Goal: Task Accomplishment & Management: Complete application form

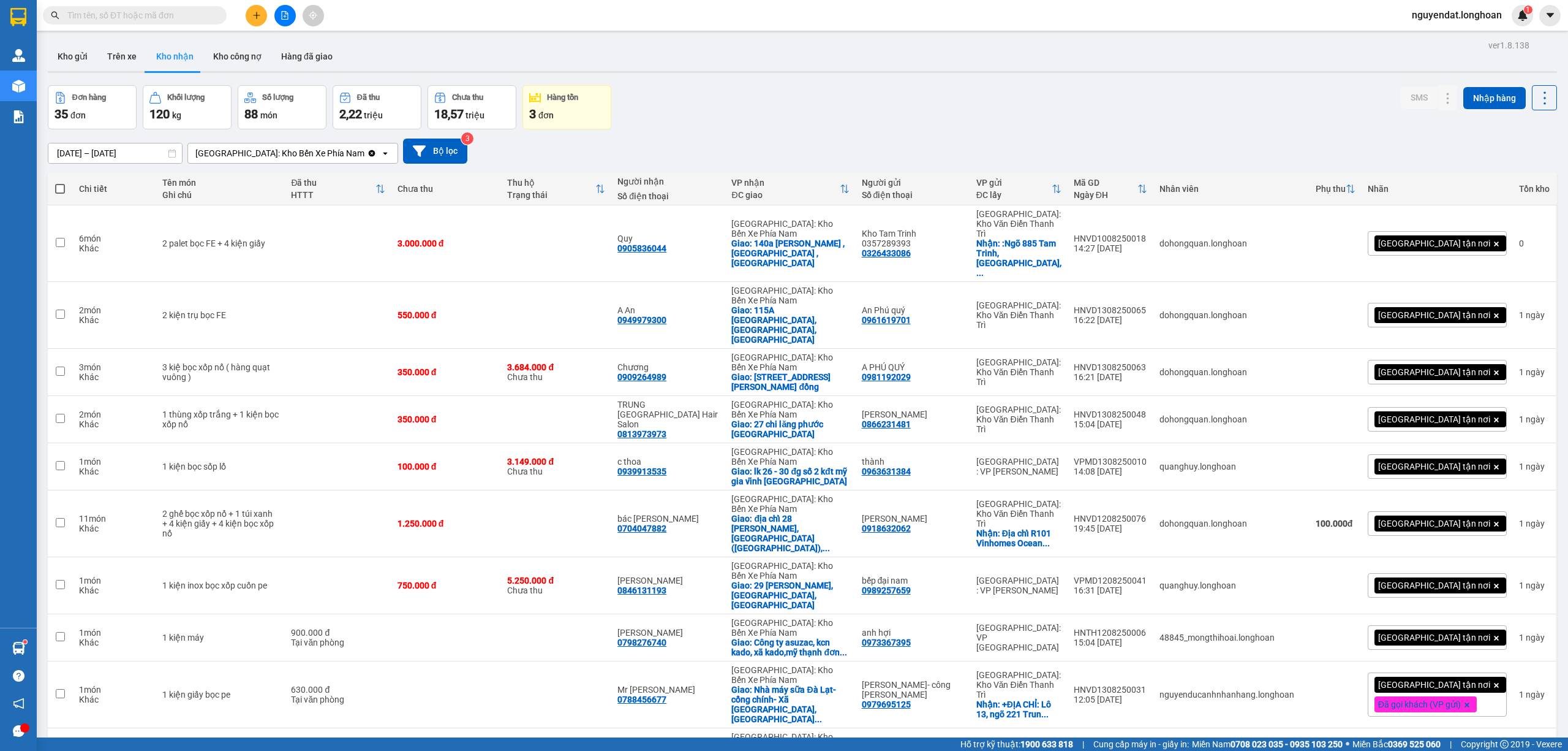
click at [179, 10] on input "text" at bounding box center [140, 15] width 144 height 14
click at [250, 5] on div at bounding box center [285, 16] width 92 height 22
click at [251, 7] on button at bounding box center [256, 16] width 22 height 22
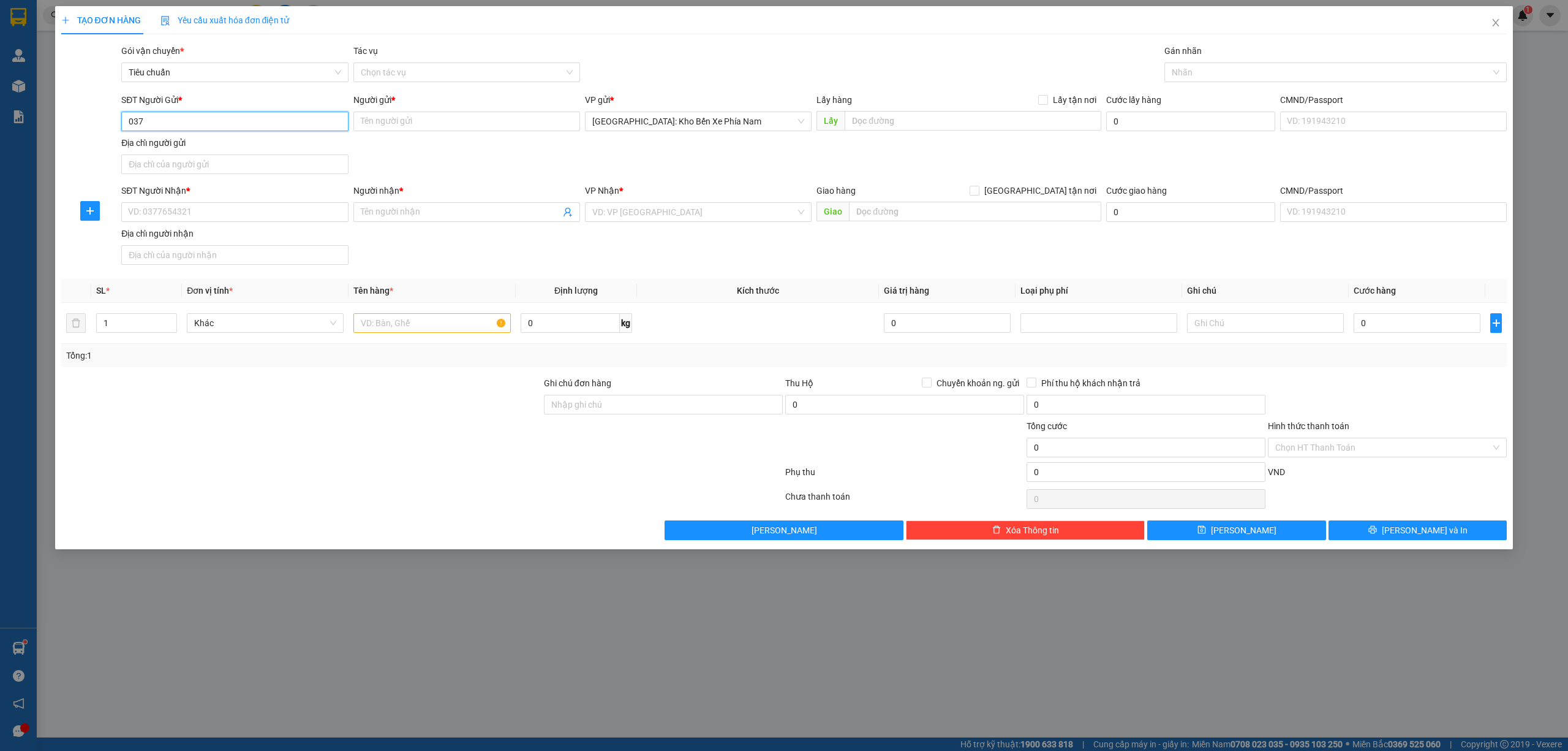
type input "037"
click at [270, 150] on div "Địa chỉ người gửi" at bounding box center [234, 142] width 226 height 14
click at [270, 154] on input "Địa chỉ người gửi" at bounding box center [234, 163] width 226 height 19
type input "992"
drag, startPoint x: 171, startPoint y: 160, endPoint x: 71, endPoint y: 172, distance: 100.7
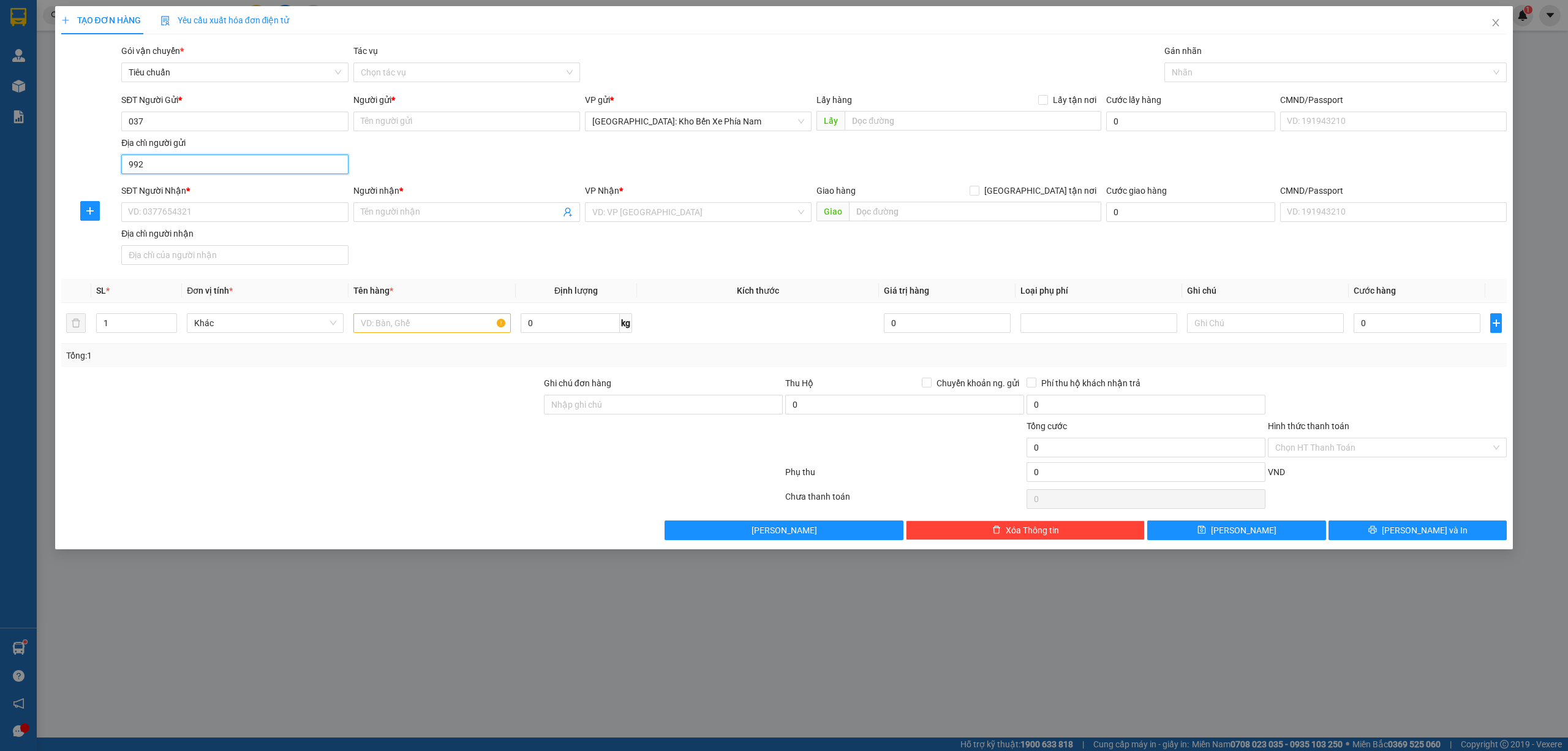
click at [68, 172] on div "SĐT Người Gửi * 037 Người gửi * Tên người gửi VP gửi * Nha Trang: Kho Bến Xe Ph…" at bounding box center [784, 136] width 1449 height 86
click at [208, 126] on input "037" at bounding box center [234, 120] width 226 height 19
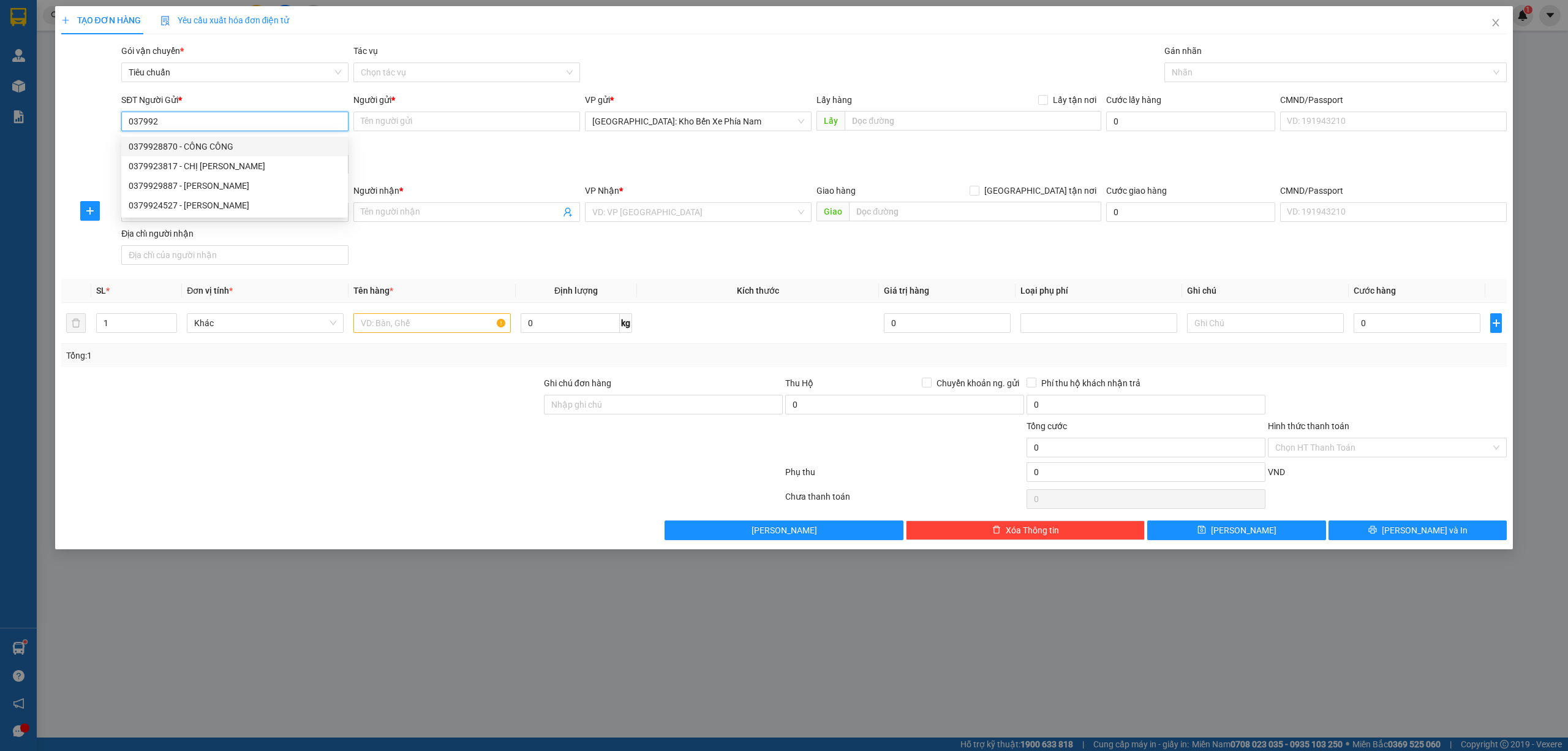
click at [235, 147] on div "0379928870 - CÔNG CÔNG" at bounding box center [234, 146] width 212 height 14
type input "0379928870"
type input "CÔNG CÔNG"
checkbox input "true"
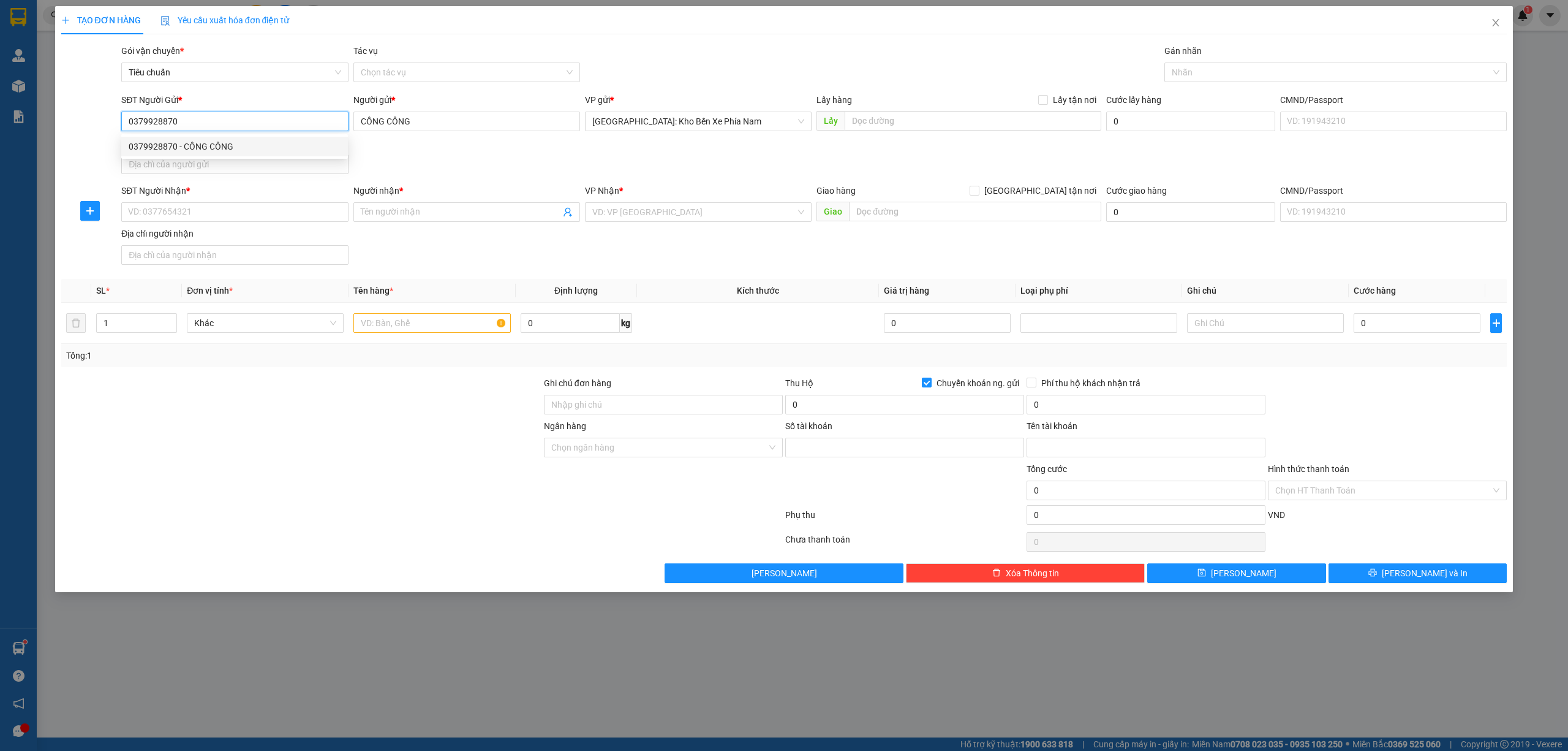
type input "1023022129"
type input "NGUYỄN LÊ CÔNG RIN"
type input "0379928870"
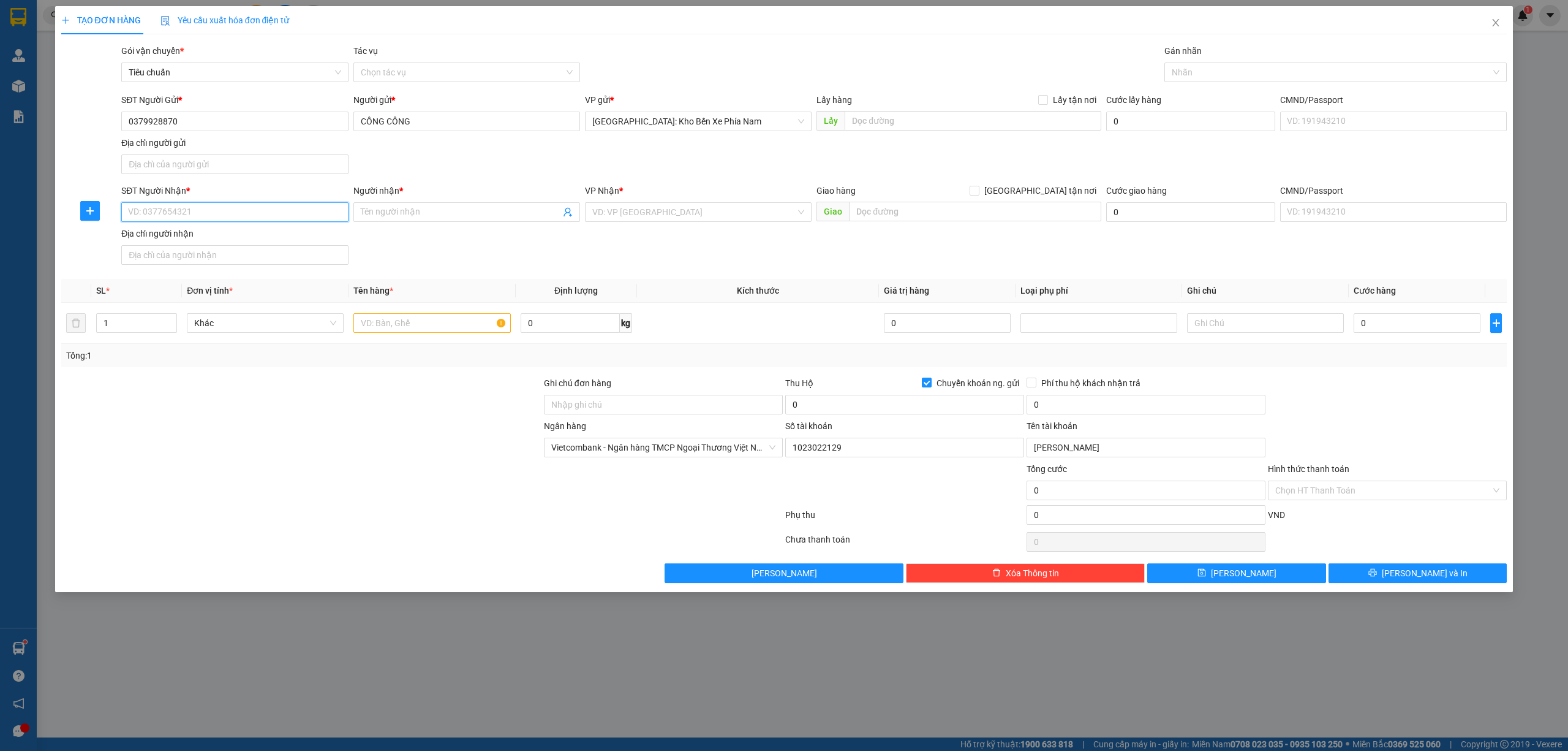
click at [200, 215] on input "SĐT Người Nhận *" at bounding box center [234, 212] width 226 height 19
type input "0878202091"
click at [418, 212] on input "Người nhận *" at bounding box center [461, 212] width 200 height 14
click at [430, 211] on input "anh" at bounding box center [461, 212] width 200 height 14
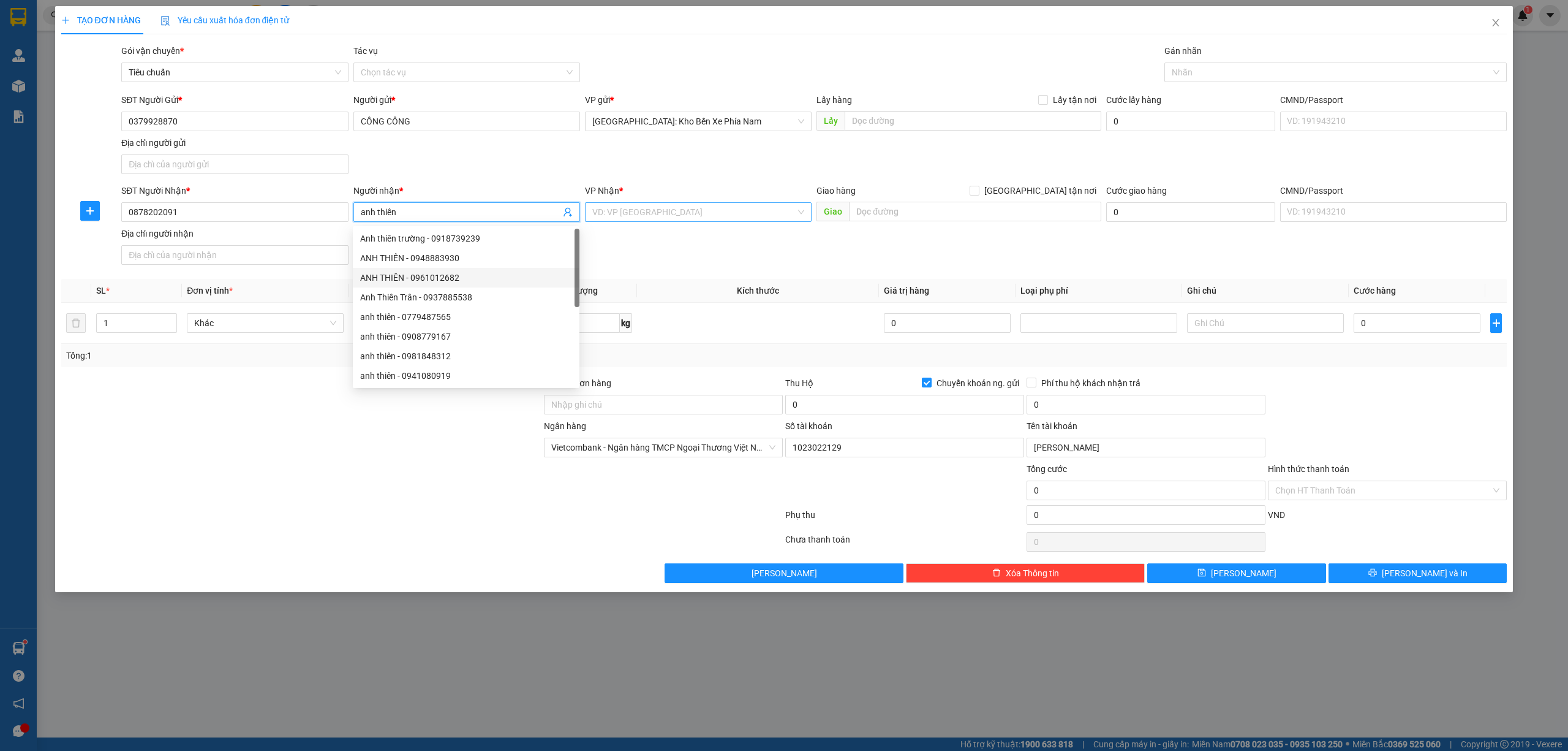
type input "anh thiên"
click at [656, 209] on input "search" at bounding box center [693, 212] width 203 height 18
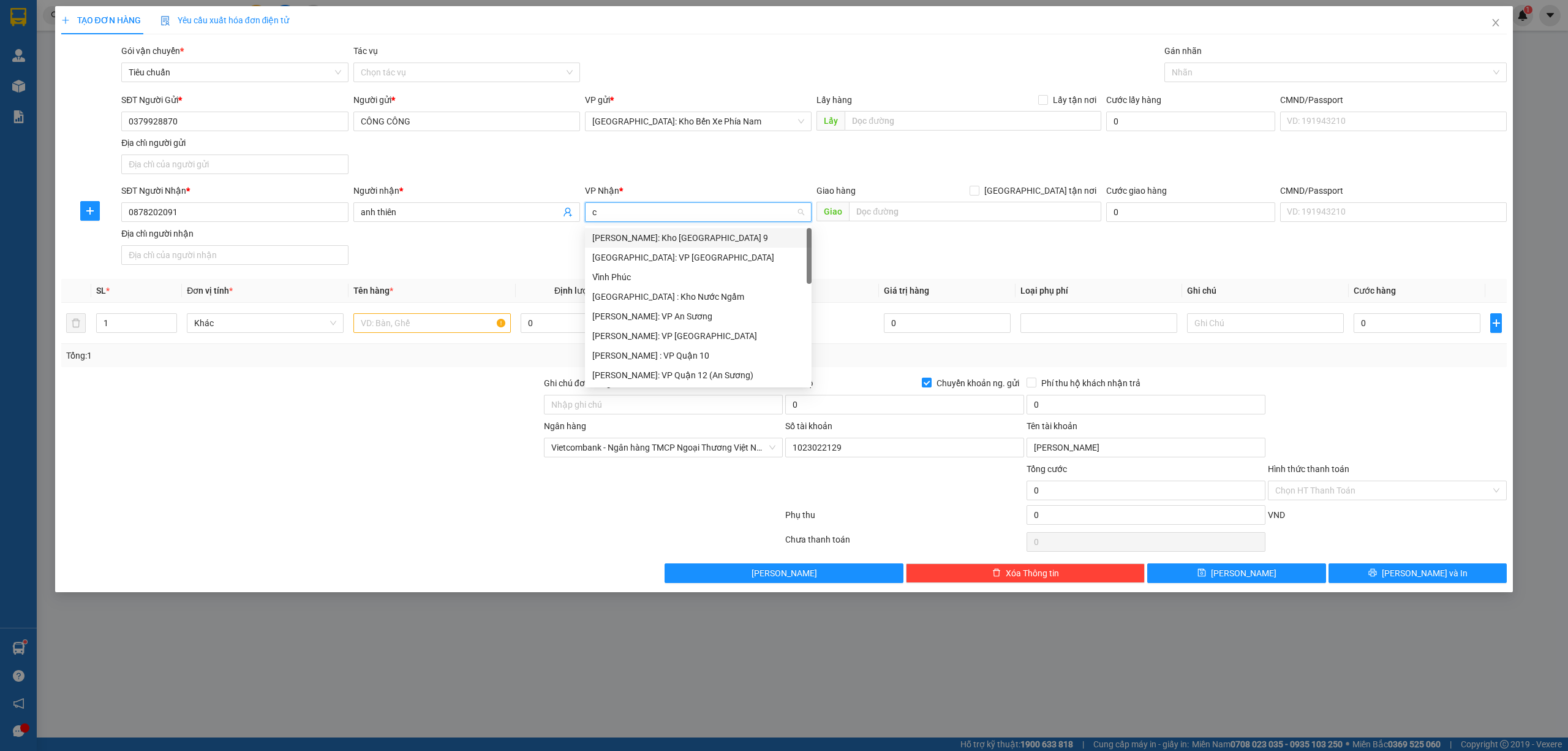
type input "ca"
click at [721, 236] on div "Cần Thơ: Kho Ninh Kiều" at bounding box center [698, 237] width 212 height 14
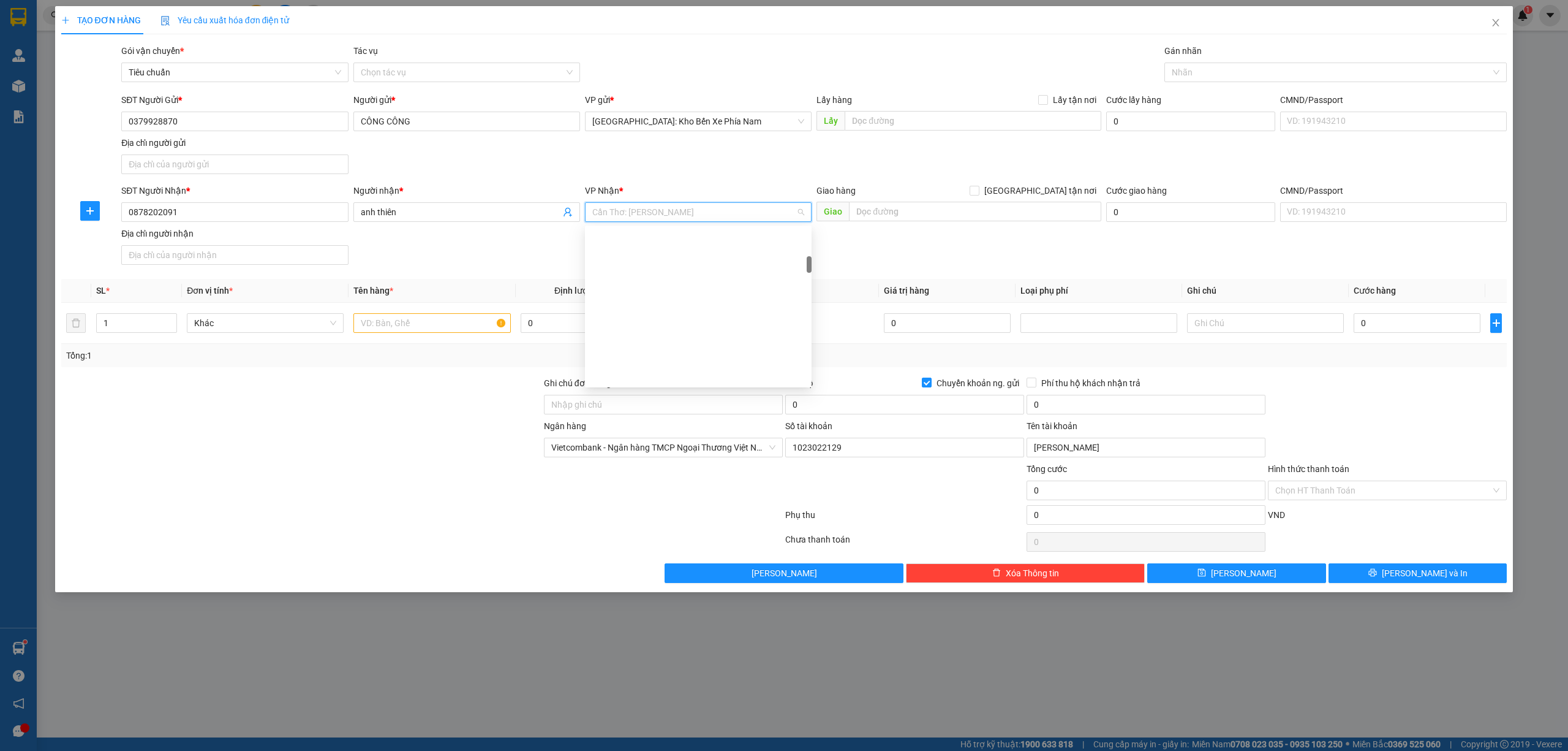
scroll to position [275, 0]
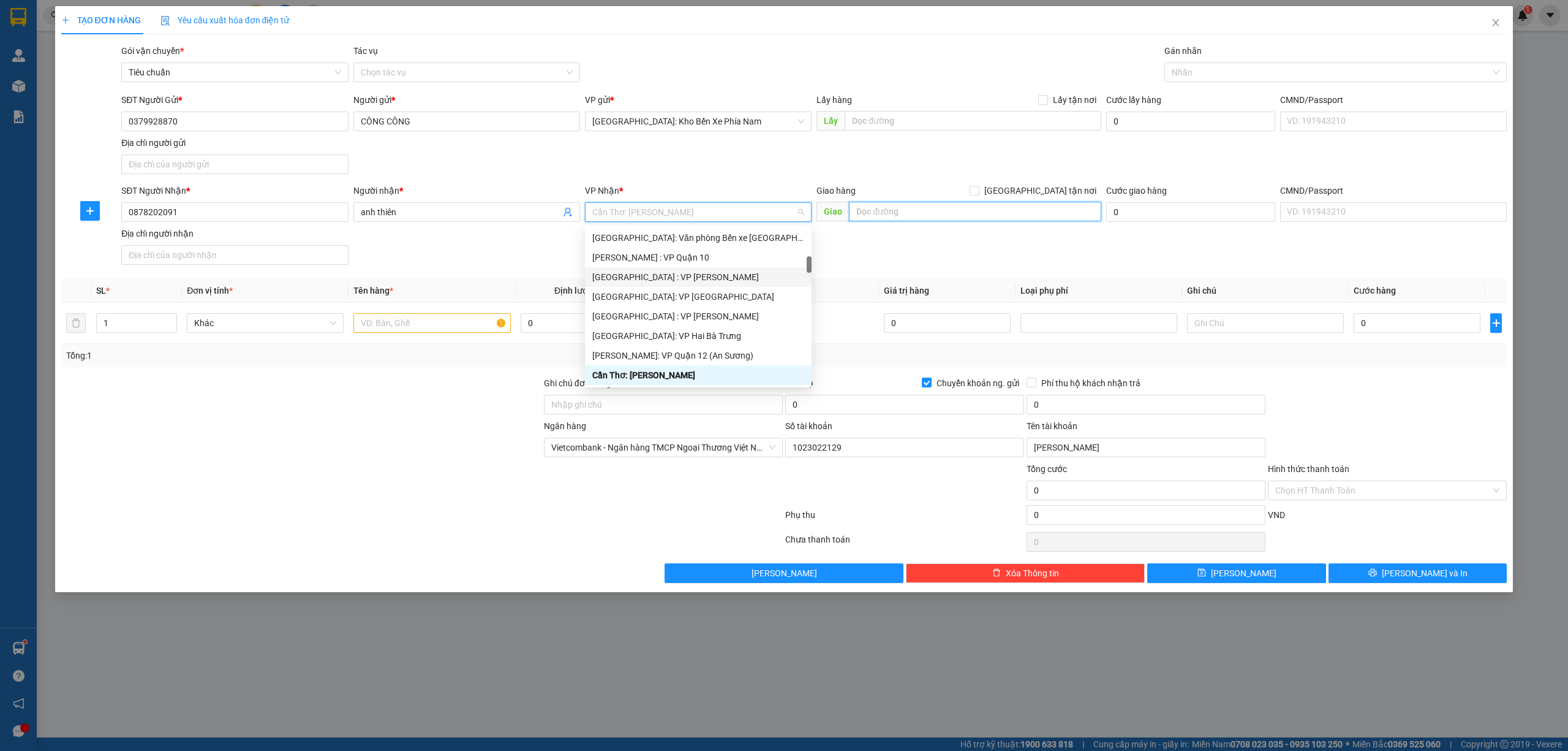
click at [942, 215] on input "text" at bounding box center [975, 211] width 253 height 19
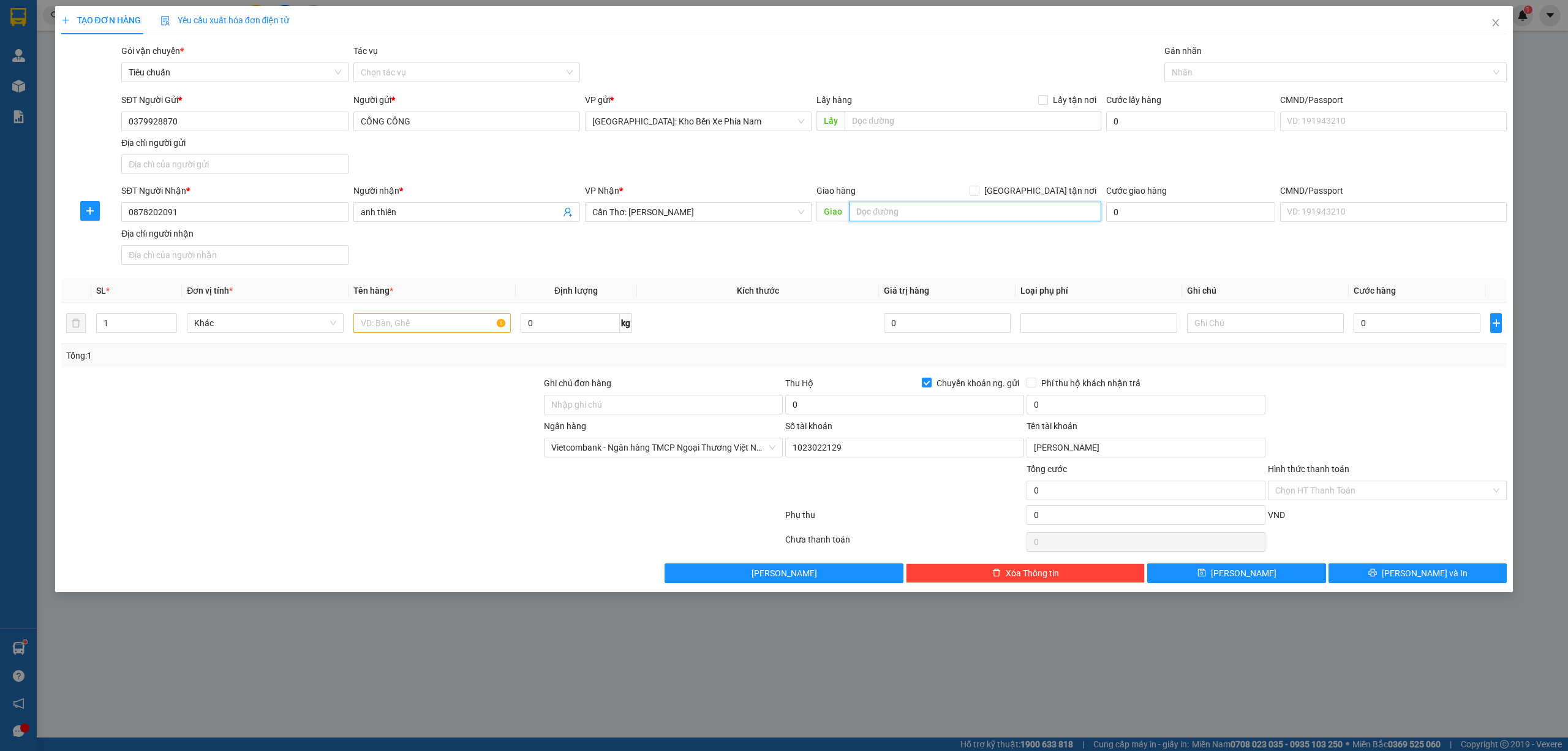
paste input "250 quốc lộ 1A phường 5 tp tân an tỉnh long an"
type input "250 quốc lộ 1A phường 5 tp tân an tỉnh long an"
click at [980, 190] on span at bounding box center [974, 190] width 10 height 10
click at [979, 190] on input "[GEOGRAPHIC_DATA] tận nơi" at bounding box center [973, 189] width 8 height 8
checkbox input "true"
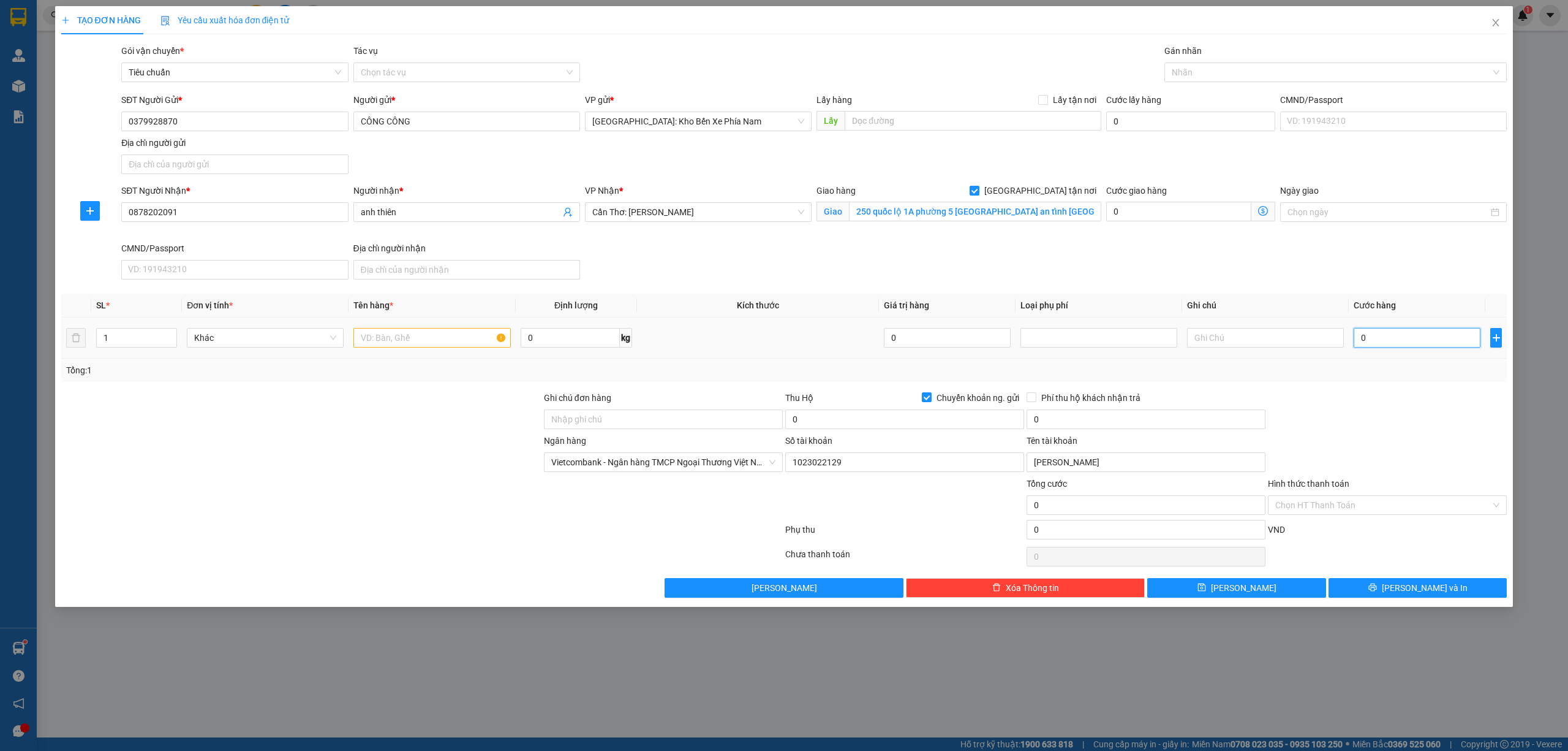
click at [1399, 339] on input "0" at bounding box center [1417, 337] width 127 height 19
type input "6"
type input "67"
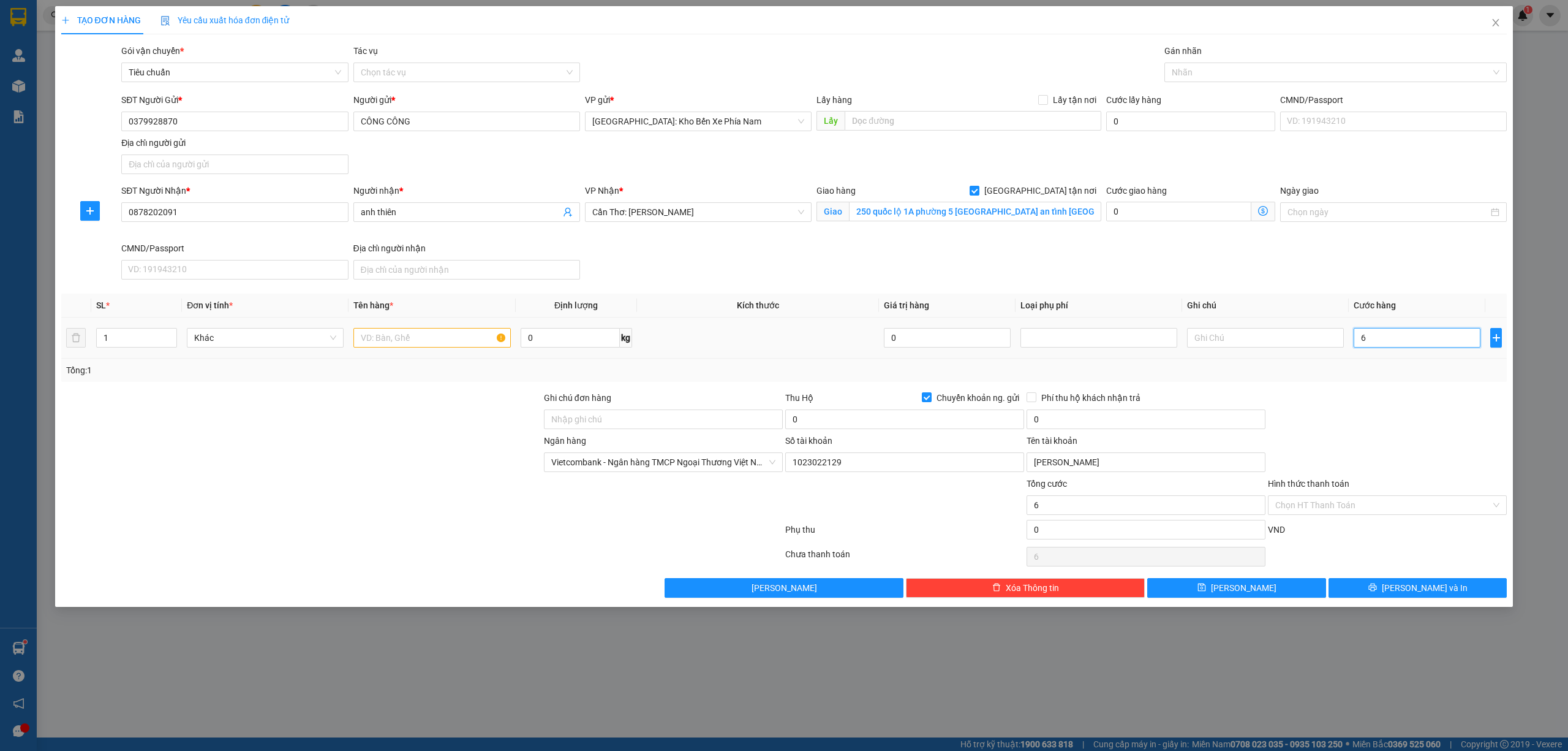
type input "67"
type input "670"
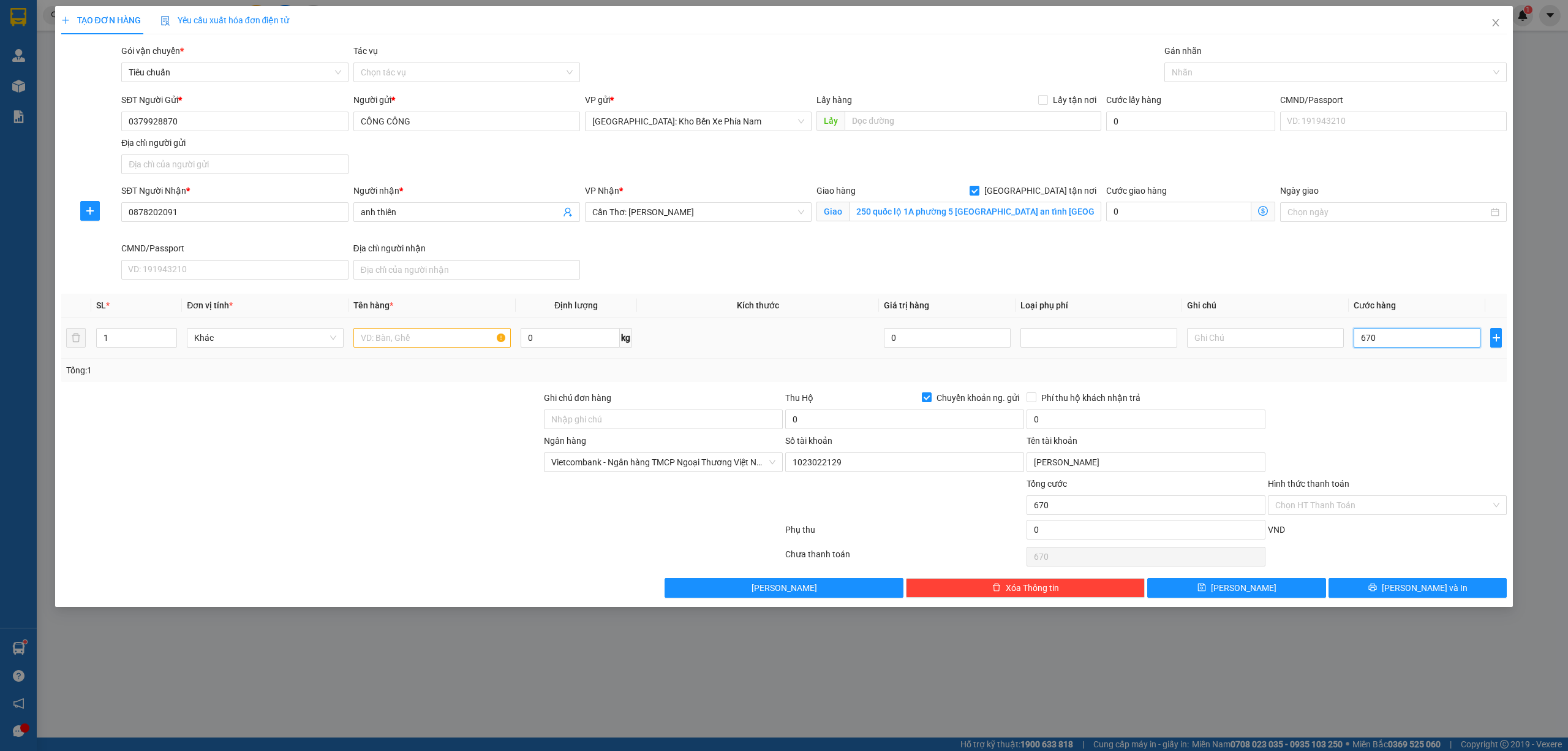
type input "6.700"
type input "67.000"
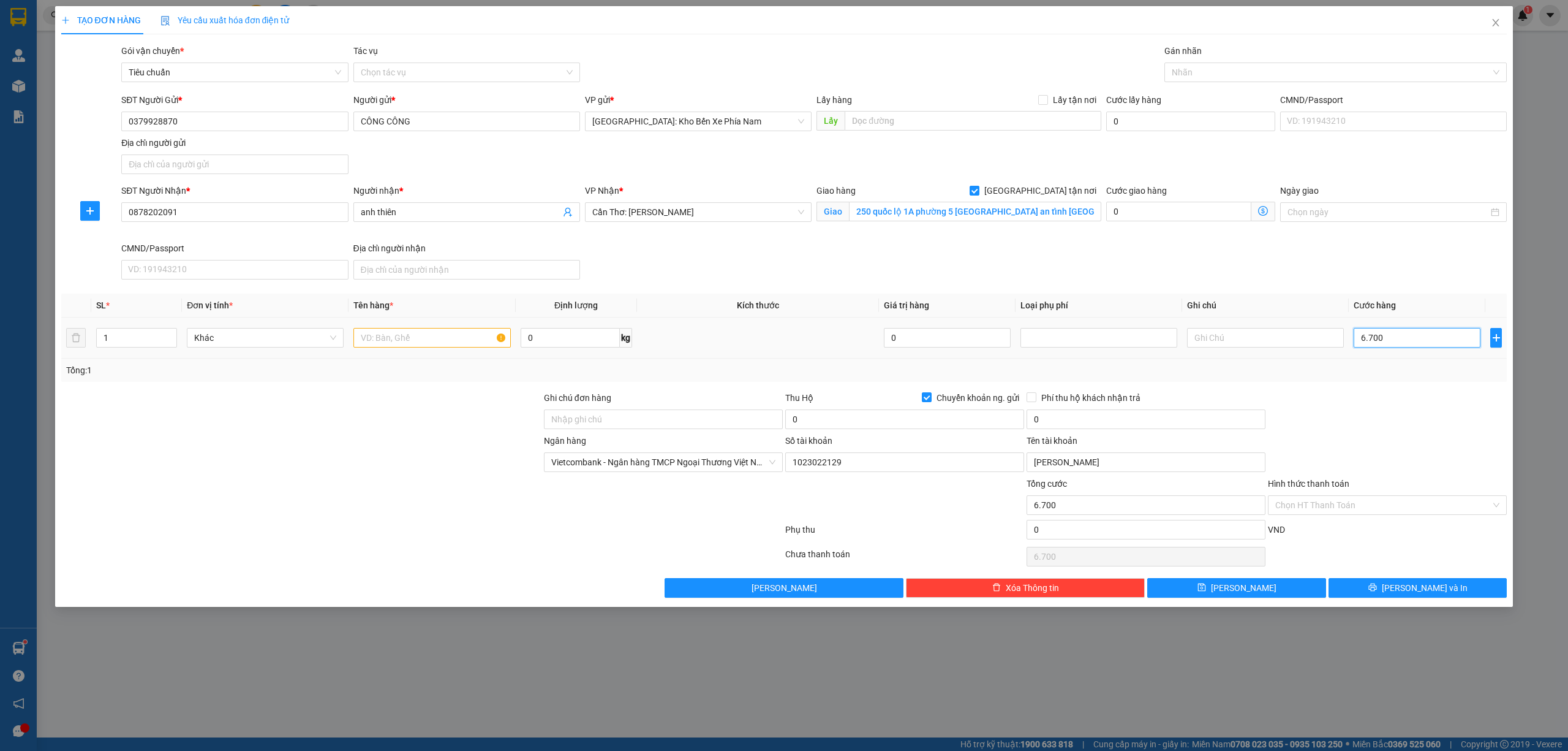
type input "67.000"
type input "670.000"
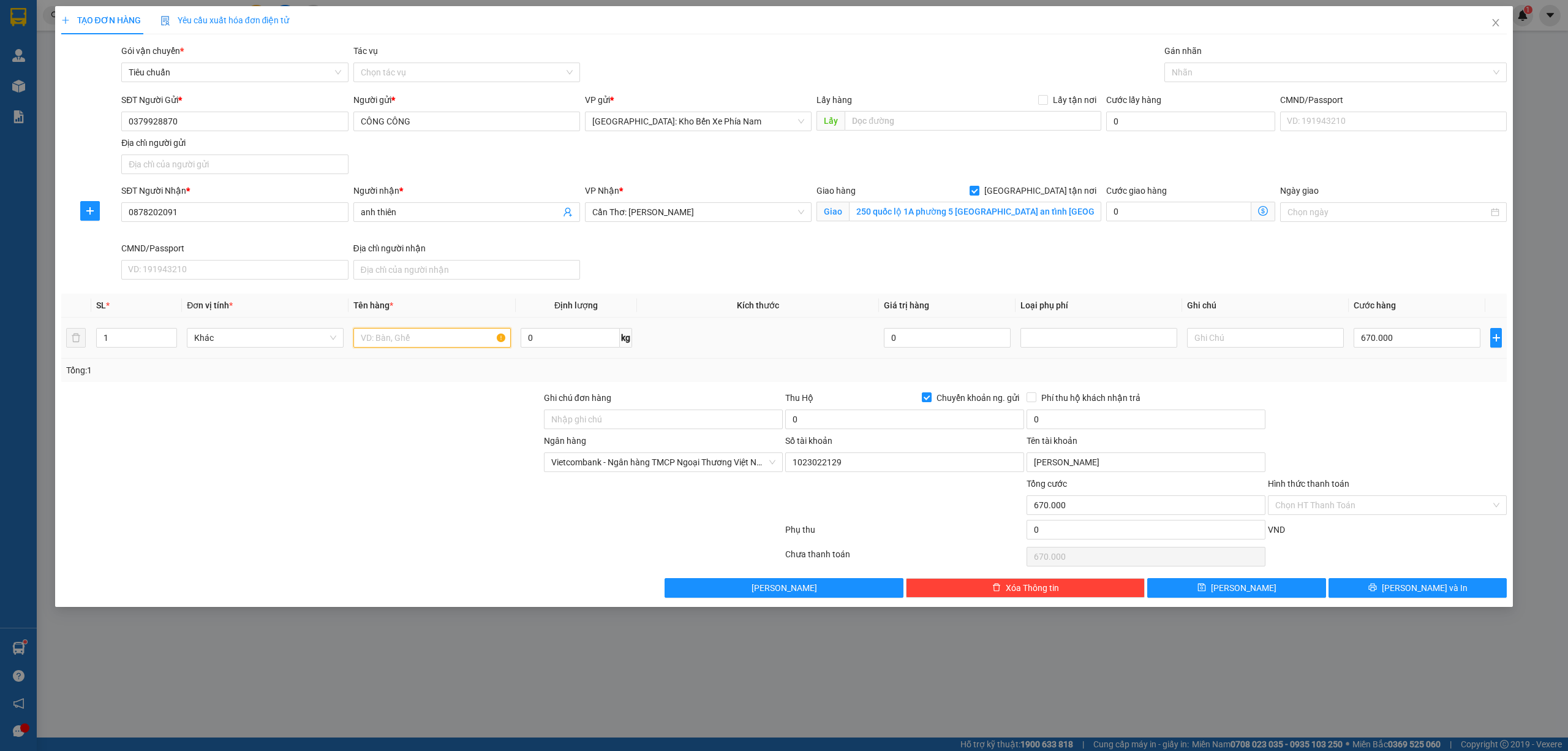
click at [410, 332] on input "text" at bounding box center [432, 337] width 157 height 19
click at [421, 337] on input "1 xe xipo 78-g1 24605" at bounding box center [432, 337] width 157 height 19
type input "1 xe xipo 78-g1 -24605"
click at [578, 422] on input "Ghi chú đơn hàng" at bounding box center [663, 419] width 239 height 19
type input "1 CHÌA KHOÁ + KO CAVAT"
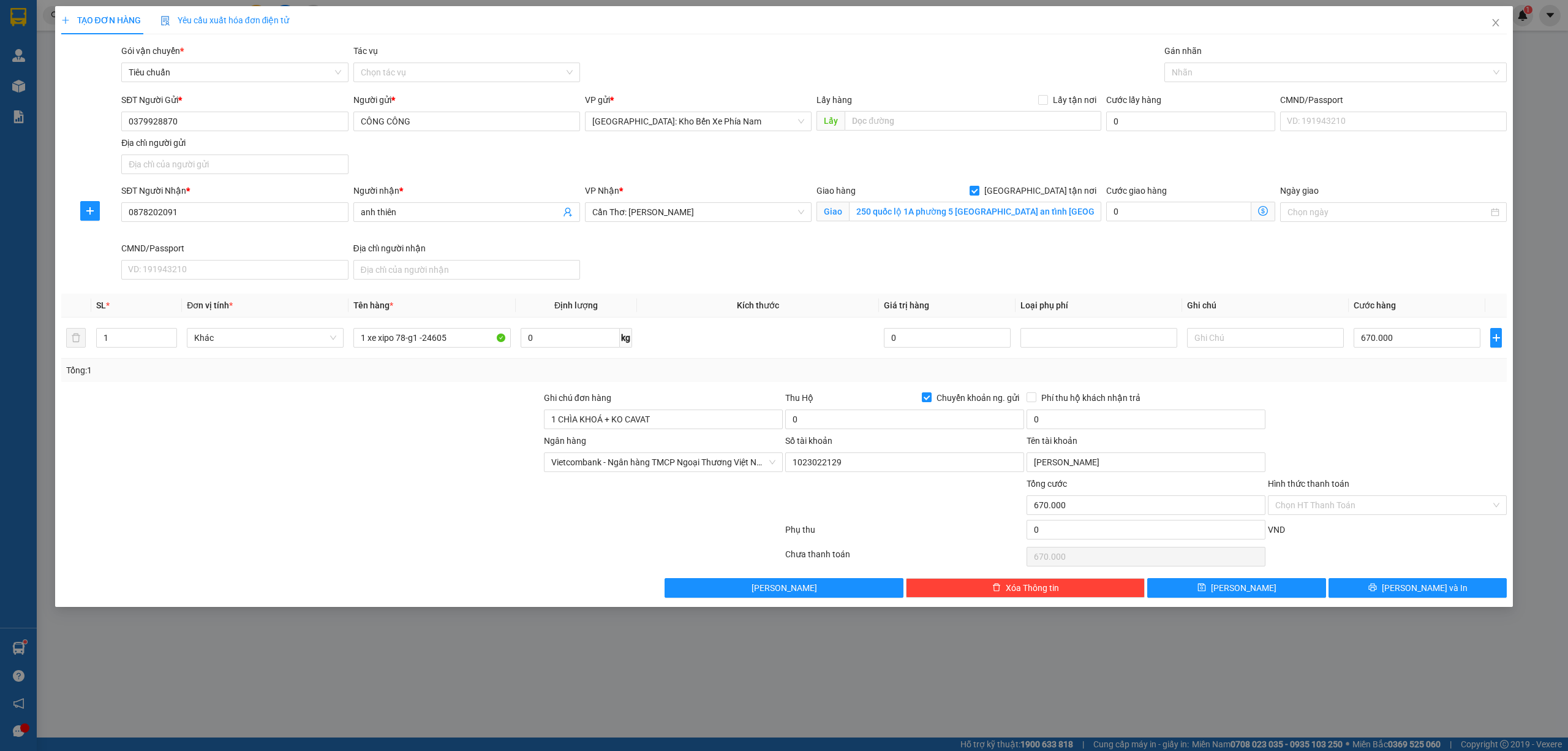
click at [1334, 397] on div at bounding box center [1387, 412] width 242 height 43
click at [826, 424] on input "0" at bounding box center [905, 419] width 239 height 19
type input "25.000.000"
click at [1082, 421] on input "0" at bounding box center [1147, 419] width 239 height 19
type input "60.000"
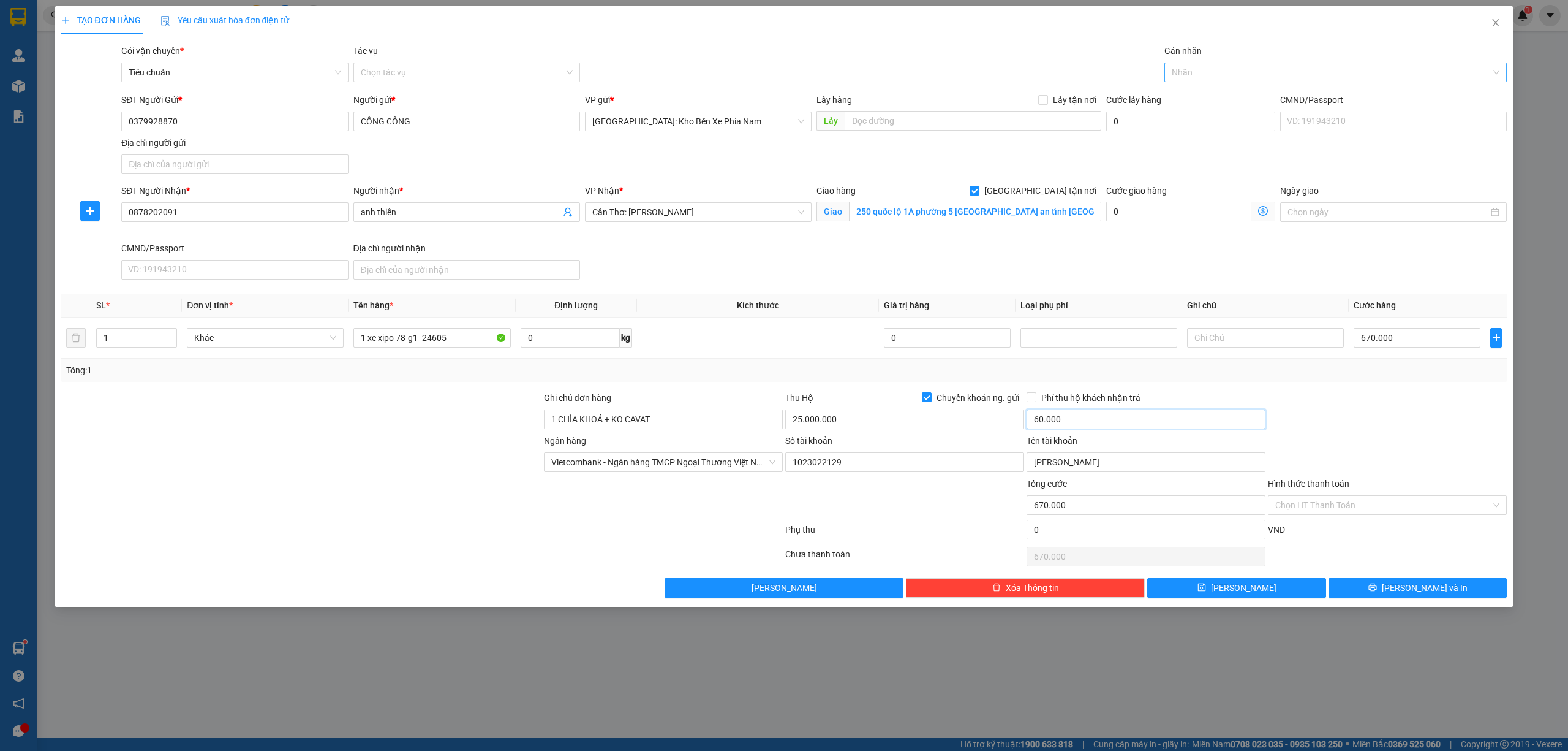
click at [1209, 77] on div at bounding box center [1330, 72] width 325 height 15
type input "xe"
click at [1221, 99] on div "Xe máy" at bounding box center [1336, 97] width 328 height 14
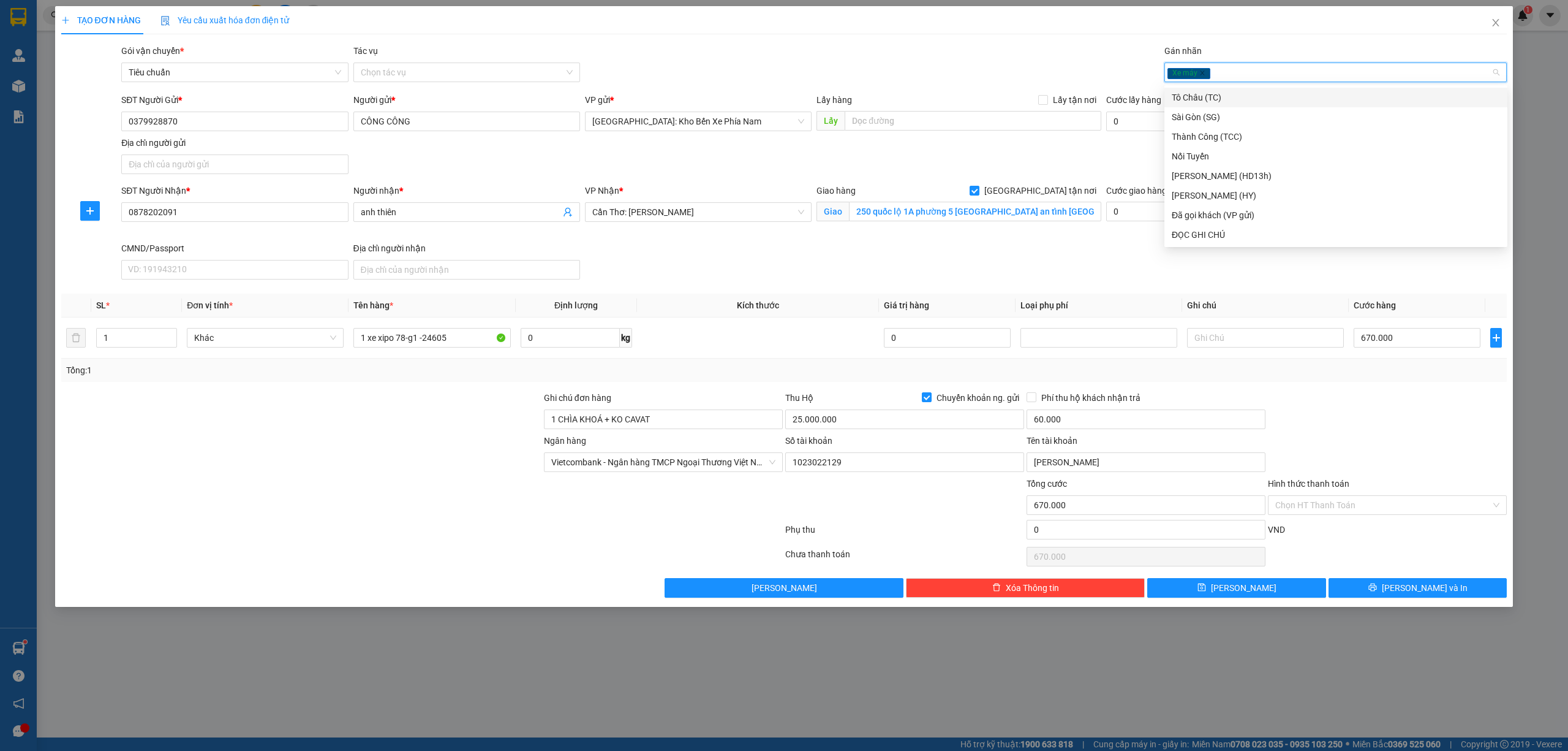
click at [762, 266] on div "SĐT Người Nhận * 0878202091 Người nhận * anh thiên VP Nhận * Cần Thơ: Kho Ninh …" at bounding box center [814, 234] width 1391 height 100
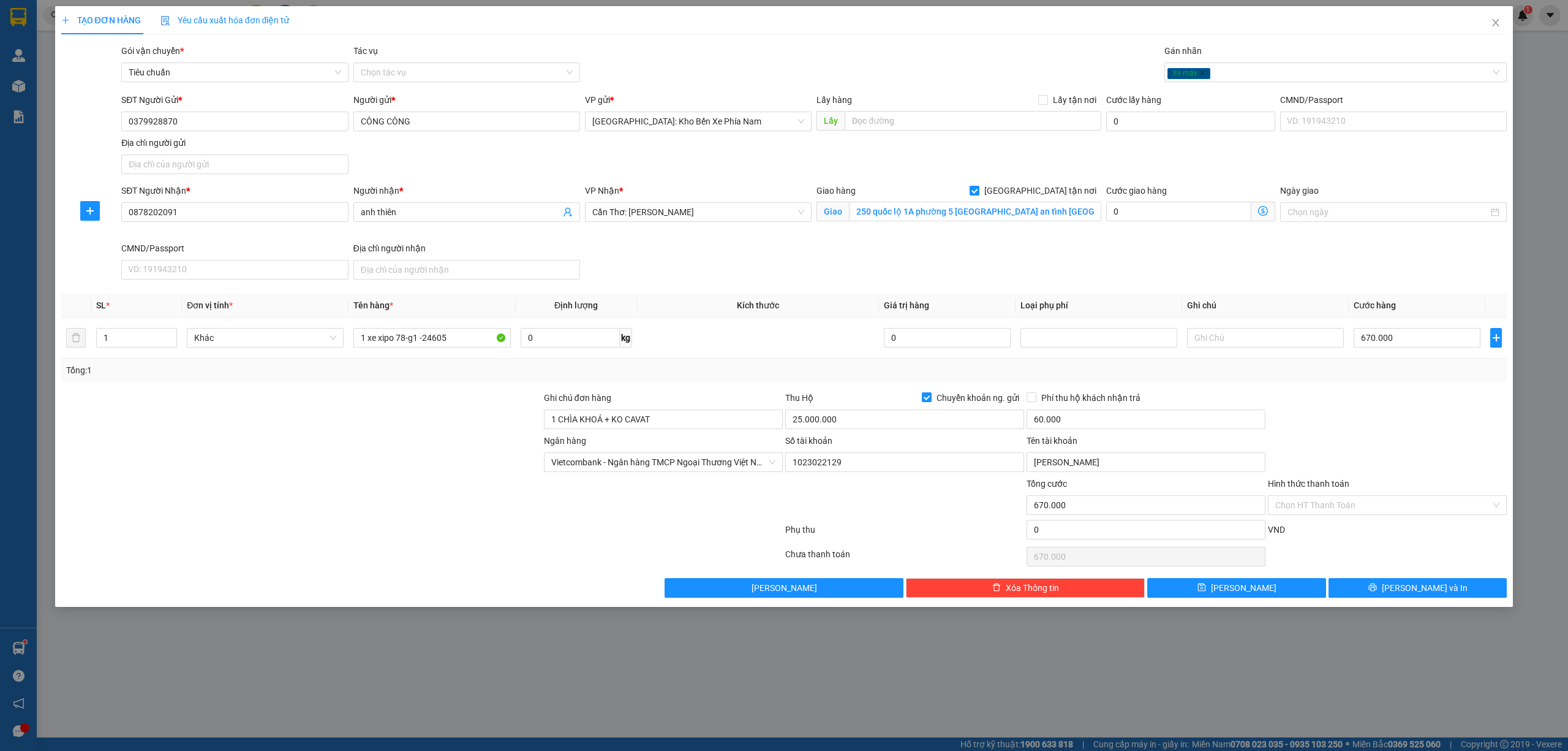
click at [1385, 255] on div "SĐT Người Nhận * 0878202091 Người nhận * anh thiên VP Nhận * Cần Thơ: Kho Ninh …" at bounding box center [814, 234] width 1391 height 100
click at [843, 464] on input "1023022129" at bounding box center [905, 462] width 239 height 19
click at [1459, 589] on button "[PERSON_NAME] và In" at bounding box center [1418, 587] width 179 height 19
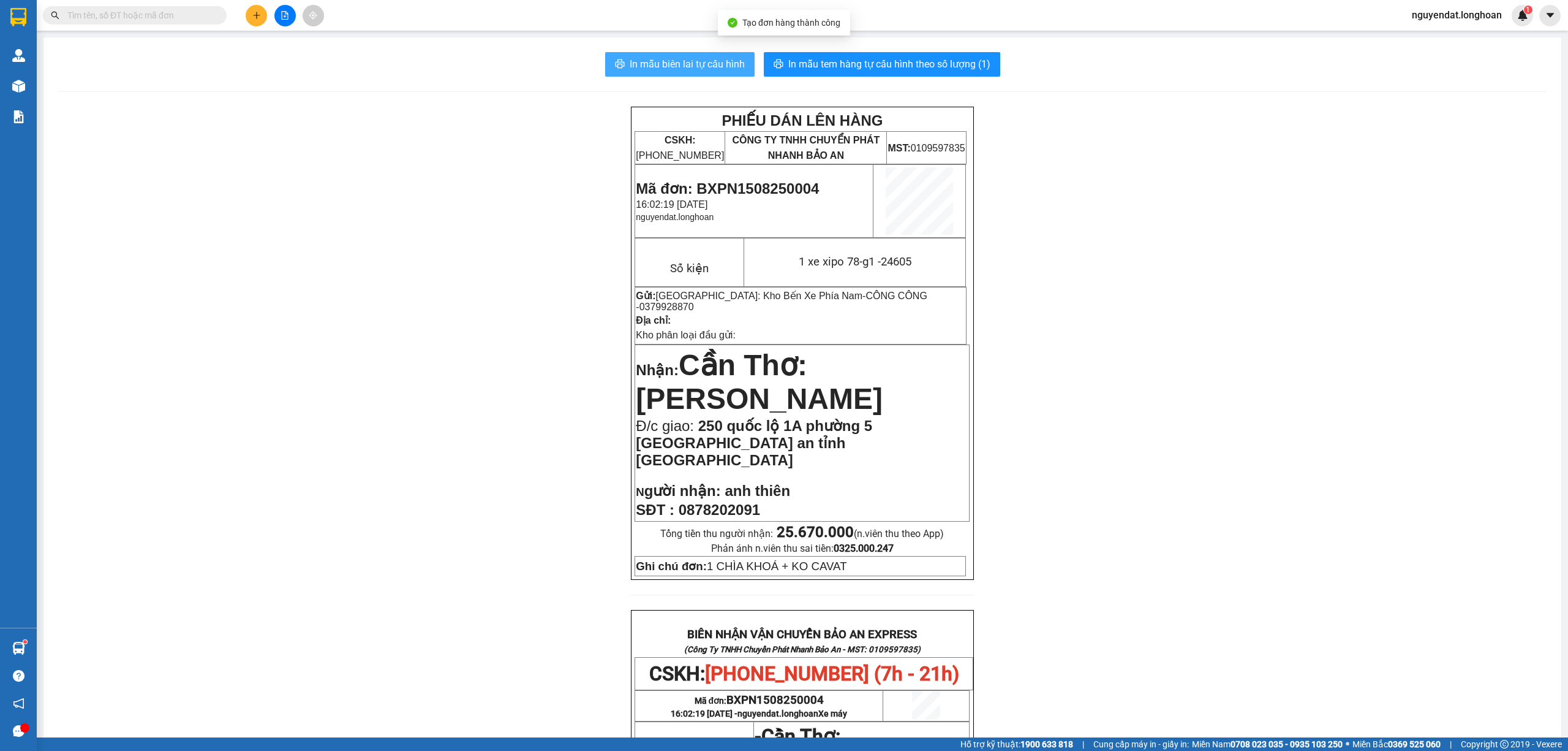
drag, startPoint x: 630, startPoint y: 57, endPoint x: 861, endPoint y: 81, distance: 232.2
click at [630, 55] on button "In mẫu biên lai tự cấu hình" at bounding box center [680, 64] width 150 height 25
drag, startPoint x: 1231, startPoint y: 635, endPoint x: 1216, endPoint y: 621, distance: 20.5
click at [1231, 635] on div "PHIẾU DÁN LÊN HÀNG CSKH: 1900.06.88.33 CÔNG TY TNHH CHUYỂN PHÁT NHANH BẢO AN MS…" at bounding box center [803, 682] width 1489 height 1151
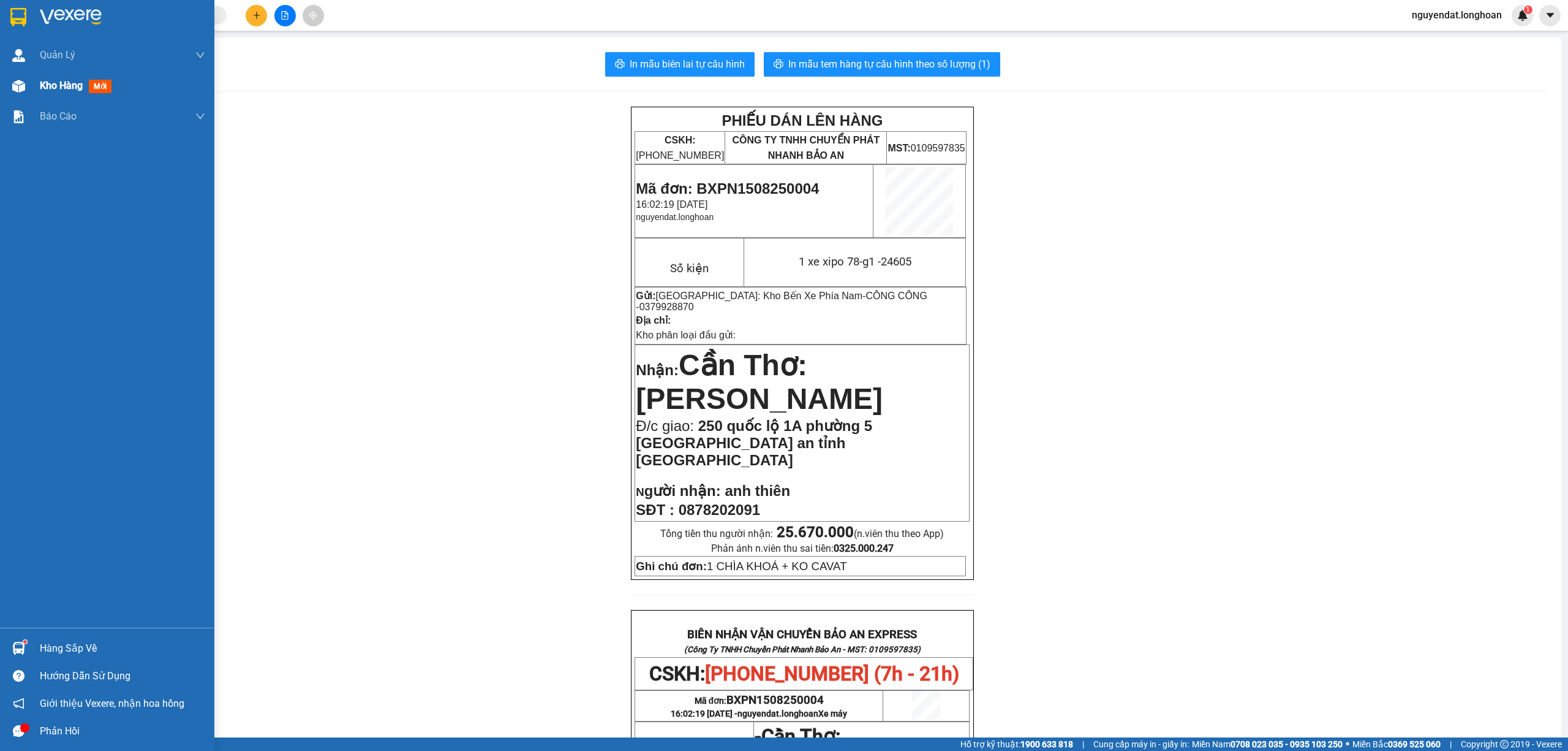
click at [16, 77] on div at bounding box center [19, 87] width 22 height 22
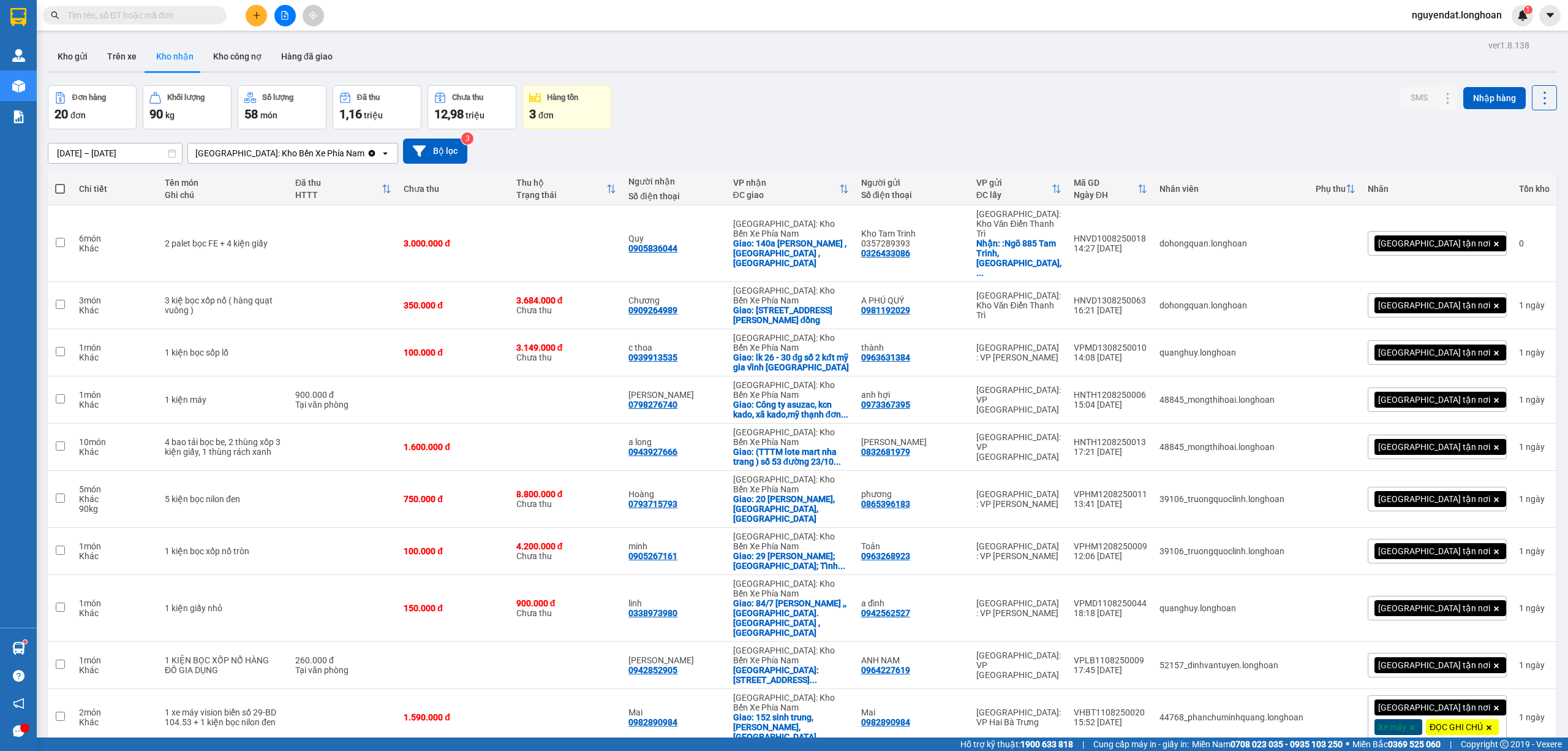
click at [175, 26] on div "Kết quả tìm kiếm ( 0 ) Bộ lọc No Data nguyendat.longhoan 1" at bounding box center [784, 16] width 1568 height 31
click at [919, 125] on div "Đơn hàng 20 đơn Khối lượng 90 kg Số lượng 58 món Đã thu 1,16 triệu Chưa thu 12,…" at bounding box center [802, 107] width 1510 height 44
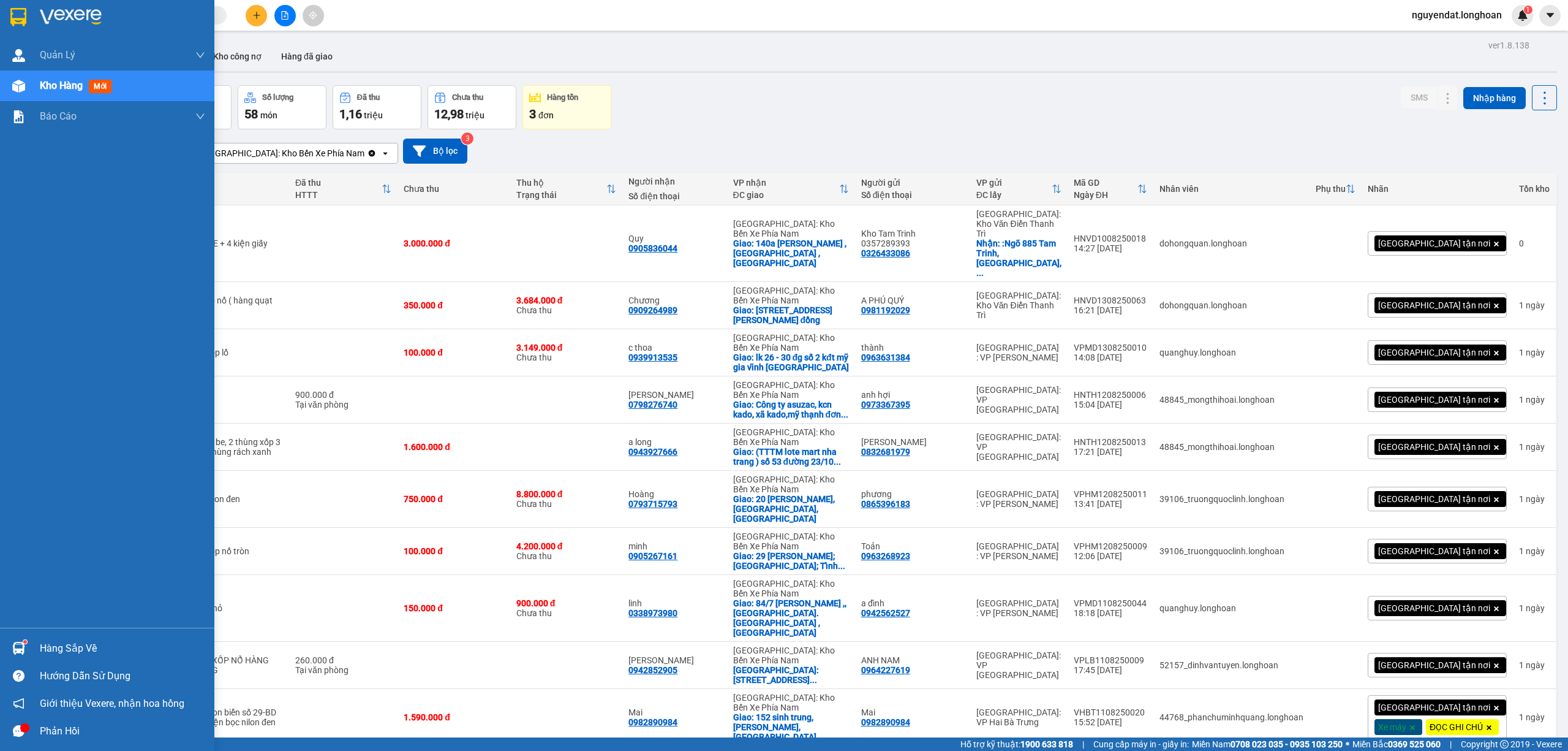
drag, startPoint x: 37, startPoint y: 83, endPoint x: 466, endPoint y: 39, distance: 431.3
click at [39, 82] on div "Kho hàng mới" at bounding box center [107, 86] width 214 height 31
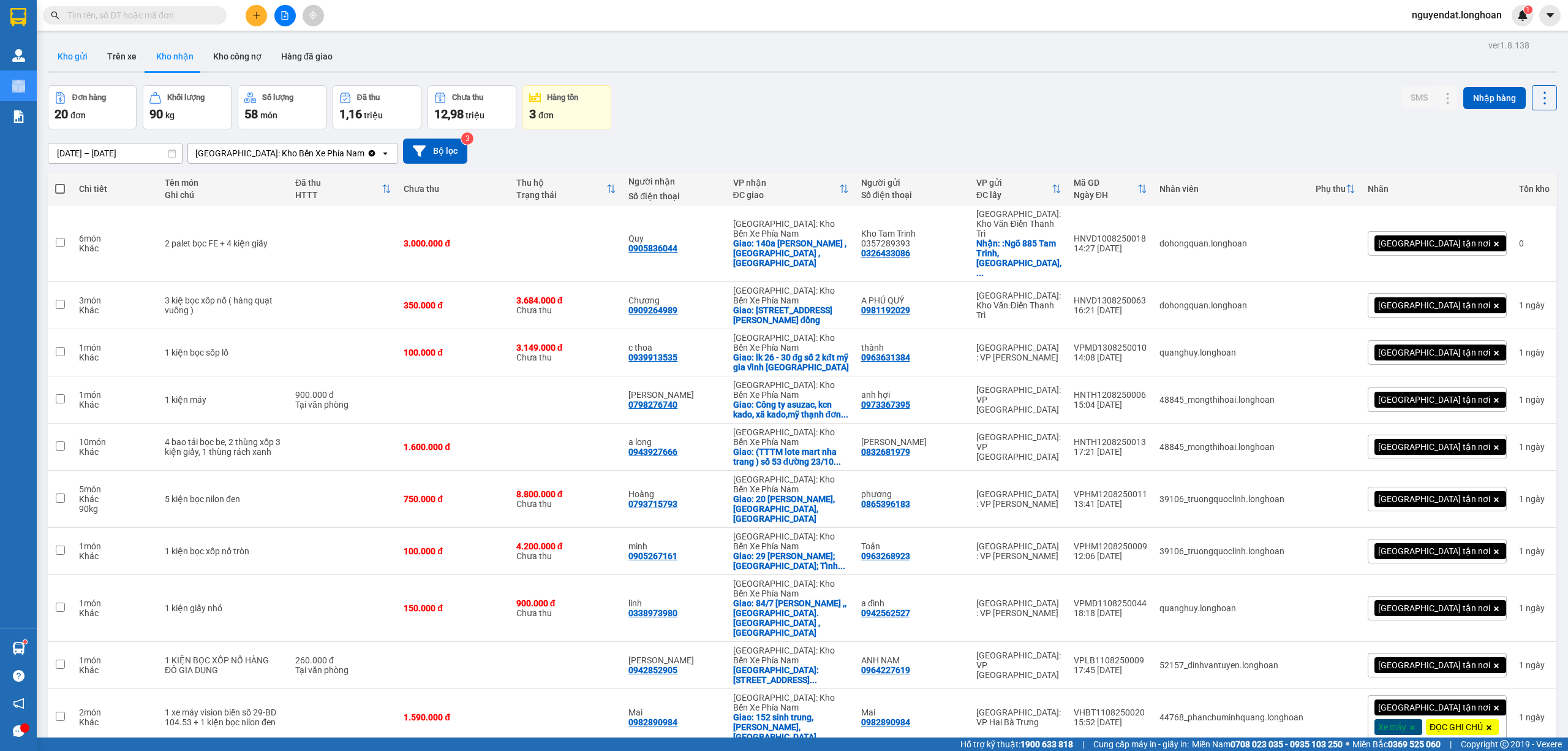
click at [81, 49] on button "Kho gửi" at bounding box center [72, 57] width 49 height 29
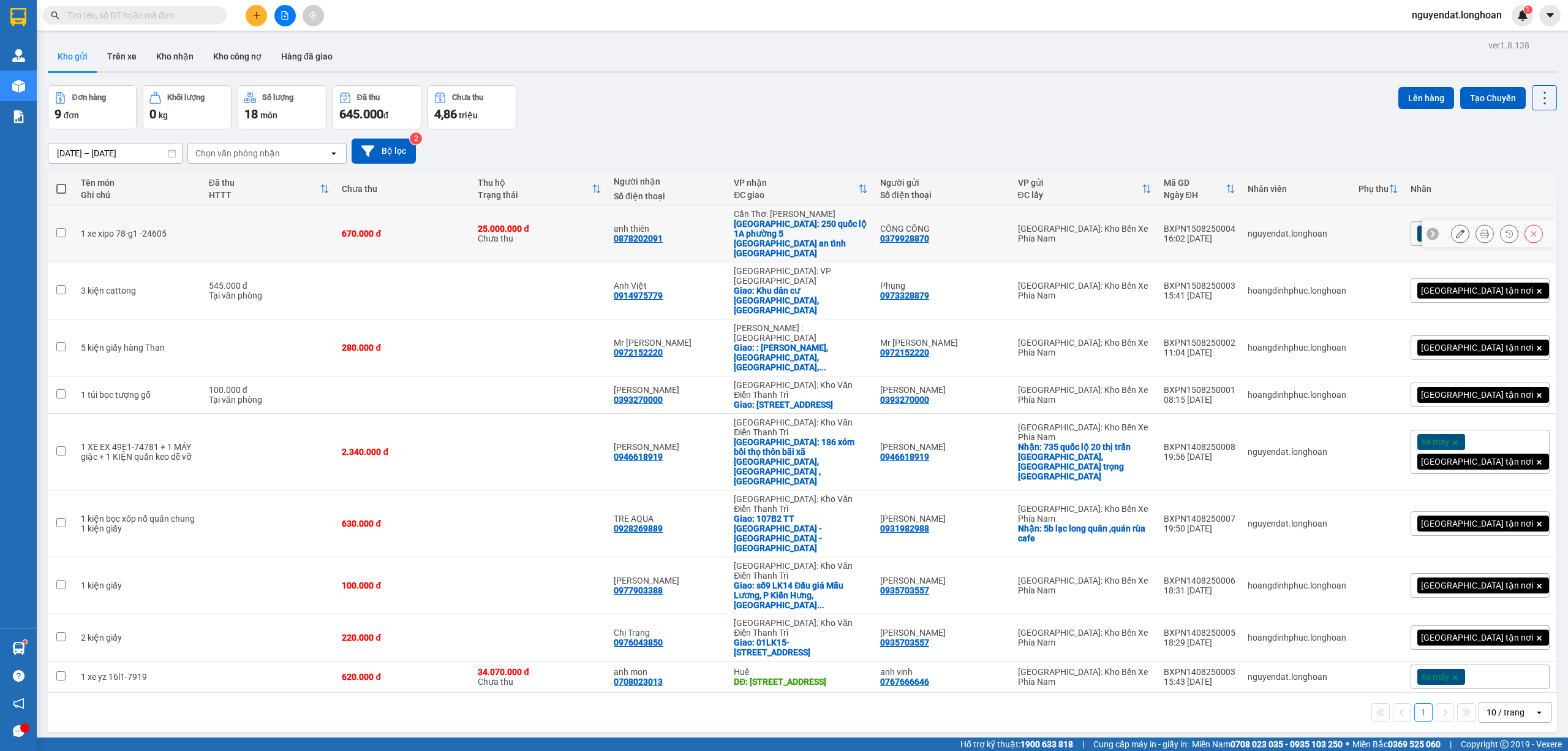
click at [1456, 229] on icon at bounding box center [1459, 233] width 8 height 8
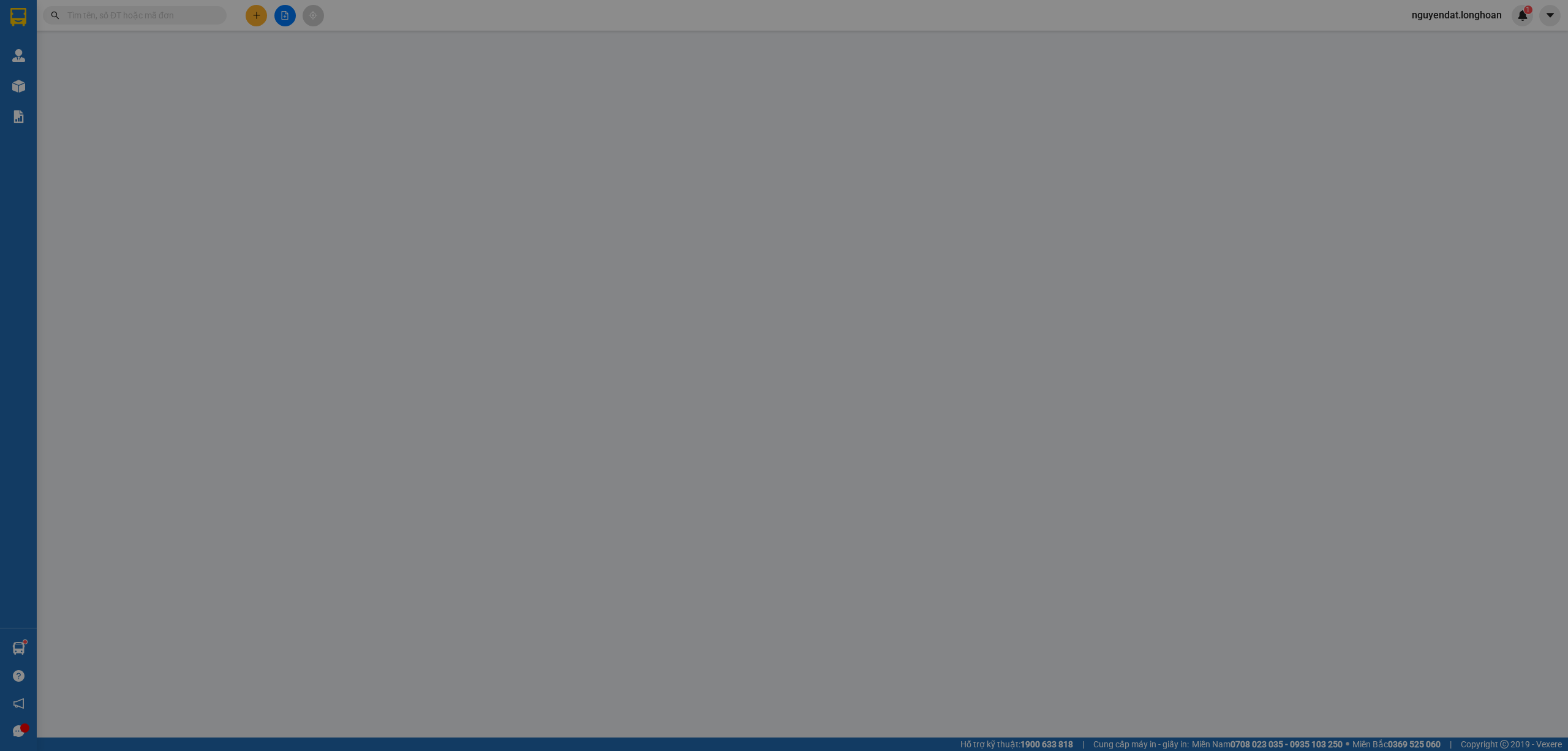
type input "0379928870"
type input "CÔNG CÔNG"
type input "0878202091"
type input "anh thiên"
checkbox input "true"
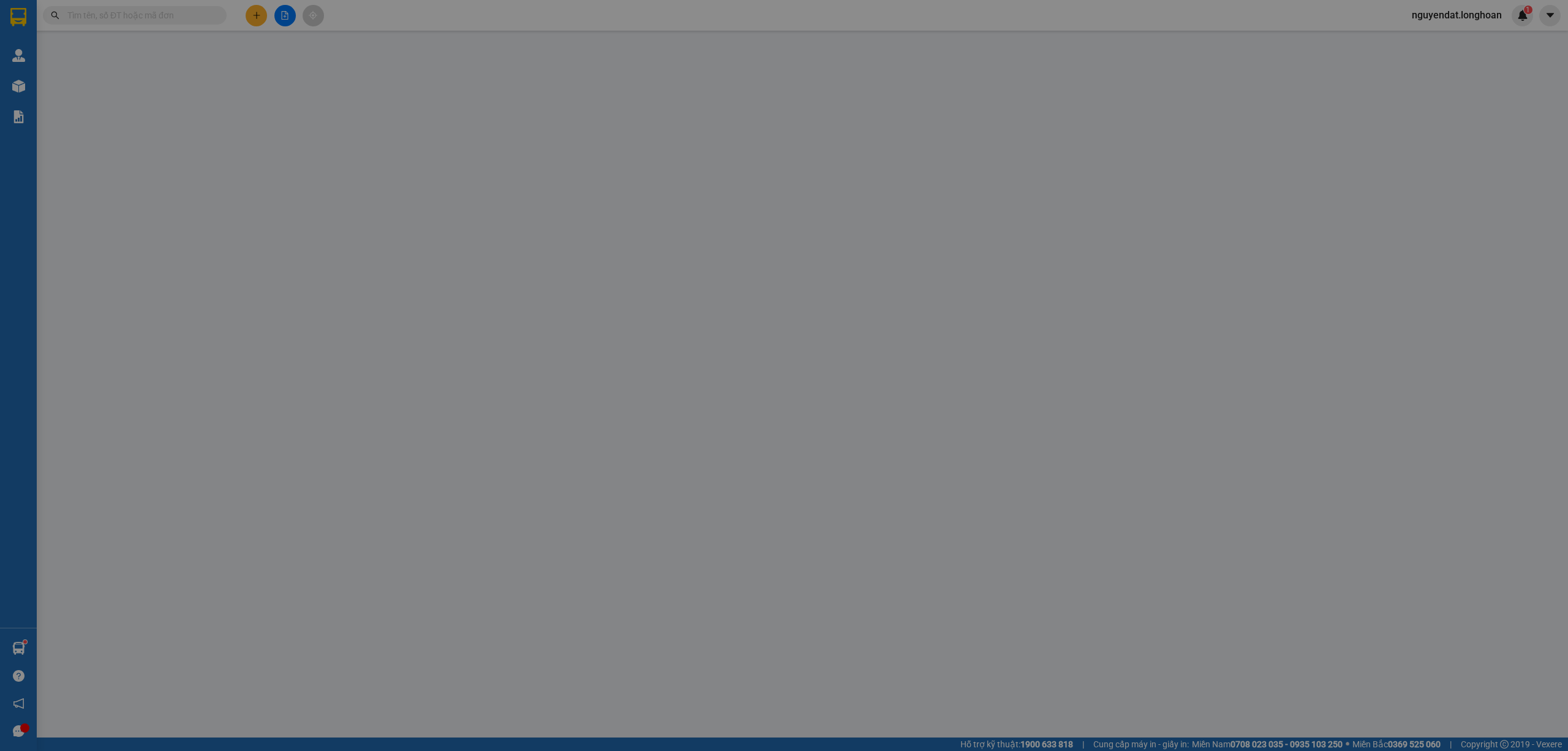
type input "250 quốc lộ 1A phường 5 [GEOGRAPHIC_DATA] an tỉnh [GEOGRAPHIC_DATA]"
type input "1 CHÌA KHOÁ + KO CAVAT"
type input "670.000"
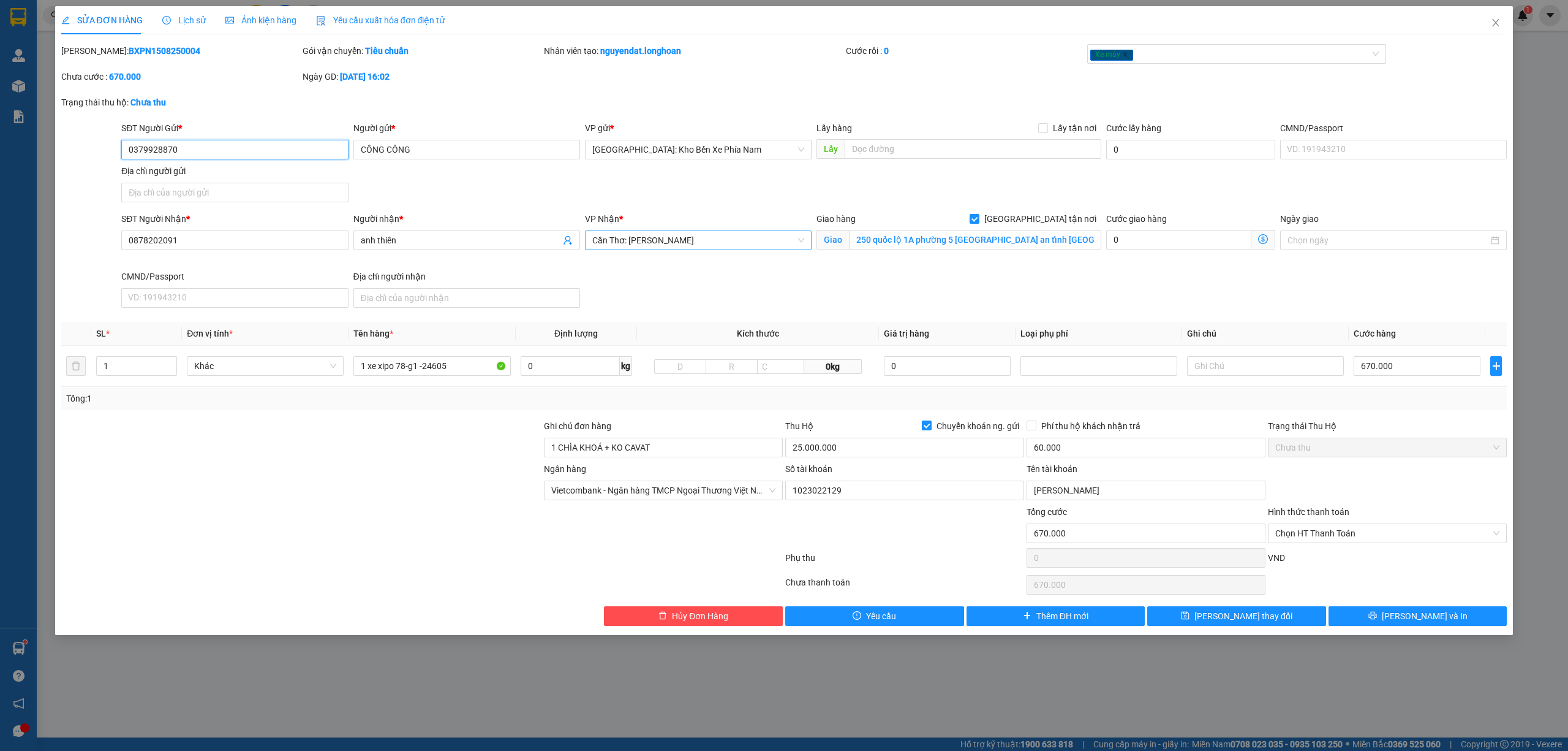
click at [726, 244] on span "Cần Thơ: [PERSON_NAME]" at bounding box center [698, 240] width 212 height 18
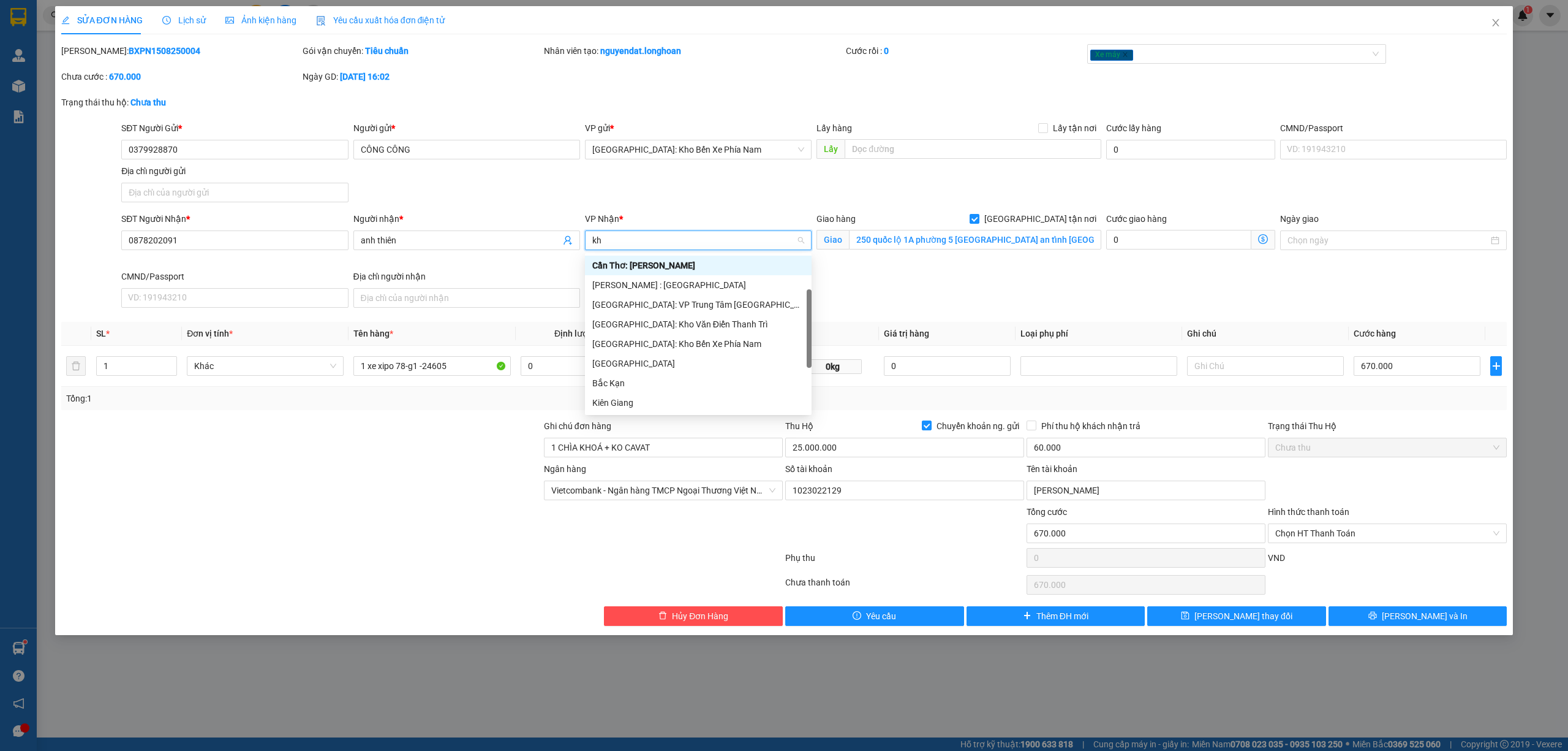
scroll to position [19, 0]
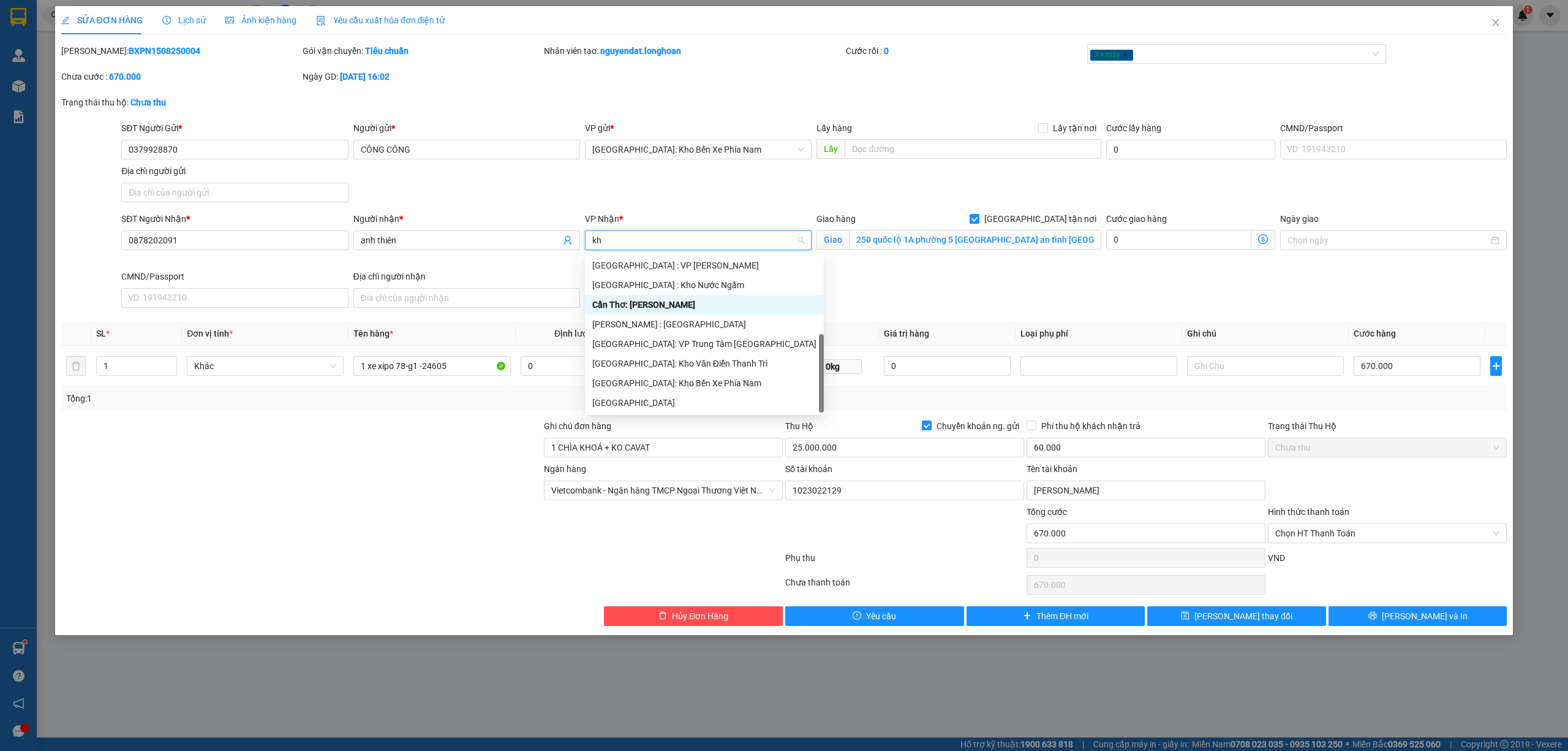
type input "kho"
click at [701, 319] on div "[PERSON_NAME] : [GEOGRAPHIC_DATA]" at bounding box center [698, 324] width 212 height 14
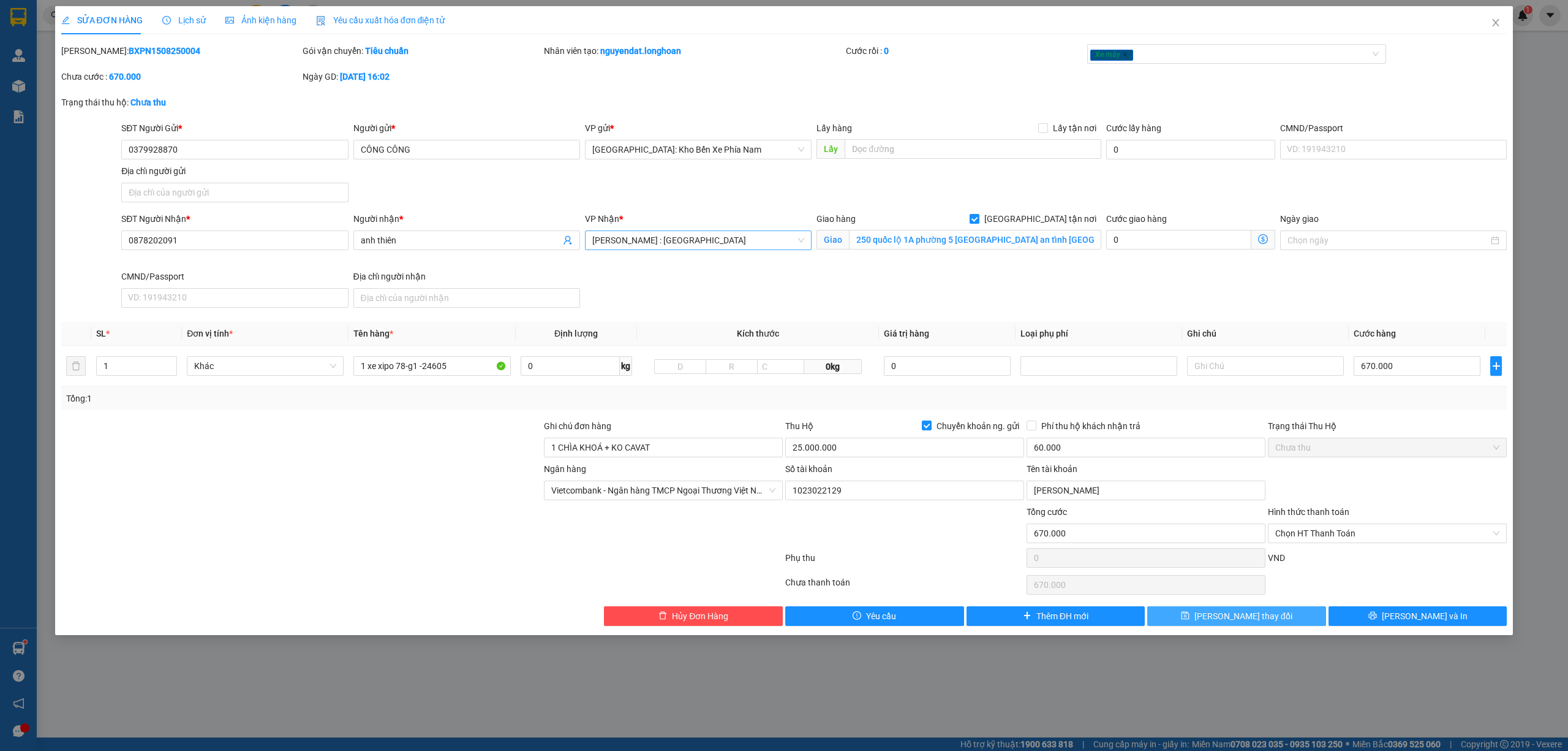
click at [1268, 622] on button "[PERSON_NAME] thay đổi" at bounding box center [1237, 615] width 179 height 19
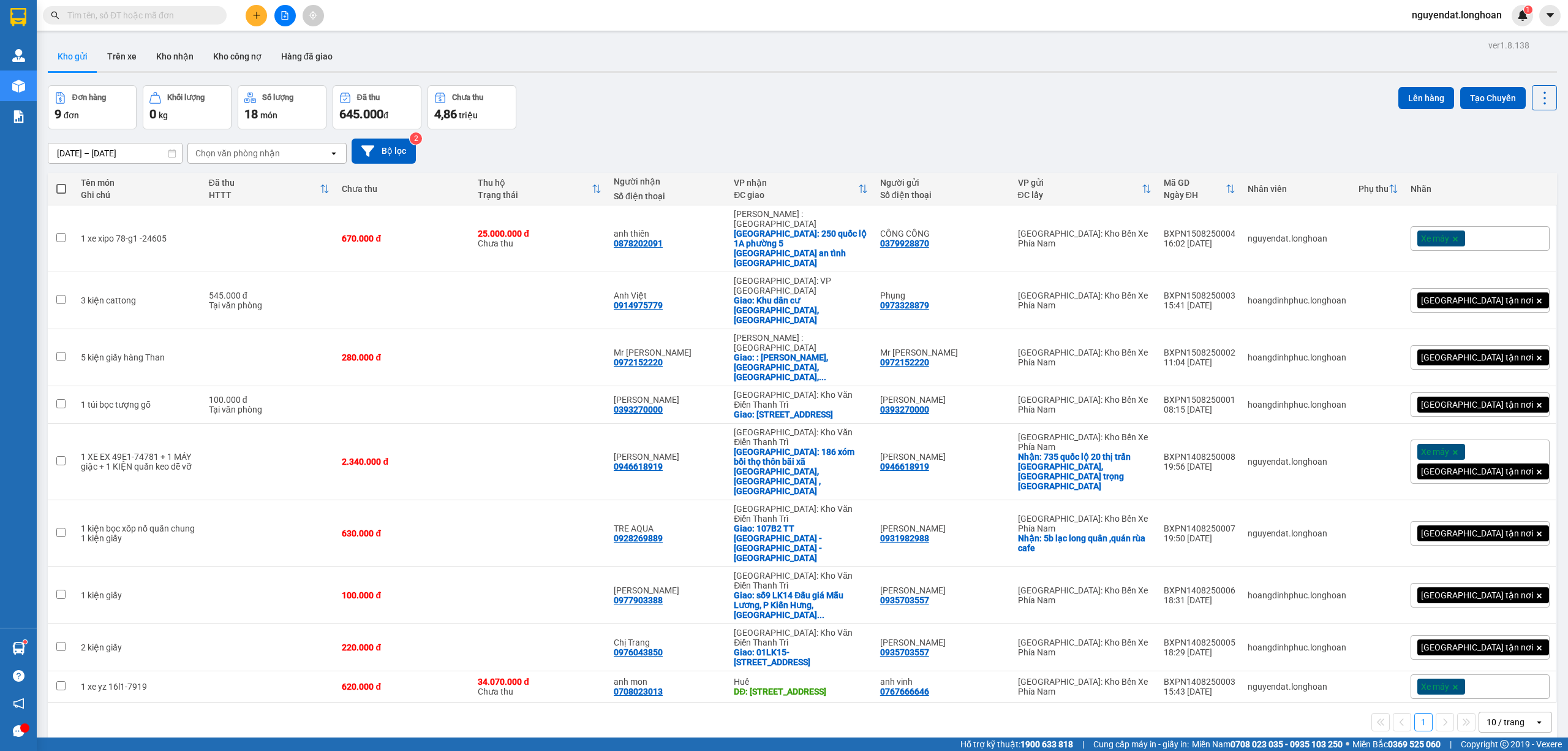
click at [947, 673] on div "ver 1.8.138 Kho gửi Trên xe Kho nhận Kho công nợ Hàng đã giao Đơn hàng 9 đơn Kh…" at bounding box center [803, 412] width 1520 height 751
click at [1236, 229] on div "BXPN1508250004" at bounding box center [1199, 234] width 72 height 10
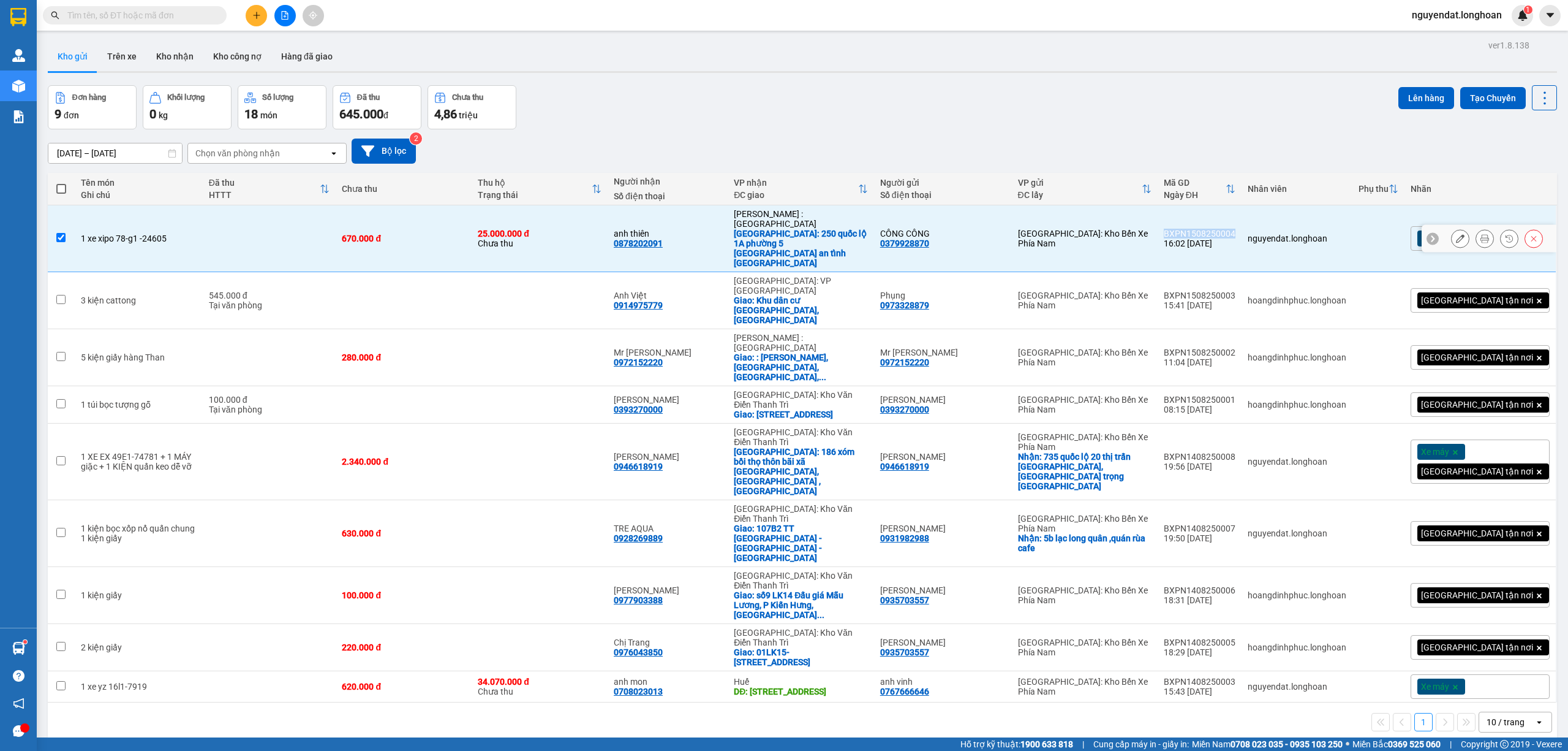
click at [1236, 229] on div "BXPN1508250004" at bounding box center [1199, 234] width 72 height 10
checkbox input "false"
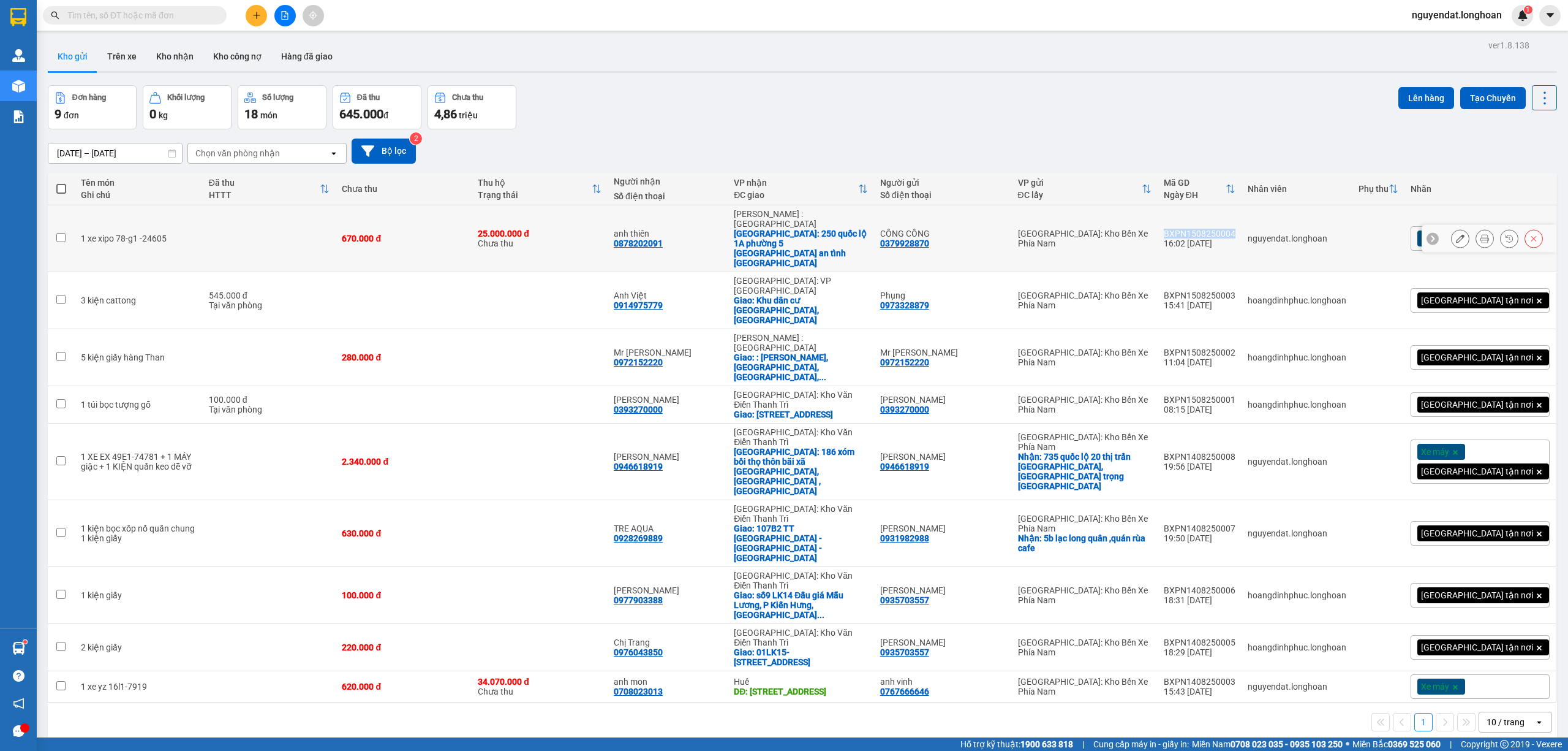
copy div "BXPN1508250004"
click at [1146, 132] on div "17/07/2025 – 15/08/2025 Press the down arrow key to interact with the calendar …" at bounding box center [802, 151] width 1510 height 44
click at [178, 49] on button "Kho nhận" at bounding box center [175, 57] width 57 height 29
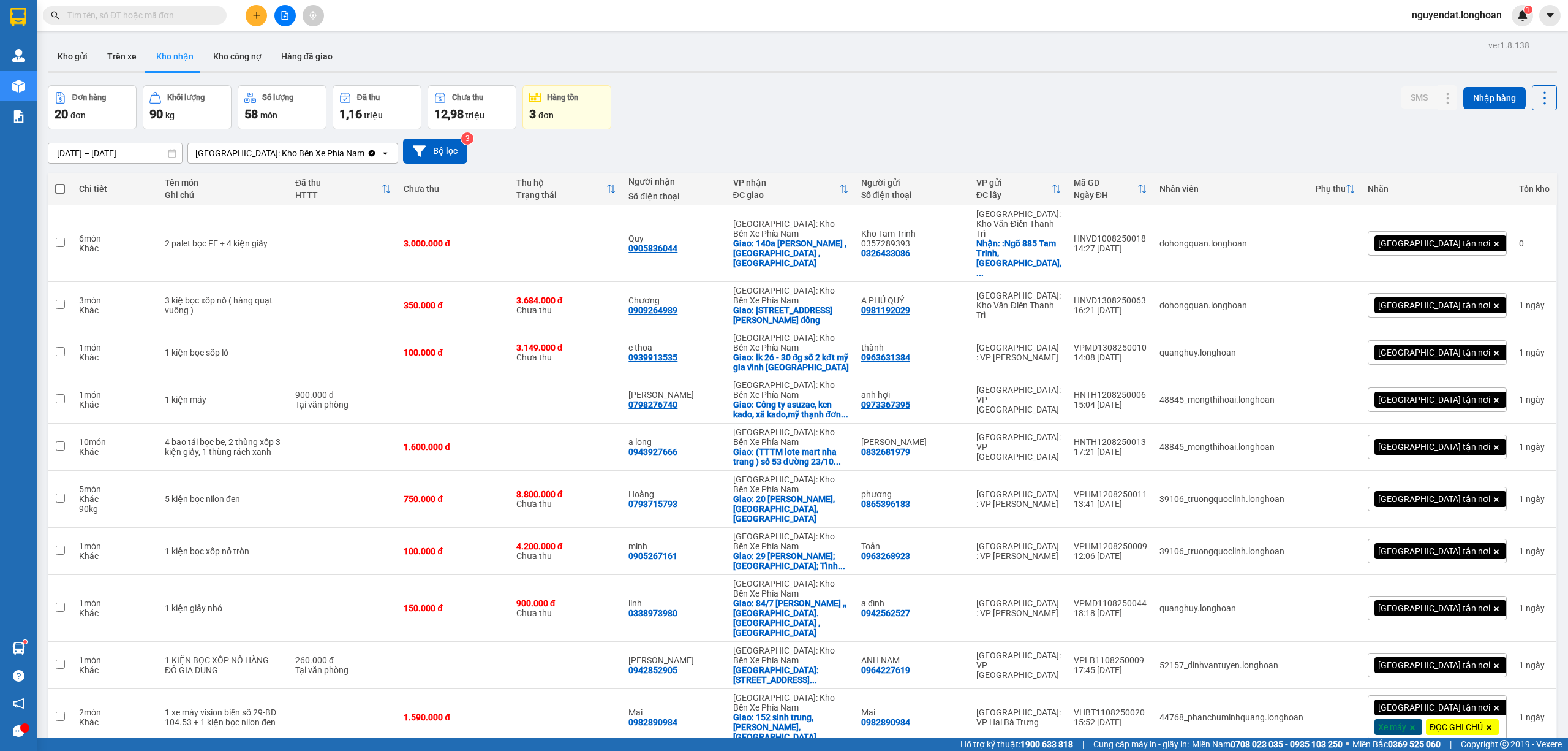
click at [120, 17] on input "text" at bounding box center [140, 15] width 144 height 14
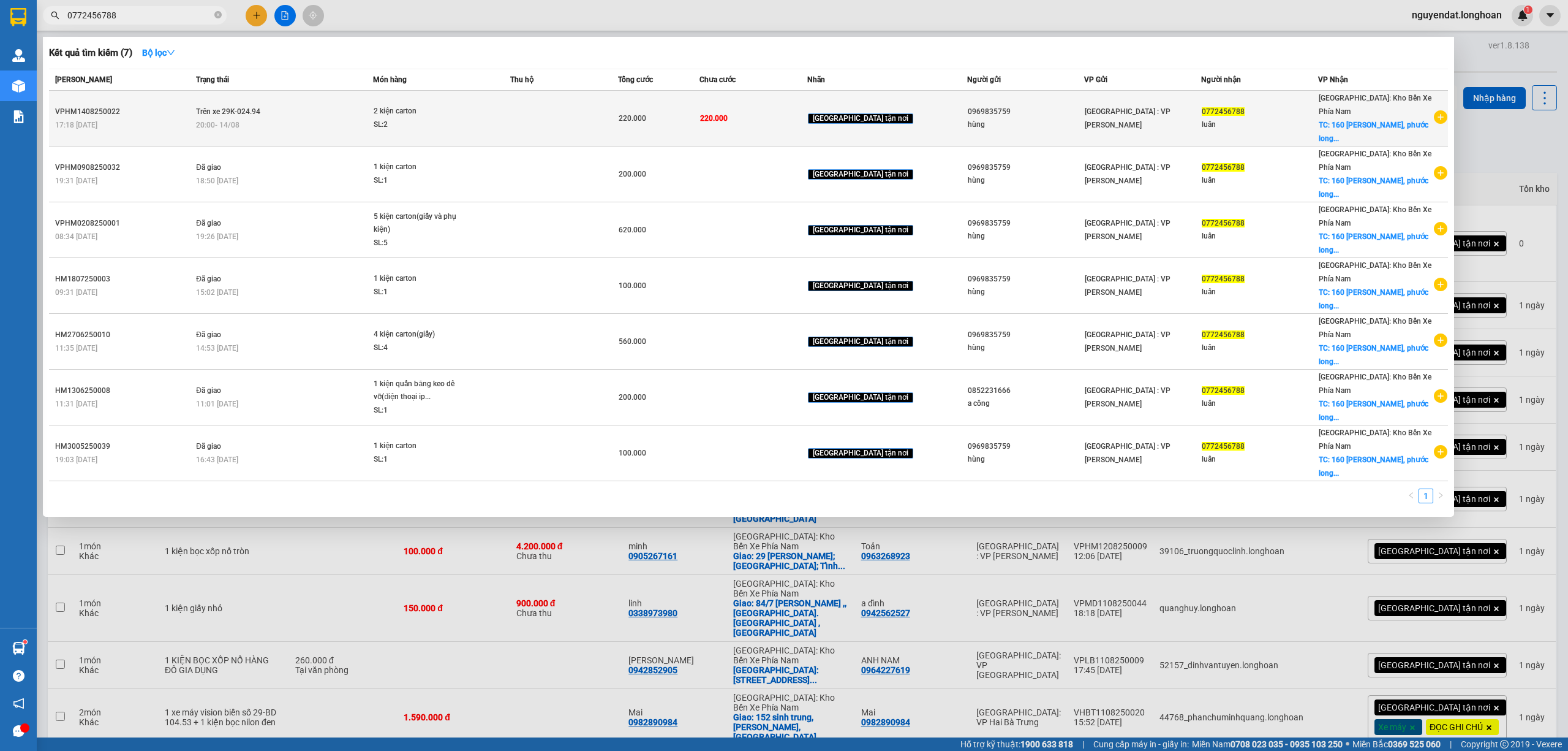
type input "0772456788"
click at [254, 114] on td "Trên xe 29K-024.94 20:00 - 14/08" at bounding box center [283, 118] width 180 height 56
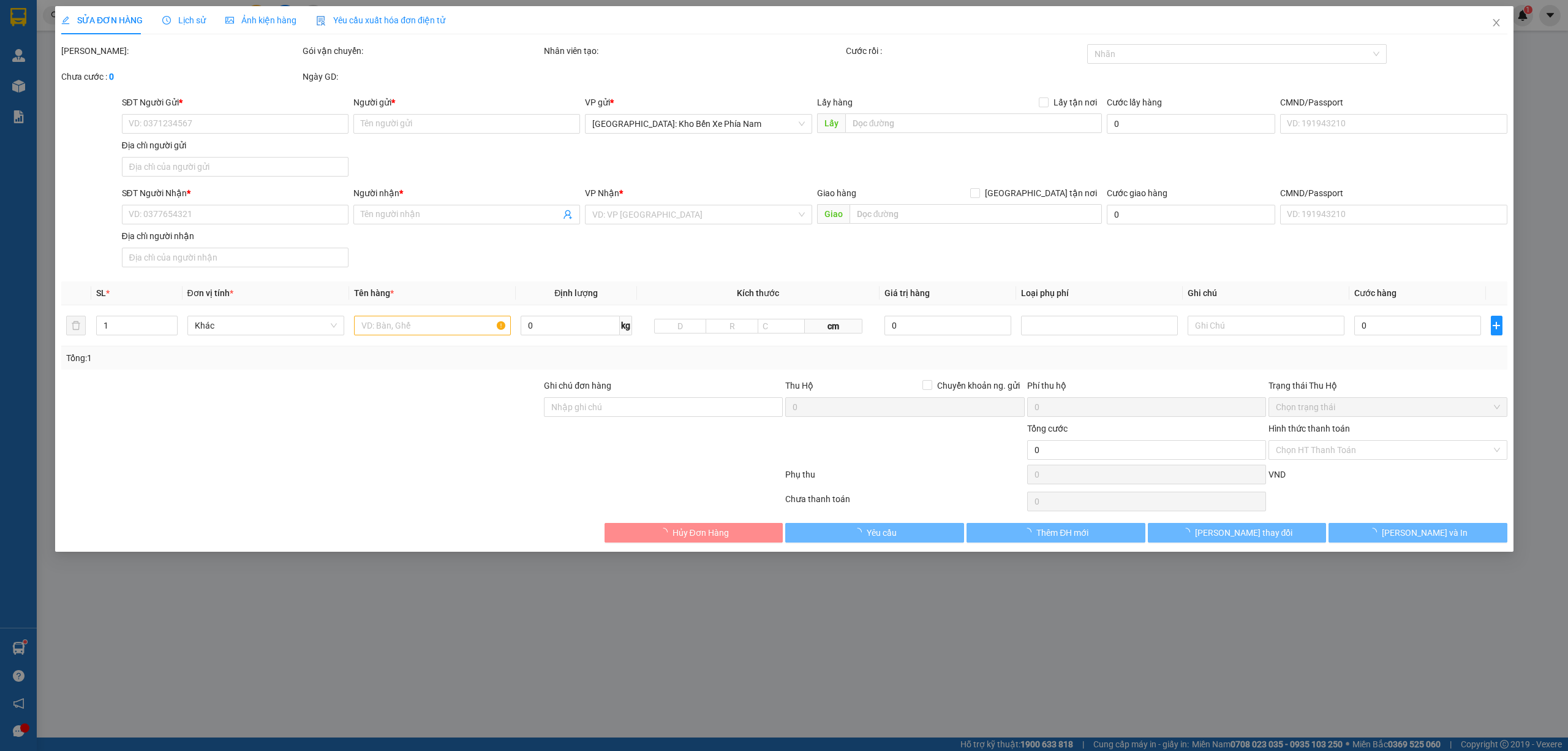
type input "0969835759"
type input "hùng"
type input "0772456788"
type input "luân"
checkbox input "true"
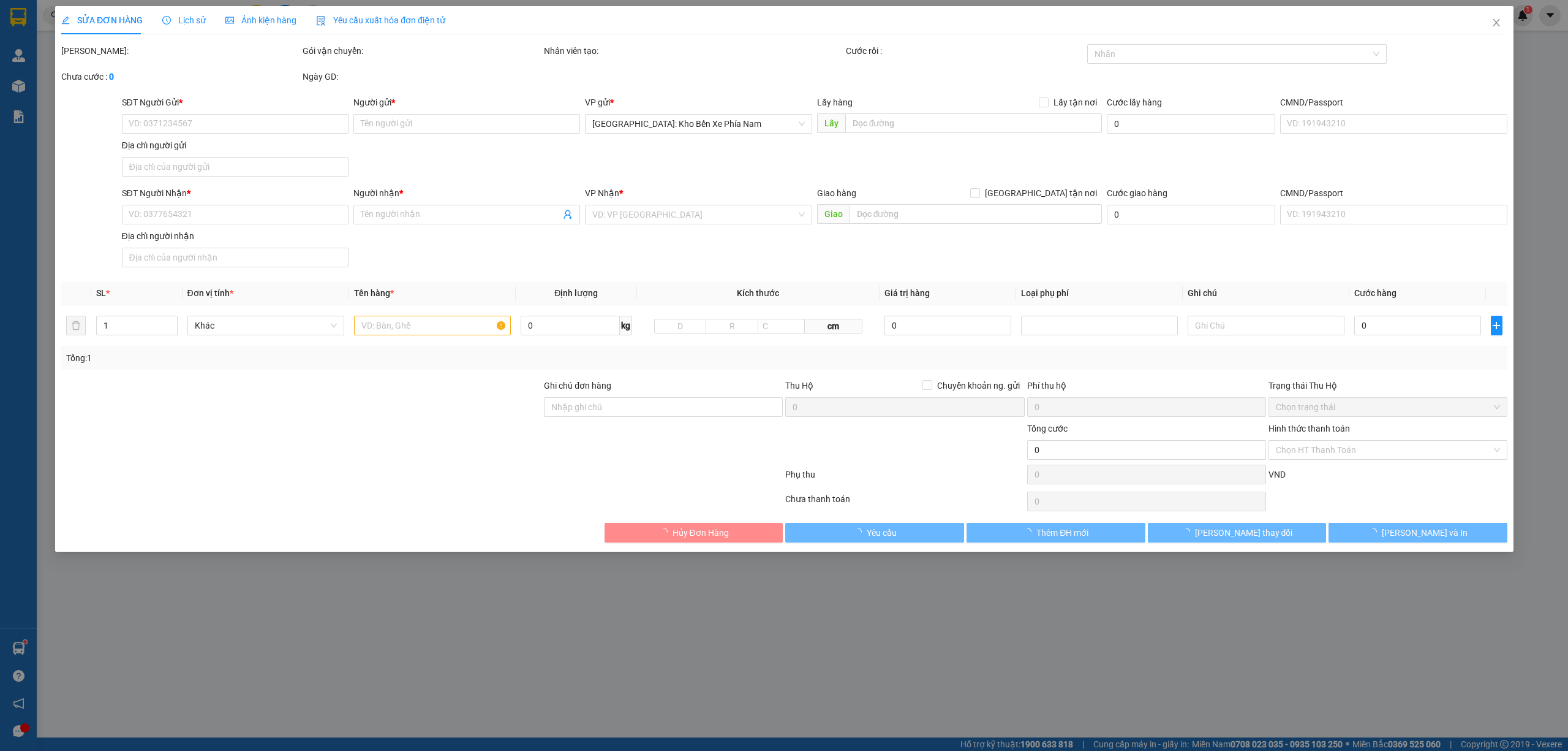
type input "160 võ thị sáu, phước long,nha trang"
type input "220.000"
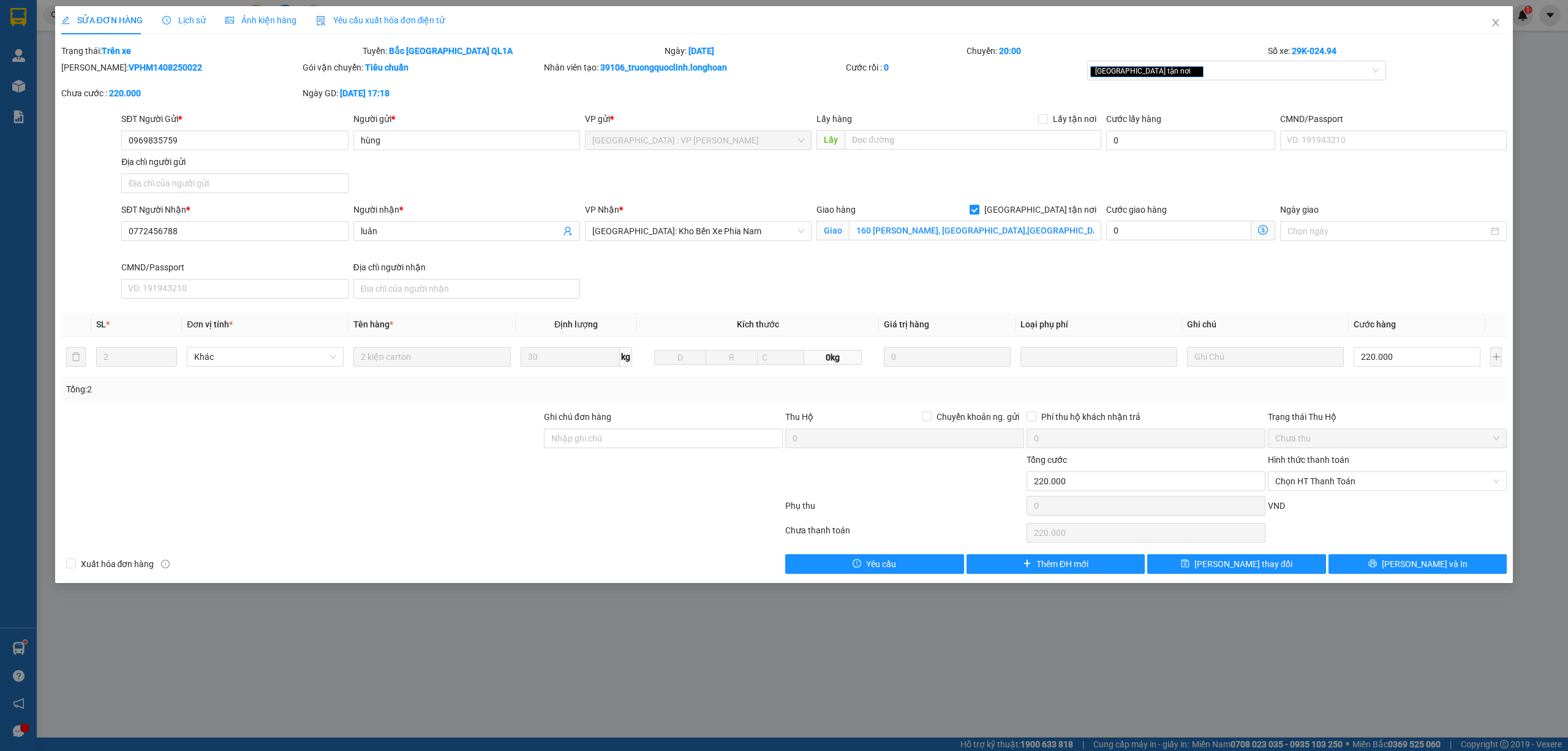
click at [163, 12] on div "Lịch sử" at bounding box center [184, 20] width 44 height 28
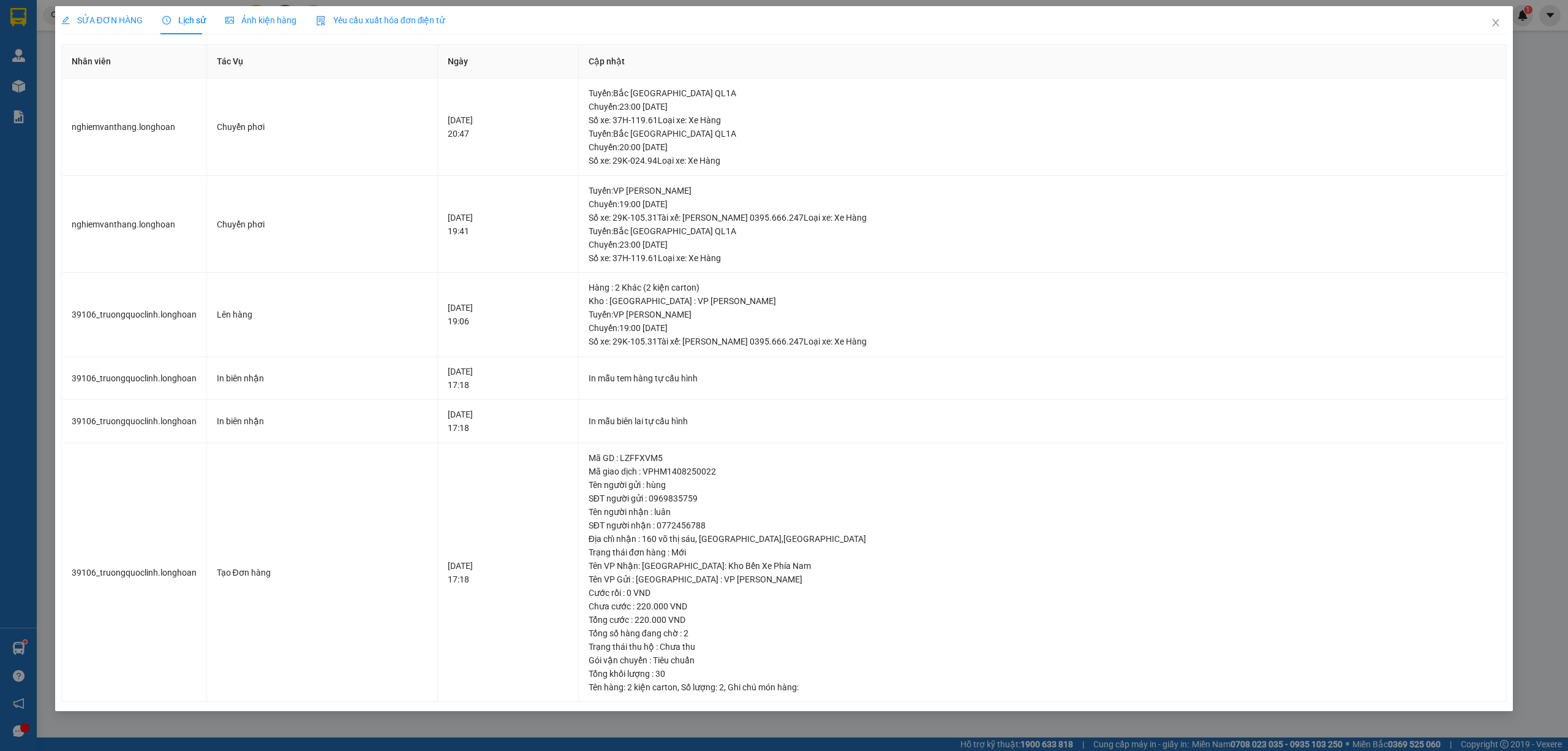
click at [94, 17] on span "SỬA ĐƠN HÀNG" at bounding box center [101, 20] width 81 height 10
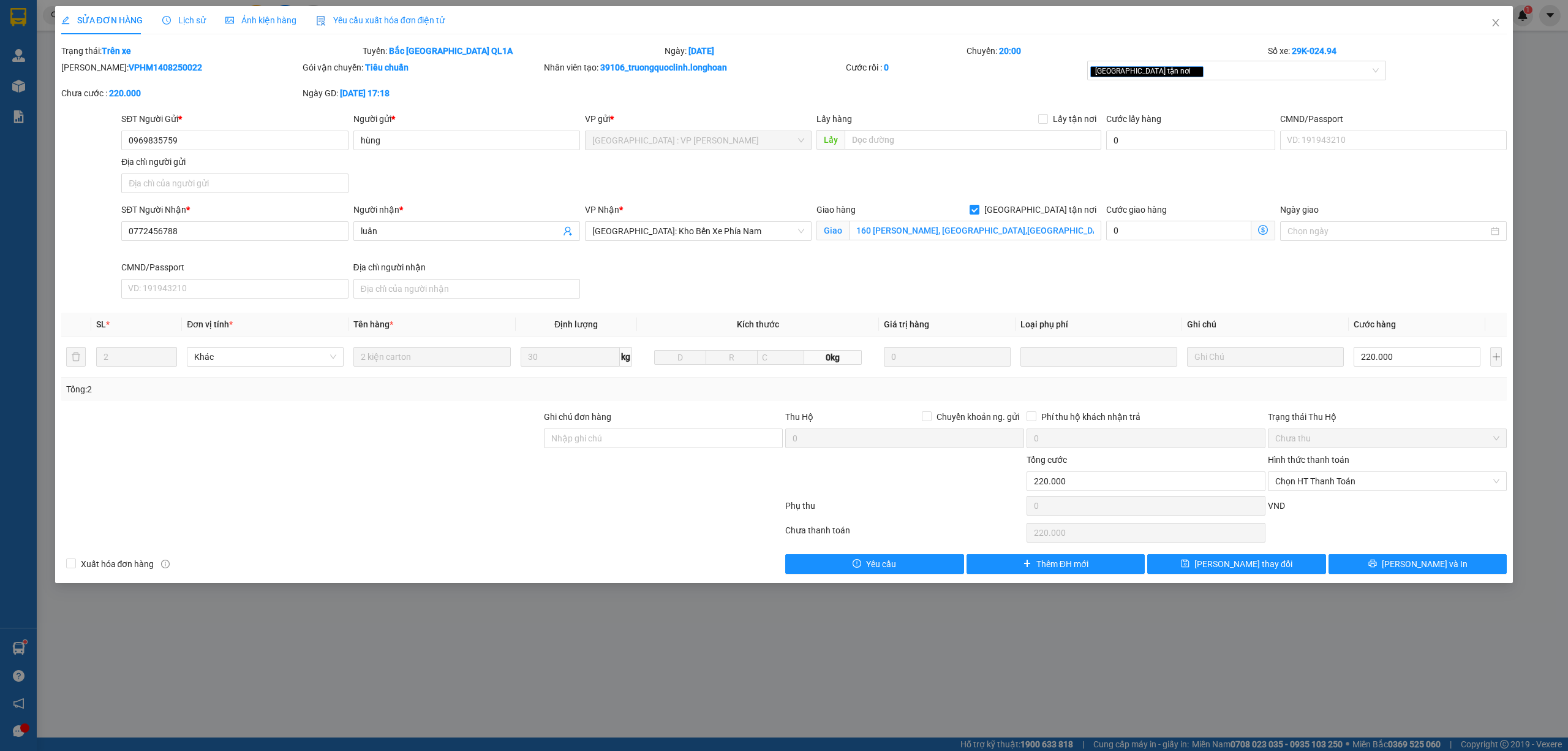
click at [182, 19] on span "Lịch sử" at bounding box center [184, 20] width 44 height 10
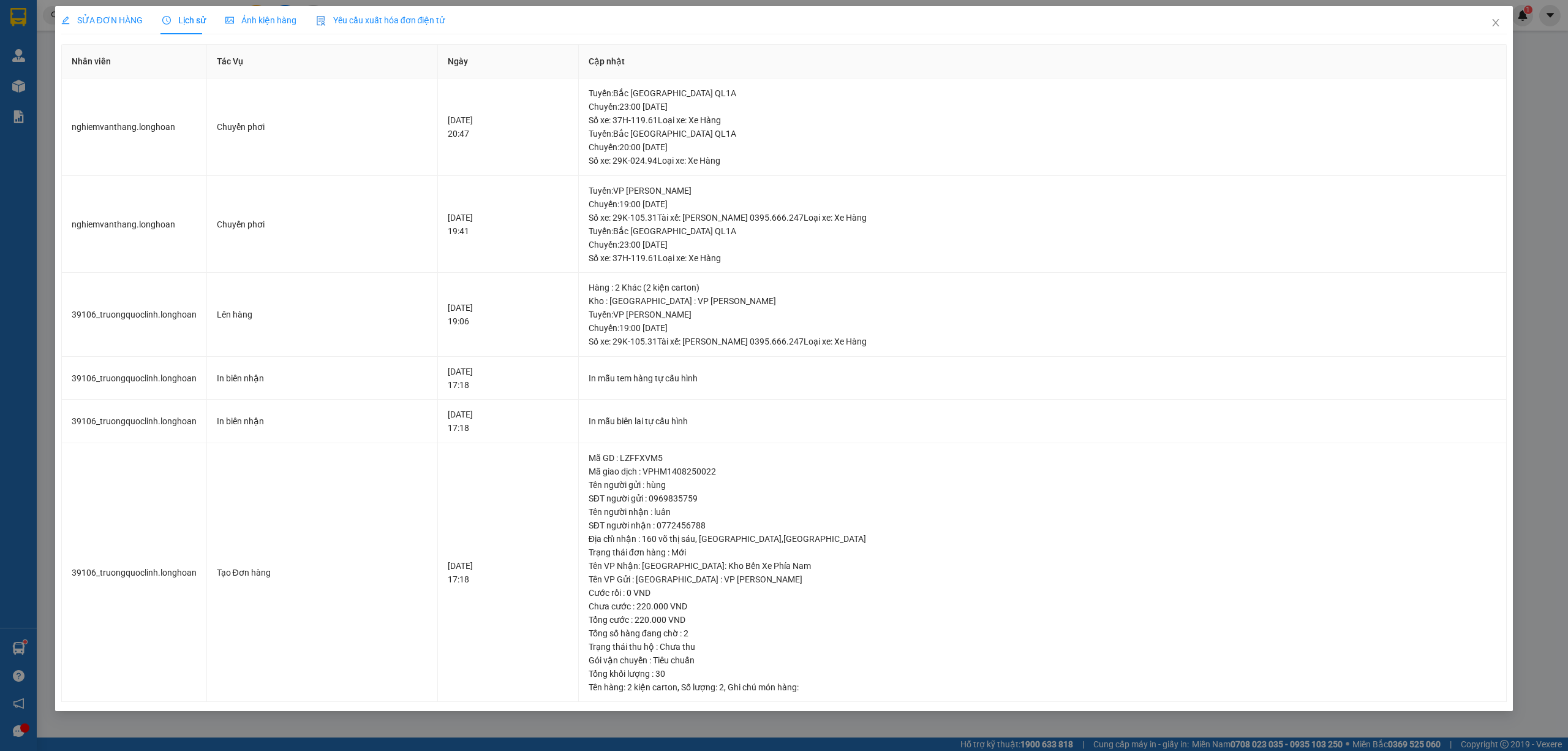
click at [129, 16] on span "SỬA ĐƠN HÀNG" at bounding box center [101, 20] width 81 height 10
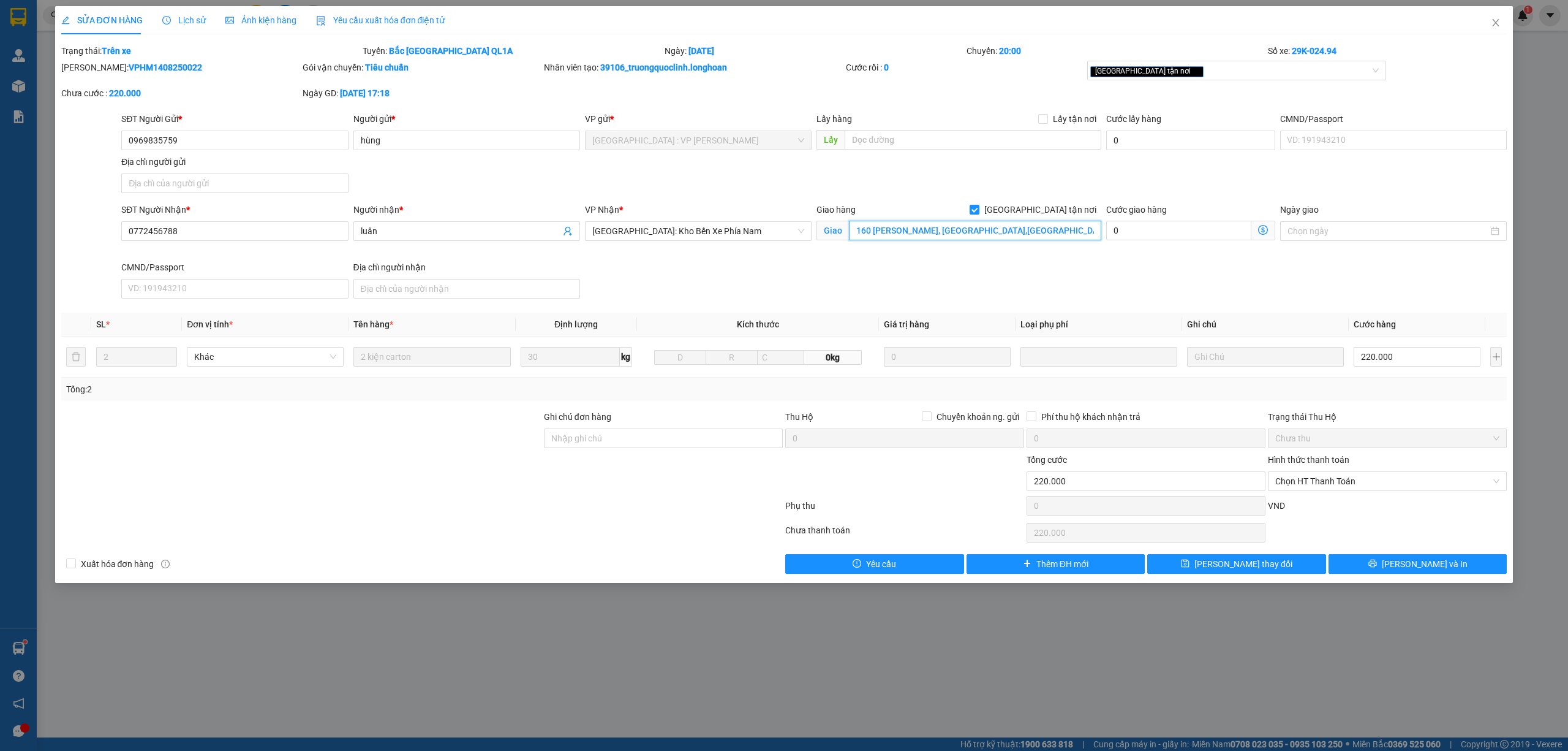
click at [1002, 238] on input "160 võ thị sáu, phước long,nha trang" at bounding box center [975, 230] width 253 height 19
click at [981, 266] on div "SĐT Người Nhận * 0772456788 Người nhận * luân VP Nhận * Nha Trang: Kho Bến Xe P…" at bounding box center [814, 253] width 1391 height 100
click at [1184, 268] on div "SĐT Người Nhận * 0772456788 Người nhận * luân VP Nhận * Nha Trang: Kho Bến Xe P…" at bounding box center [814, 253] width 1391 height 100
click at [1034, 236] on input "160 võ thị sáu, phước long,nha trang" at bounding box center [975, 230] width 253 height 19
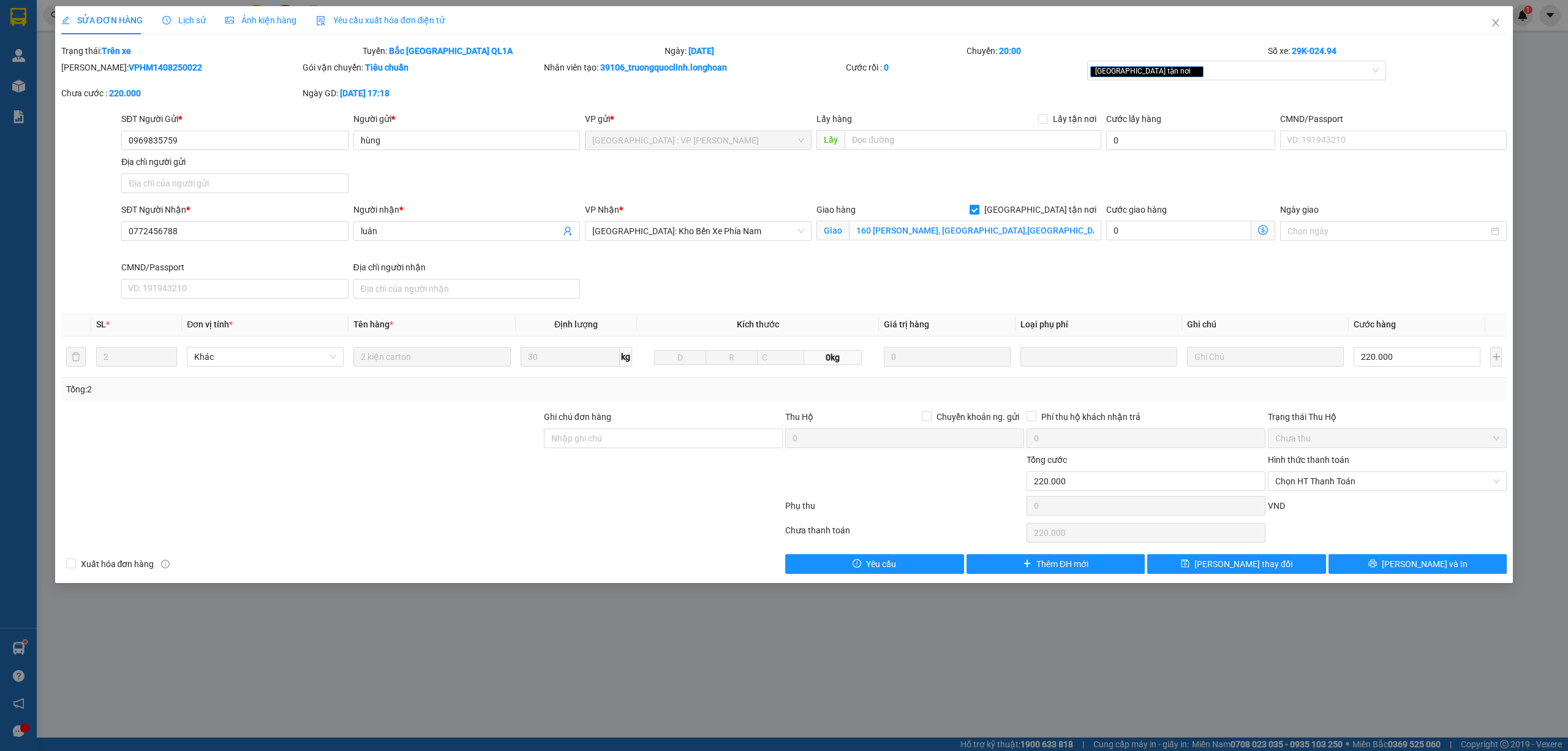
click at [1054, 253] on div "Giao hàng Giao tận nơi Giao 160 võ thị sáu, phước long,nha trang" at bounding box center [960, 231] width 290 height 57
click at [1012, 234] on input "160 võ thị sáu, phước long,nha trang" at bounding box center [975, 230] width 253 height 19
click at [1011, 264] on div "SĐT Người Nhận * 0772456788 Người nhận * luân VP Nhận * Nha Trang: Kho Bến Xe P…" at bounding box center [814, 253] width 1391 height 100
click at [1012, 232] on input "160 võ thị sáu, phước long,nha trang" at bounding box center [975, 230] width 253 height 19
click at [1023, 275] on div "SĐT Người Nhận * 0772456788 Người nhận * luân VP Nhận * Nha Trang: Kho Bến Xe P…" at bounding box center [814, 253] width 1391 height 100
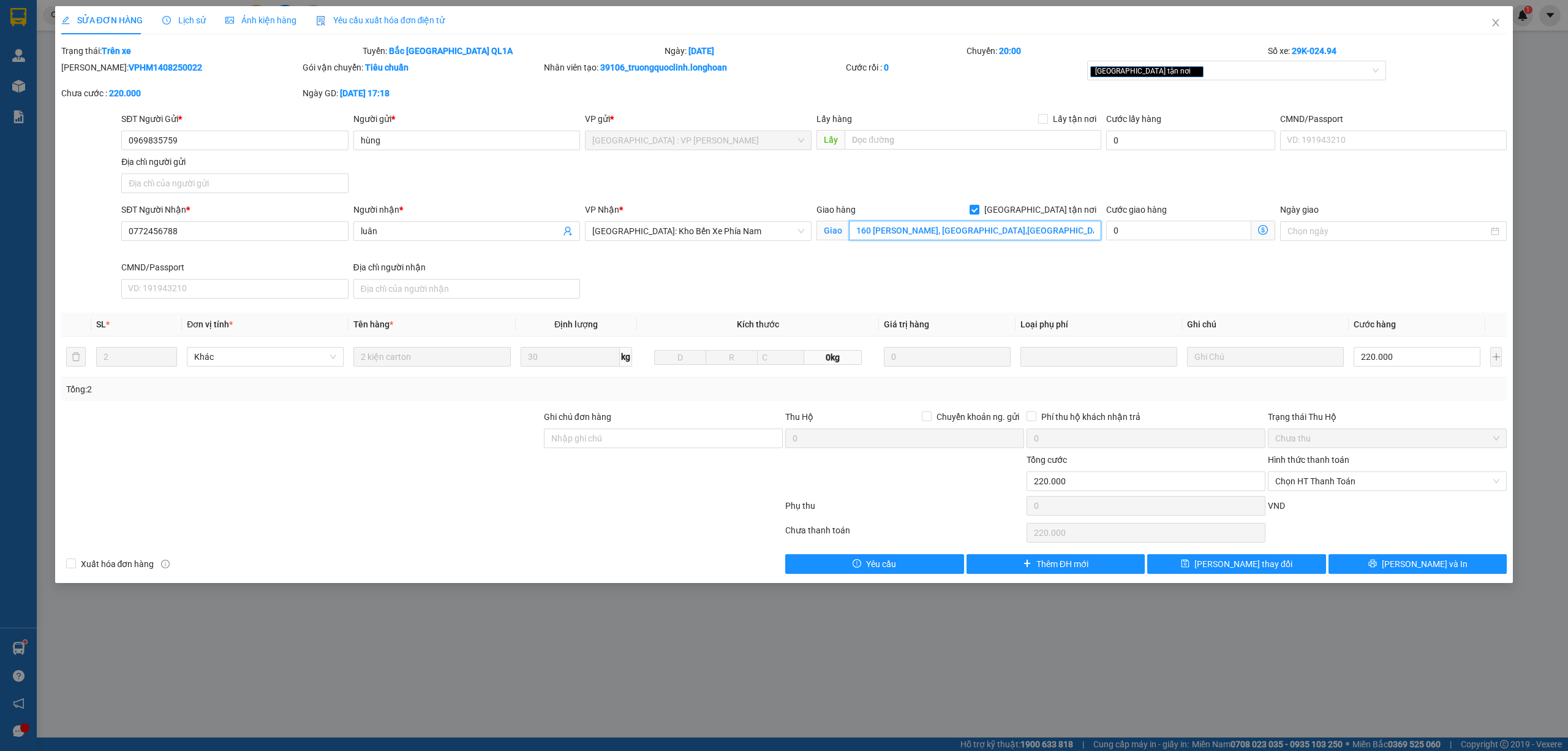
click at [1018, 238] on input "160 võ thị sáu, phước long,nha trang" at bounding box center [975, 230] width 253 height 19
click at [1040, 268] on div "SĐT Người Nhận * 0772456788 Người nhận * luân VP Nhận * Nha Trang: Kho Bến Xe P…" at bounding box center [814, 253] width 1391 height 100
click at [190, 20] on span "Lịch sử" at bounding box center [184, 20] width 44 height 10
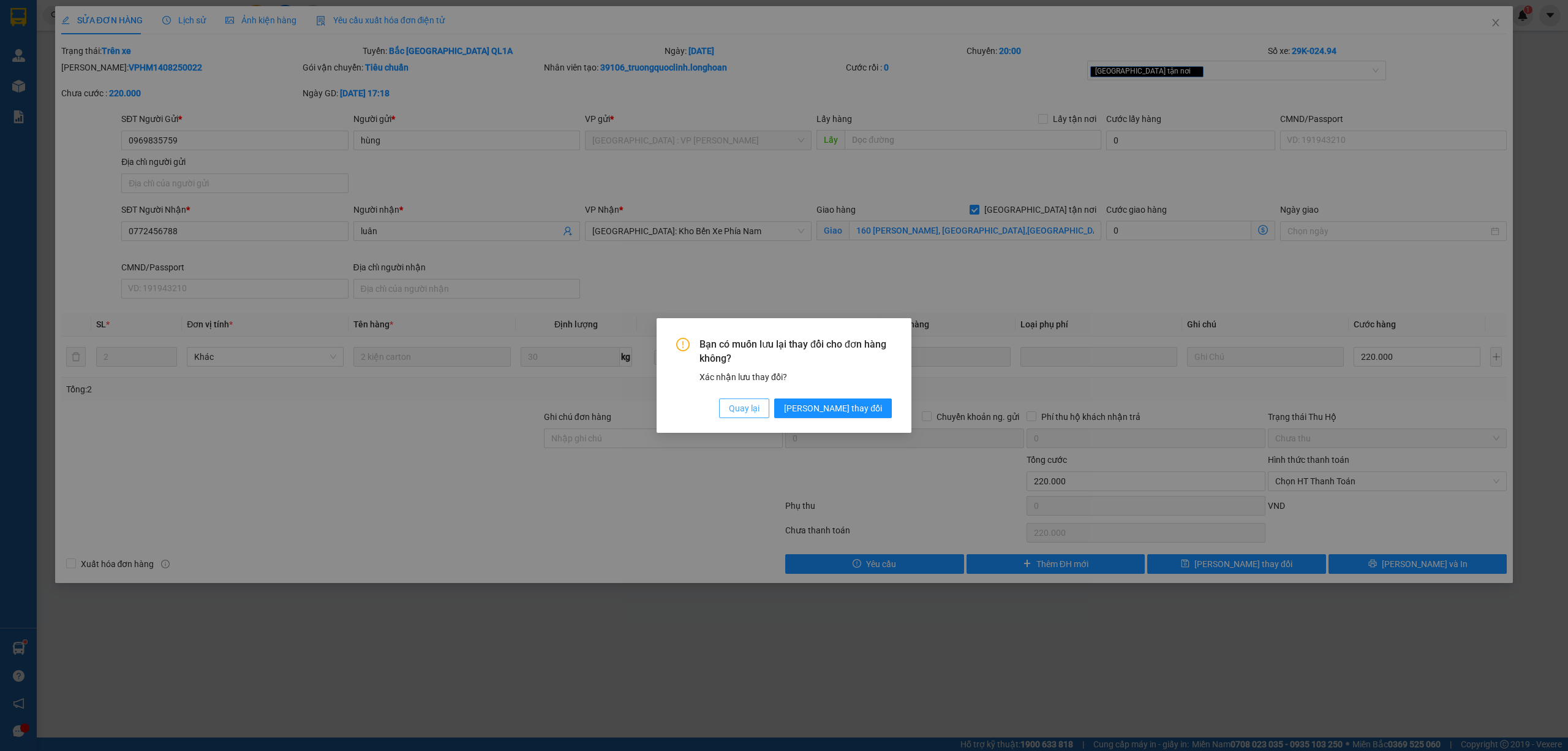
click at [760, 415] on span "Quay lại" at bounding box center [744, 408] width 31 height 14
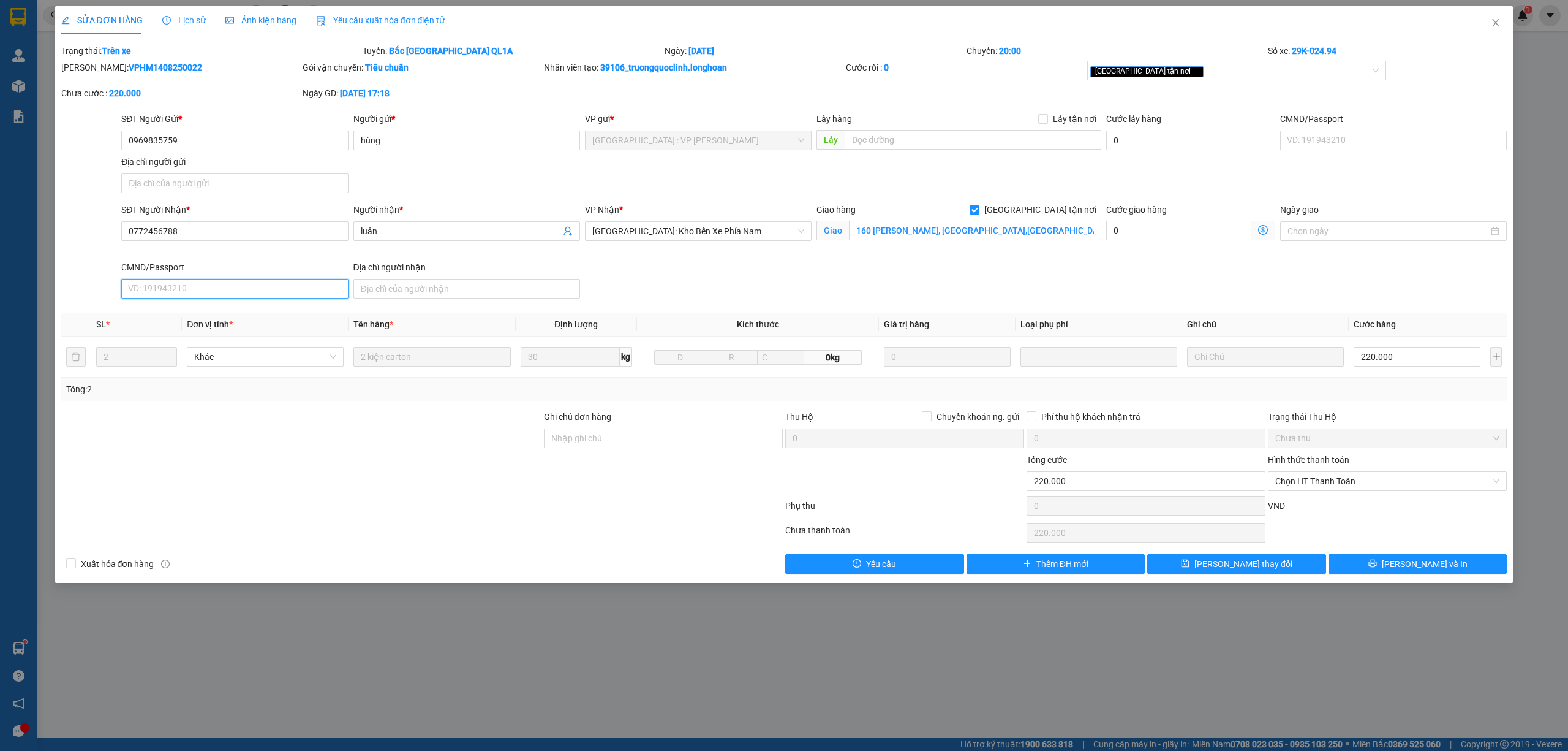
click at [199, 295] on input "CMND/Passport" at bounding box center [234, 288] width 226 height 19
click at [1498, 26] on icon "close" at bounding box center [1496, 23] width 6 height 7
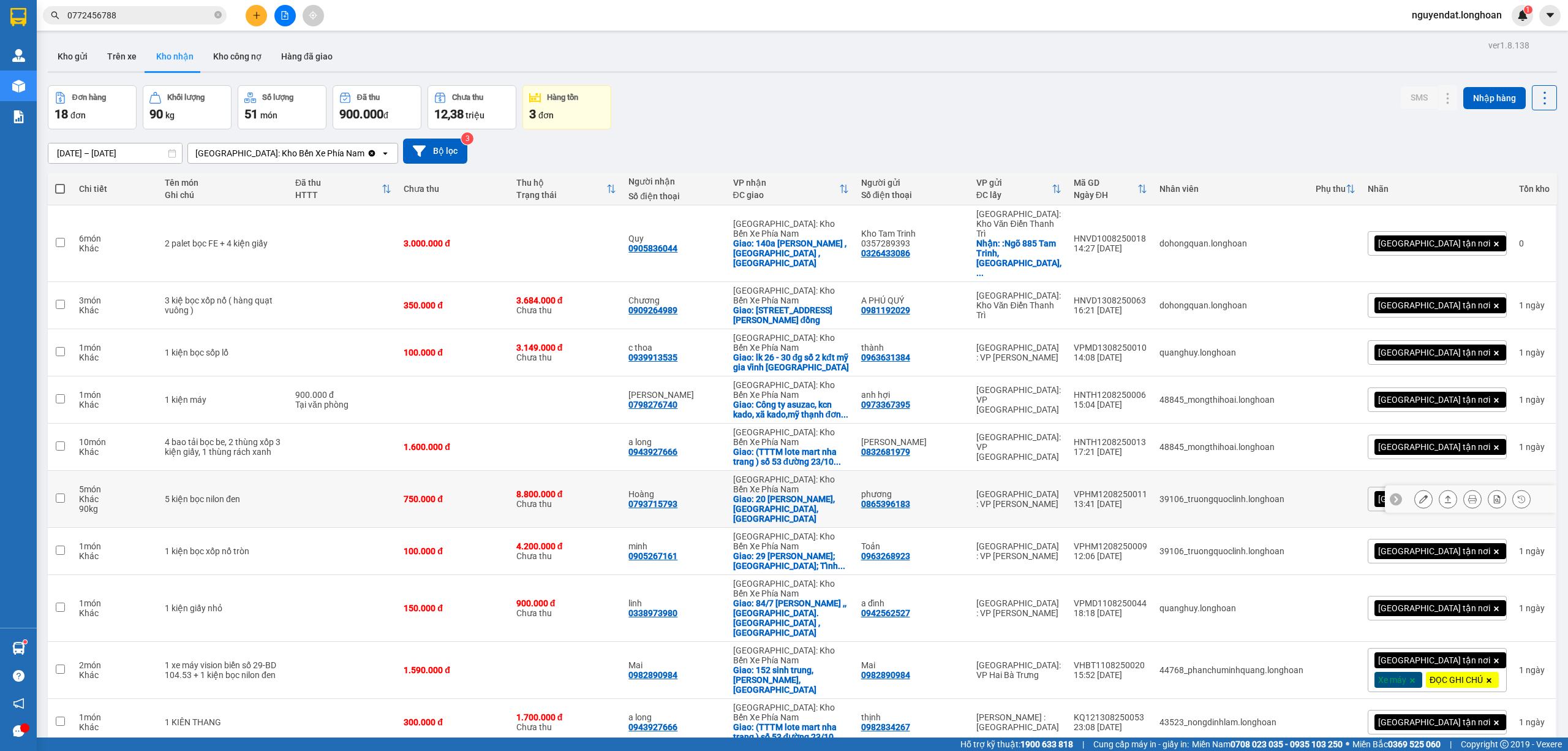
scroll to position [406, 0]
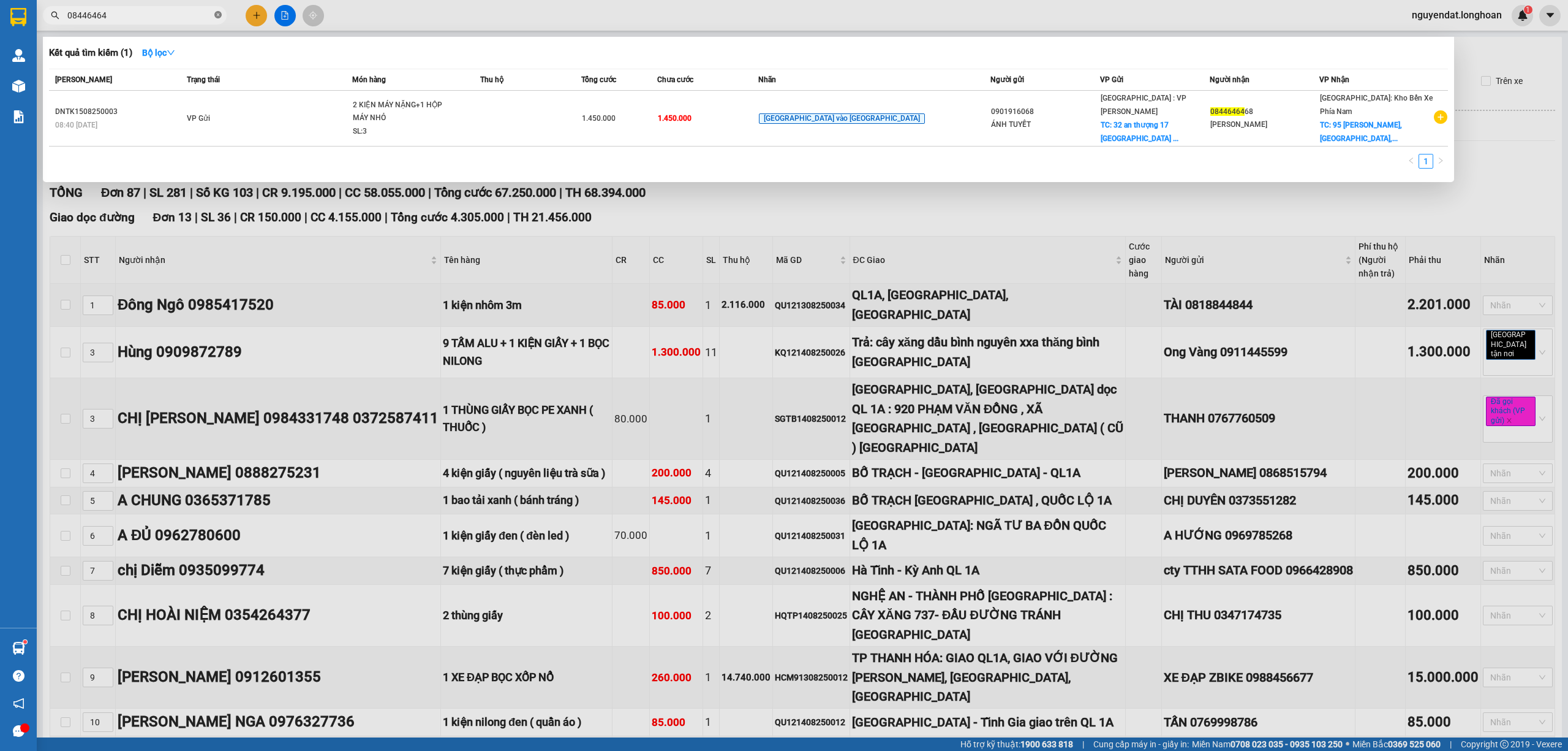
click at [216, 13] on icon "close-circle" at bounding box center [218, 15] width 7 height 7
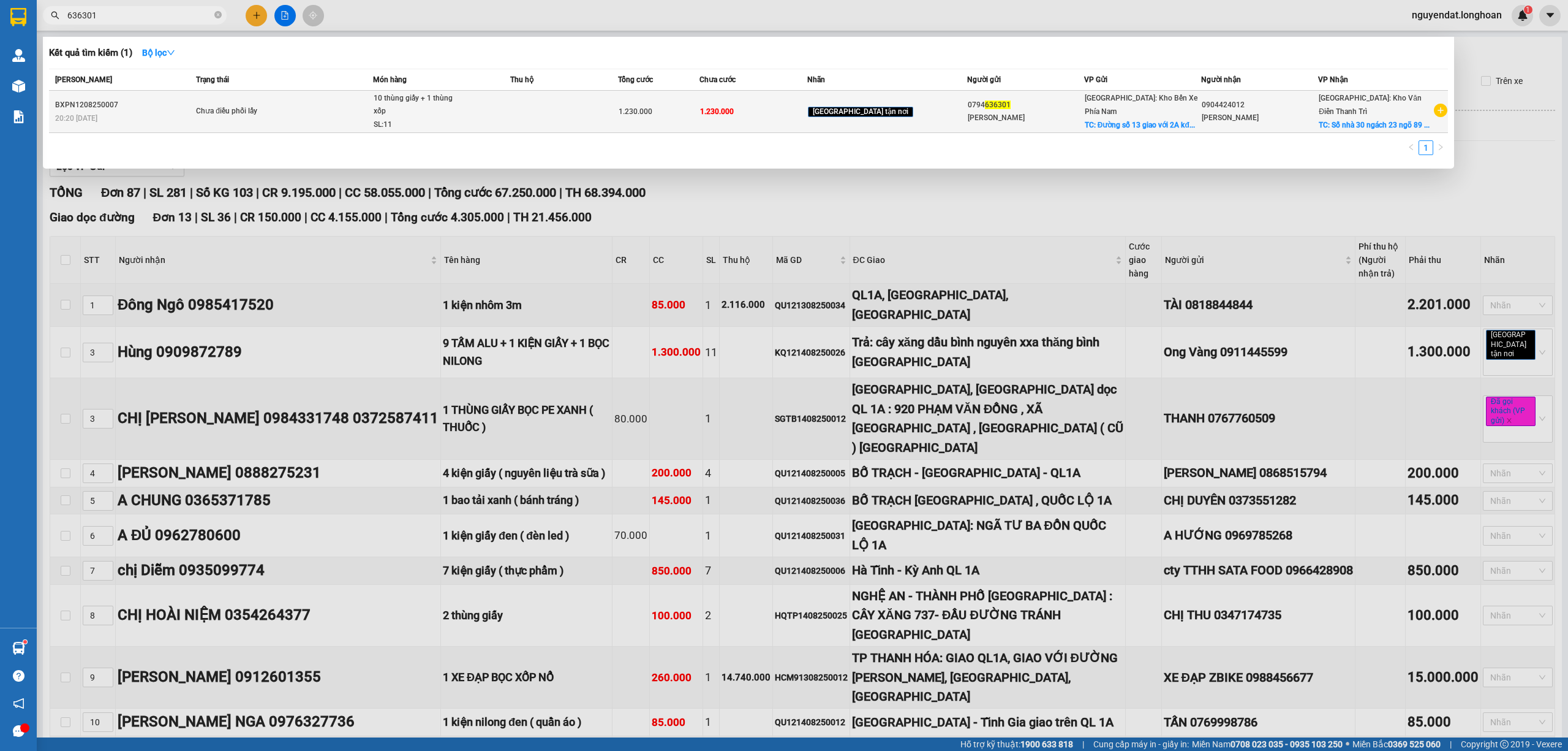
type input "636301"
click at [325, 113] on span "Chưa điều phối lấy" at bounding box center [284, 111] width 176 height 14
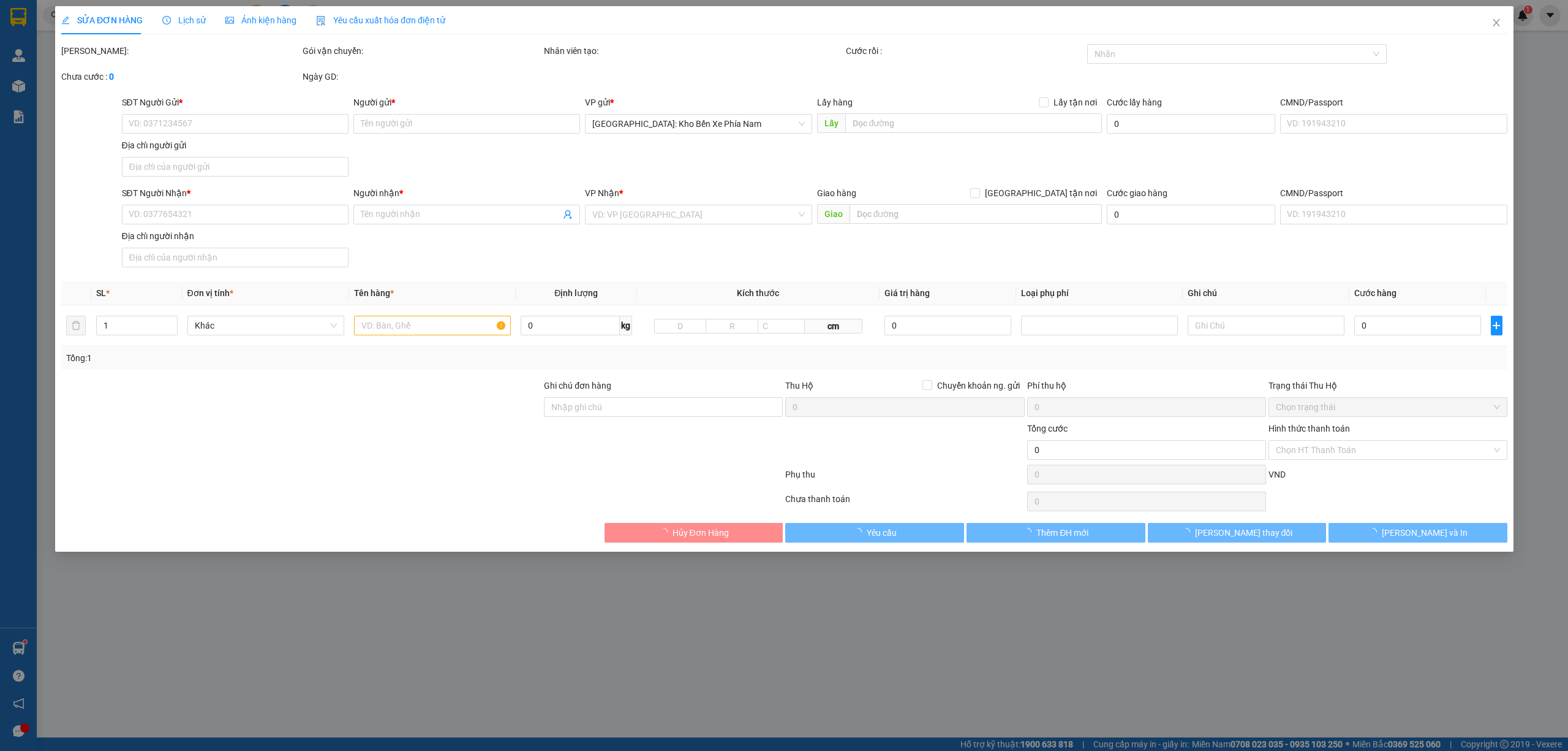
type input "0794636301"
type input "[PERSON_NAME]"
checkbox input "true"
type input "Đường số 13 giao với 2A kđt hà quang 2, nha trang"
type input "0904424012"
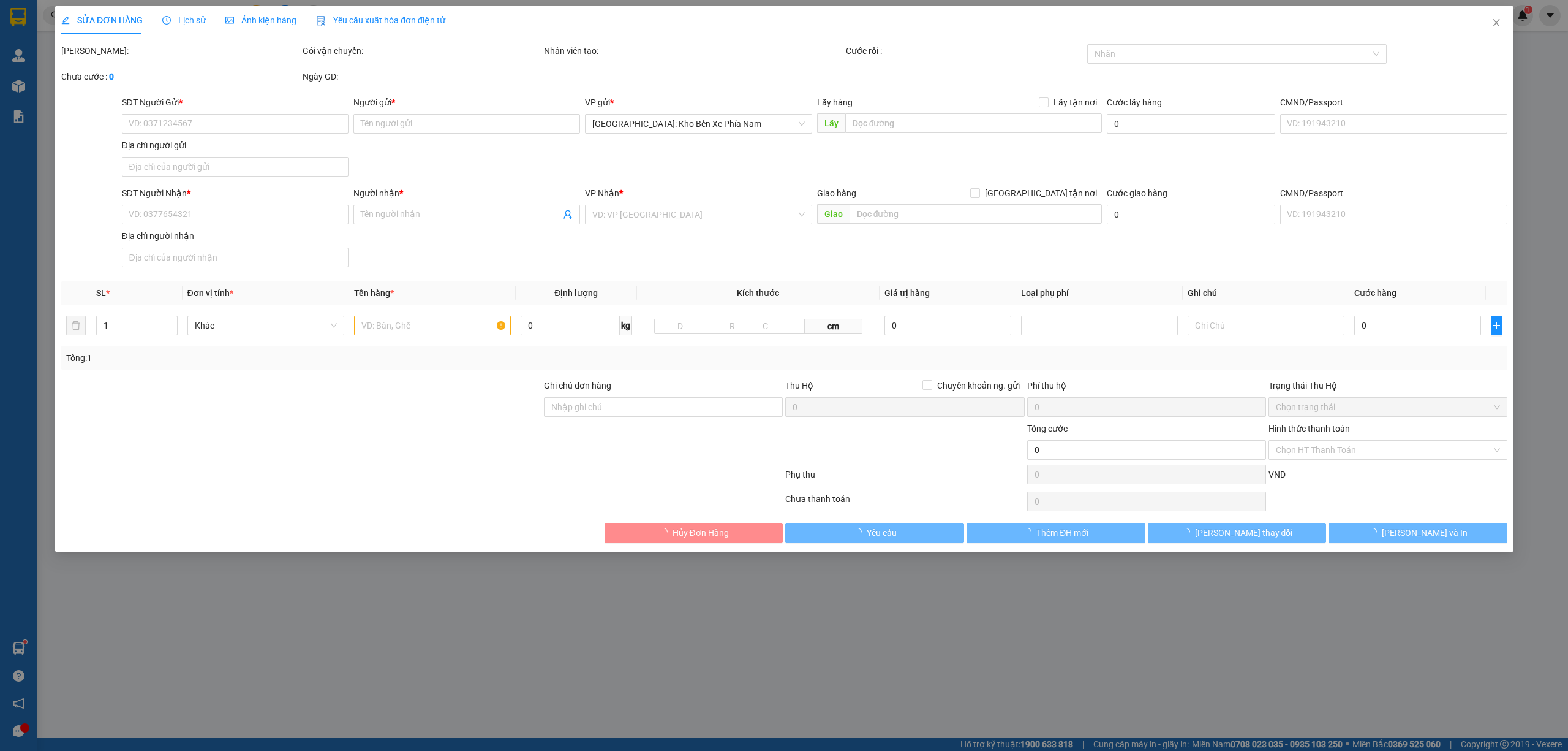
type input "[PERSON_NAME]"
checkbox input "true"
type input "Số nhà 30 ngách 23 ngõ 89 lạc long quân , tây hồ, hà nội"
type input "nhận theo kiện,giao nguyên kiện,hư vỡ không chịu trách nhiệm"
type input "1.230.000"
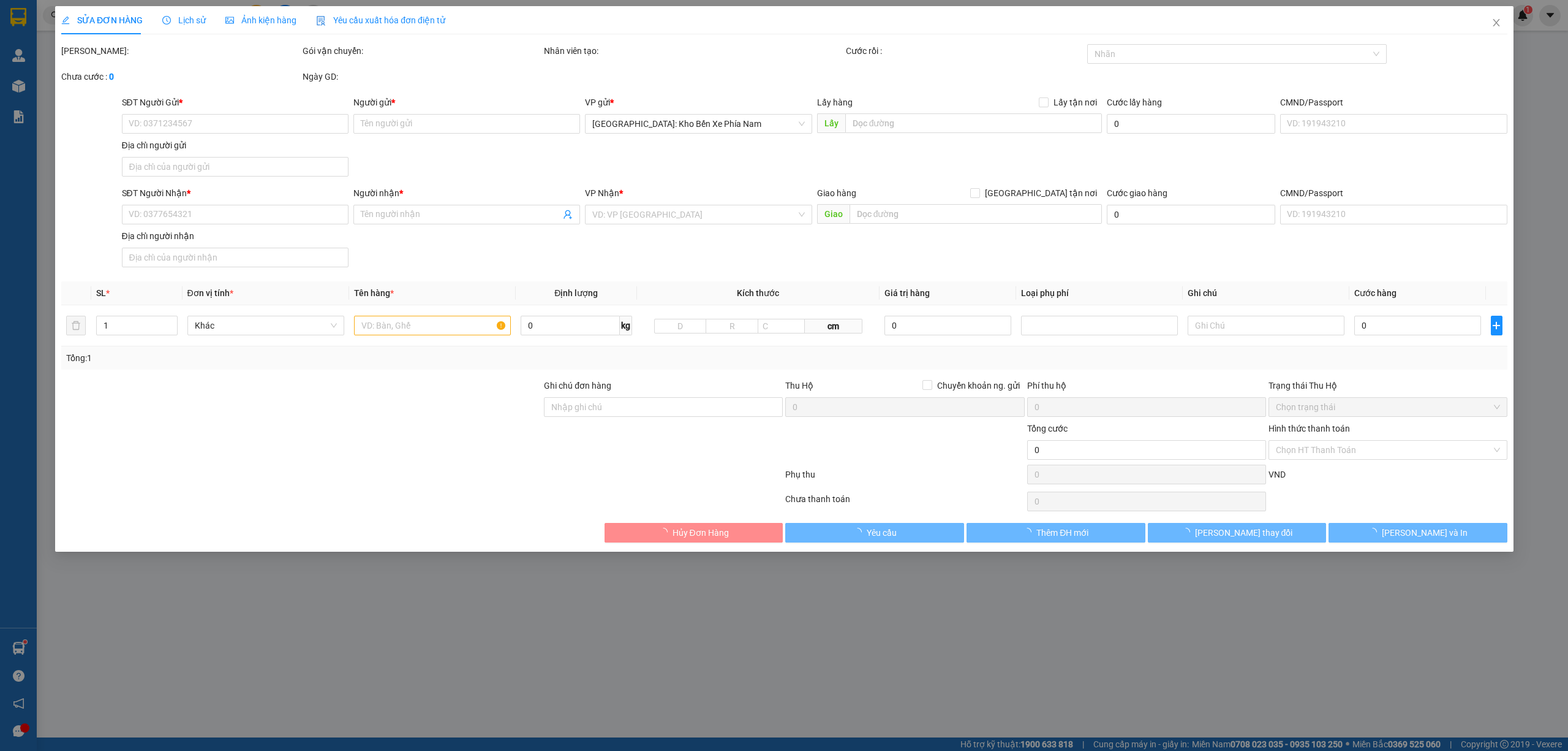
type input "1.230.000"
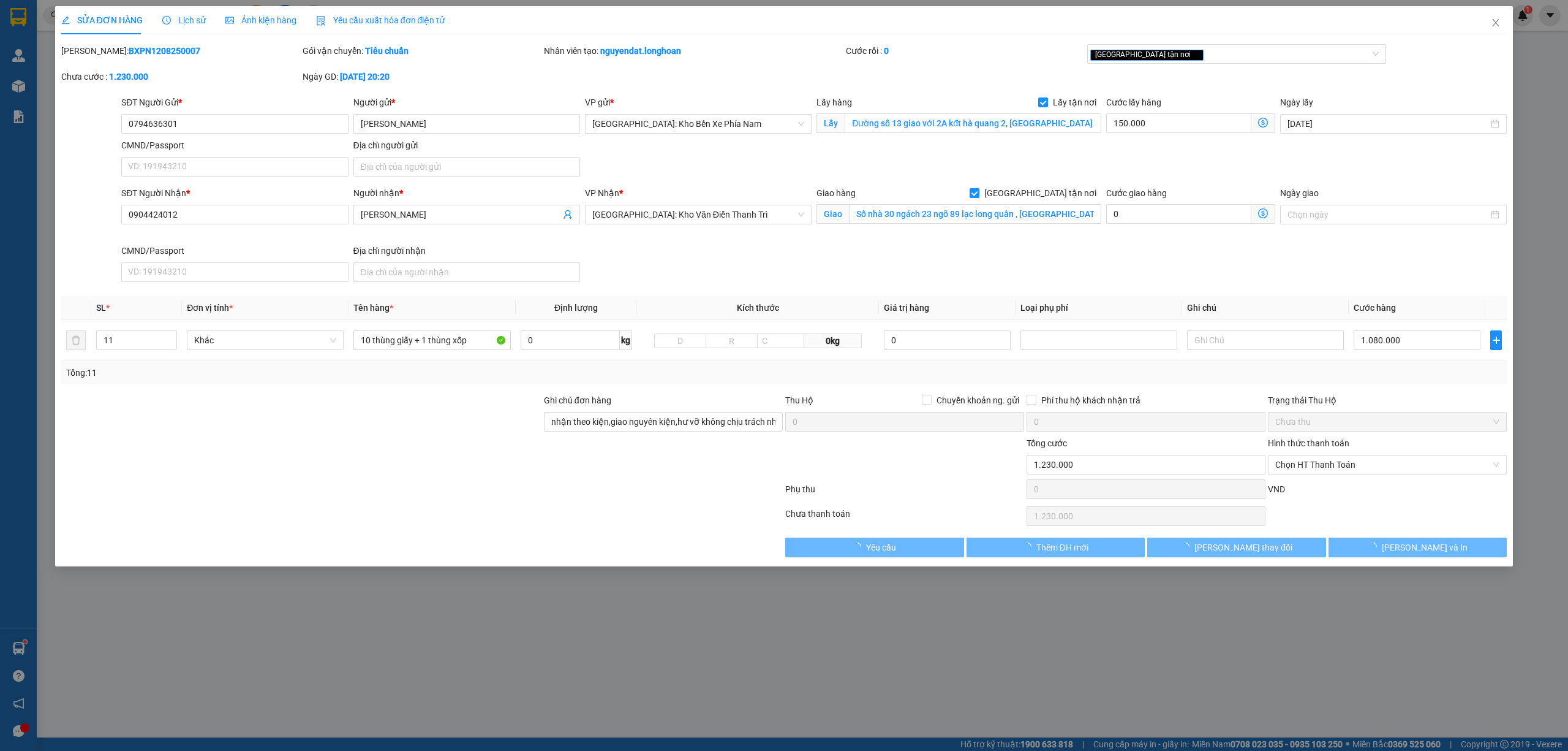
click at [188, 24] on span "Lịch sử" at bounding box center [184, 20] width 44 height 10
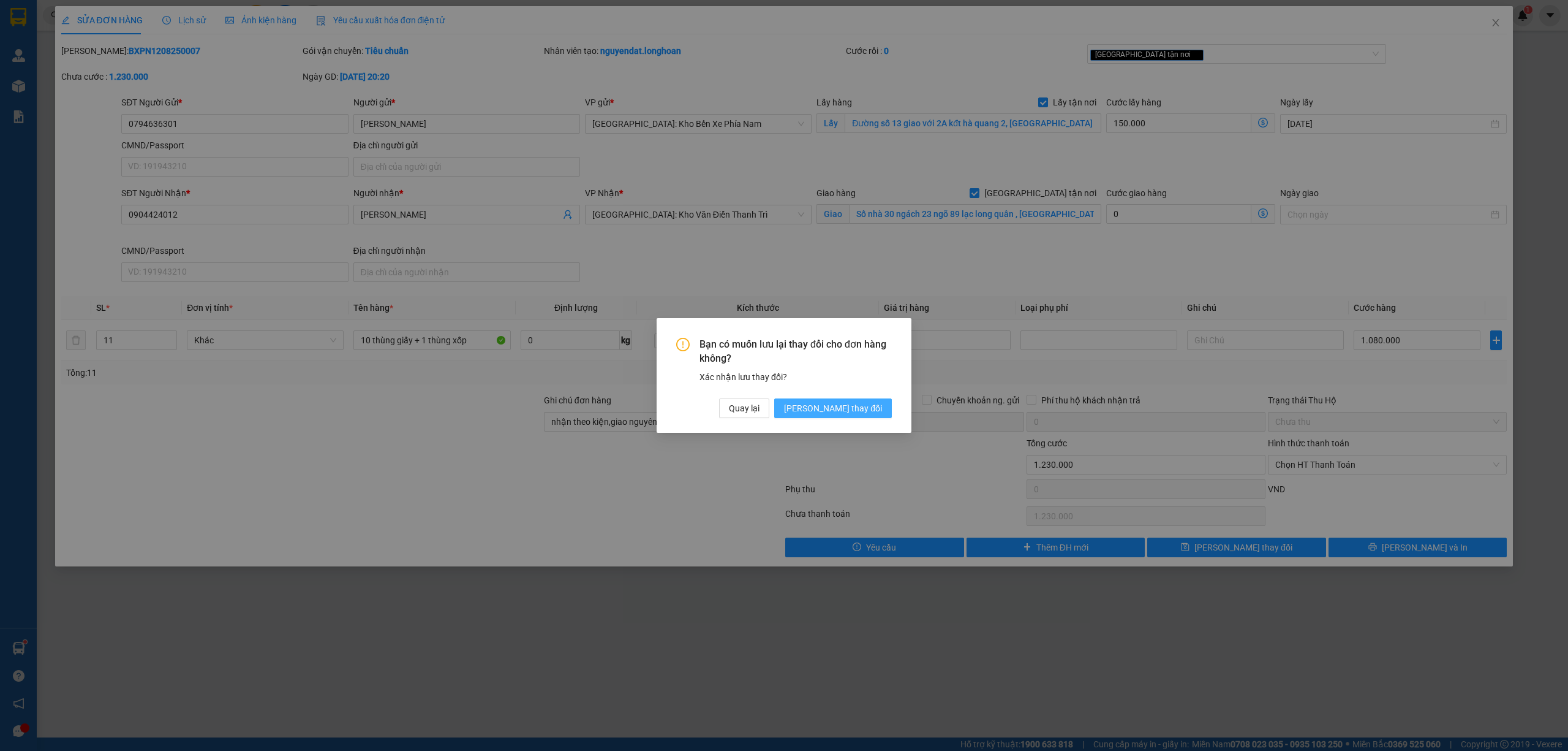
click at [854, 399] on button "Lưu thay đổi" at bounding box center [833, 408] width 118 height 19
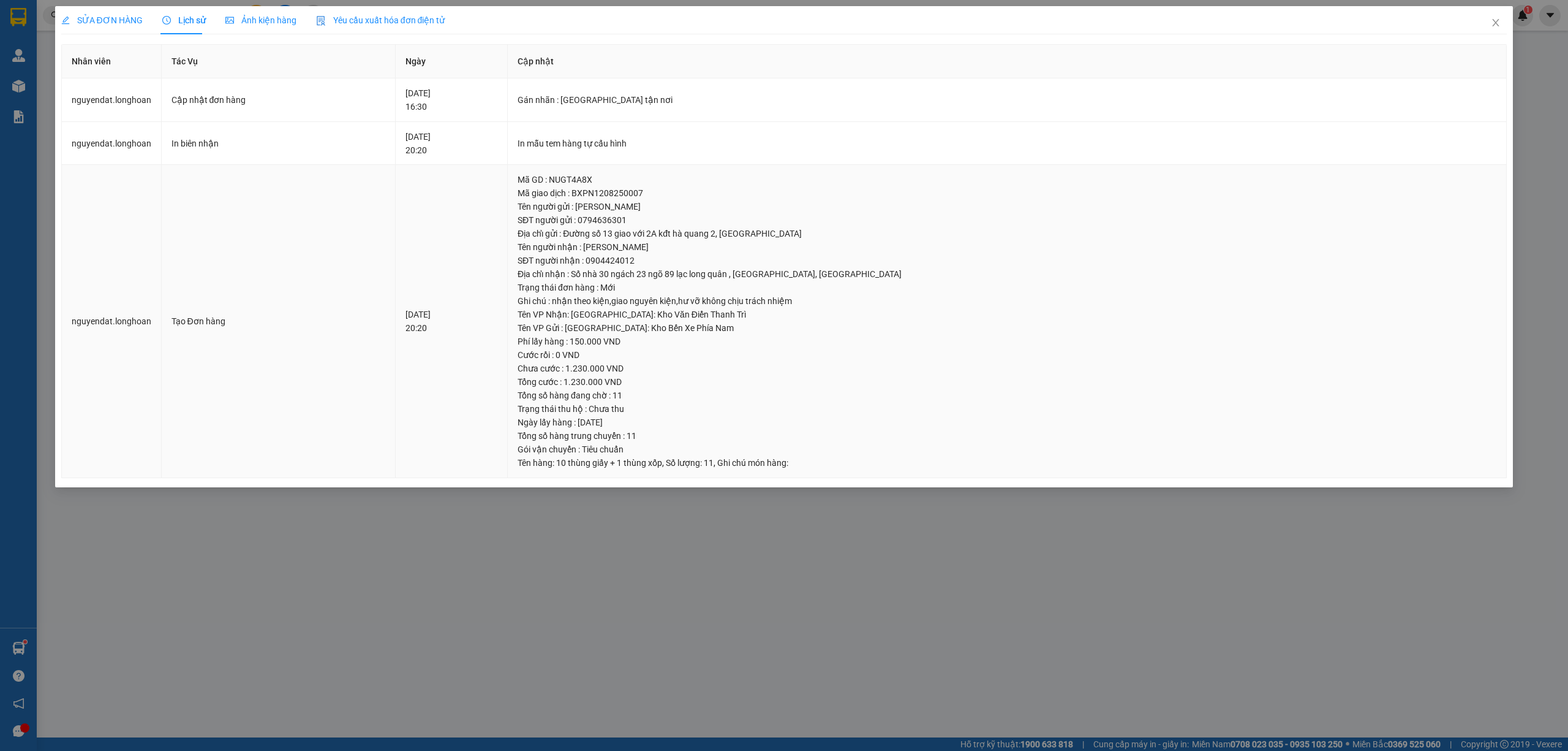
click at [508, 256] on td "12-08-2025 20:20" at bounding box center [452, 321] width 112 height 313
click at [497, 334] on div "12-08-2025 20:20" at bounding box center [452, 321] width 92 height 27
click at [508, 339] on td "12-08-2025 20:20" at bounding box center [452, 321] width 112 height 313
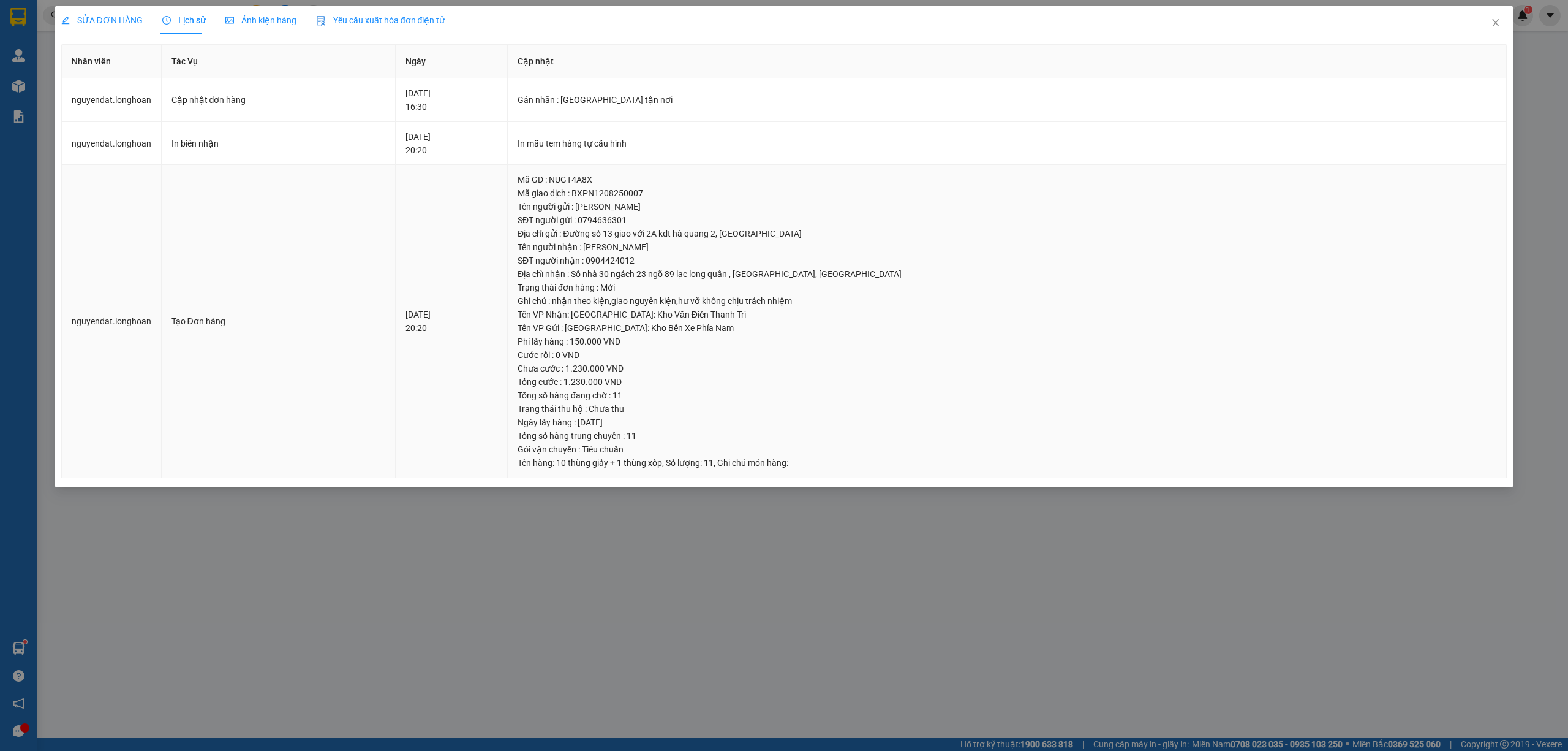
drag, startPoint x: 531, startPoint y: 277, endPoint x: 529, endPoint y: 292, distance: 15.1
click at [508, 277] on td "12-08-2025 20:20" at bounding box center [452, 321] width 112 height 313
click at [1495, 17] on span "Close" at bounding box center [1496, 24] width 35 height 35
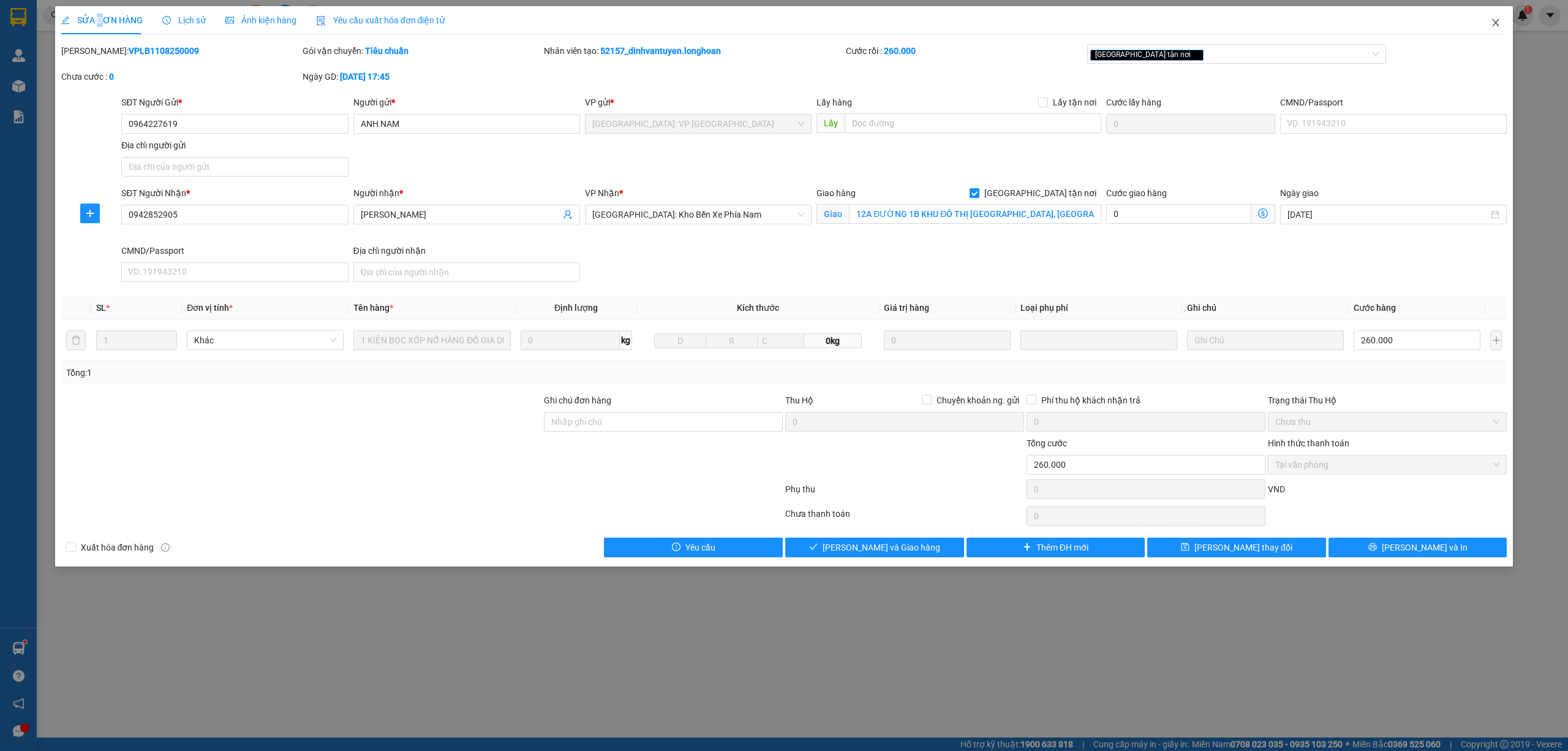
click at [1499, 26] on icon "close" at bounding box center [1496, 23] width 6 height 7
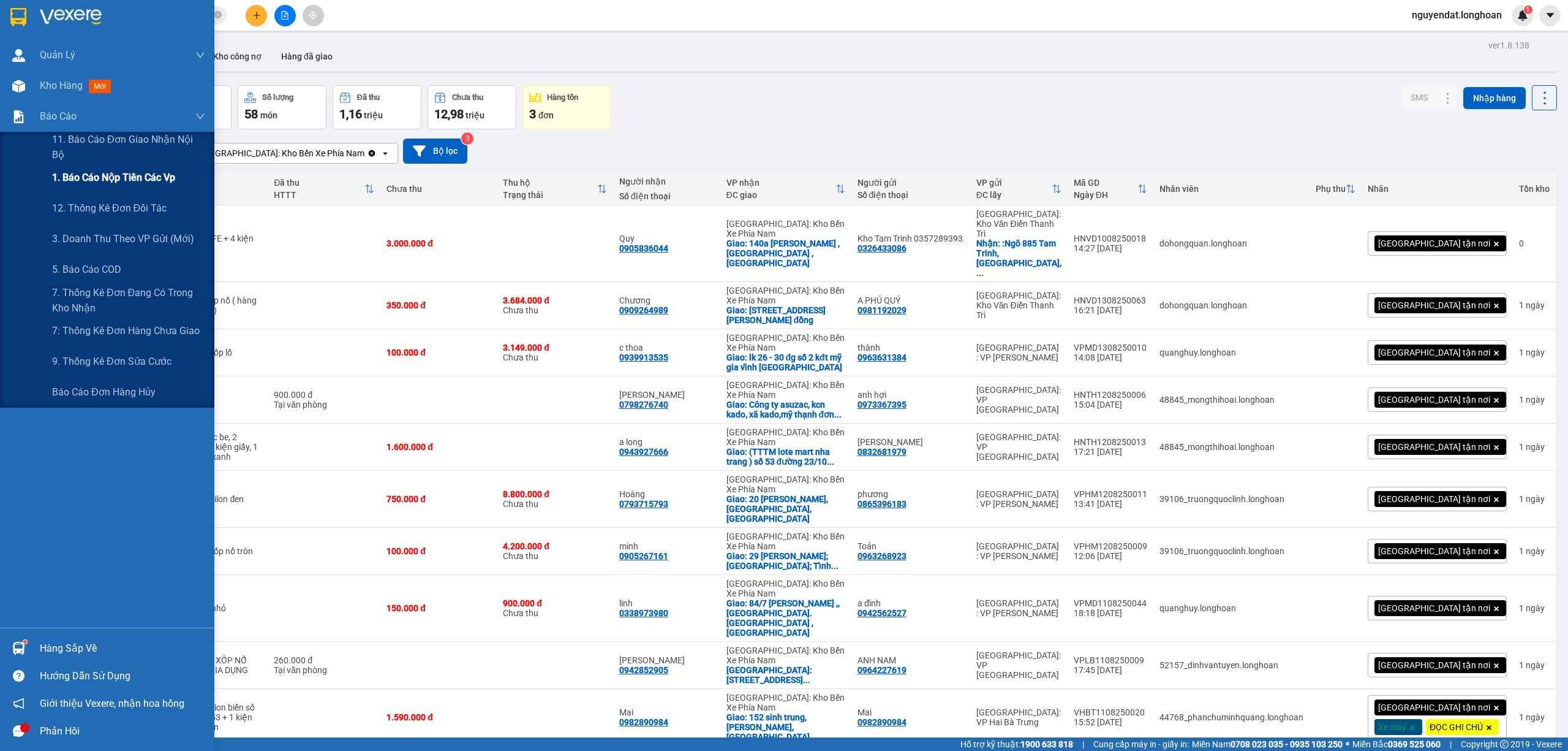
click at [63, 176] on span "1. Báo cáo nộp tiền các vp" at bounding box center [113, 177] width 123 height 16
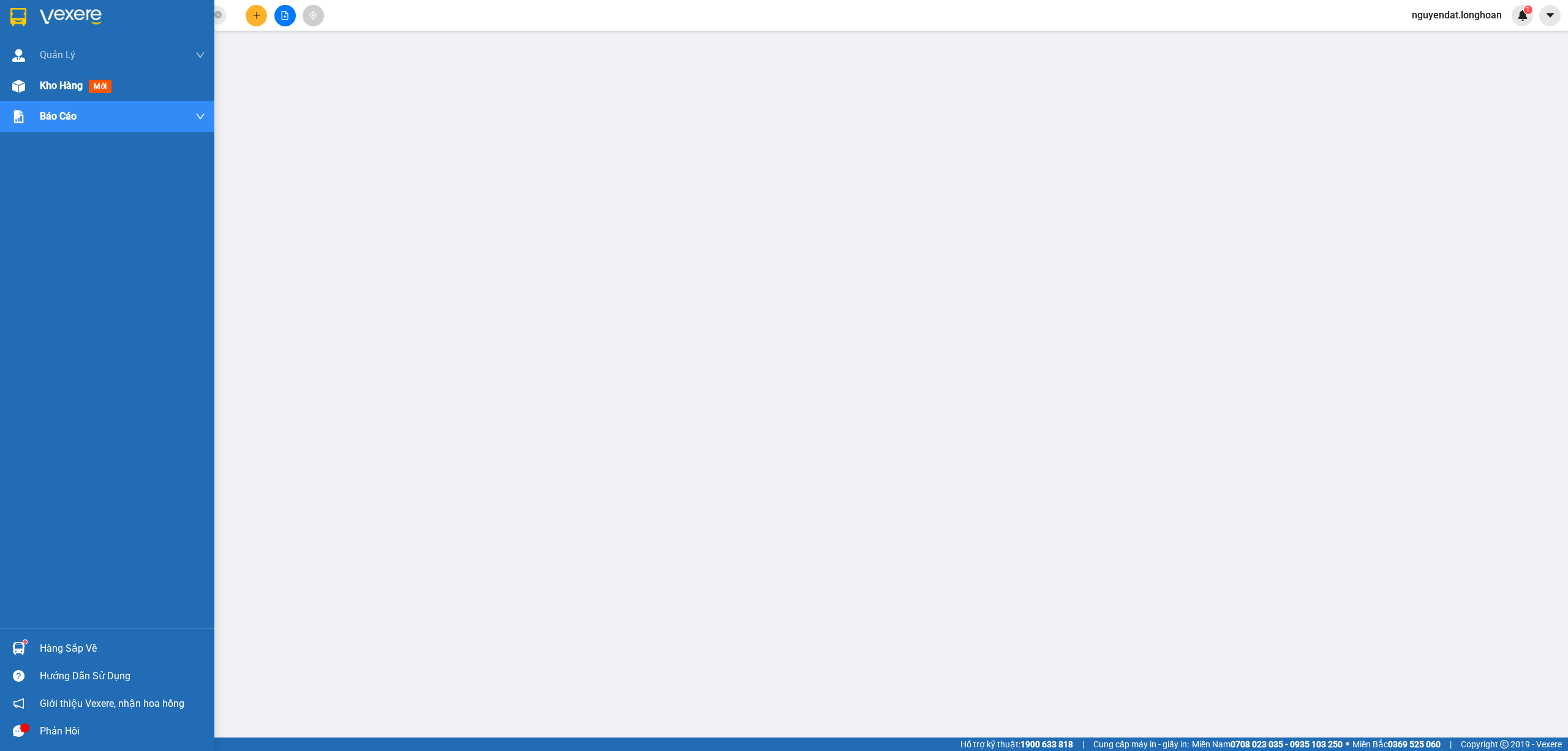
click at [21, 79] on img at bounding box center [18, 86] width 13 height 13
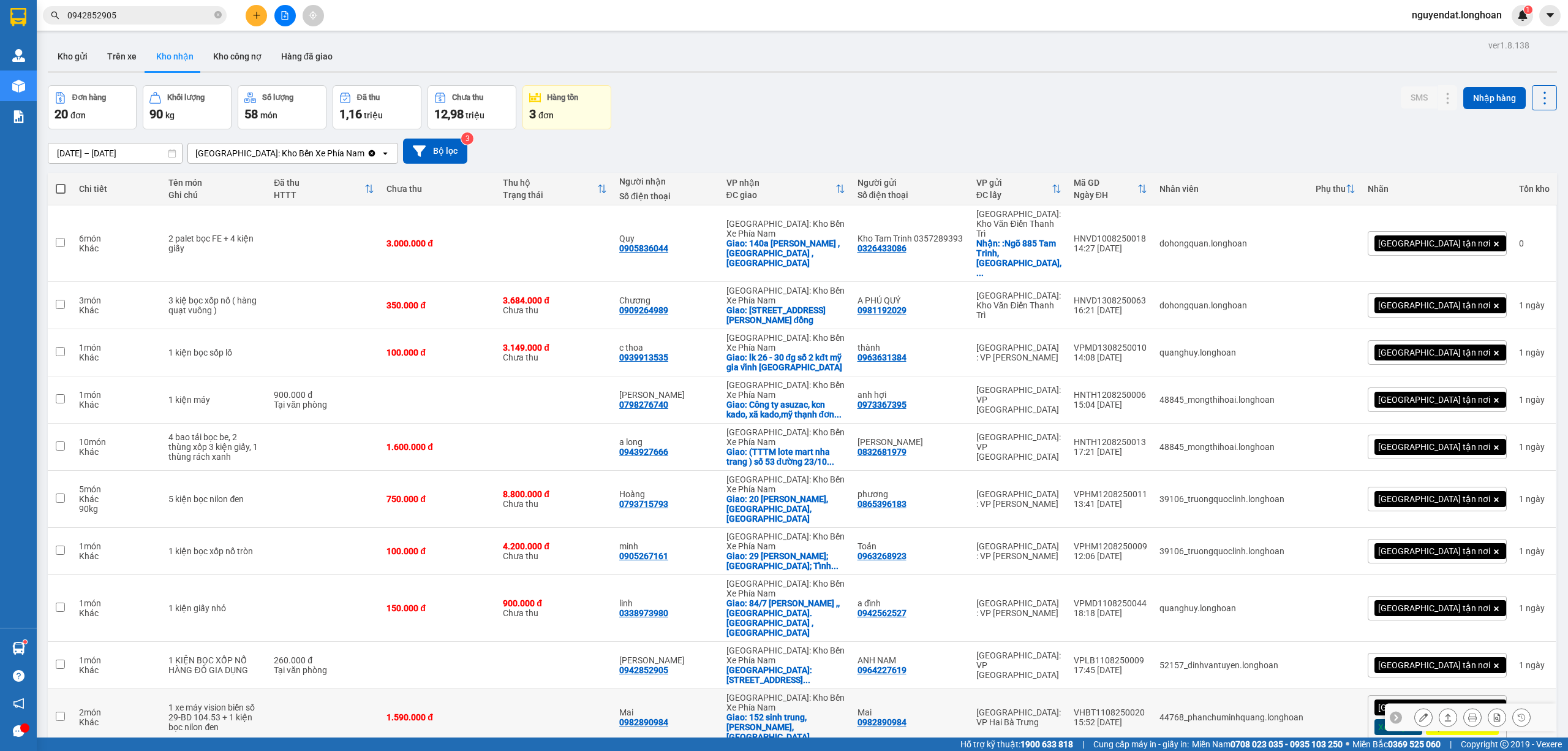
scroll to position [57, 0]
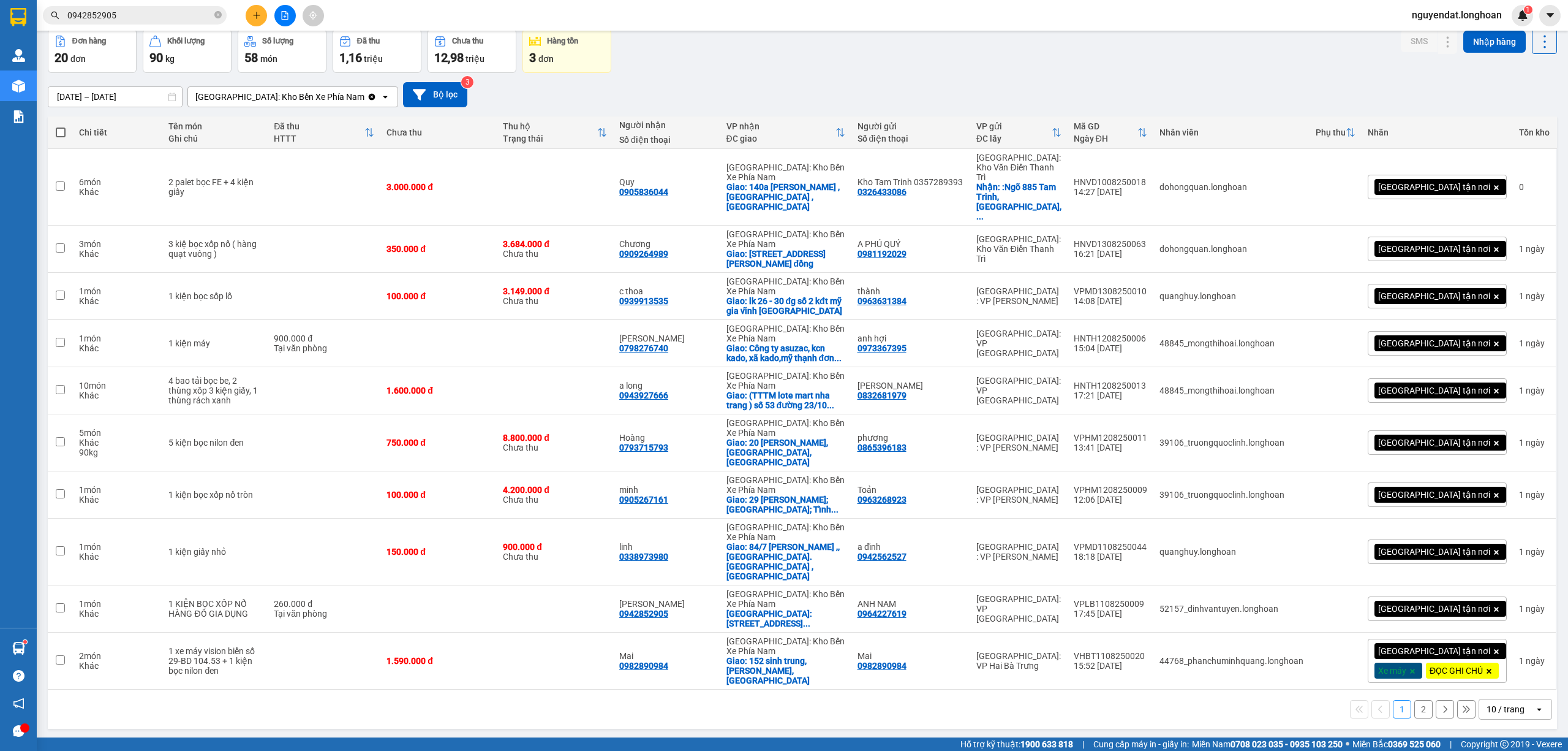
click at [1495, 703] on div "10 / trang" at bounding box center [1506, 708] width 38 height 12
click at [1502, 648] on span "100 / trang" at bounding box center [1499, 650] width 44 height 12
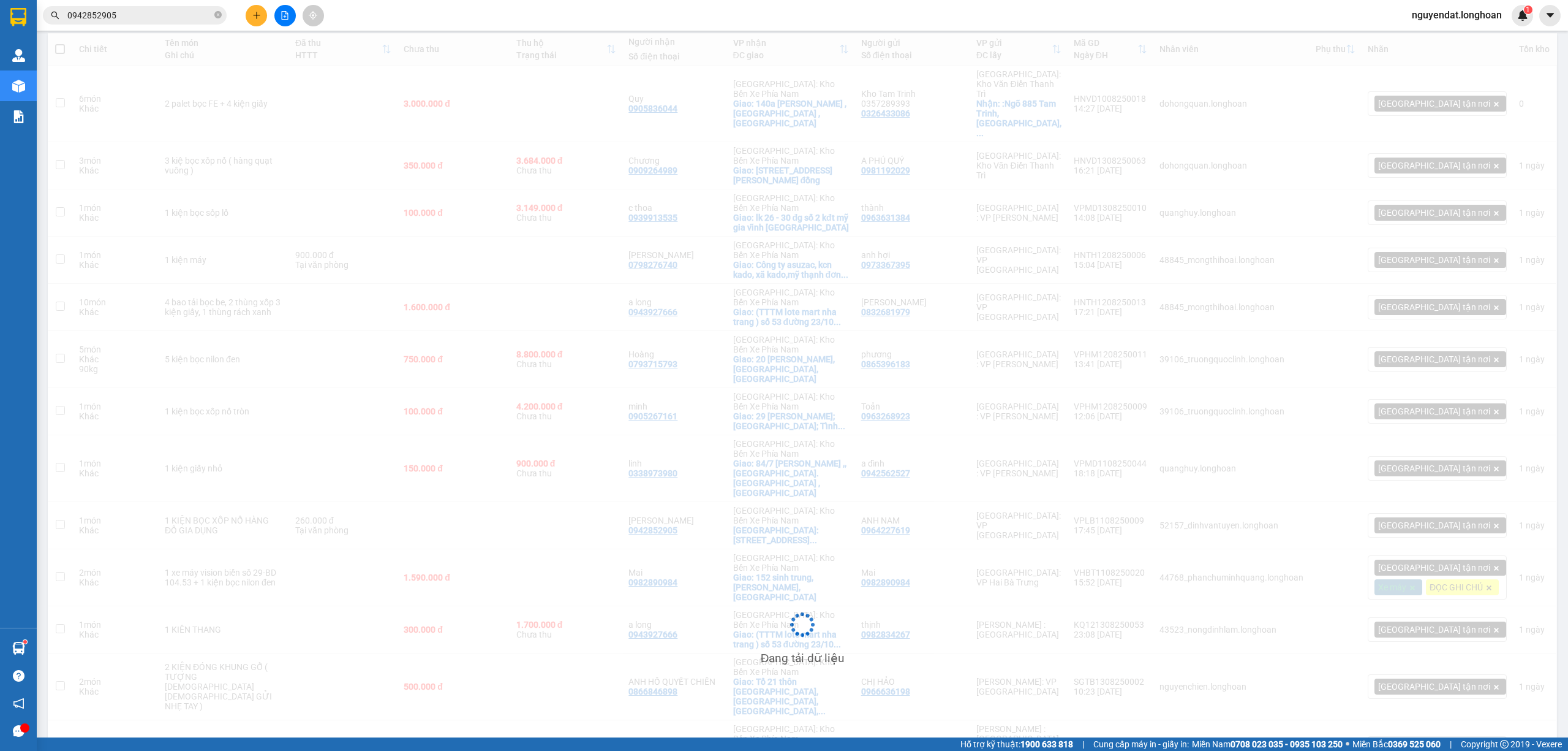
scroll to position [510, 0]
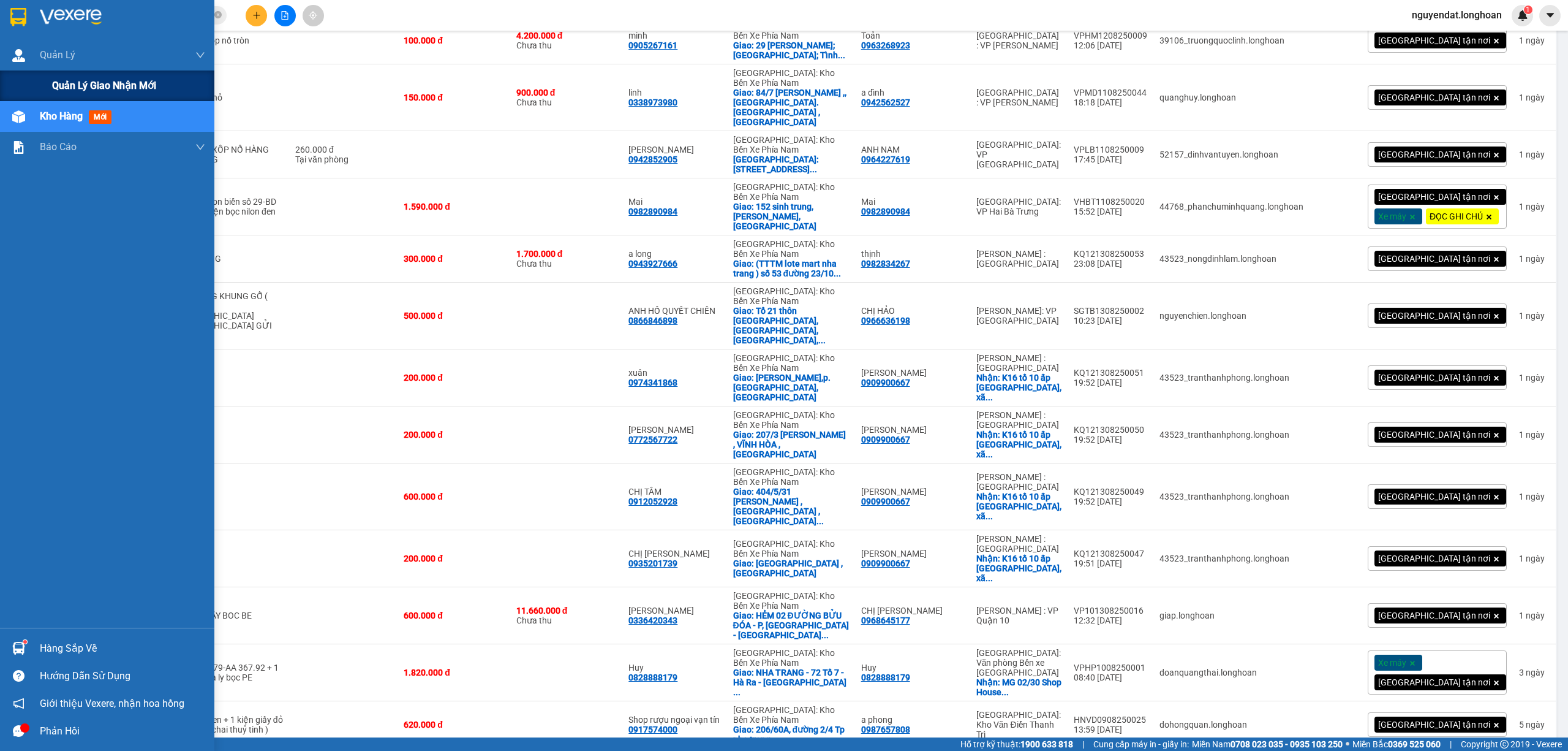
click at [76, 81] on span "Quản lý giao nhận mới" at bounding box center [104, 85] width 104 height 16
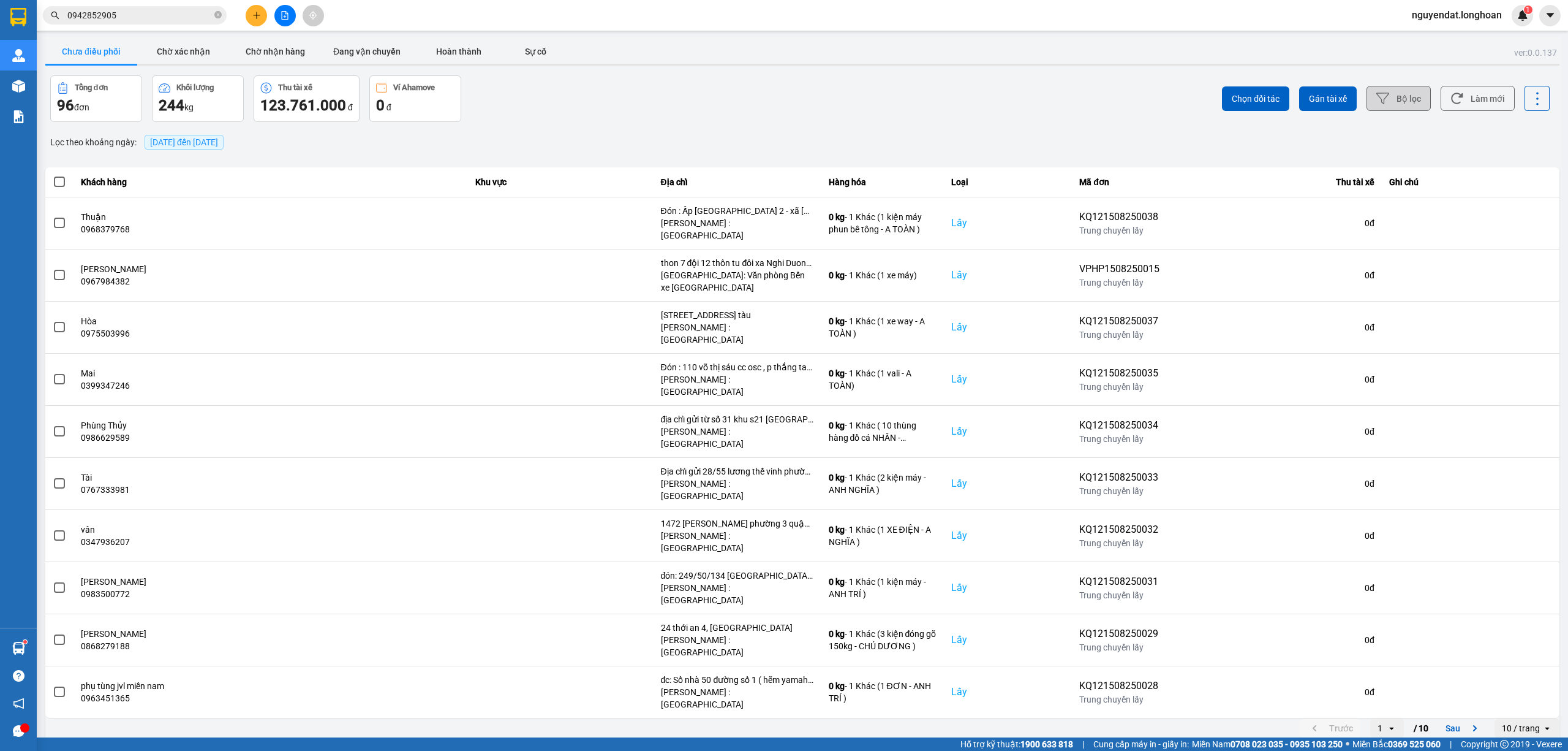
click at [1395, 106] on button "Bộ lọc" at bounding box center [1398, 99] width 65 height 26
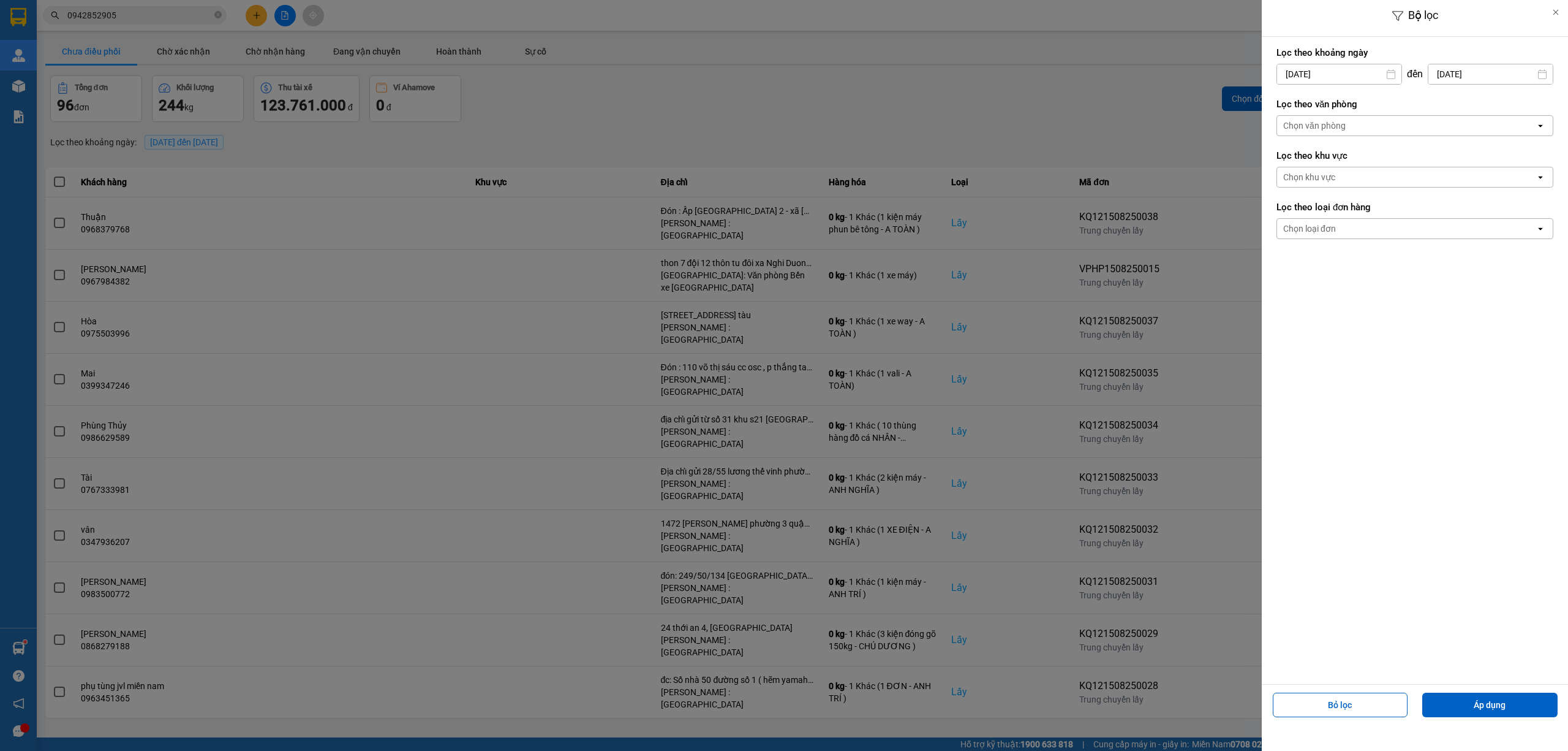
click at [1341, 128] on div "Chọn văn phòng" at bounding box center [1314, 125] width 63 height 12
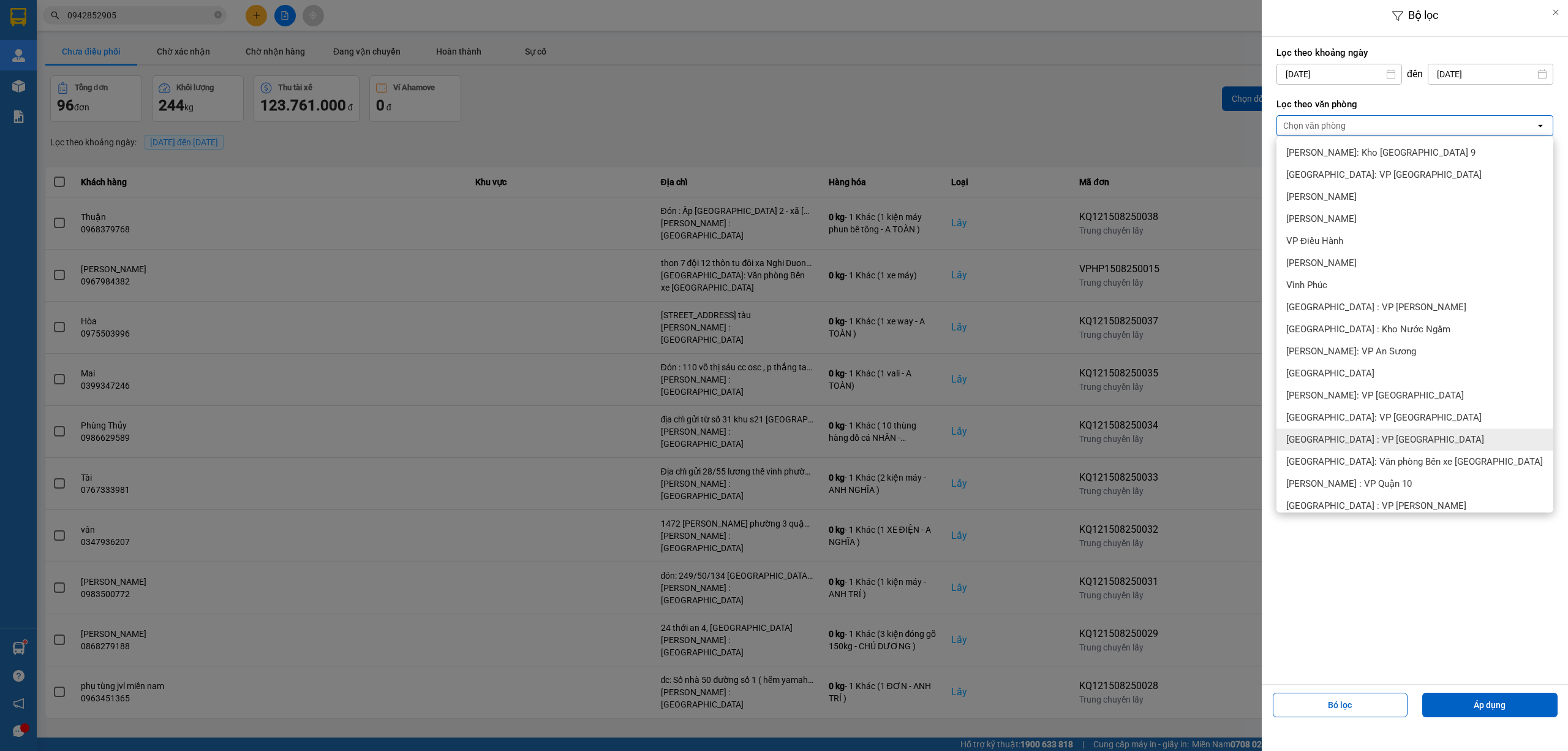
scroll to position [245, 0]
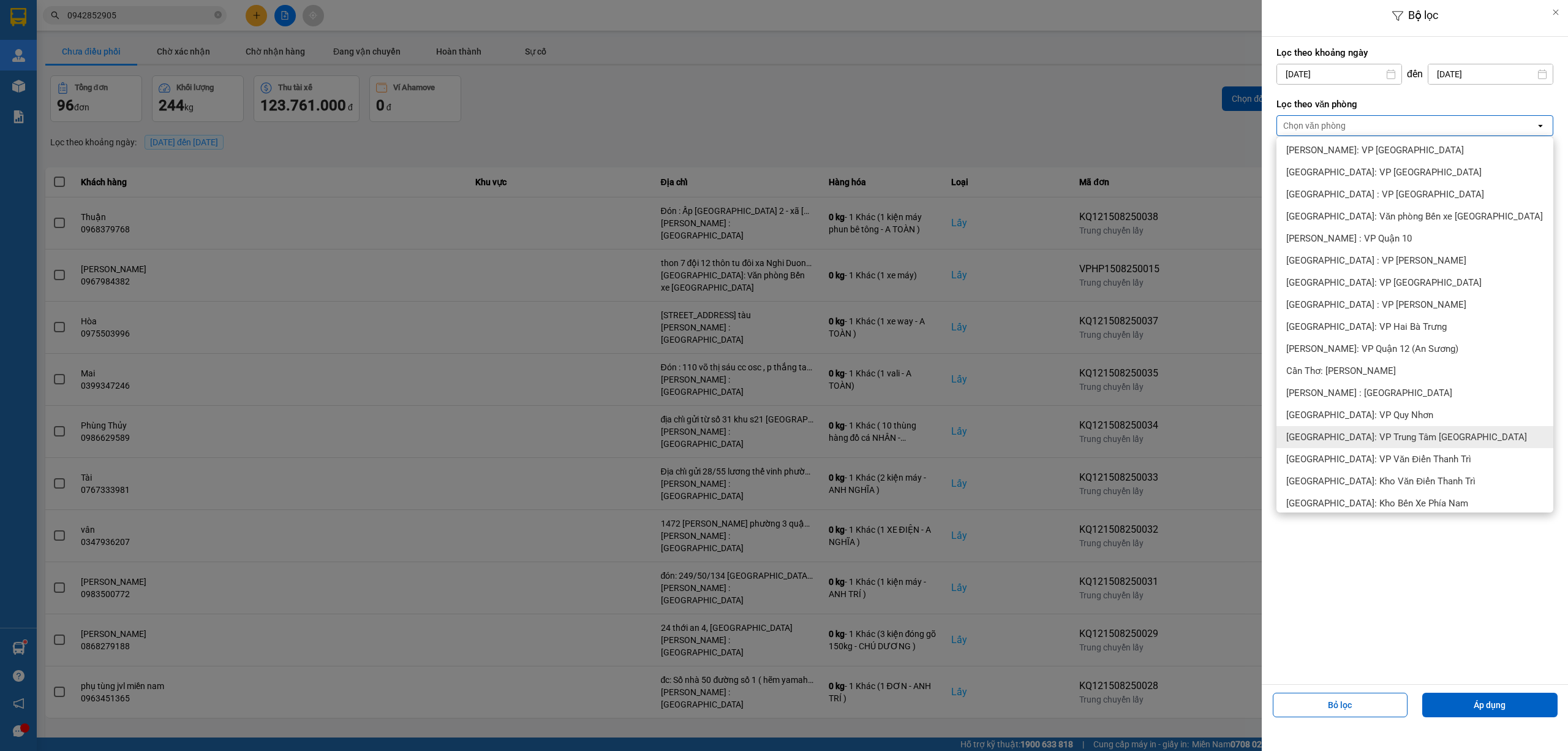
click at [1399, 438] on span "Khánh Hòa: VP Trung Tâm TP Nha Trang" at bounding box center [1407, 436] width 241 height 12
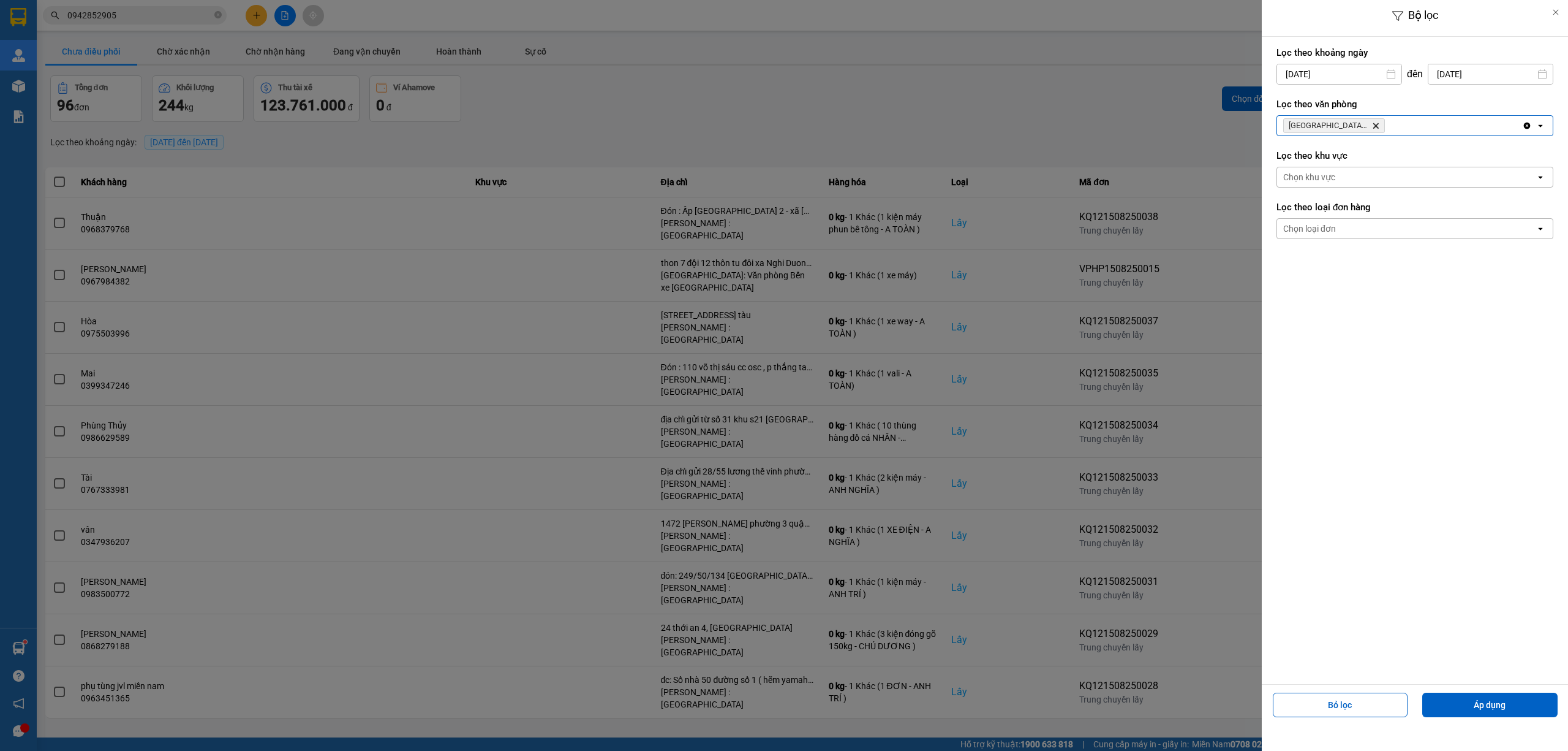
click at [1417, 124] on div "Khánh Hòa: VP Trung Tâm TP Nha Trang Delete" at bounding box center [1399, 125] width 245 height 19
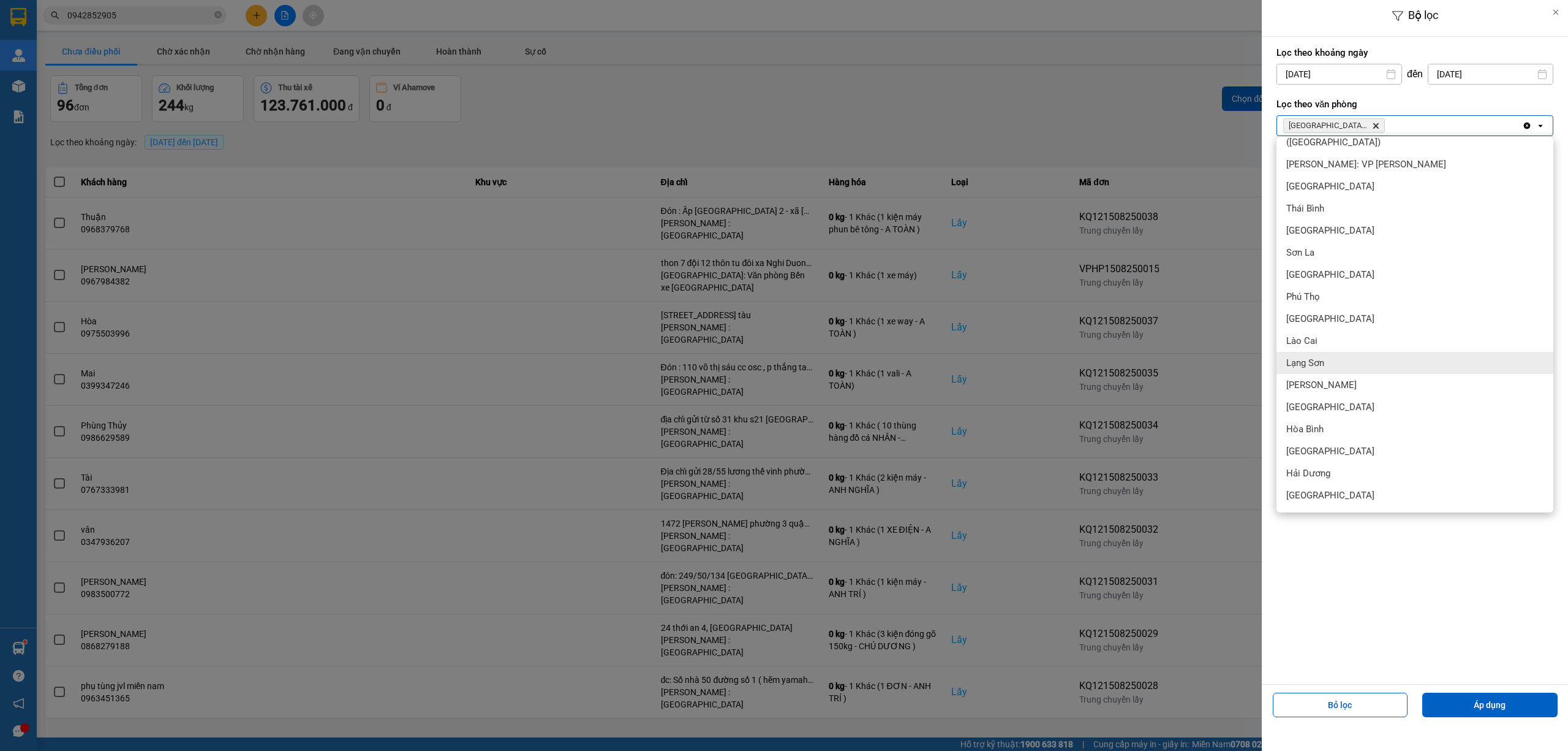
scroll to position [358, 0]
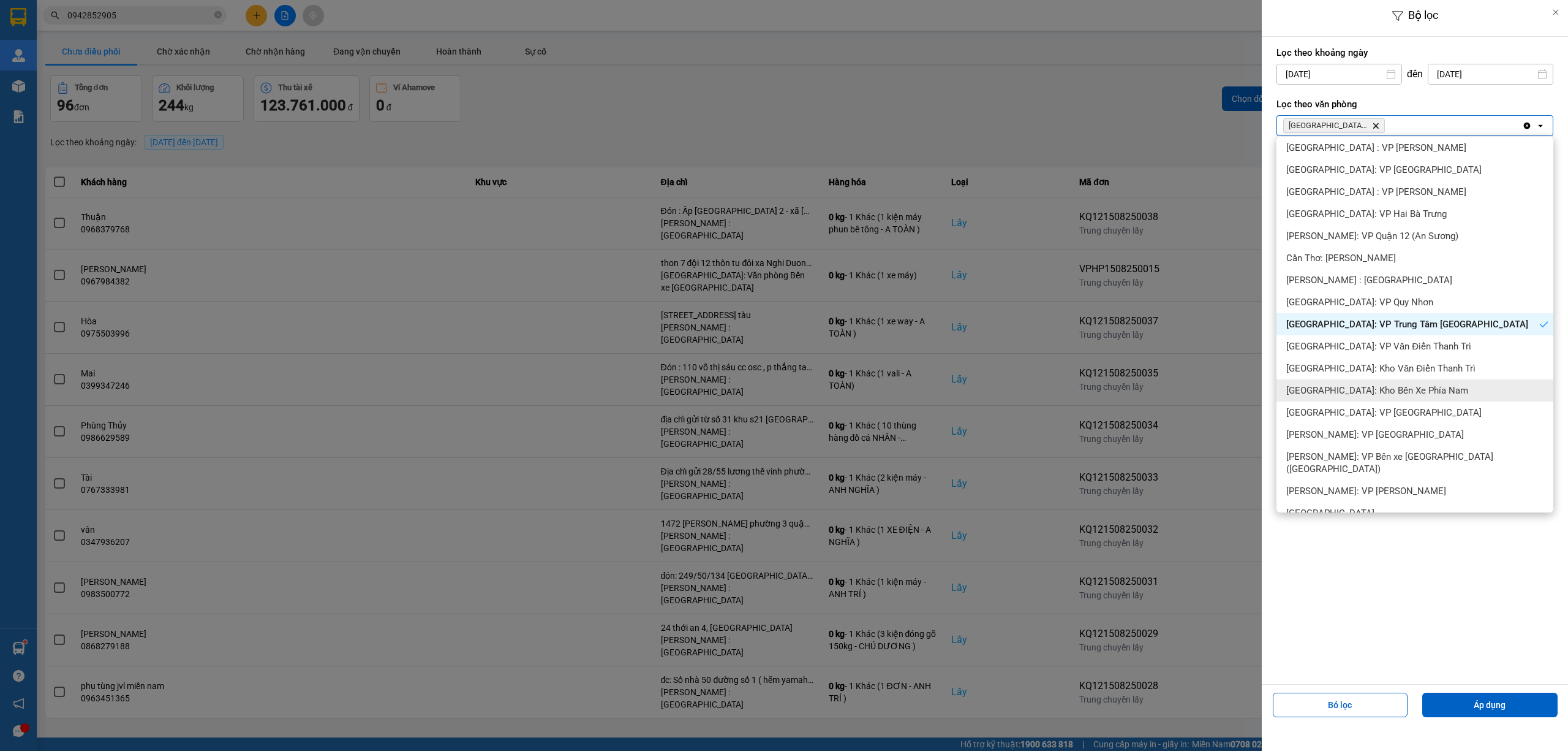
drag, startPoint x: 1424, startPoint y: 390, endPoint x: 1456, endPoint y: 476, distance: 91.8
click at [1422, 389] on div "[GEOGRAPHIC_DATA]: Kho Bến Xe Phía Nam" at bounding box center [1416, 391] width 277 height 22
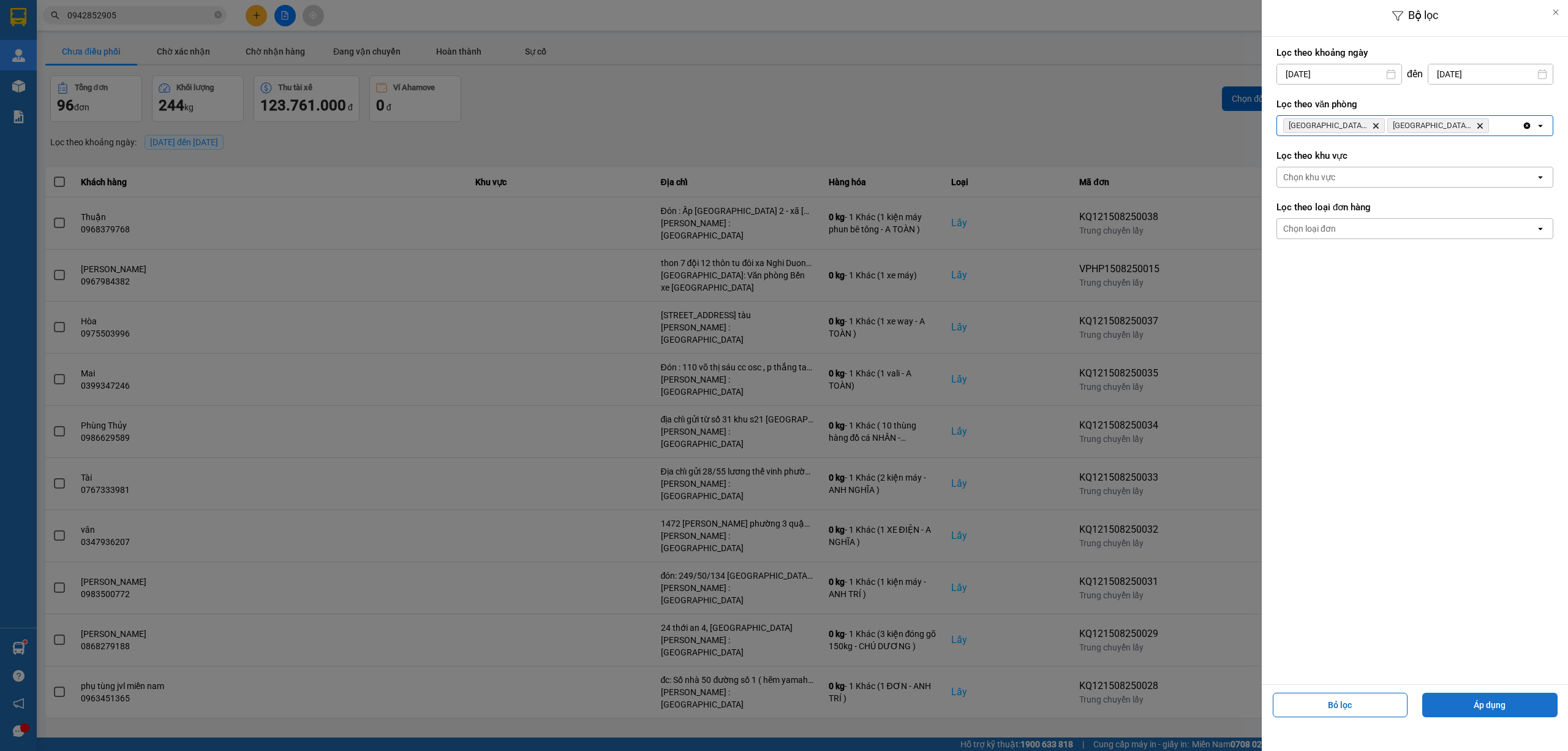
click at [1514, 700] on button "Áp dụng" at bounding box center [1490, 704] width 135 height 25
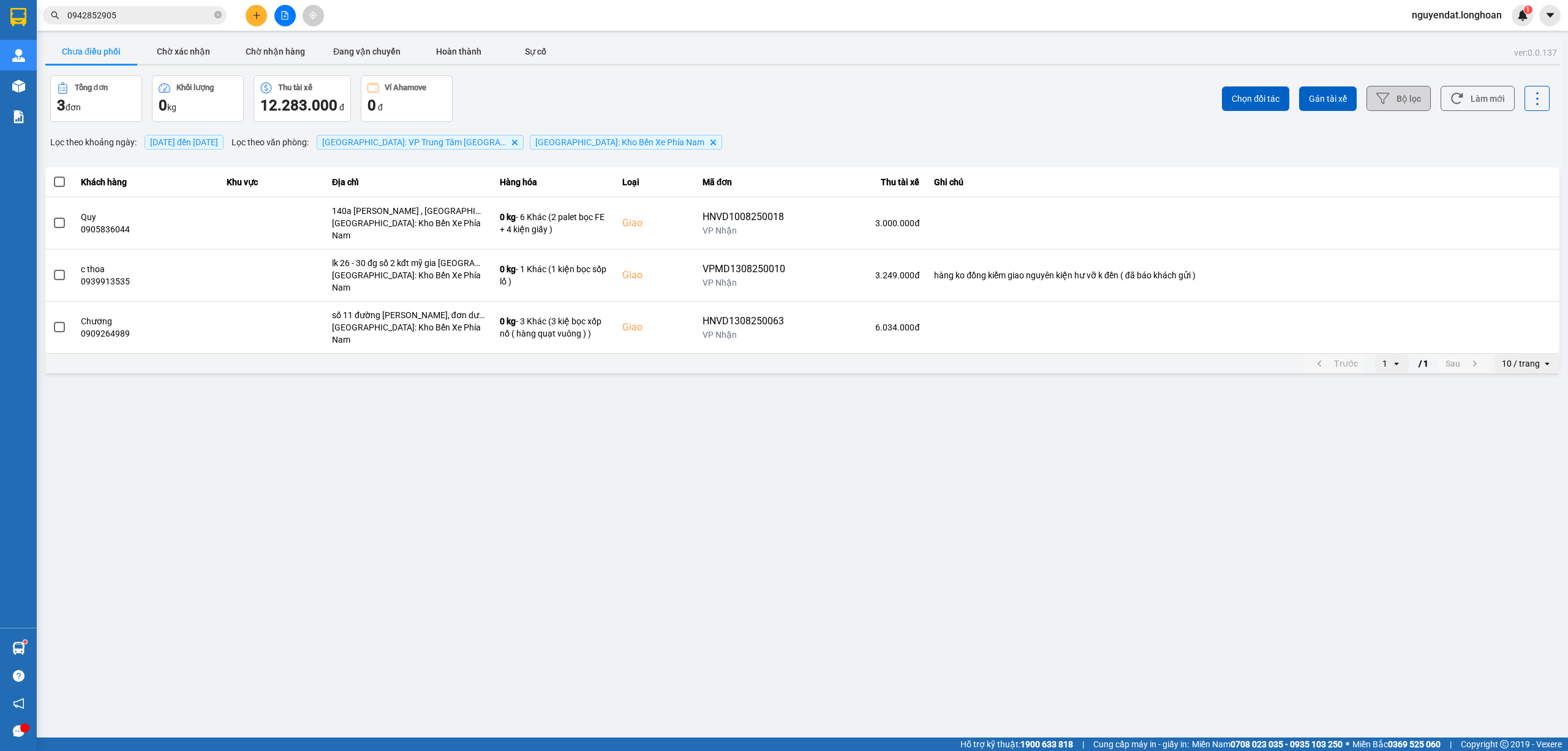
click at [1410, 104] on button "Bộ lọc" at bounding box center [1398, 99] width 65 height 26
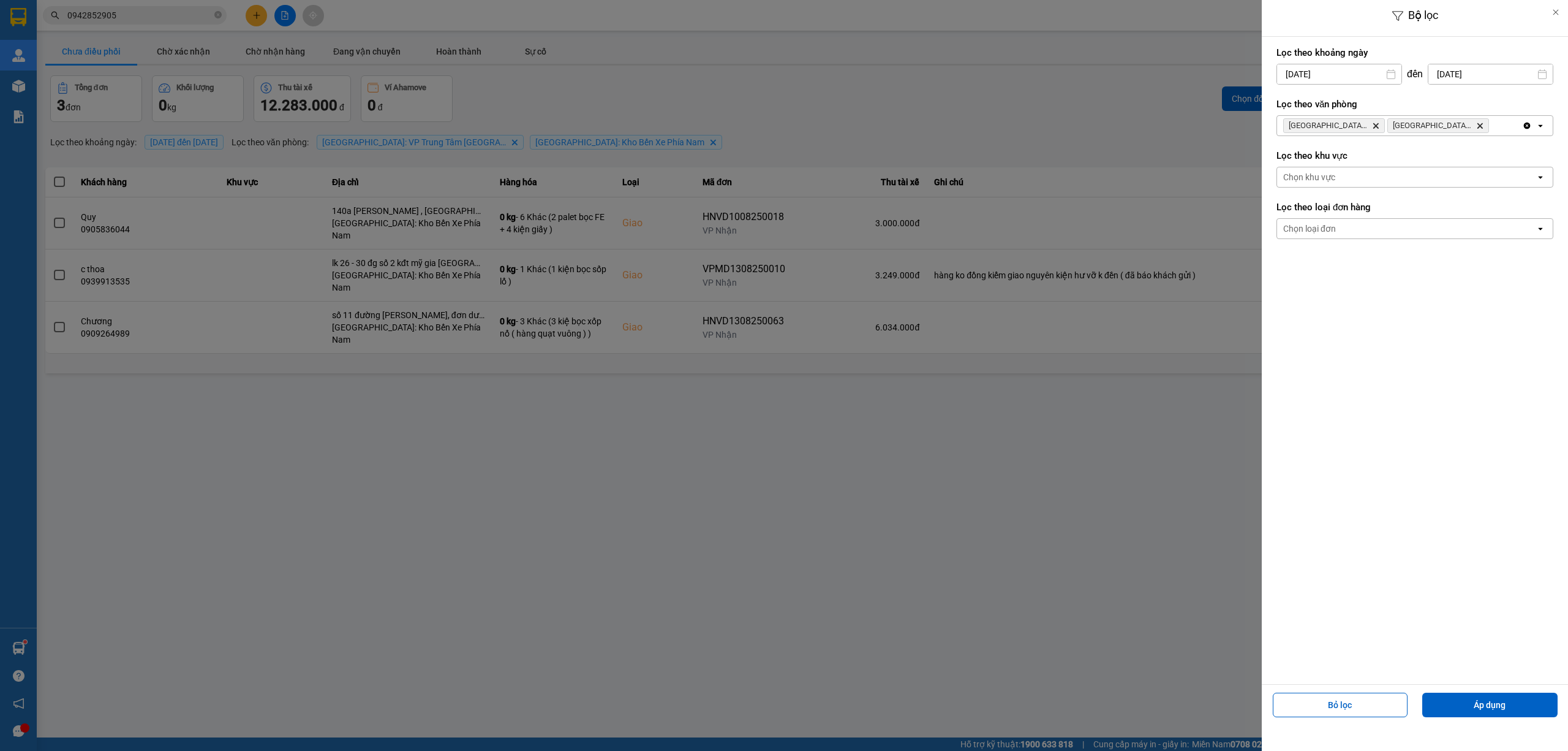
click at [1343, 78] on input "[DATE]" at bounding box center [1339, 74] width 124 height 19
click at [1382, 155] on div "1" at bounding box center [1382, 163] width 25 height 25
type input "[DATE]"
click at [1497, 707] on button "Áp dụng" at bounding box center [1490, 704] width 135 height 25
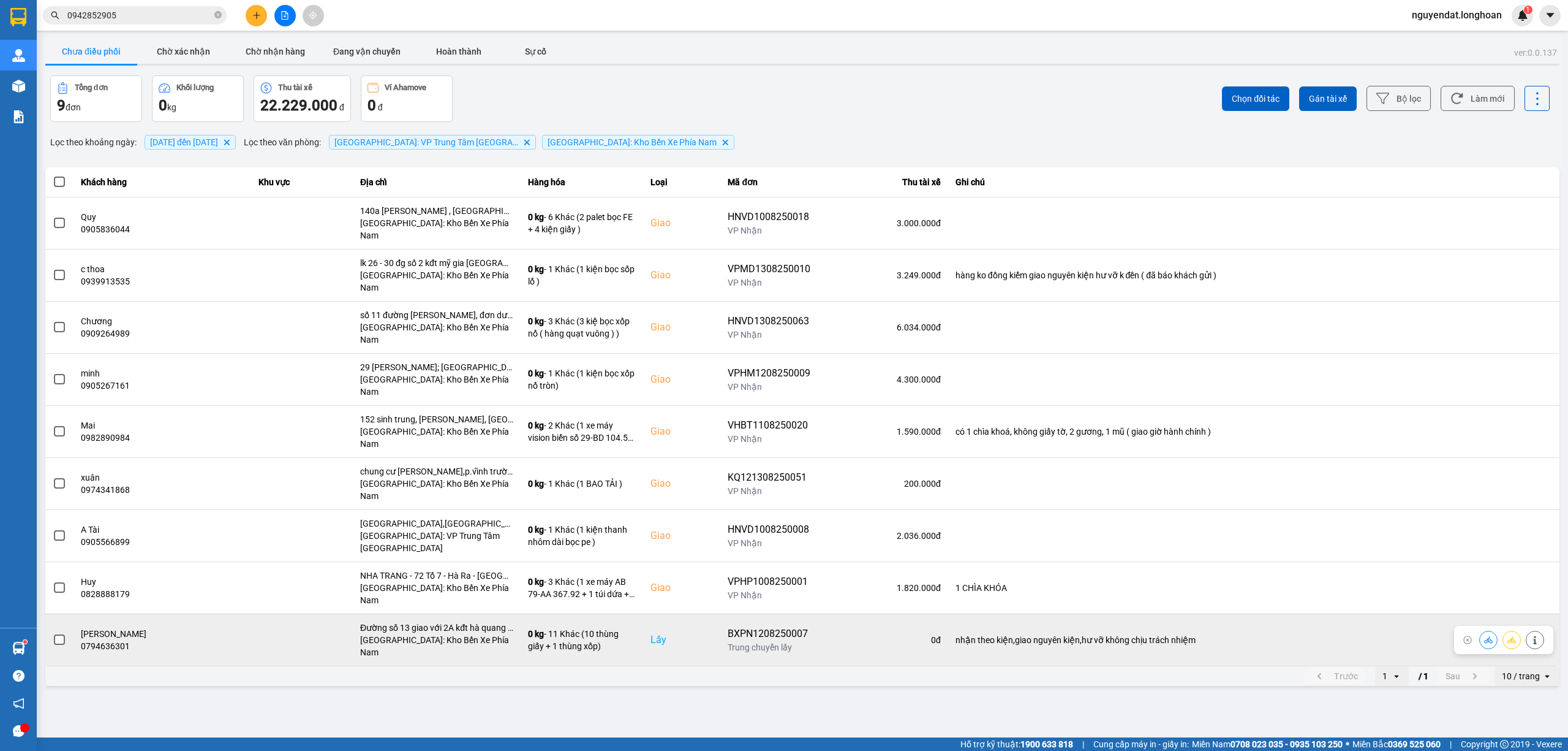
click at [60, 634] on span at bounding box center [59, 640] width 11 height 11
click at [53, 633] on input "checkbox" at bounding box center [53, 633] width 0 height 0
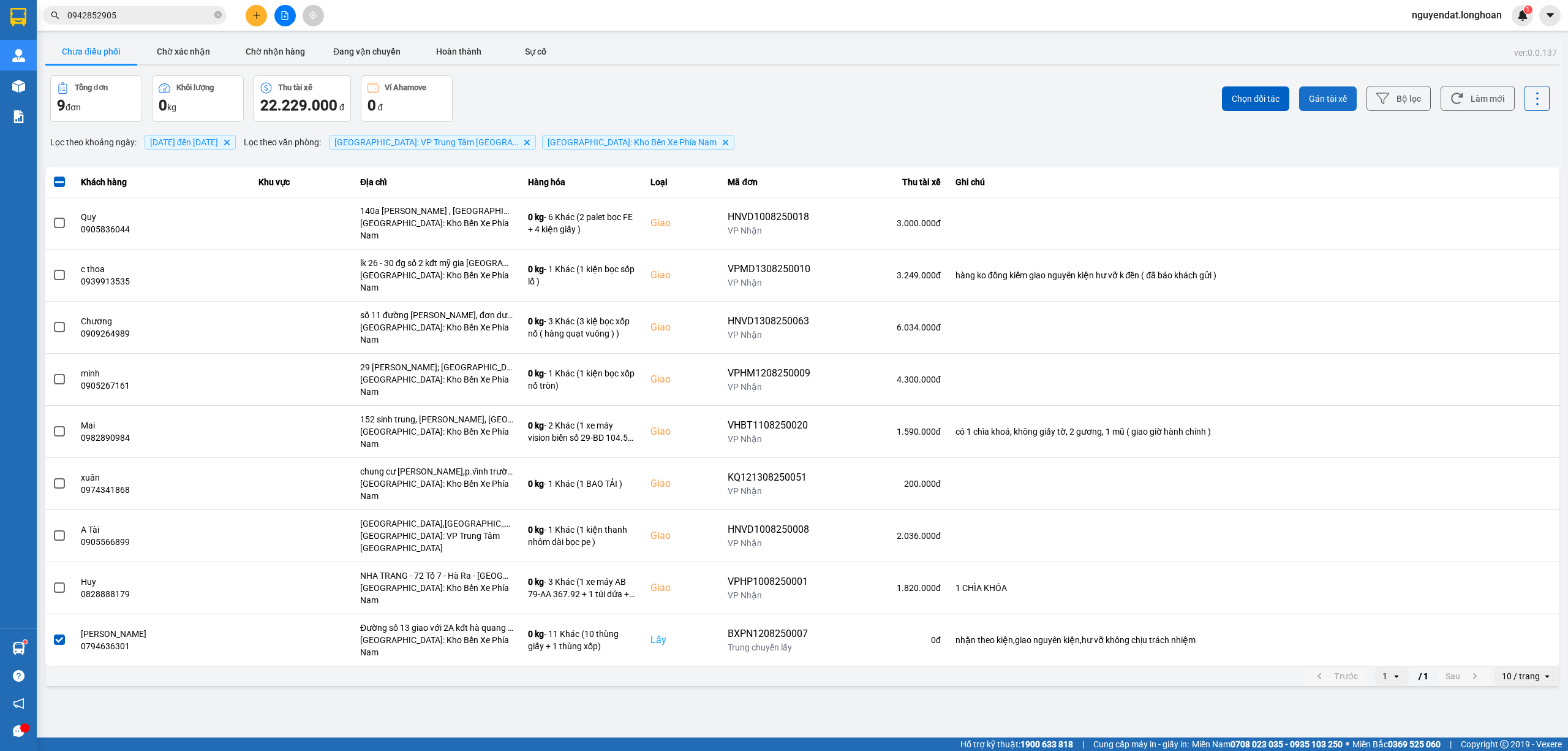
click at [1350, 99] on button "Gán tài xế" at bounding box center [1327, 99] width 57 height 25
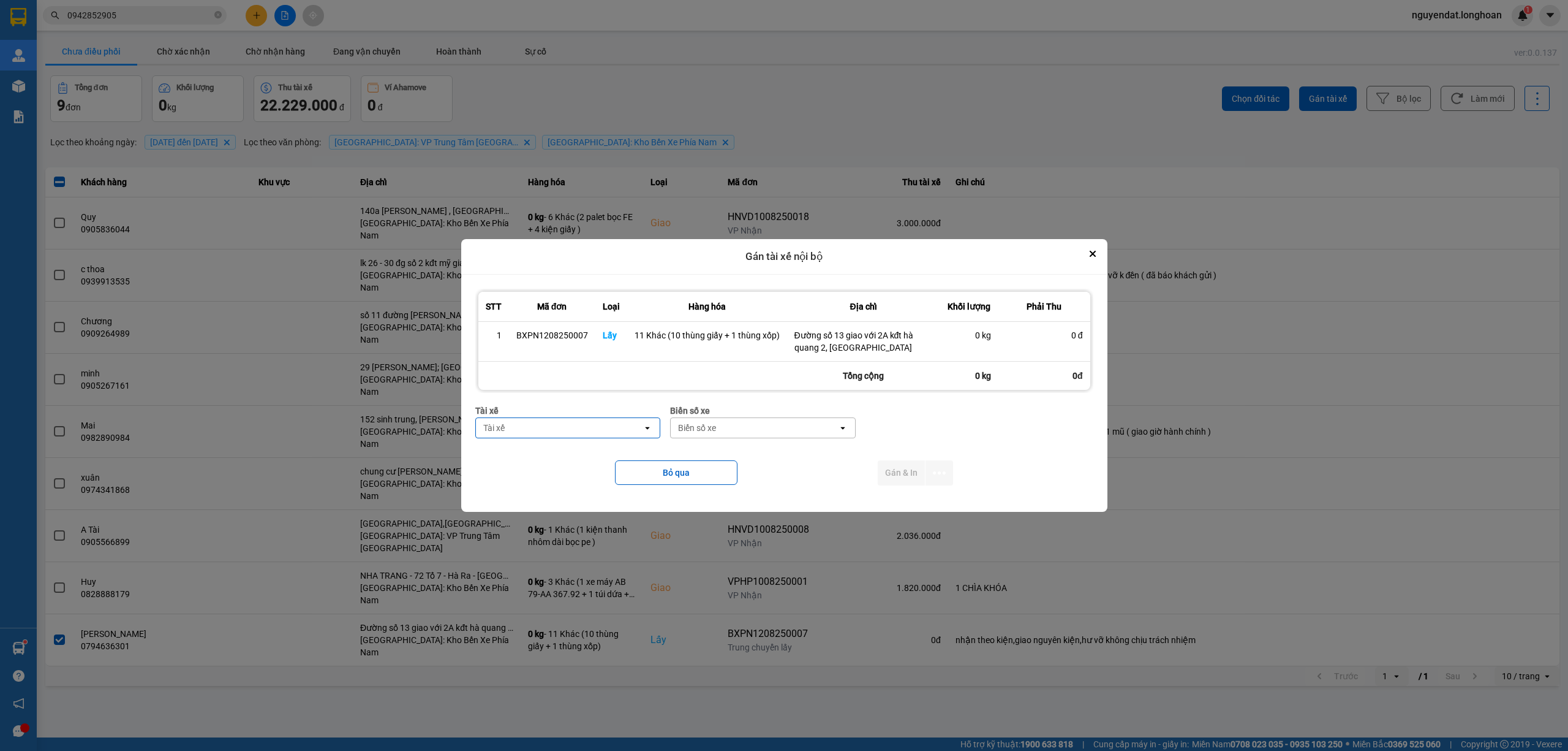
click at [517, 430] on div "Tài xế" at bounding box center [559, 427] width 167 height 19
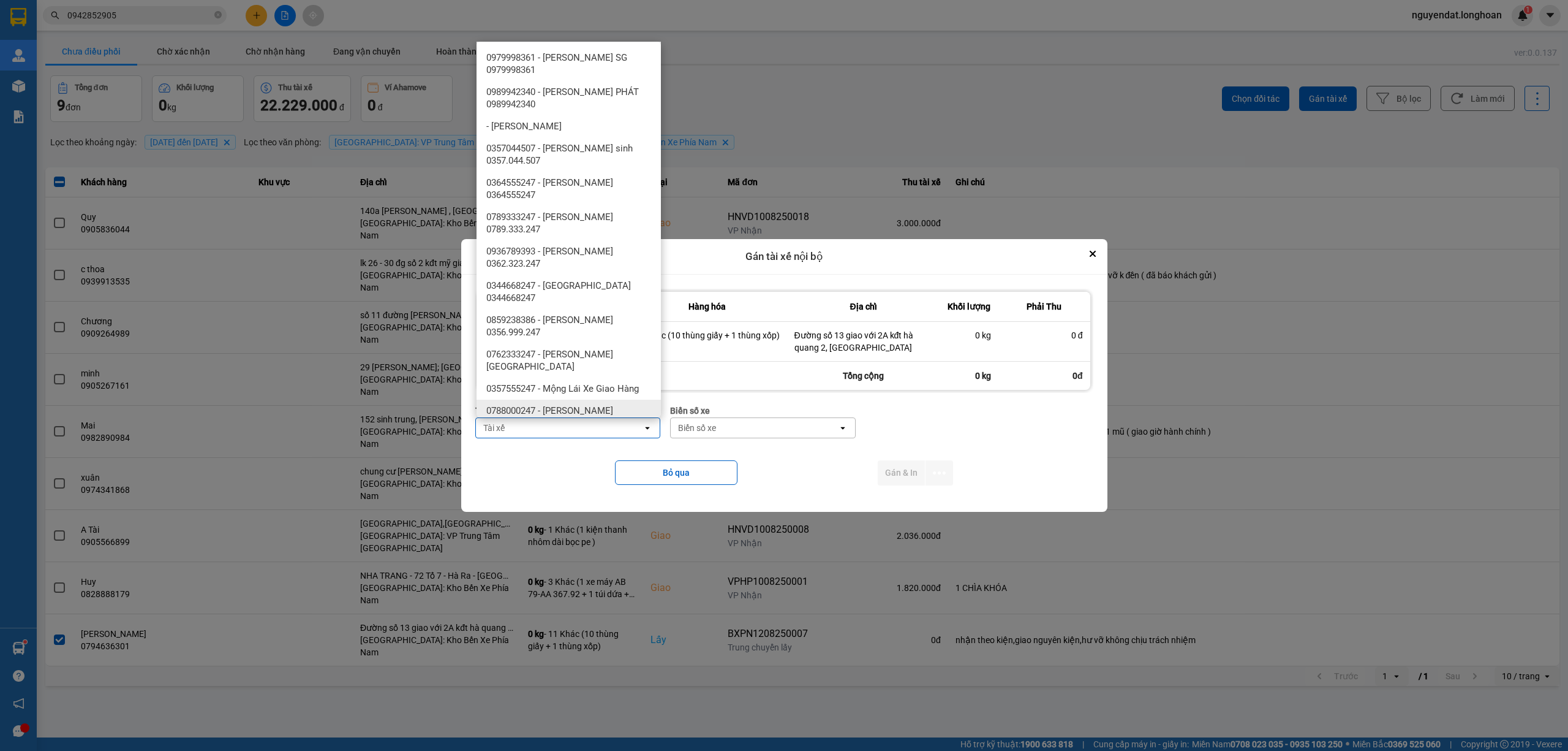
click at [445, 567] on div at bounding box center [784, 375] width 1568 height 751
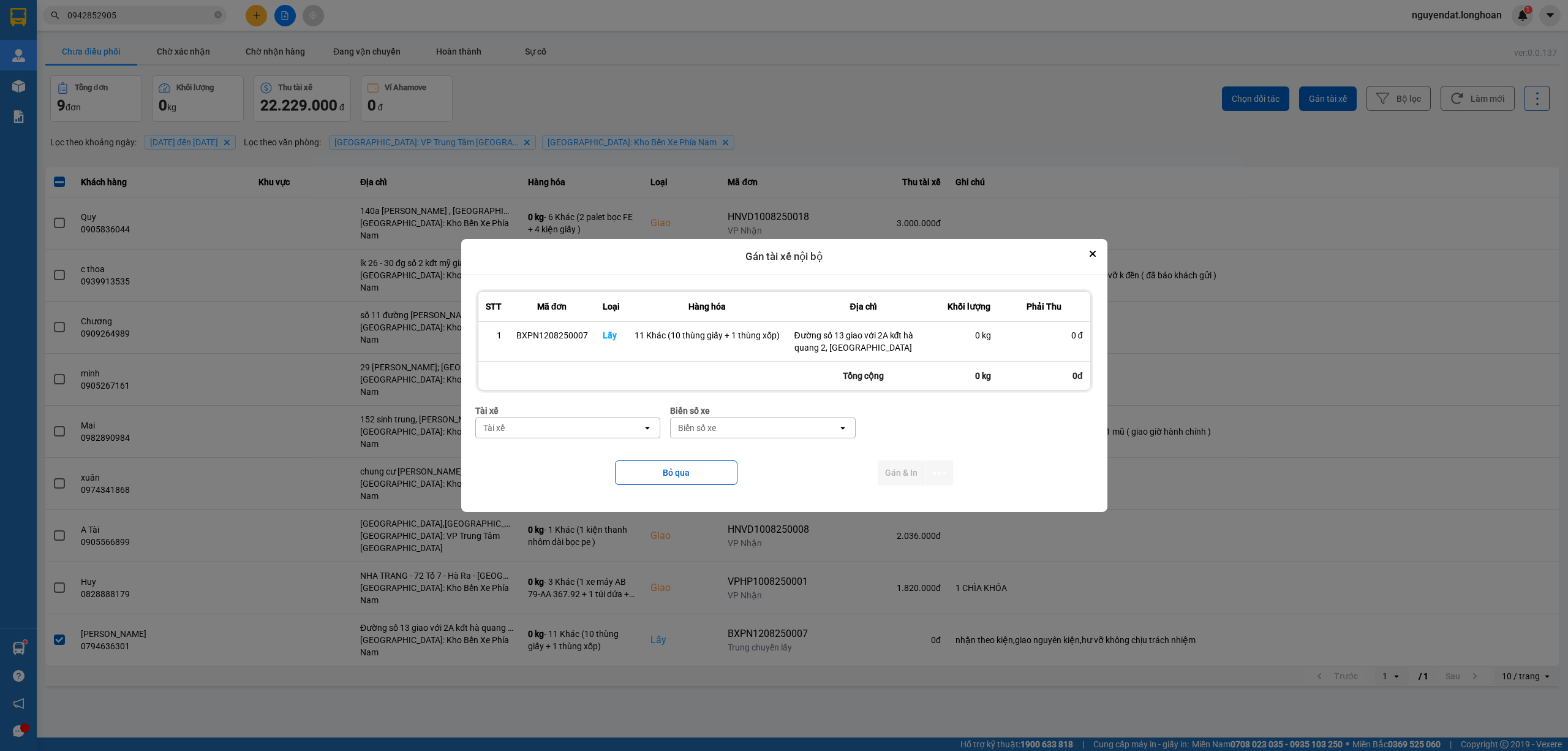
click at [571, 429] on div "Tài xế" at bounding box center [559, 427] width 167 height 19
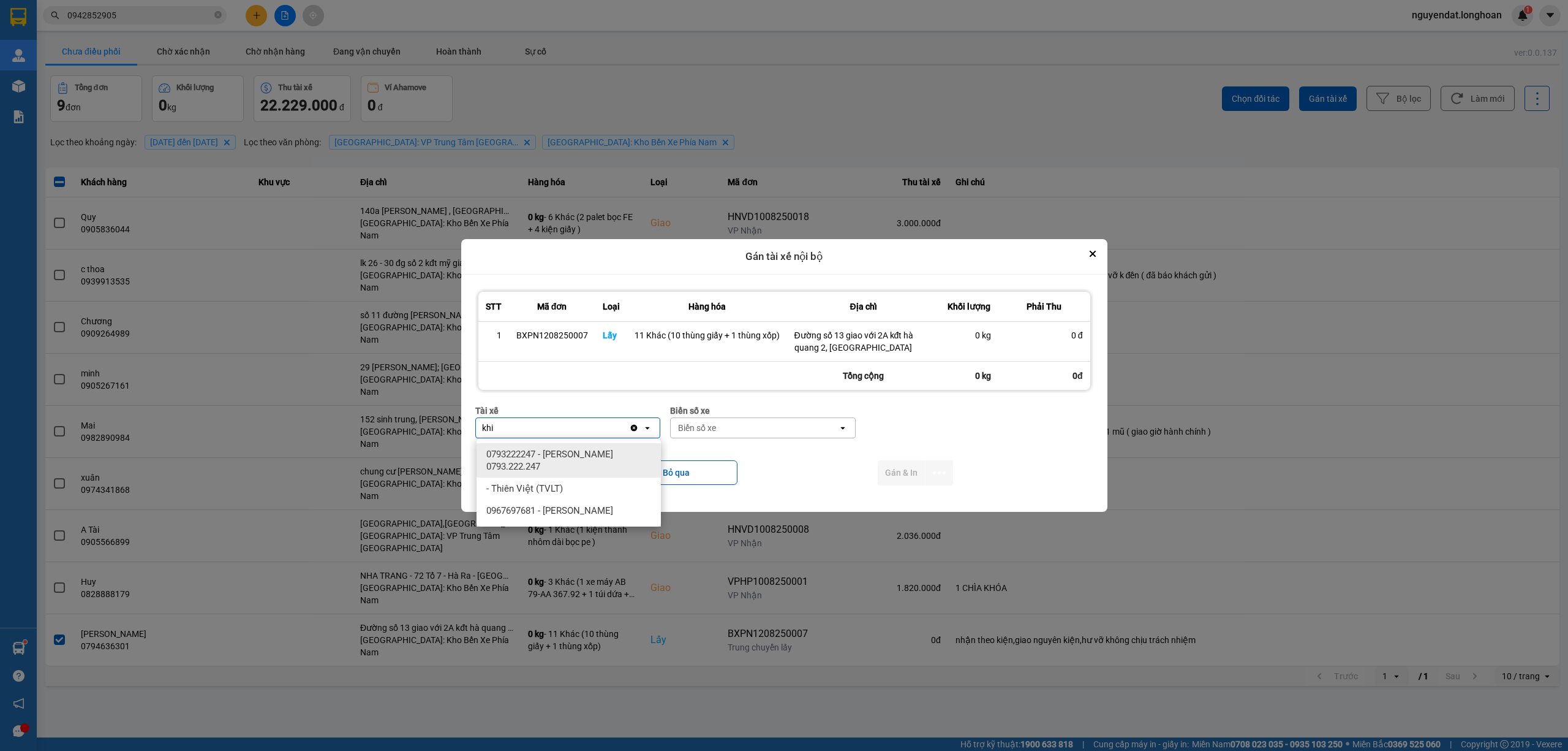
type input "khi"
click at [567, 458] on span "0793222247 - Lưu Nhược Khiêm 0793.222.247" at bounding box center [571, 460] width 170 height 25
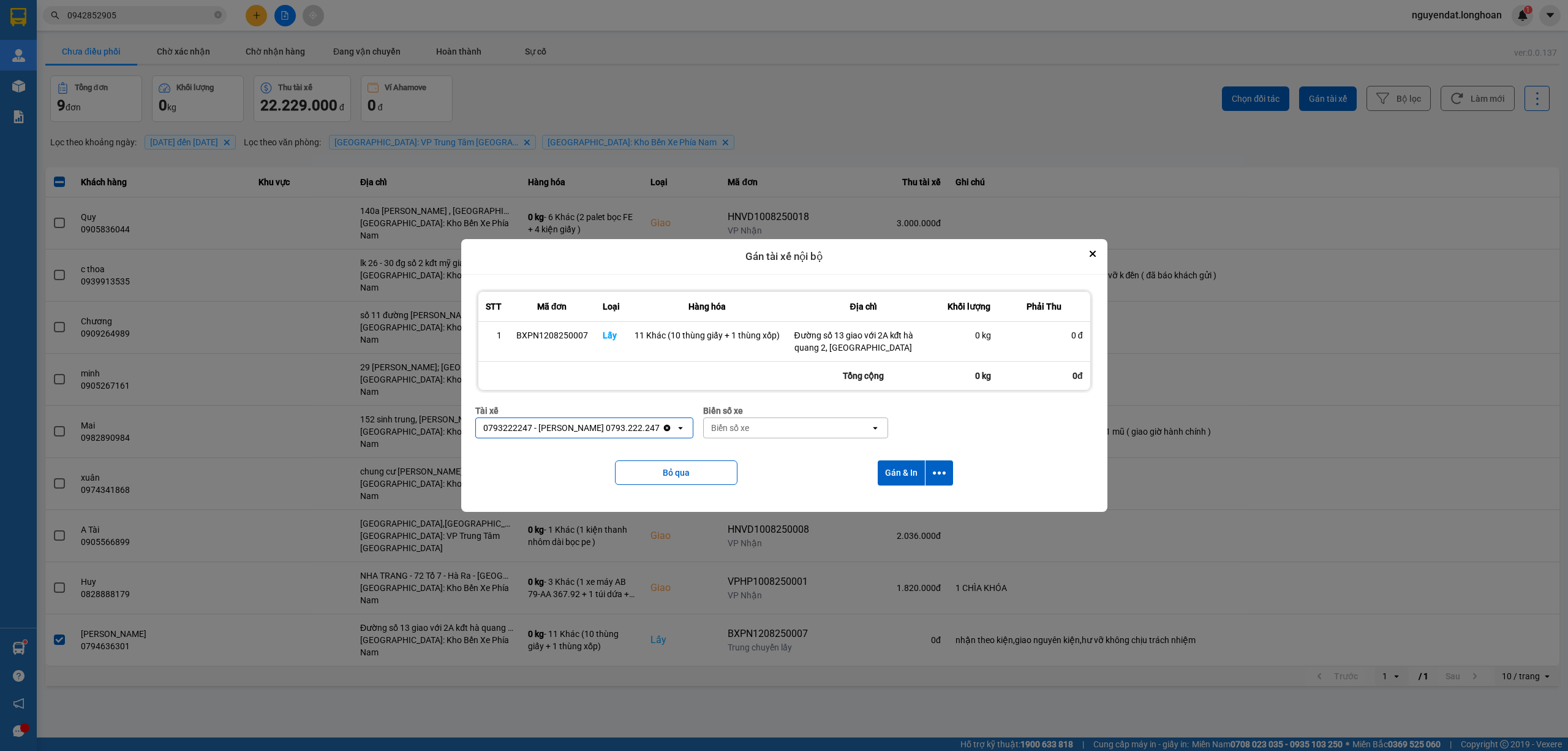
click at [774, 430] on div "Biển số xe" at bounding box center [787, 427] width 167 height 19
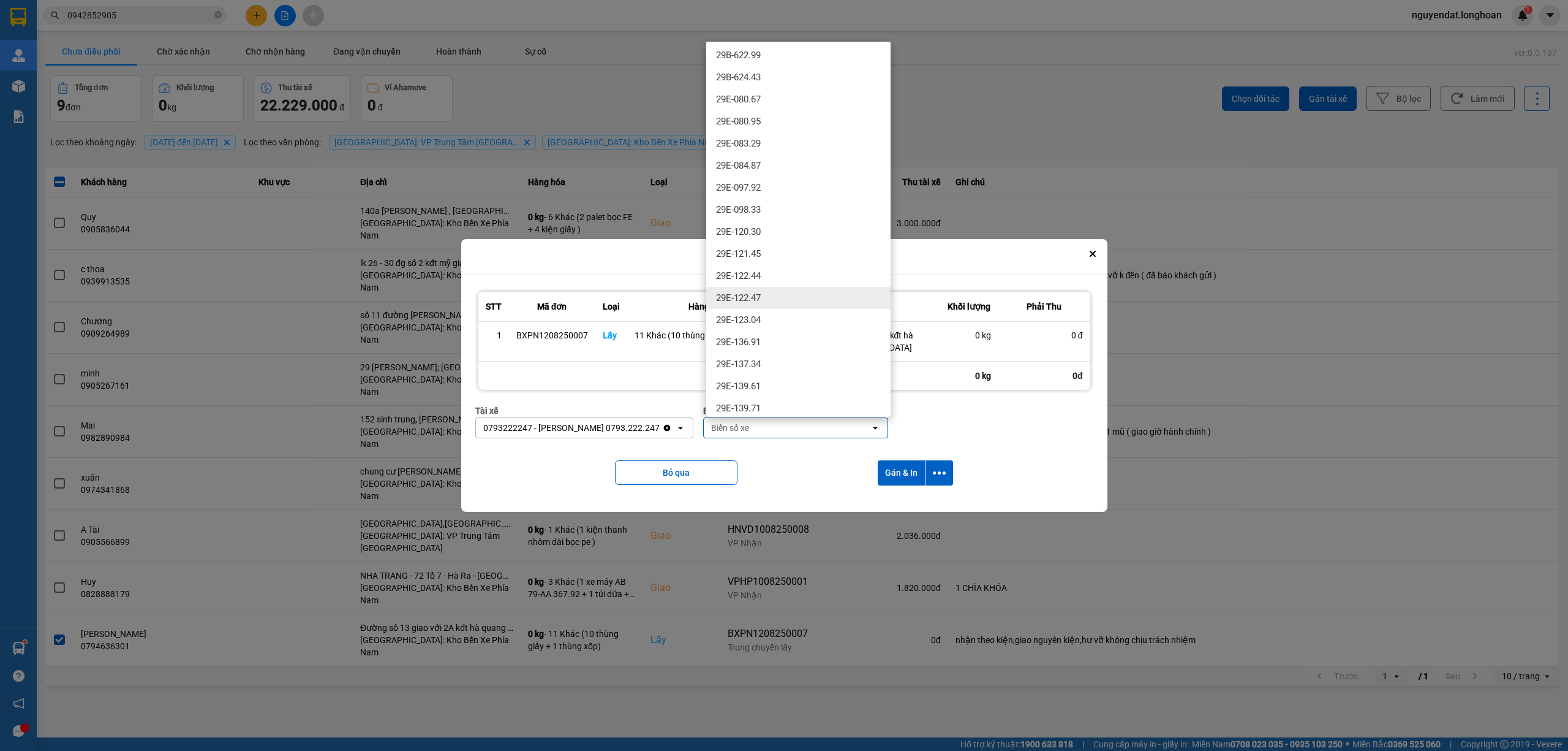
scroll to position [327, 0]
click at [779, 346] on div "29E-346.54" at bounding box center [798, 349] width 184 height 22
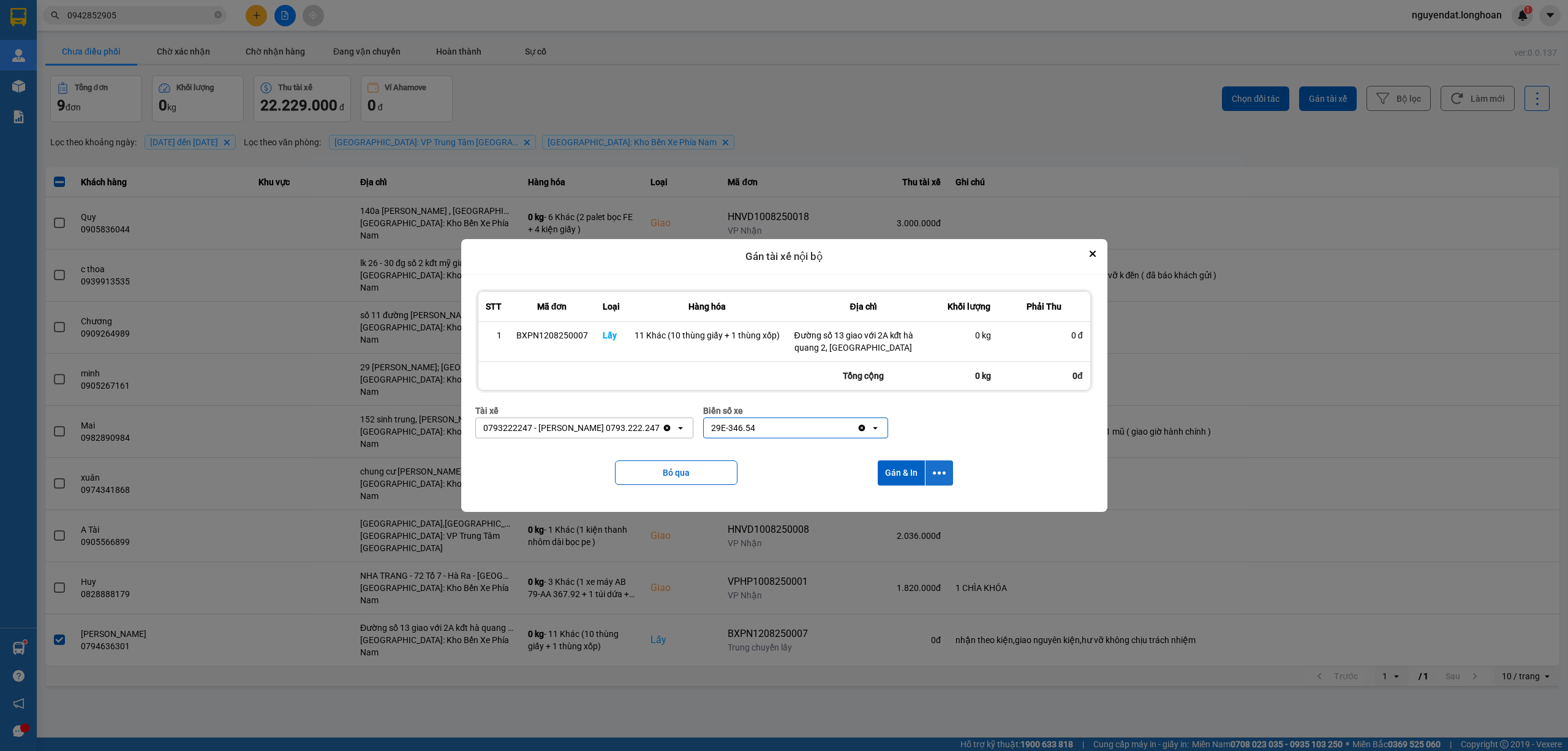
click at [947, 475] on button "dialog" at bounding box center [940, 473] width 27 height 26
click at [922, 508] on div "Chỉ gán tài" at bounding box center [906, 506] width 72 height 12
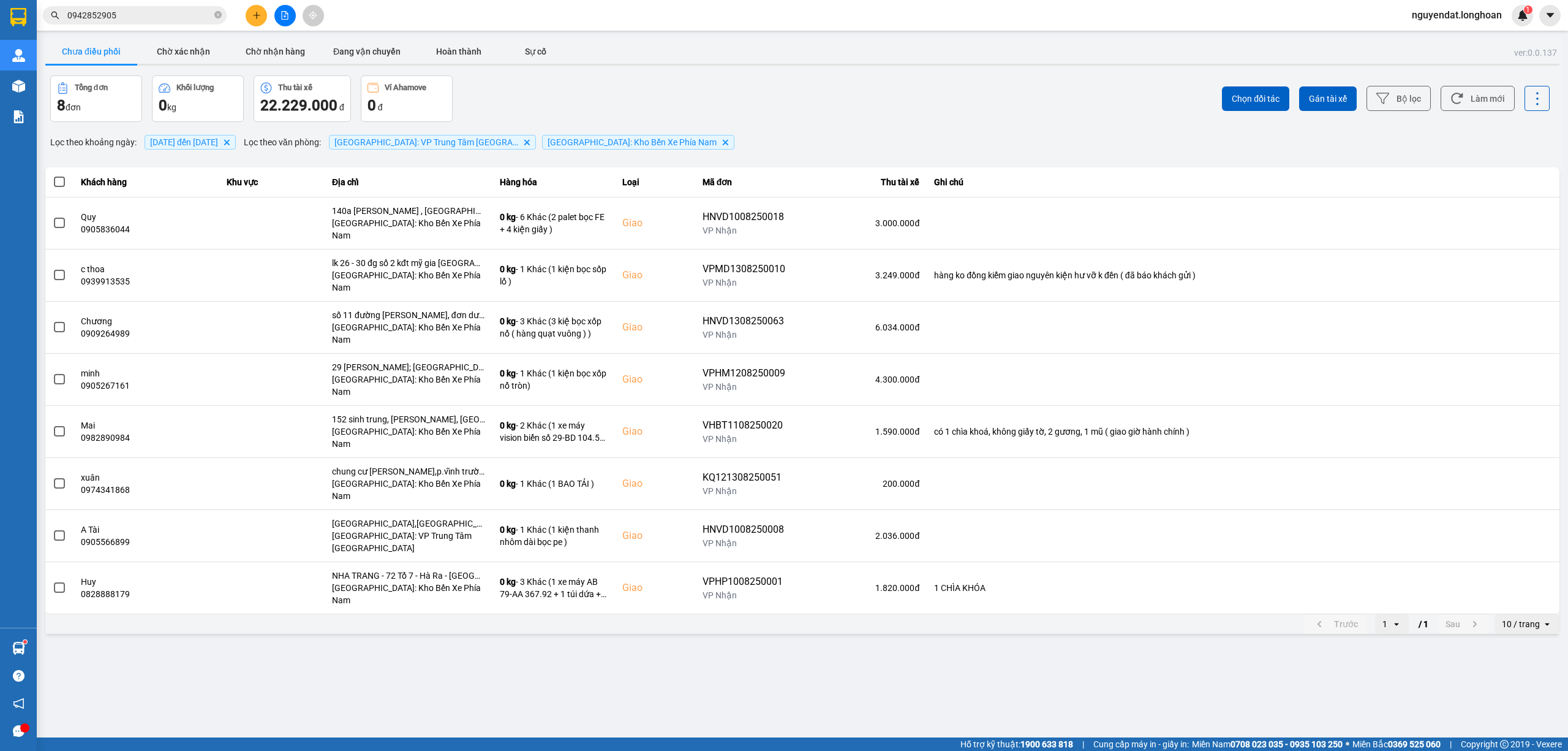
click at [914, 113] on div "Chọn đối tác Gán tài xế Bộ lọc Làm mới" at bounding box center [1175, 99] width 750 height 47
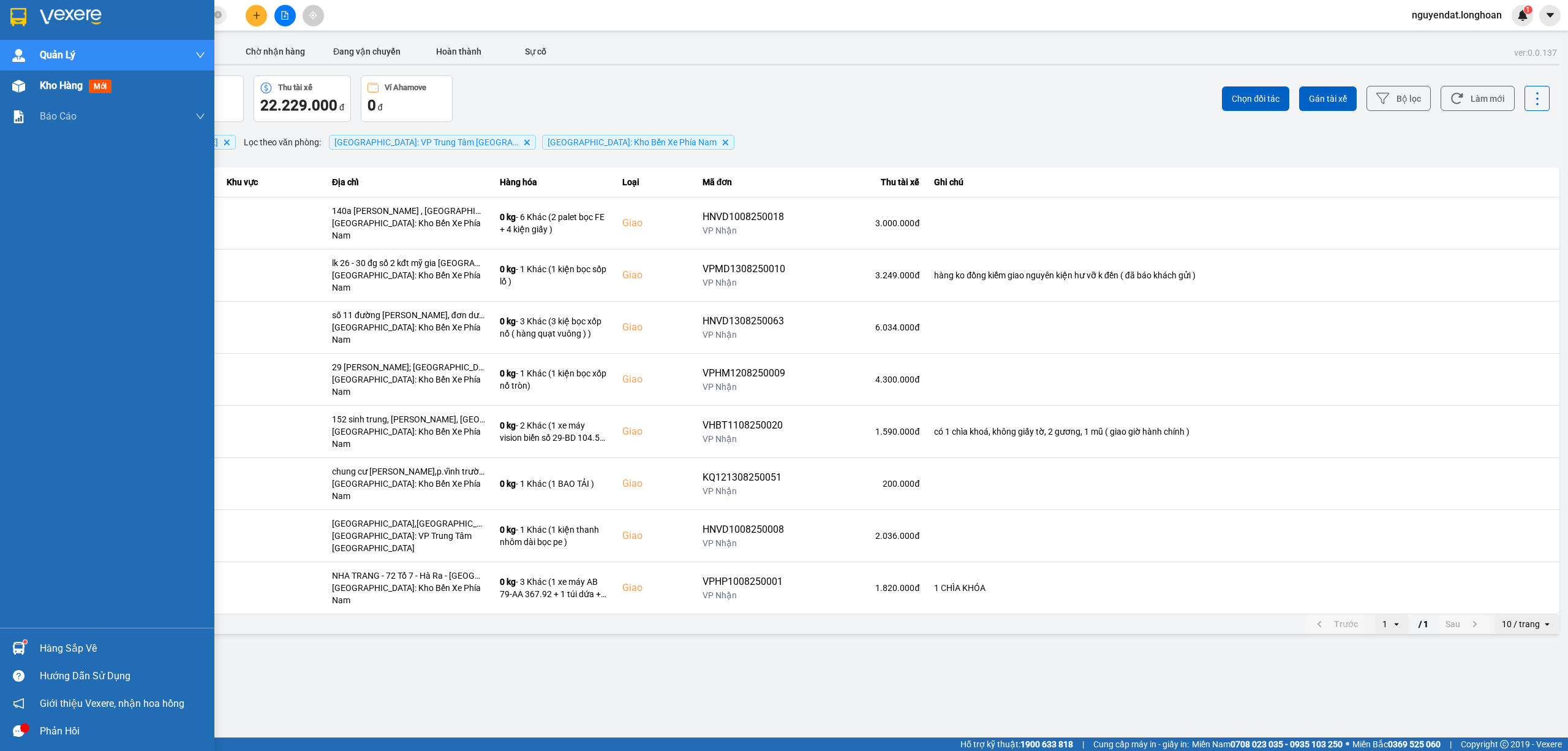
click at [23, 84] on img at bounding box center [18, 86] width 13 height 13
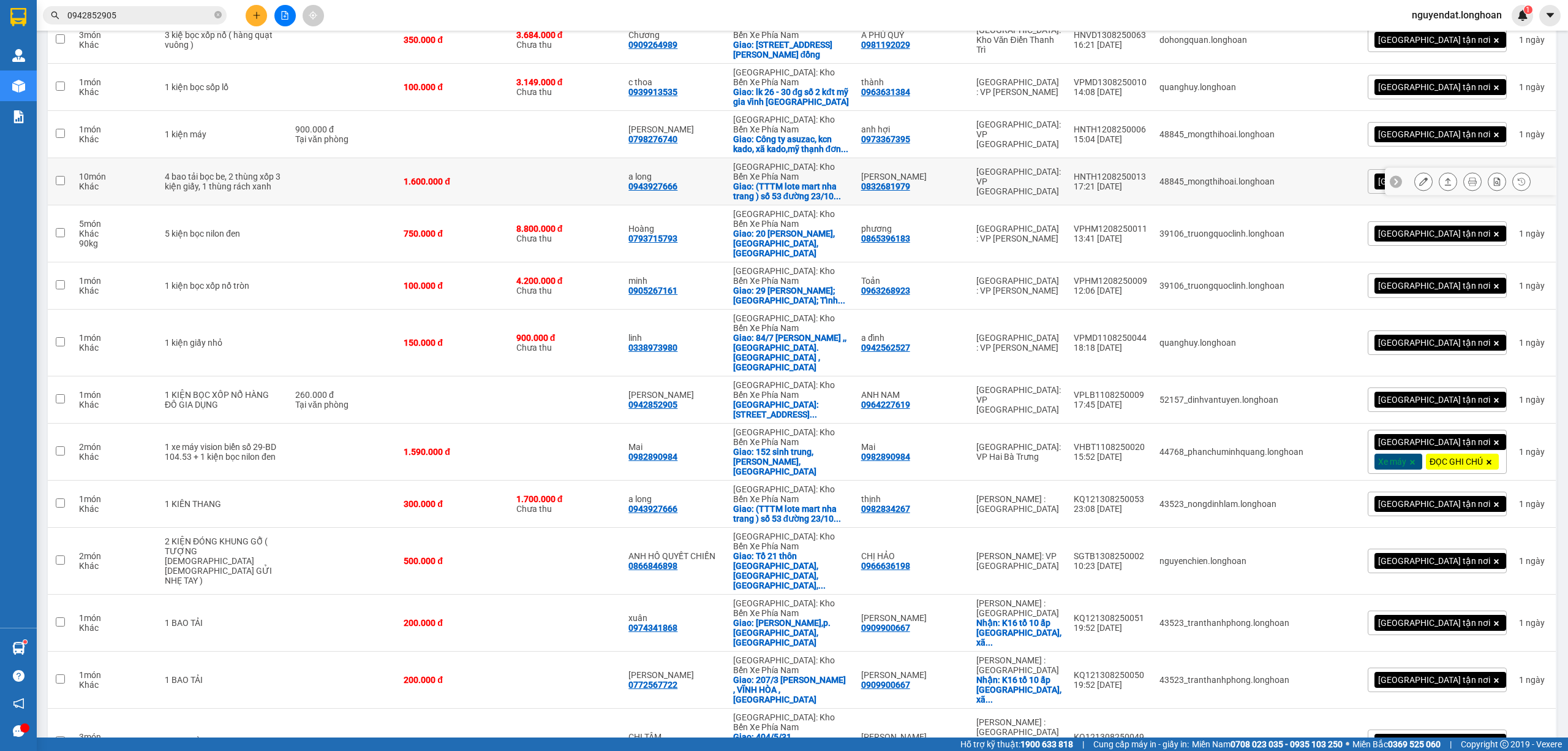
scroll to position [20, 0]
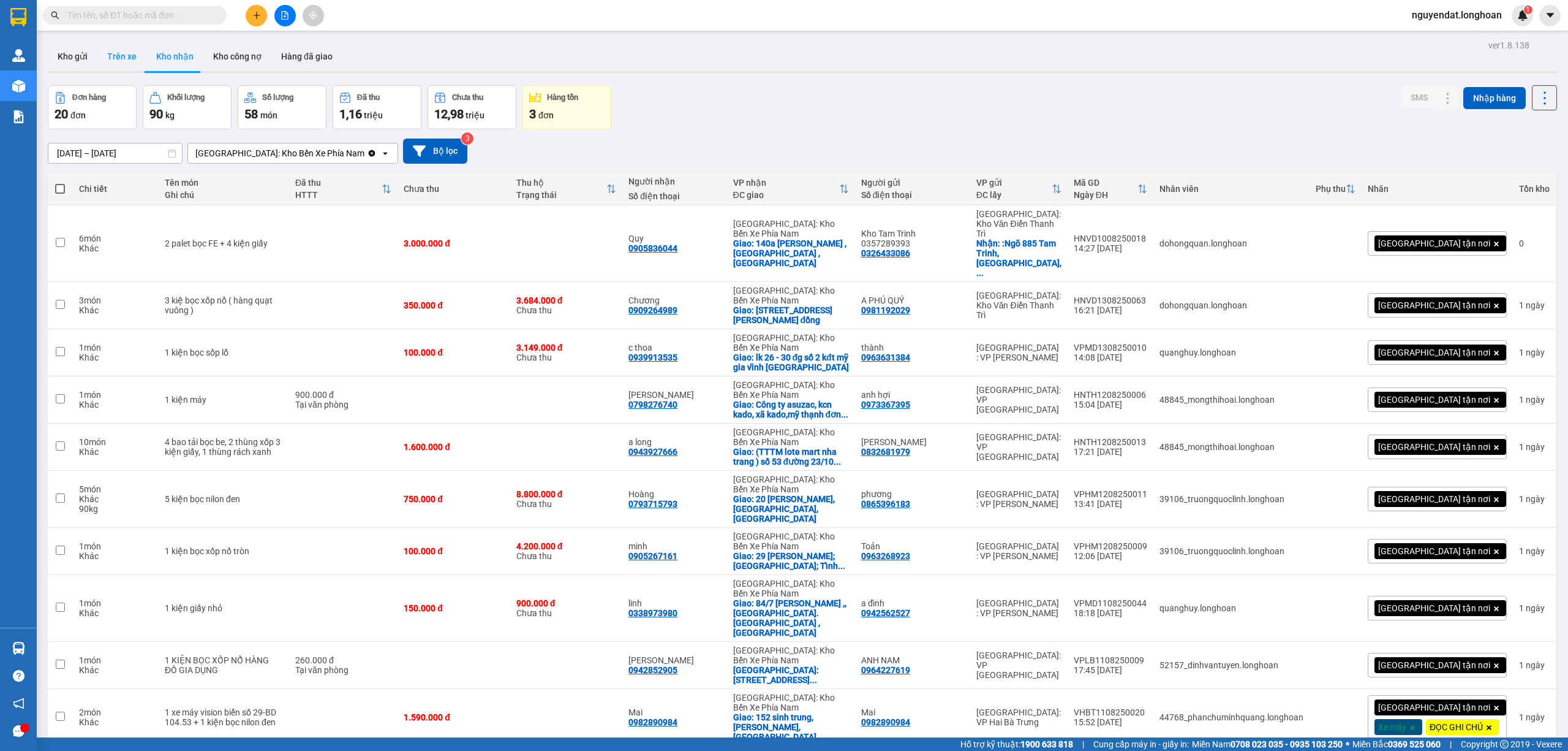
click at [67, 57] on button "Kho gửi" at bounding box center [72, 57] width 49 height 29
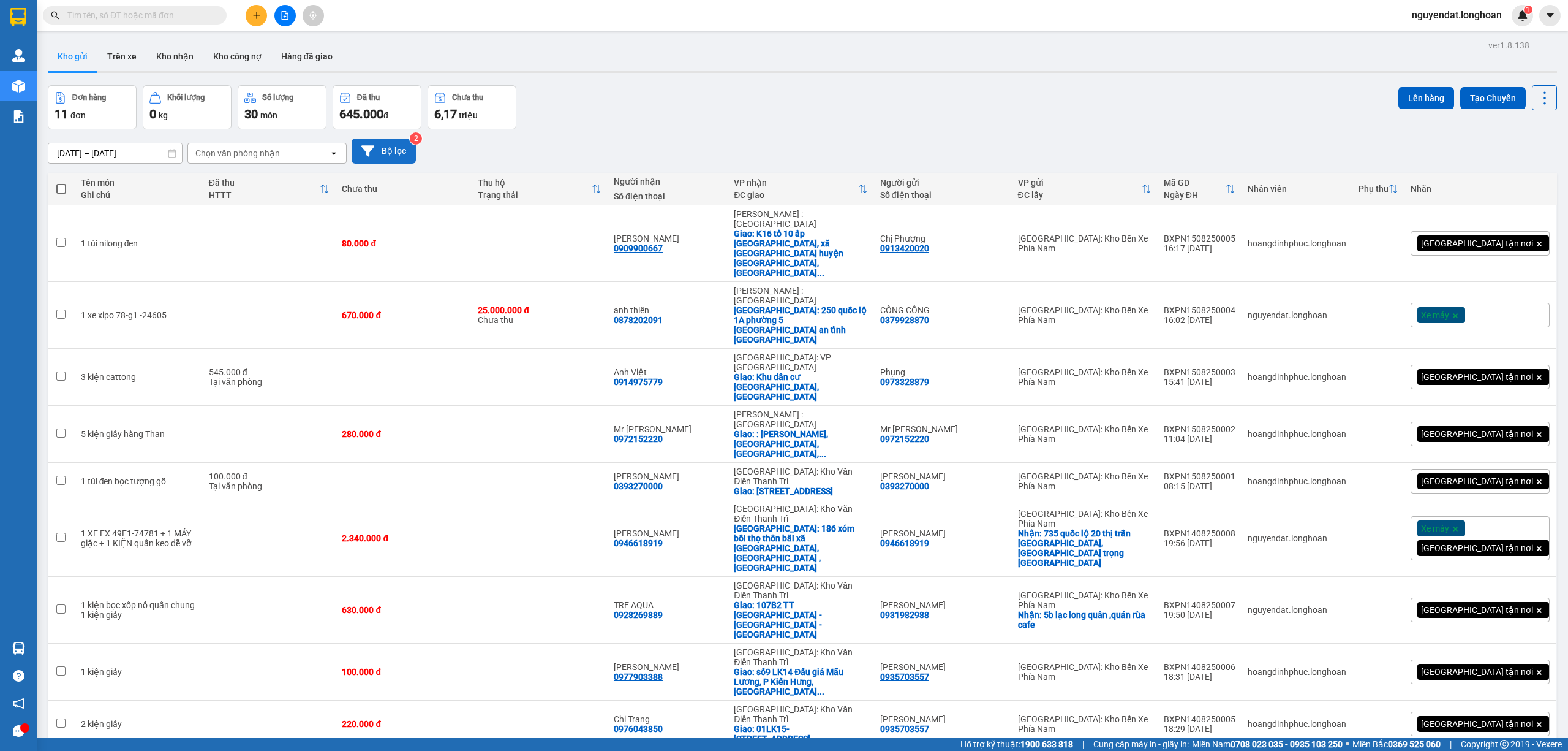
click at [386, 157] on button "Bộ lọc" at bounding box center [383, 151] width 65 height 26
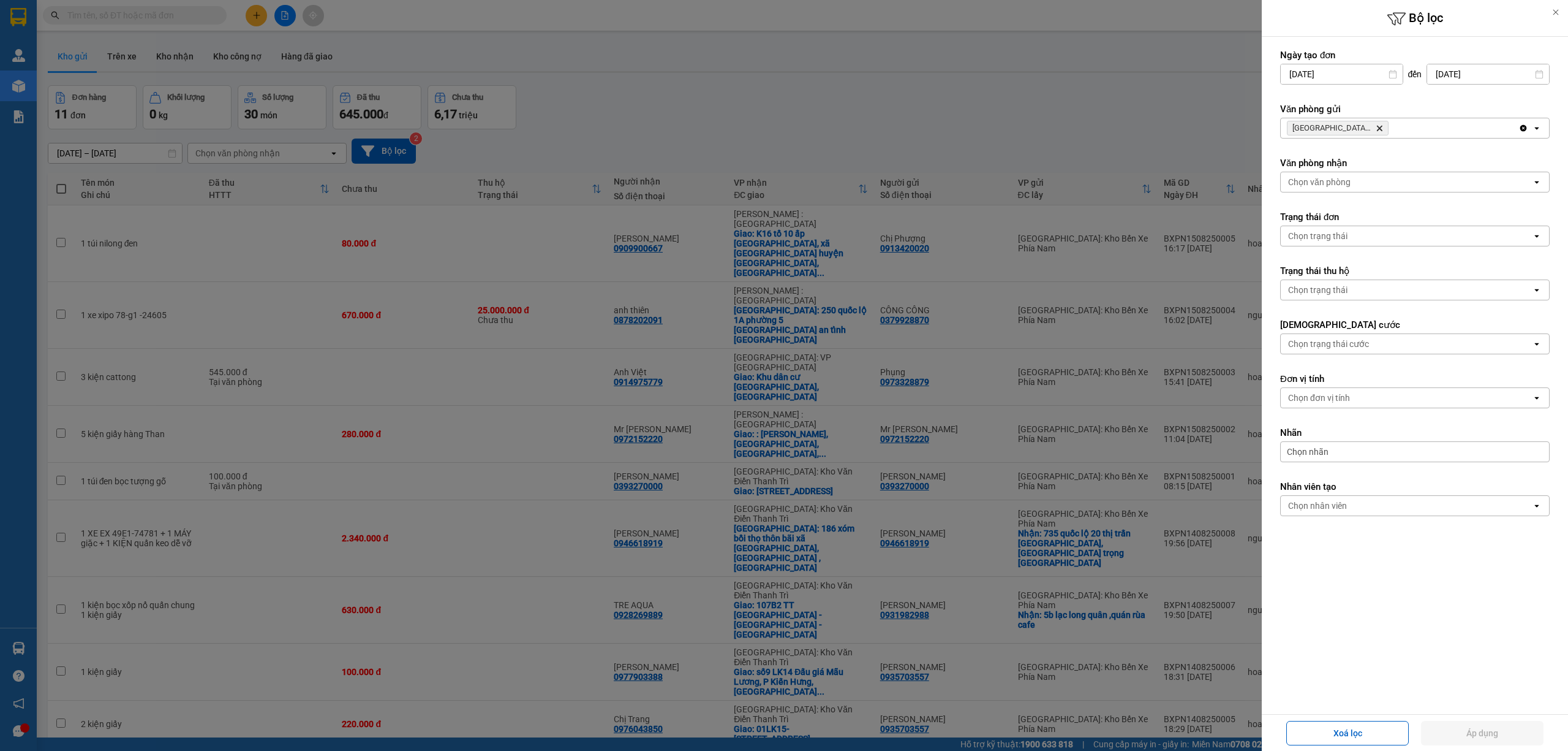
click at [996, 129] on div at bounding box center [784, 375] width 1568 height 751
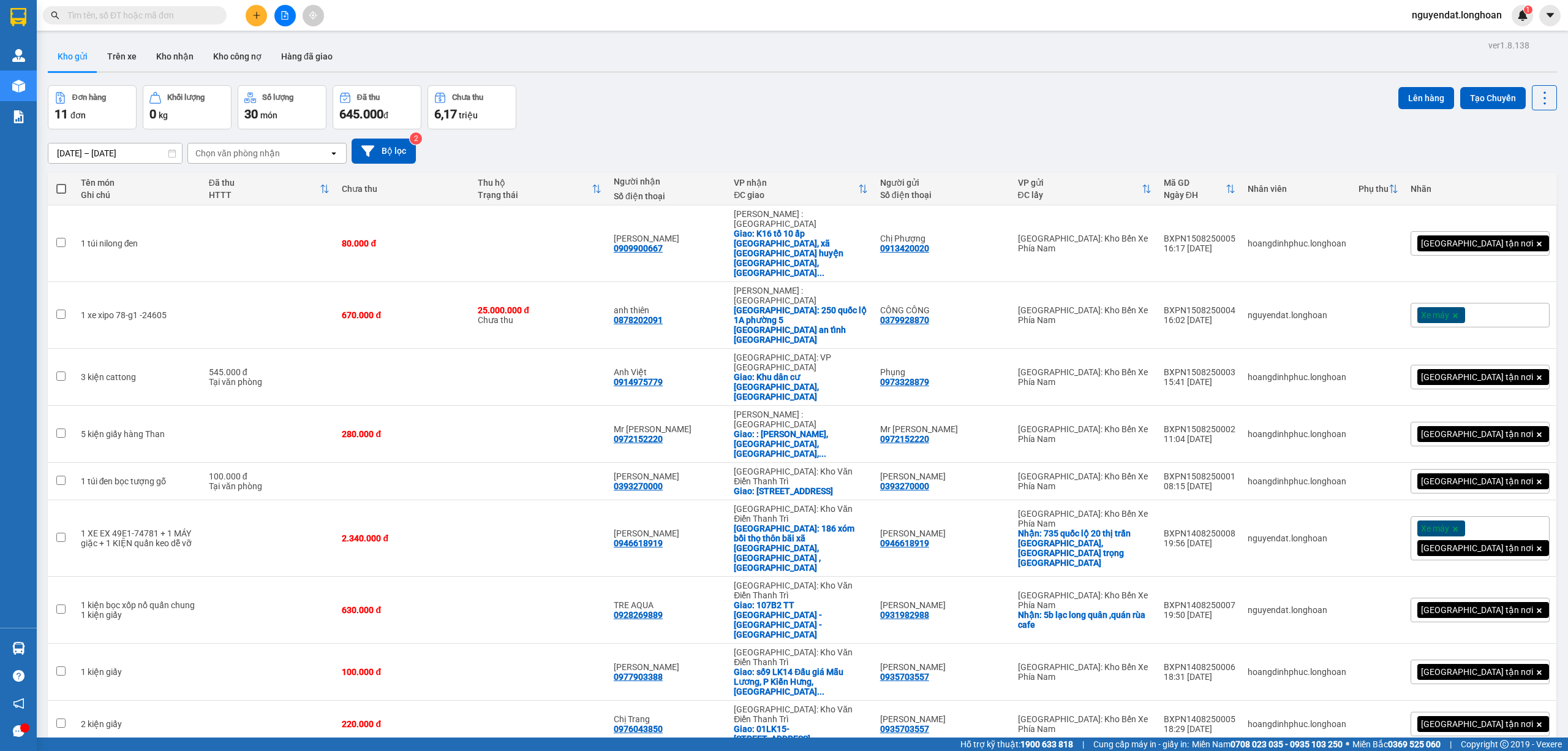
click at [1524, 594] on div "100 / trang" at bounding box center [1503, 589] width 74 height 22
checkbox input "true"
click at [1409, 99] on button "Lên hàng" at bounding box center [1426, 98] width 56 height 22
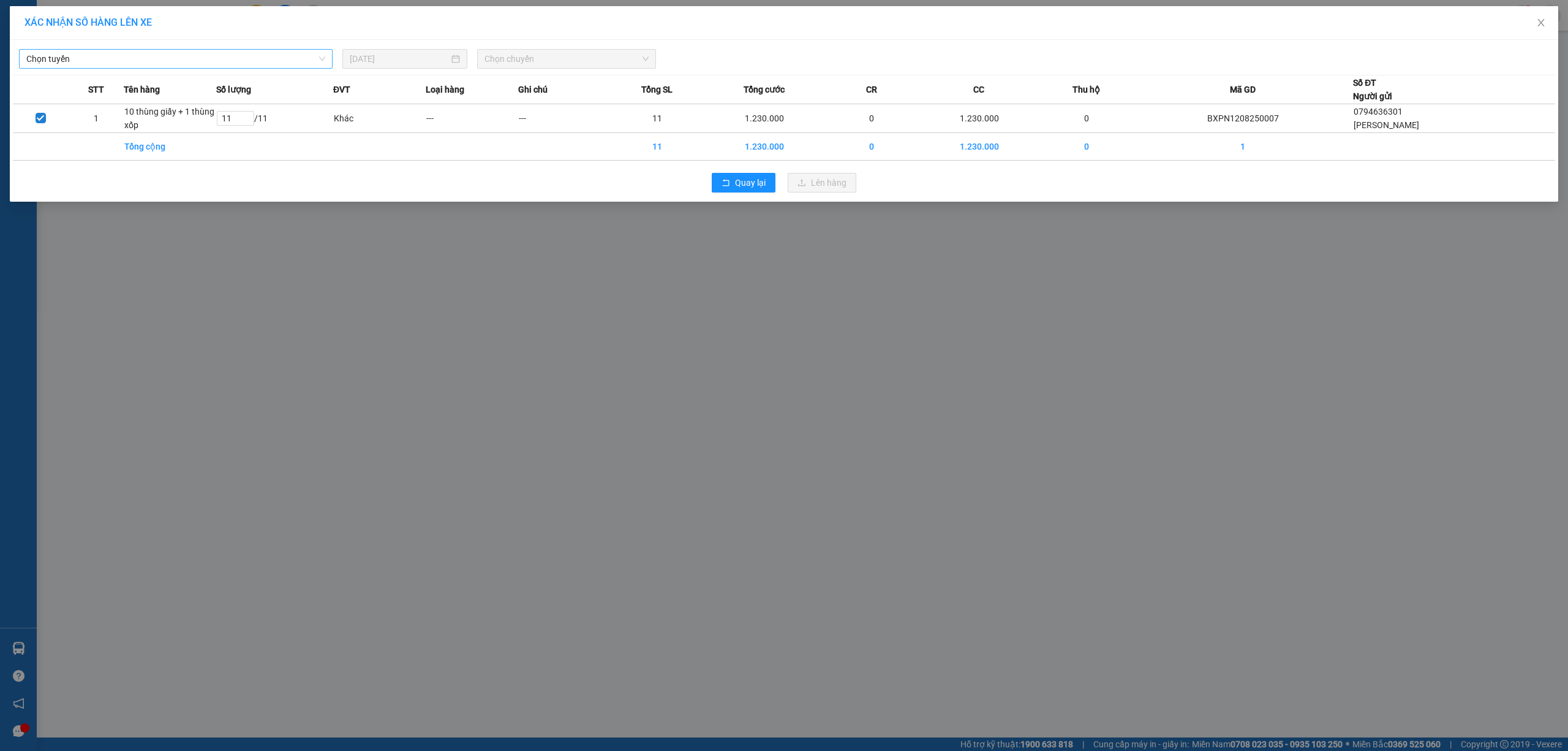
click at [224, 59] on span "Chọn tuyến" at bounding box center [176, 58] width 299 height 18
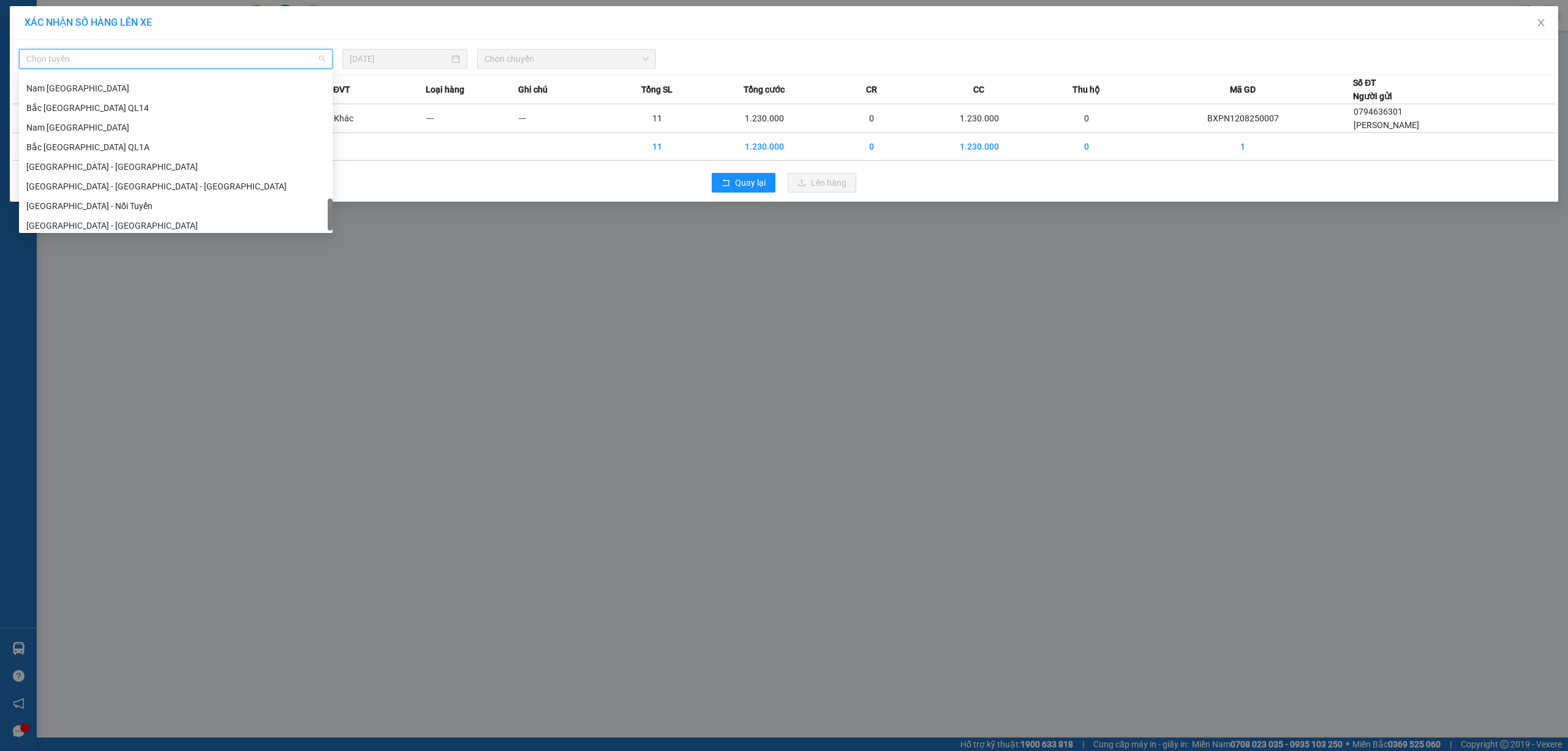
scroll to position [794, 0]
click at [126, 126] on div "Nam Trung Bắc QL1A" at bounding box center [176, 122] width 299 height 14
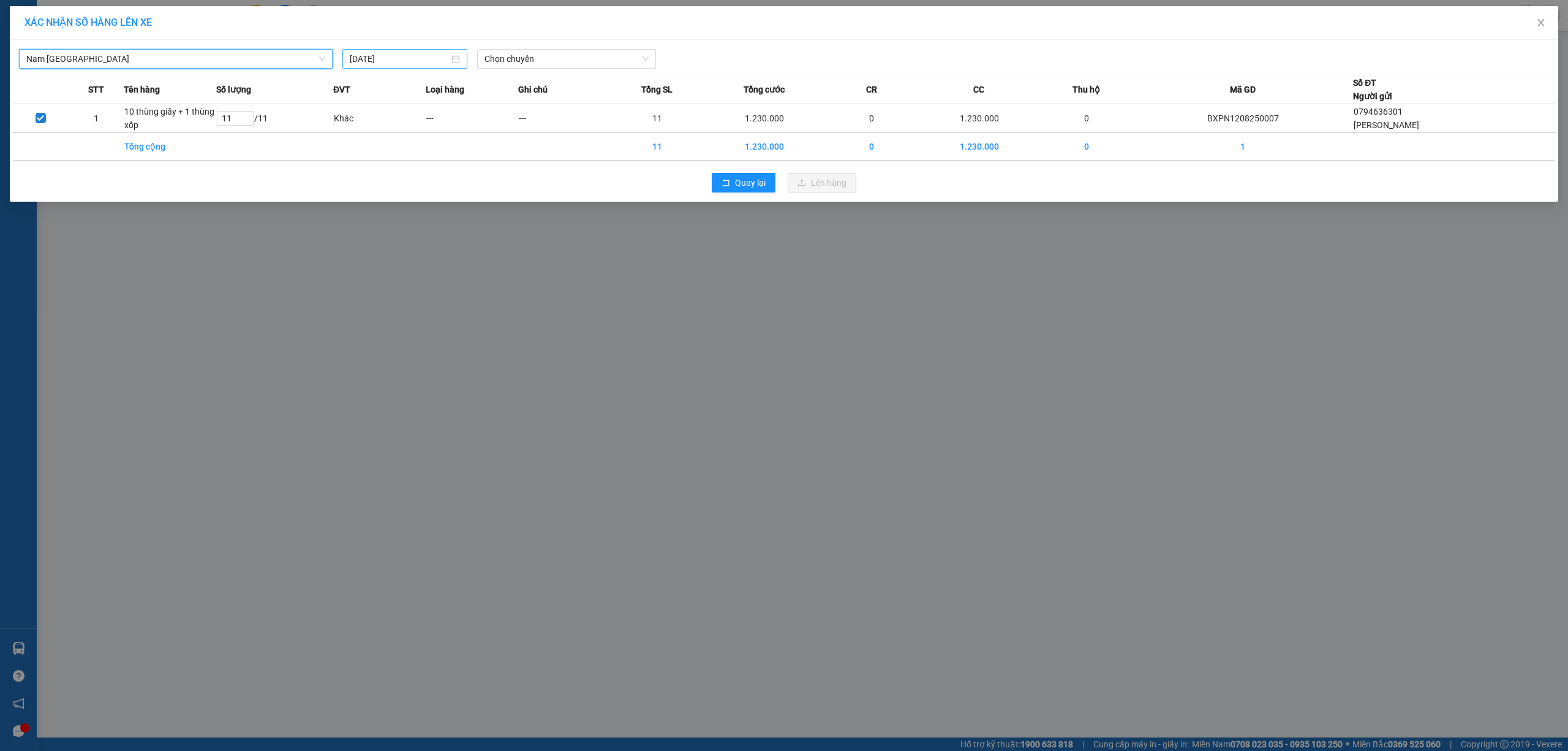
click at [412, 50] on div "[DATE]" at bounding box center [404, 58] width 125 height 19
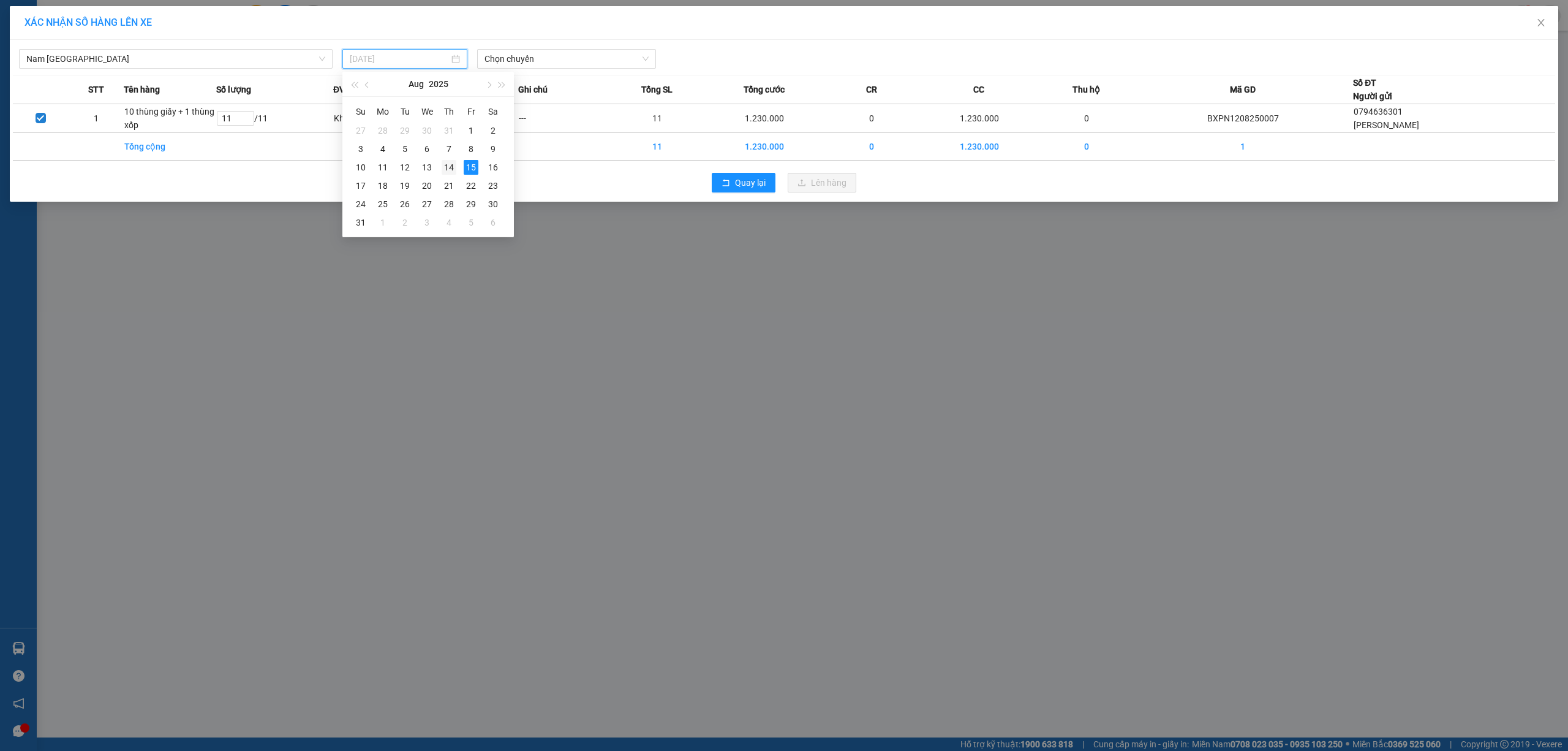
click at [457, 167] on td "14" at bounding box center [449, 167] width 22 height 18
type input "14/08/2025"
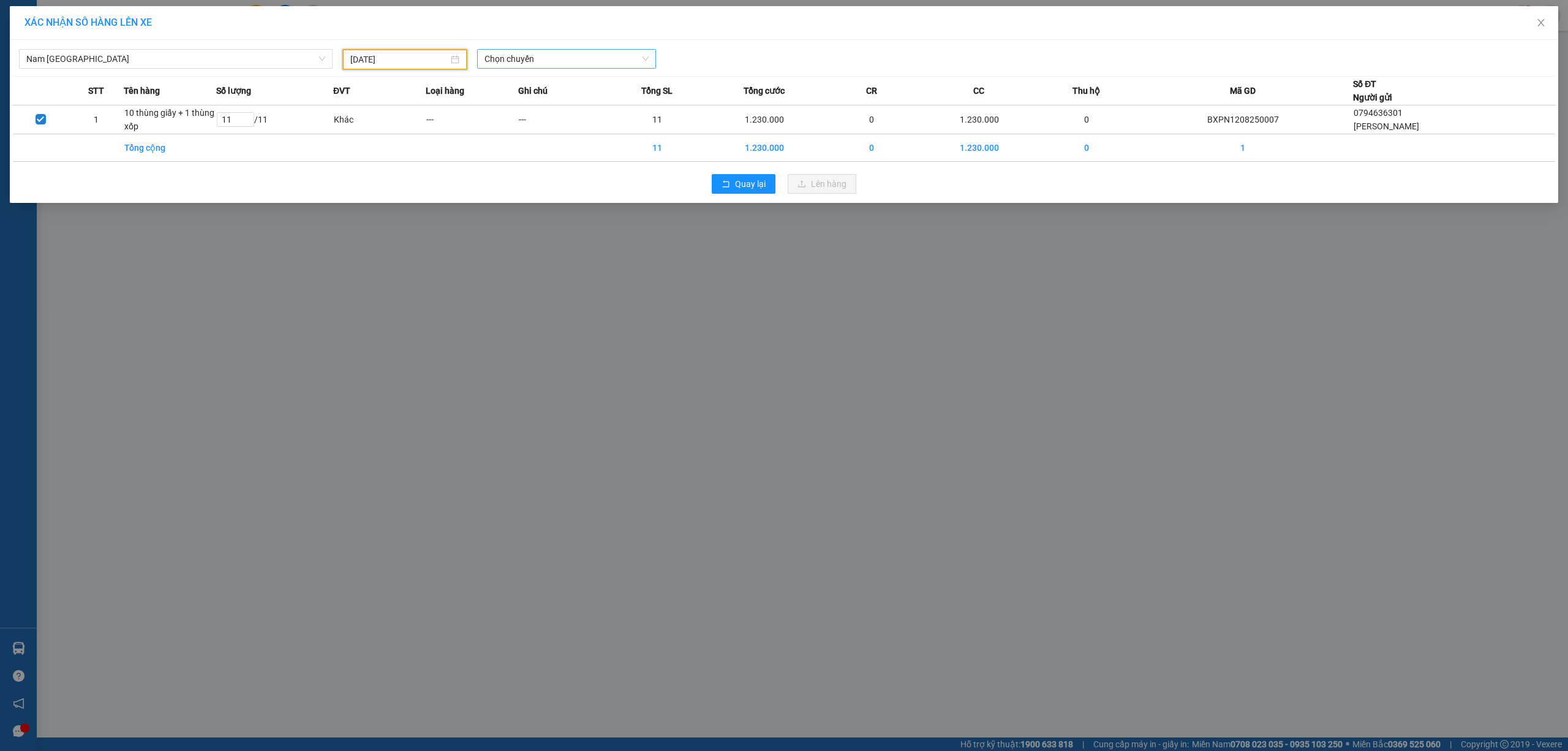
click at [531, 61] on span "Chọn chuyến" at bounding box center [566, 58] width 164 height 18
click at [564, 107] on div "21:00 (TC)" at bounding box center [532, 102] width 96 height 14
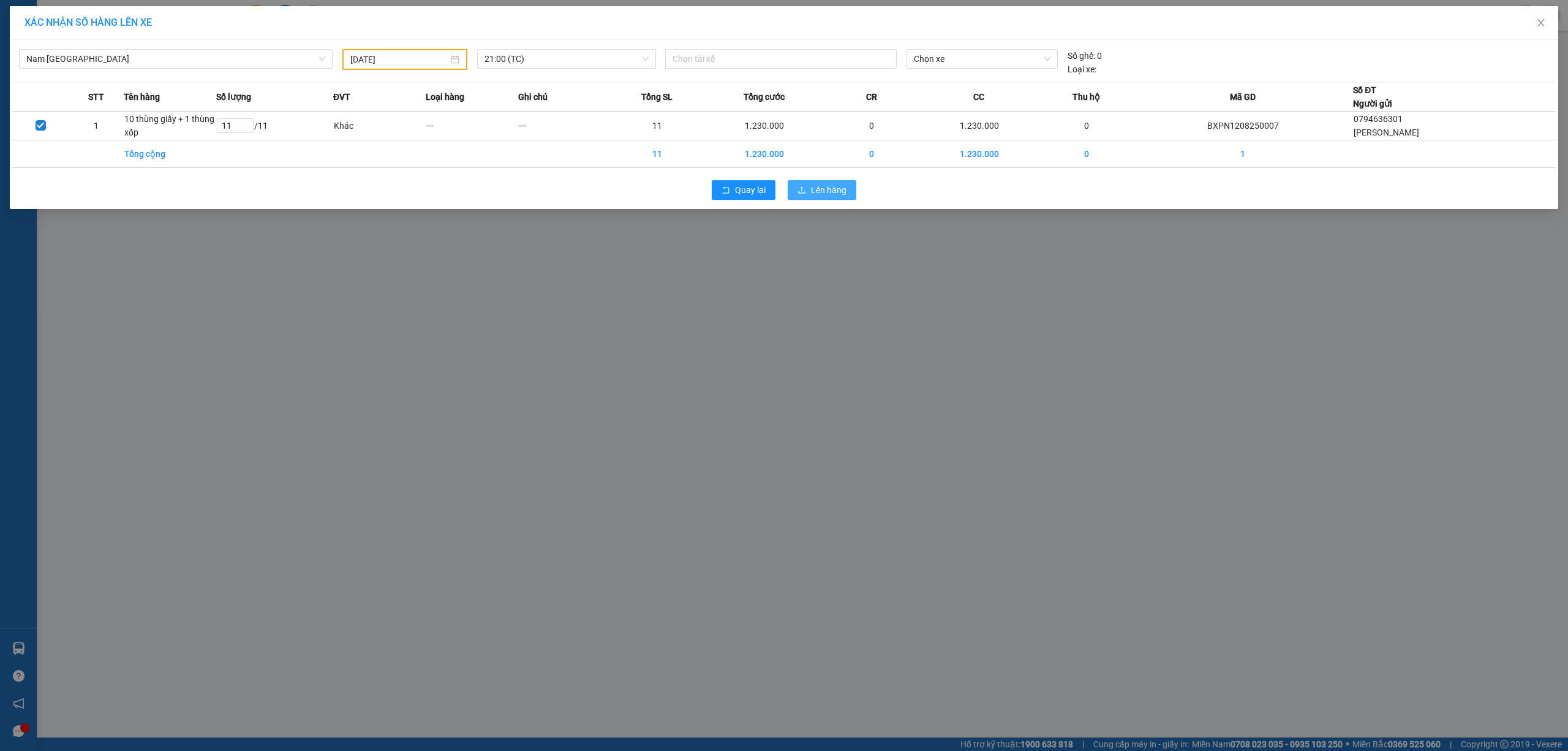
click at [834, 184] on span "Lên hàng" at bounding box center [828, 190] width 36 height 14
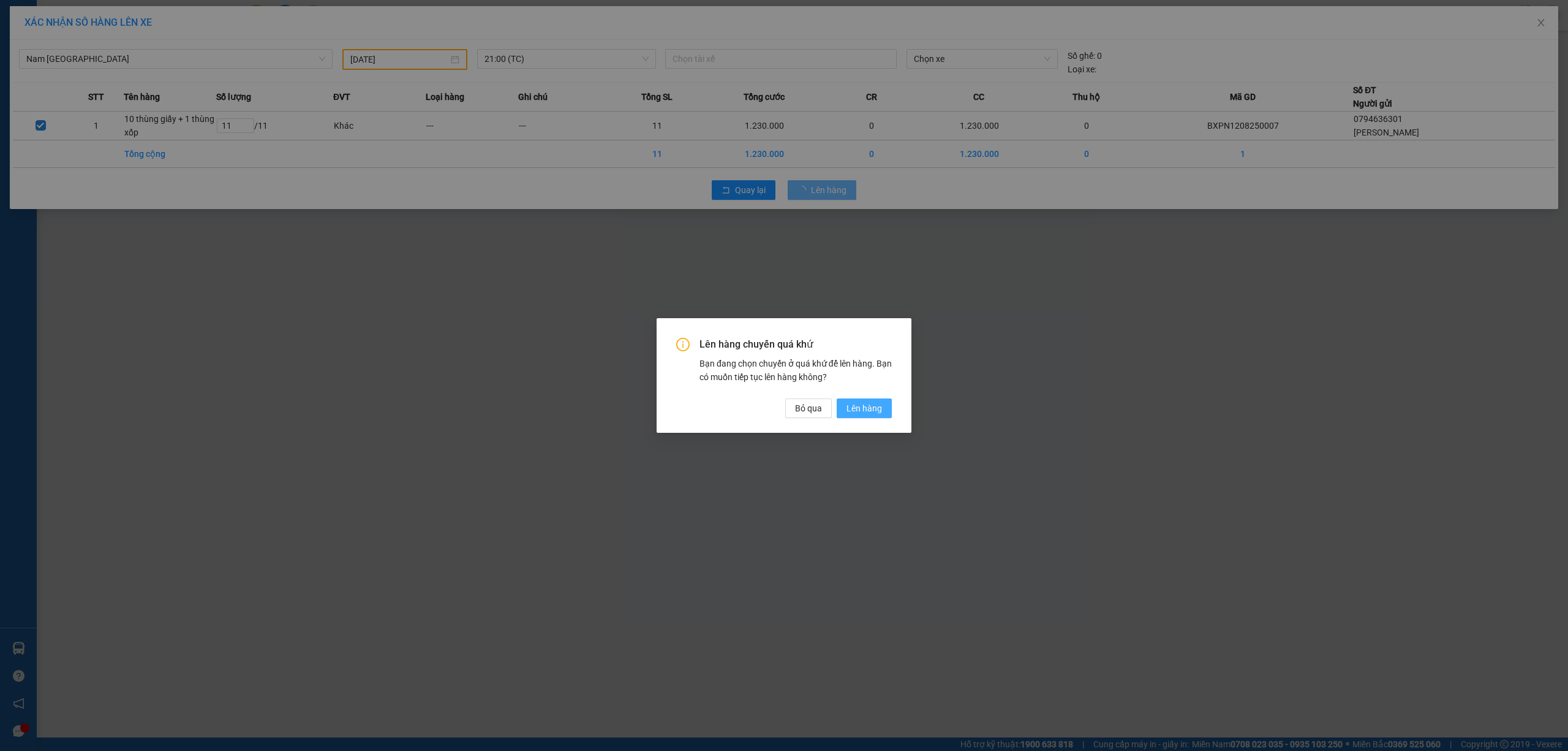
click at [874, 405] on span "Lên hàng" at bounding box center [864, 408] width 36 height 14
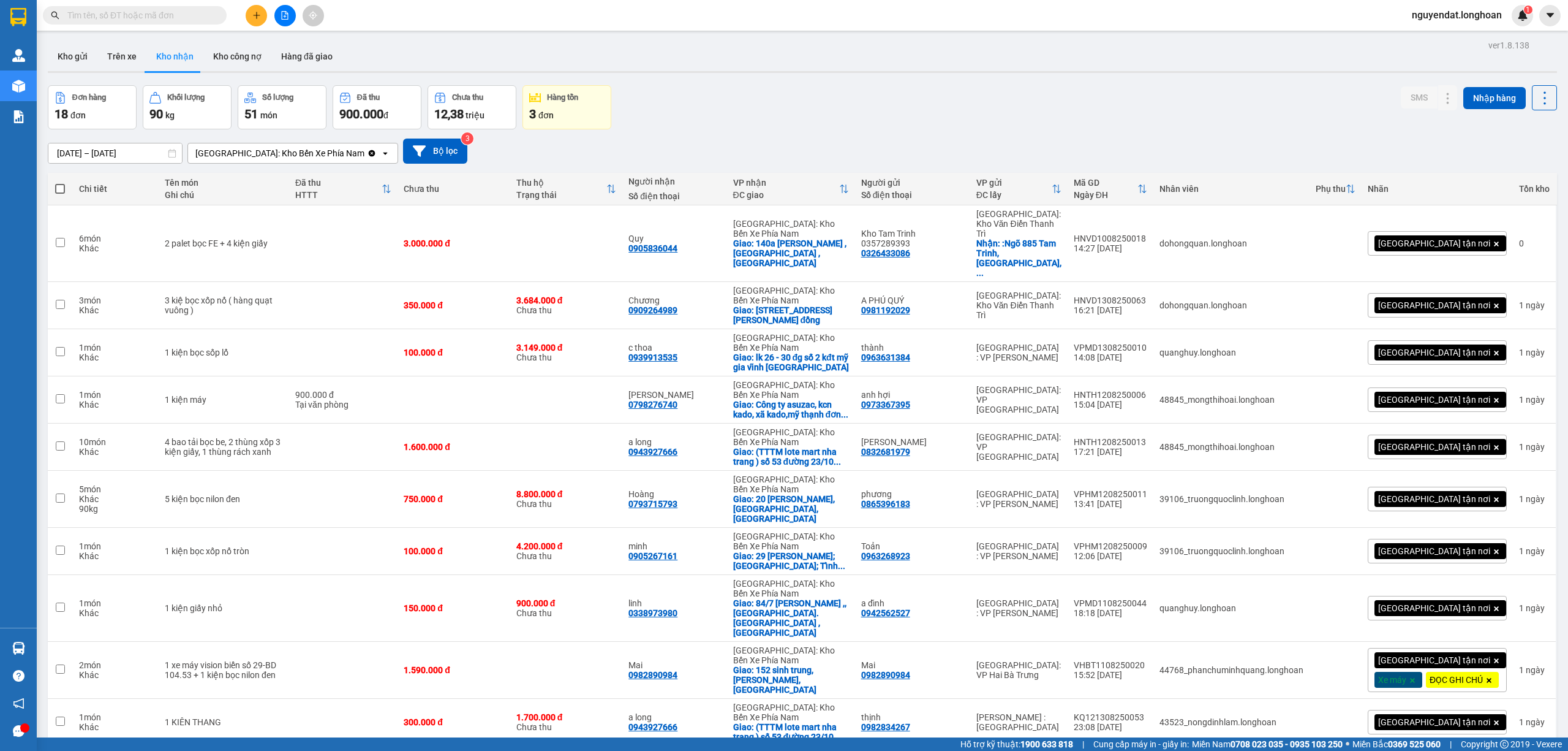
click at [1116, 114] on div "Đơn hàng 18 đơn Khối lượng 90 kg Số lượng 51 món Đã thu 900.000 đ Chưa thu 12,3…" at bounding box center [802, 107] width 1510 height 44
drag, startPoint x: 939, startPoint y: 57, endPoint x: 900, endPoint y: 65, distance: 39.8
click at [936, 57] on div "Kho gửi Trên xe Kho nhận Kho công nợ Hàng đã giao" at bounding box center [802, 58] width 1510 height 33
click at [751, 97] on div "Đơn hàng 18 đơn Khối lượng 90 kg Số lượng 51 món Đã thu 900.000 đ Chưa thu 12,3…" at bounding box center [802, 107] width 1510 height 44
drag, startPoint x: 72, startPoint y: 57, endPoint x: 81, endPoint y: 55, distance: 9.2
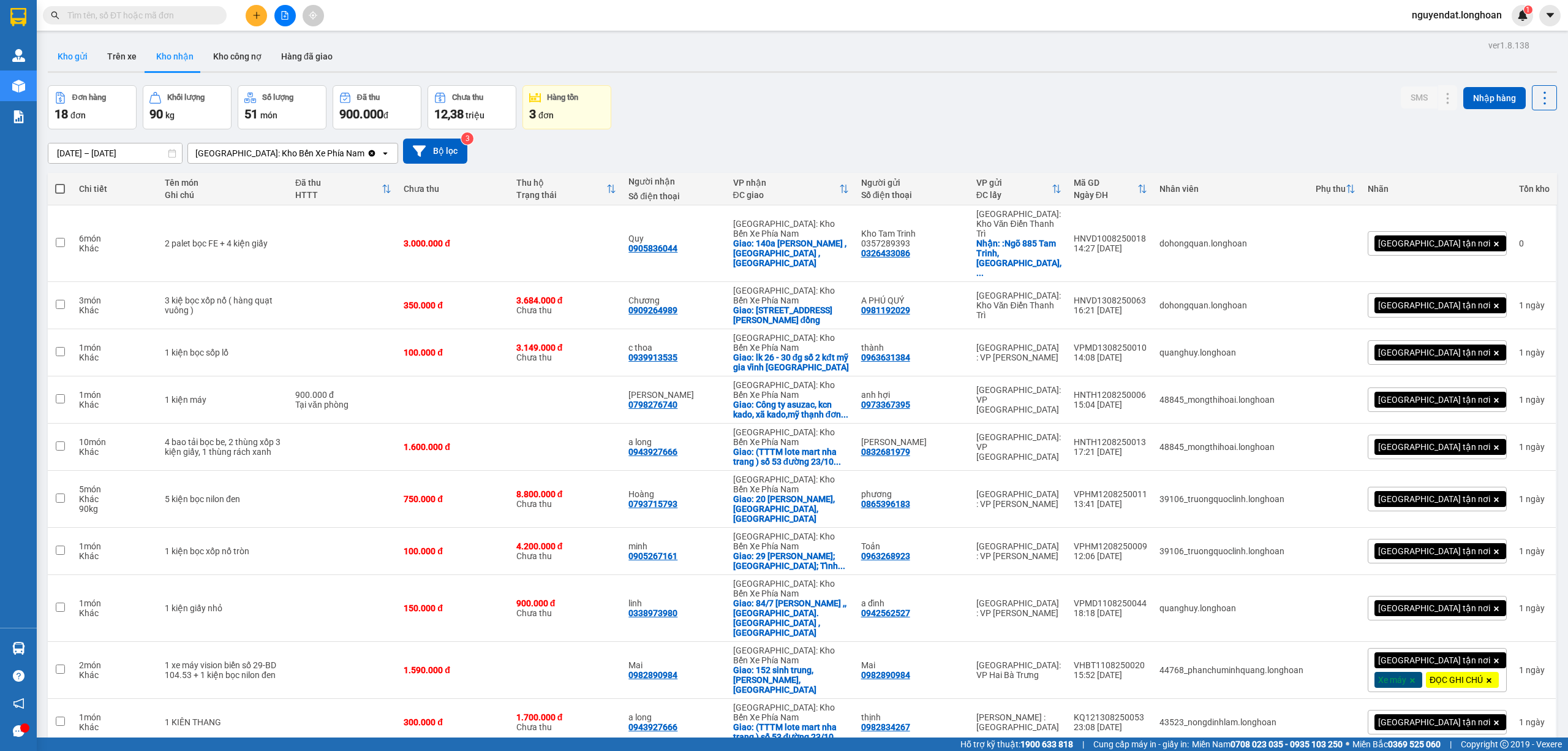
click at [75, 57] on button "Kho gửi" at bounding box center [72, 57] width 49 height 29
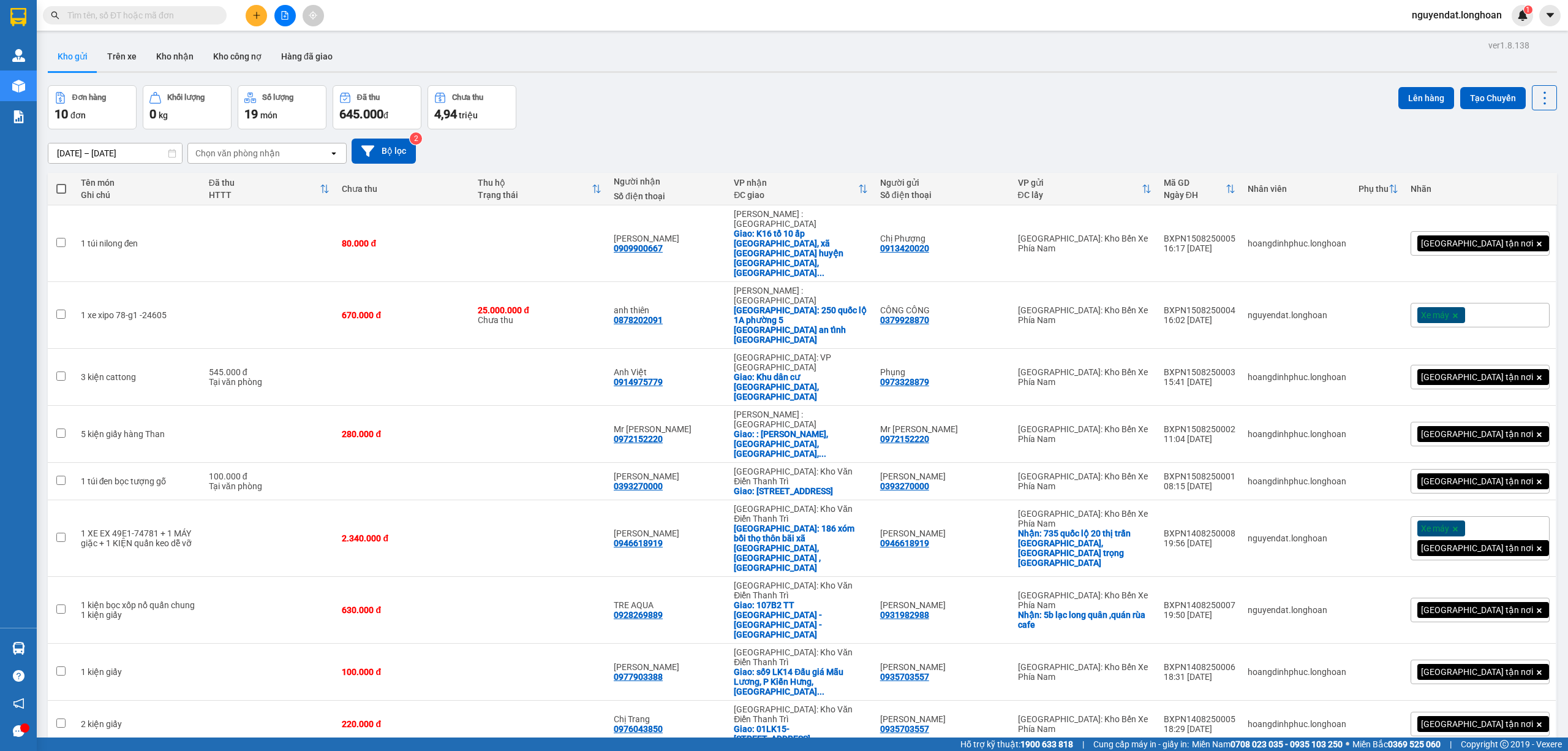
drag, startPoint x: 753, startPoint y: 81, endPoint x: 771, endPoint y: 79, distance: 18.1
click at [771, 79] on div "ver 1.8.138 Kho gửi Trên xe Kho nhận Kho công nợ Hàng đã giao Đơn hàng 10 đơn K…" at bounding box center [803, 430] width 1520 height 787
click at [257, 13] on icon "plus" at bounding box center [256, 15] width 8 height 8
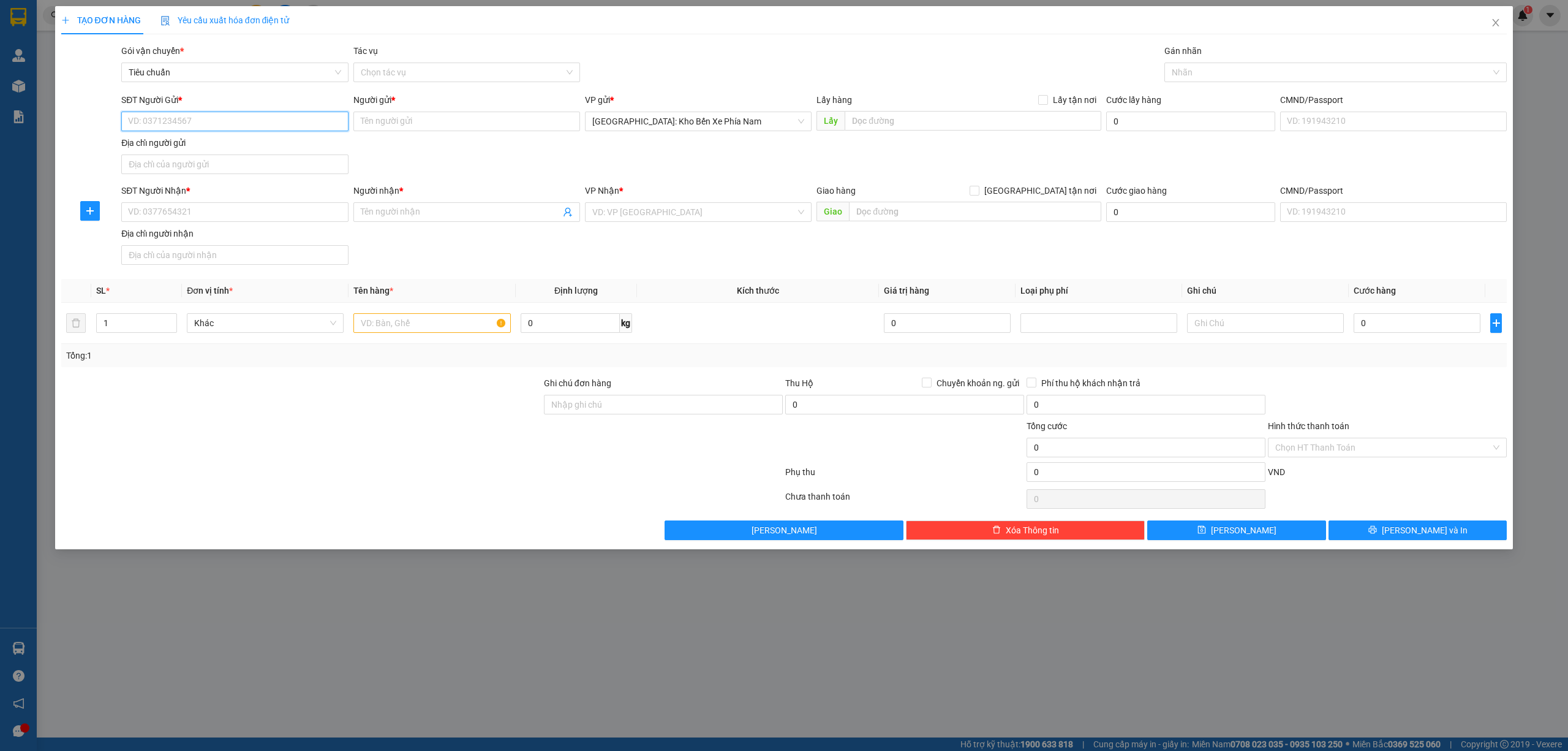
click at [253, 120] on input "SĐT Người Gửi *" at bounding box center [234, 120] width 226 height 19
paste input "038 2686179"
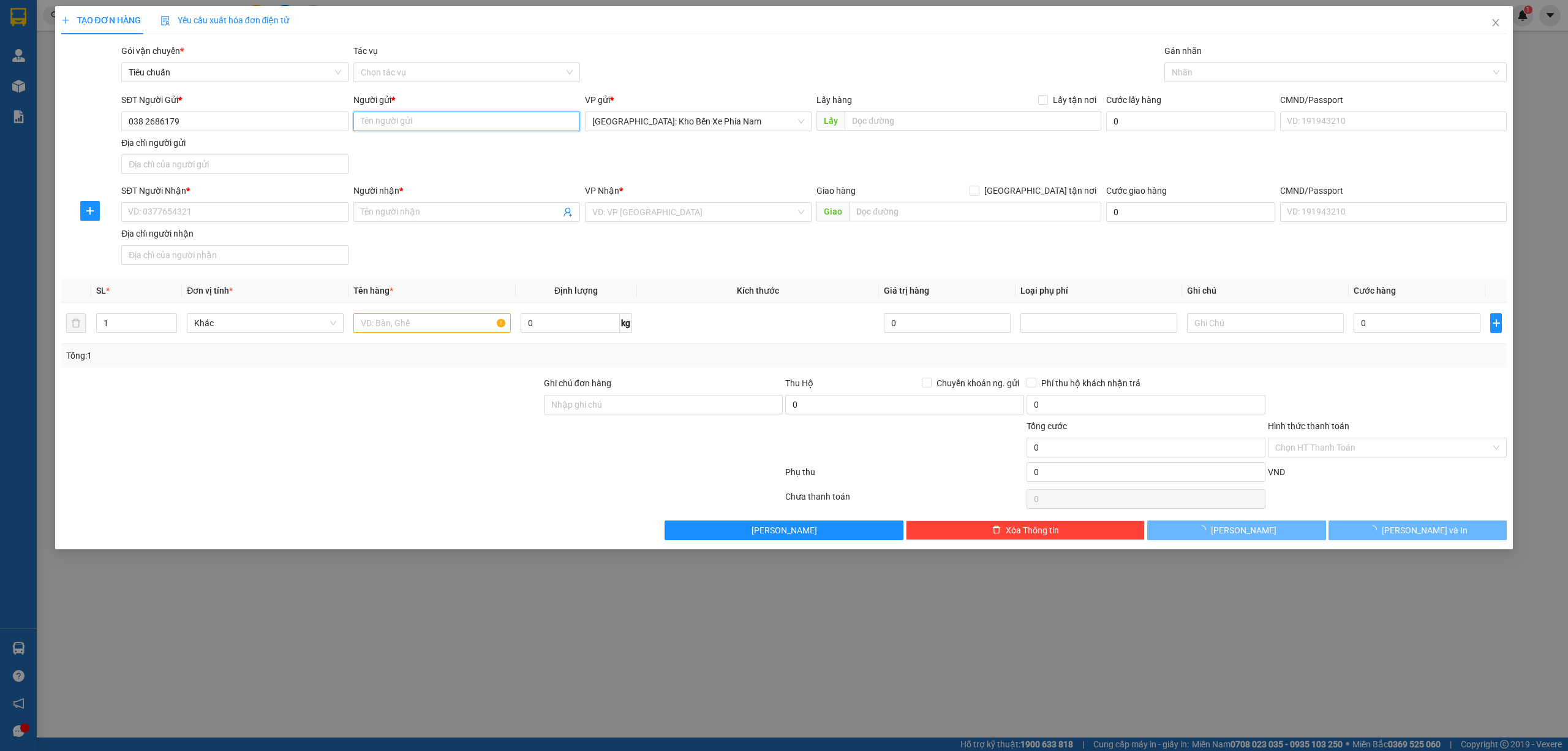
click at [404, 120] on input "Người gửi *" at bounding box center [467, 120] width 226 height 19
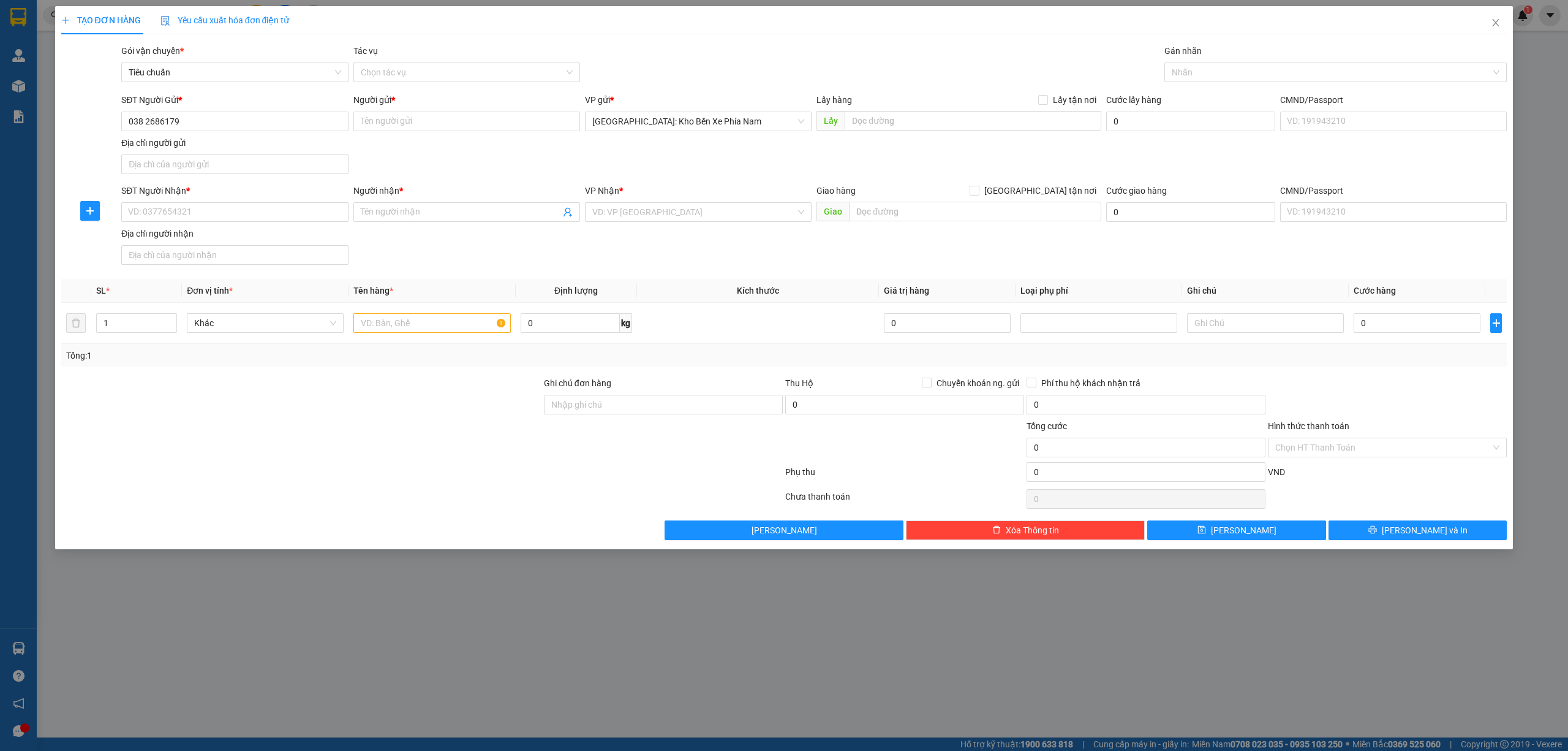
click at [290, 111] on div "SĐT Người Gửi *" at bounding box center [234, 102] width 226 height 18
click at [289, 121] on input "038 2686179" at bounding box center [234, 120] width 226 height 19
click at [147, 116] on input "038 2686179" at bounding box center [234, 120] width 226 height 19
click at [206, 126] on input "0382686179" at bounding box center [234, 120] width 226 height 19
type input "0382686179"
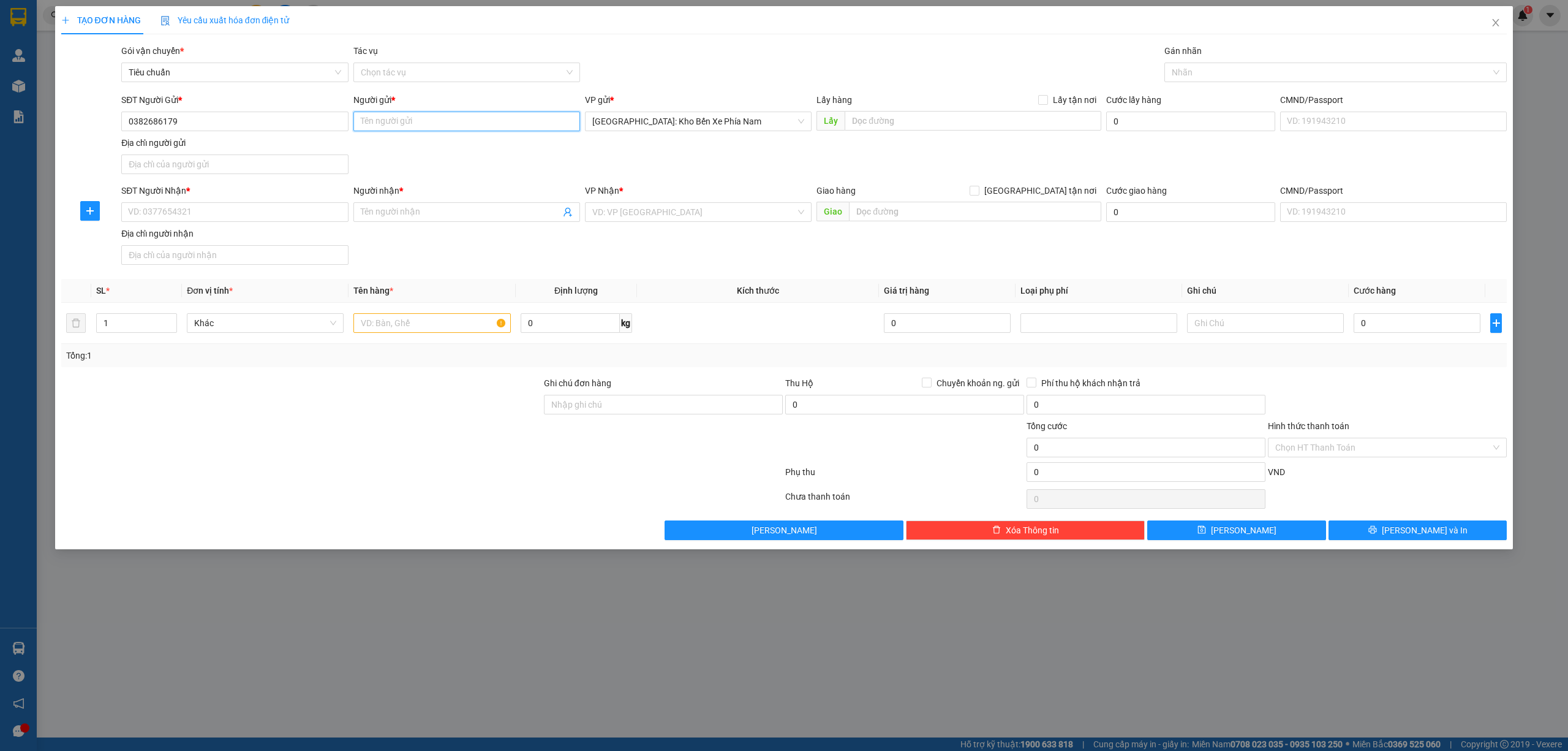
click at [395, 124] on input "Người gửi *" at bounding box center [467, 120] width 226 height 19
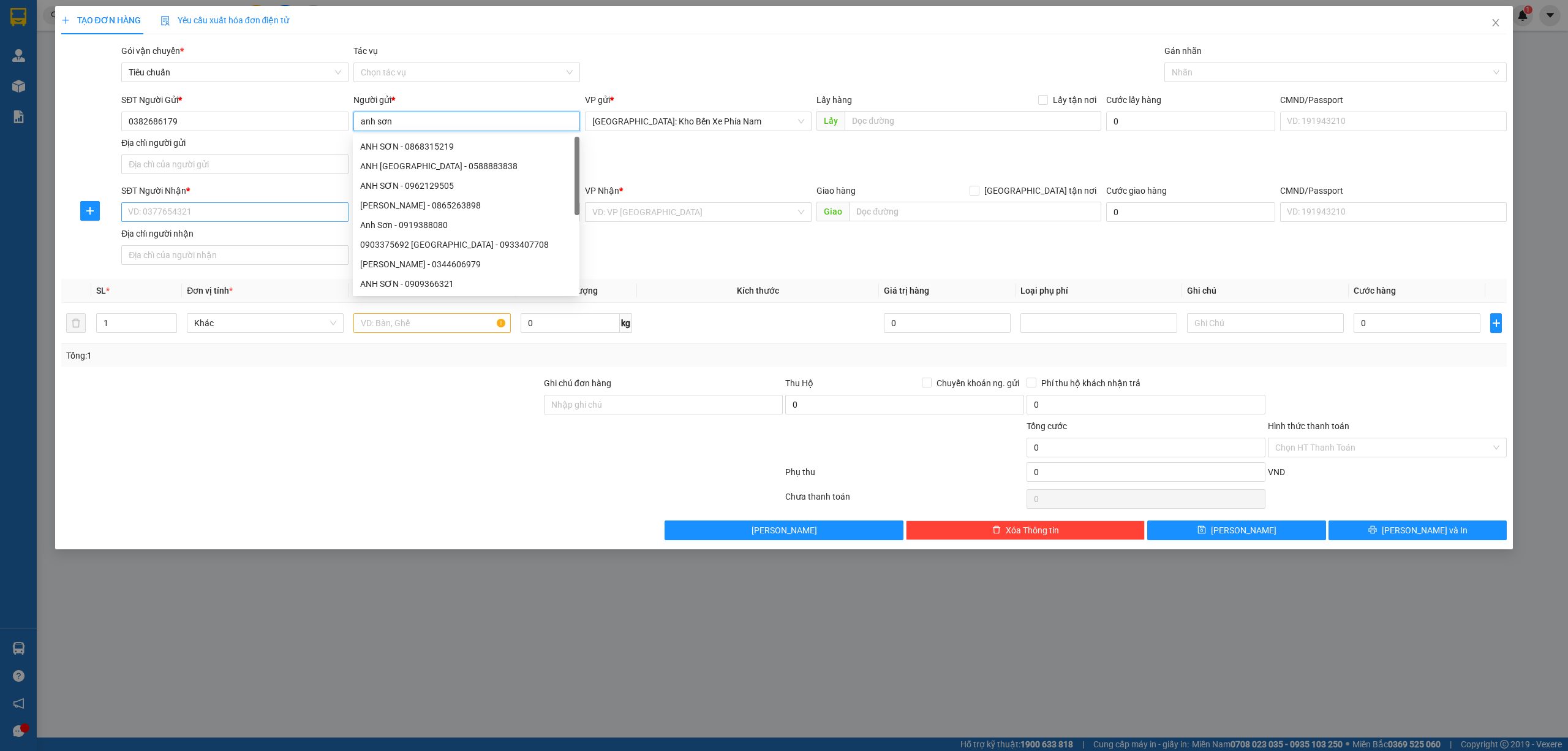
type input "anh sơn"
click at [261, 217] on input "SĐT Người Nhận *" at bounding box center [234, 212] width 226 height 19
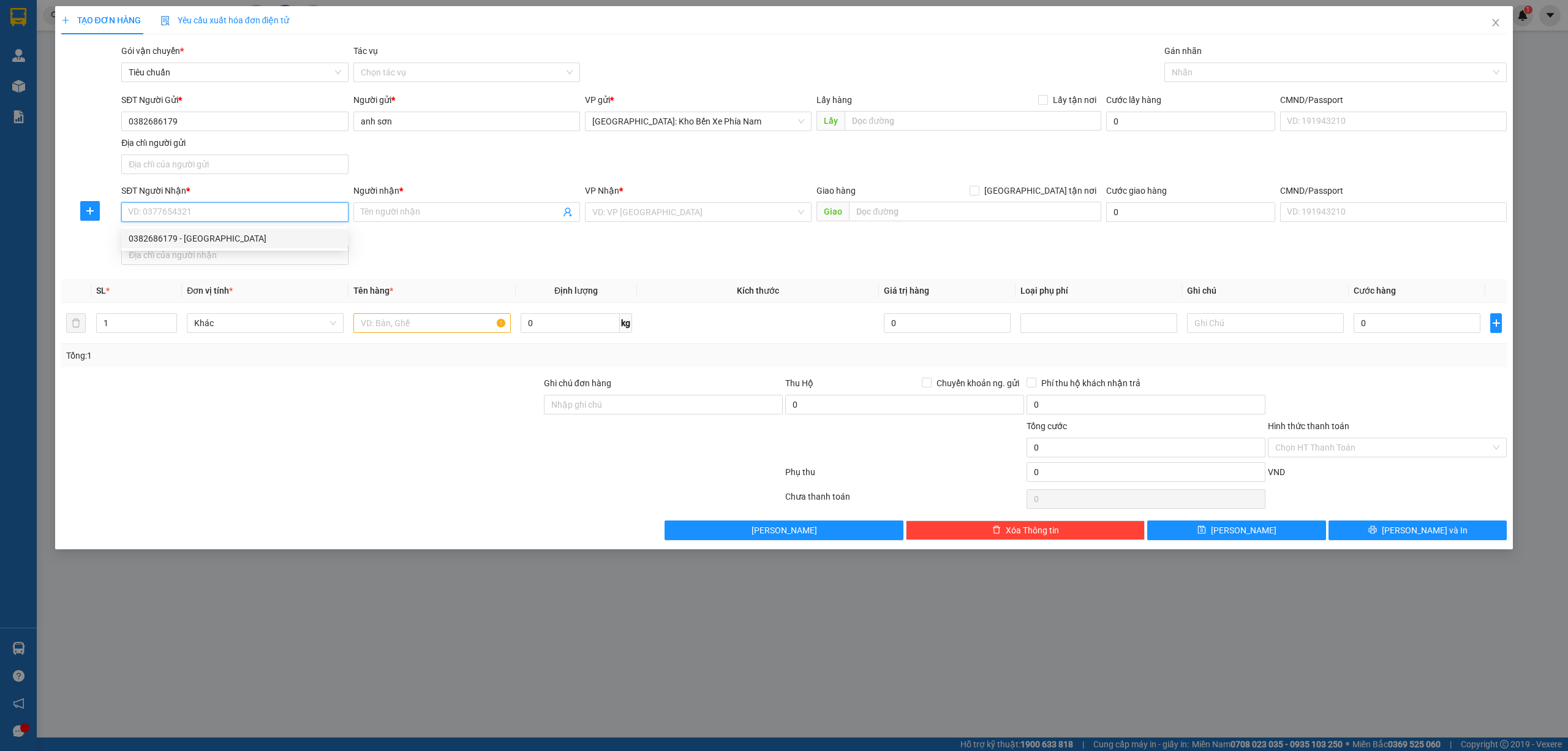
paste input "0387411997"
type input "0387411997"
click at [378, 214] on input "Người nhận *" at bounding box center [461, 212] width 200 height 14
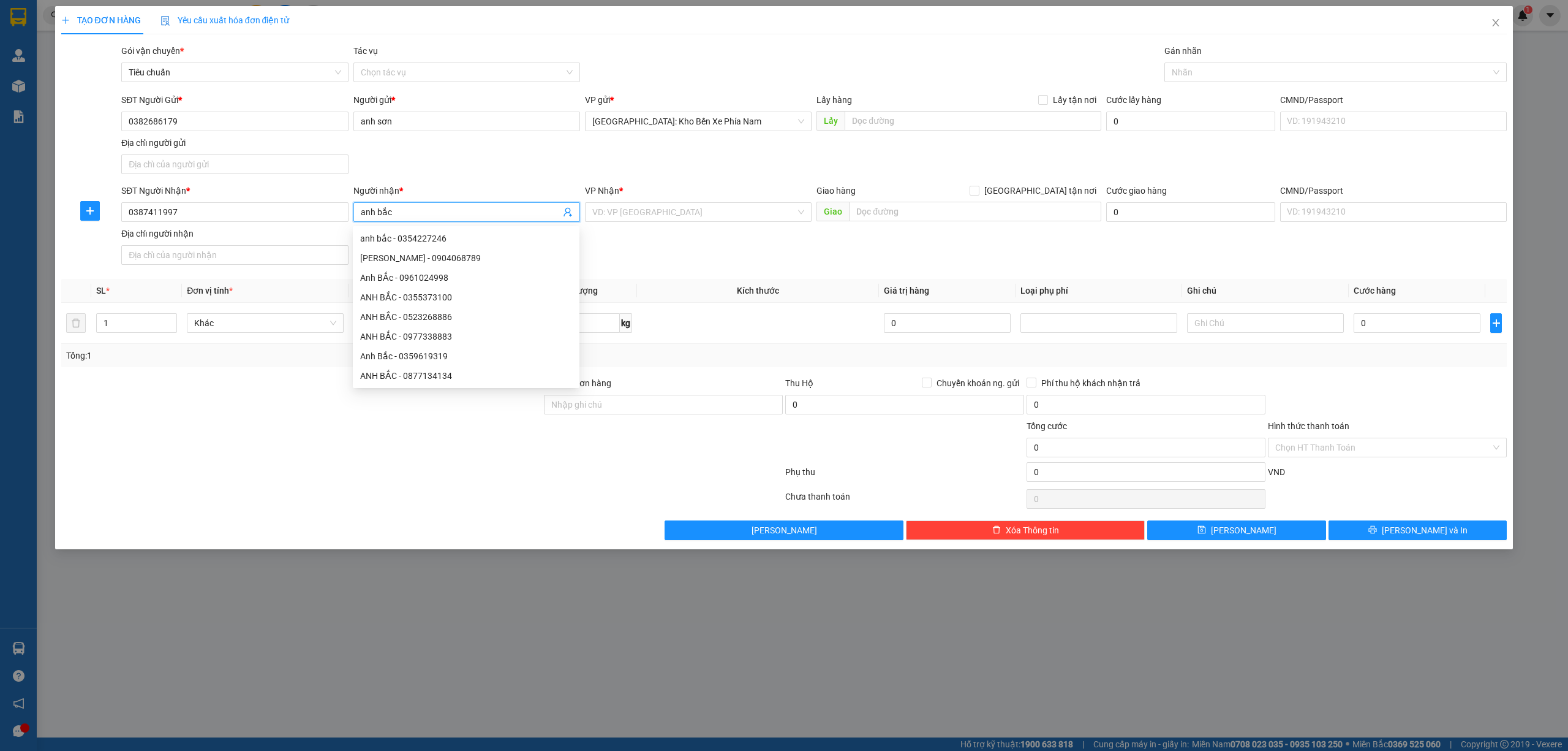
type input "anh bắc"
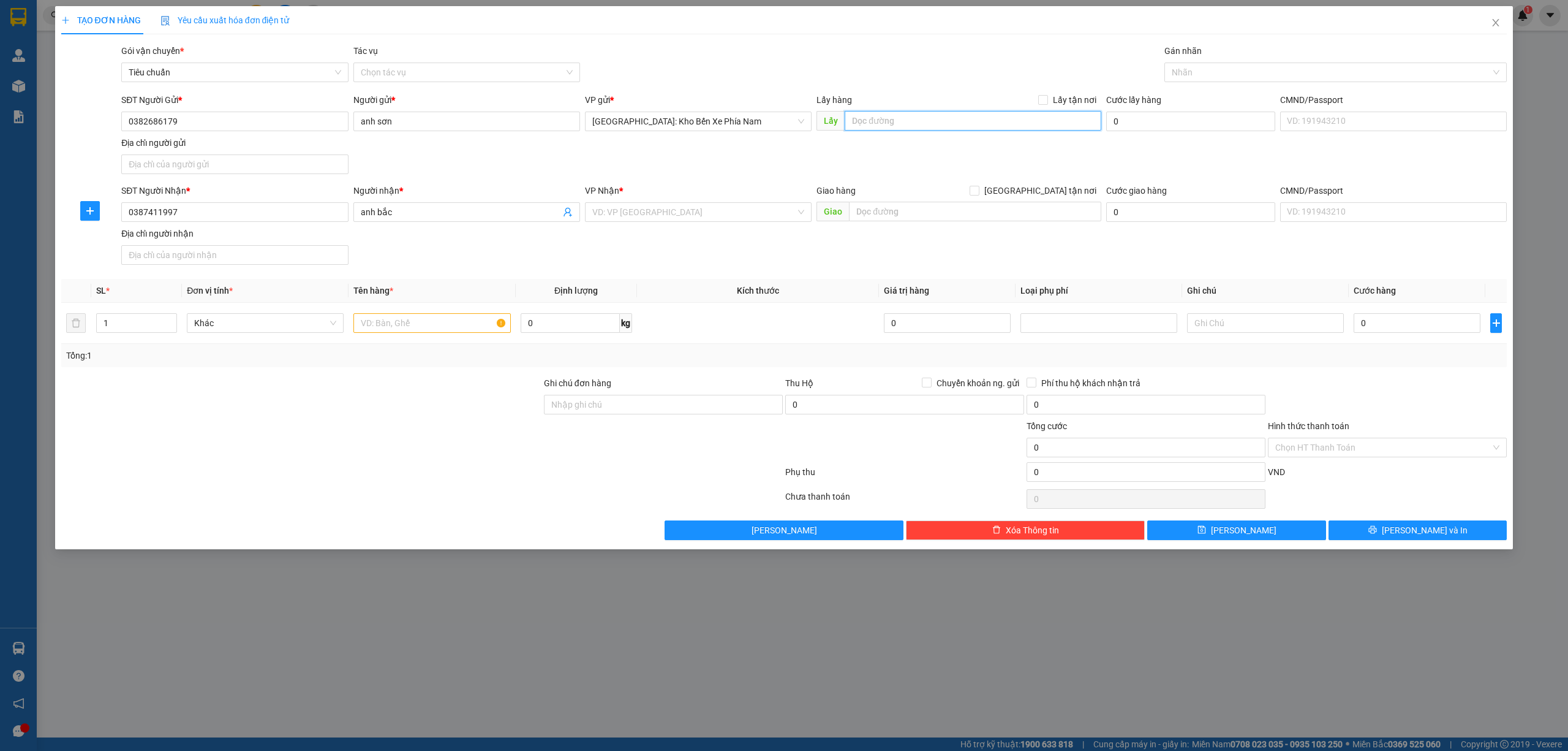
paste input "39-41 nguyễn thị minh khai -lộc thọ -nha trang"
type input "39-41 nguyễn thị minh khai -lộc thọ -nha trang"
drag, startPoint x: 1049, startPoint y: 99, endPoint x: 983, endPoint y: 175, distance: 100.7
click at [1047, 99] on input "Lấy tận nơi" at bounding box center [1042, 99] width 8 height 8
checkbox input "true"
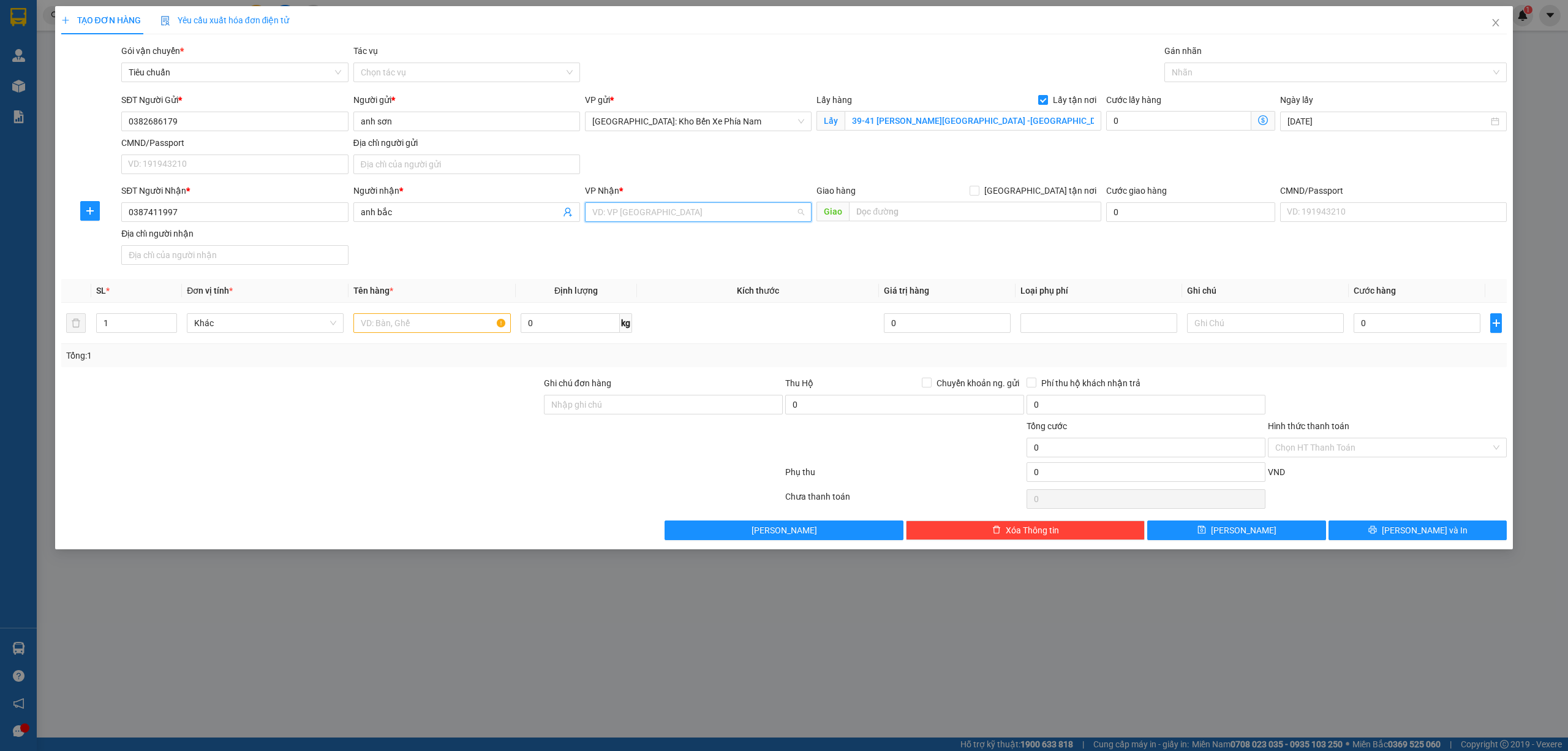
click at [653, 210] on input "search" at bounding box center [693, 212] width 203 height 18
paste input "khu đô thị singgarden phù chẩn từ sơn bắc ninh"
type input "khu đô thị singgarden phù chẩn từ sơn bắc ninh"
click at [695, 217] on input "search" at bounding box center [693, 212] width 203 height 18
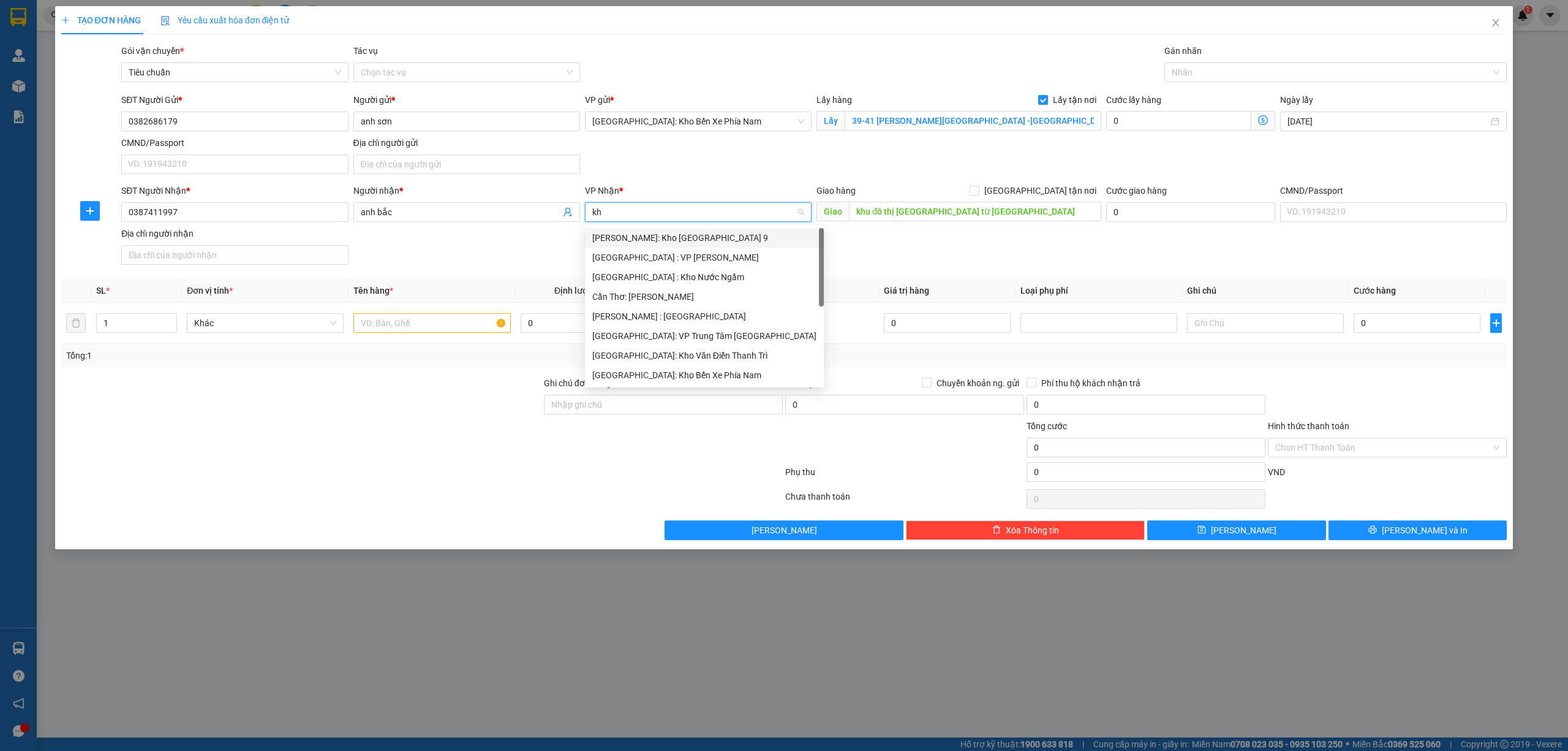
type input "kho"
click at [678, 300] on div "[PERSON_NAME] : [GEOGRAPHIC_DATA]" at bounding box center [698, 297] width 212 height 14
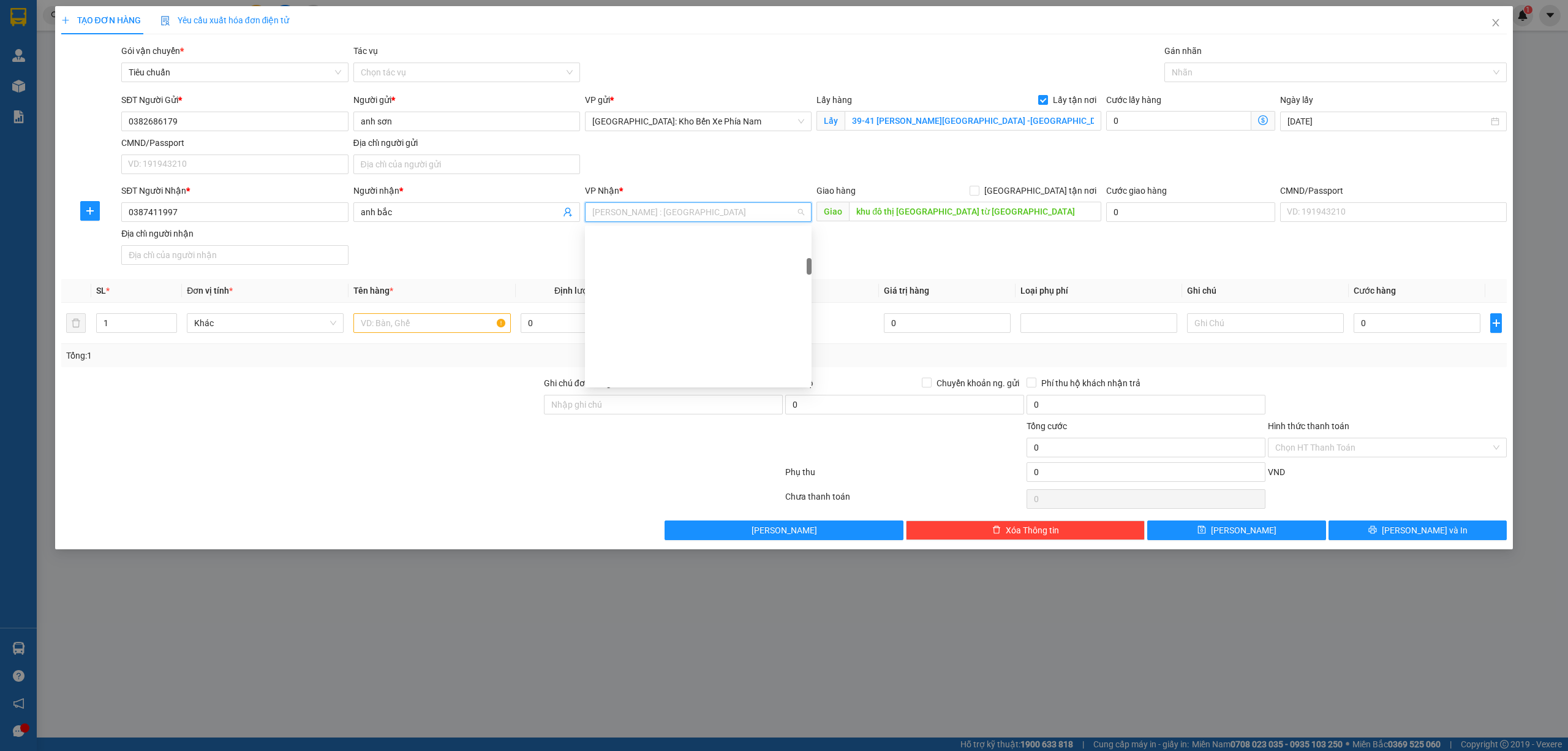
scroll to position [294, 0]
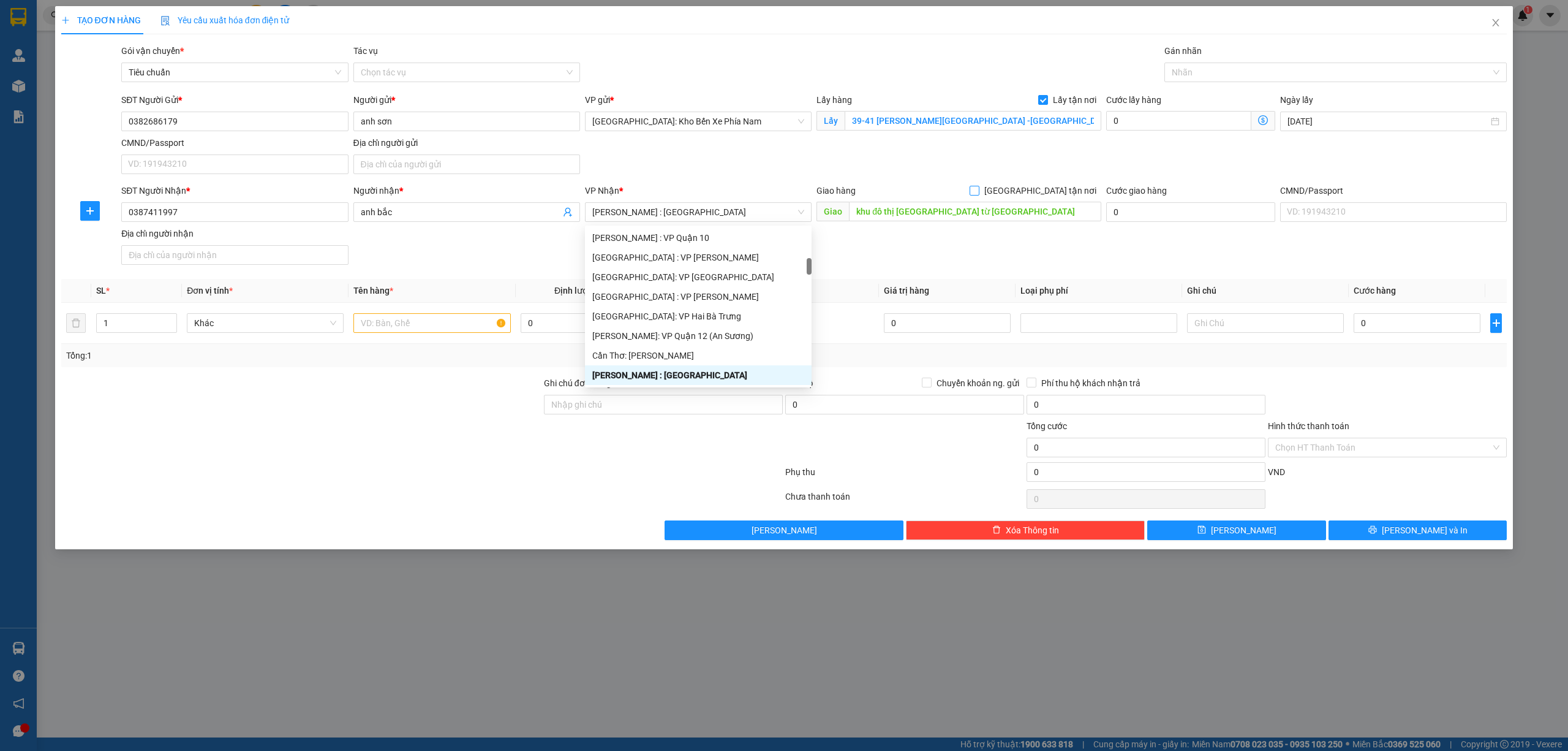
click at [979, 190] on input "[GEOGRAPHIC_DATA] tận nơi" at bounding box center [973, 189] width 8 height 8
checkbox input "true"
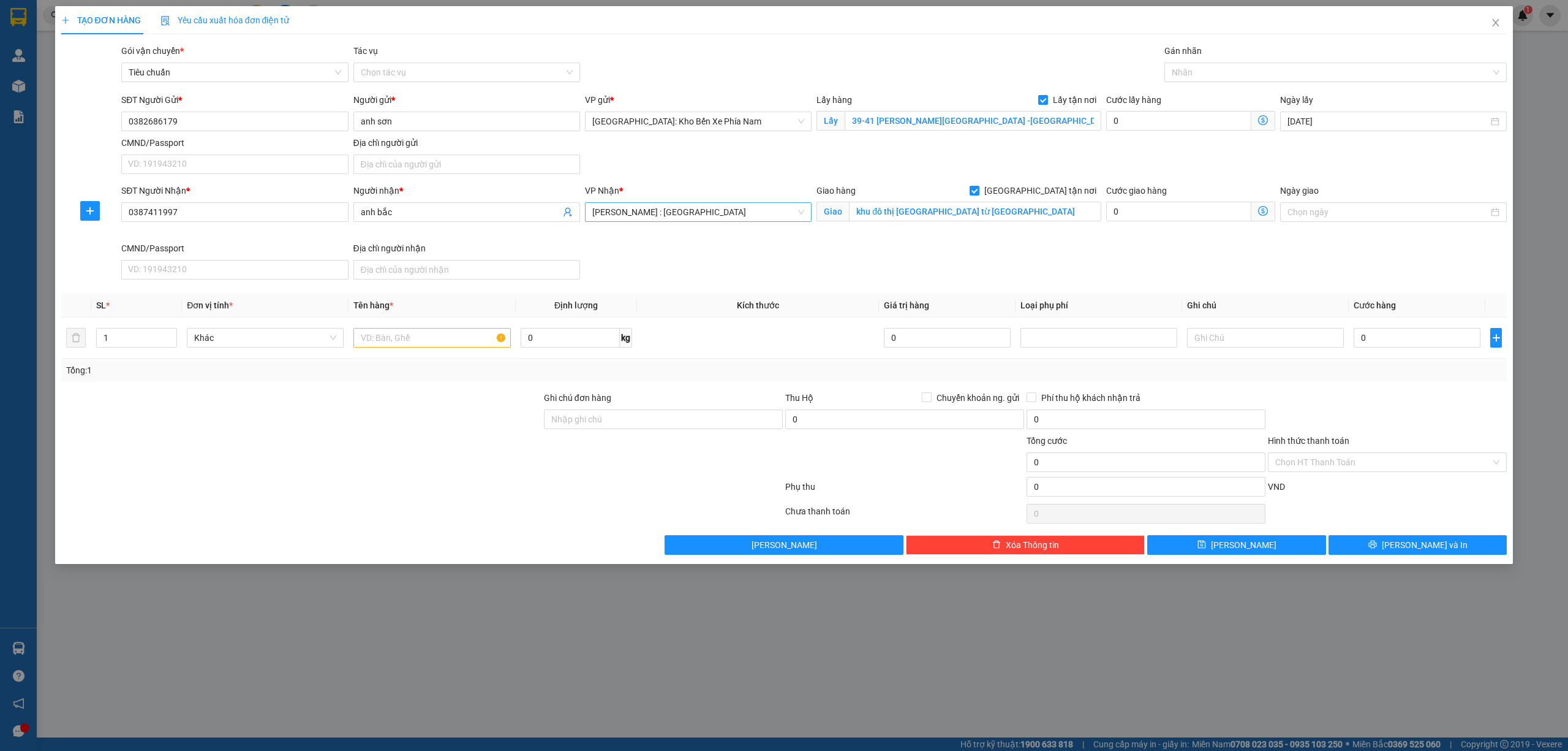
click at [732, 210] on span "[PERSON_NAME] : [GEOGRAPHIC_DATA]" at bounding box center [698, 212] width 212 height 18
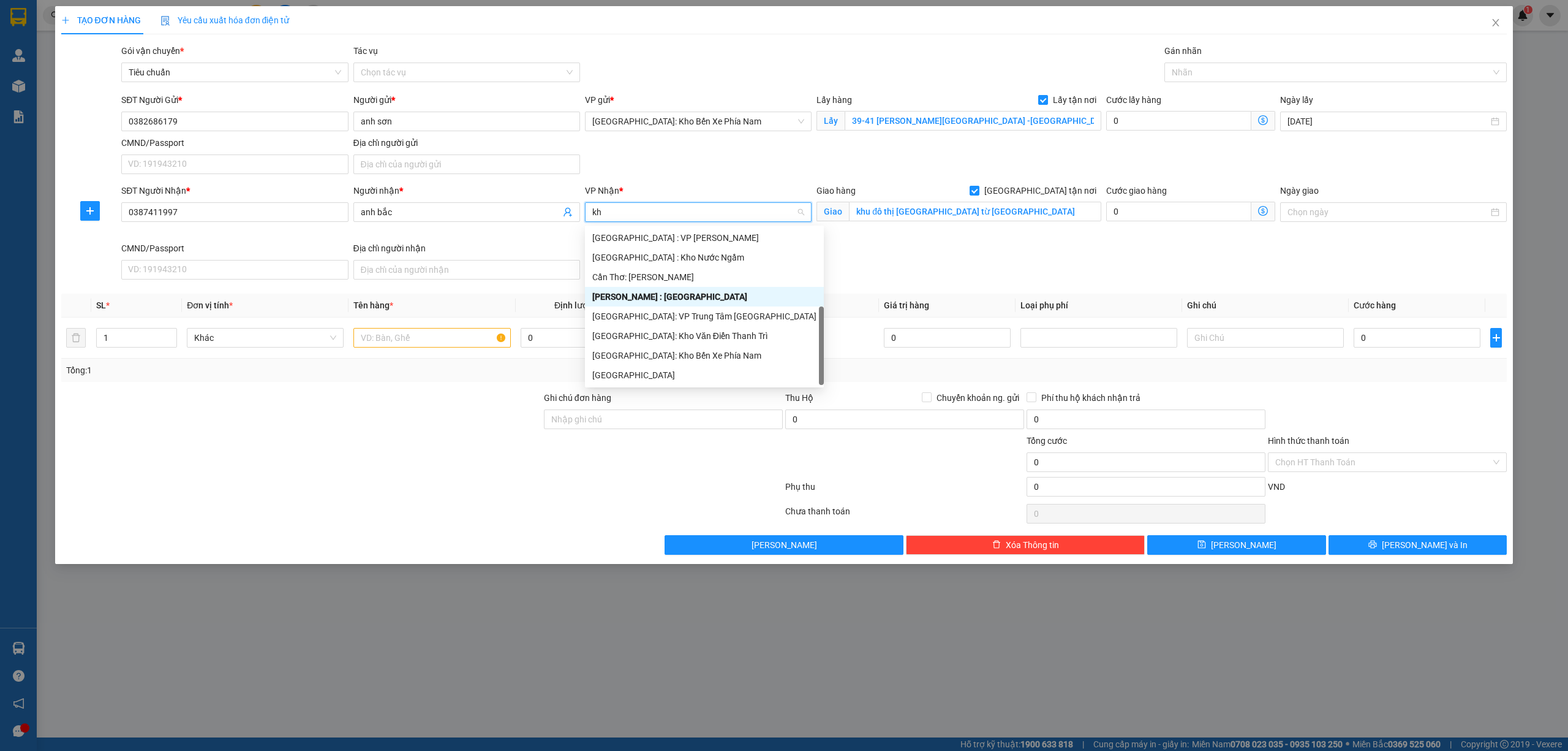
scroll to position [19, 0]
type input "kho"
click at [696, 321] on div "[GEOGRAPHIC_DATA]: Kho Văn Điển Thanh Trì" at bounding box center [698, 316] width 212 height 14
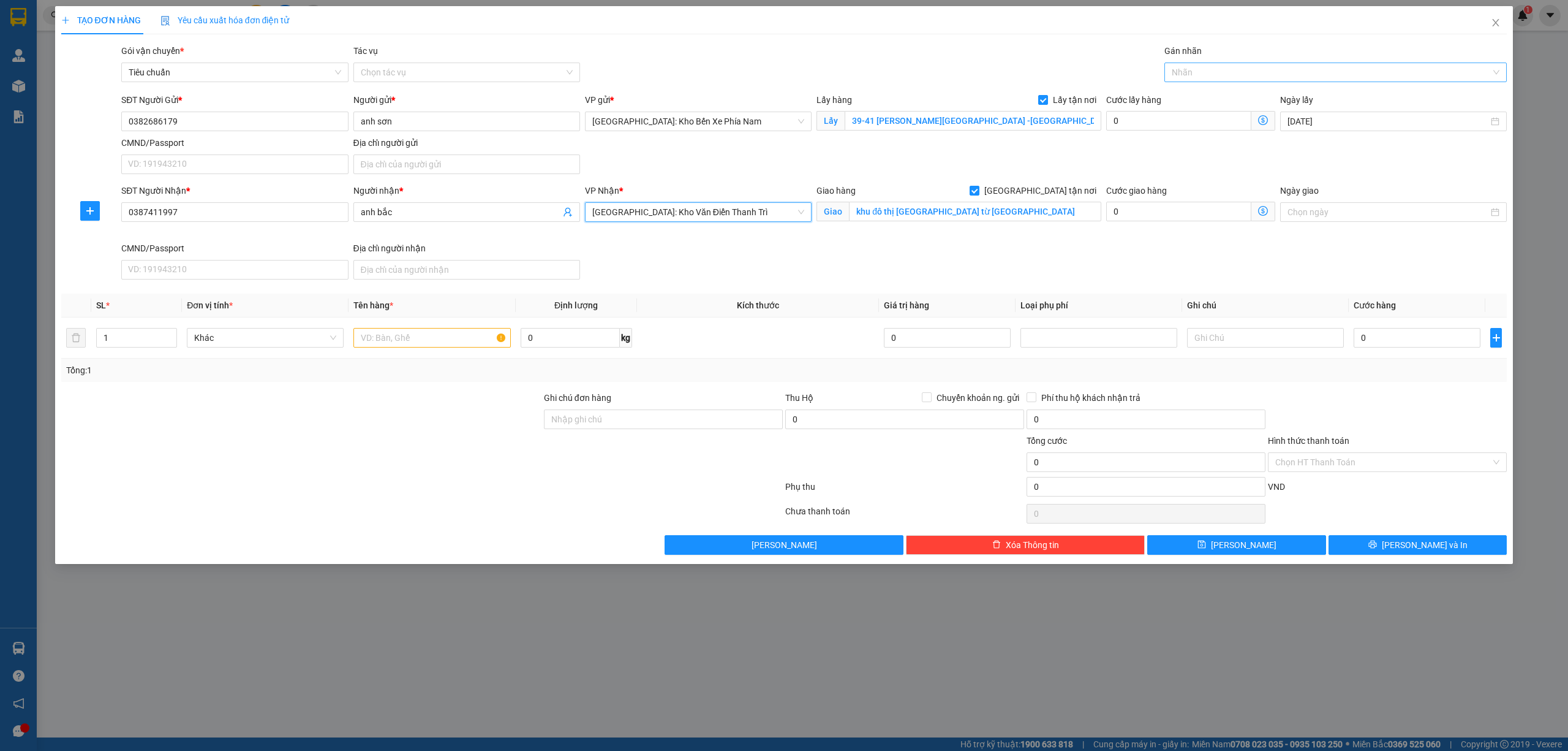
click at [1229, 72] on div at bounding box center [1330, 72] width 325 height 15
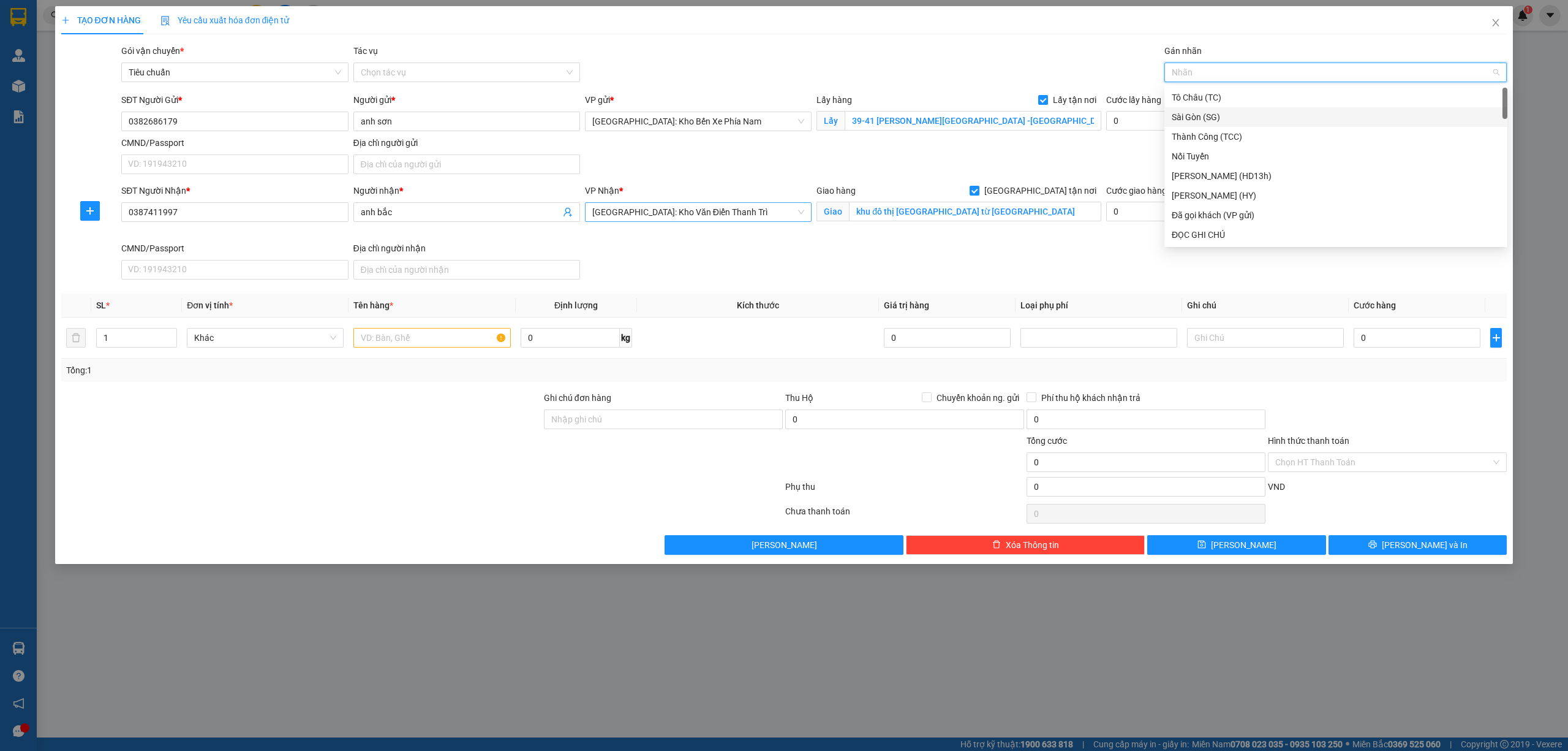
type input "g"
drag, startPoint x: 1203, startPoint y: 236, endPoint x: 1152, endPoint y: 235, distance: 51.0
click at [1203, 236] on div "[GEOGRAPHIC_DATA] tận nơi" at bounding box center [1336, 235] width 328 height 14
click at [422, 337] on input "text" at bounding box center [432, 337] width 157 height 19
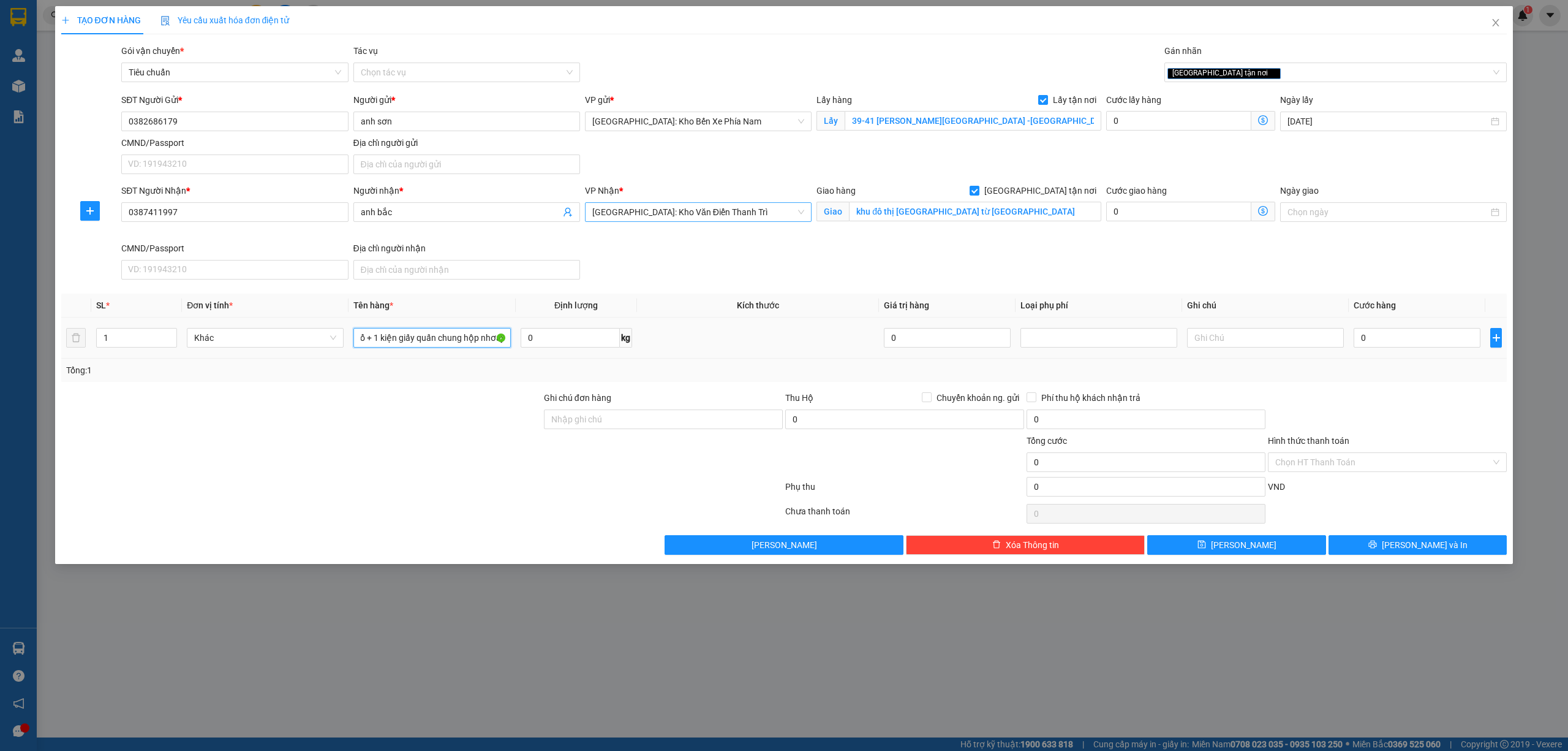
scroll to position [0, 162]
type input "1 xe đạp + 2 chân ghế + 2 kiện bọc xốp nổ + 1 kiện giấy quấn chung hộp nhơaj"
click at [158, 332] on input "1" at bounding box center [136, 338] width 79 height 18
type input "6"
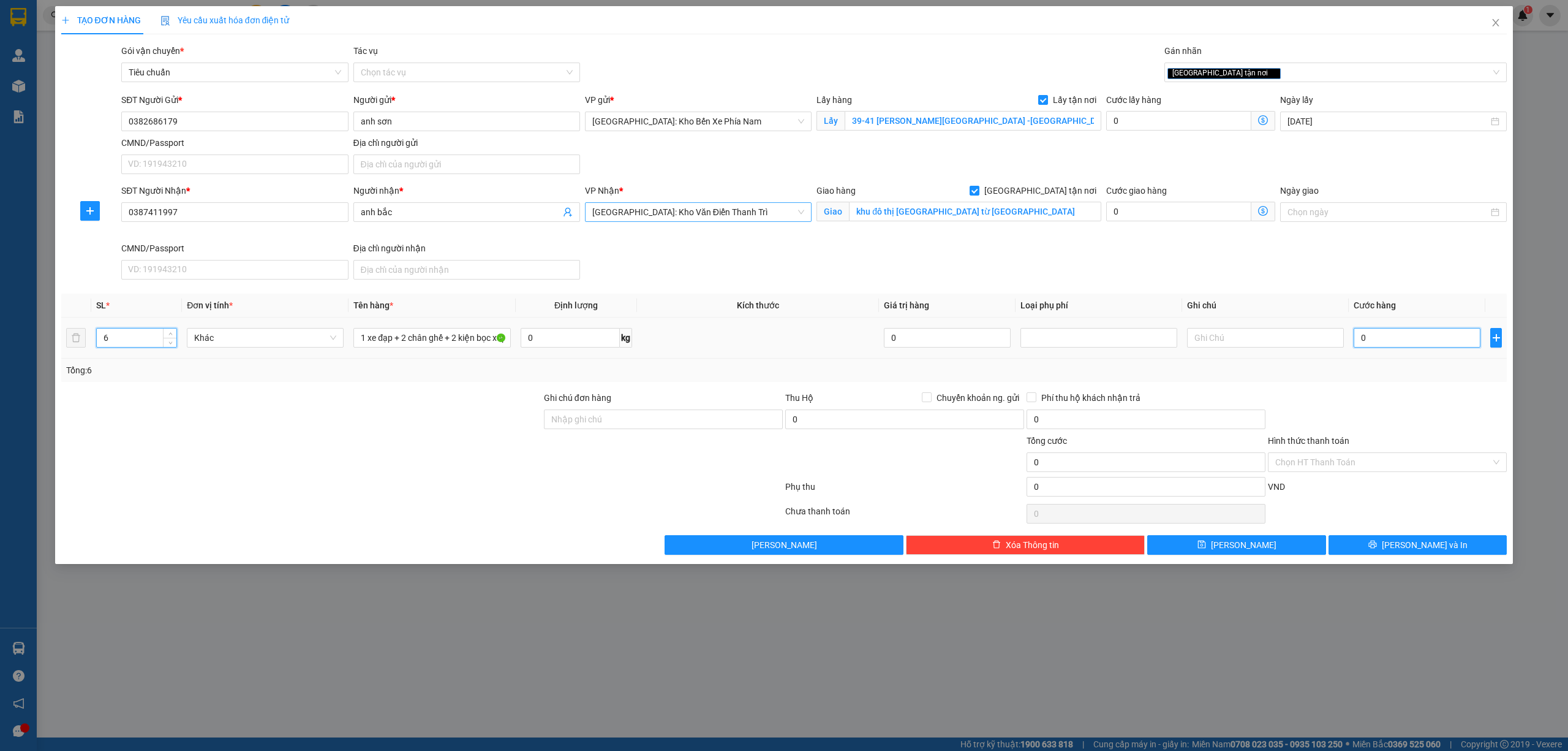
click at [1438, 337] on input "0" at bounding box center [1417, 337] width 127 height 19
click at [1400, 337] on input "0" at bounding box center [1417, 337] width 127 height 19
type input "08"
type input "8"
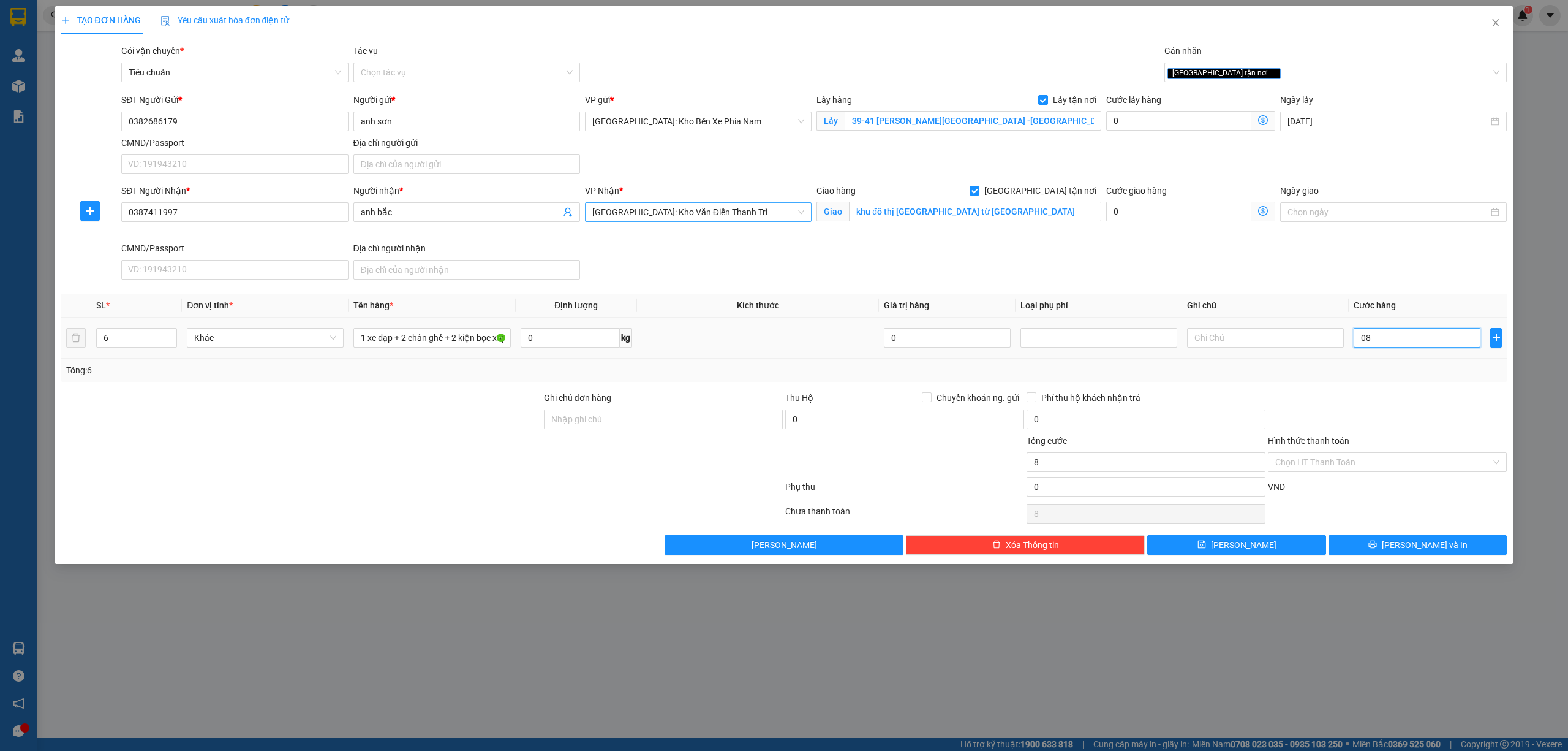
type input "085"
type input "85"
type input "0.850"
type input "850"
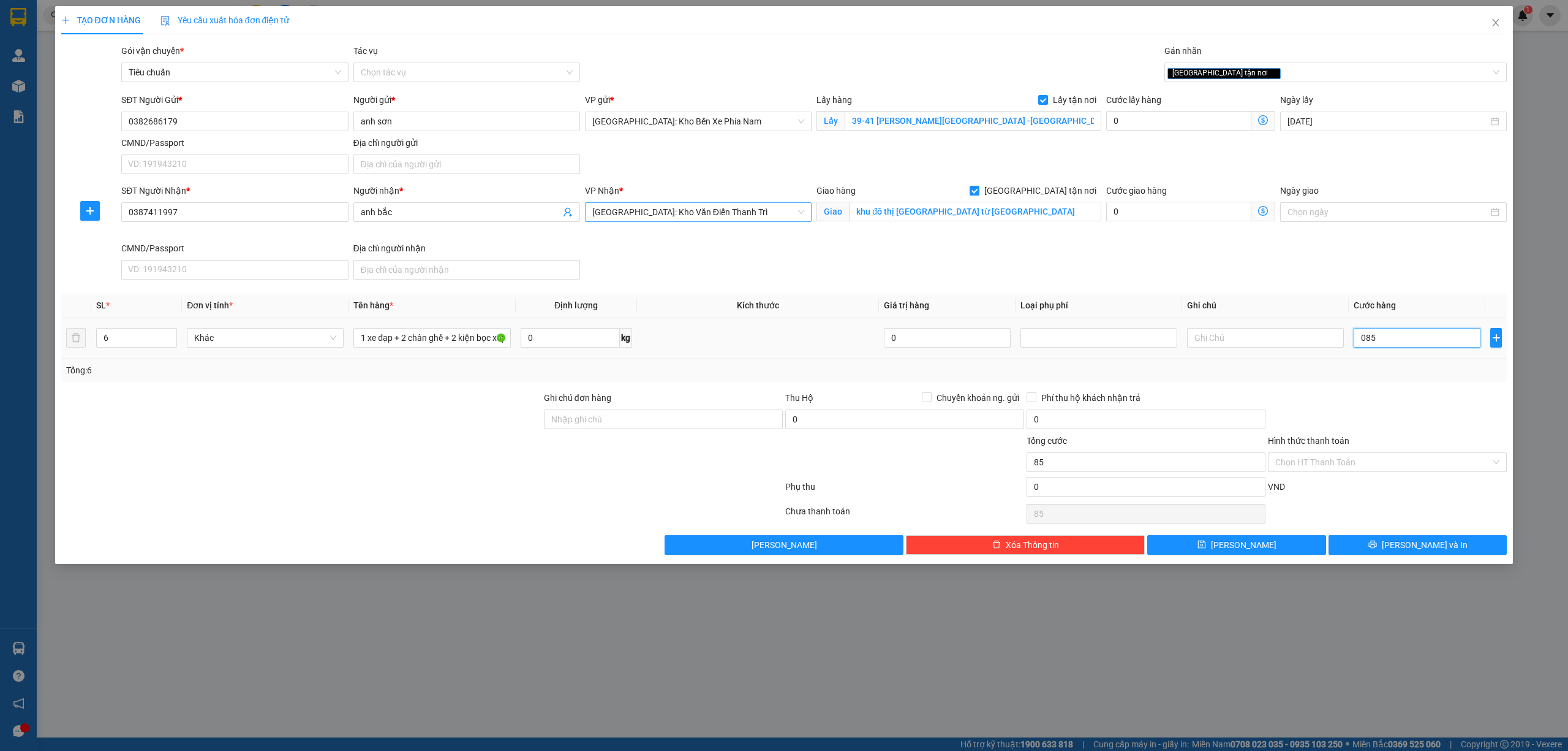
type input "850"
type input "08.500"
type input "8.500"
type input "085.000"
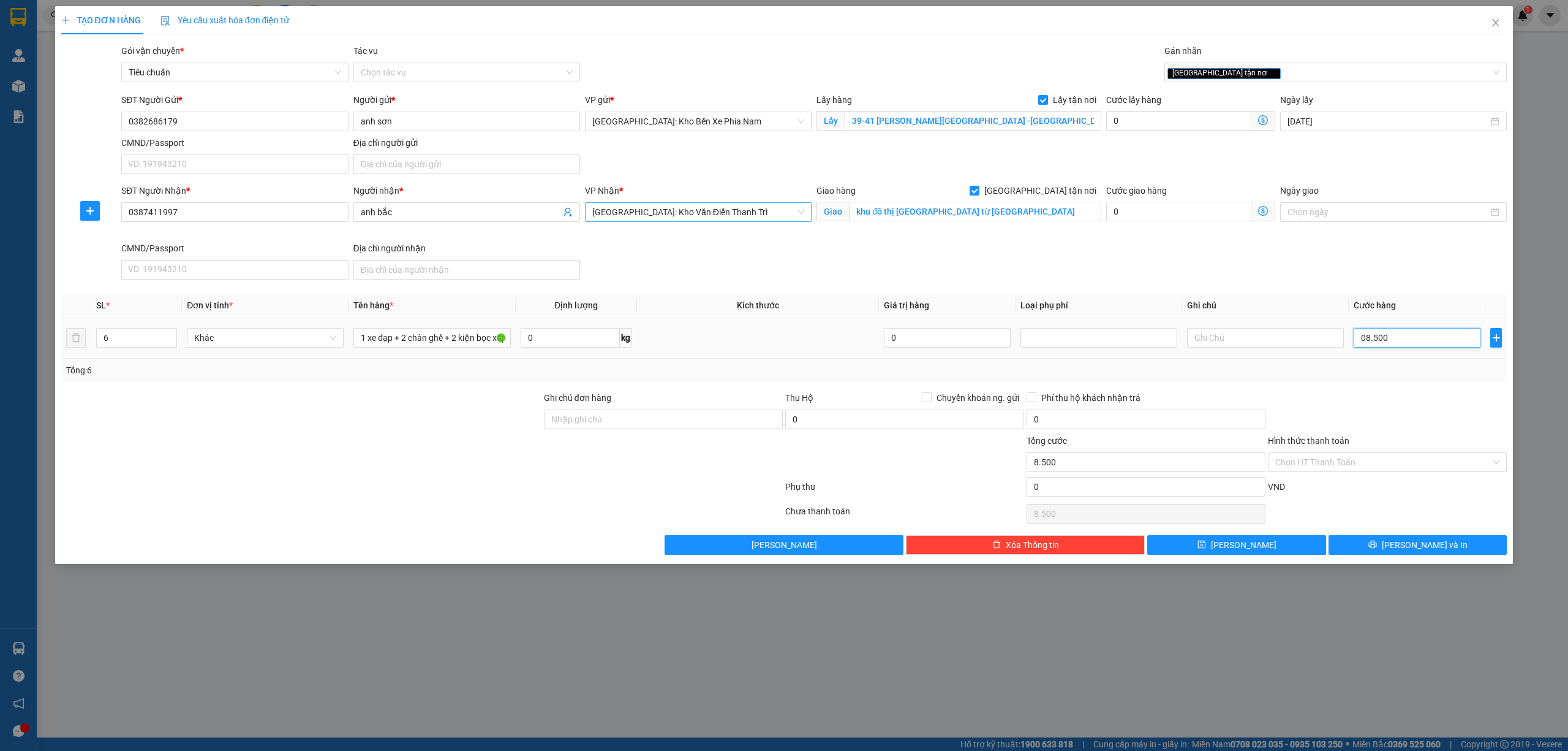
type input "85.000"
type input "0.850.000"
type input "850.000"
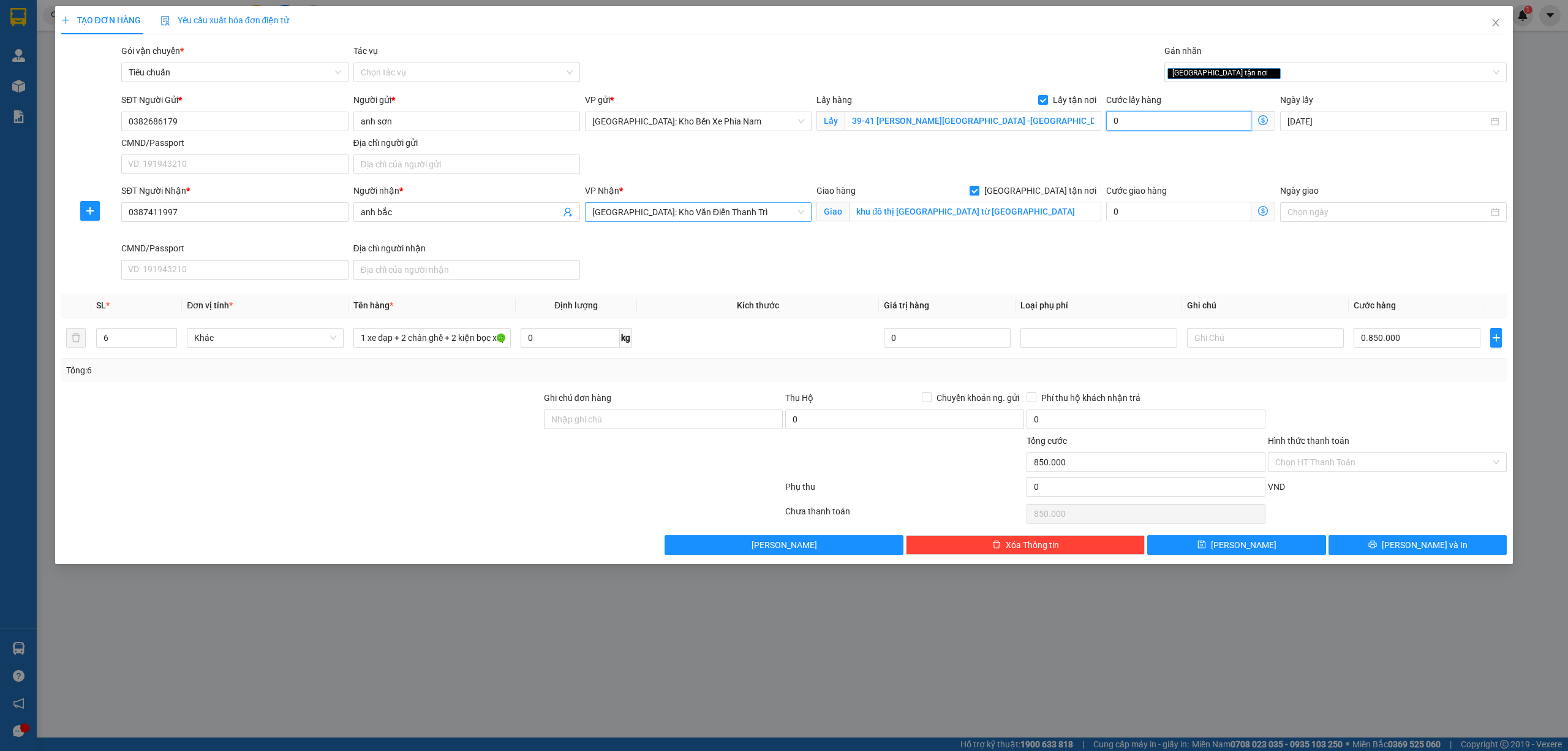
type input "850.000"
click at [1175, 120] on input "0" at bounding box center [1179, 120] width 145 height 19
type input "850.006"
type input "6"
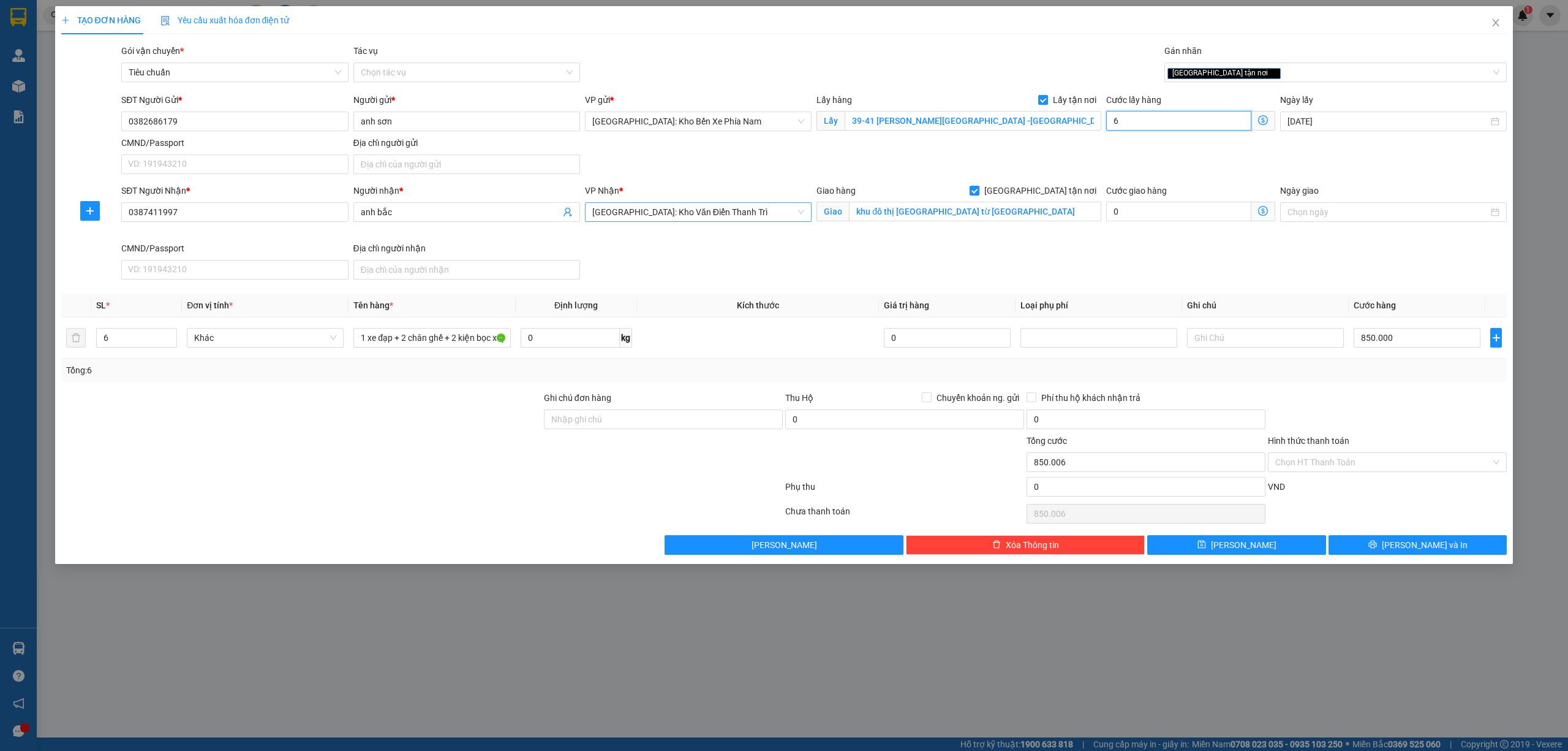
type input "850.065"
type input "65"
type input "850.650"
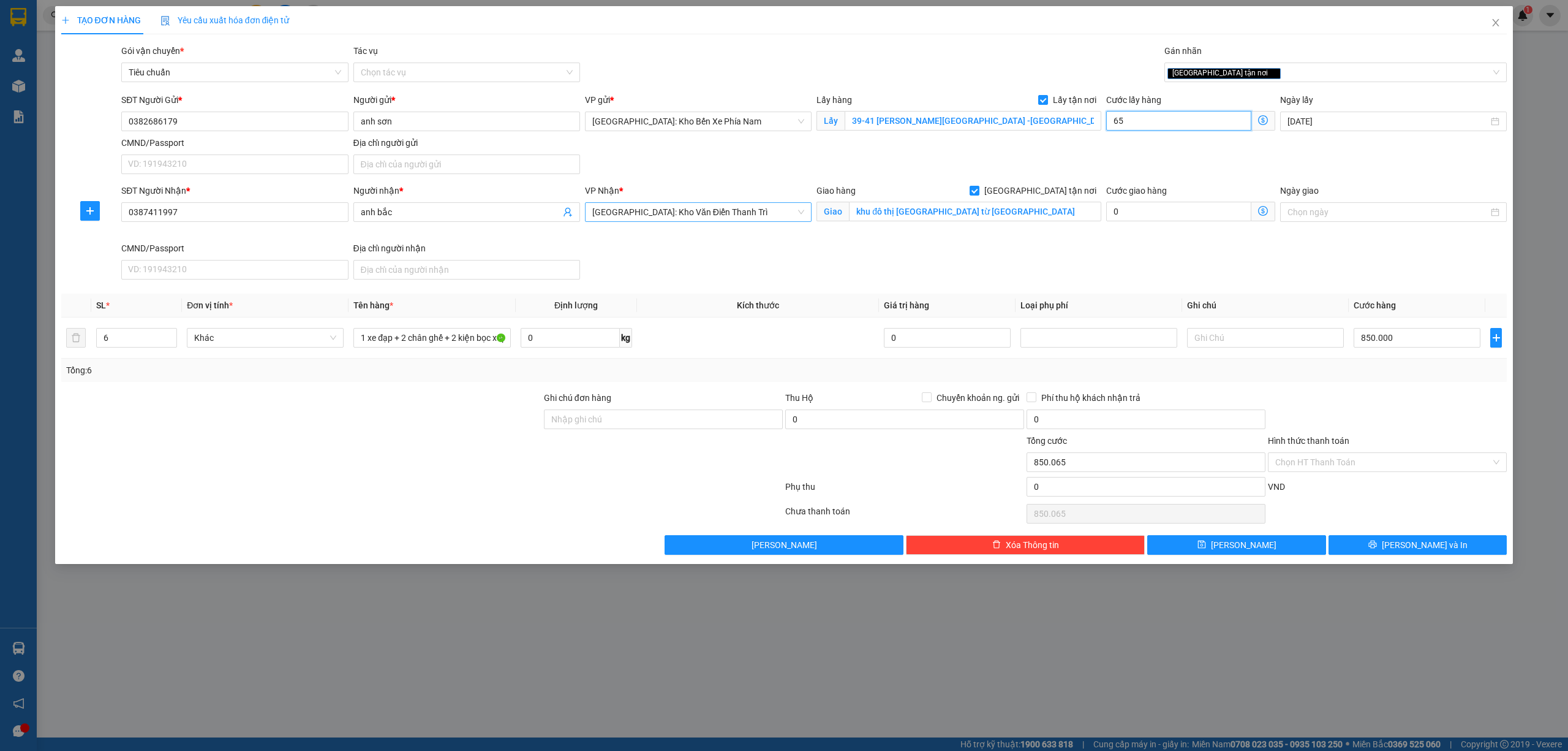
type input "650"
type input "856.500"
type input "65.000"
type input "915.000"
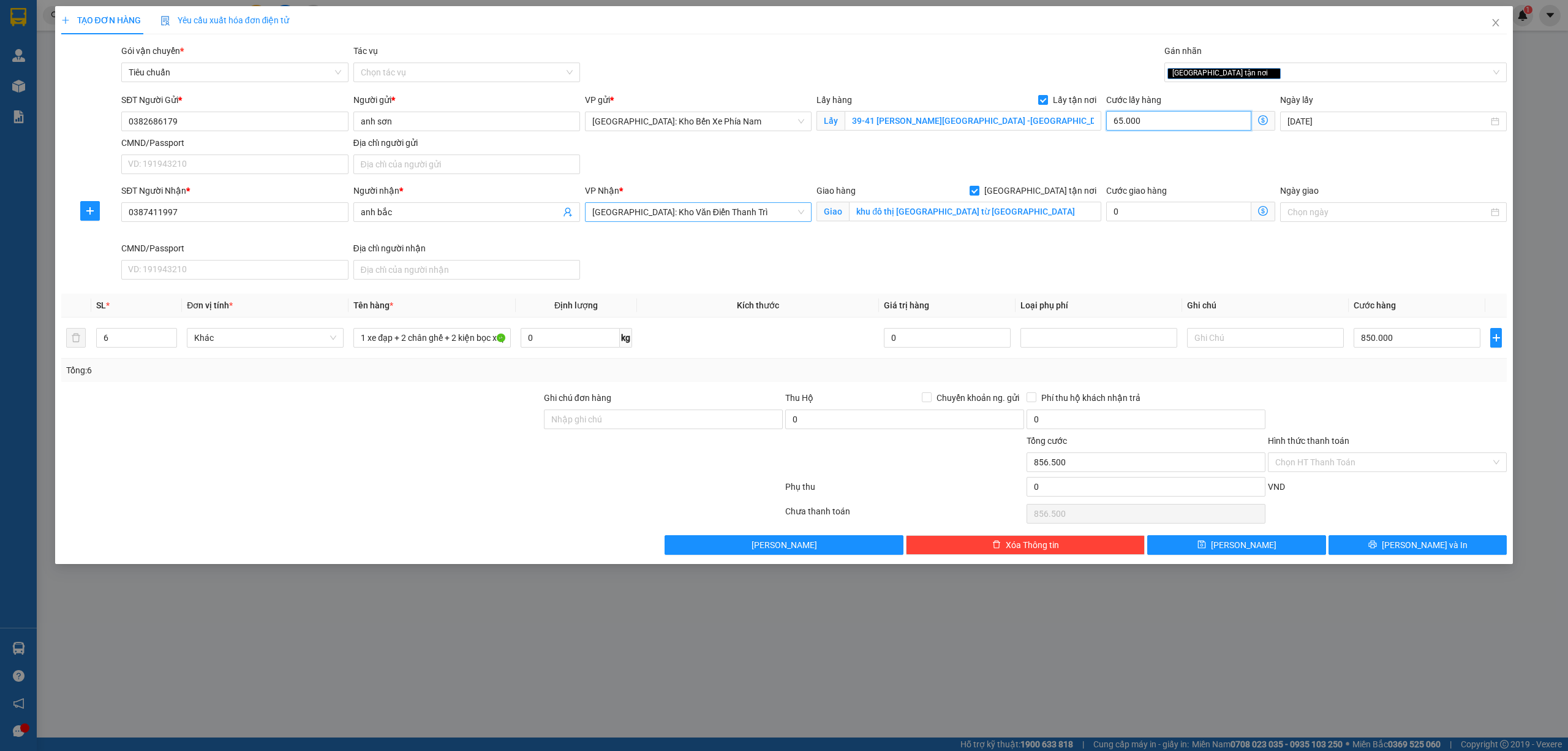
type input "915.000"
type input "65.000"
click at [1181, 256] on div "SĐT Người Nhận * 0387411997 Người nhận * anh bắc VP Nhận * Hà Nội: Kho Văn Điển…" at bounding box center [814, 234] width 1391 height 100
click at [1421, 549] on span "Lưu và In" at bounding box center [1425, 545] width 86 height 14
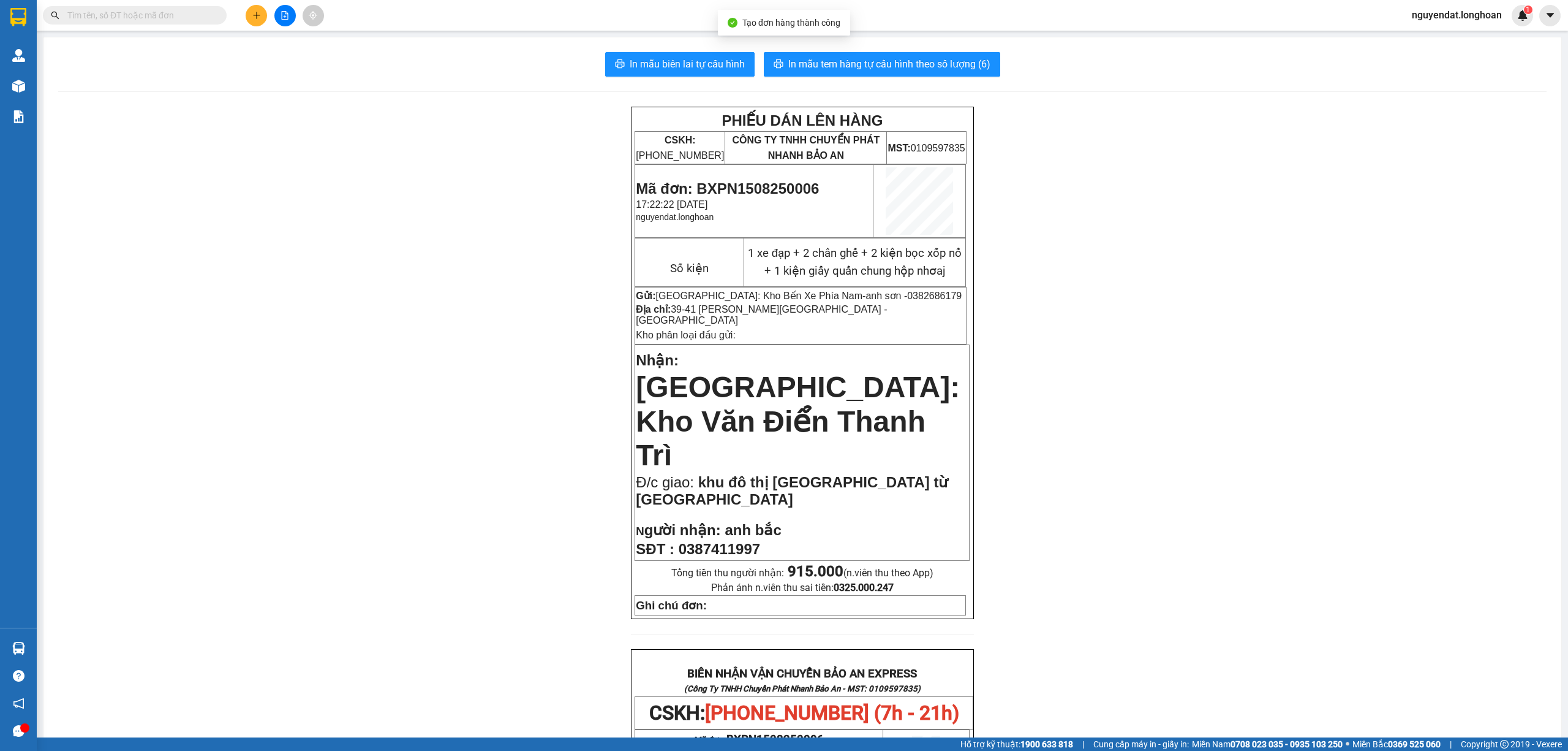
click at [189, 136] on div "PHIẾU DÁN LÊN HÀNG CSKH: 1900.06.88.33 CÔNG TY TNHH CHUYỂN PHÁT NHANH BẢO AN MS…" at bounding box center [803, 696] width 1489 height 1180
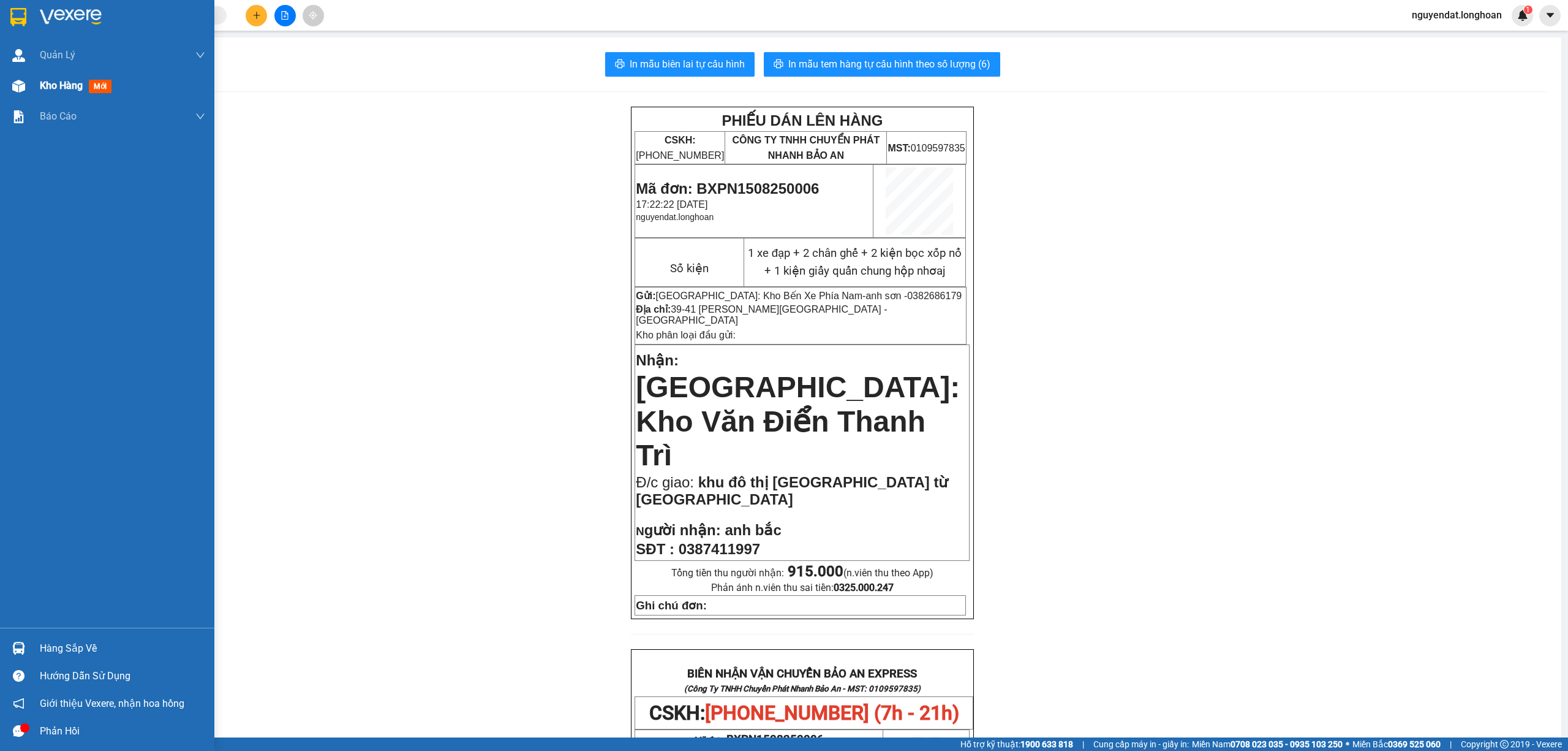
click at [51, 83] on span "Kho hàng" at bounding box center [61, 85] width 43 height 12
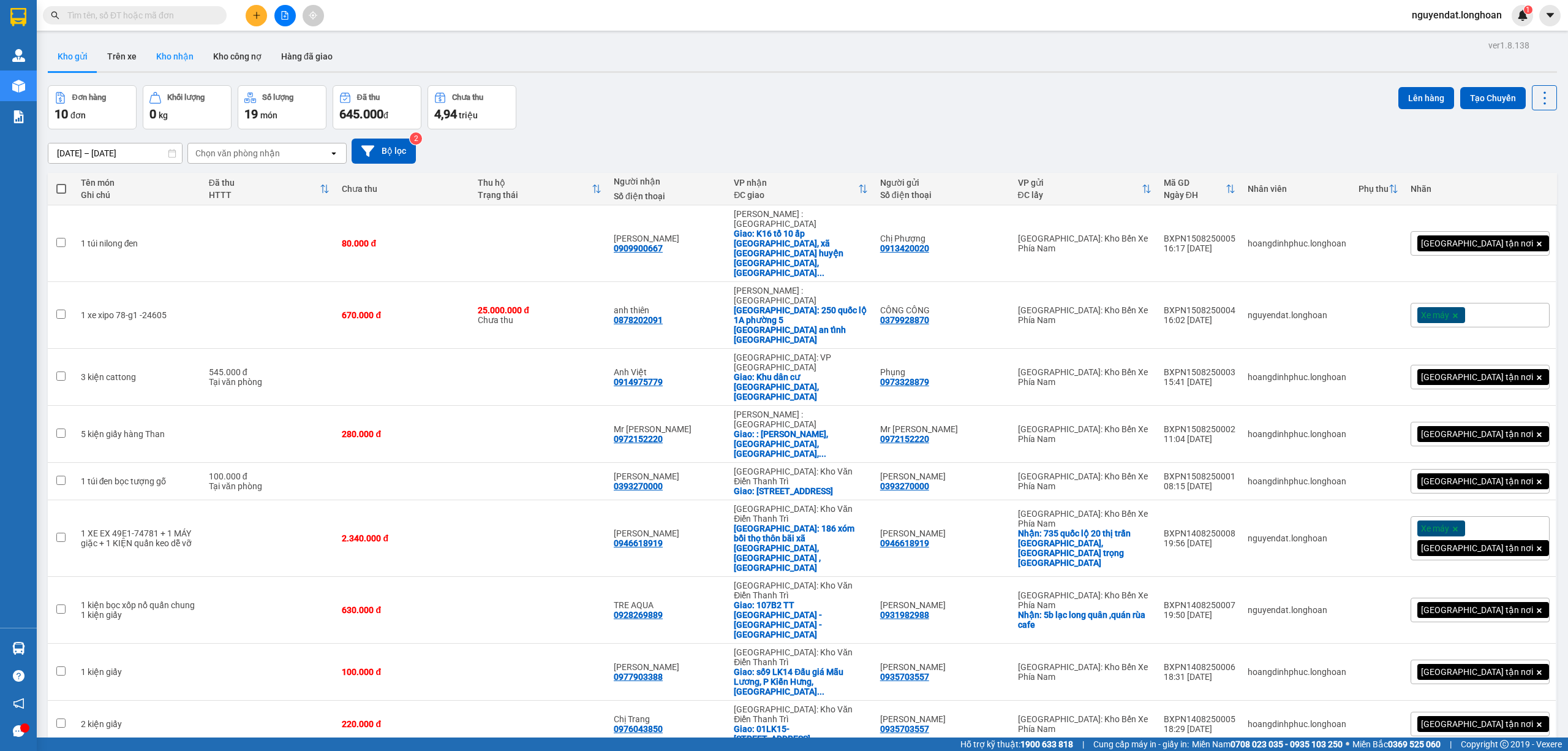
click at [179, 55] on button "Kho nhận" at bounding box center [175, 57] width 57 height 29
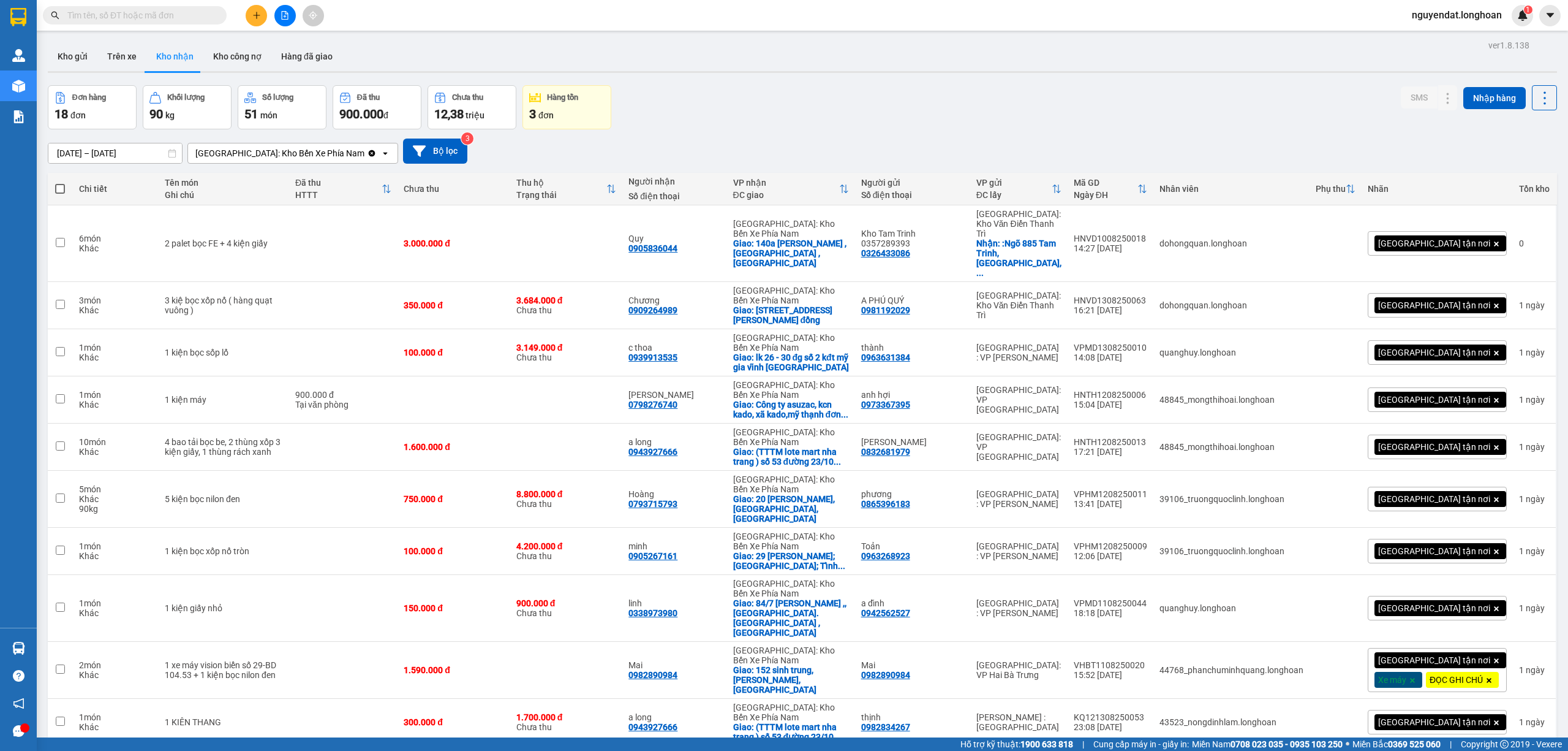
scroll to position [406, 0]
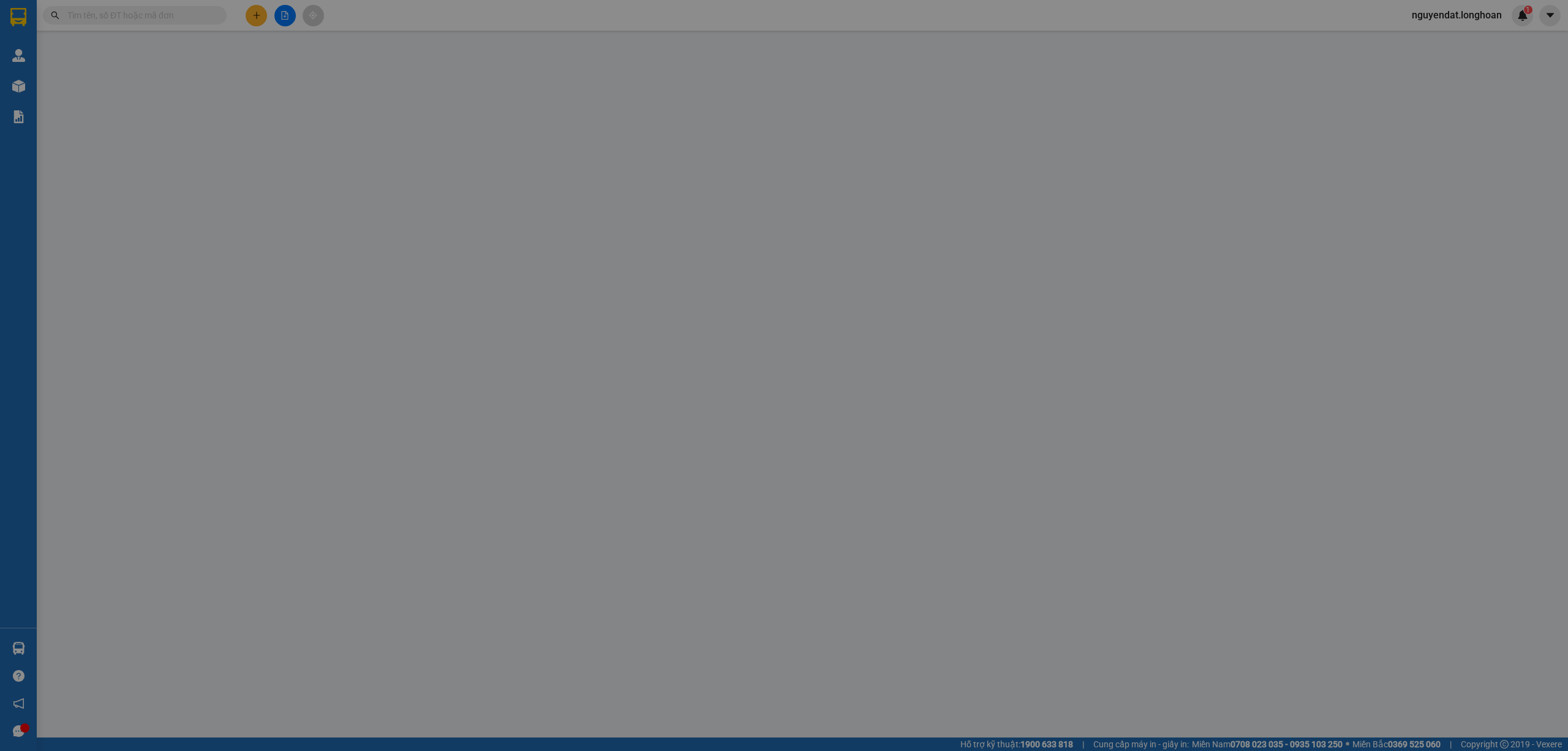
type input "0387411997"
type input "[PERSON_NAME]"
checkbox input "true"
type input "singardren vsip từ [GEOGRAPHIC_DATA]"
type input "0382686179"
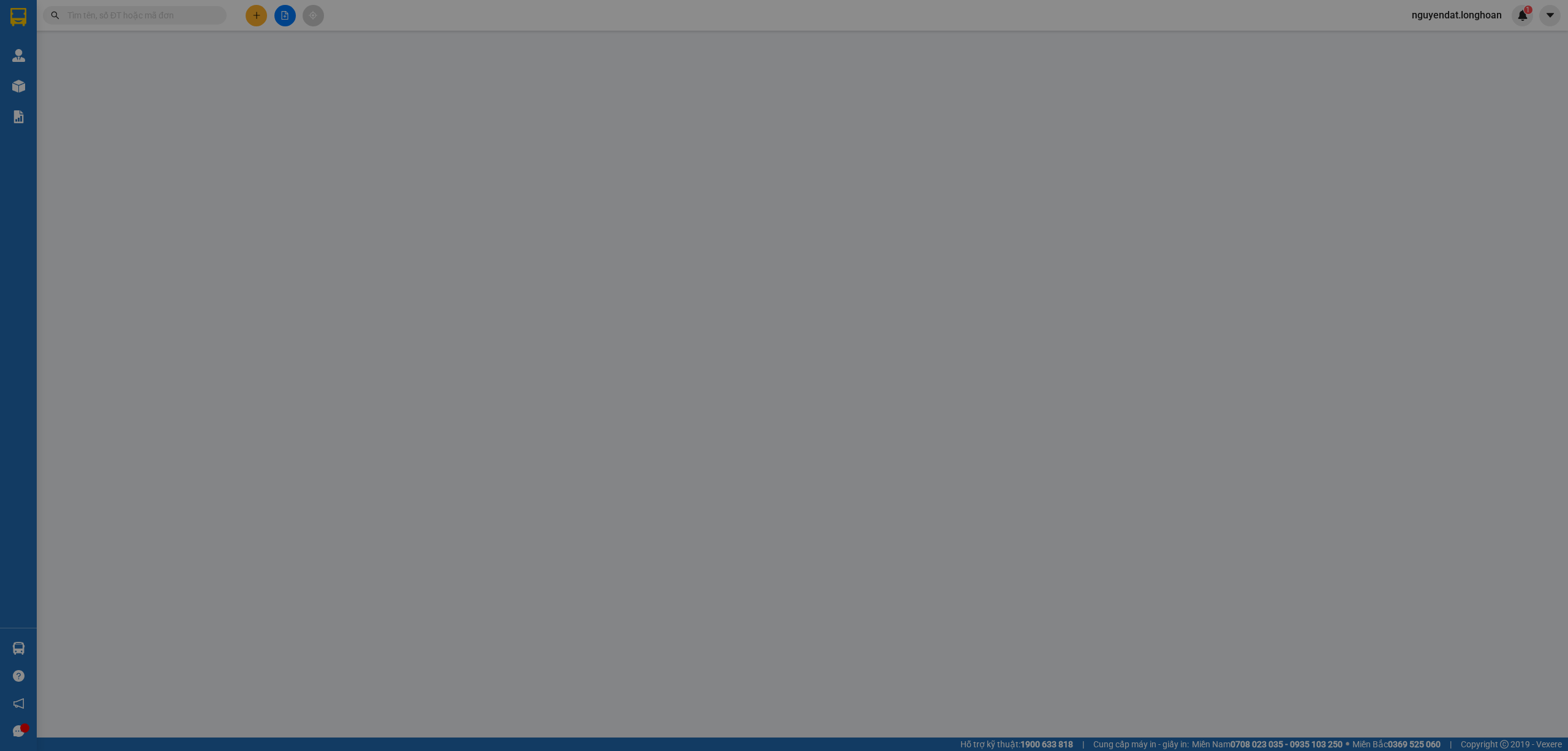
type input "[PERSON_NAME]"
checkbox input "true"
type input "39-41 nguyễn thị minh khai - lộc thọ - nha trang"
type input "300.000"
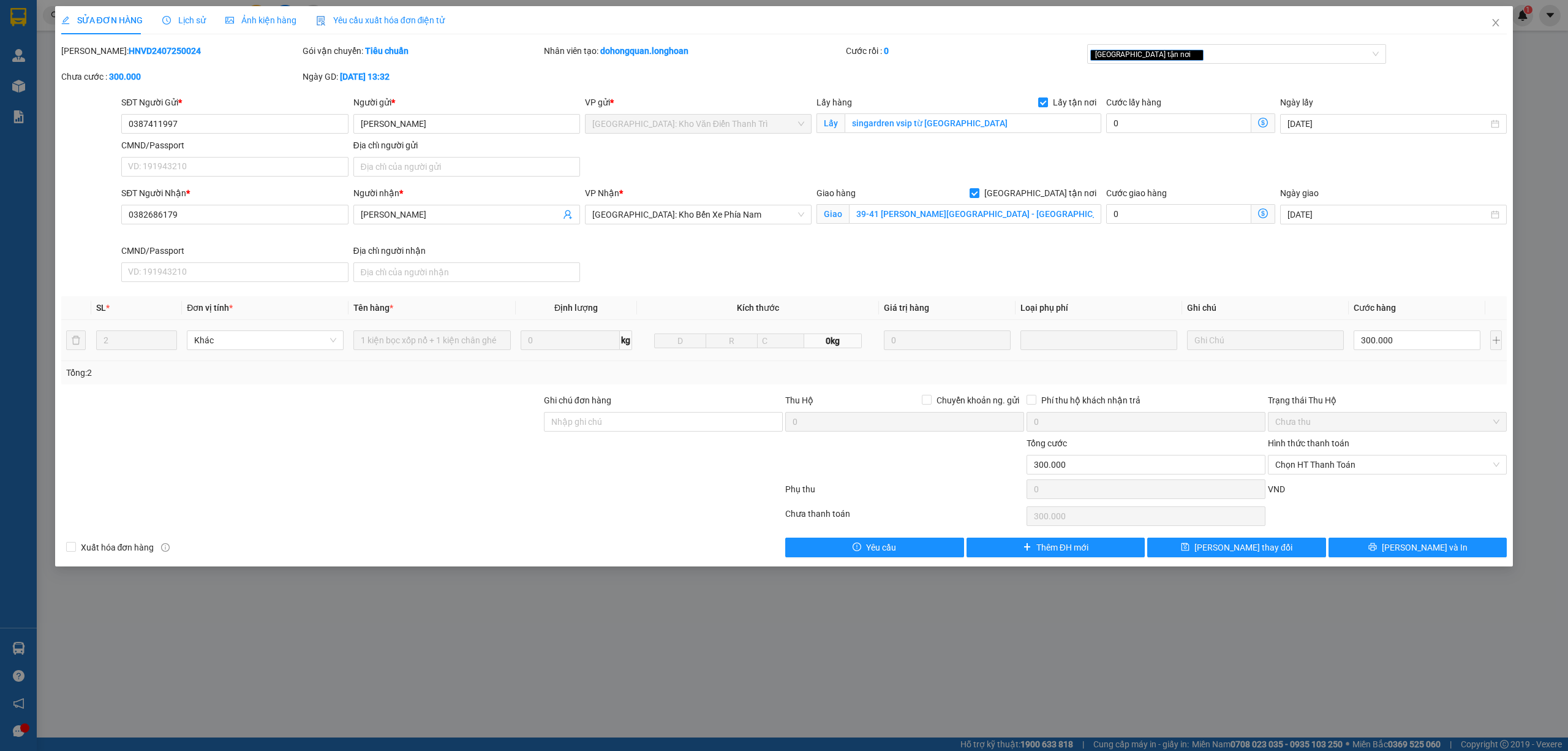
click at [182, 17] on span "Lịch sử" at bounding box center [184, 20] width 44 height 10
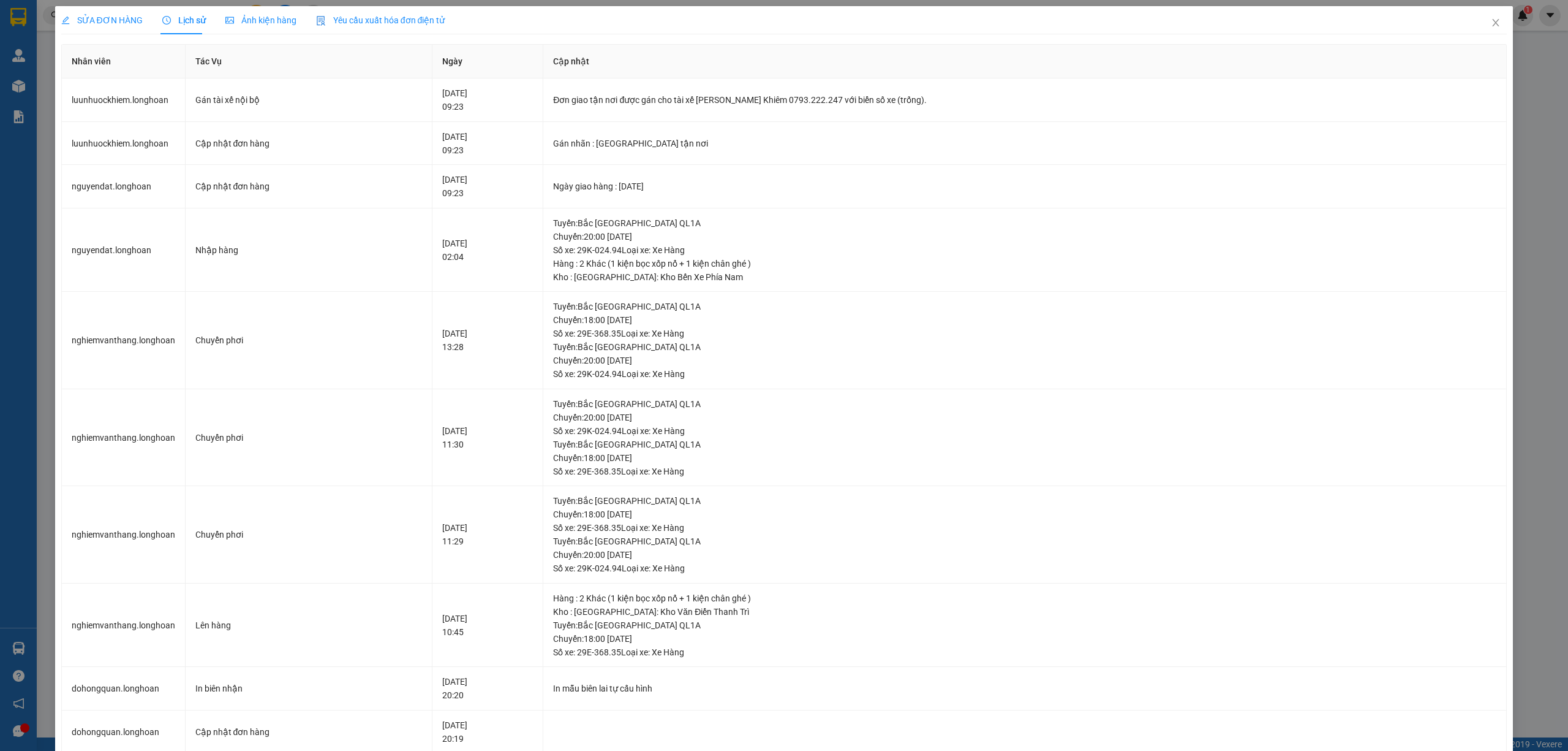
click at [101, 24] on span "SỬA ĐƠN HÀNG" at bounding box center [101, 20] width 81 height 10
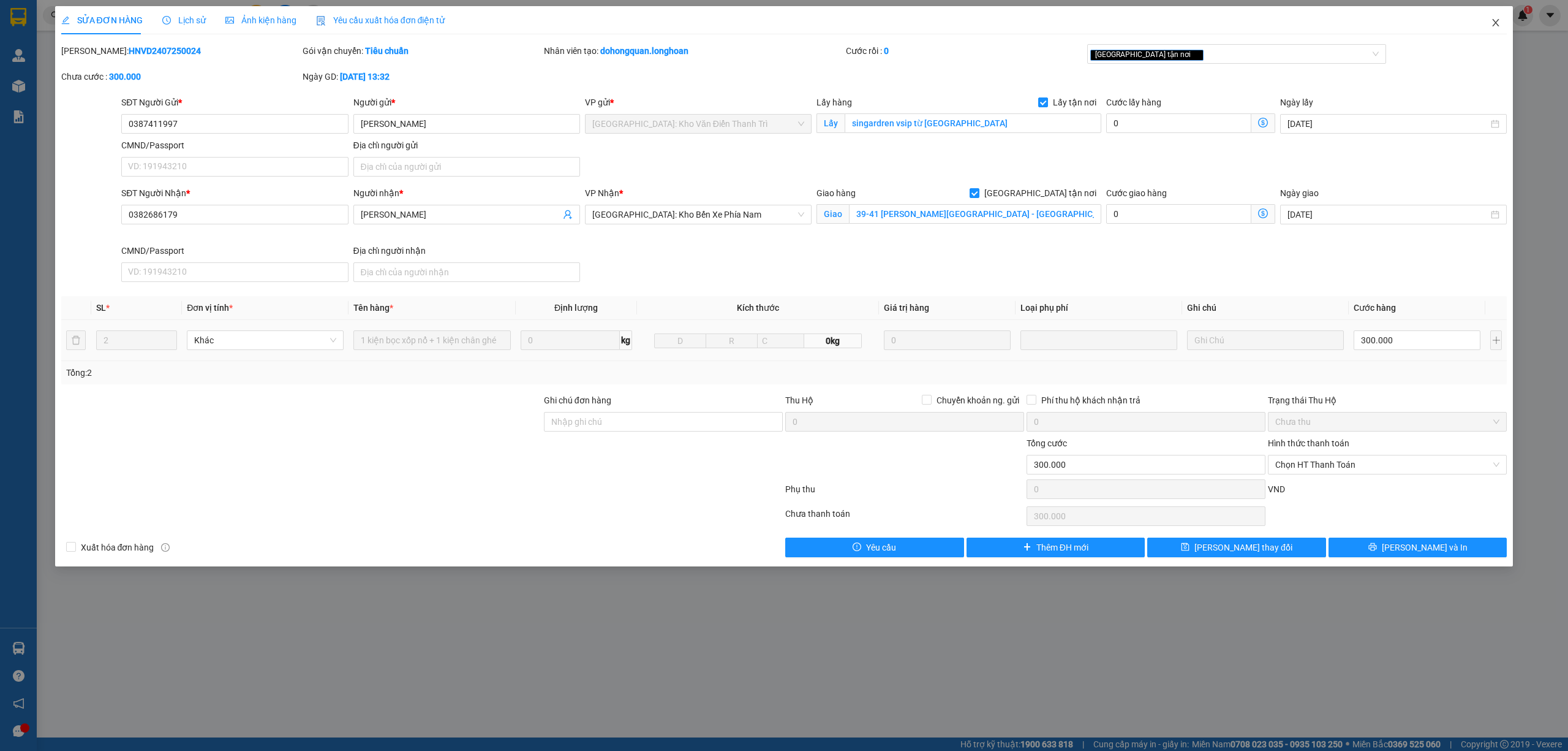
click at [1489, 18] on span "Close" at bounding box center [1496, 24] width 35 height 35
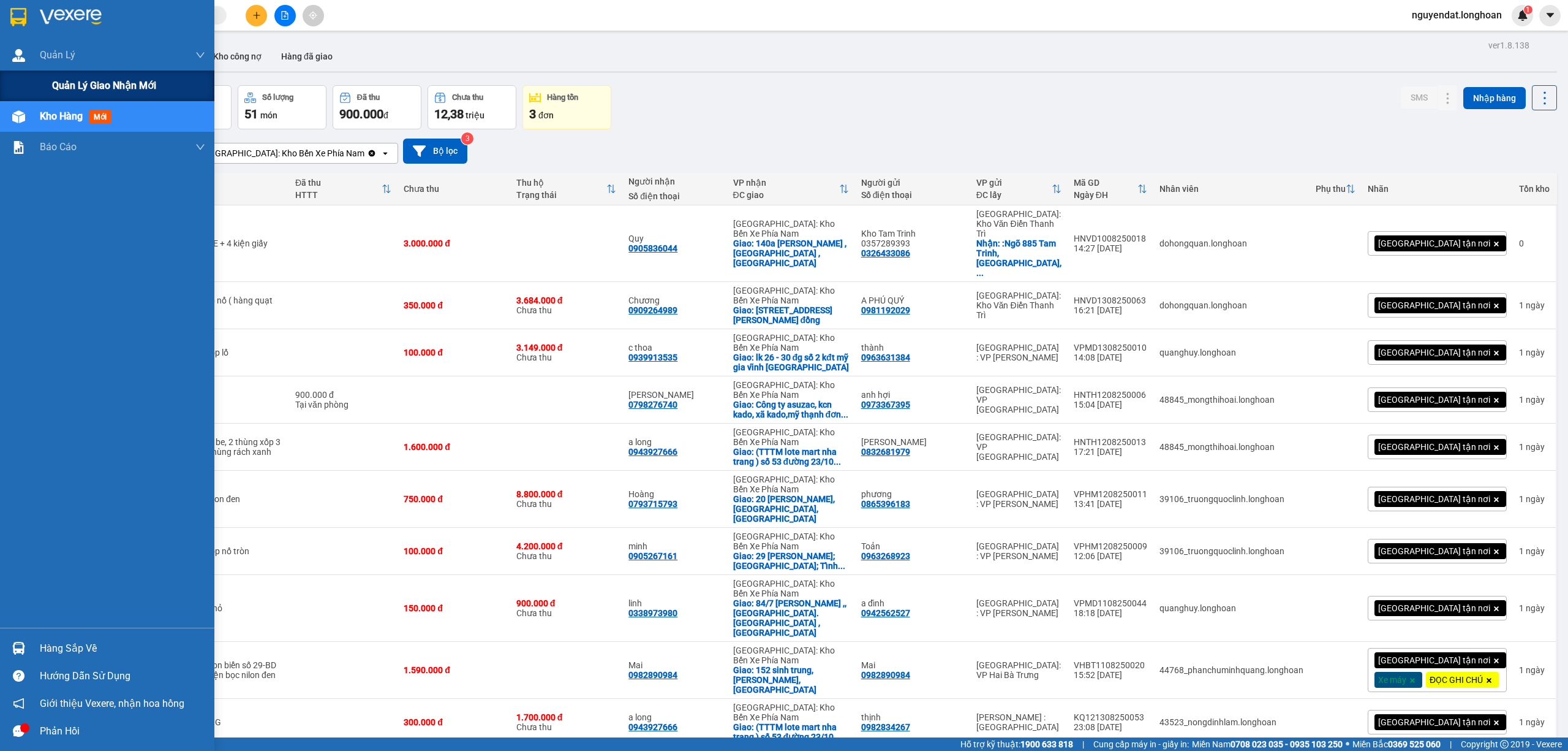
click at [62, 78] on span "Quản lý giao nhận mới" at bounding box center [104, 85] width 104 height 16
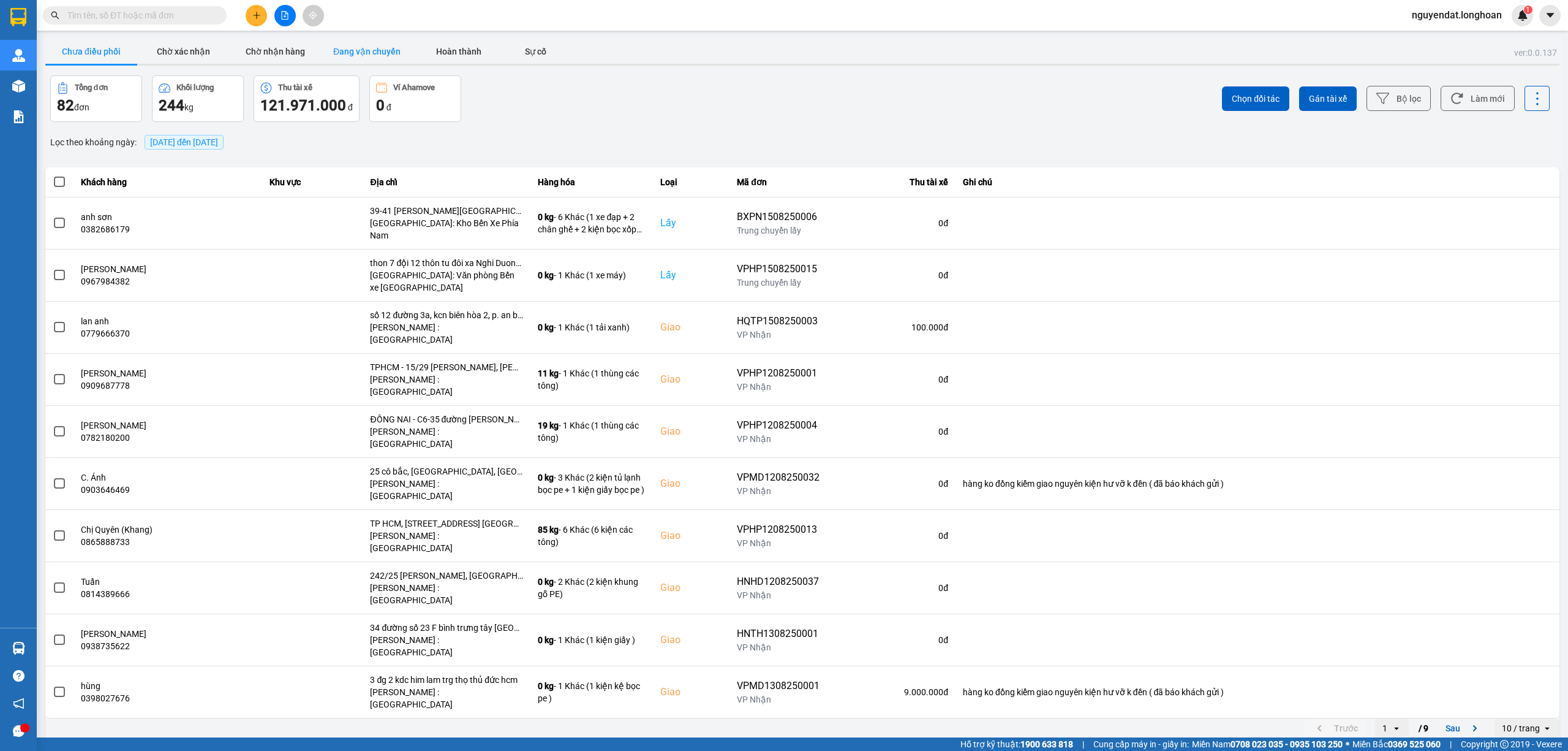
drag, startPoint x: 366, startPoint y: 46, endPoint x: 630, endPoint y: 16, distance: 265.7
click at [369, 46] on button "Đang vận chuyển" at bounding box center [367, 51] width 92 height 25
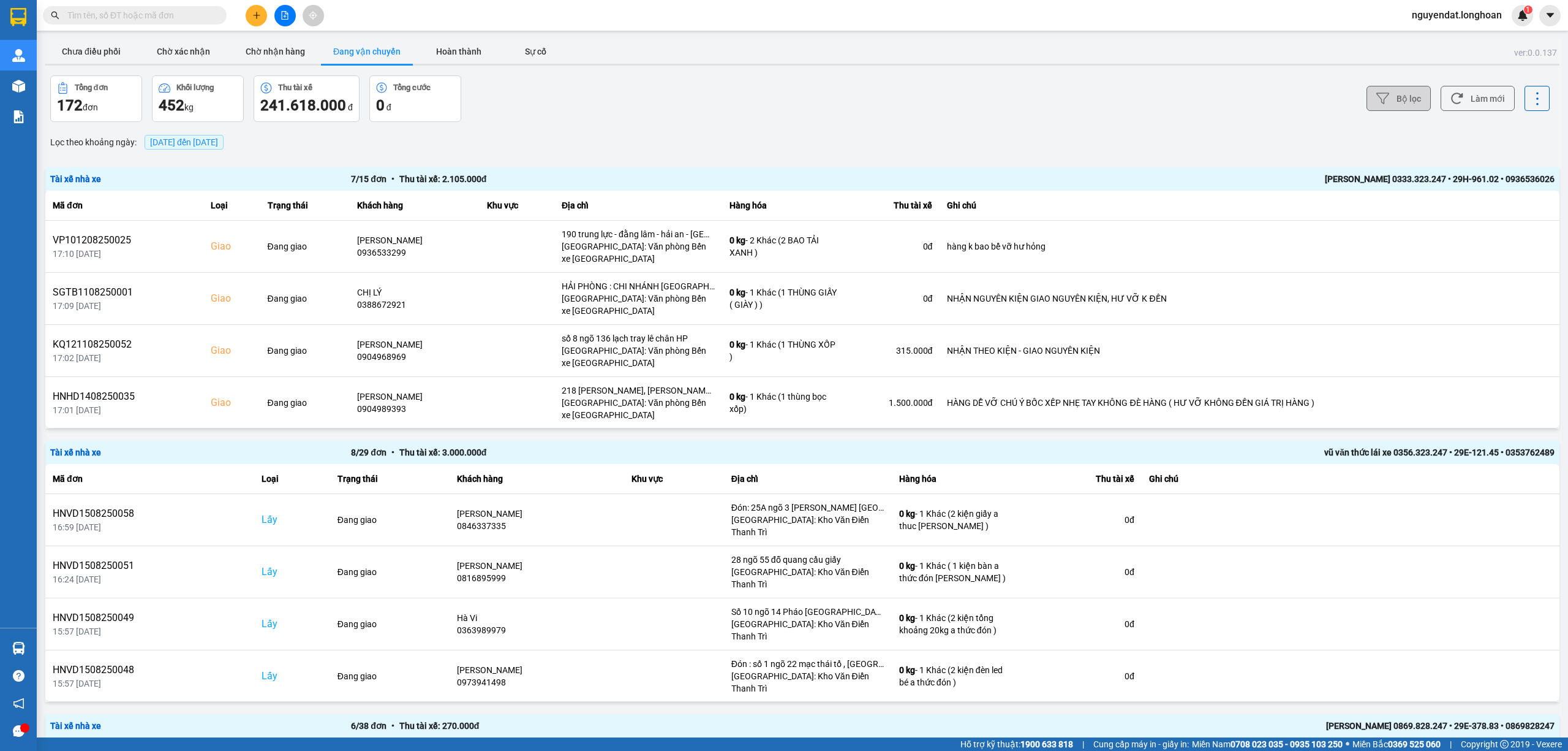
click at [1382, 91] on button "Bộ lọc" at bounding box center [1398, 99] width 65 height 26
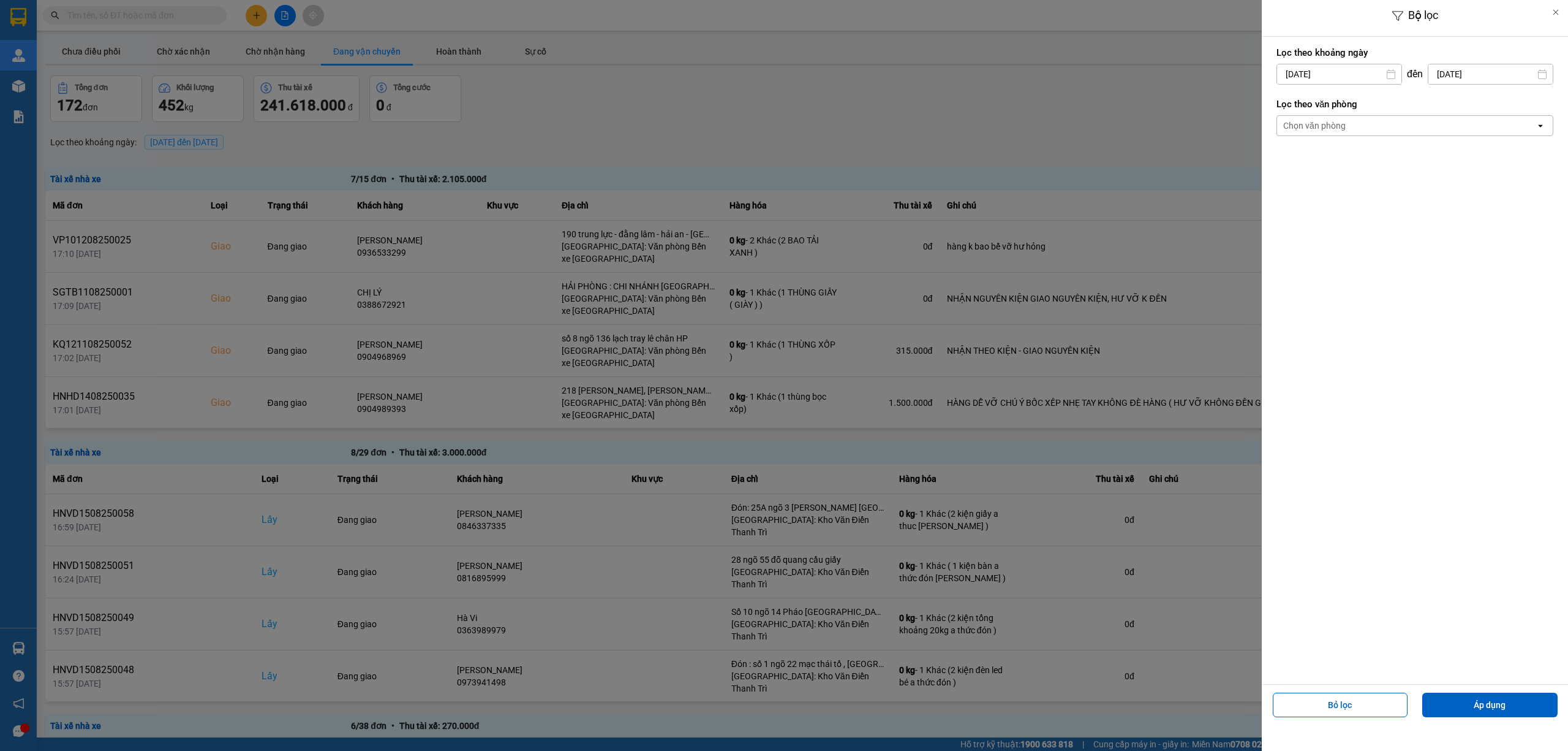
click at [1370, 68] on input "15/08/2025" at bounding box center [1339, 74] width 124 height 19
click at [1392, 158] on div "1" at bounding box center [1382, 163] width 25 height 25
type input "01/08/2025"
click at [1503, 696] on button "Áp dụng" at bounding box center [1490, 704] width 135 height 25
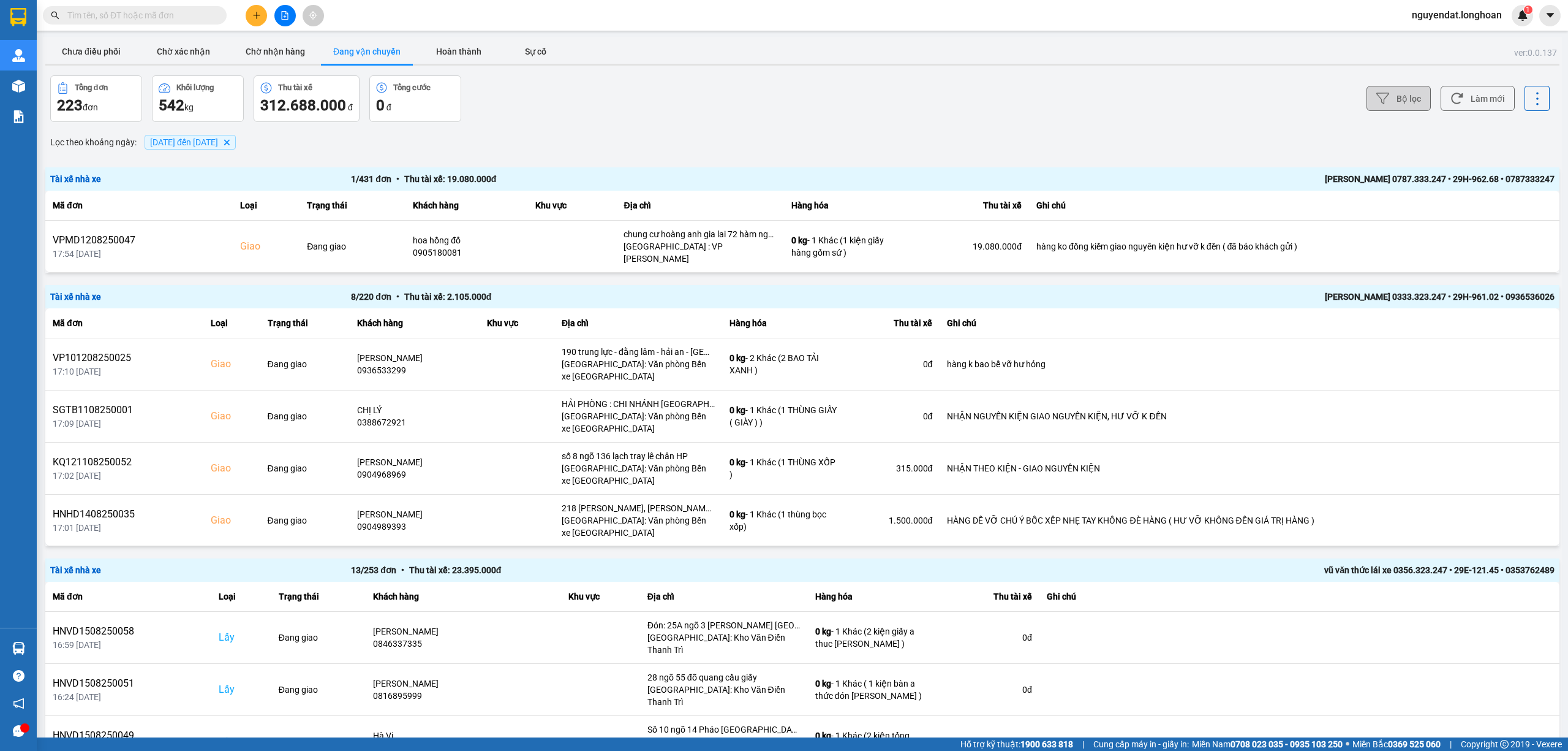
click at [1386, 91] on button "Bộ lọc" at bounding box center [1398, 99] width 65 height 26
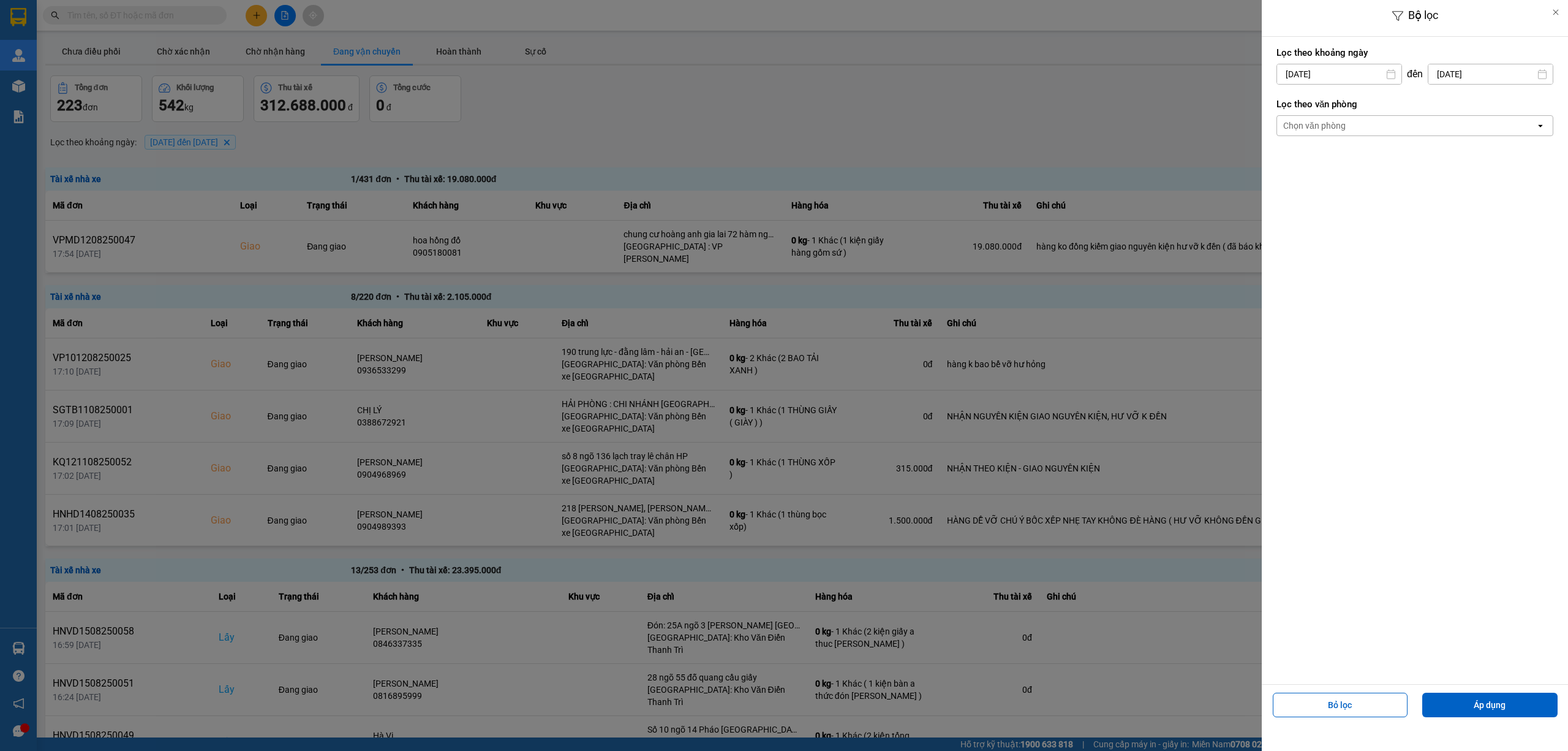
click at [1343, 67] on input "01/08/2025" at bounding box center [1339, 74] width 124 height 19
click at [1290, 106] on icon "Arrow Left" at bounding box center [1282, 104] width 15 height 15
click at [1314, 162] on div "1" at bounding box center [1308, 163] width 17 height 15
type input "01/07/2025"
click at [1393, 137] on div "Lọc theo văn phòng Chọn văn phòng open" at bounding box center [1416, 117] width 277 height 46
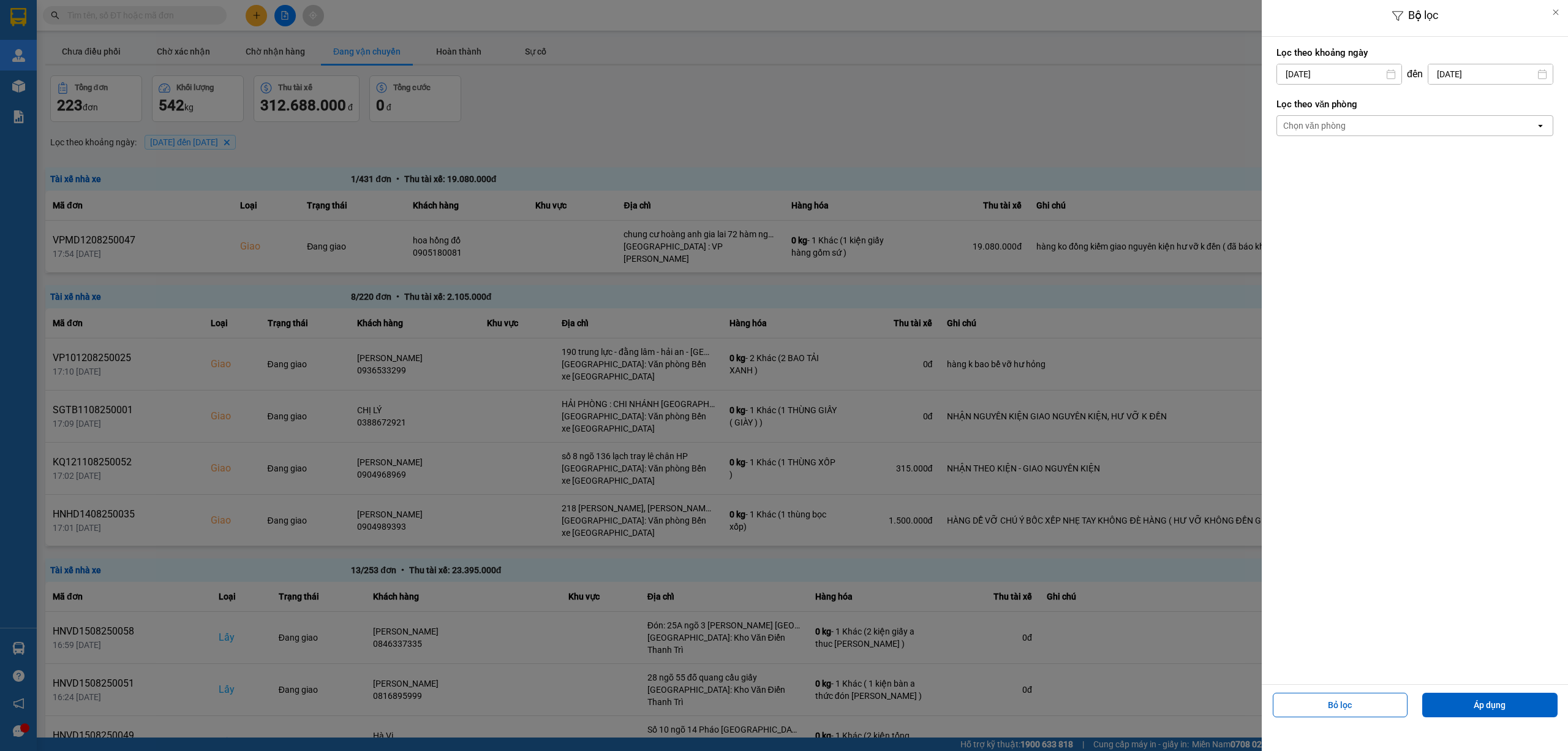
click at [1397, 130] on div "Chọn văn phòng" at bounding box center [1406, 125] width 258 height 19
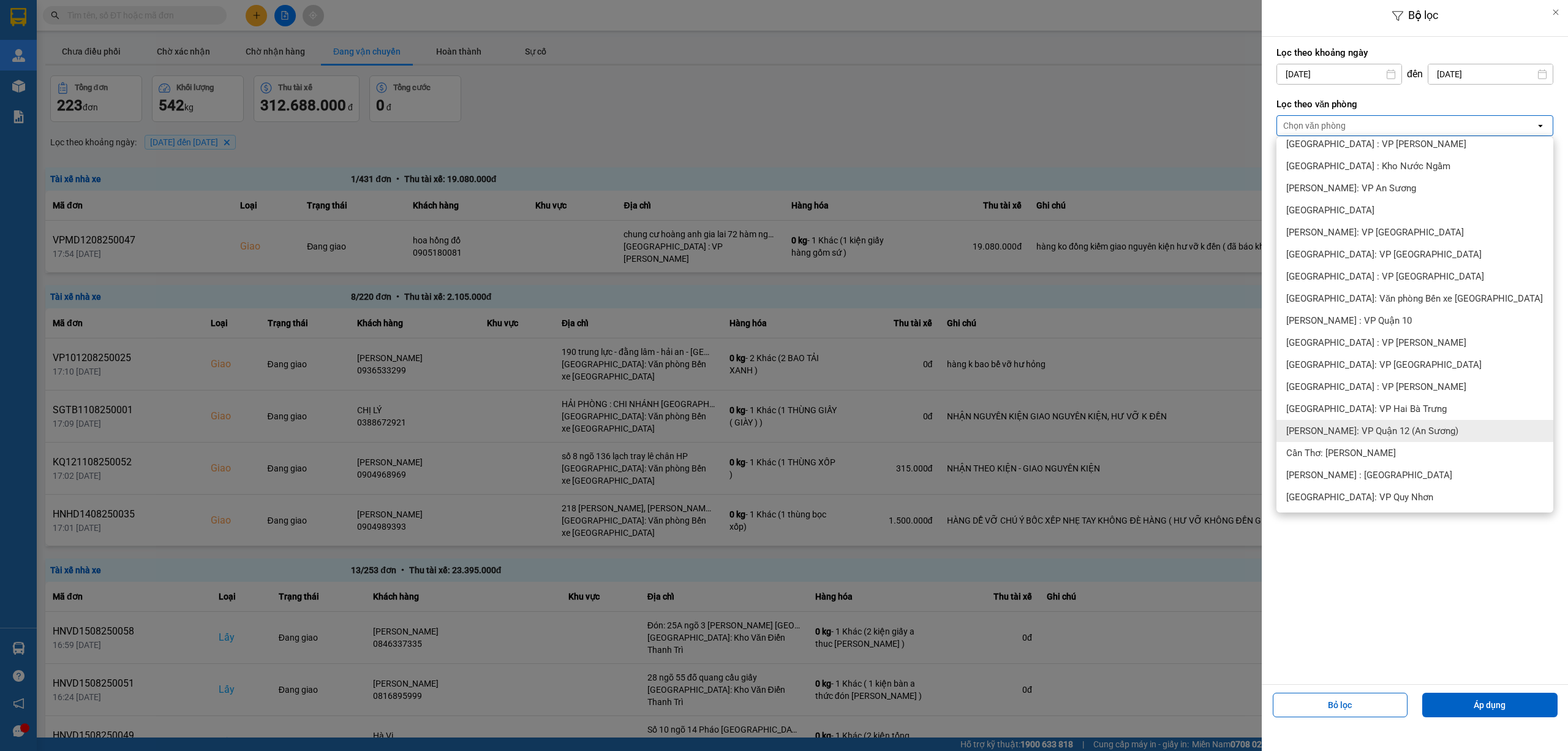
scroll to position [245, 0]
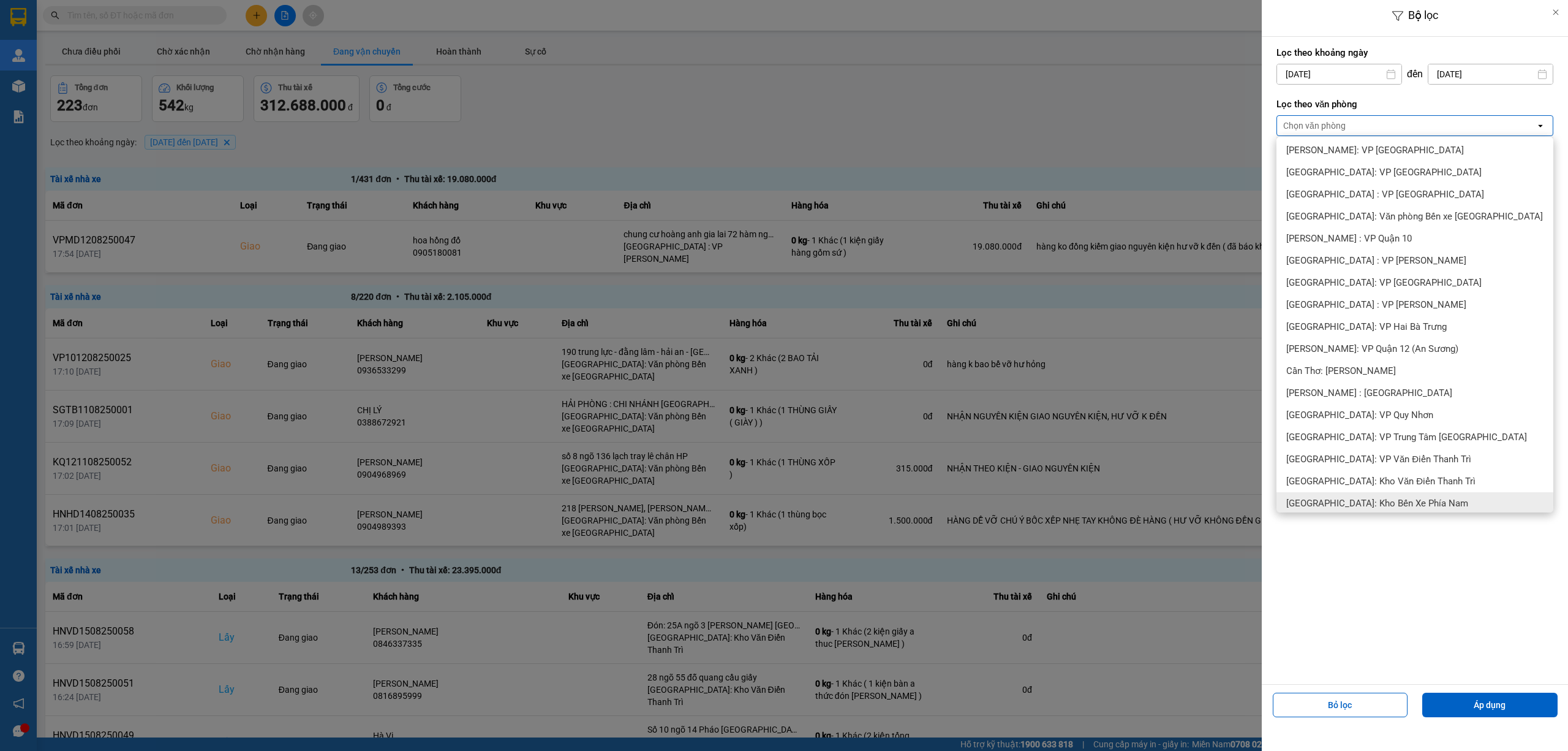
click at [1418, 501] on span "[GEOGRAPHIC_DATA]: Kho Bến Xe Phía Nam" at bounding box center [1376, 503] width 182 height 12
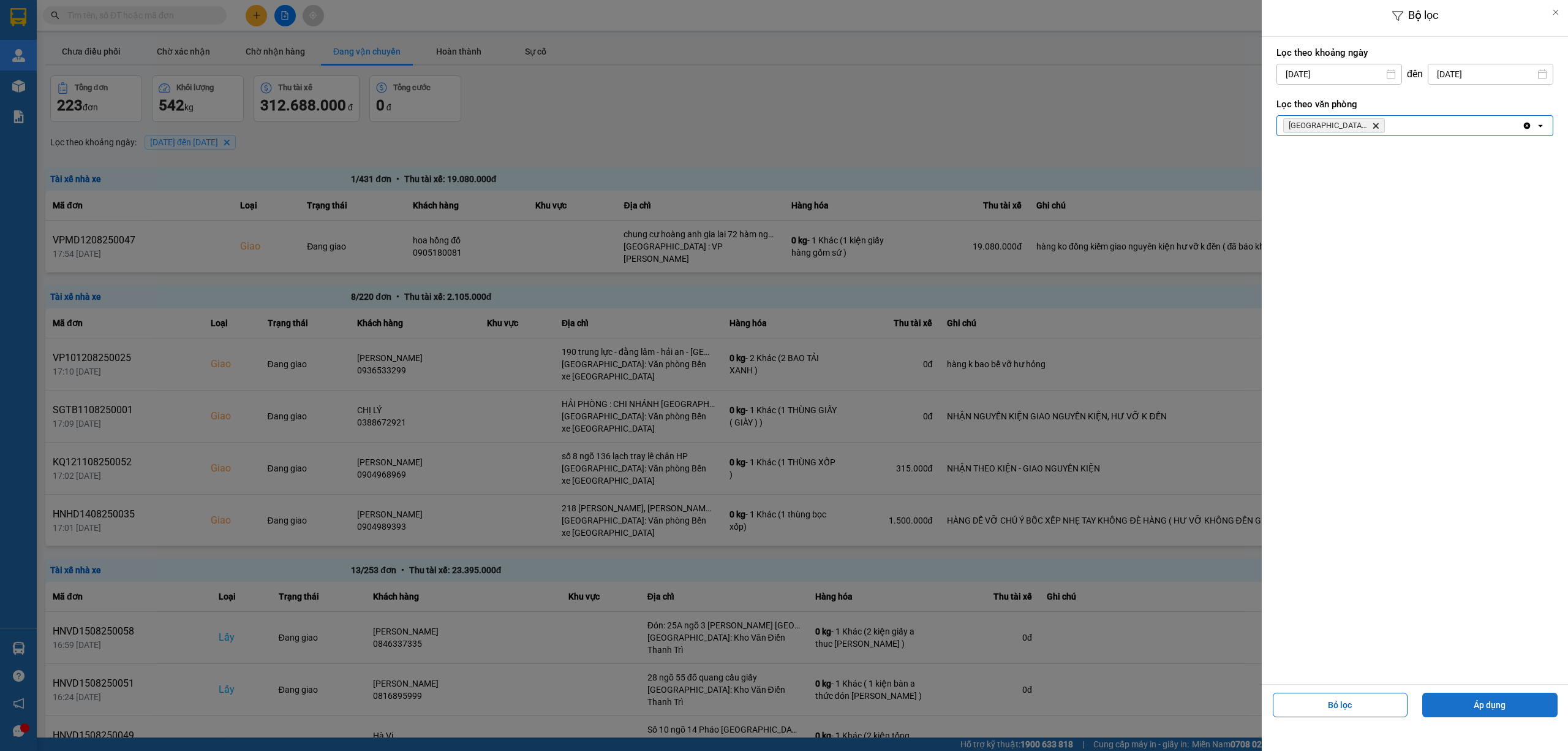
click at [1502, 704] on button "Áp dụng" at bounding box center [1490, 704] width 135 height 25
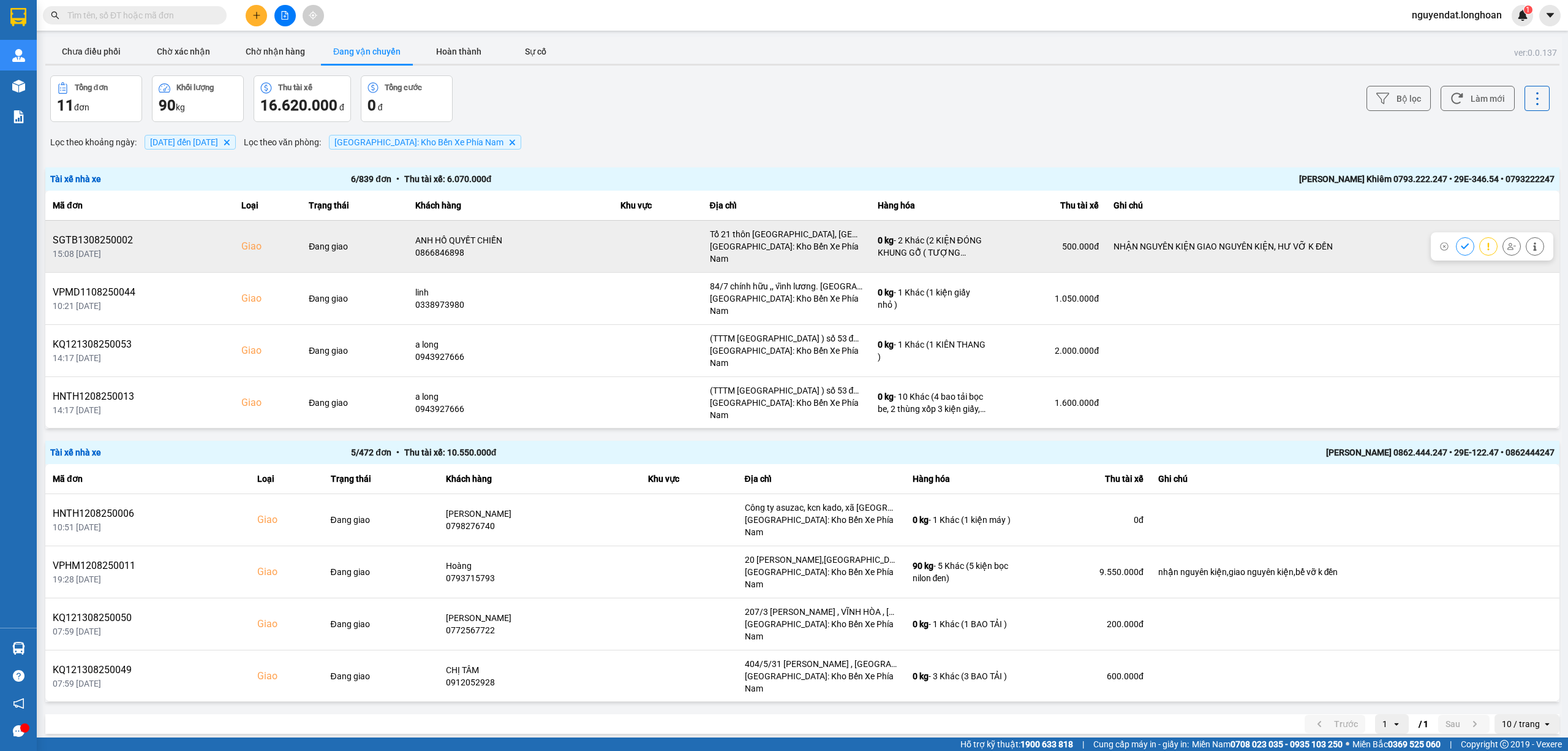
scroll to position [47, 0]
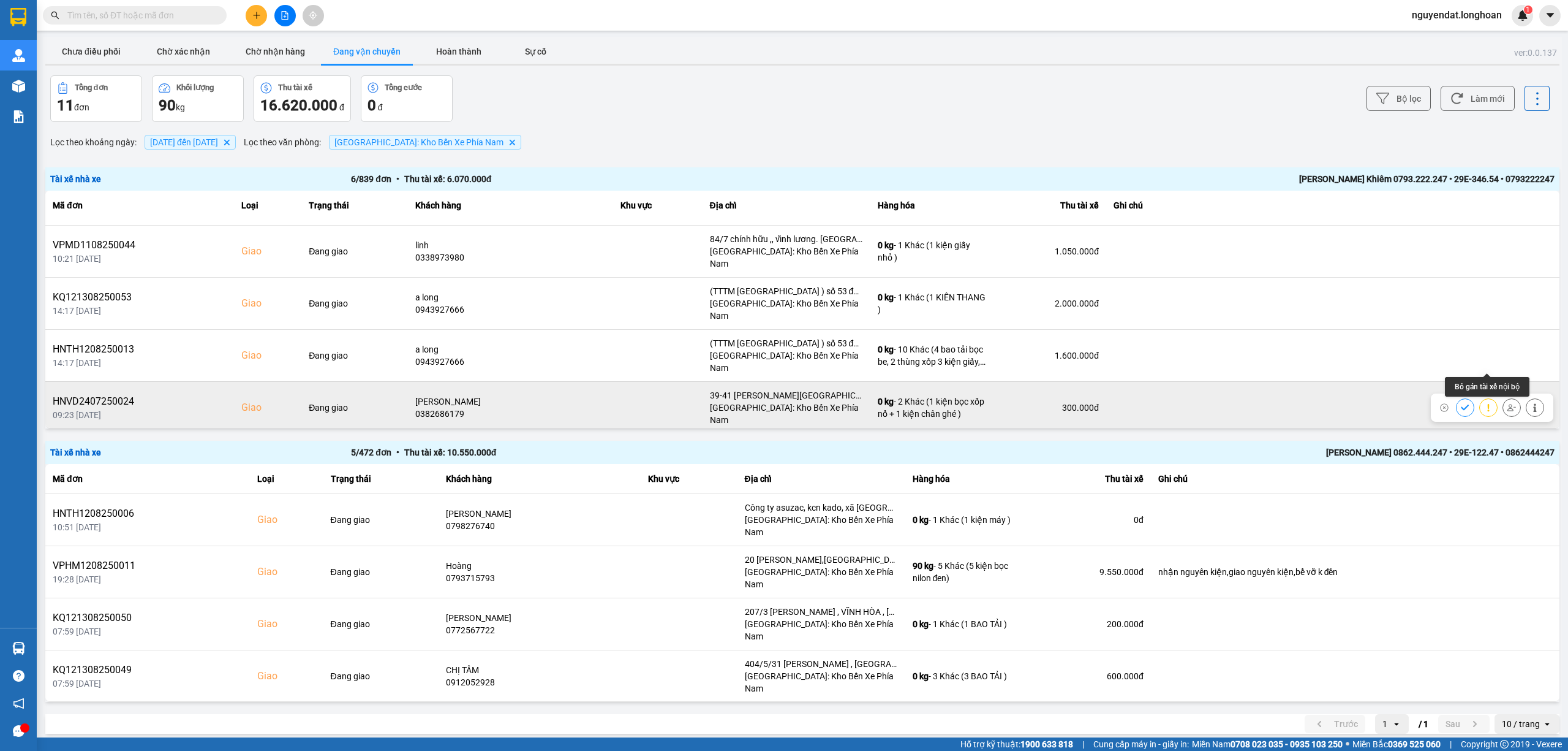
click at [1508, 403] on icon at bounding box center [1511, 407] width 8 height 8
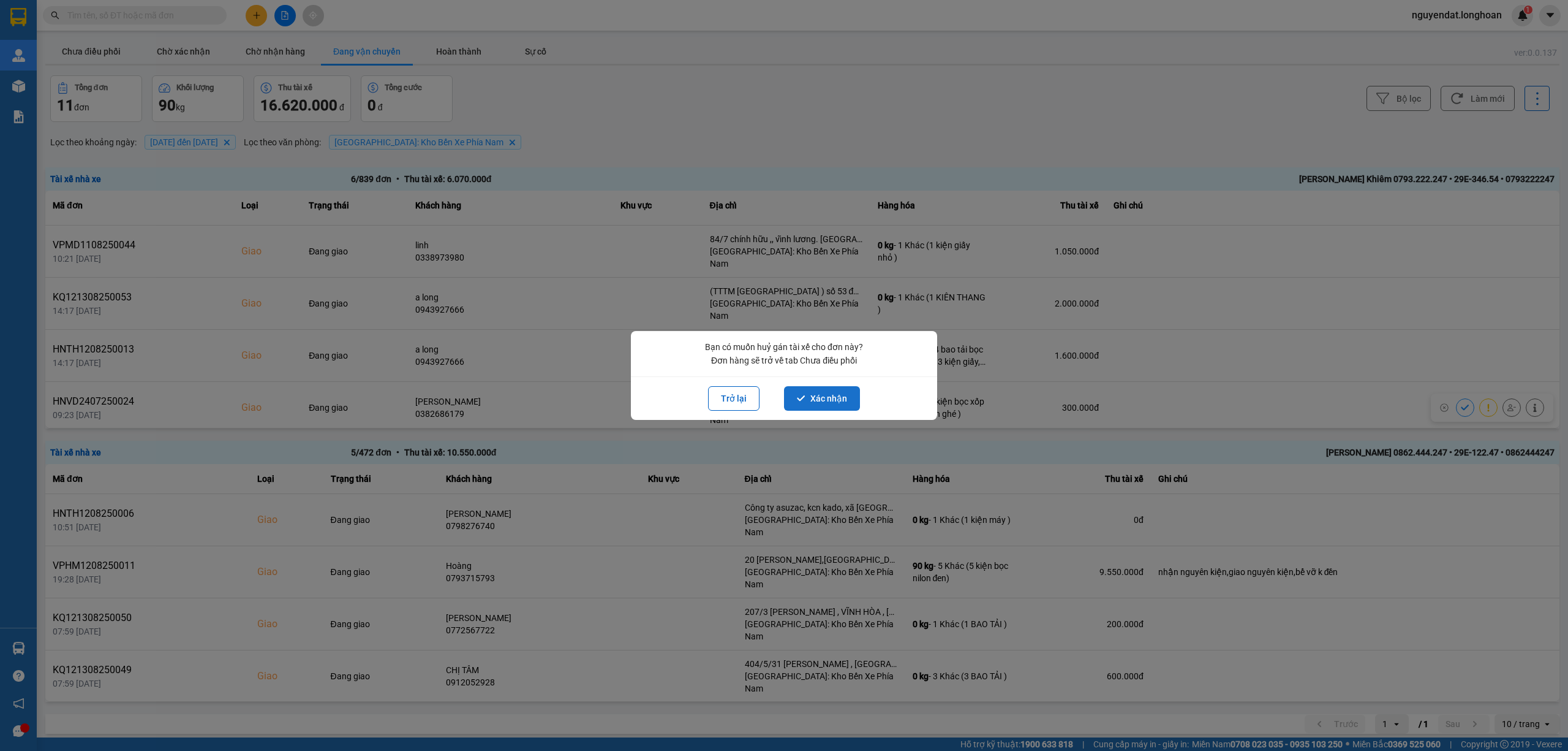
click at [840, 391] on button "Xác nhận" at bounding box center [822, 398] width 76 height 25
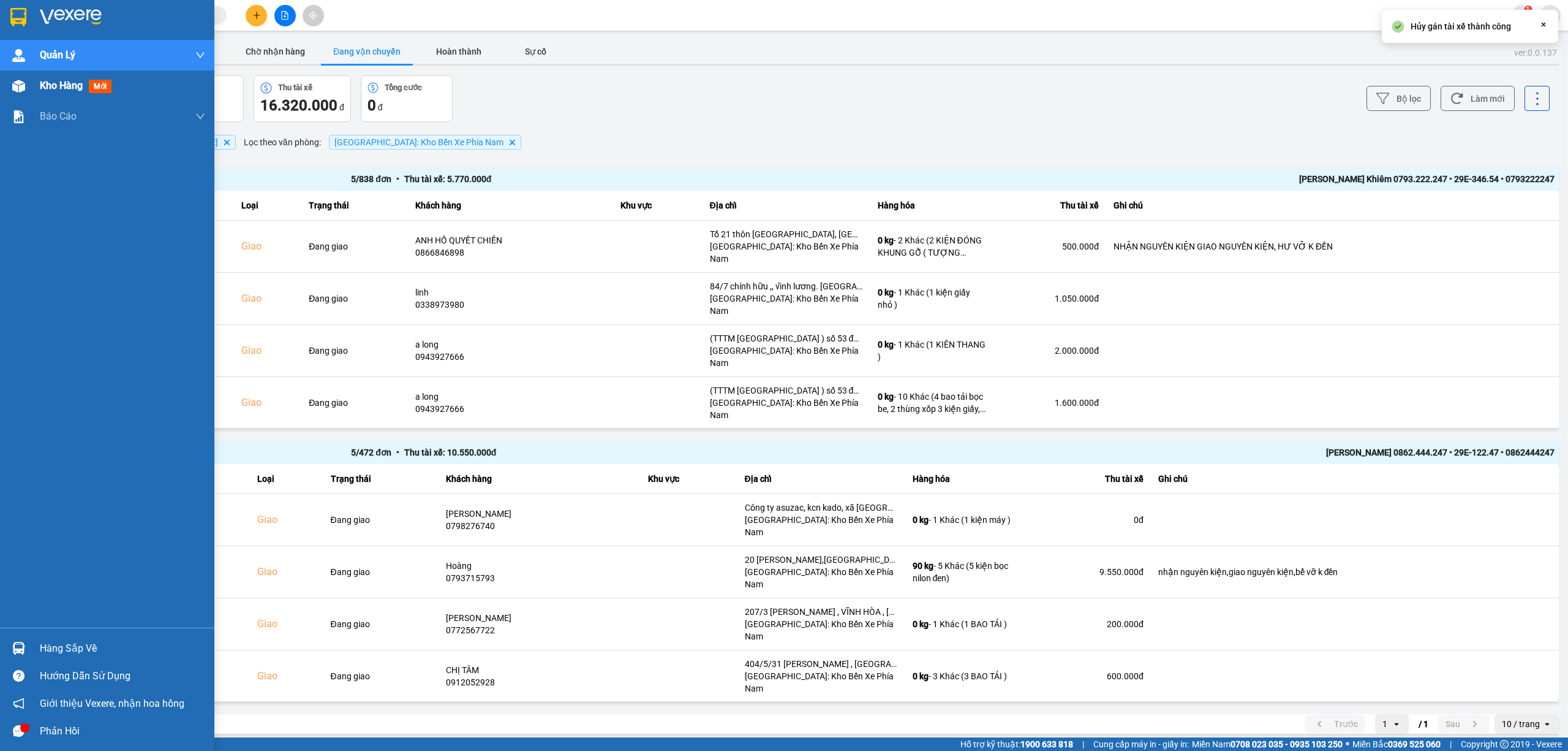
click at [22, 85] on img at bounding box center [18, 86] width 13 height 13
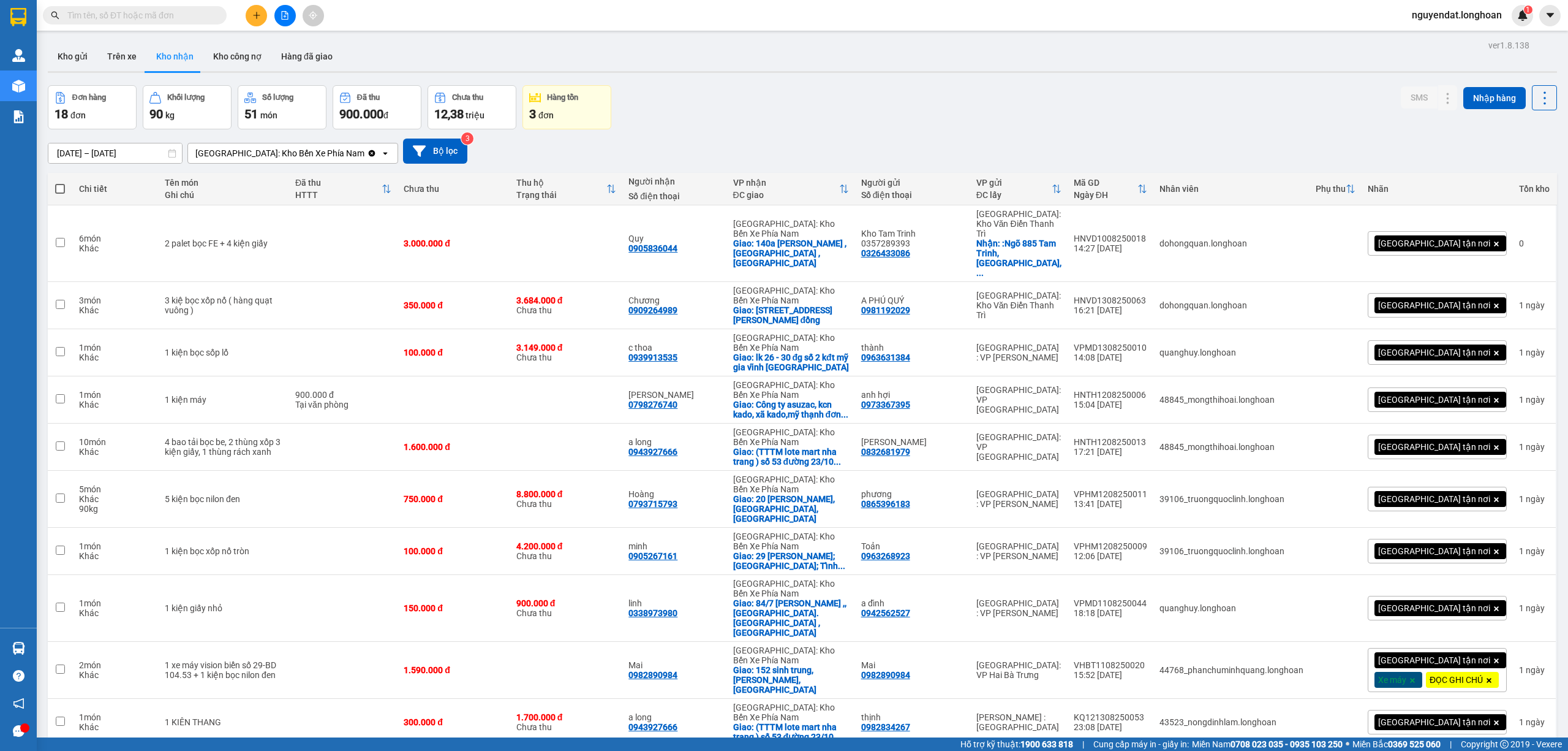
scroll to position [406, 0]
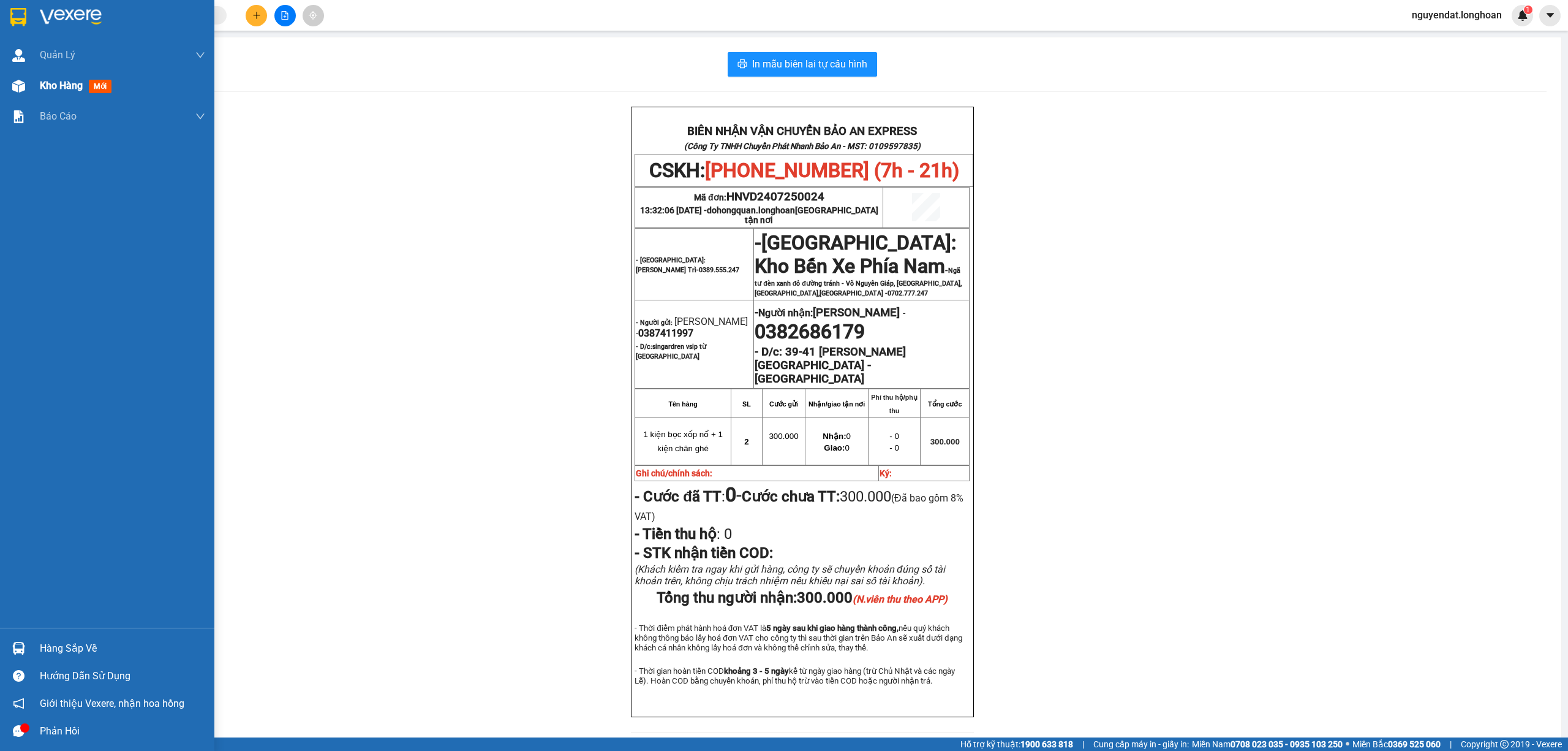
click at [22, 87] on img at bounding box center [18, 86] width 13 height 13
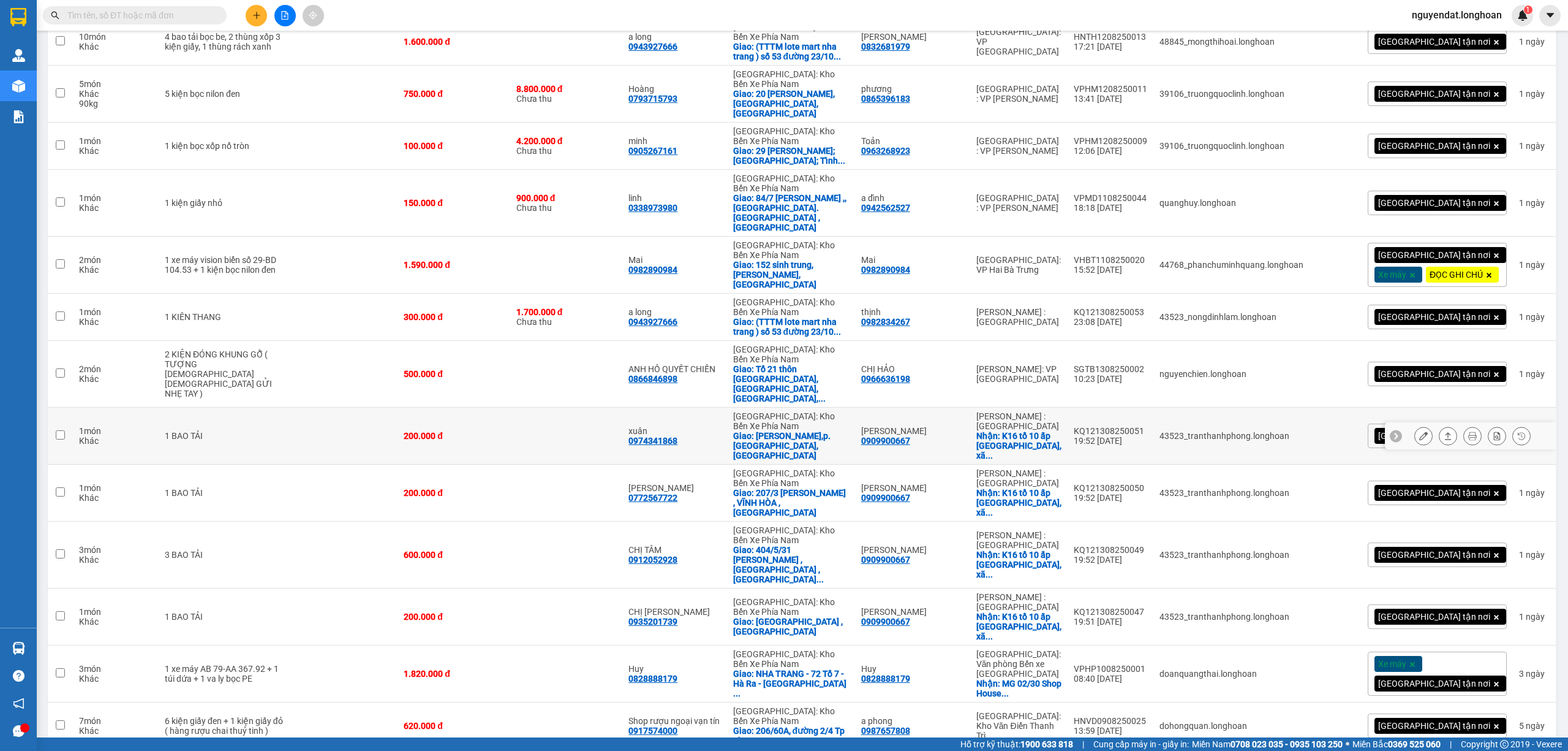
scroll to position [406, 0]
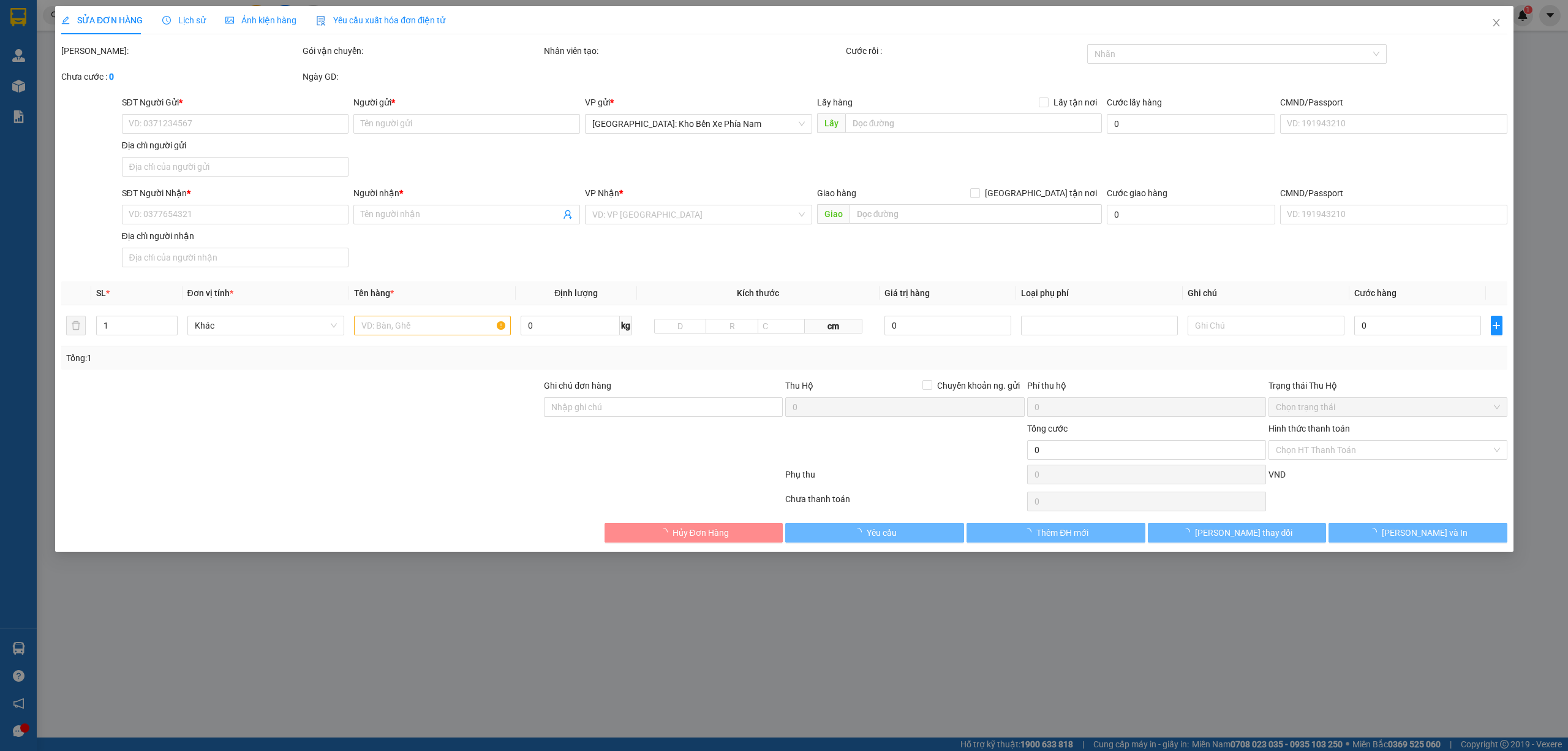
type input "0387411997"
type input "[PERSON_NAME]"
checkbox input "true"
type input "singardren vsip từ [GEOGRAPHIC_DATA]"
type input "0382686179"
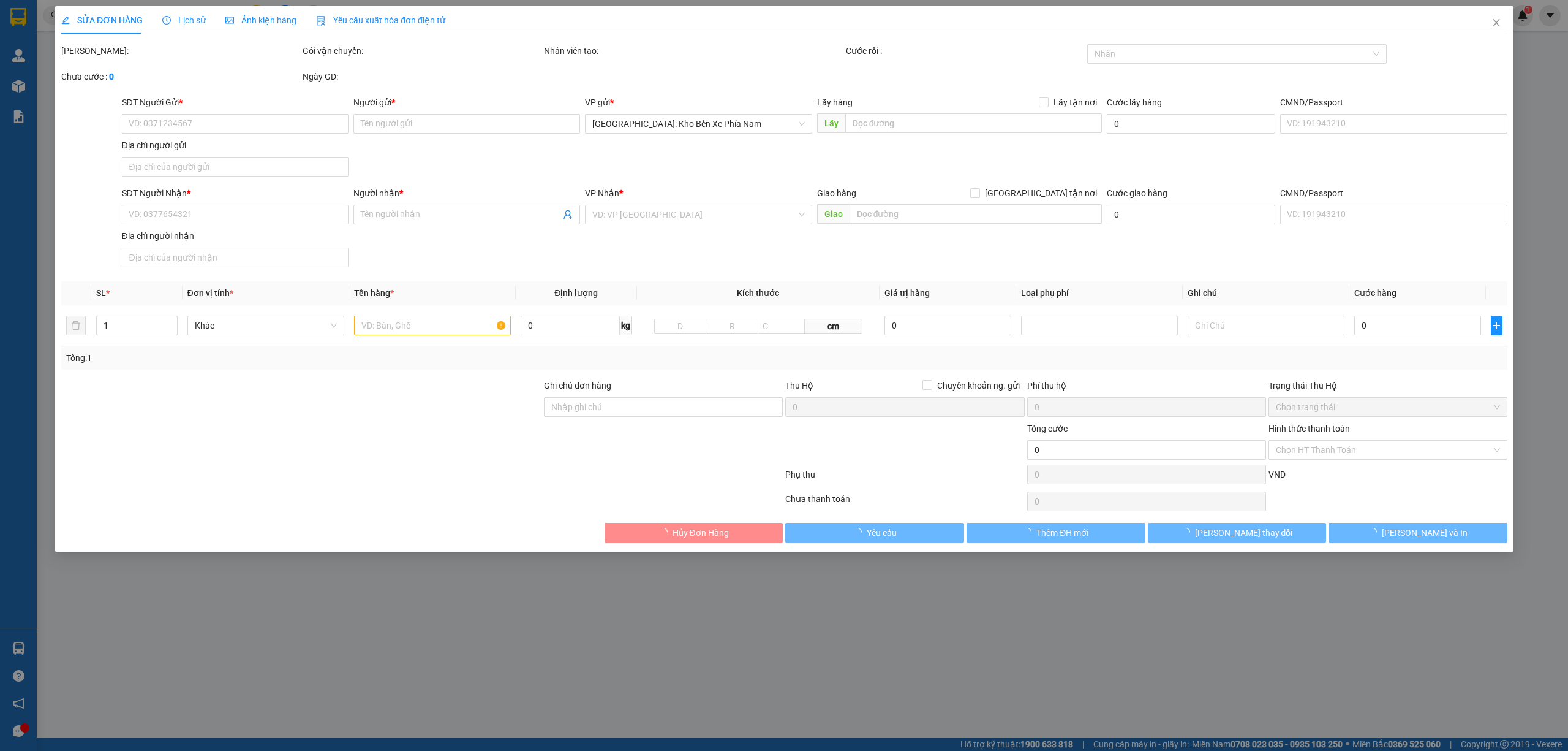
type input "[PERSON_NAME]"
checkbox input "true"
type input "39-41 nguyễn thị minh khai - lộc thọ - nha trang"
type input "300.000"
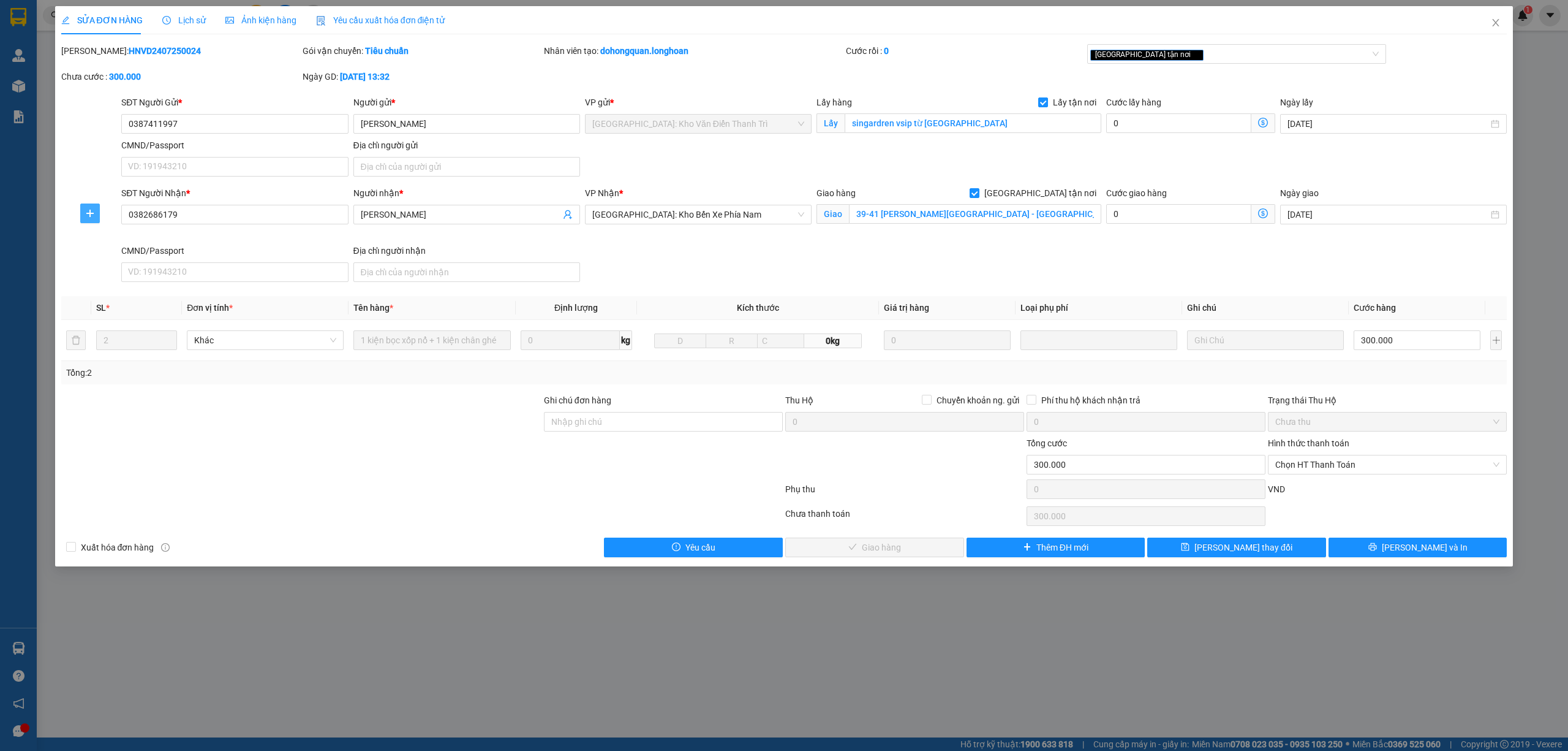
click at [96, 211] on span "plus" at bounding box center [90, 213] width 18 height 10
click at [113, 260] on span "Chuyển hoàn" at bounding box center [112, 257] width 50 height 14
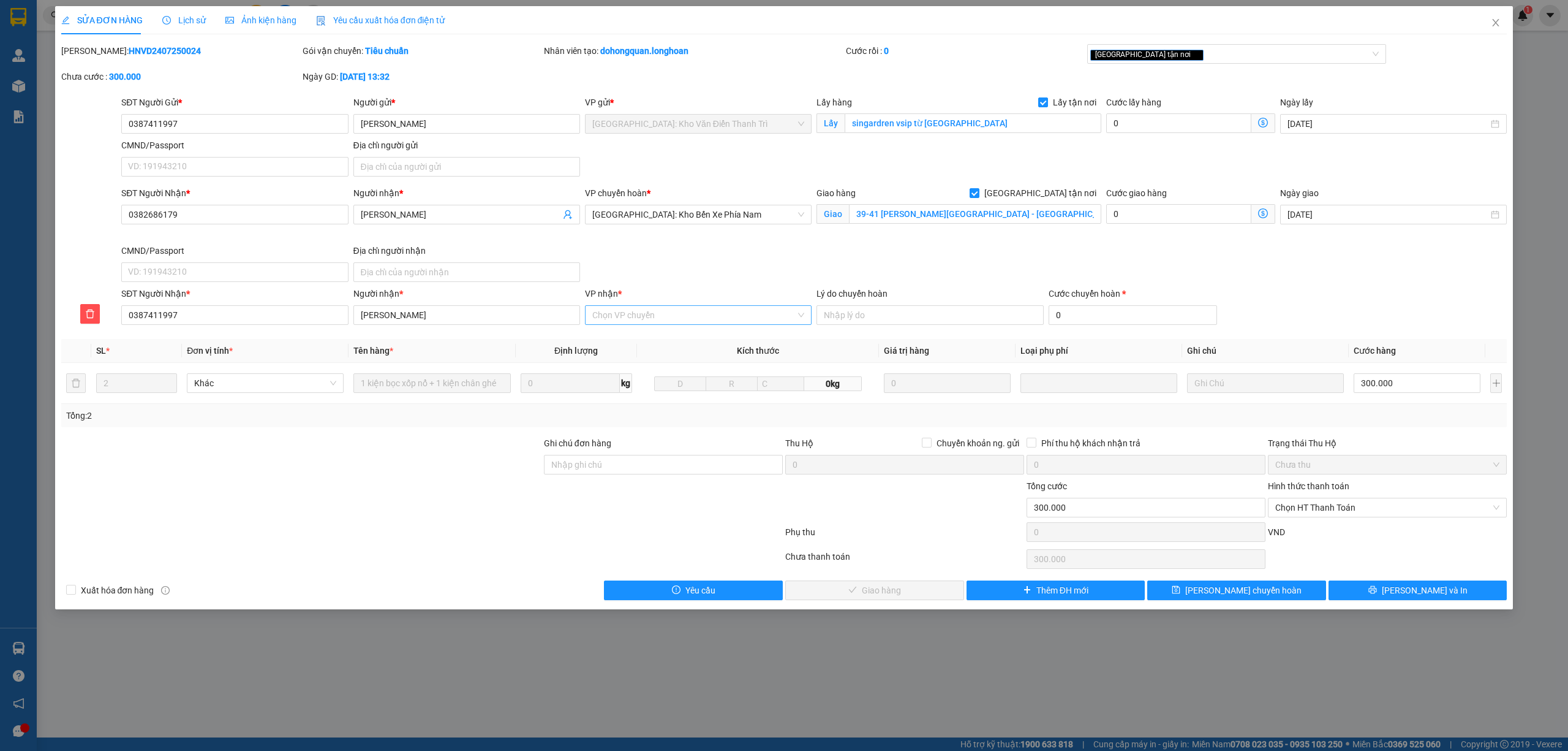
click at [653, 315] on input "VP nhận *" at bounding box center [693, 315] width 203 height 18
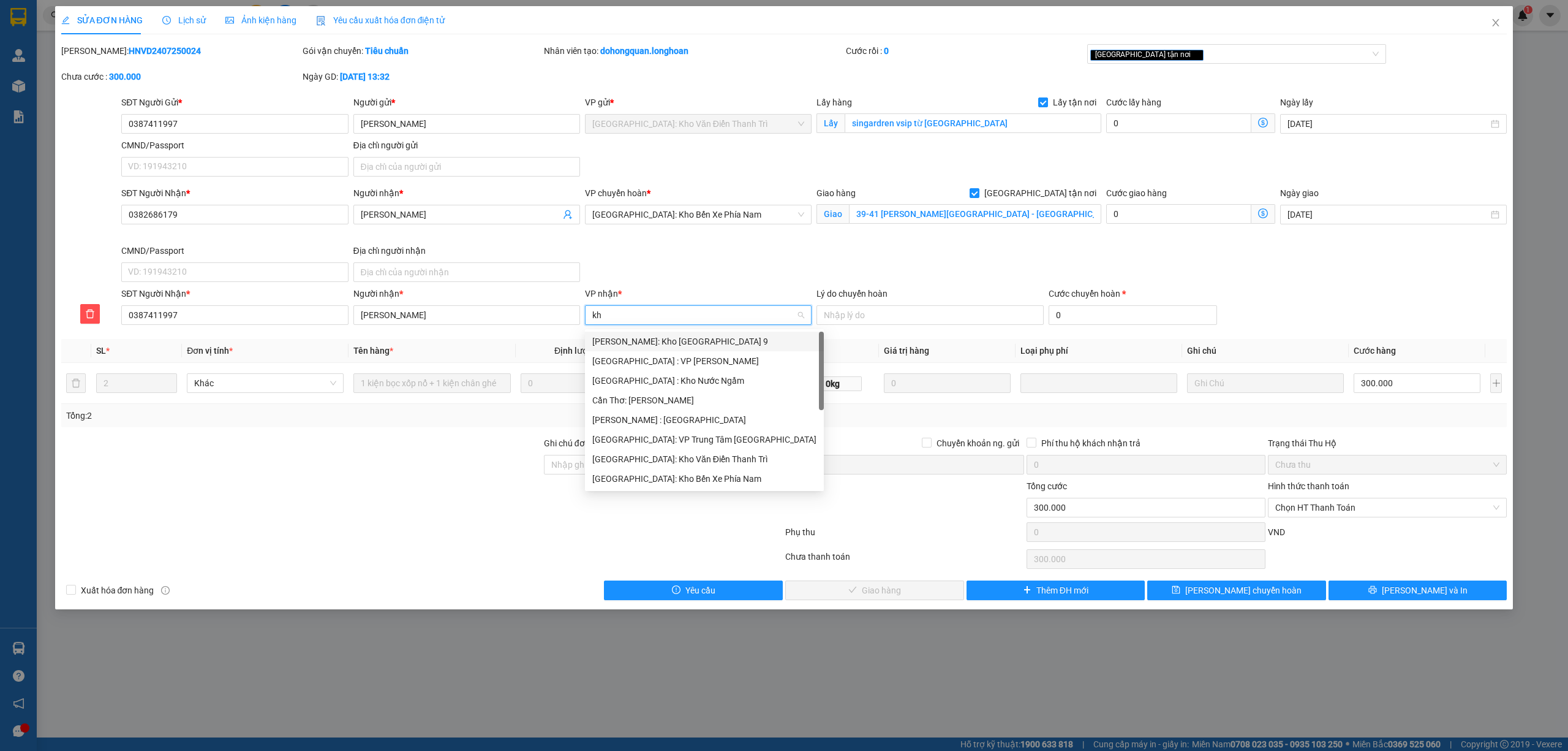
type input "kho"
click at [672, 414] on div "[GEOGRAPHIC_DATA]: Kho Văn Điển Thanh Trì" at bounding box center [698, 420] width 212 height 14
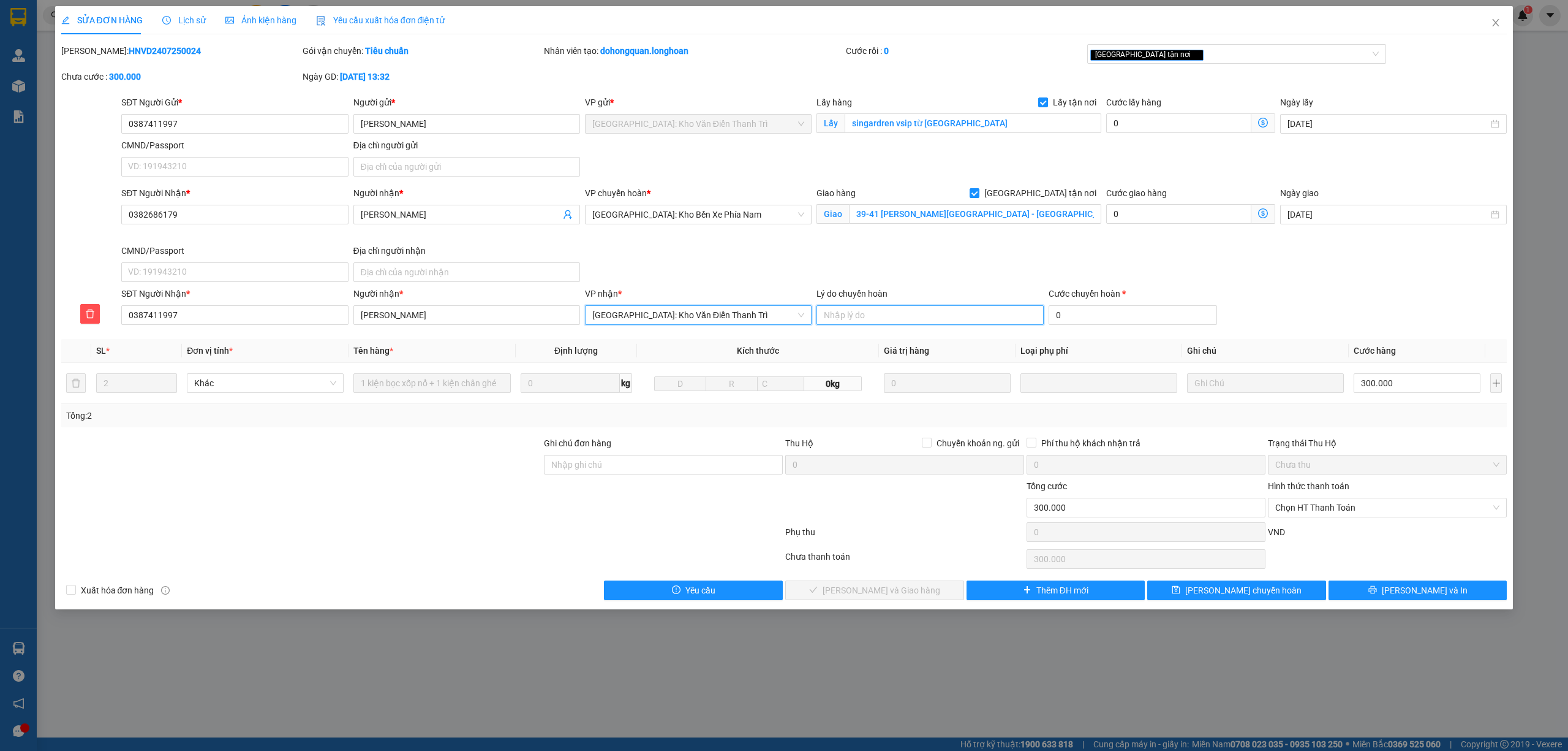
click at [910, 315] on input "Lý do chuyển hoàn" at bounding box center [929, 314] width 226 height 19
type input "khách muốn chuyển ngược lại"
click at [1133, 322] on input "0" at bounding box center [1133, 314] width 169 height 19
type input "300.001"
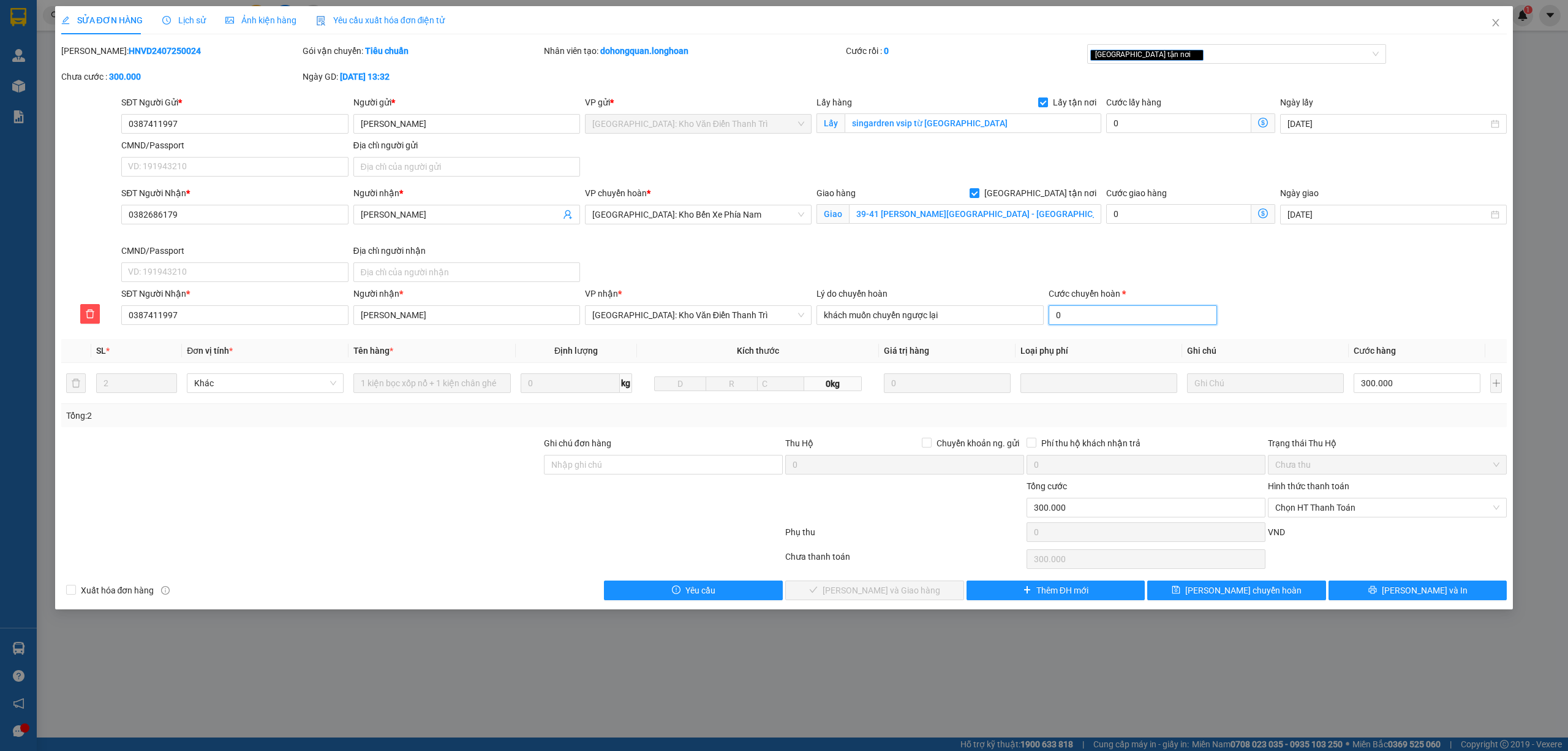
type input "1"
type input "300.015"
type input "15"
type input "300.150"
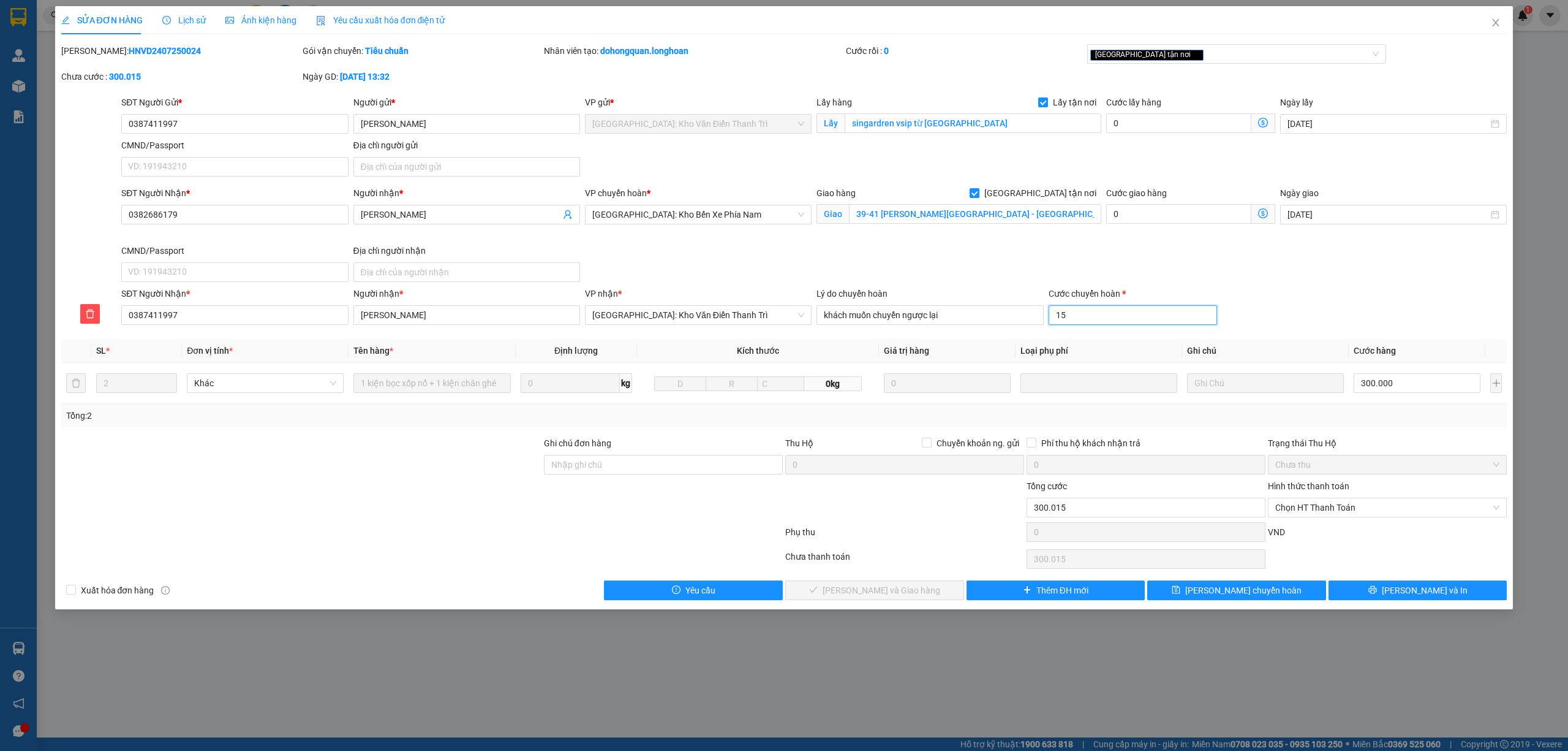
type input "300.150"
type input "150"
type input "301.500"
type input "15000"
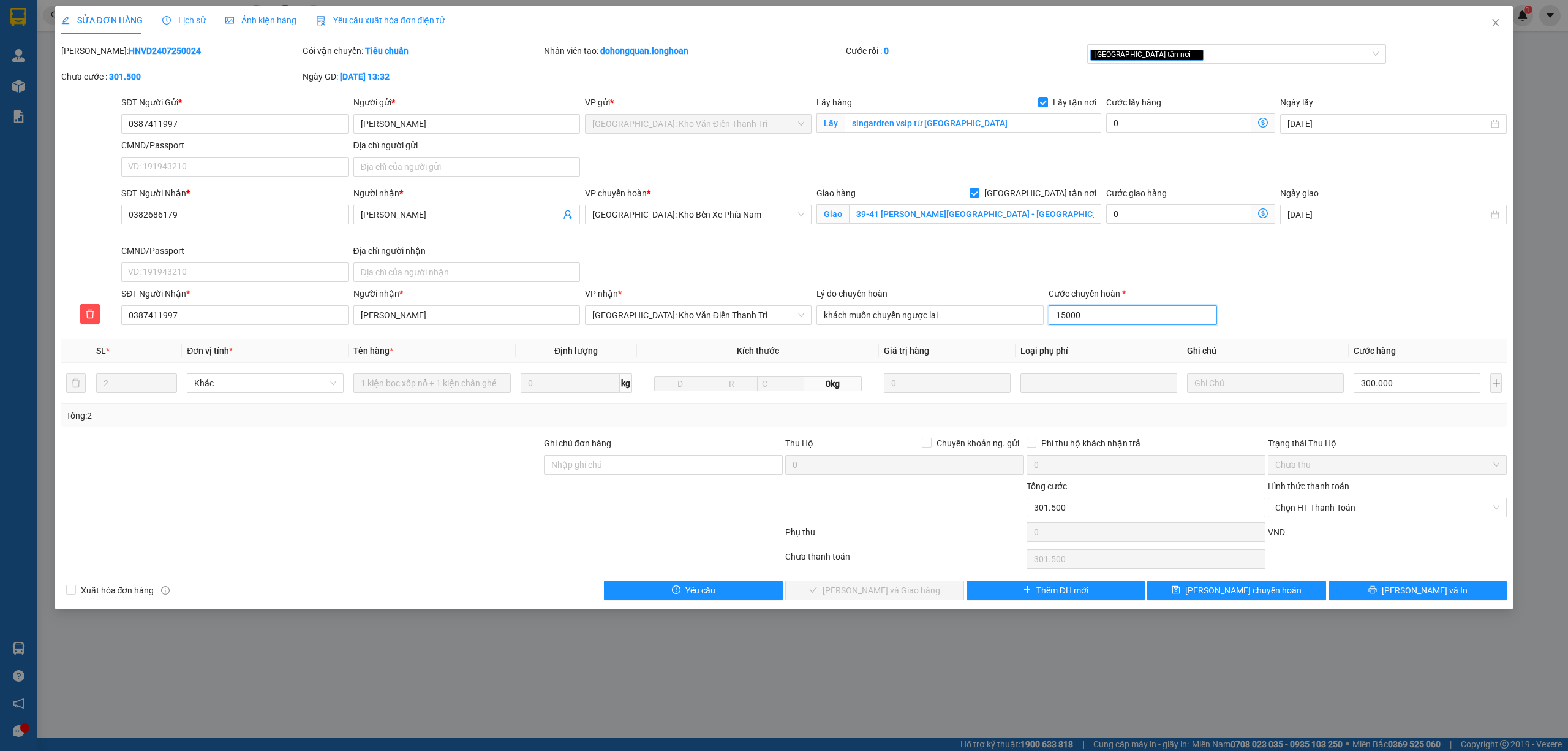
type input "315.000"
type input "150000"
type input "450.000"
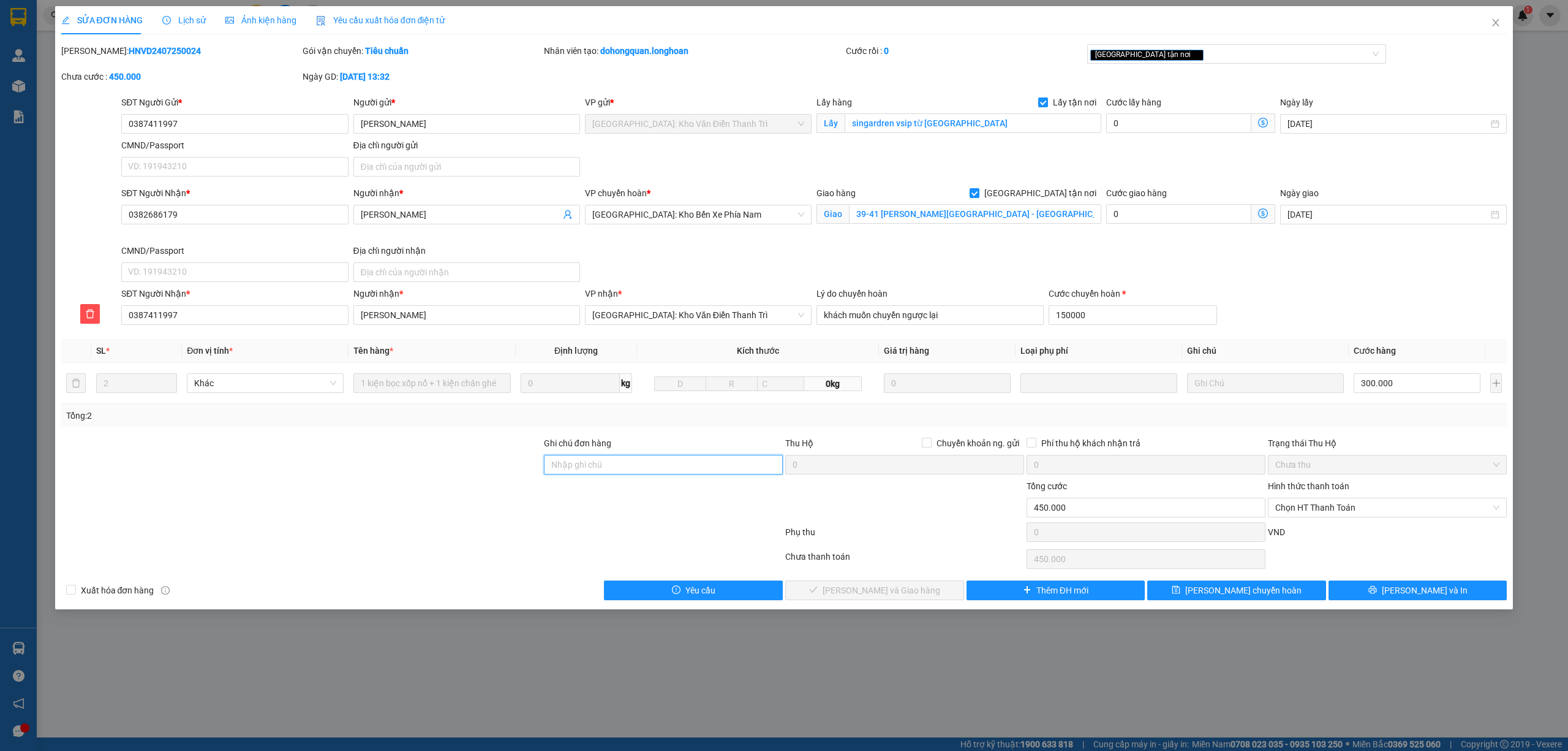
type input "150.000"
click at [565, 469] on input "Ghi chú đơn hàng" at bounding box center [663, 464] width 239 height 19
click at [584, 465] on input "Ghi chú đơn hàng" at bounding box center [663, 464] width 239 height 19
type input "k"
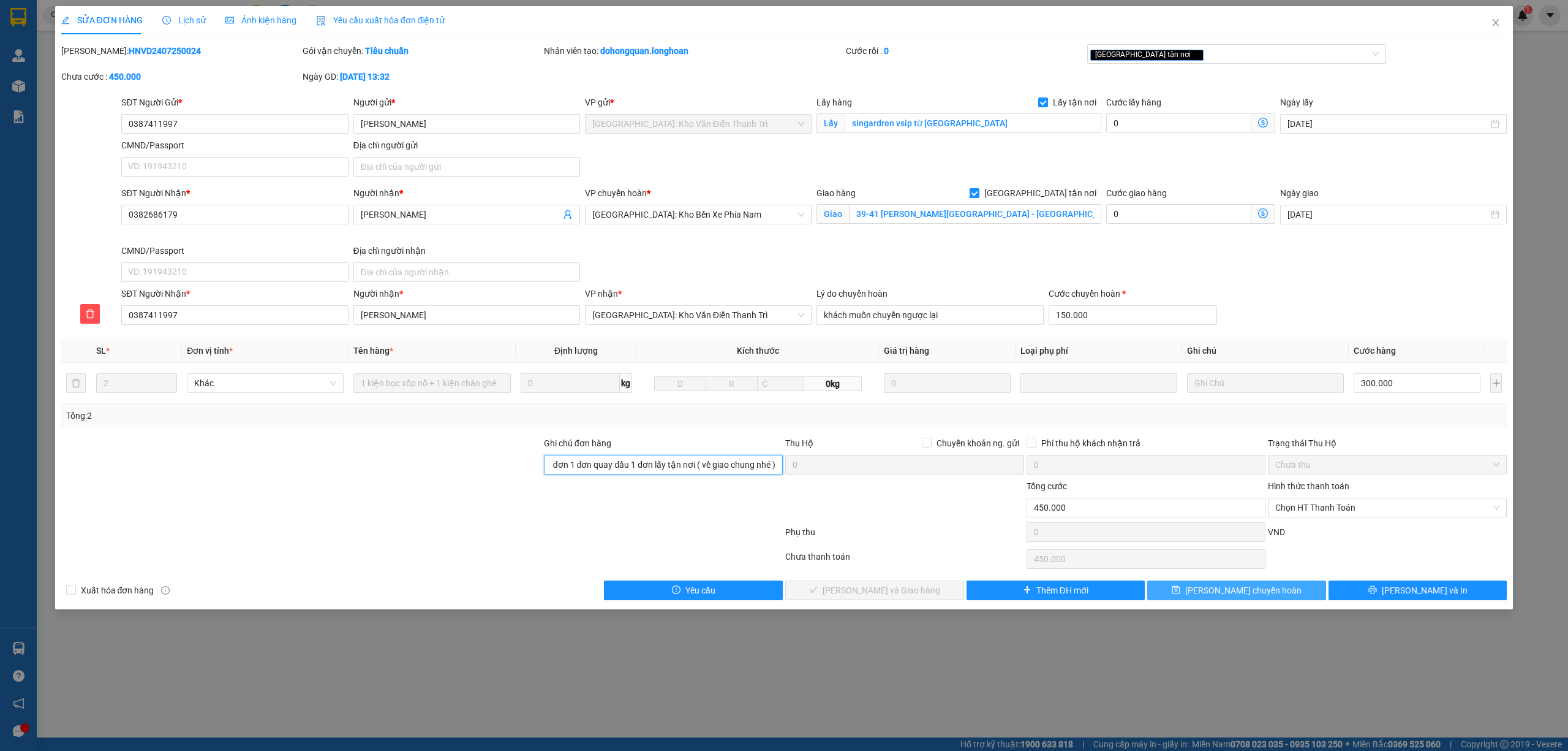
type input "khách có 2 đơn 1 đơn quay đầu 1 đơn lấy tận nơi ( về giao chung nhé )"
click at [1292, 593] on button "Lưu chuyển hoàn" at bounding box center [1237, 589] width 179 height 19
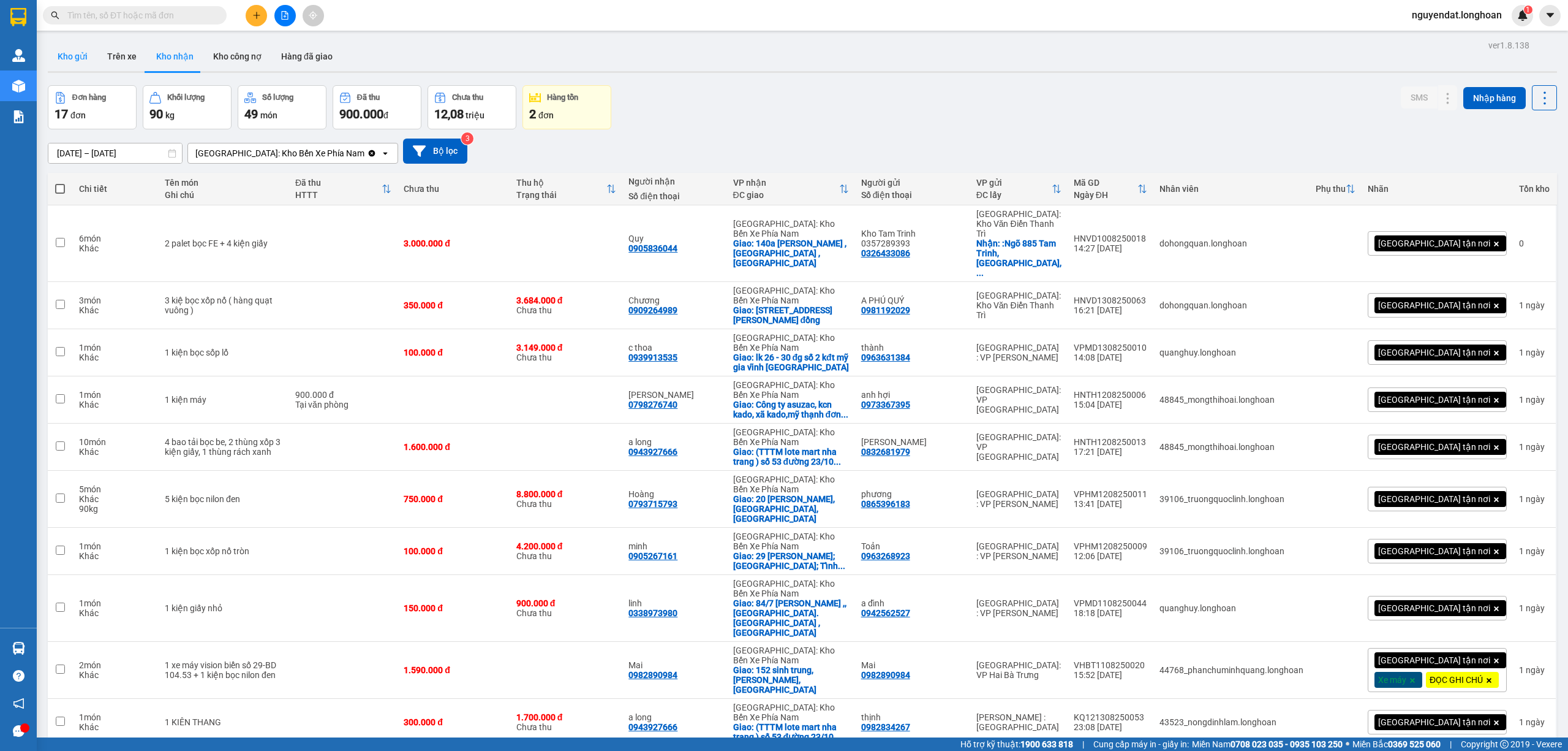
click at [81, 60] on button "Kho gửi" at bounding box center [72, 57] width 49 height 29
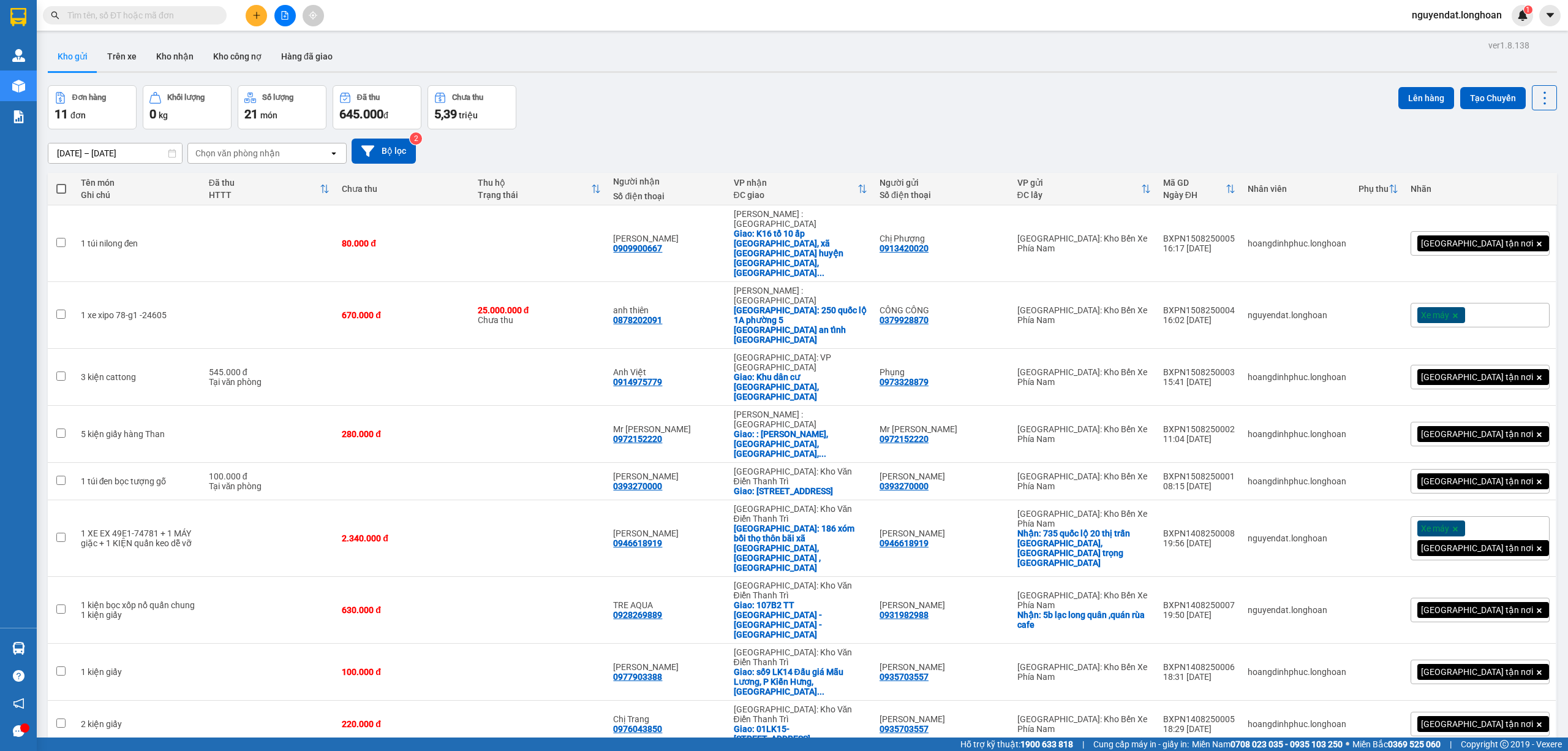
paste input "0387411997"
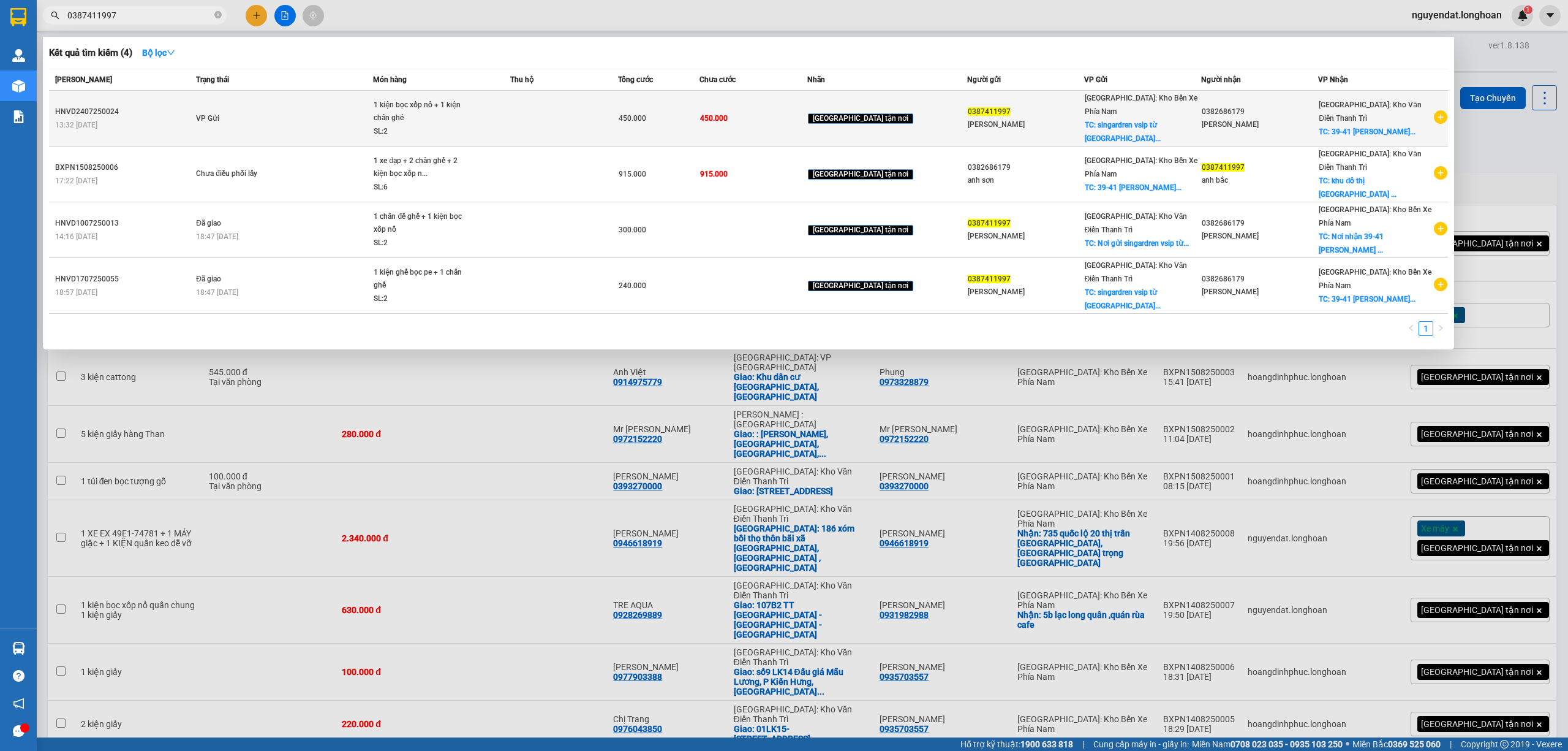
type input "0387411997"
click at [267, 110] on td "VP Gửi" at bounding box center [283, 118] width 180 height 56
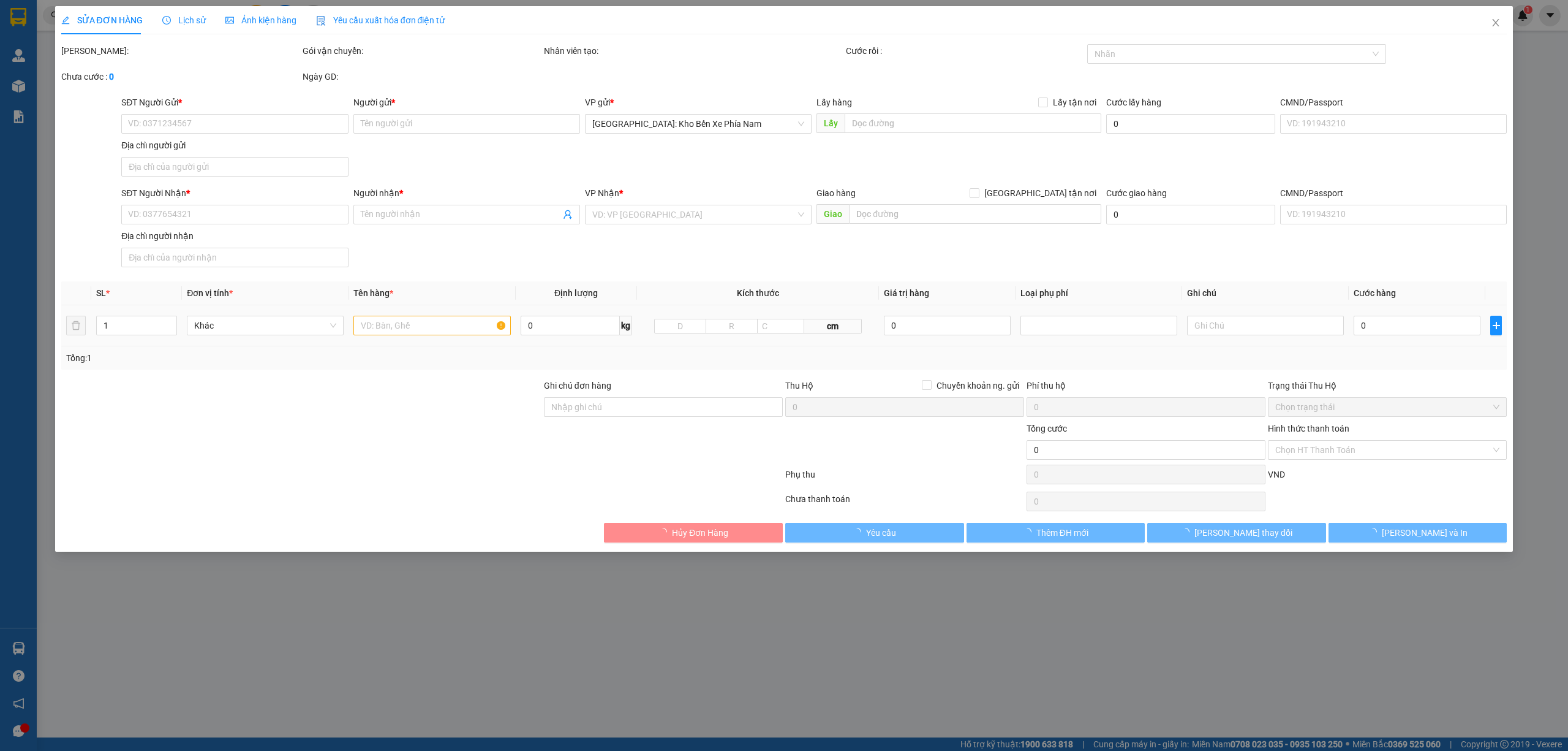
type input "0387411997"
type input "[PERSON_NAME]"
checkbox input "true"
type input "singardren vsip từ [GEOGRAPHIC_DATA]"
type input "0382686179"
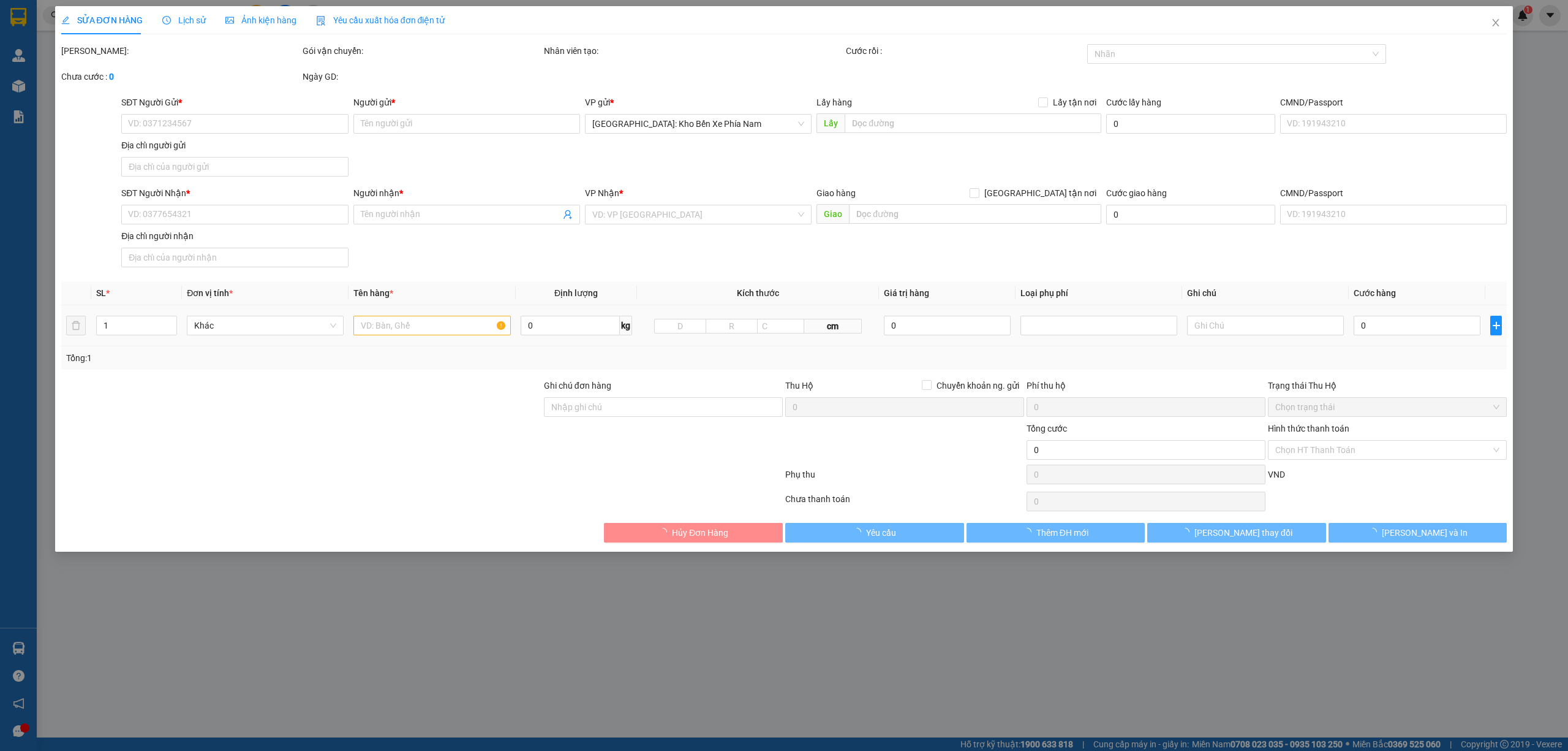
type input "[PERSON_NAME]"
checkbox input "true"
type input "39-41 nguyễn thị minh khai - lộc thọ - nha trang"
type input "450.000"
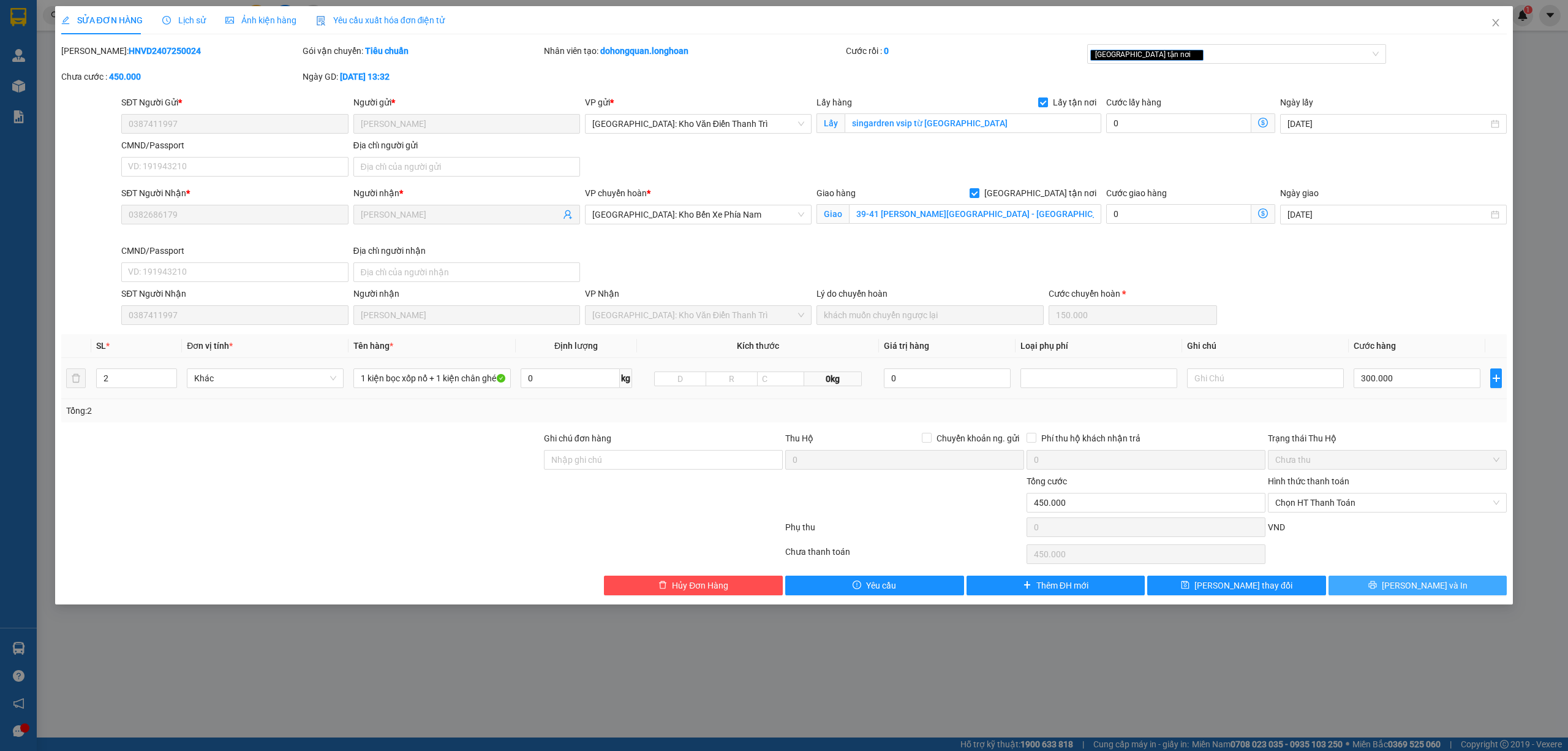
click at [1383, 583] on button "Lưu và In" at bounding box center [1418, 585] width 179 height 19
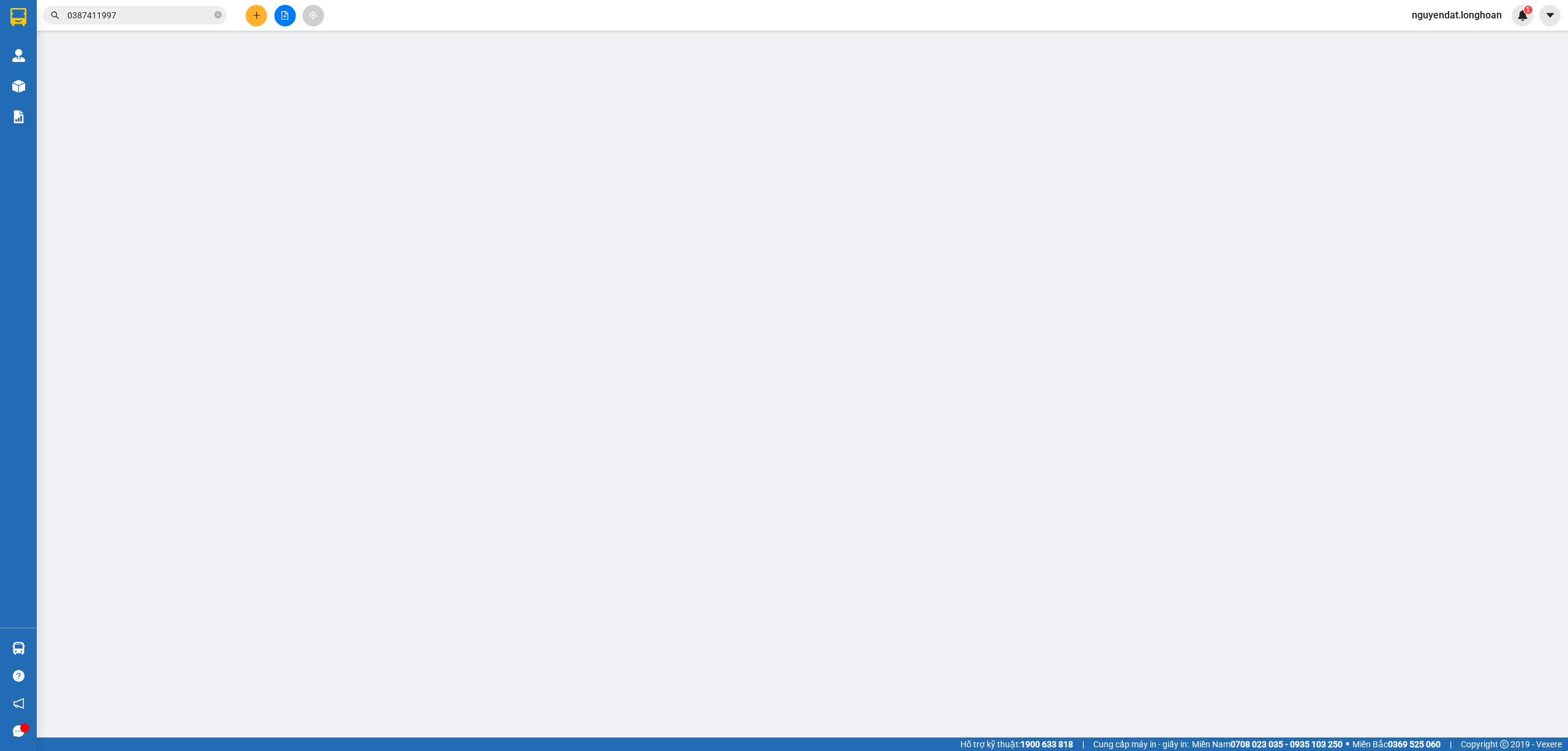
type input "0387411997"
type input "[PERSON_NAME]"
checkbox input "true"
type input "singardren vsip từ [GEOGRAPHIC_DATA]"
type input "0382686179"
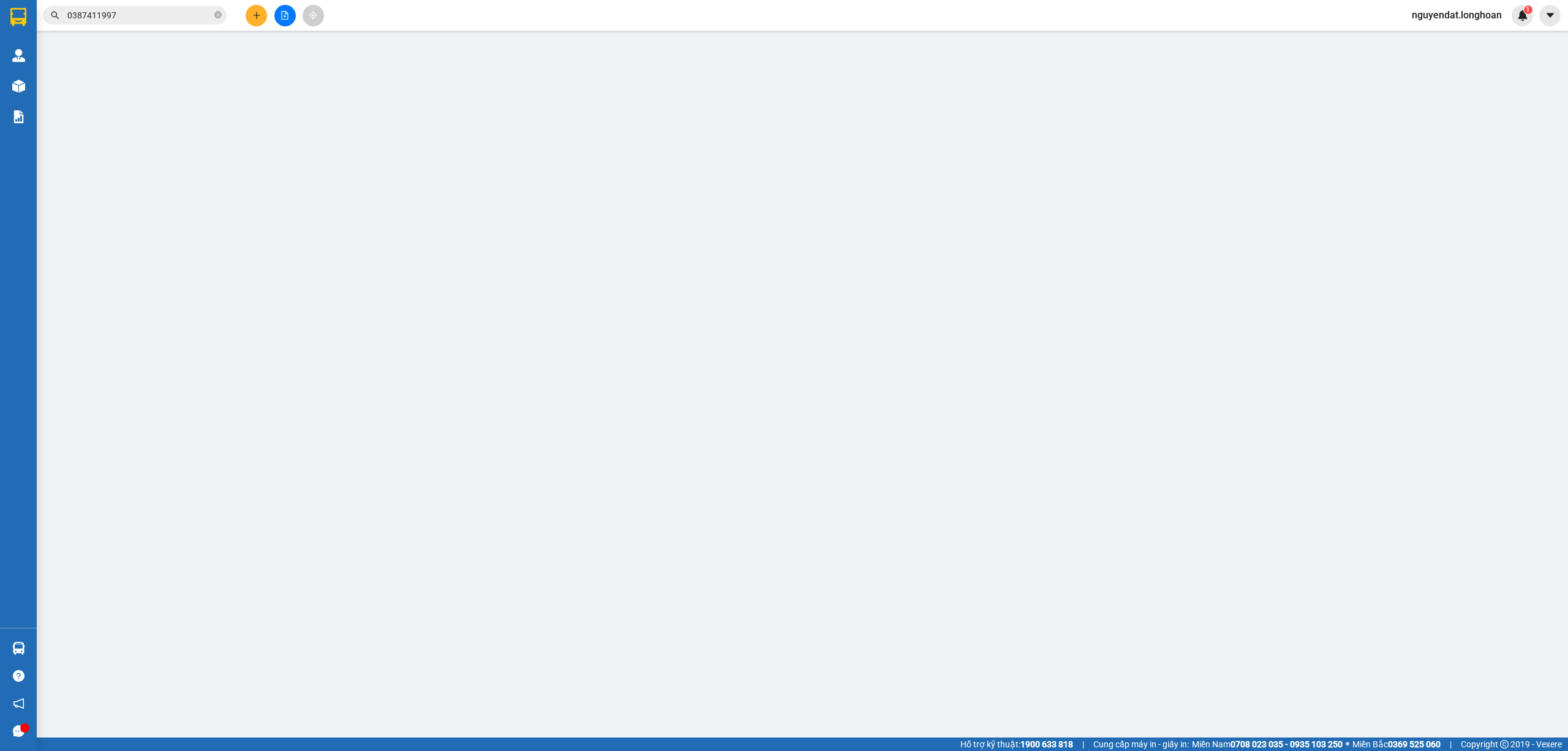
type input "[PERSON_NAME]"
checkbox input "true"
type input "39-41 nguyễn thị minh khai - lộc thọ - nha trang"
type input "450.000"
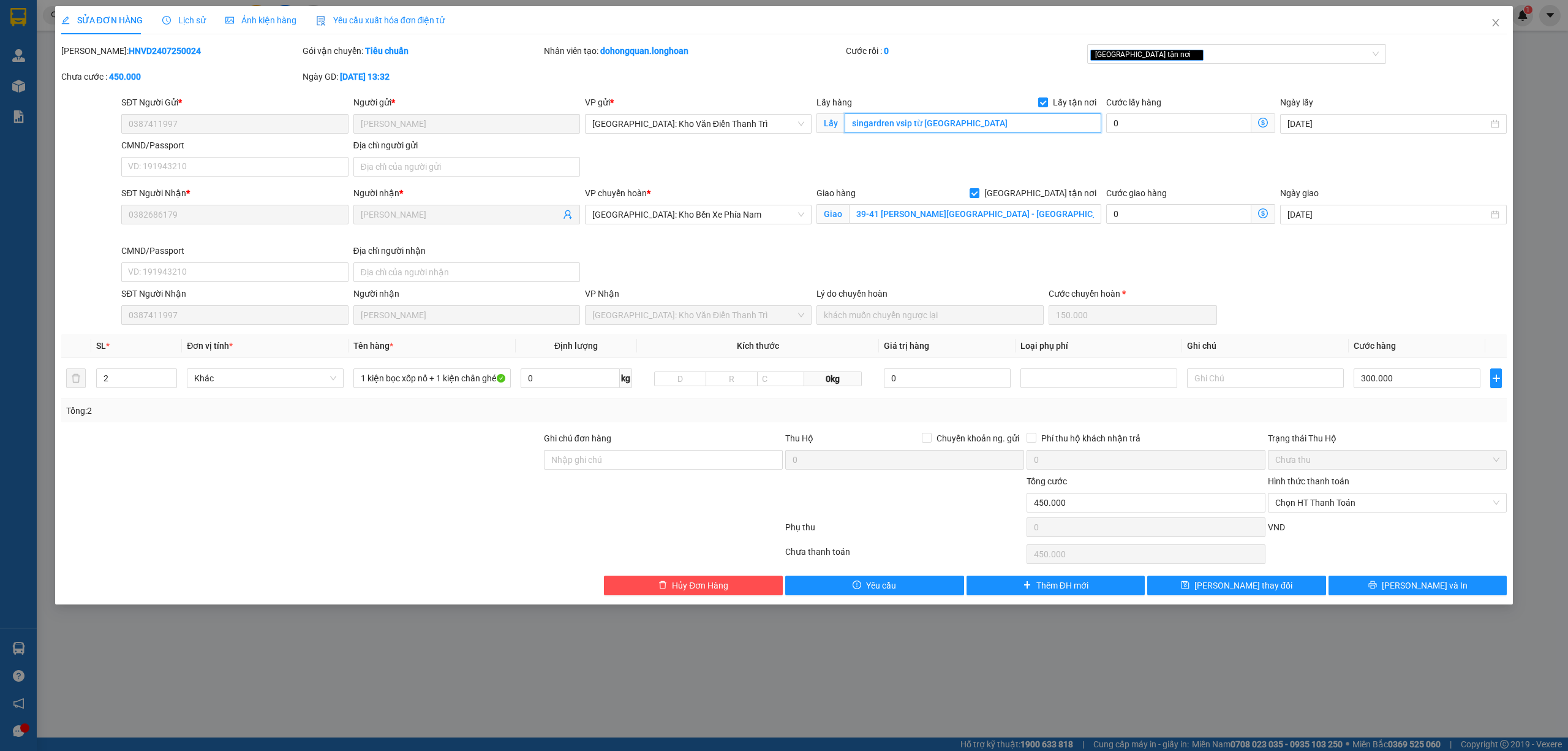
click at [945, 122] on input "singardren vsip từ [GEOGRAPHIC_DATA]" at bounding box center [972, 122] width 256 height 19
drag, startPoint x: 945, startPoint y: 122, endPoint x: 895, endPoint y: 160, distance: 62.8
click at [895, 160] on div "SĐT Người Gửi * 0387411997 Người gửi * nguyễn văn bắc VP gửi * Hà Nội: Kho Văn …" at bounding box center [814, 139] width 1391 height 86
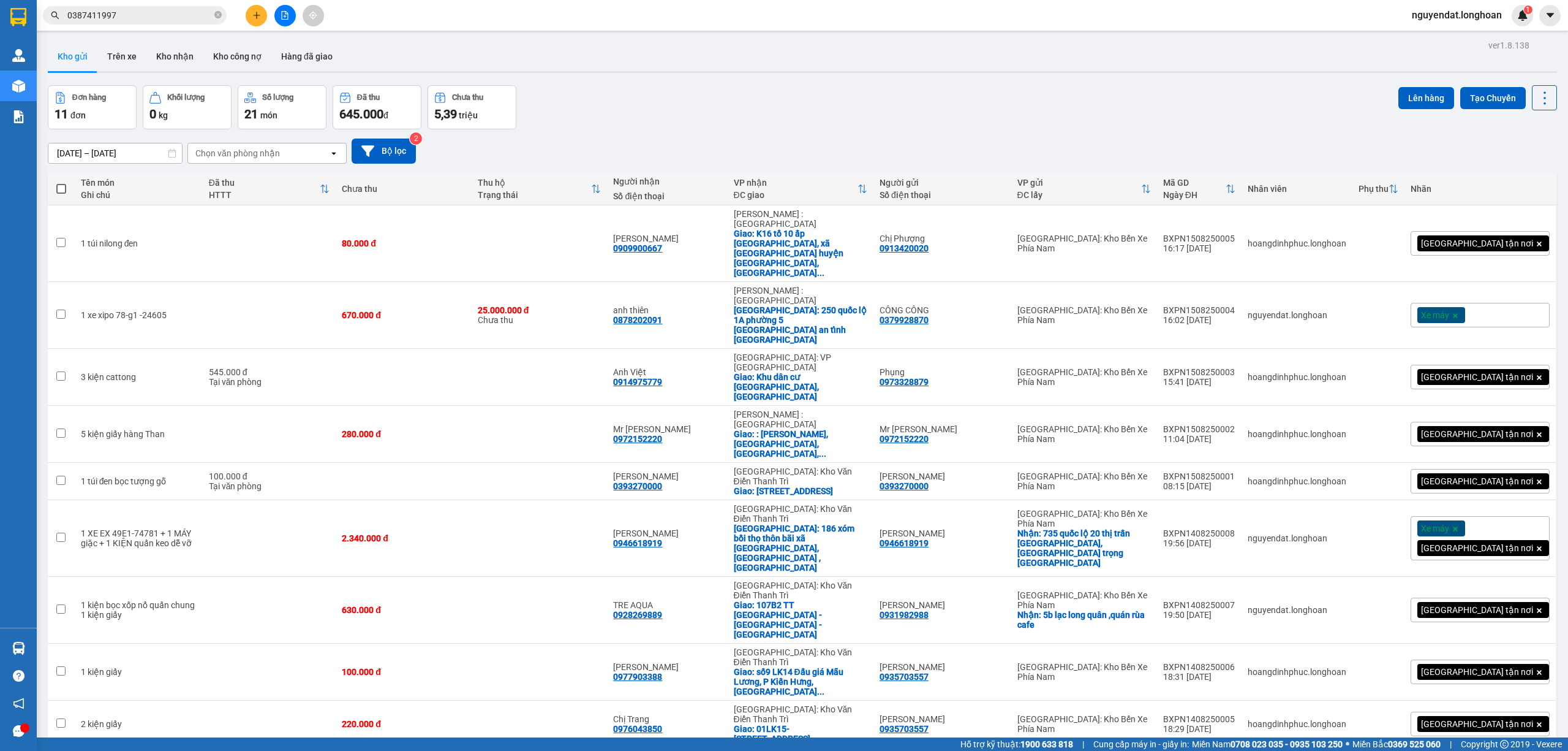
click at [162, 20] on input "0387411997" at bounding box center [140, 15] width 144 height 14
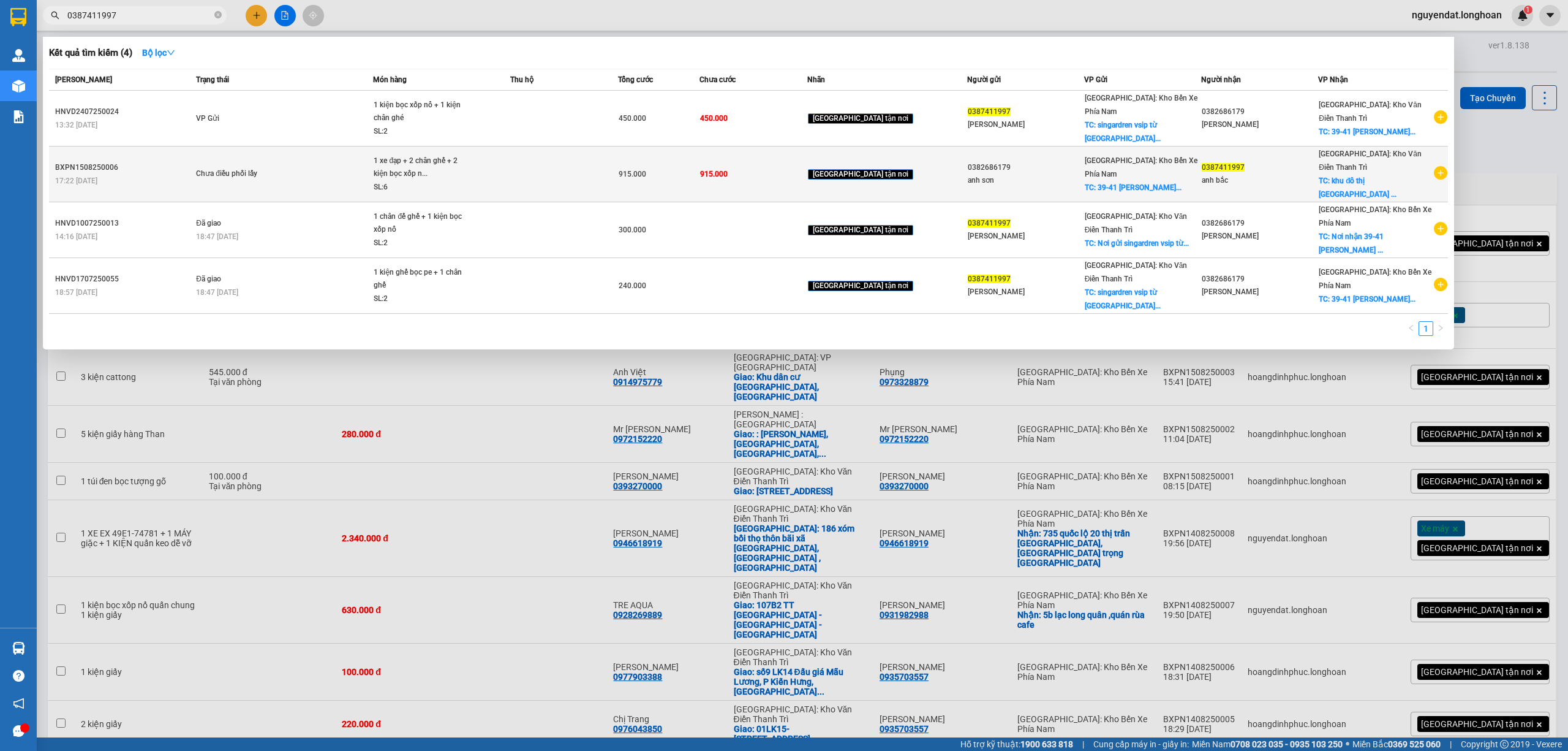
click at [372, 167] on span "Chưa điều phối lấy" at bounding box center [284, 173] width 176 height 14
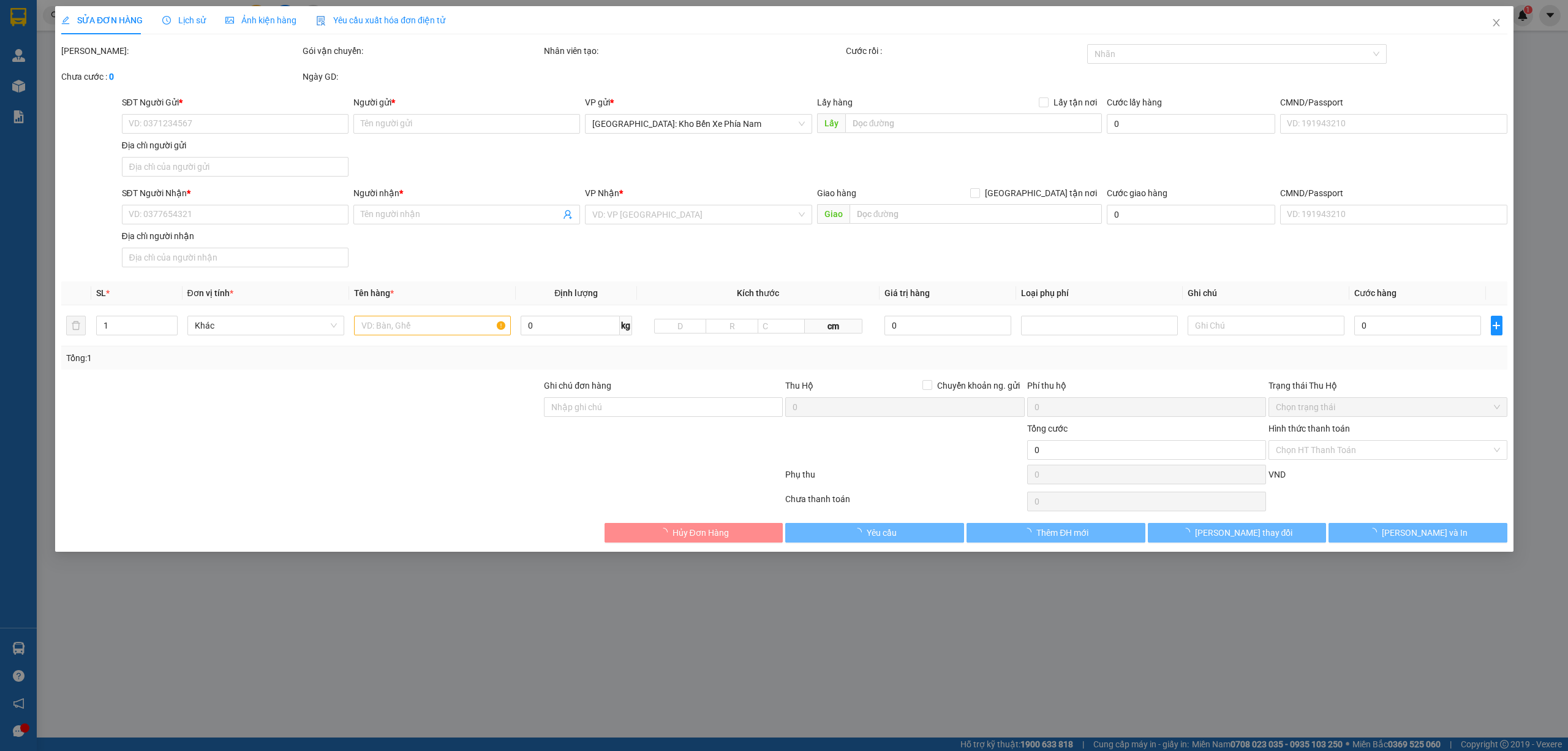
type input "0382686179"
type input "anh sơn"
checkbox input "true"
type input "39-41 [PERSON_NAME][GEOGRAPHIC_DATA] -[GEOGRAPHIC_DATA]"
type input "0387411997"
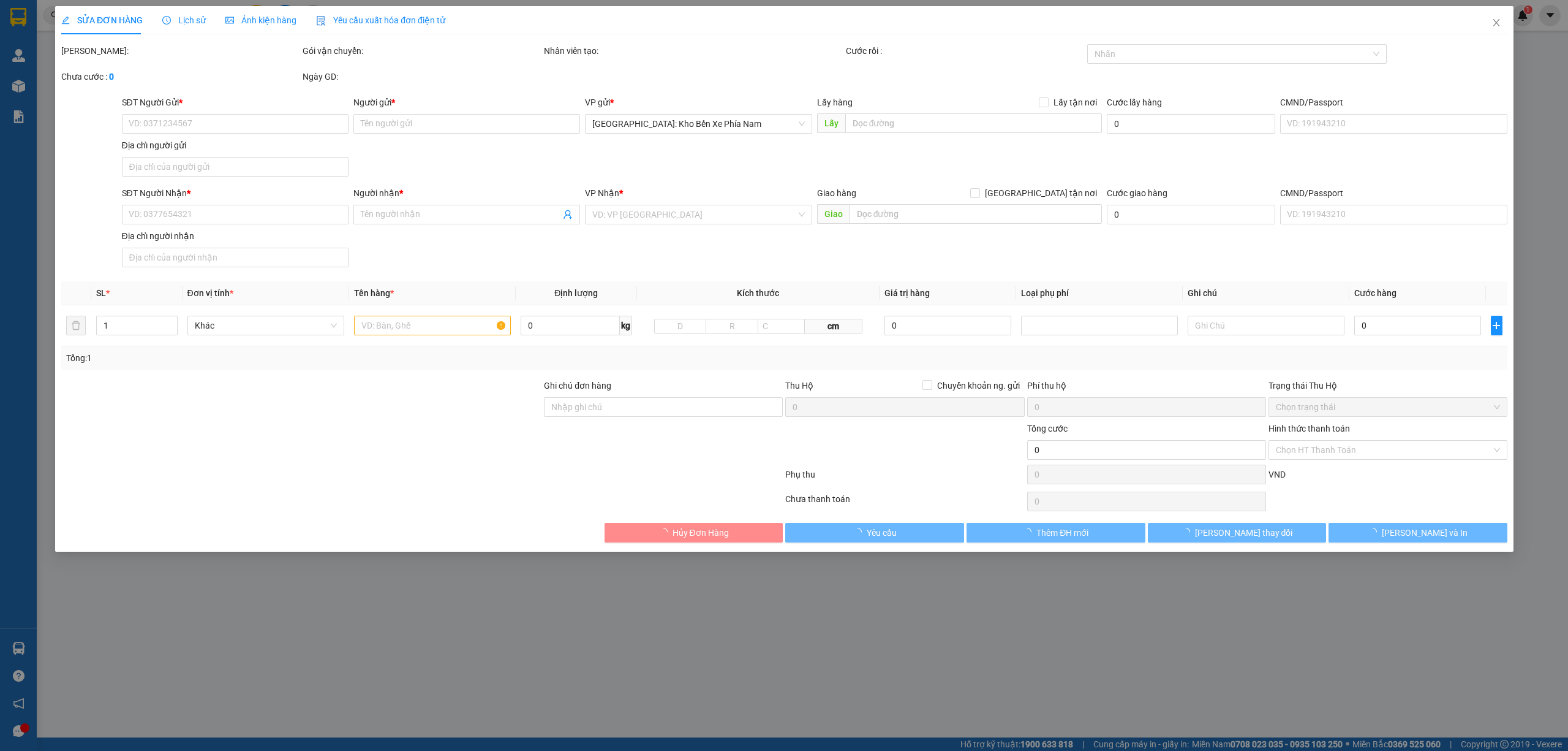
type input "anh bắc"
checkbox input "true"
type input "khu đô thị [GEOGRAPHIC_DATA] từ [GEOGRAPHIC_DATA]"
type input "915.000"
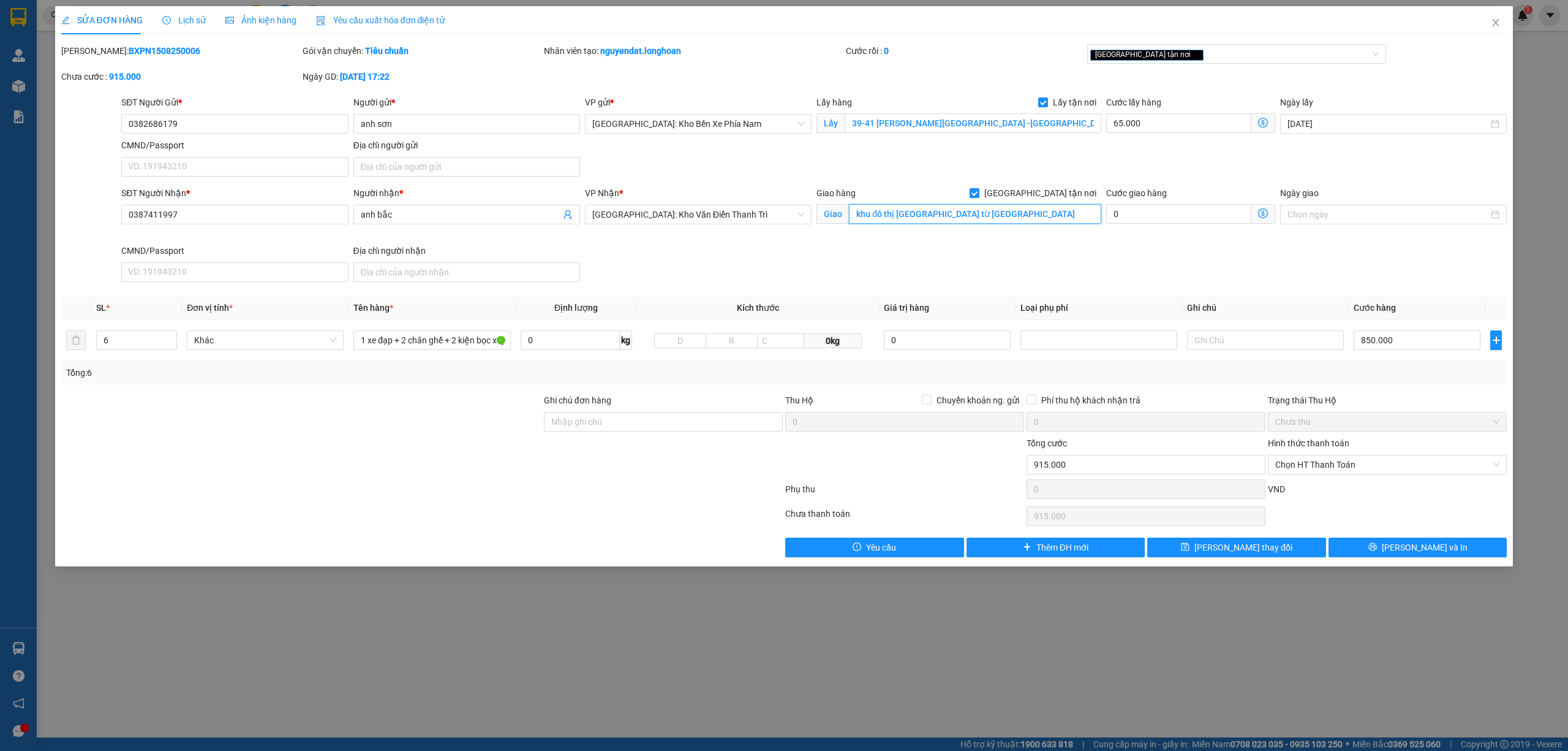
click at [949, 216] on input "khu đô thị [GEOGRAPHIC_DATA] từ [GEOGRAPHIC_DATA]" at bounding box center [975, 214] width 253 height 19
click at [1492, 21] on icon "close" at bounding box center [1496, 22] width 10 height 10
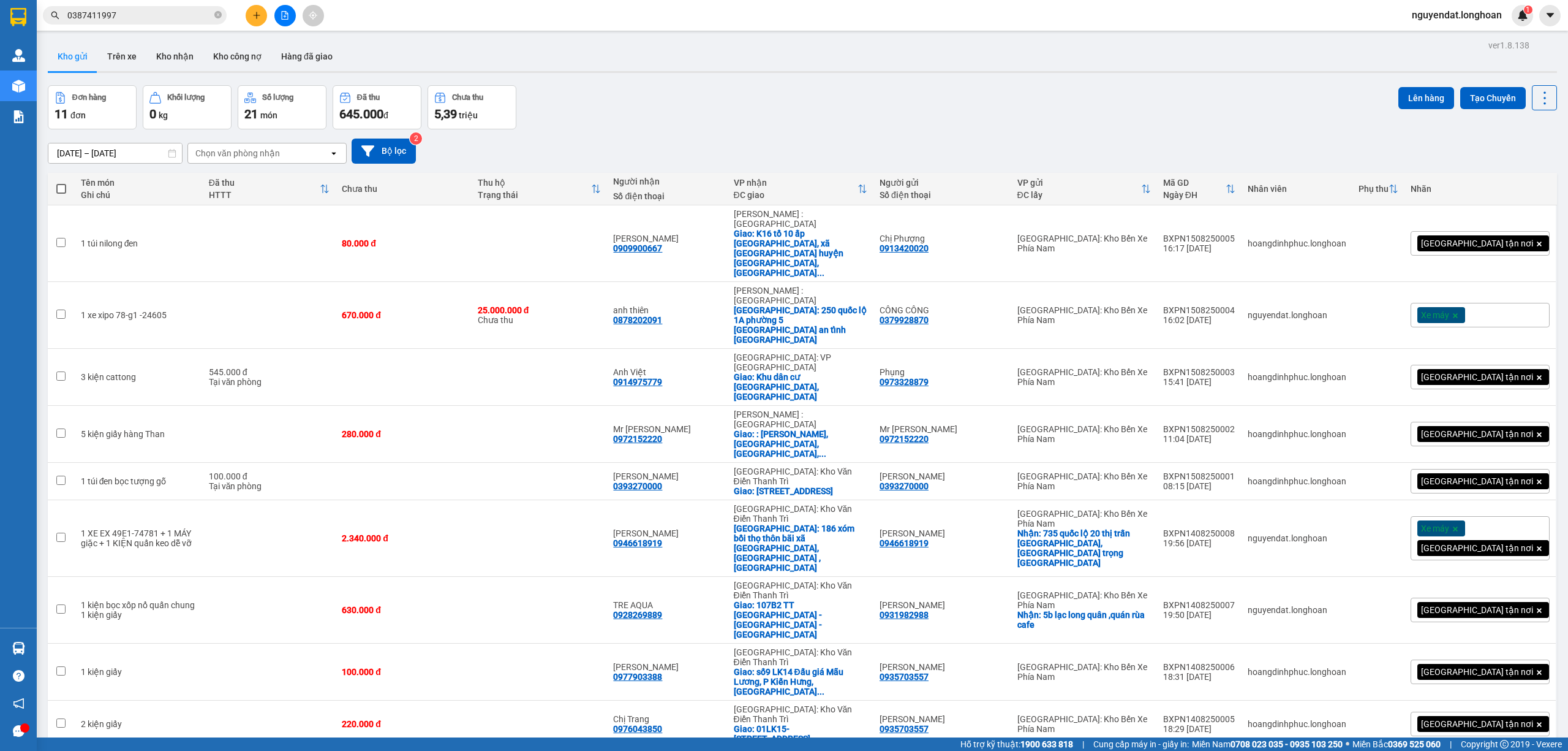
click at [151, 13] on input "0387411997" at bounding box center [140, 15] width 144 height 14
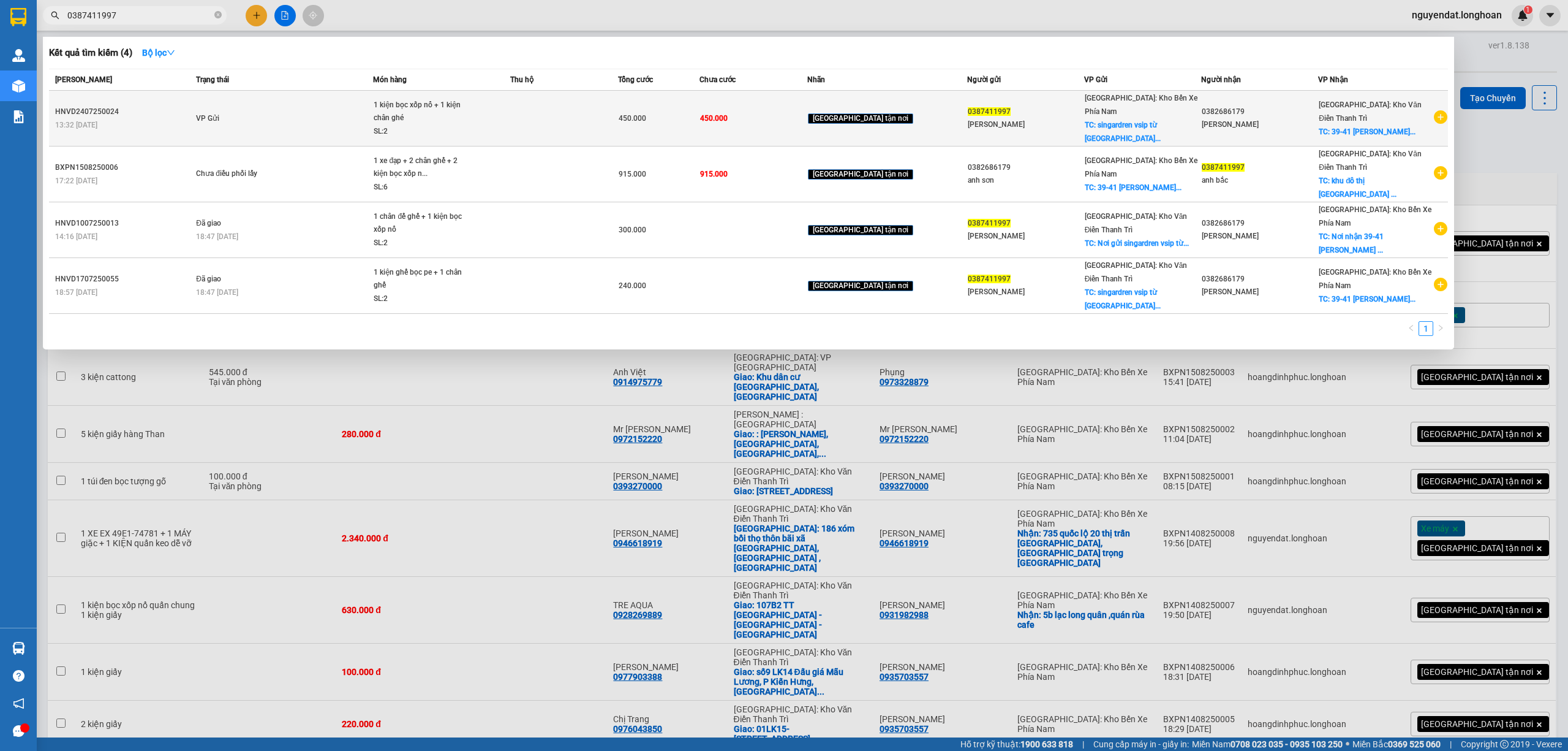
click at [311, 114] on td "VP Gửi" at bounding box center [283, 118] width 180 height 56
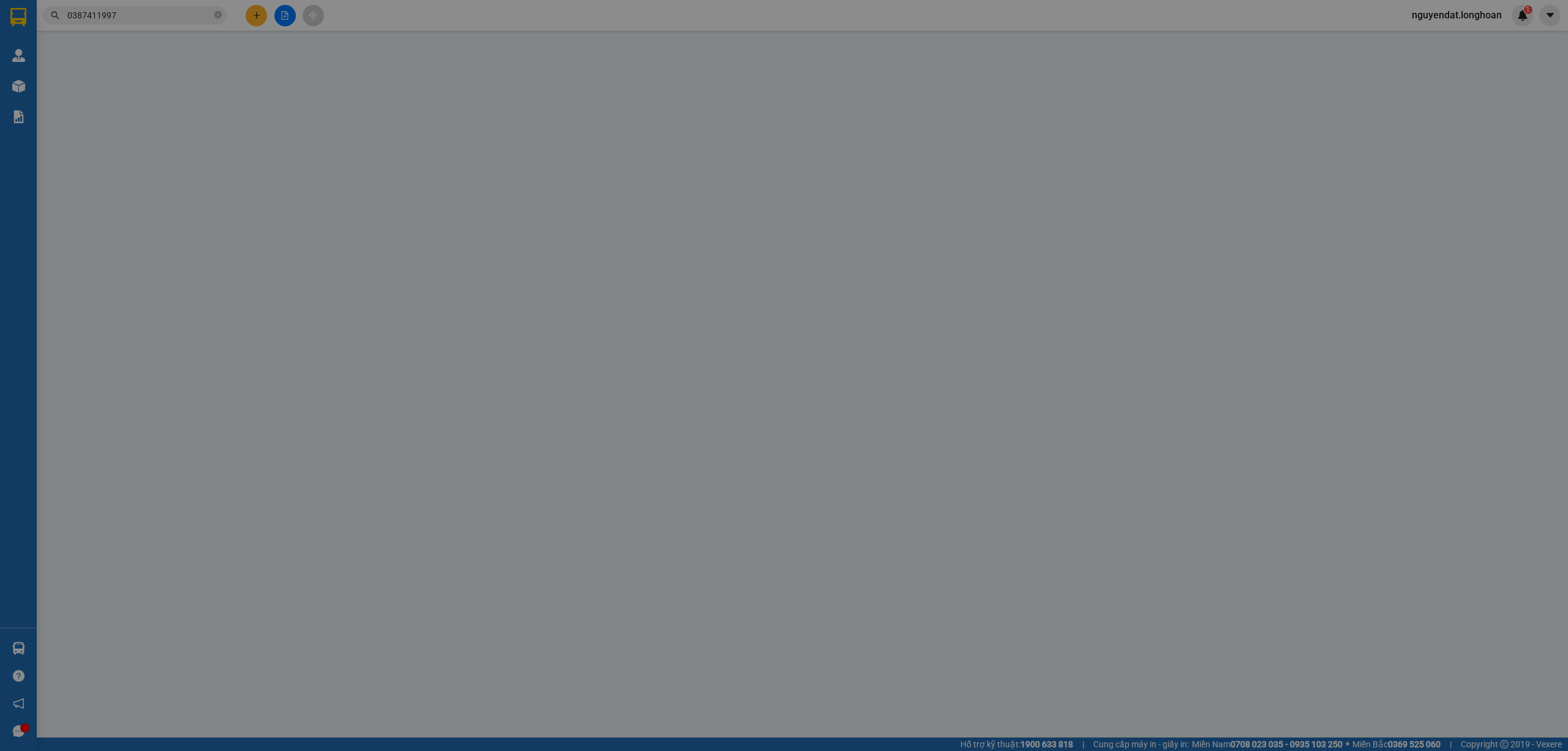
type input "0387411997"
type input "[PERSON_NAME]"
checkbox input "true"
type input "singardren vsip từ [GEOGRAPHIC_DATA]"
type input "0382686179"
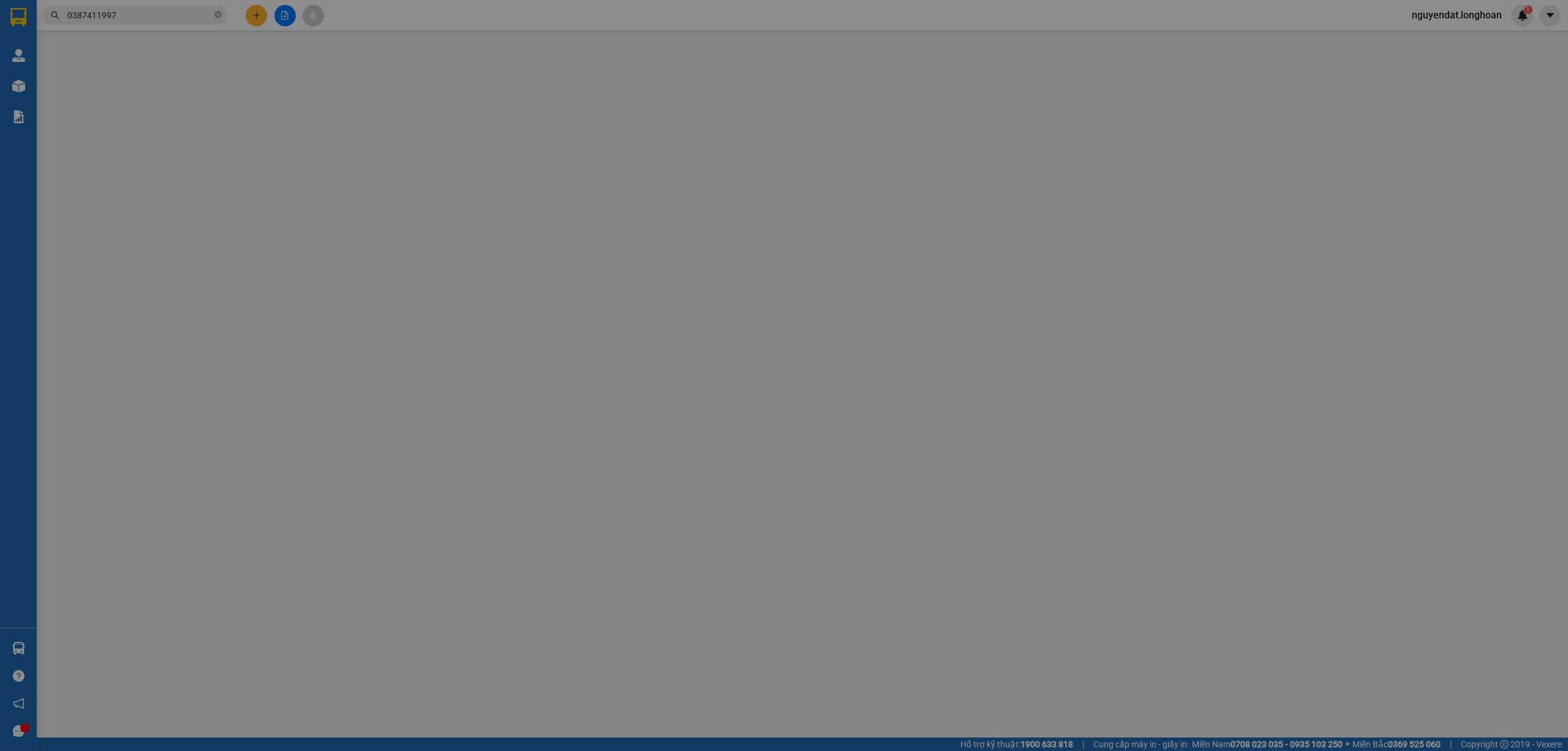
type input "[PERSON_NAME]"
checkbox input "true"
type input "39-41 nguyễn thị minh khai - lộc thọ - nha trang"
type input "450.000"
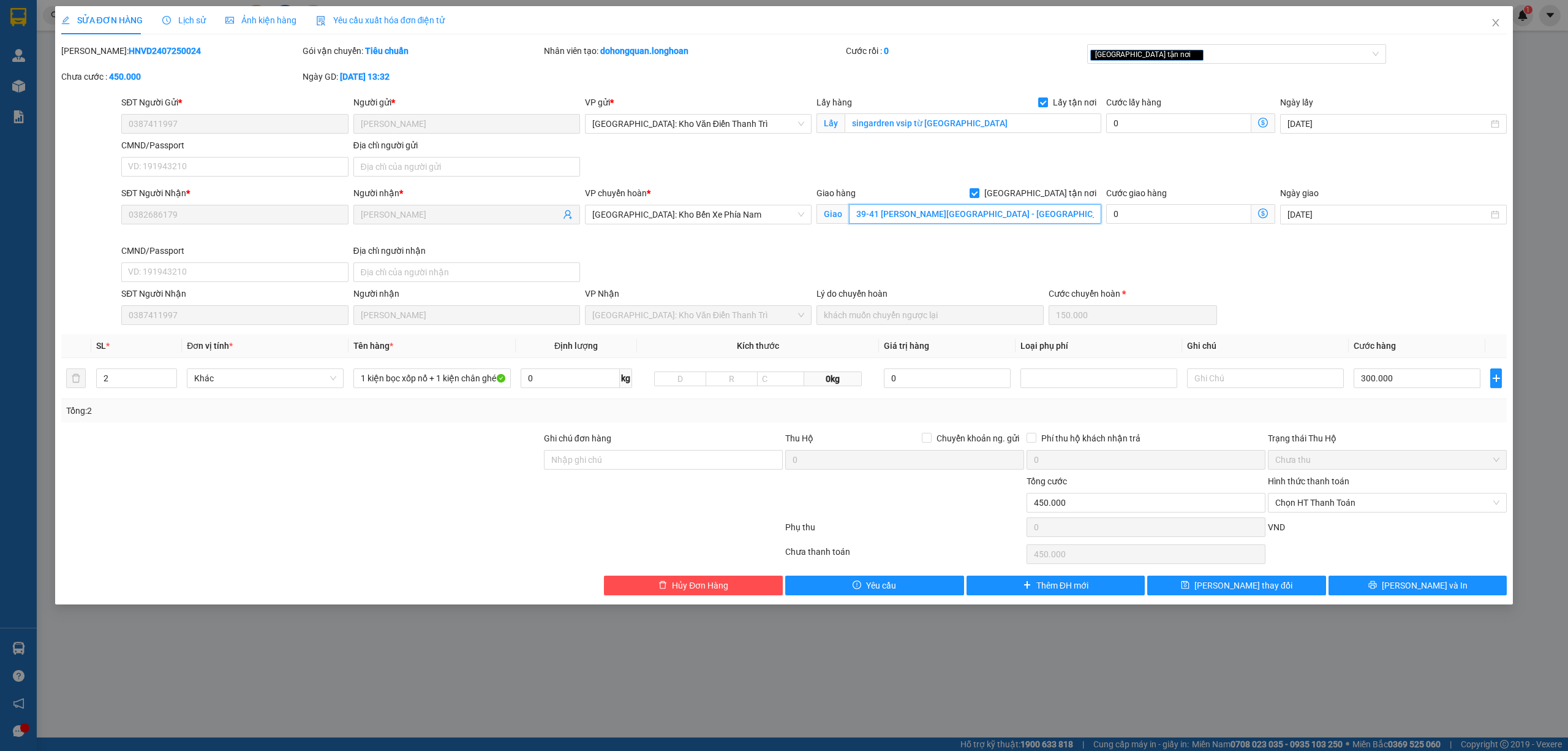
click at [1051, 219] on input "39-41 nguyễn thị minh khai - lộc thọ - nha trang" at bounding box center [975, 214] width 253 height 19
paste input "khu đô thị [GEOGRAPHIC_DATA] từ [GEOGRAPHIC_DATA]"
click at [1064, 219] on input "khu đô thị [GEOGRAPHIC_DATA] từ [GEOGRAPHIC_DATA]" at bounding box center [975, 214] width 253 height 19
type input "khu đô thị [GEOGRAPHIC_DATA] từ [GEOGRAPHIC_DATA]"
drag, startPoint x: 1222, startPoint y: 587, endPoint x: 1181, endPoint y: 565, distance: 46.5
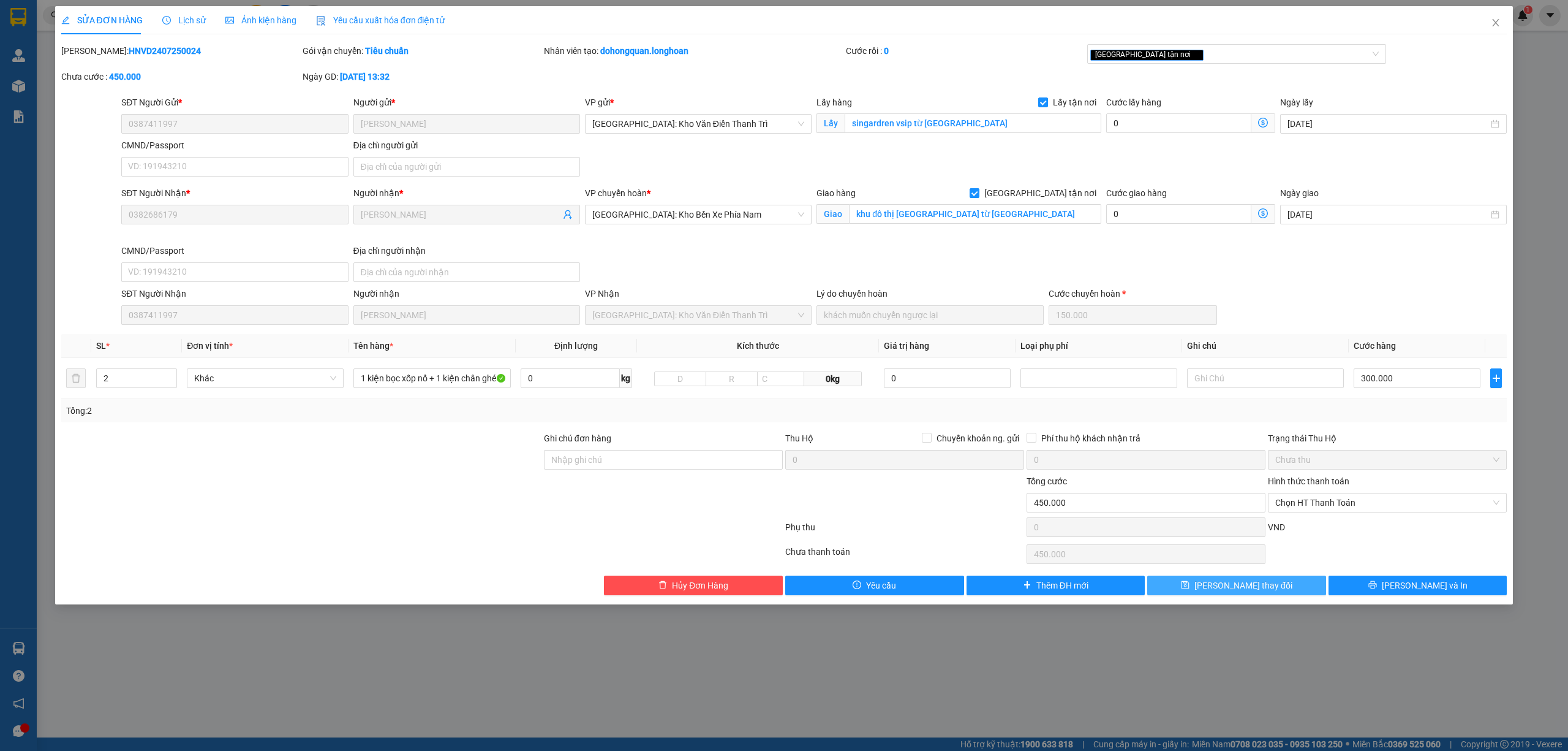
click at [1222, 587] on span "Lưu thay đổi" at bounding box center [1243, 585] width 98 height 14
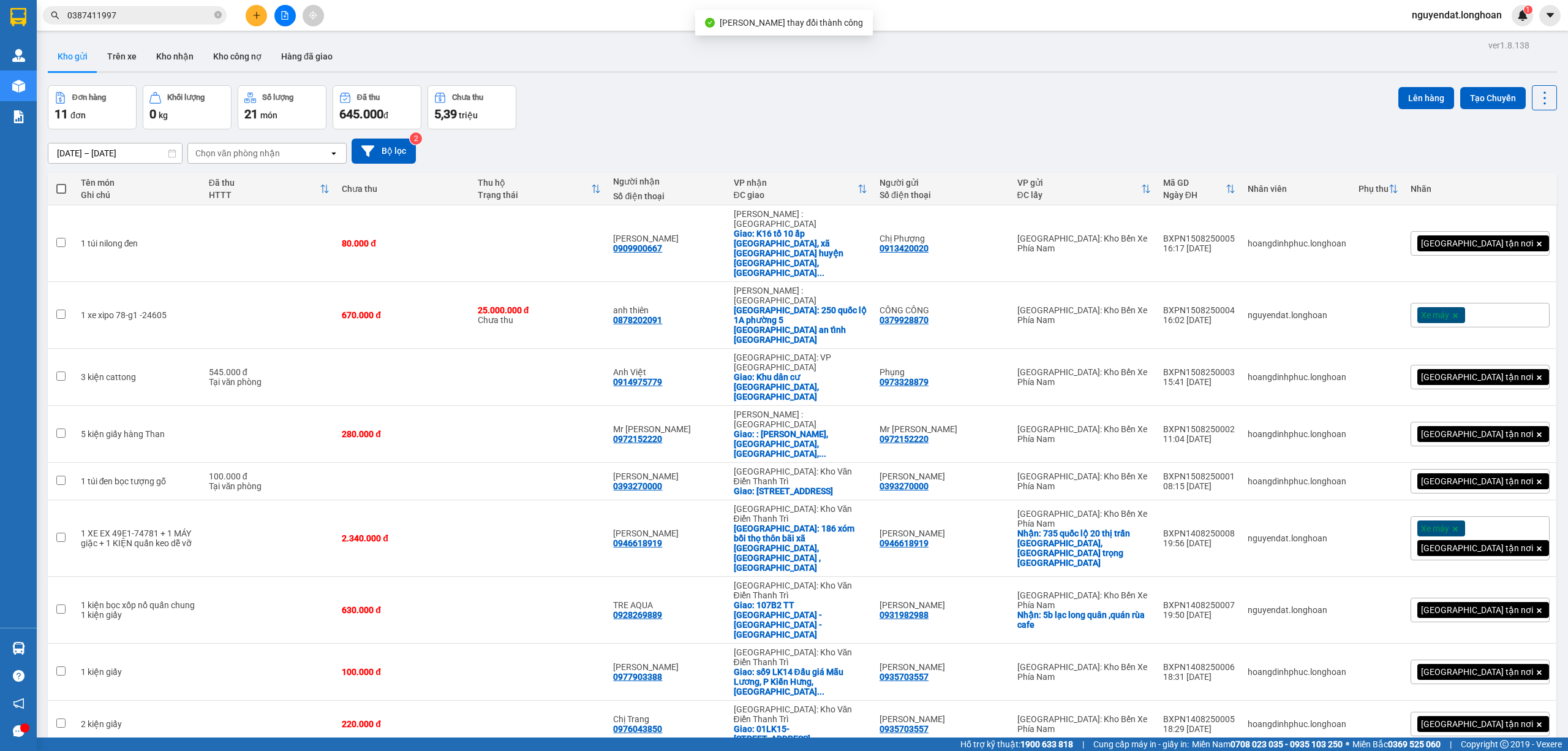
click at [164, 14] on input "0387411997" at bounding box center [140, 15] width 144 height 14
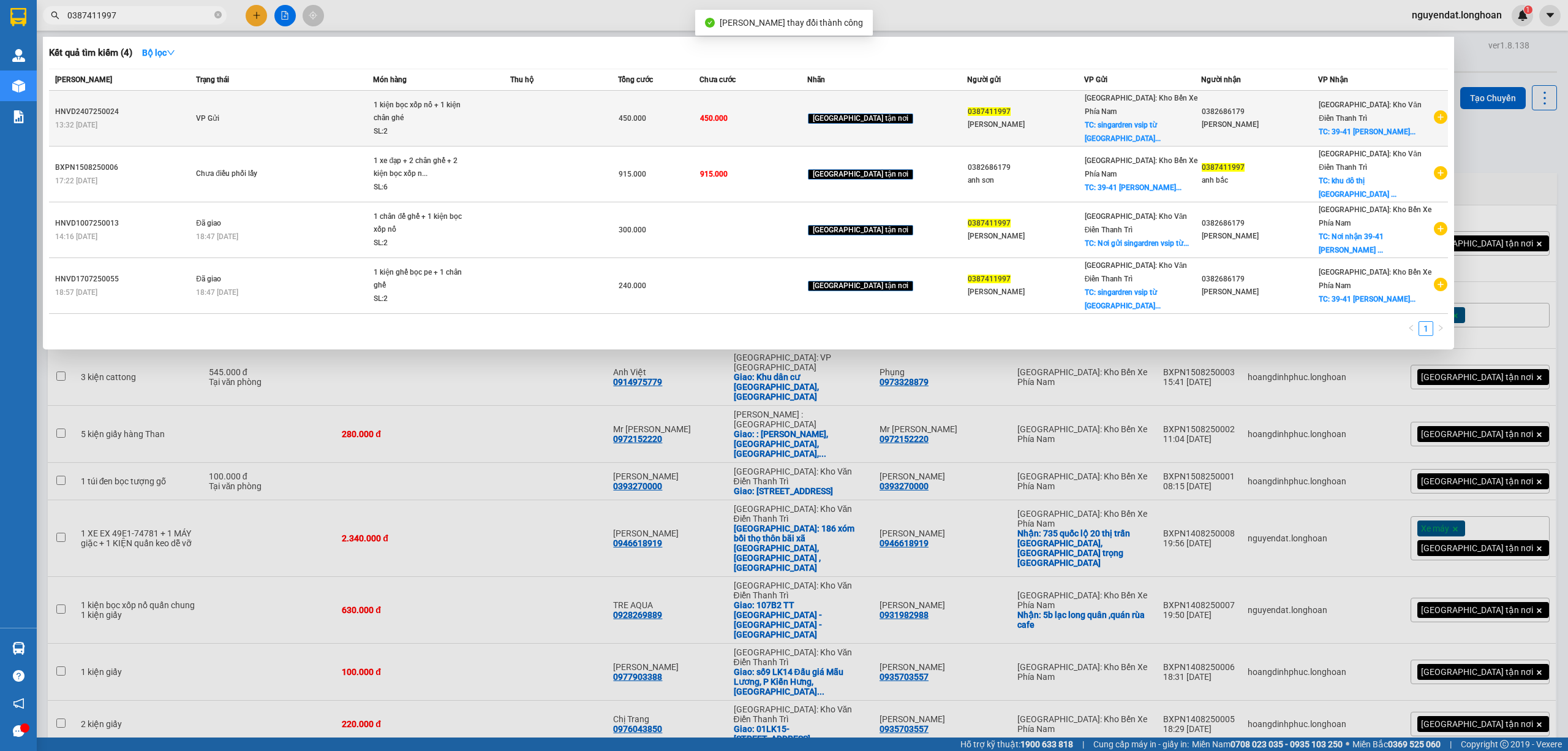
click at [465, 103] on div "1 kiện bọc xốp nổ + 1 kiện chân ghé" at bounding box center [420, 111] width 92 height 26
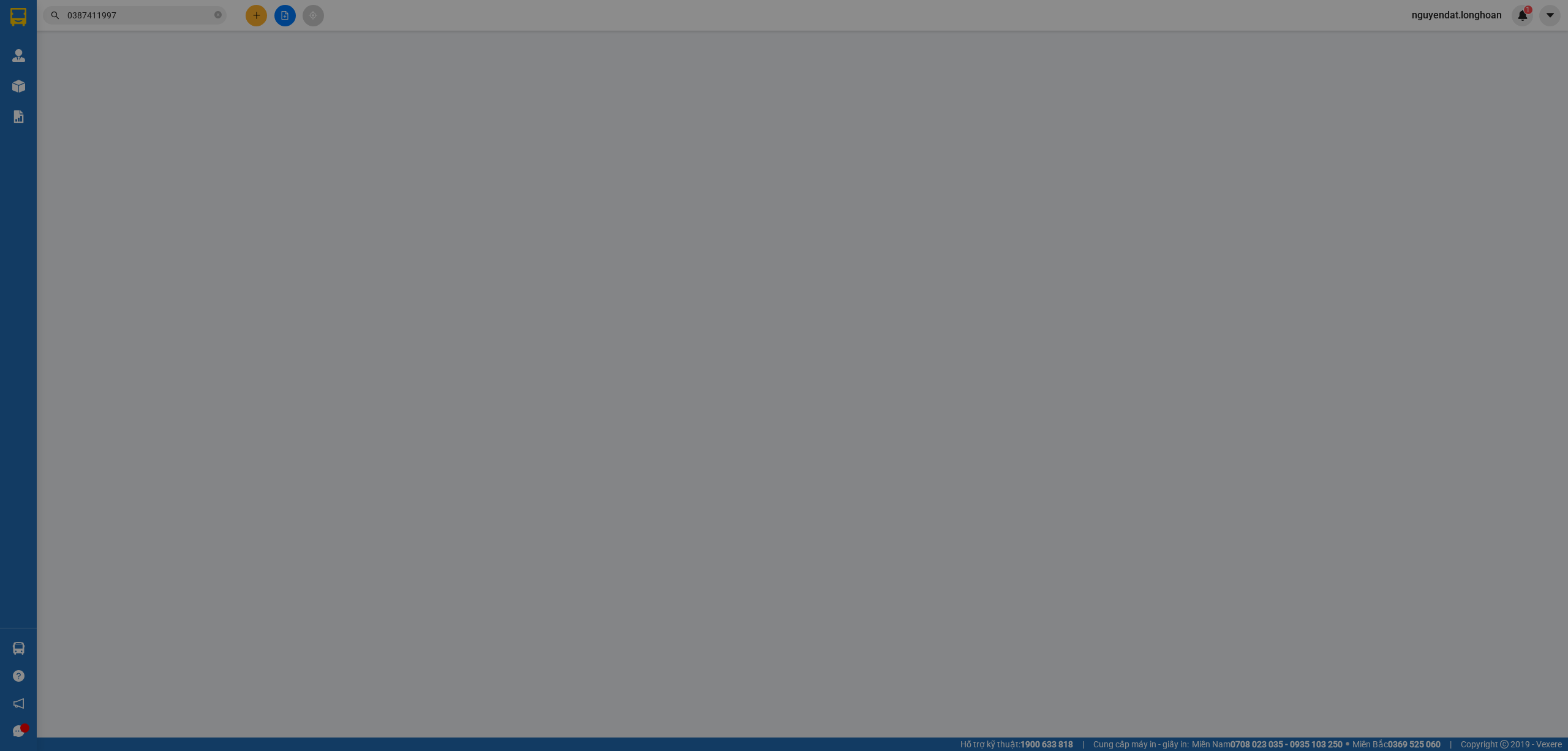
type input "0387411997"
type input "[PERSON_NAME]"
checkbox input "true"
type input "singardren vsip từ [GEOGRAPHIC_DATA]"
type input "0382686179"
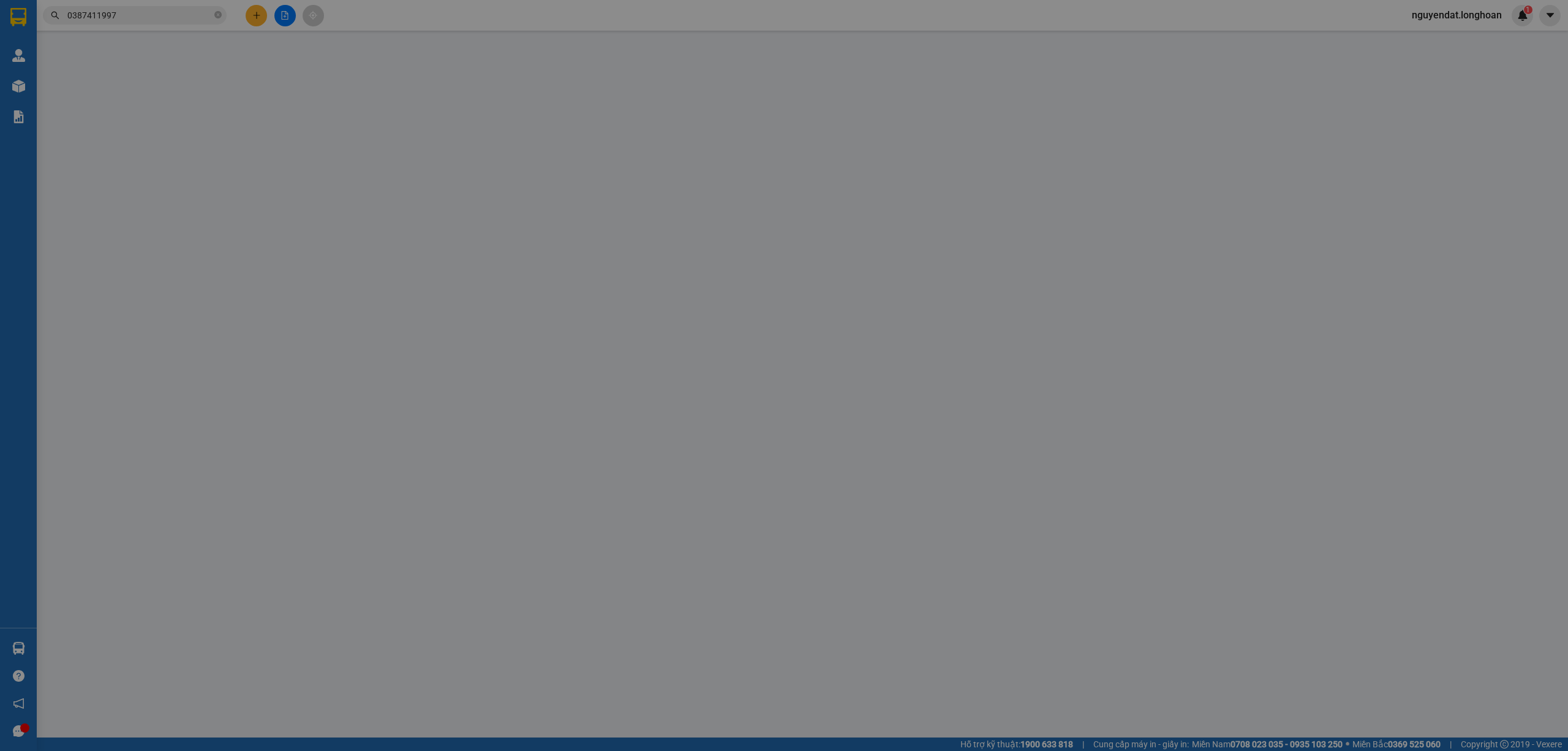
type input "[PERSON_NAME]"
checkbox input "true"
type input "khu đô thị [GEOGRAPHIC_DATA] từ [GEOGRAPHIC_DATA]"
type input "450.000"
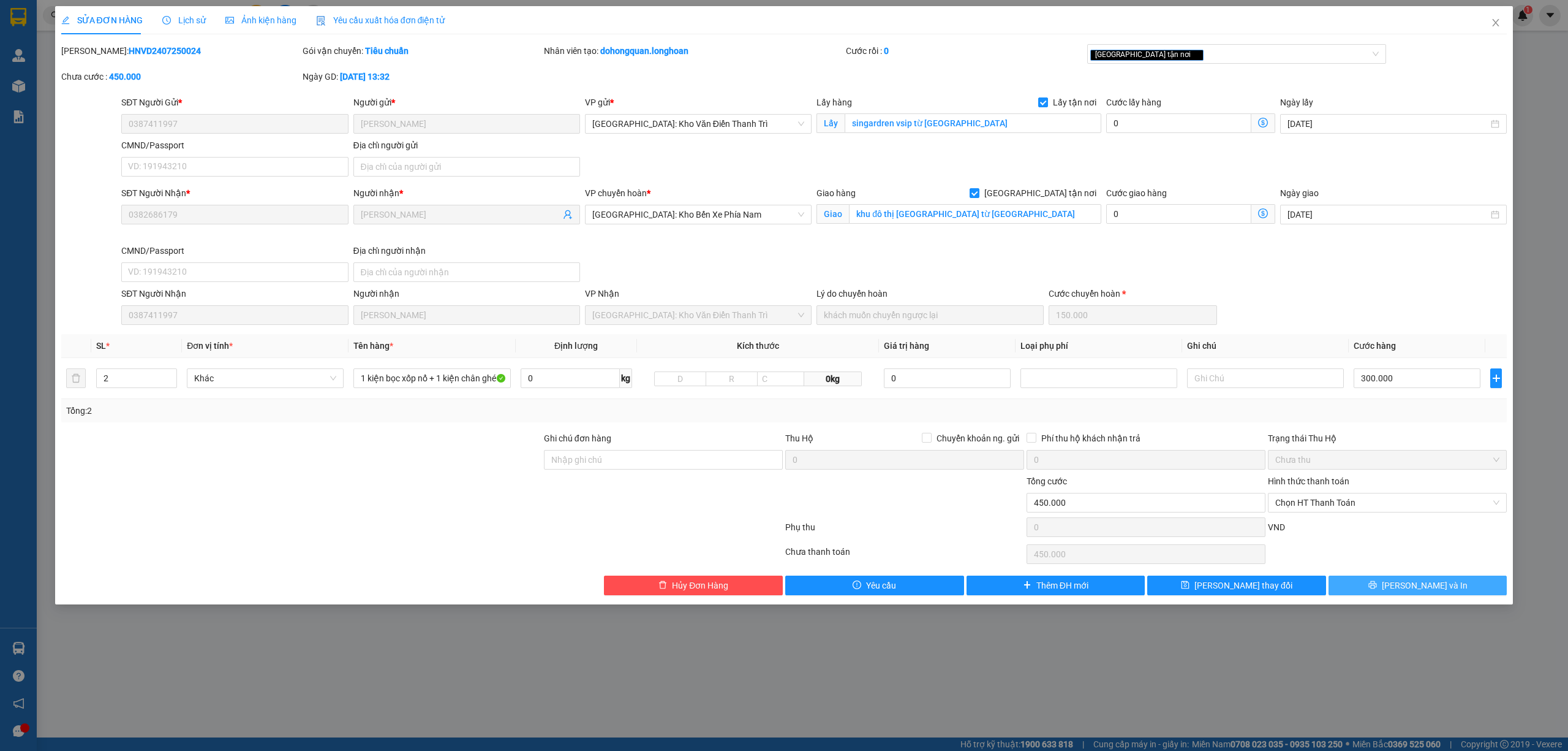
click at [1429, 582] on span "Lưu và In" at bounding box center [1425, 585] width 86 height 14
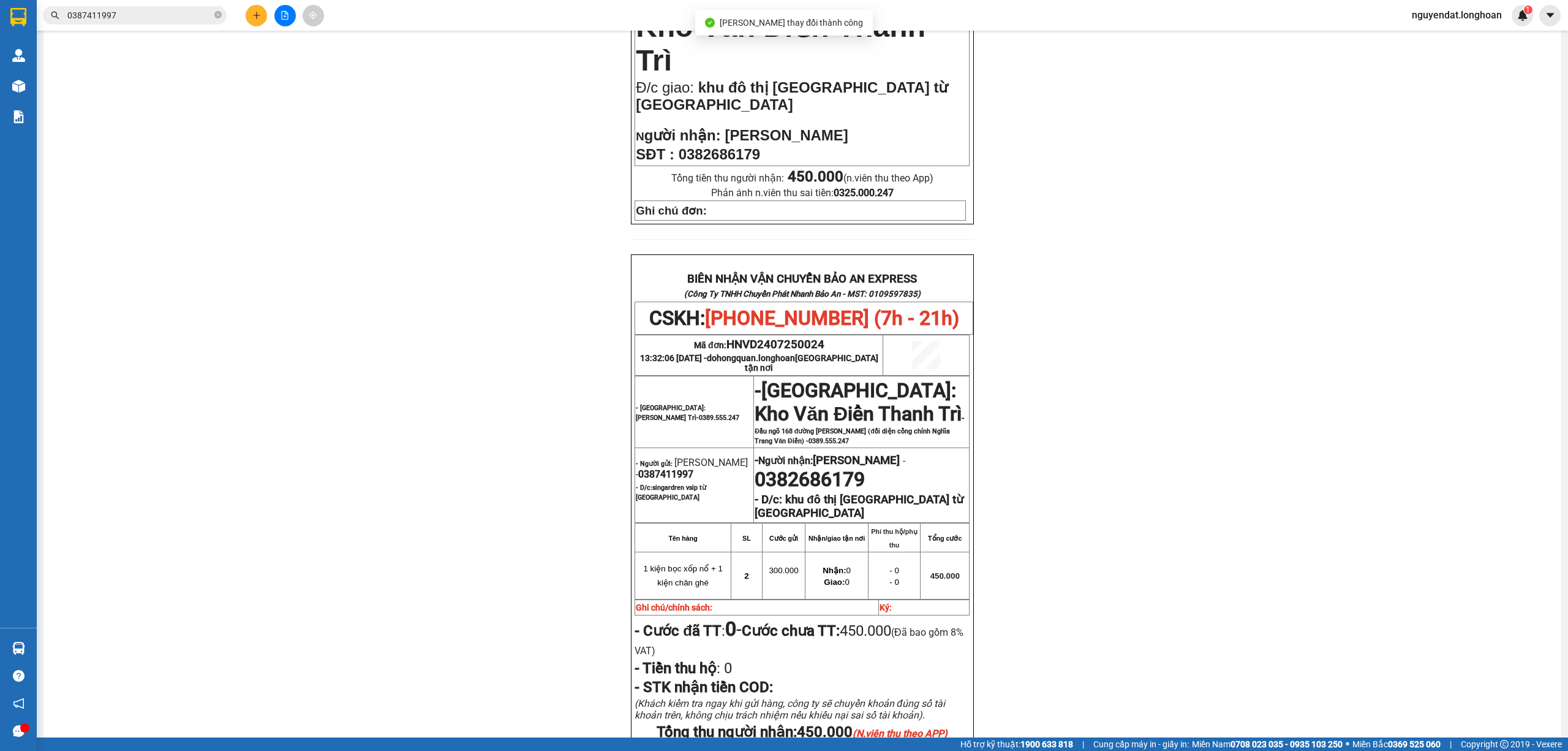
scroll to position [490, 0]
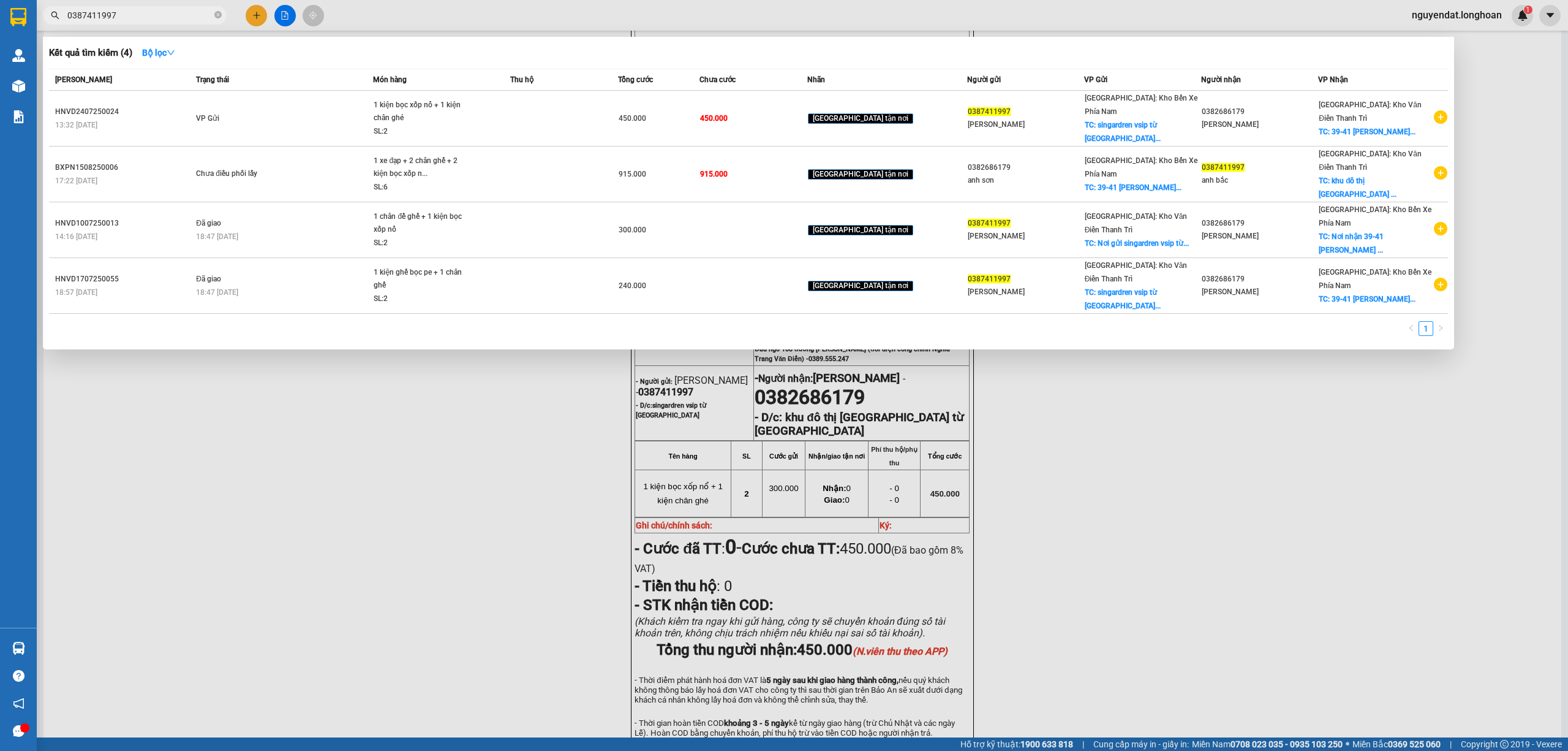
click at [150, 16] on input "0387411997" at bounding box center [140, 15] width 144 height 14
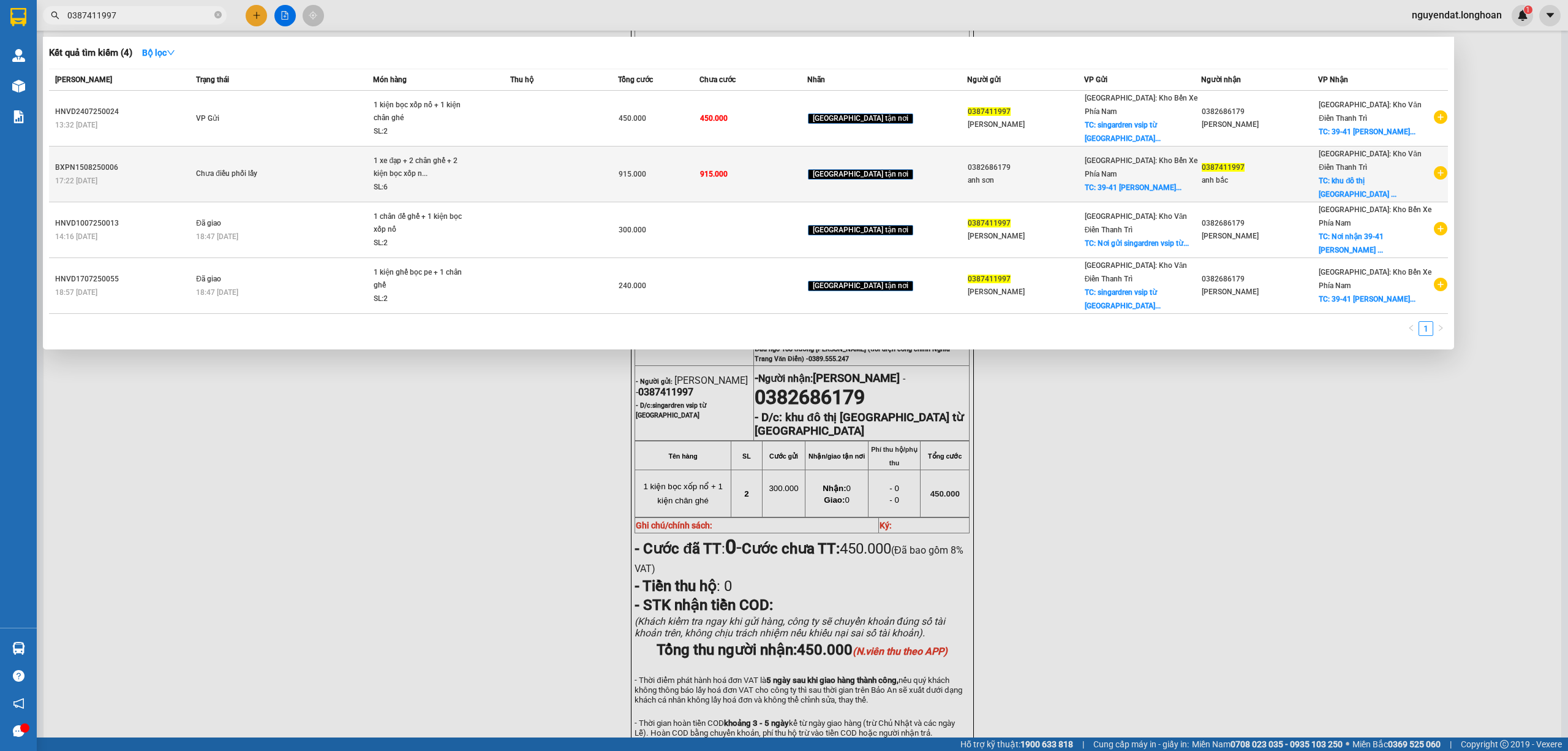
click at [226, 167] on div "Chưa điều phối lấy" at bounding box center [242, 173] width 92 height 14
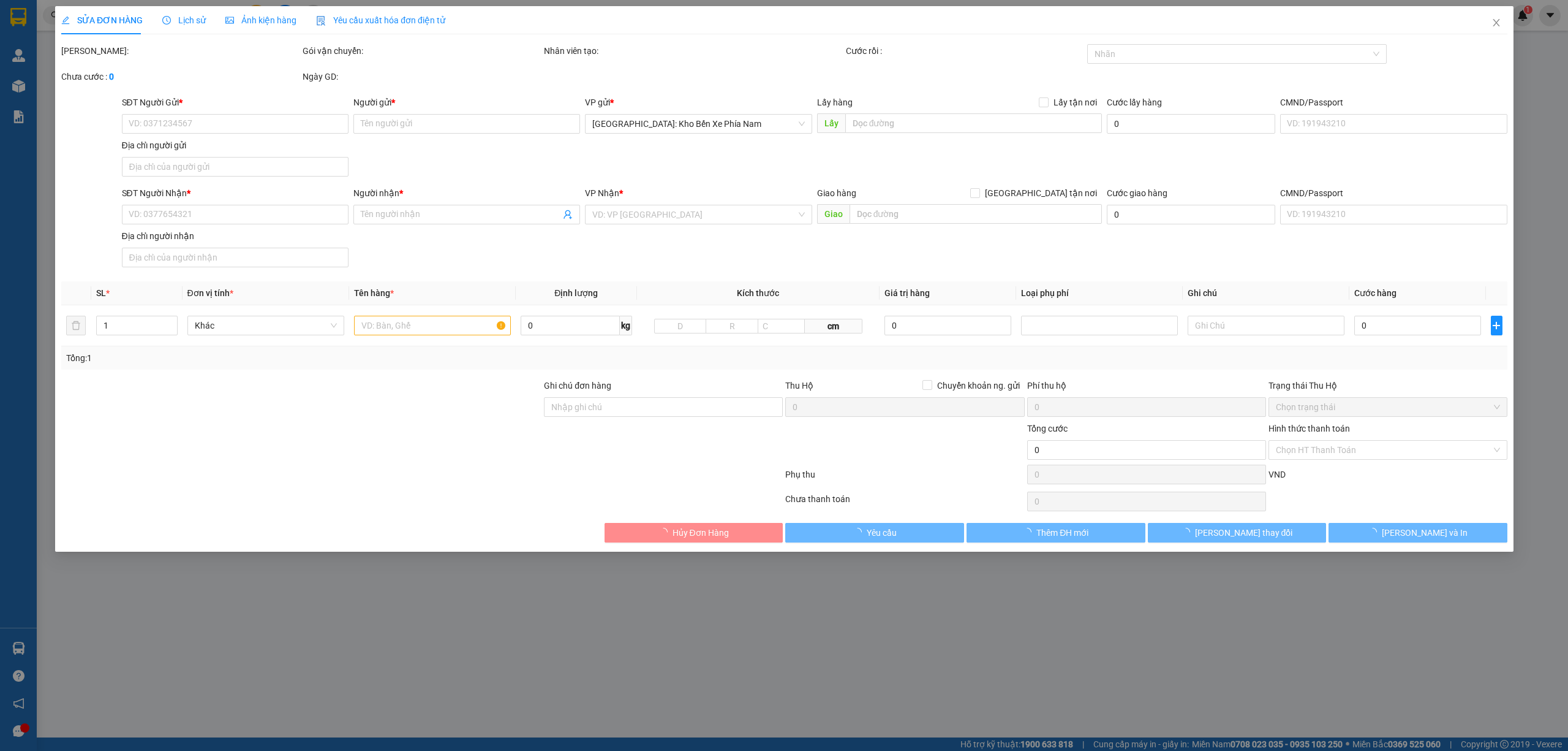
type input "0382686179"
type input "anh sơn"
checkbox input "true"
type input "39-41 [PERSON_NAME][GEOGRAPHIC_DATA] -[GEOGRAPHIC_DATA]"
type input "0387411997"
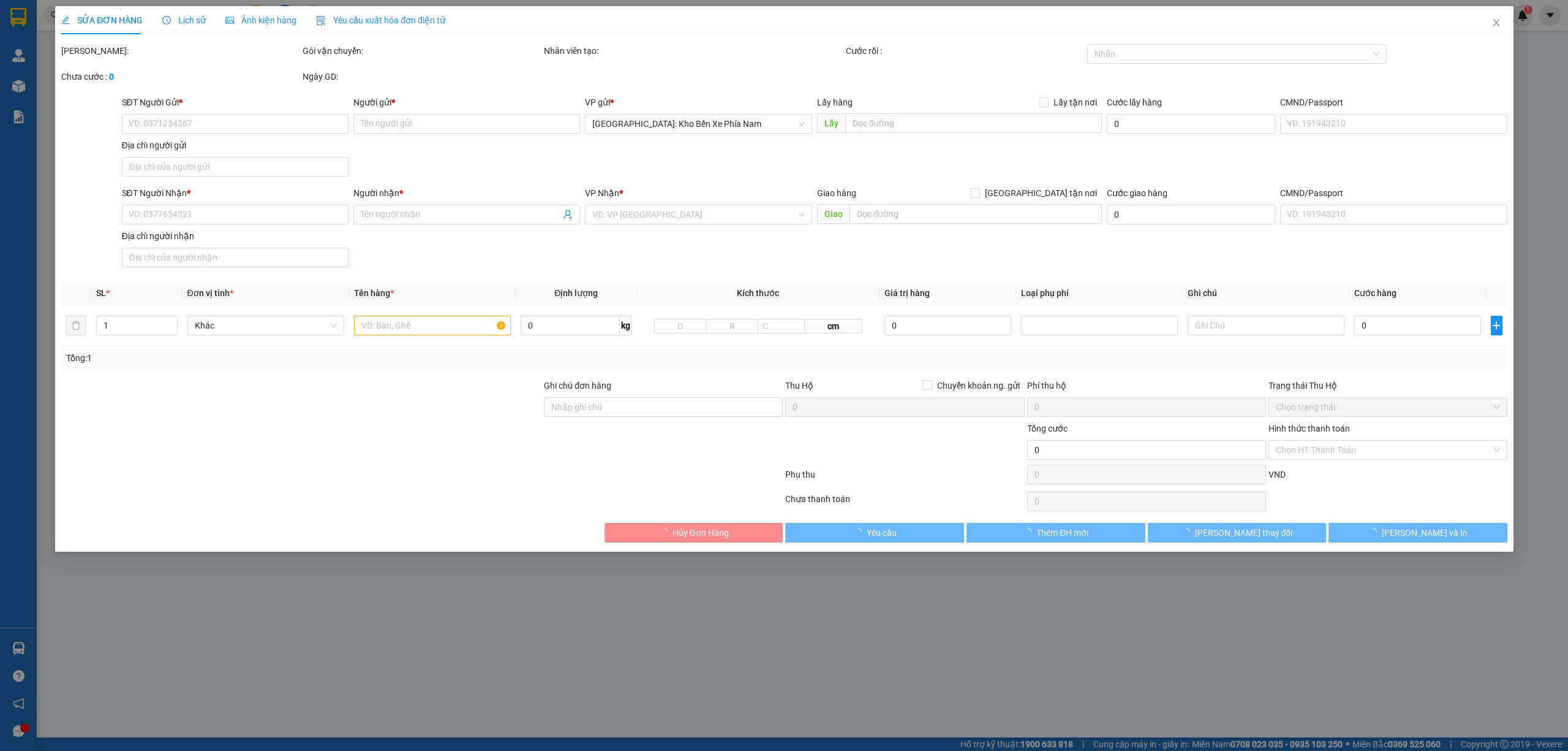
type input "anh bắc"
checkbox input "true"
type input "khu đô thị [GEOGRAPHIC_DATA] từ [GEOGRAPHIC_DATA]"
type input "915.000"
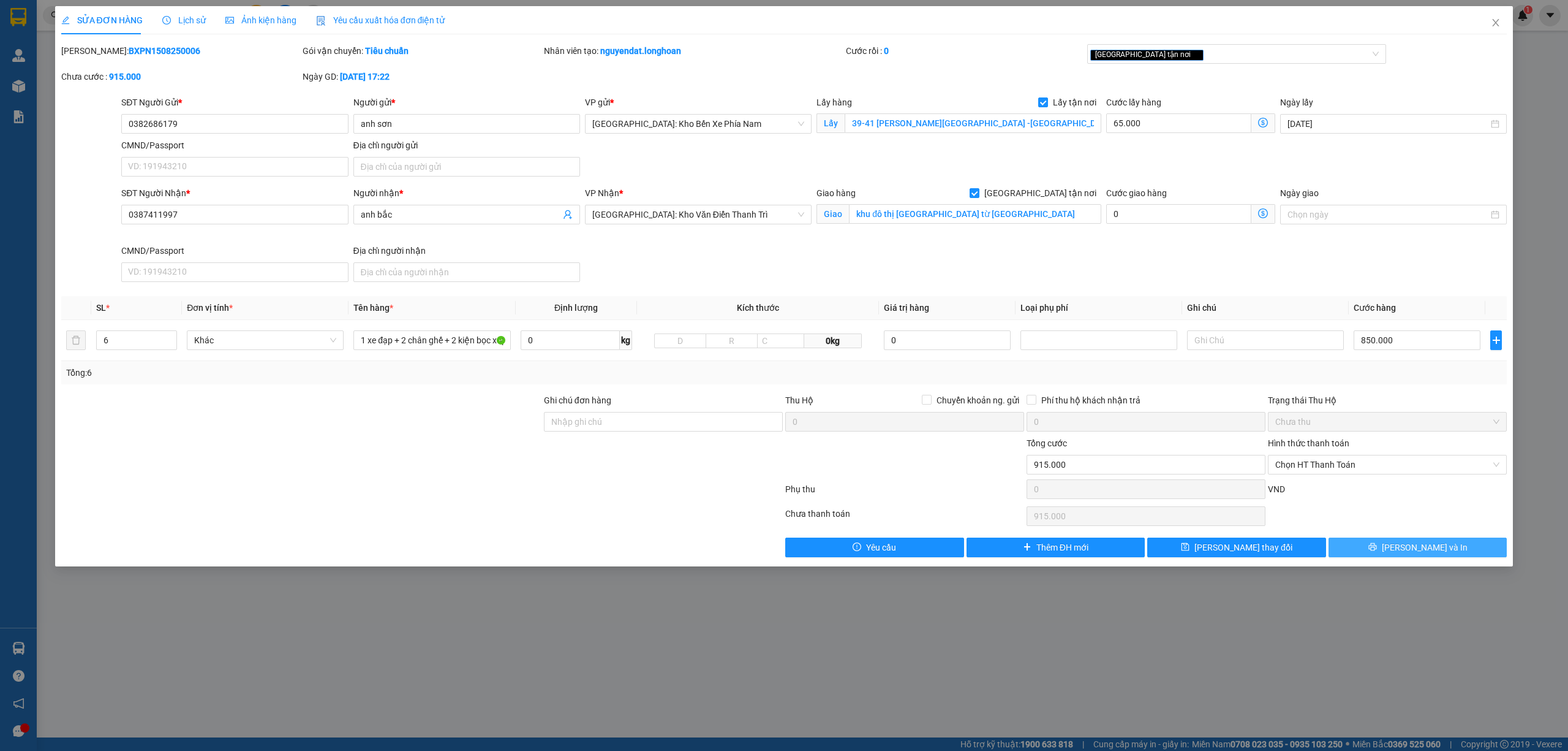
click at [1469, 546] on button "Lưu và In" at bounding box center [1418, 547] width 179 height 19
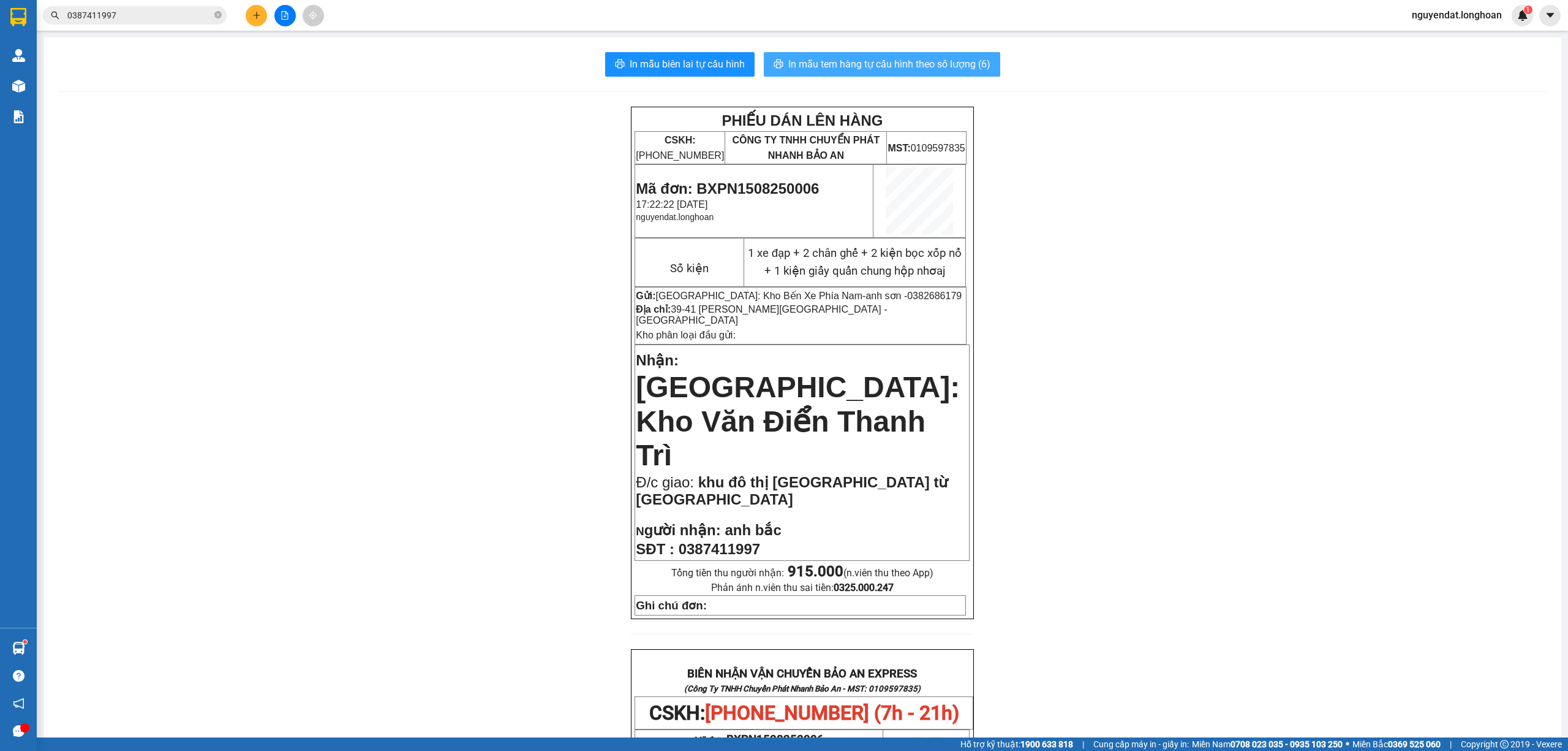
click at [957, 61] on span "In mẫu tem hàng tự cấu hình theo số lượng (6)" at bounding box center [889, 64] width 202 height 16
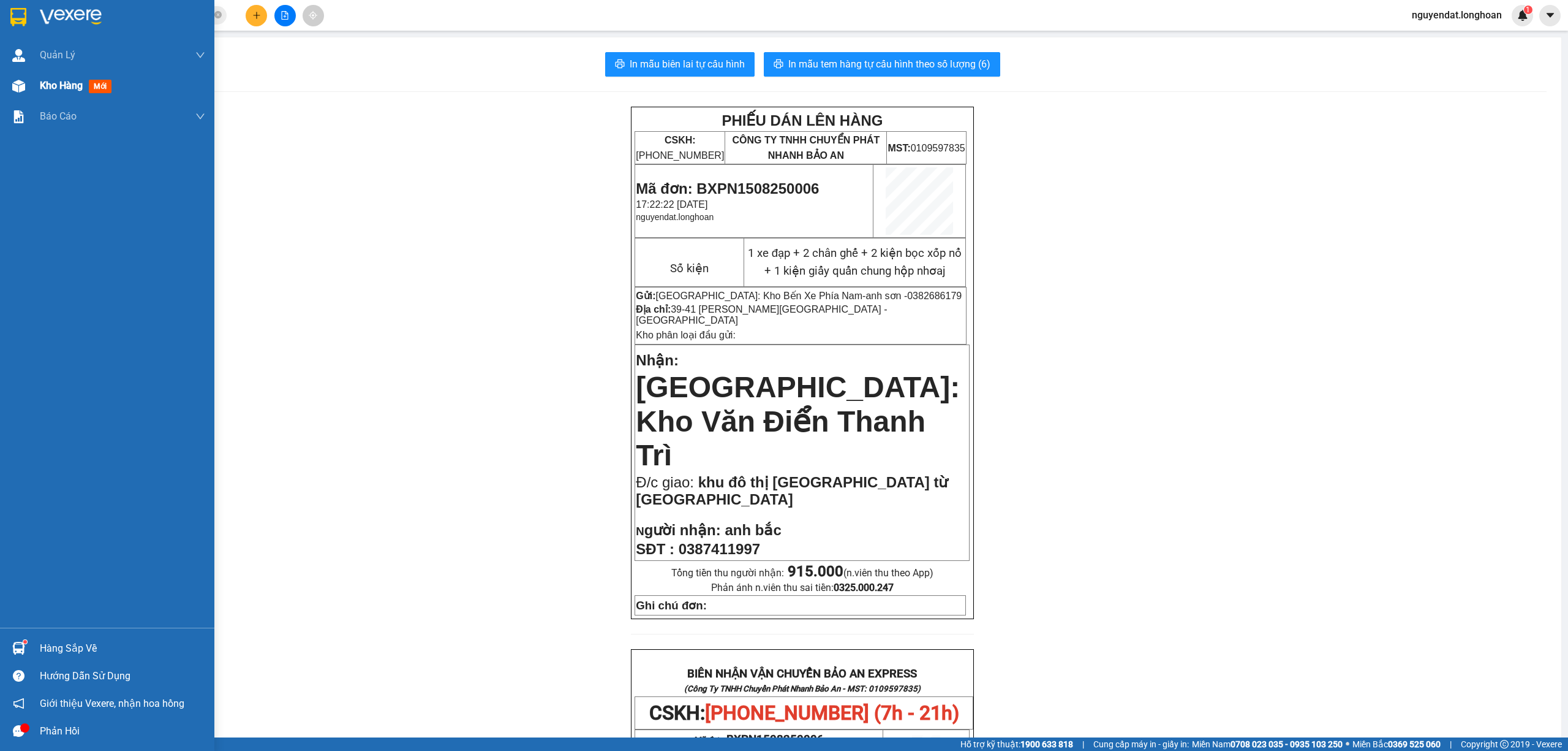
click at [32, 79] on div "Kho hàng mới" at bounding box center [107, 86] width 214 height 31
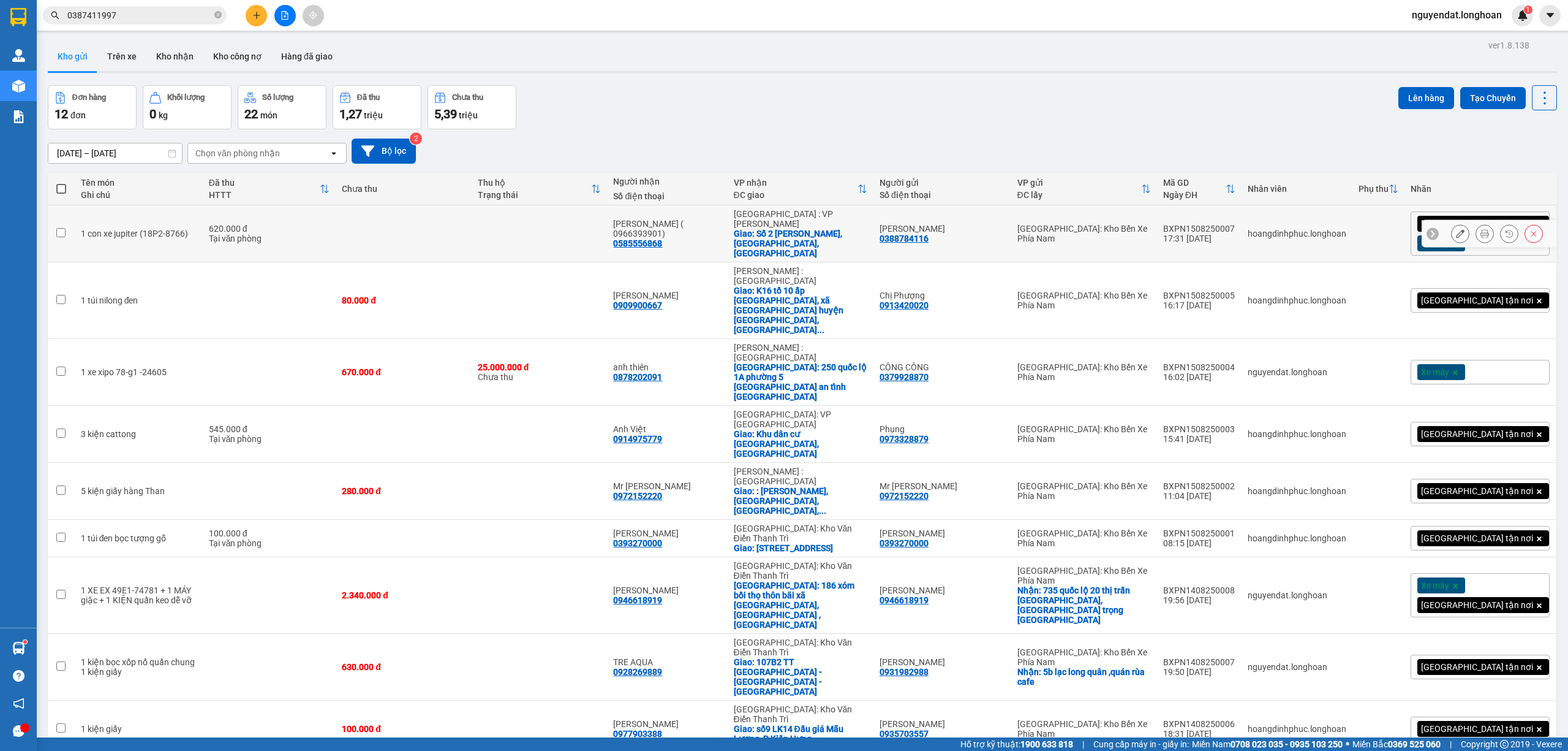
scroll to position [57, 0]
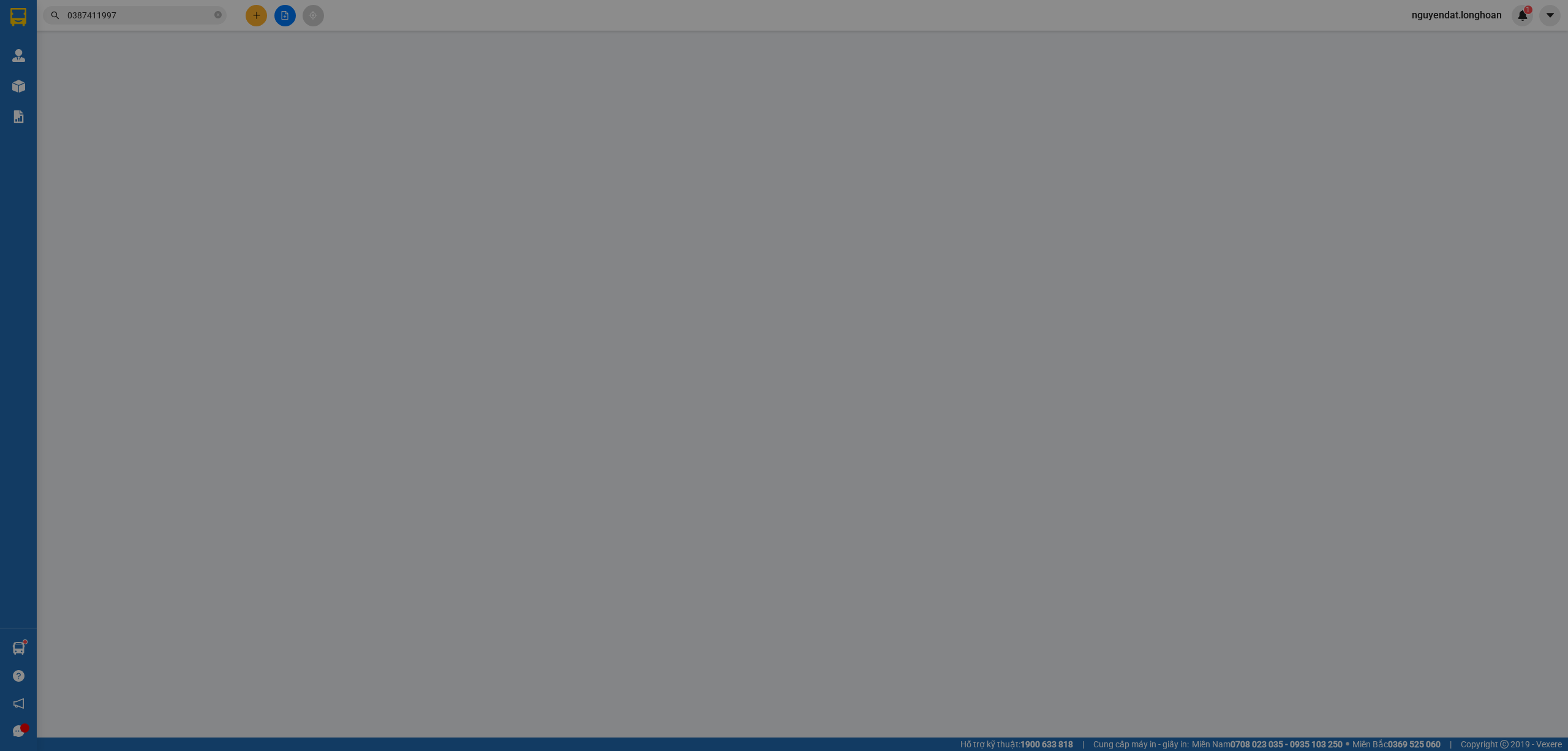
type input "0387411997"
type input "[PERSON_NAME]"
checkbox input "true"
type input "singardren vsip từ [GEOGRAPHIC_DATA]"
type input "0382686179"
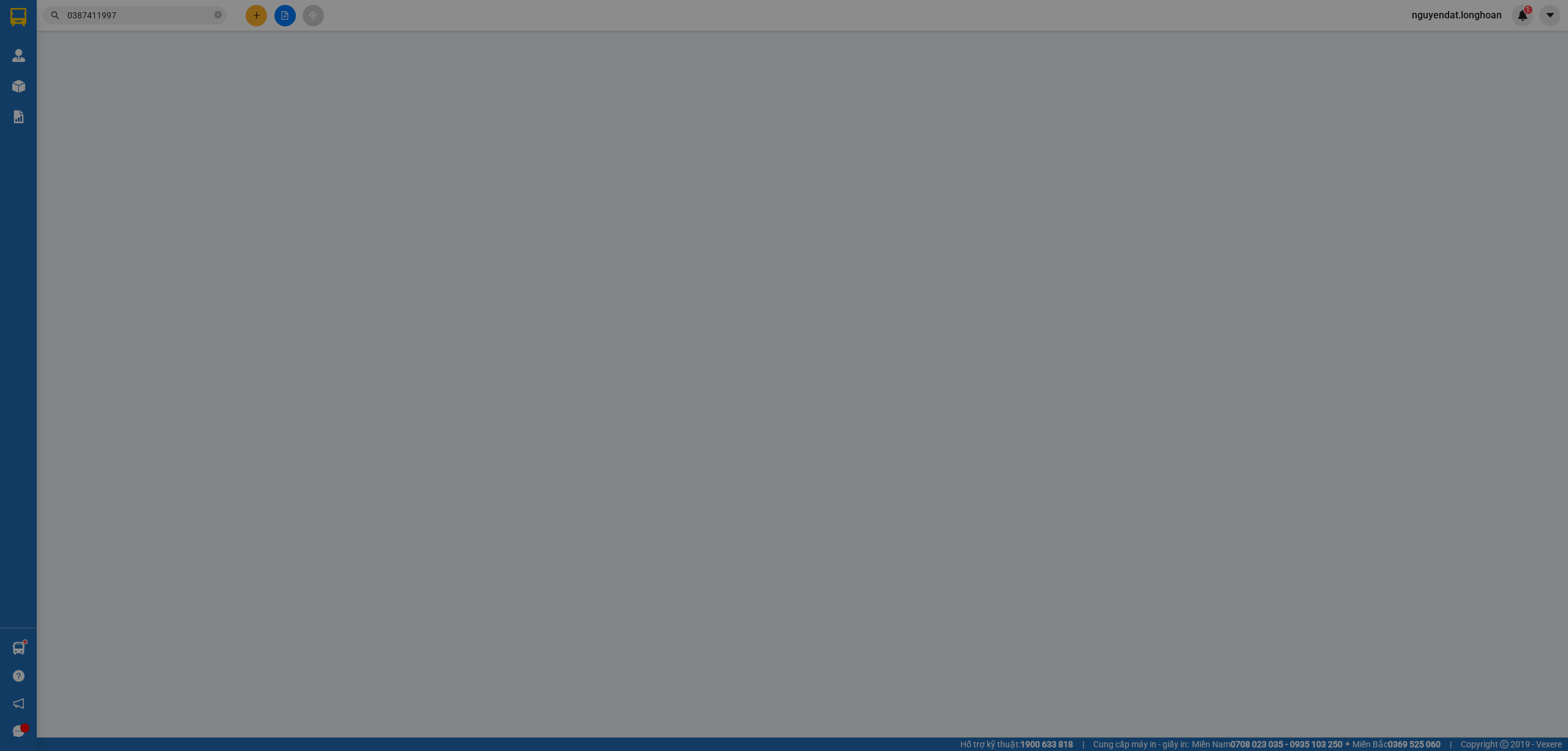
type input "[PERSON_NAME]"
checkbox input "true"
type input "khu đô thị [GEOGRAPHIC_DATA] từ [GEOGRAPHIC_DATA]"
type input "450.000"
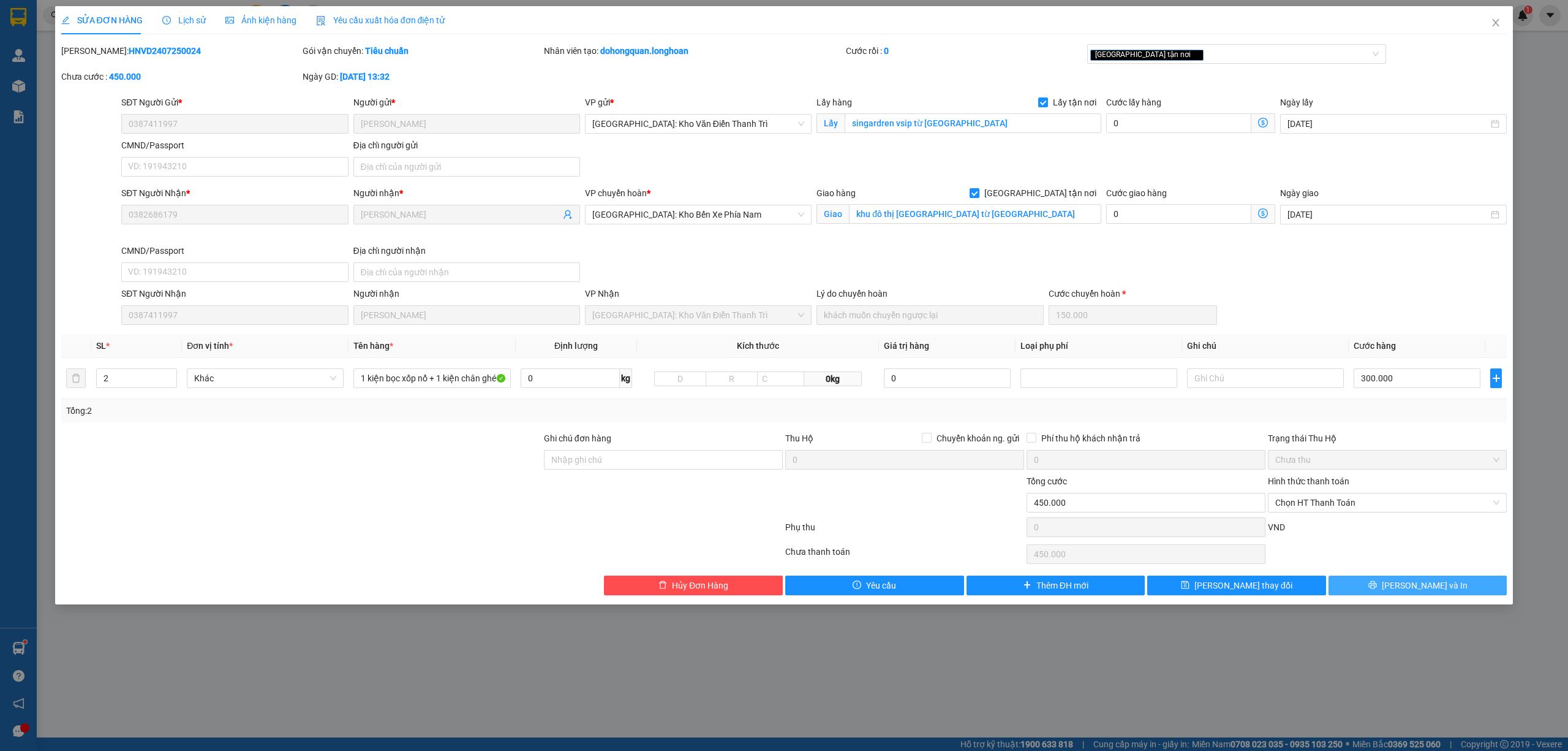
click at [1424, 592] on span "Lưu và In" at bounding box center [1425, 585] width 86 height 14
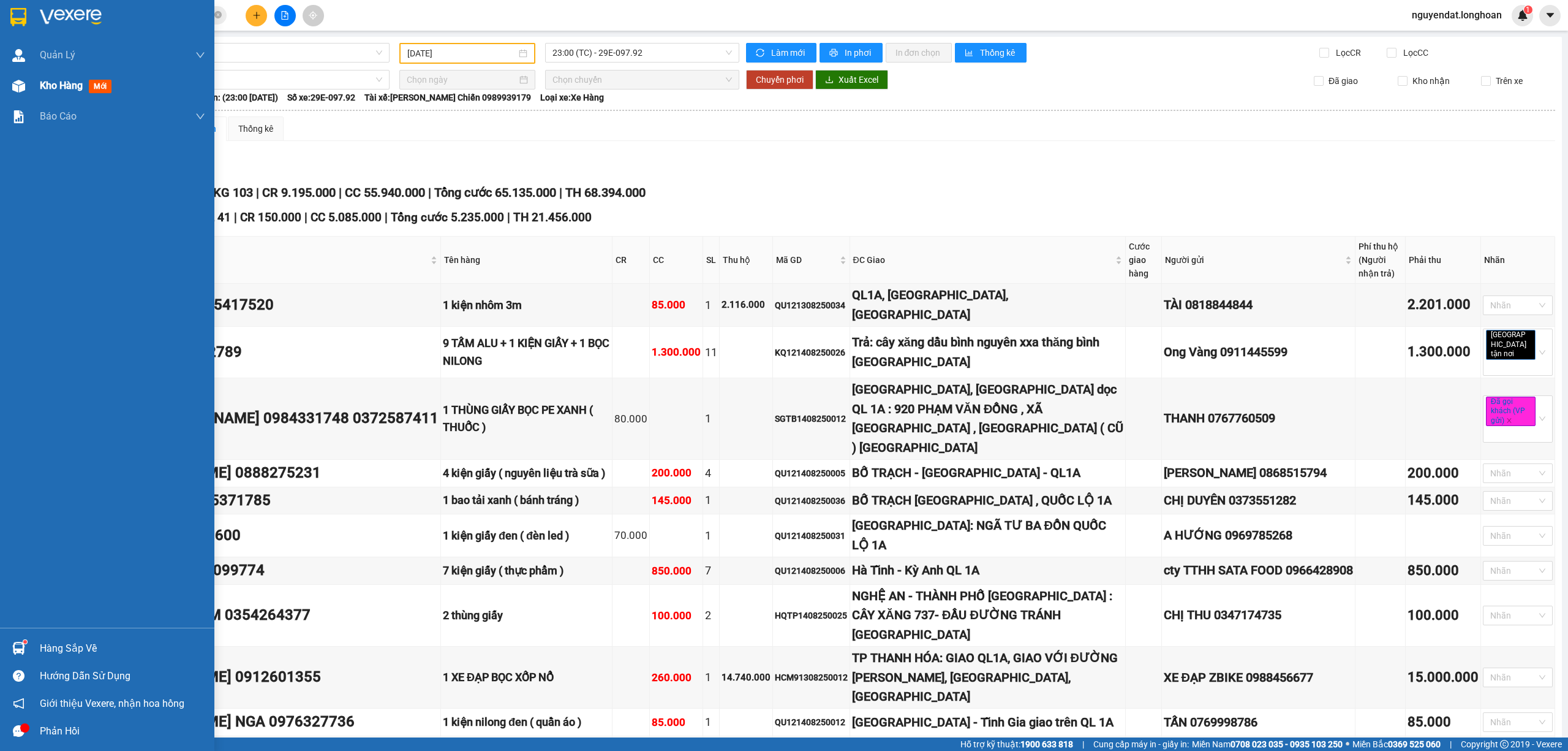
click at [36, 99] on div "Kho hàng mới" at bounding box center [107, 86] width 214 height 31
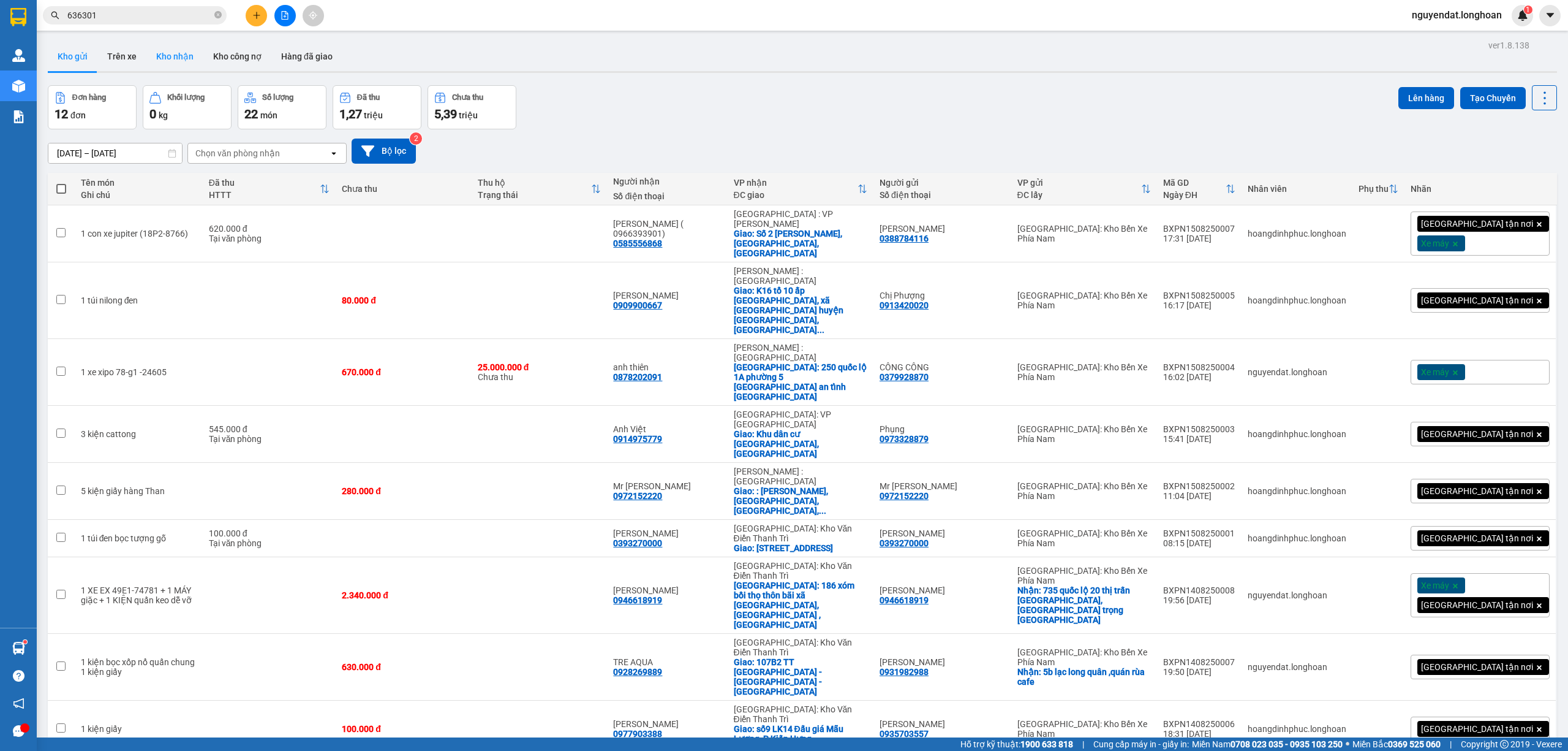
click at [189, 49] on button "Kho nhận" at bounding box center [175, 57] width 57 height 29
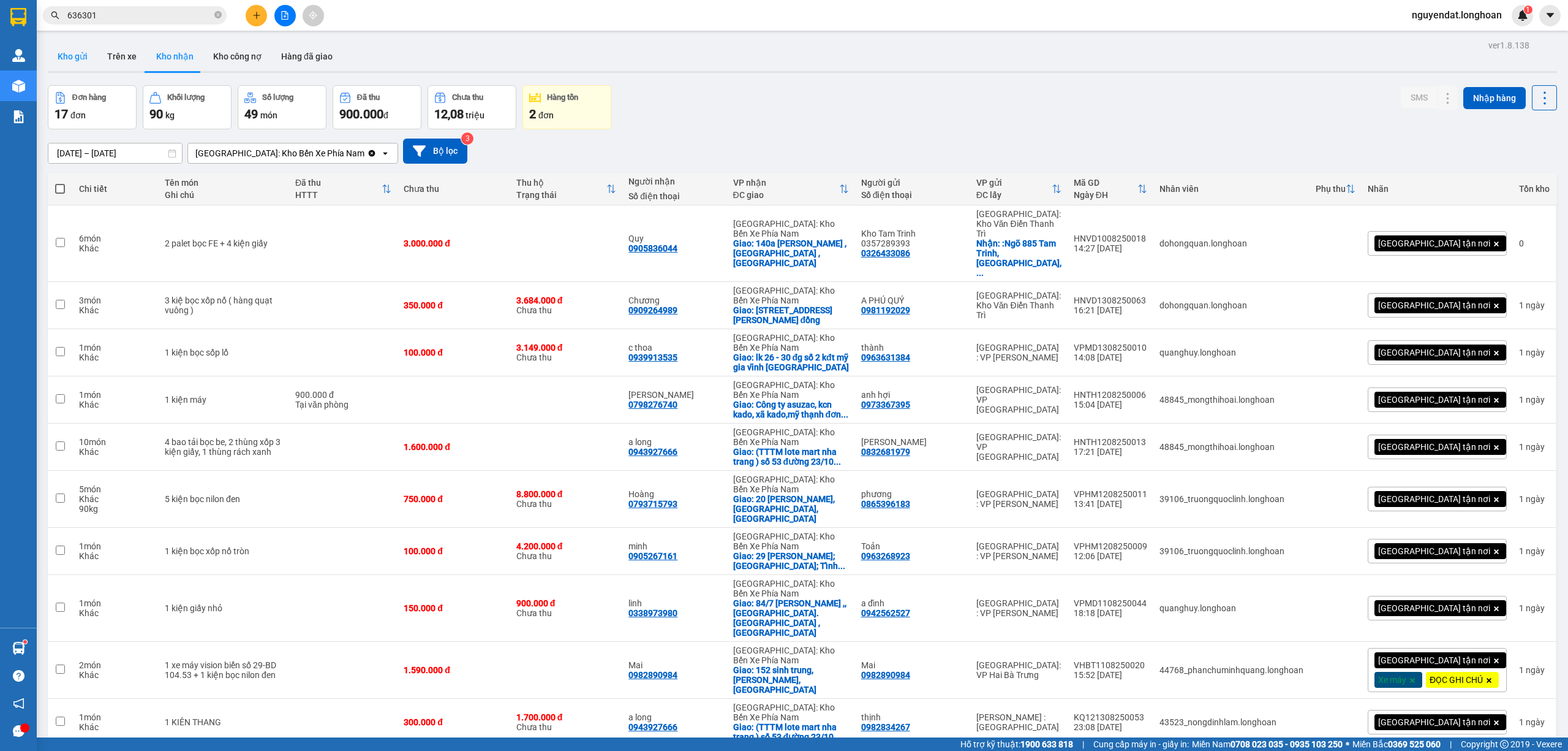
click at [75, 57] on button "Kho gửi" at bounding box center [72, 57] width 49 height 29
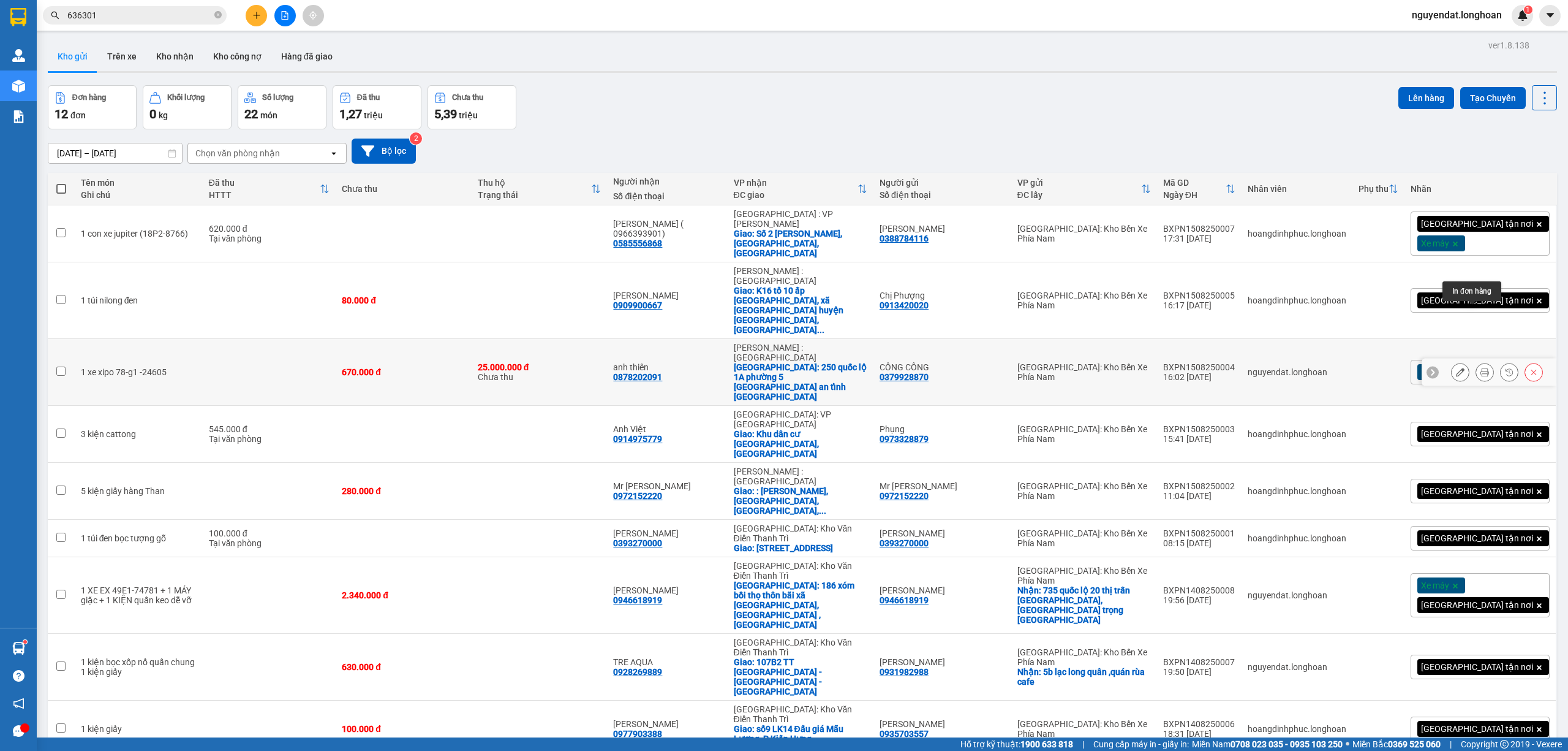
click at [1480, 368] on icon at bounding box center [1484, 371] width 8 height 8
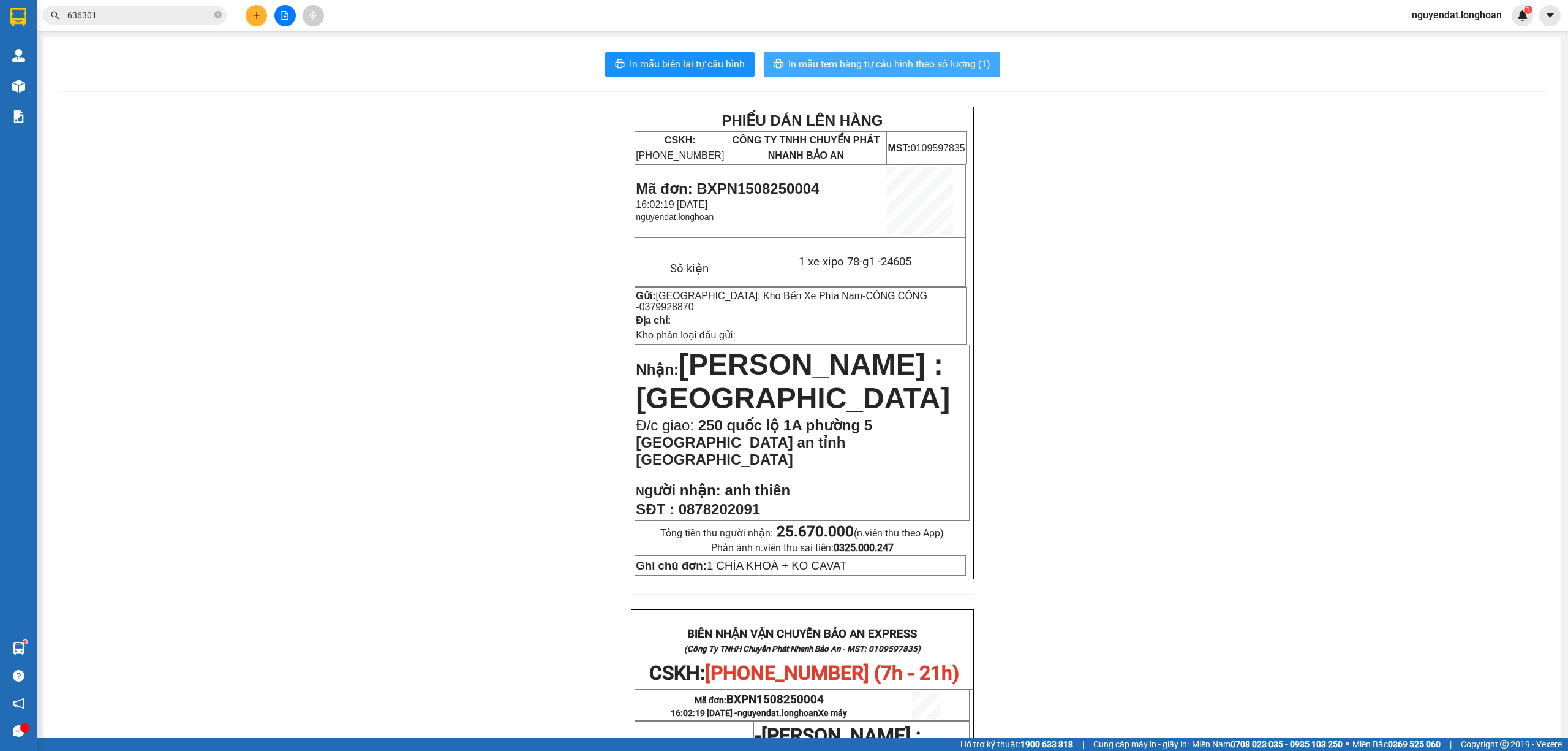
click at [954, 72] on button "In mẫu tem hàng tự cấu hình theo số lượng (1)" at bounding box center [881, 64] width 236 height 25
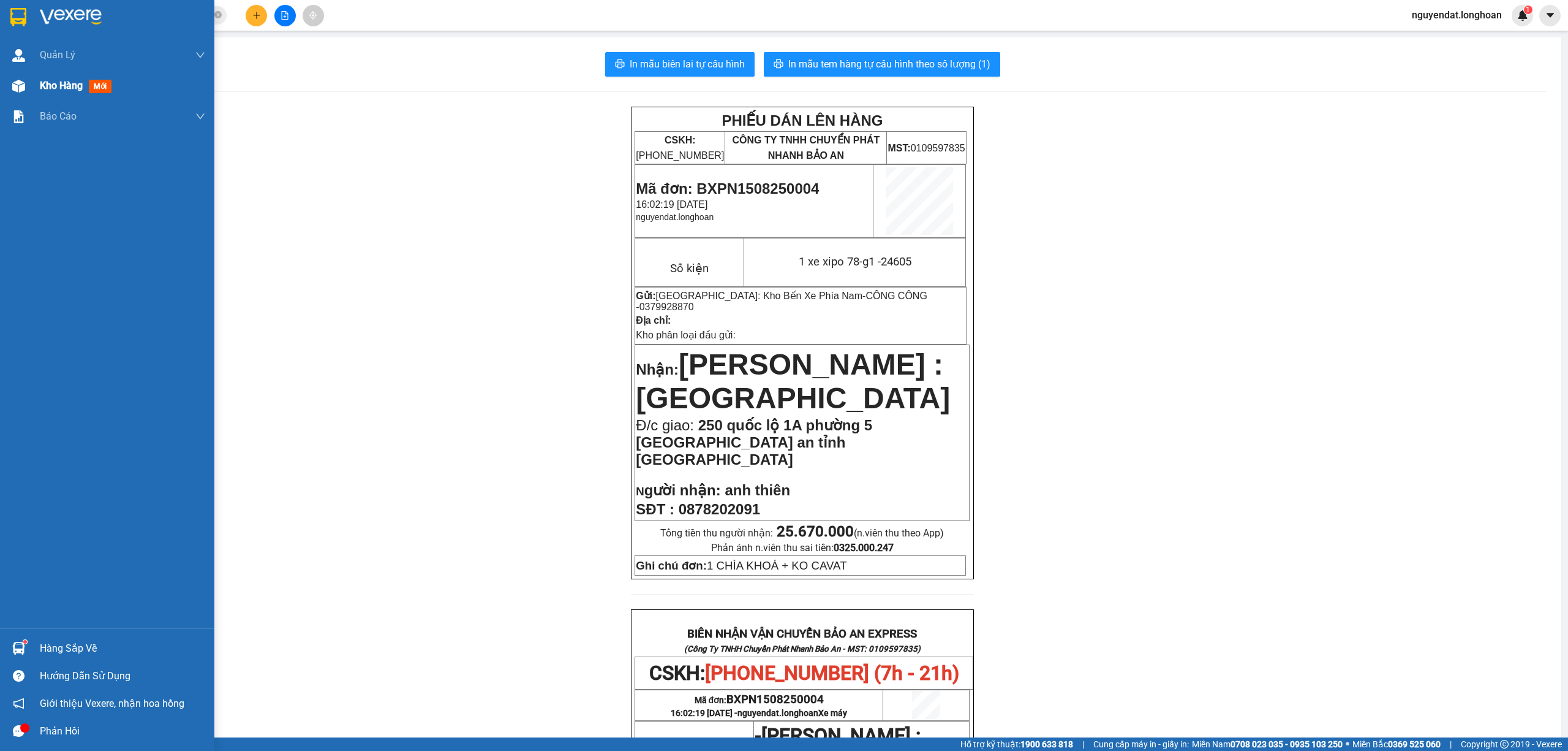
click at [21, 87] on img at bounding box center [18, 86] width 13 height 13
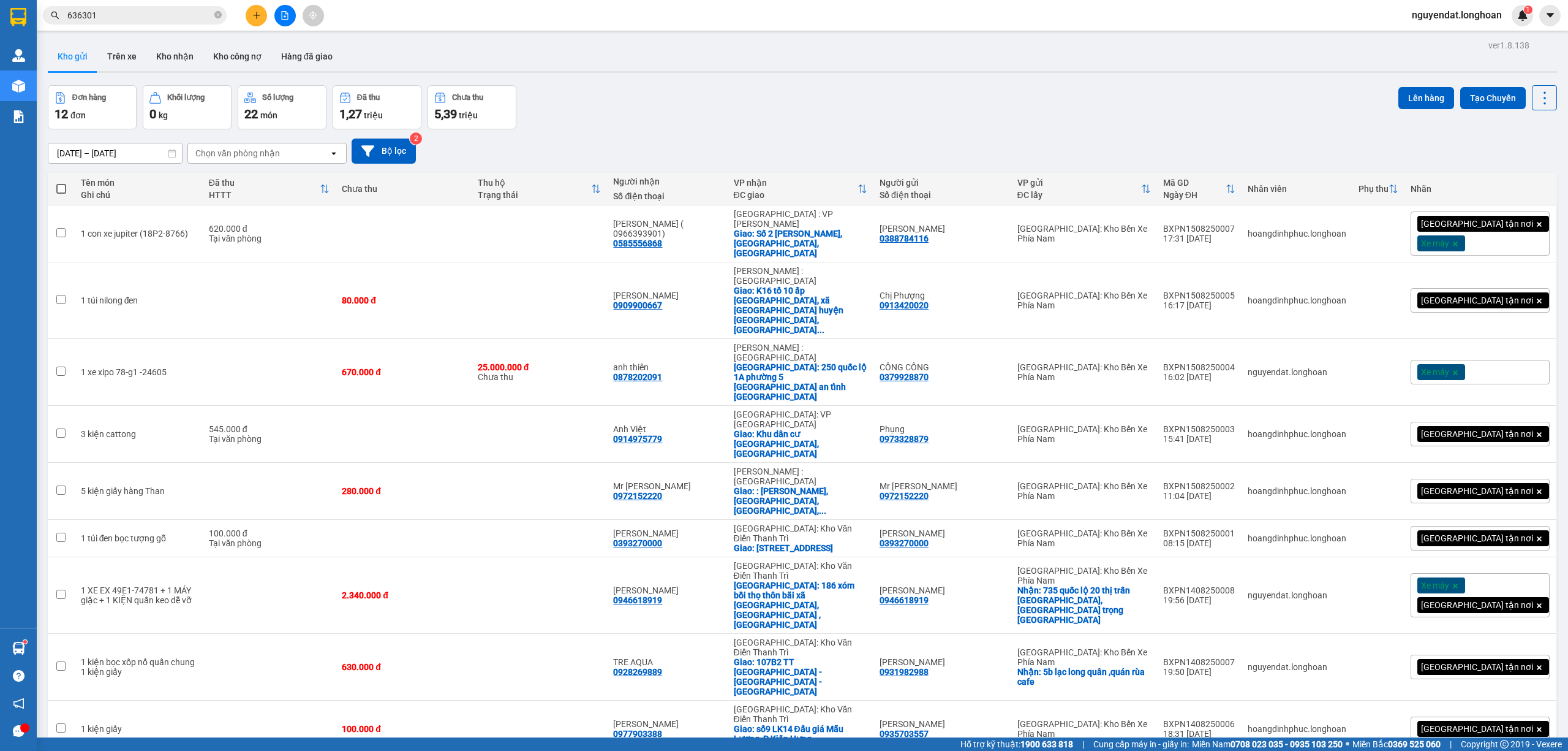
click at [253, 16] on icon "plus" at bounding box center [256, 15] width 8 height 8
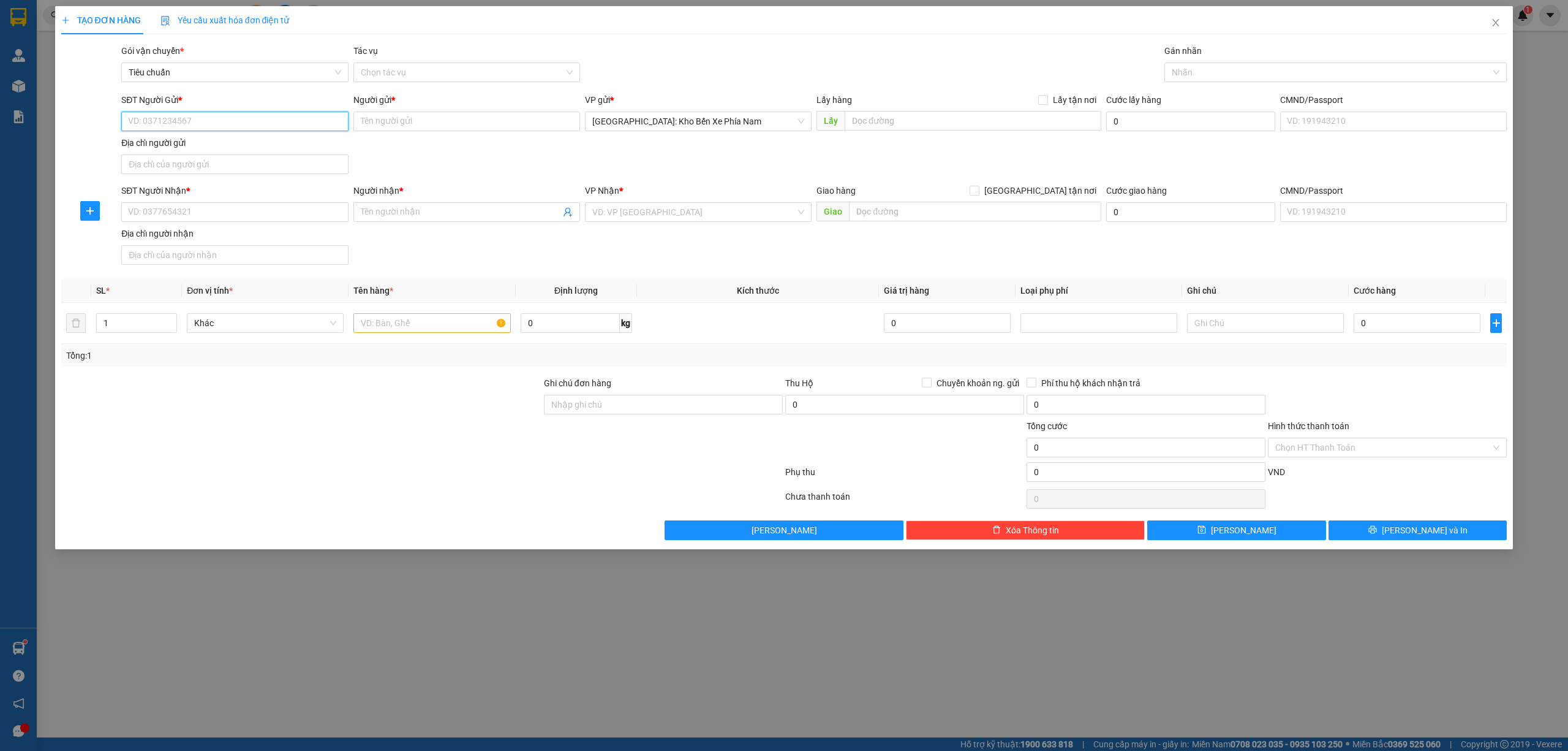
paste input "0985235036"
type input "0"
paste input "HÀ 1 thùng hàng có 2 can rượu tổng 10l( hàng dế vỡ, nhẹ tay) người gửi: champa …"
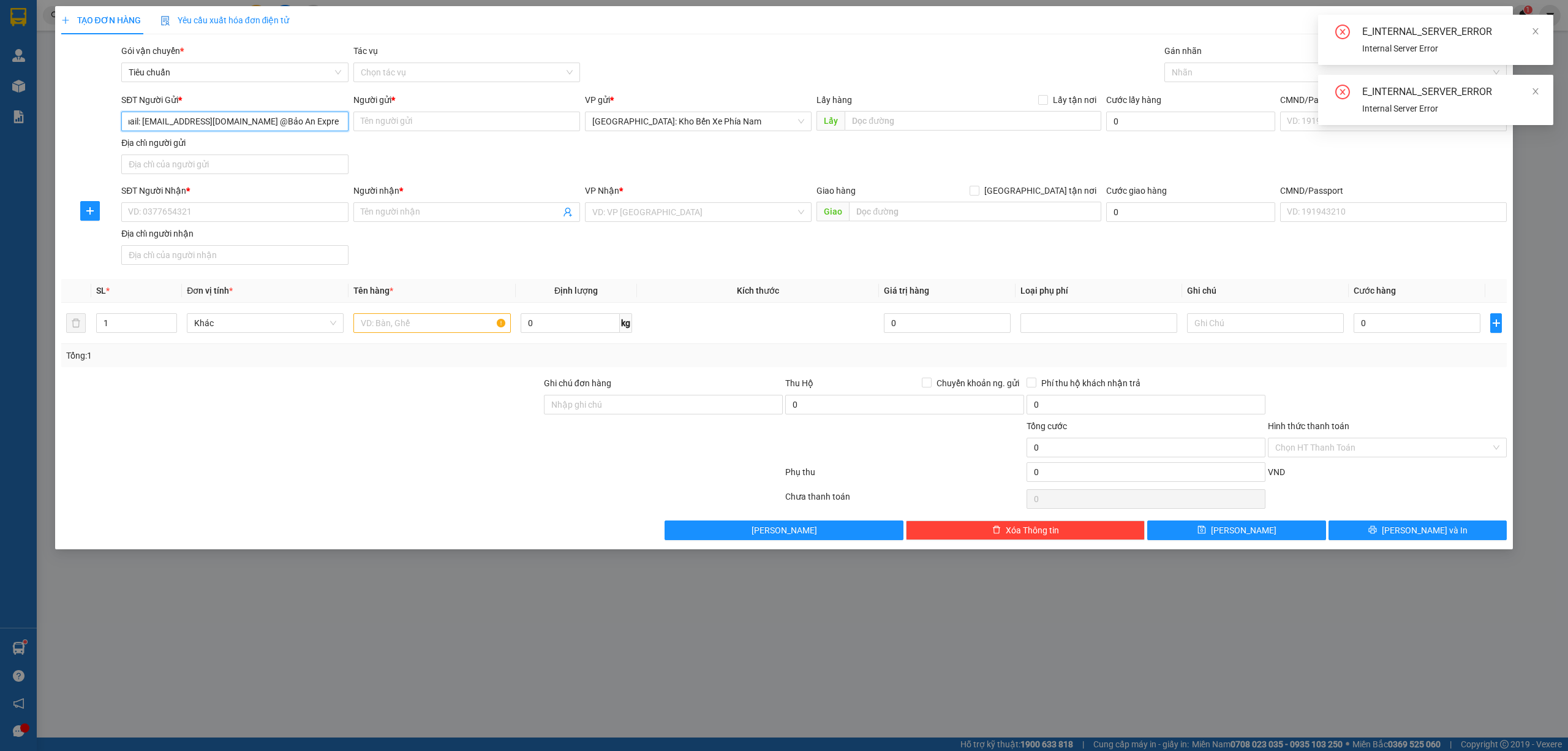
scroll to position [0, 2926]
type input "HÀ 1 thùng hàng có 2 can rượu tổng 10l( hàng dế vỡ, nhẹ tay) người gửi: champa …"
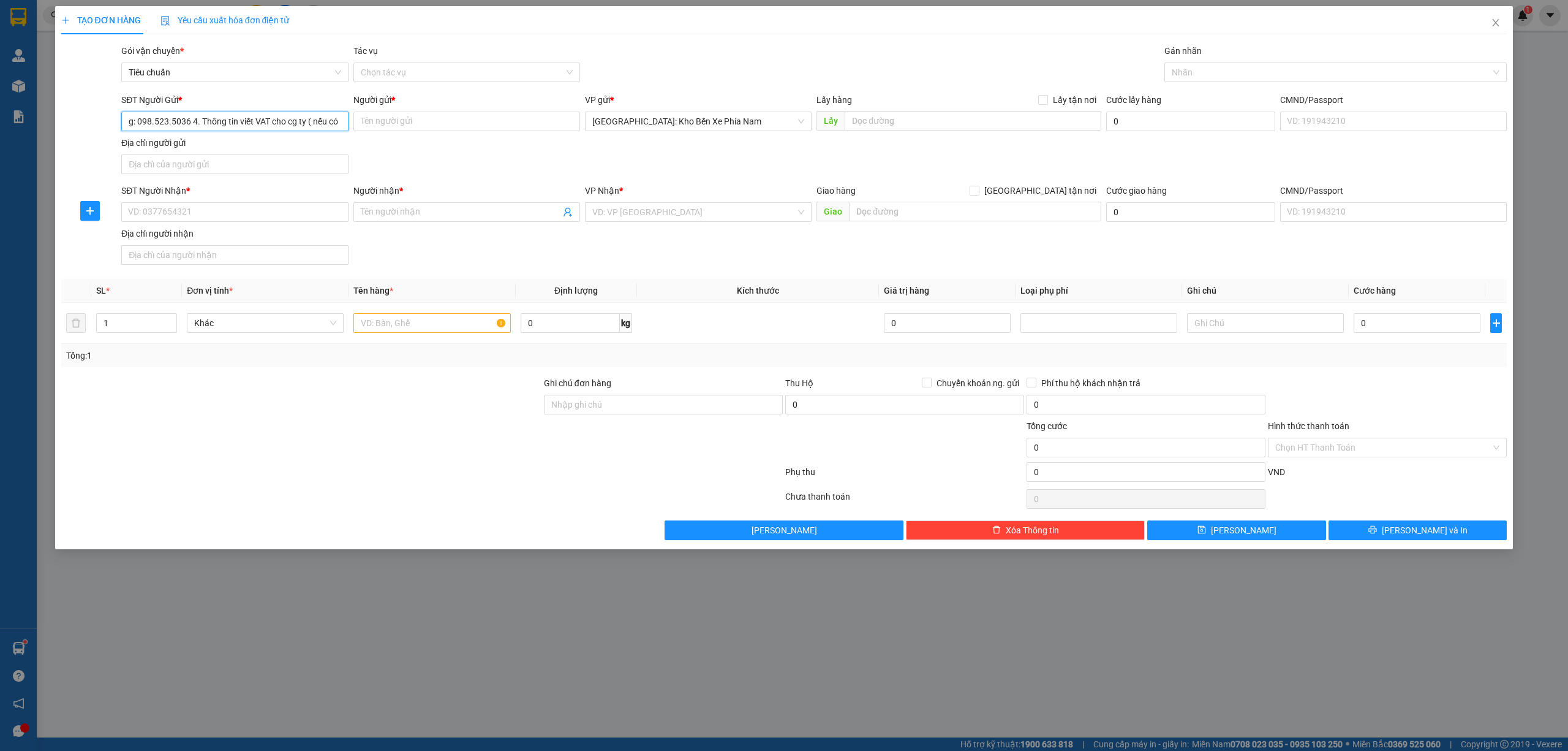
drag, startPoint x: 290, startPoint y: 115, endPoint x: 128, endPoint y: 119, distance: 162.0
click at [128, 118] on input "HÀ 1 thùng hàng có 2 can rượu tổng 10l( hàng dế vỡ, nhẹ tay) người gửi: champa …" at bounding box center [234, 120] width 226 height 19
click at [331, 119] on input "HÀ 1 thùng hàng có 2 can rượu tổng 10l( hàng dế vỡ, nhẹ tay) người gửi: champa …" at bounding box center [234, 120] width 226 height 19
drag, startPoint x: 335, startPoint y: 120, endPoint x: 83, endPoint y: 133, distance: 252.3
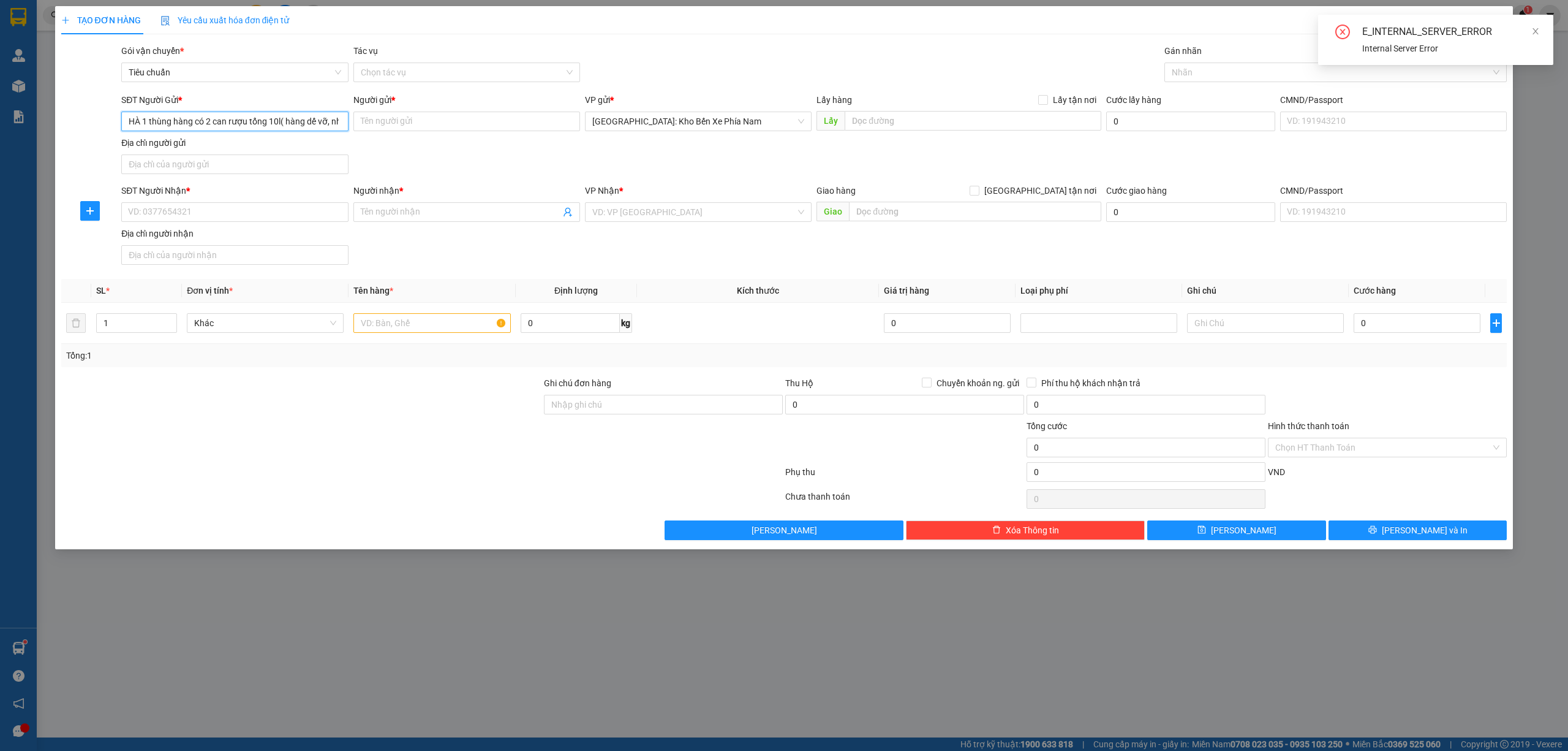
click at [83, 133] on div "SĐT Người Gửi * HÀ 1 thùng hàng có 2 can rượu tổng 10l( hàng dế vỡ, nhẹ tay) ng…" at bounding box center [784, 136] width 1449 height 86
paste input "02583827827"
type input "02583827827"
paste input "champa island"
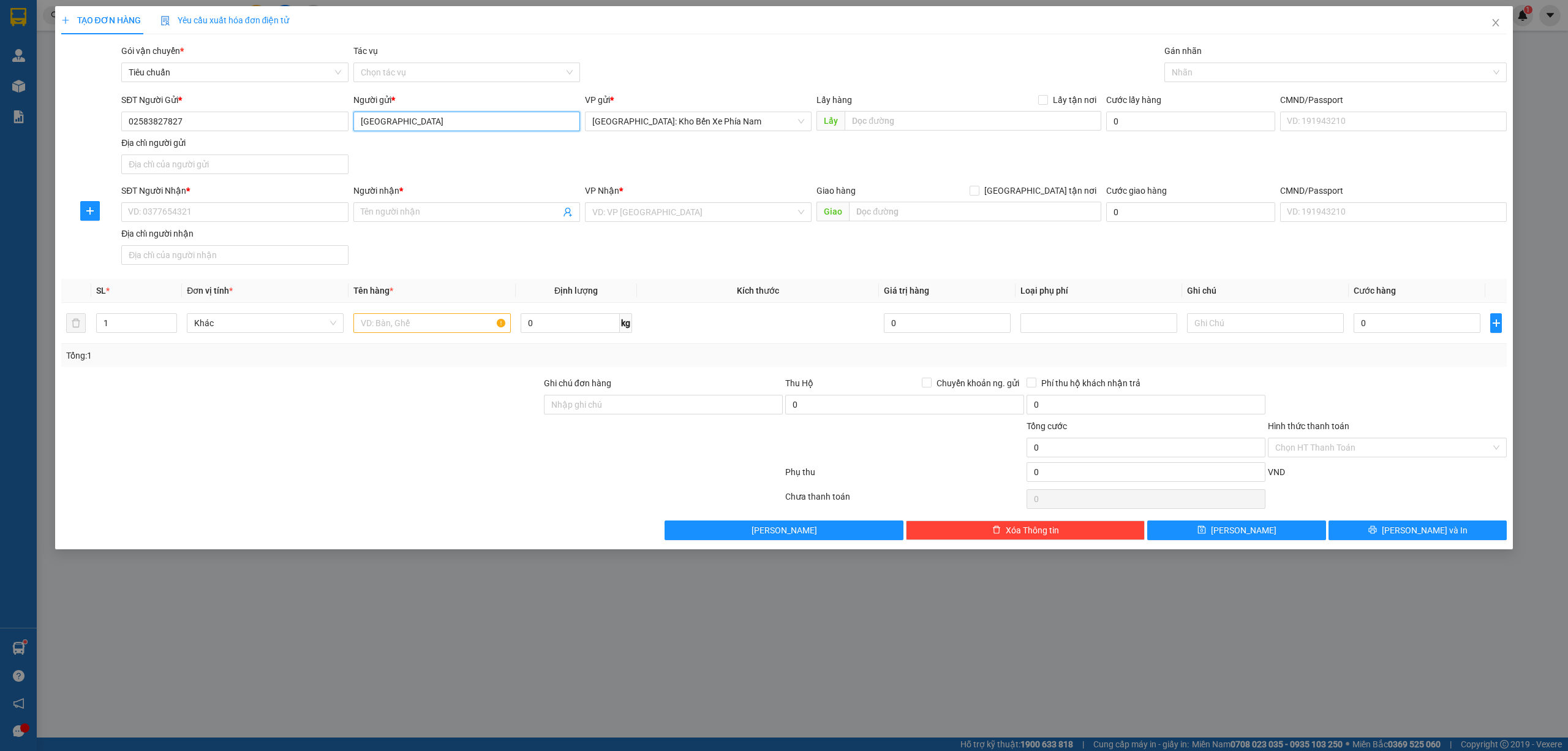
type input "champa island"
paste input "0985235036"
type input "0985235036"
click at [456, 214] on input "Người nhận *" at bounding box center [461, 212] width 200 height 14
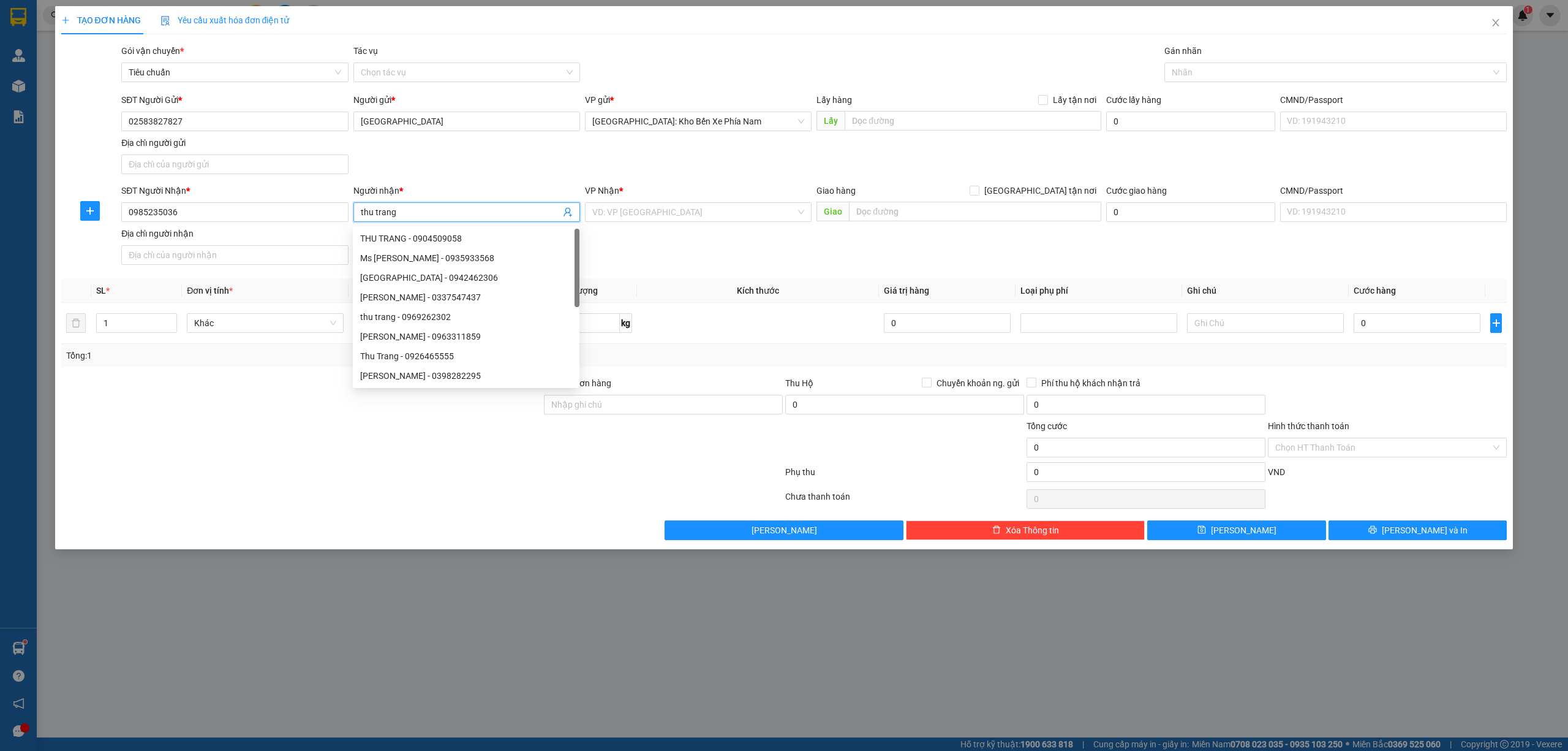
type input "thu trang"
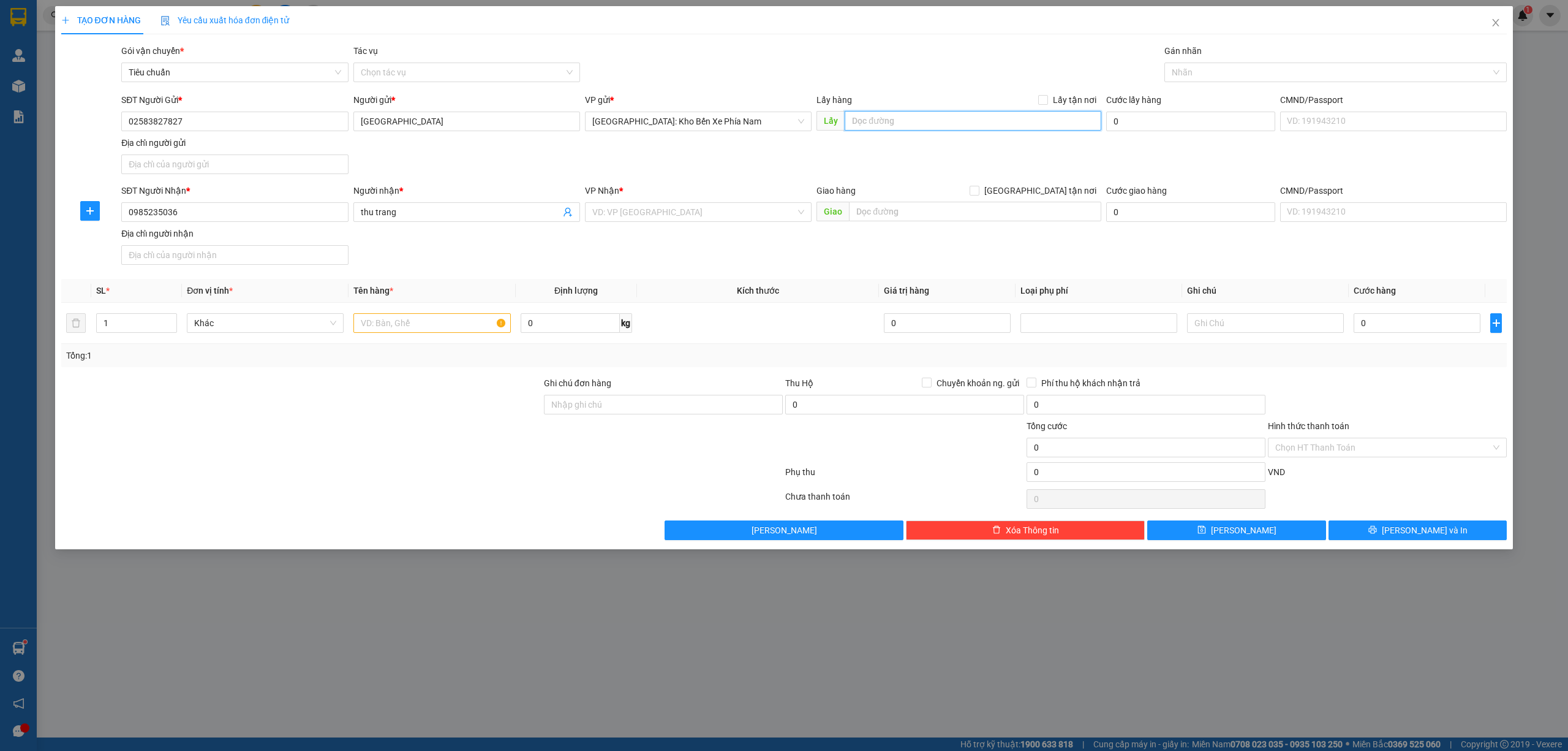
paste input "Số 304 đường 2/4, phường Vĩnh Phước, TP Nha Trang, tỉnh Khánh Hòa"
type input "Số 304 đường 2/4, phường Vĩnh Phước, TP Nha Trang, tỉnh Khánh Hòa"
paste input "tòa nhà 29T1, Lô đất N05 khu đô thị Đông Nam đường Trần Duy Hưng, phường Thanh …"
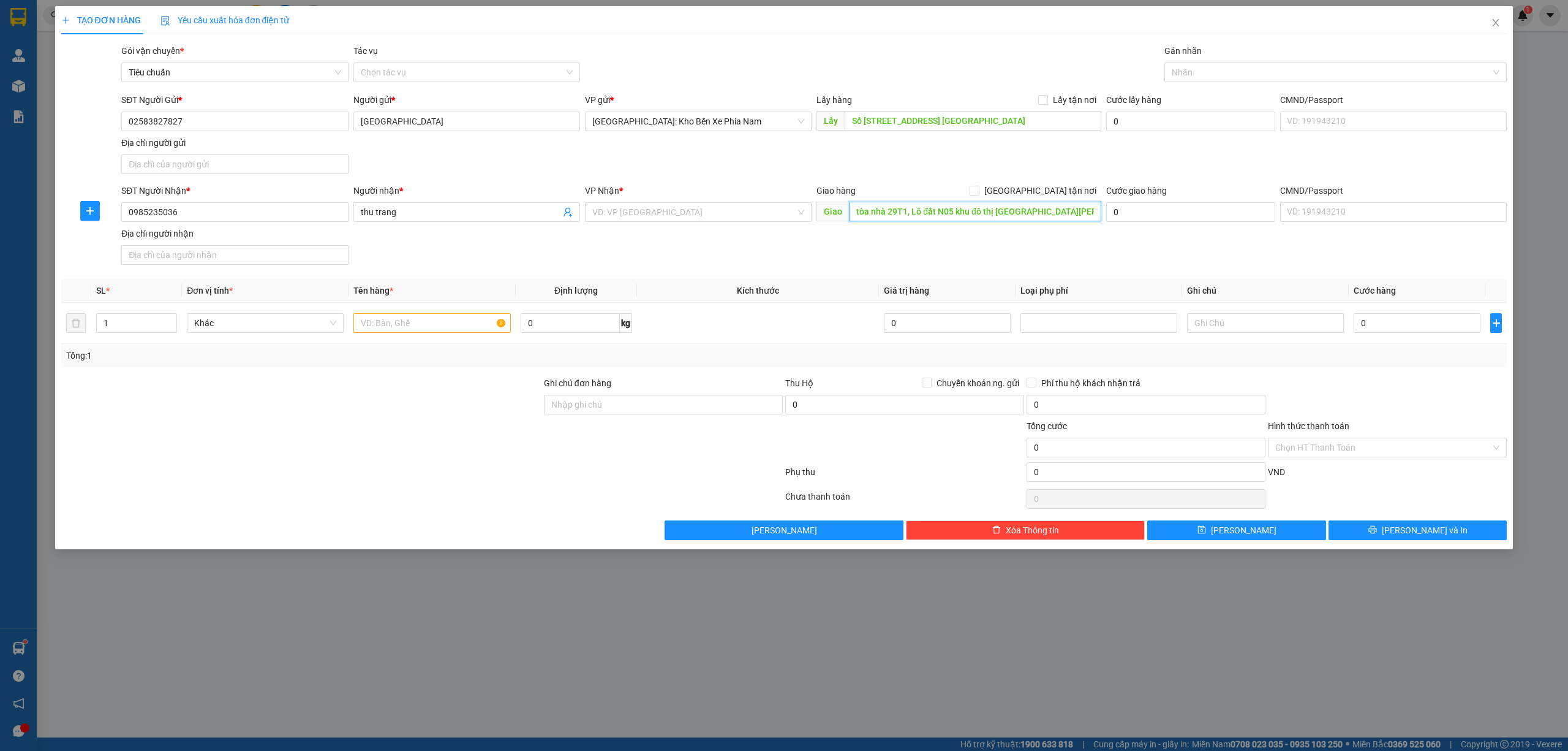
scroll to position [0, 206]
type input "tòa nhà 29T1, Lô đất N05 khu đô thị Đông Nam đường Trần Duy Hưng, phường Thanh …"
click at [1037, 183] on form "SĐT Người Gửi * 02583827827 Người gửi * champa island VP gửi * Nha Trang: Kho B…" at bounding box center [784, 181] width 1447 height 176
click at [980, 195] on span at bounding box center [974, 190] width 10 height 10
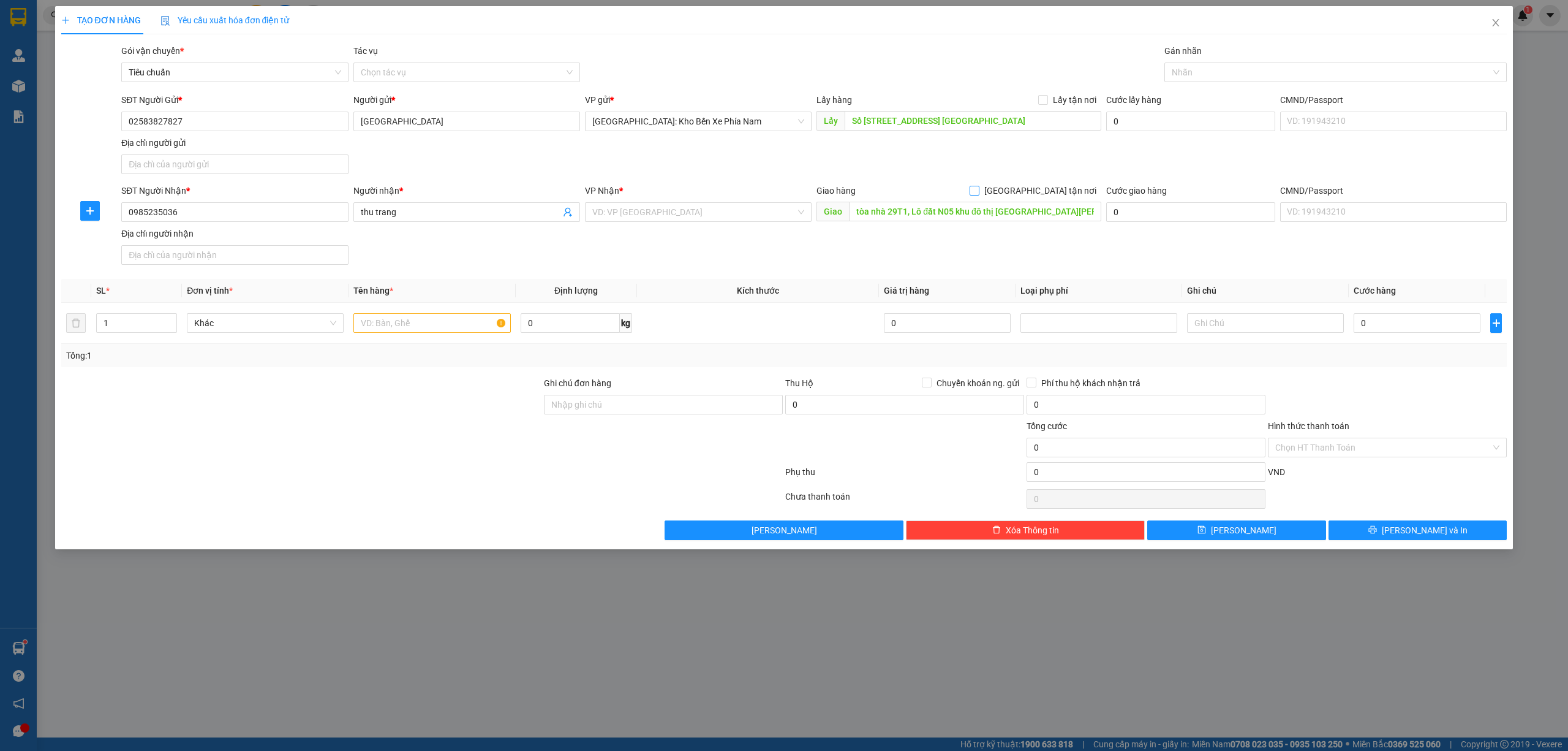
click at [979, 194] on input "[GEOGRAPHIC_DATA] tận nơi" at bounding box center [973, 189] width 8 height 8
checkbox input "true"
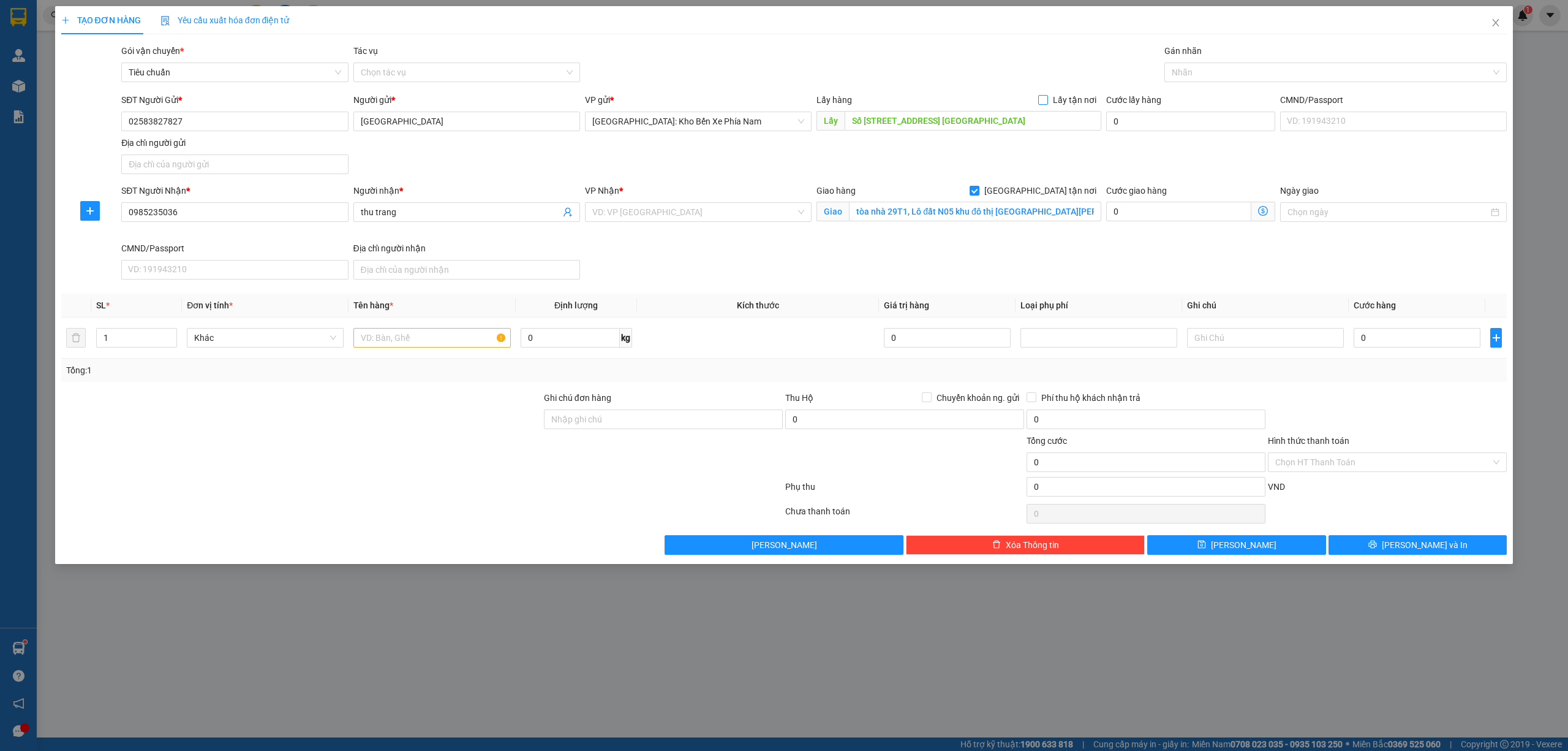
click at [1047, 99] on input "Lấy tận nơi" at bounding box center [1042, 99] width 8 height 8
checkbox input "true"
click at [640, 206] on input "search" at bounding box center [693, 212] width 203 height 18
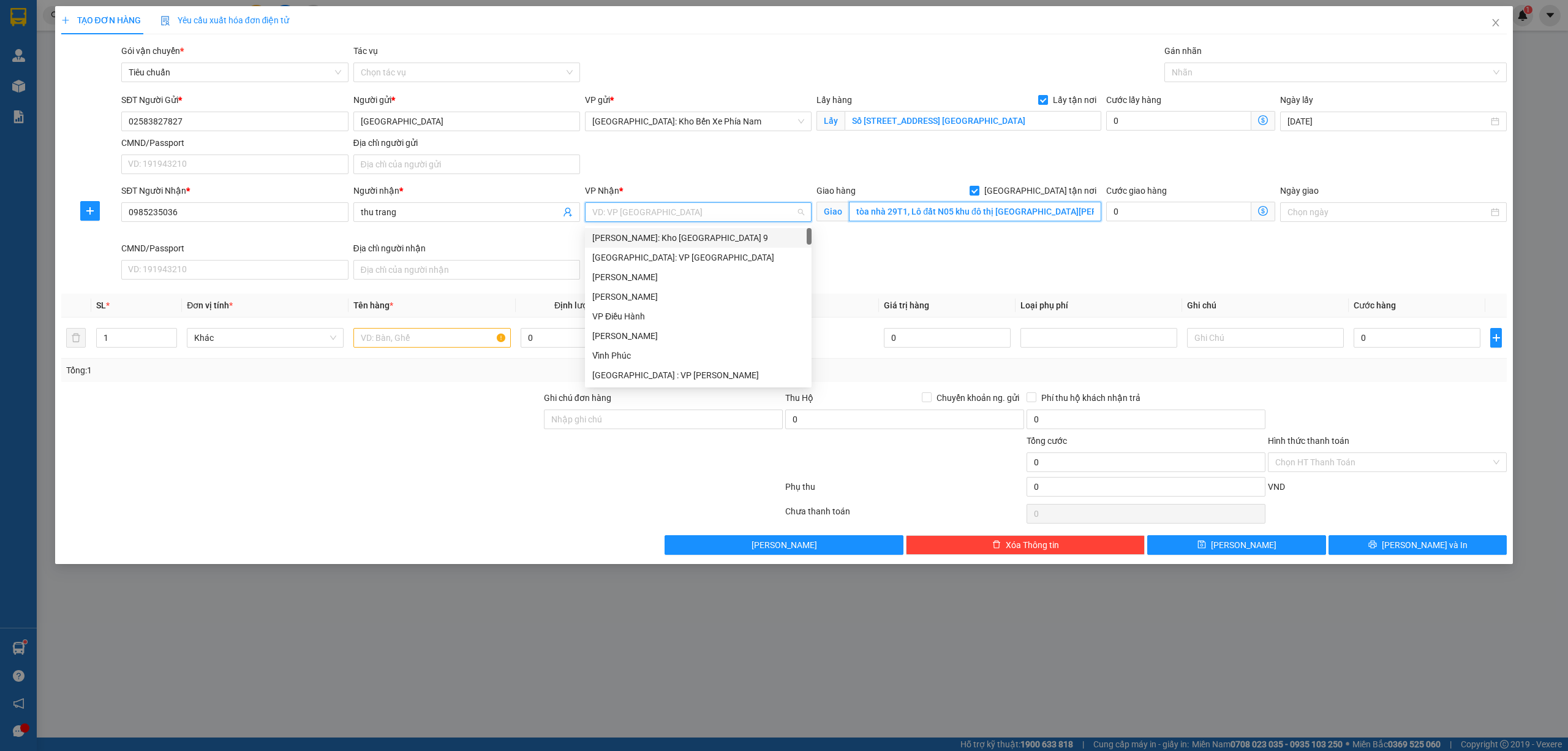
click at [982, 214] on input "tòa nhà 29T1, Lô đất N05 khu đô thị Đông Nam đường Trần Duy Hưng, phường Thanh …" at bounding box center [975, 211] width 253 height 19
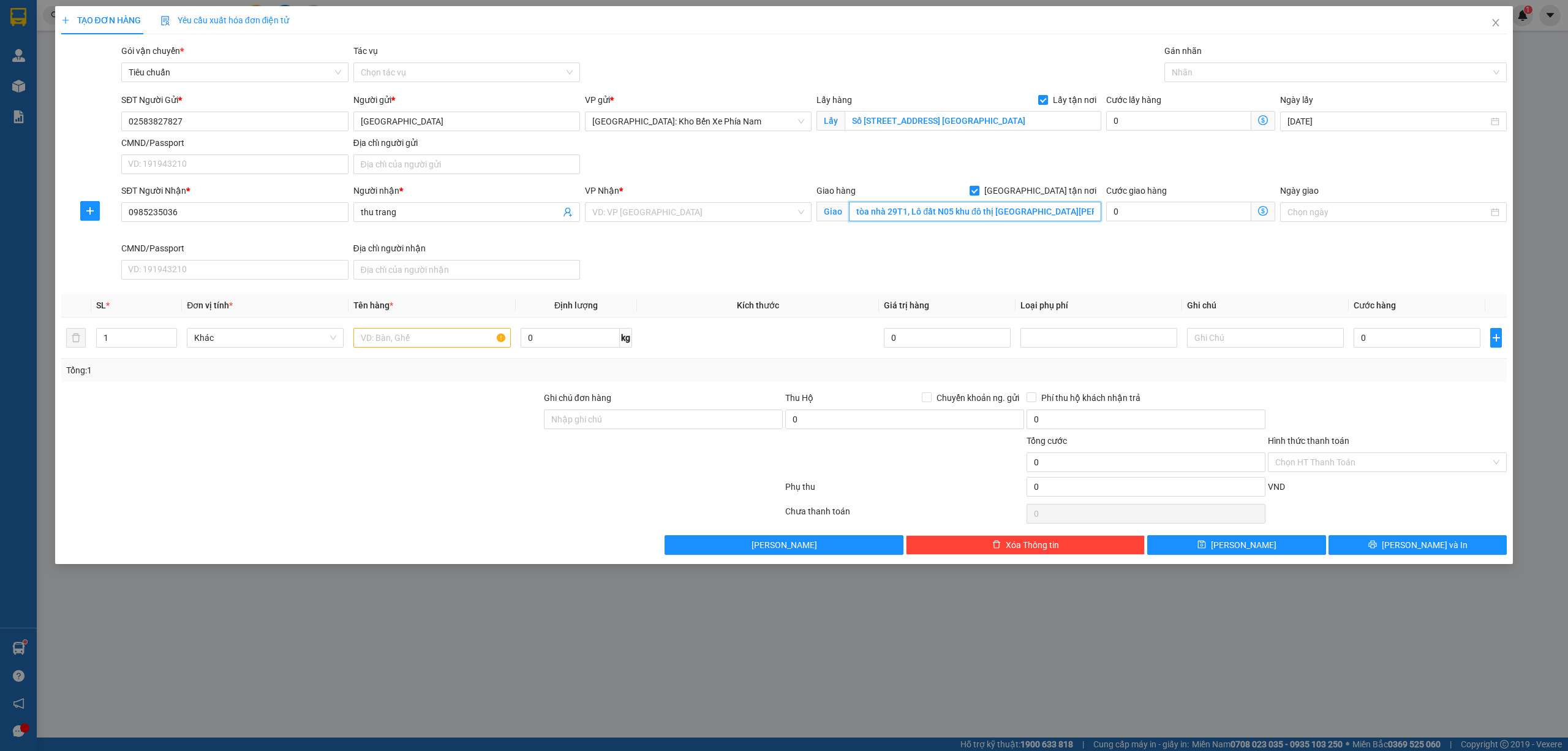
click at [1001, 214] on input "tòa nhà 29T1, Lô đất N05 khu đô thị Đông Nam đường Trần Duy Hưng, phường Thanh …" at bounding box center [975, 211] width 253 height 19
click at [1042, 215] on input "tòa nhà 29T1, Lô đất N05 khu đô thị Đông Nam đường Trần Duy Hưng, phường Thanh …" at bounding box center [975, 211] width 253 height 19
click at [731, 217] on input "search" at bounding box center [693, 212] width 203 height 18
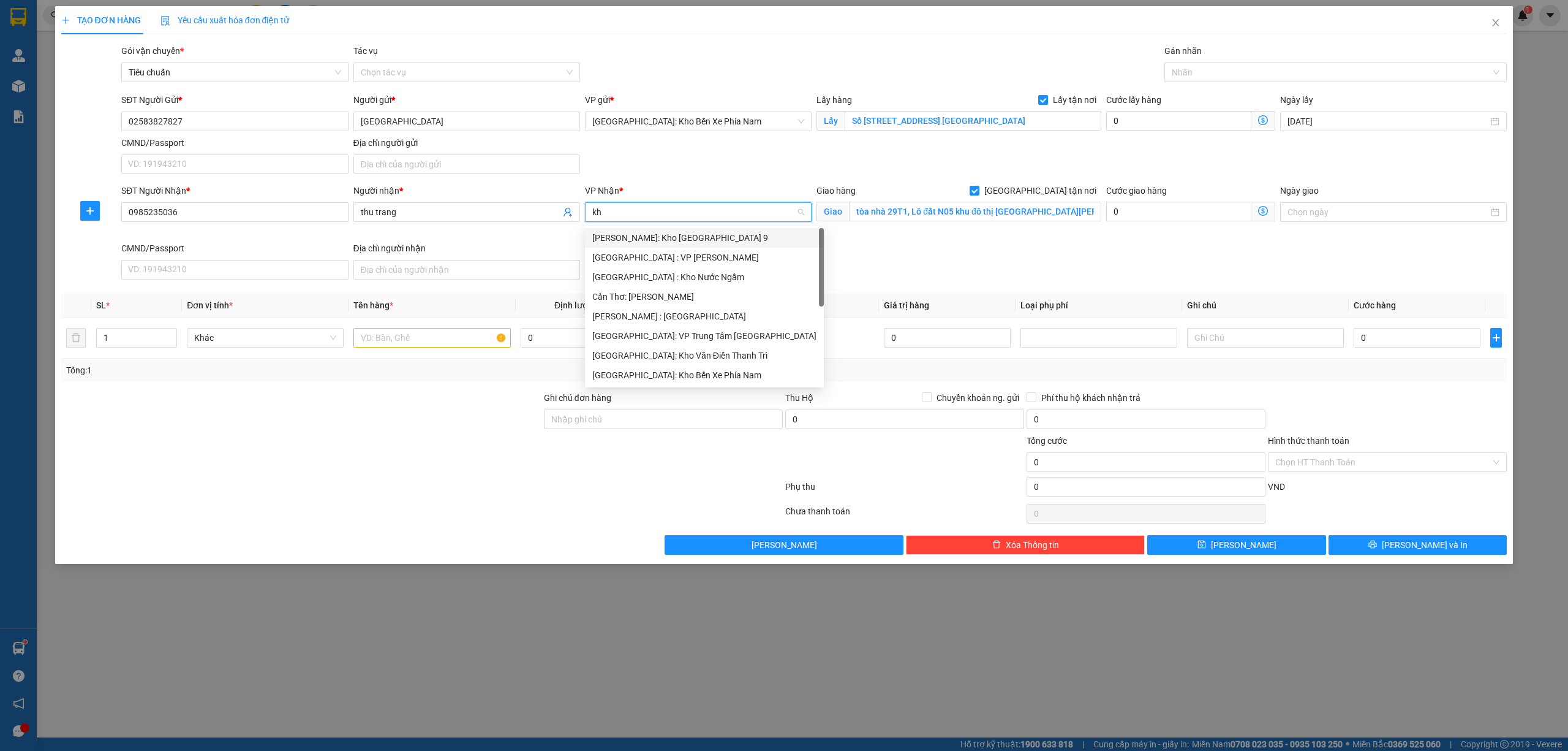
type input "kho"
click at [706, 315] on div "[GEOGRAPHIC_DATA]: Kho Văn Điển Thanh Trì" at bounding box center [698, 316] width 212 height 14
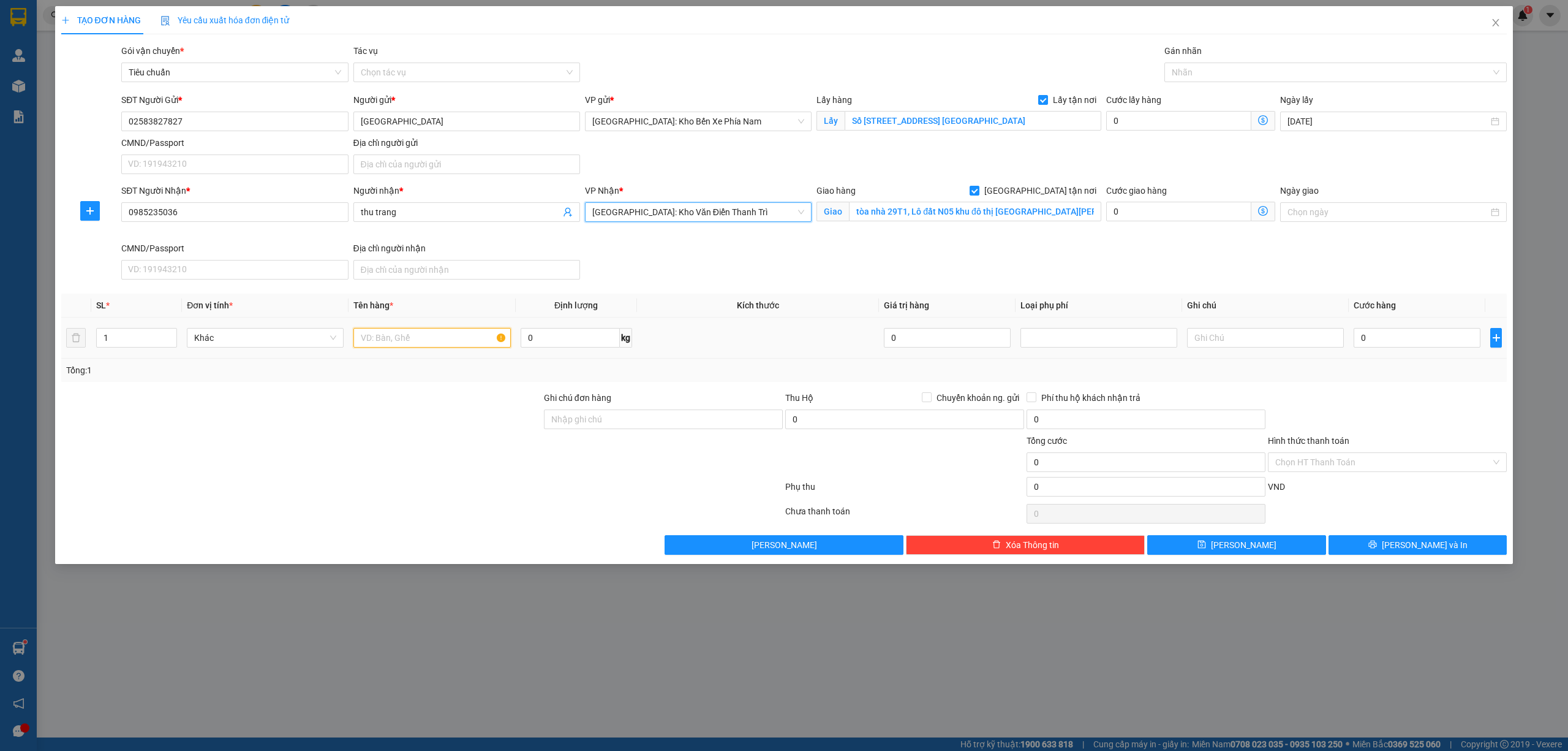
click at [449, 342] on input "text" at bounding box center [432, 337] width 157 height 19
type input "1 kiện giấy hàng rựu"
click at [1191, 131] on div "Cước lấy hàng 0" at bounding box center [1190, 114] width 169 height 43
click at [1194, 125] on input "0" at bounding box center [1179, 120] width 145 height 19
type input "6"
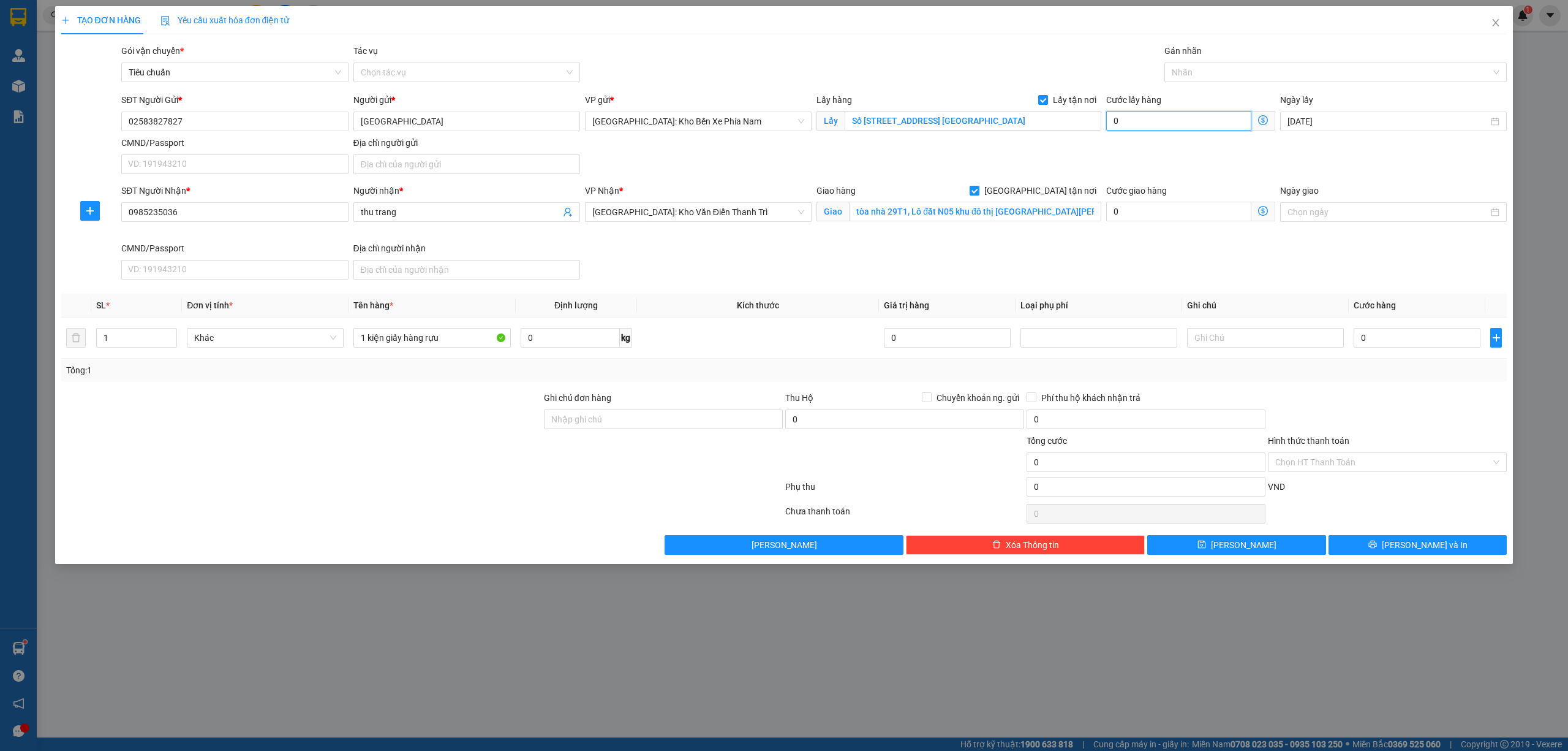
type input "6"
type input "65"
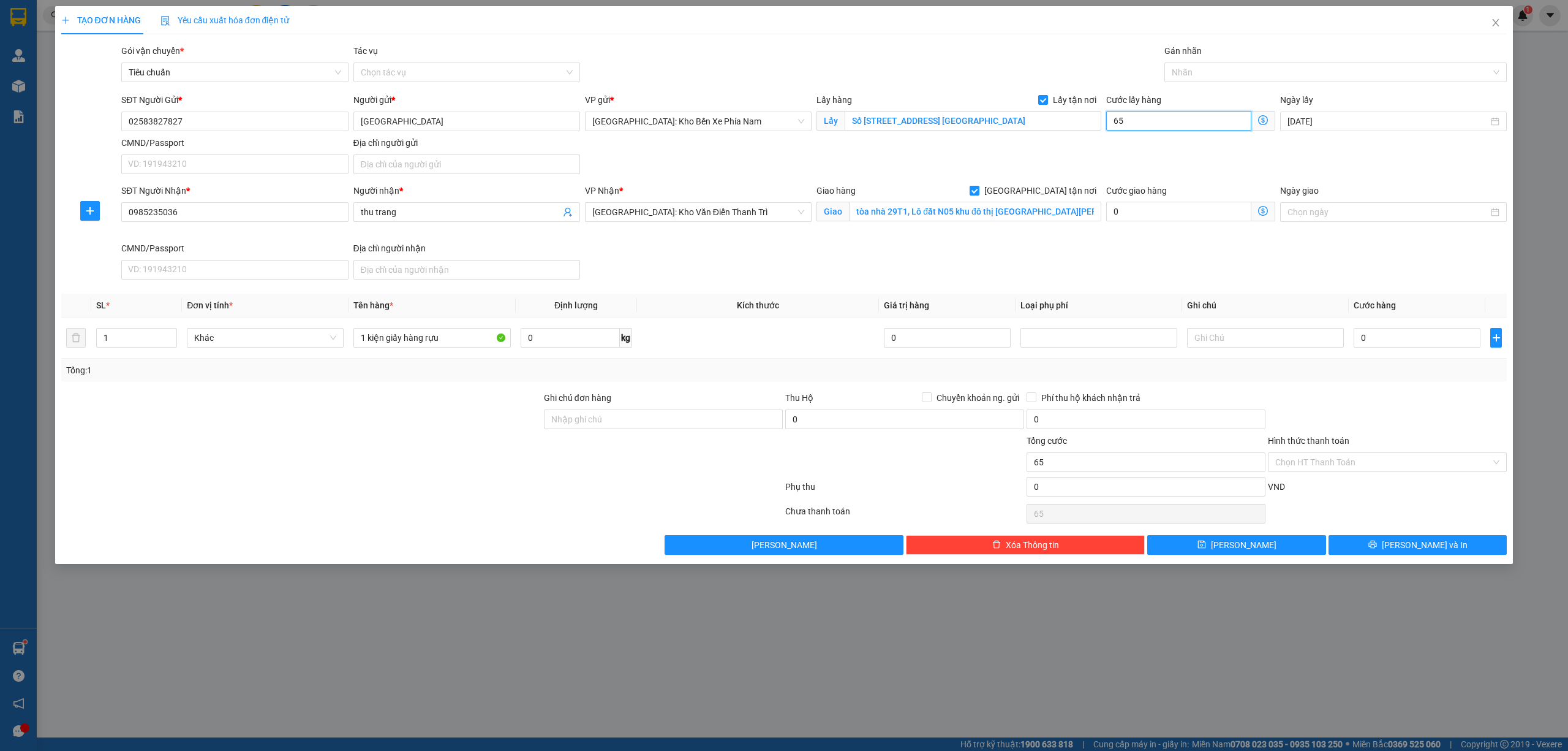
type input "650"
type input "6.500"
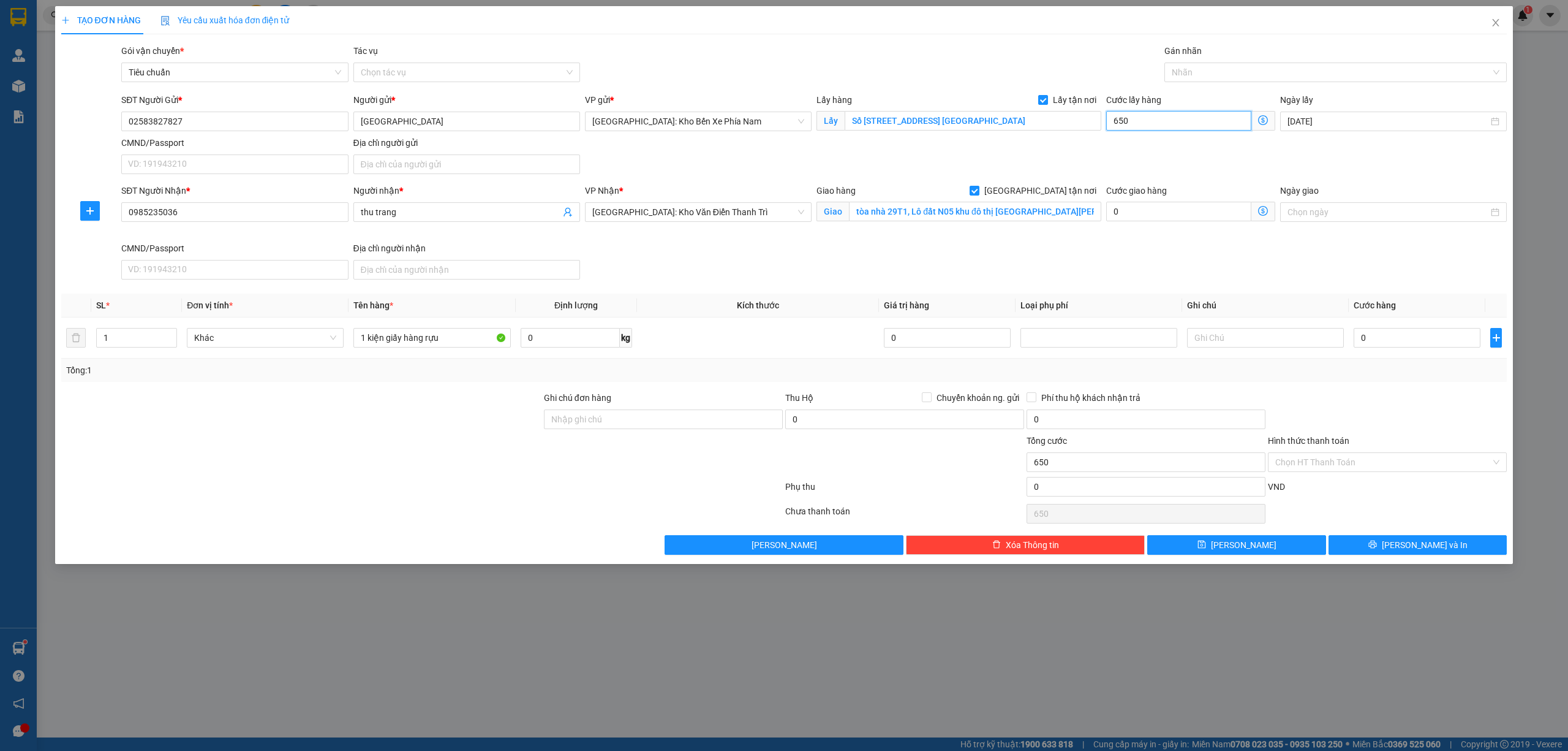
type input "6.500"
type input "65.000"
click at [1216, 68] on div at bounding box center [1330, 72] width 325 height 15
type input "65.000"
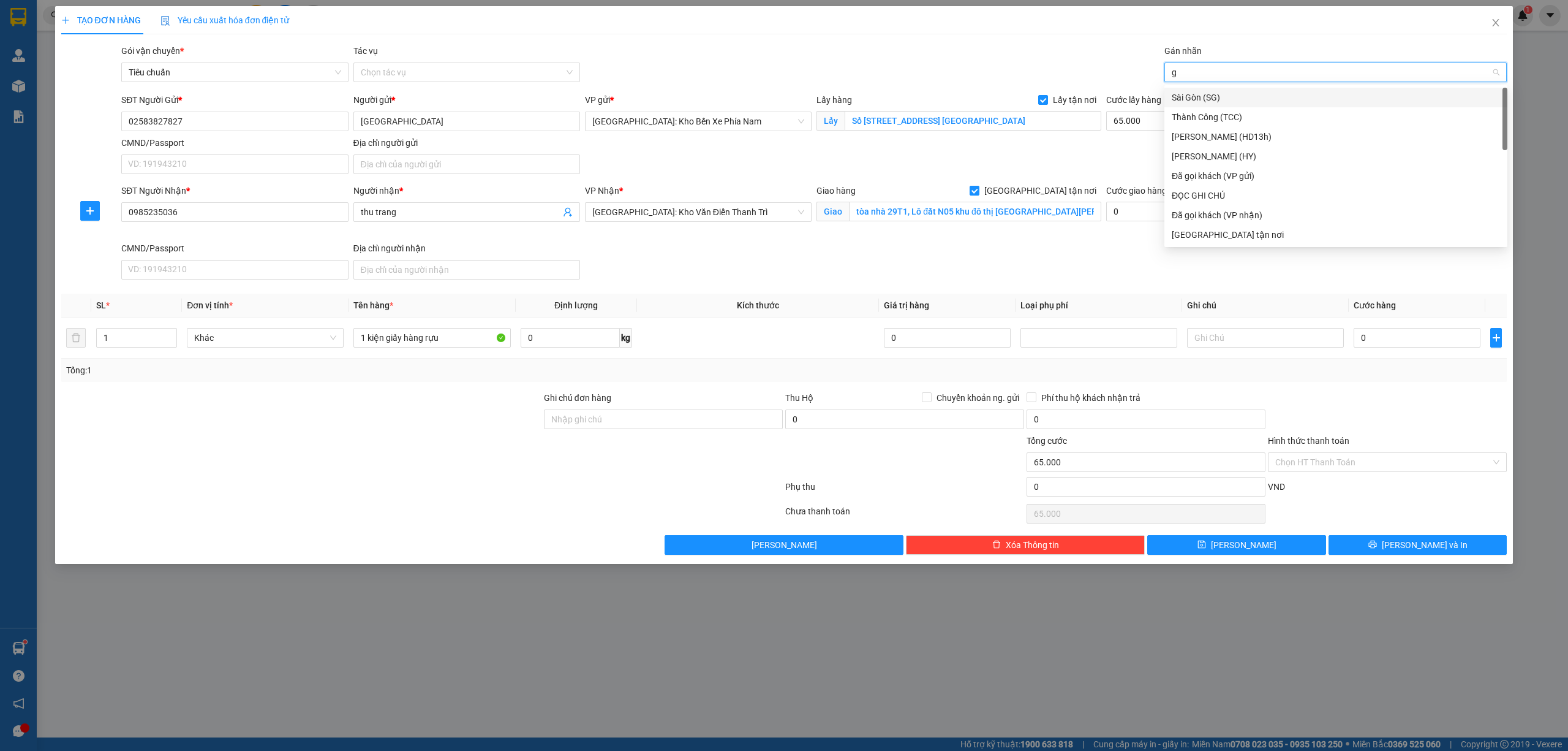
type input "g"
click at [1217, 232] on div "[GEOGRAPHIC_DATA] tận nơi" at bounding box center [1336, 235] width 328 height 14
click at [1444, 328] on div "0" at bounding box center [1417, 338] width 127 height 25
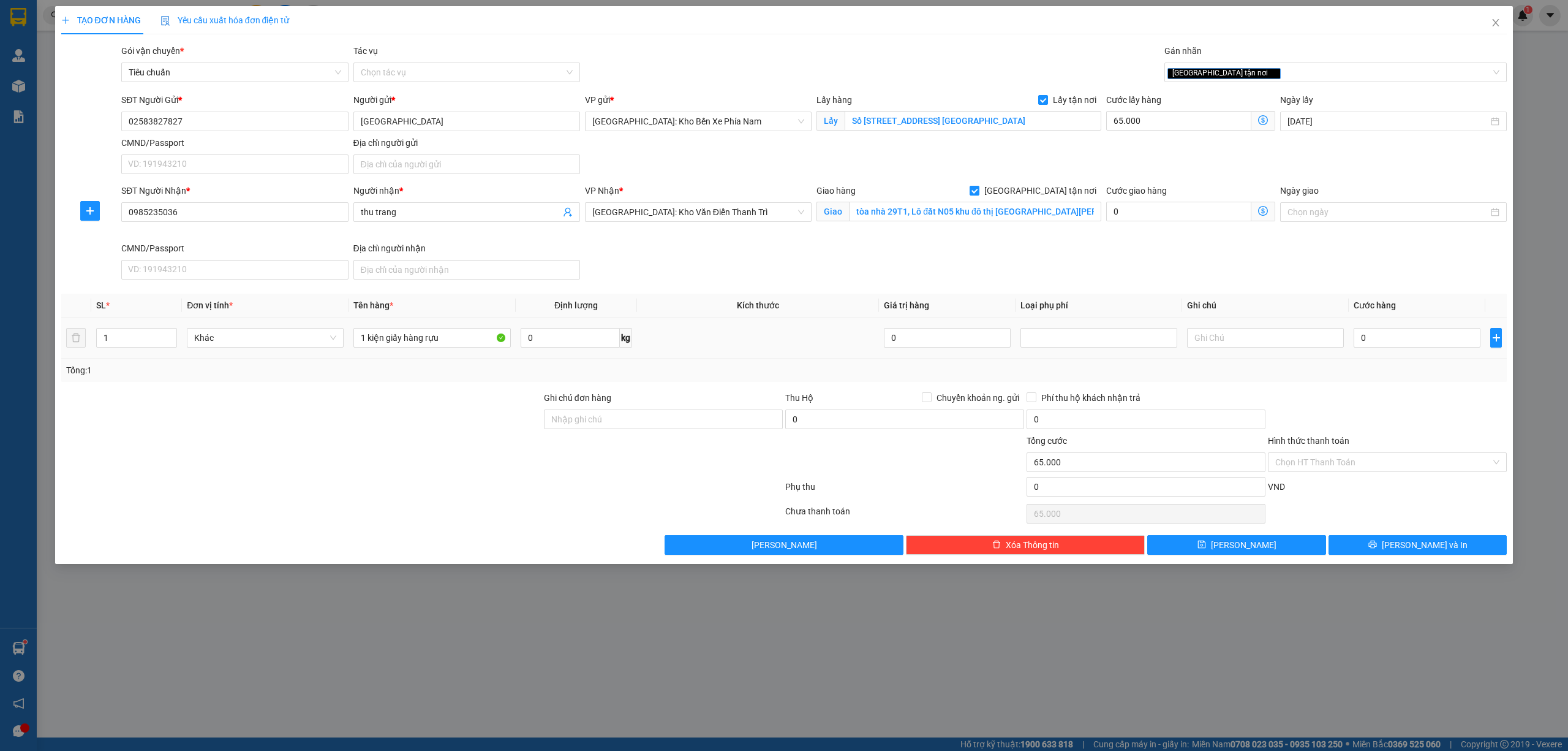
drag, startPoint x: 1368, startPoint y: 383, endPoint x: 1397, endPoint y: 329, distance: 61.3
click at [1368, 382] on div "Transit Pickup Surcharge Ids Transit Deliver Surcharge Ids Transit Deliver Surc…" at bounding box center [784, 298] width 1447 height 510
click at [1397, 329] on div "0" at bounding box center [1417, 338] width 127 height 25
click at [1393, 348] on input "0" at bounding box center [1417, 337] width 127 height 19
type input "1"
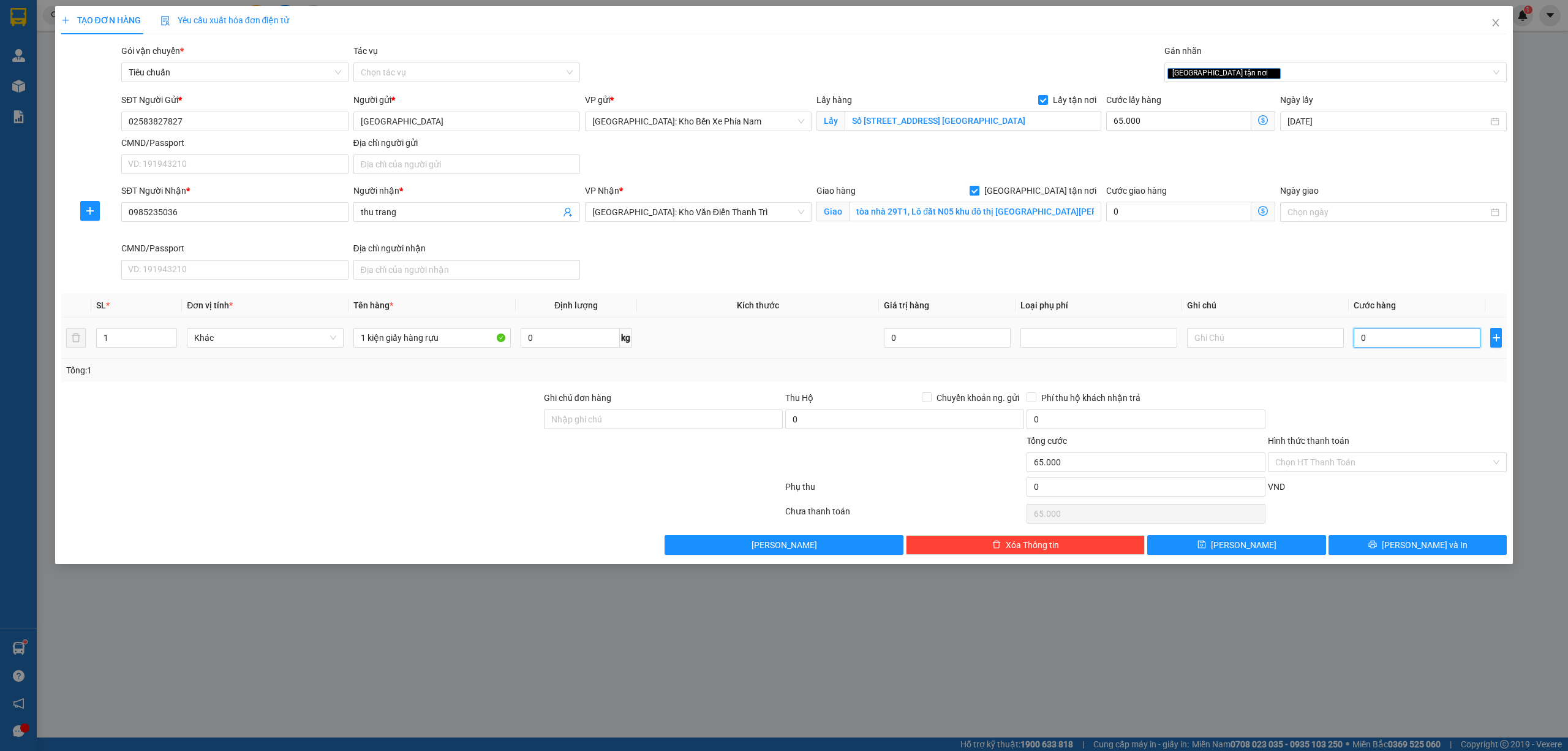
type input "65.001"
type input "10"
type input "65.010"
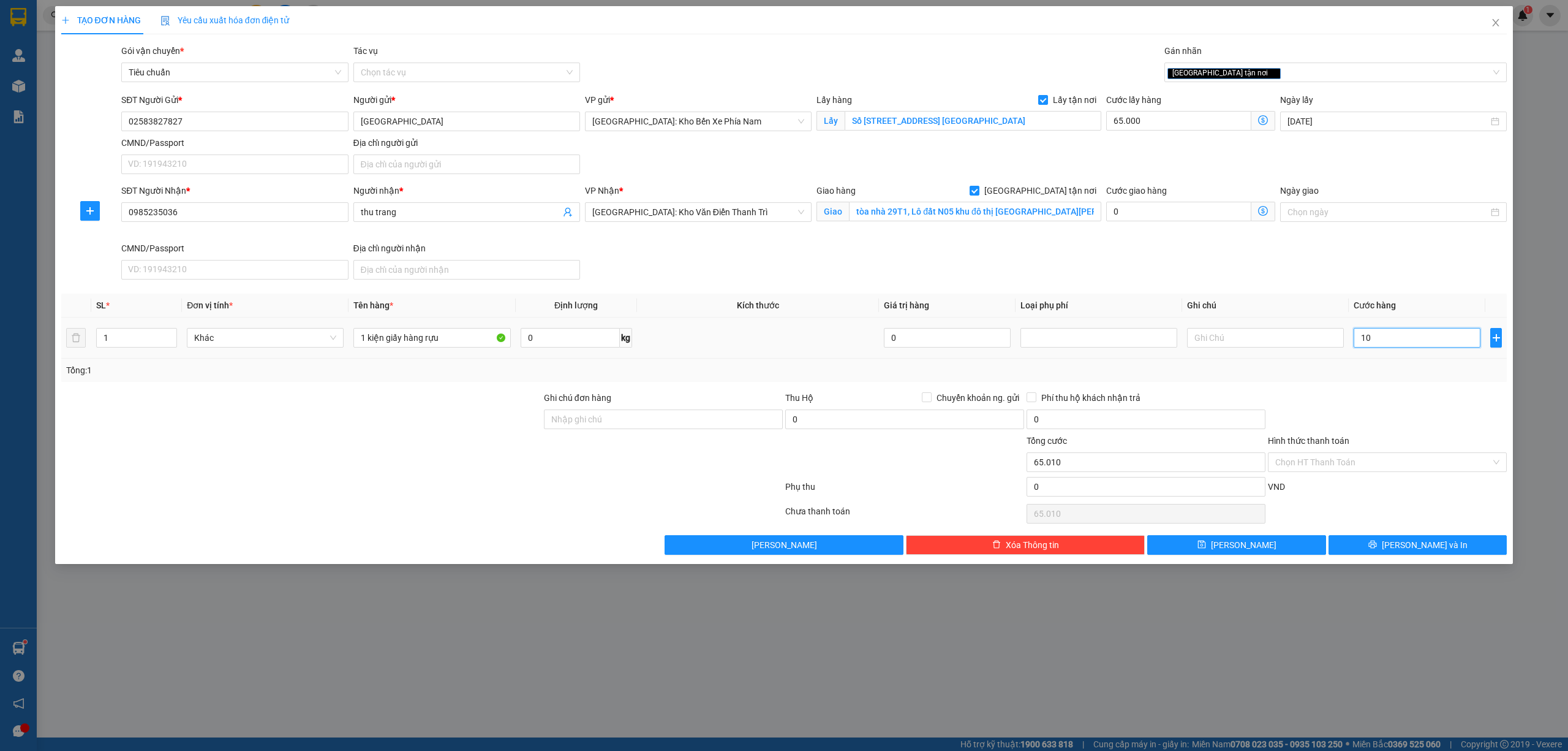
type input "100"
type input "65.100"
type input "1.000"
type input "66.000"
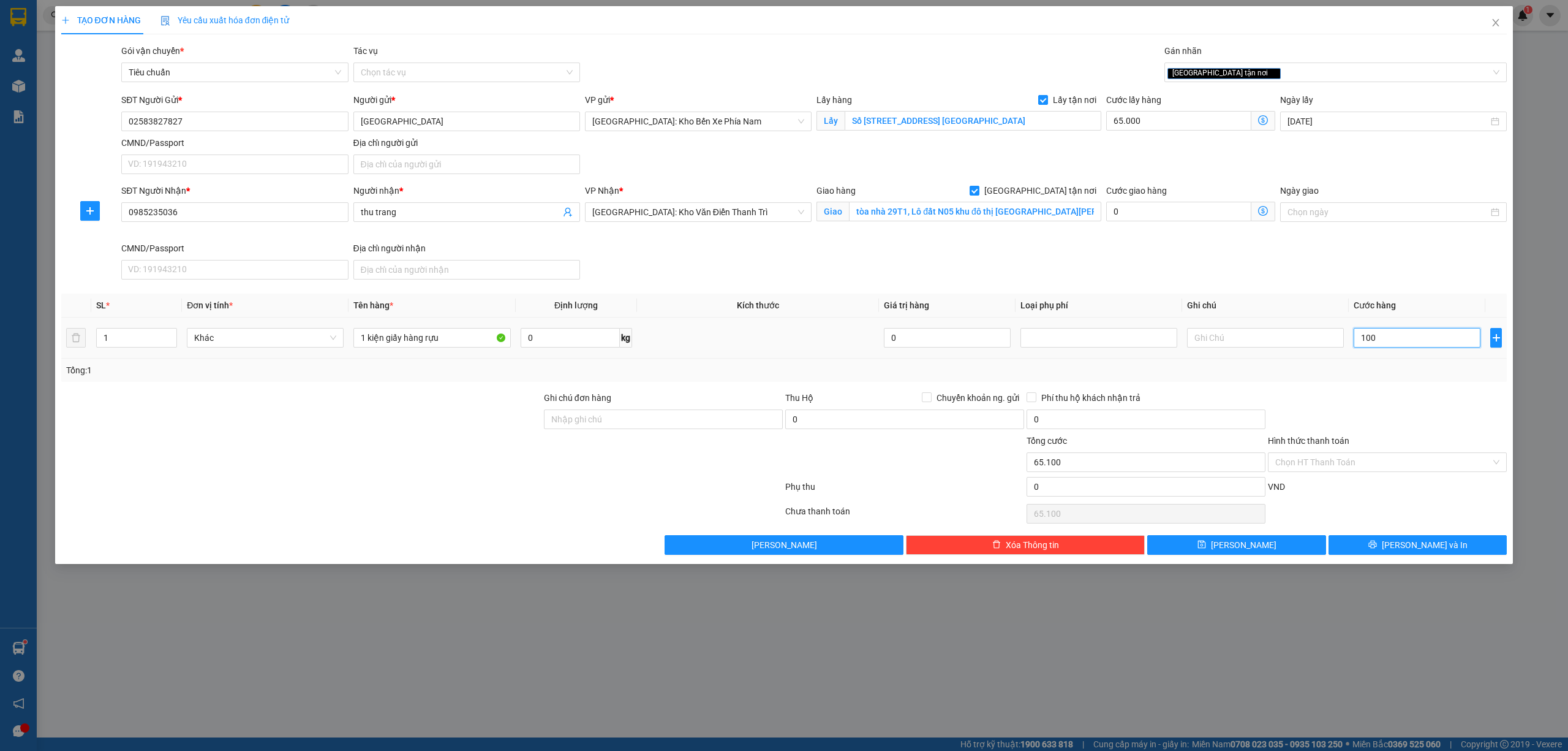
type input "66.000"
type input "10.000"
type input "75.000"
type input "100.000"
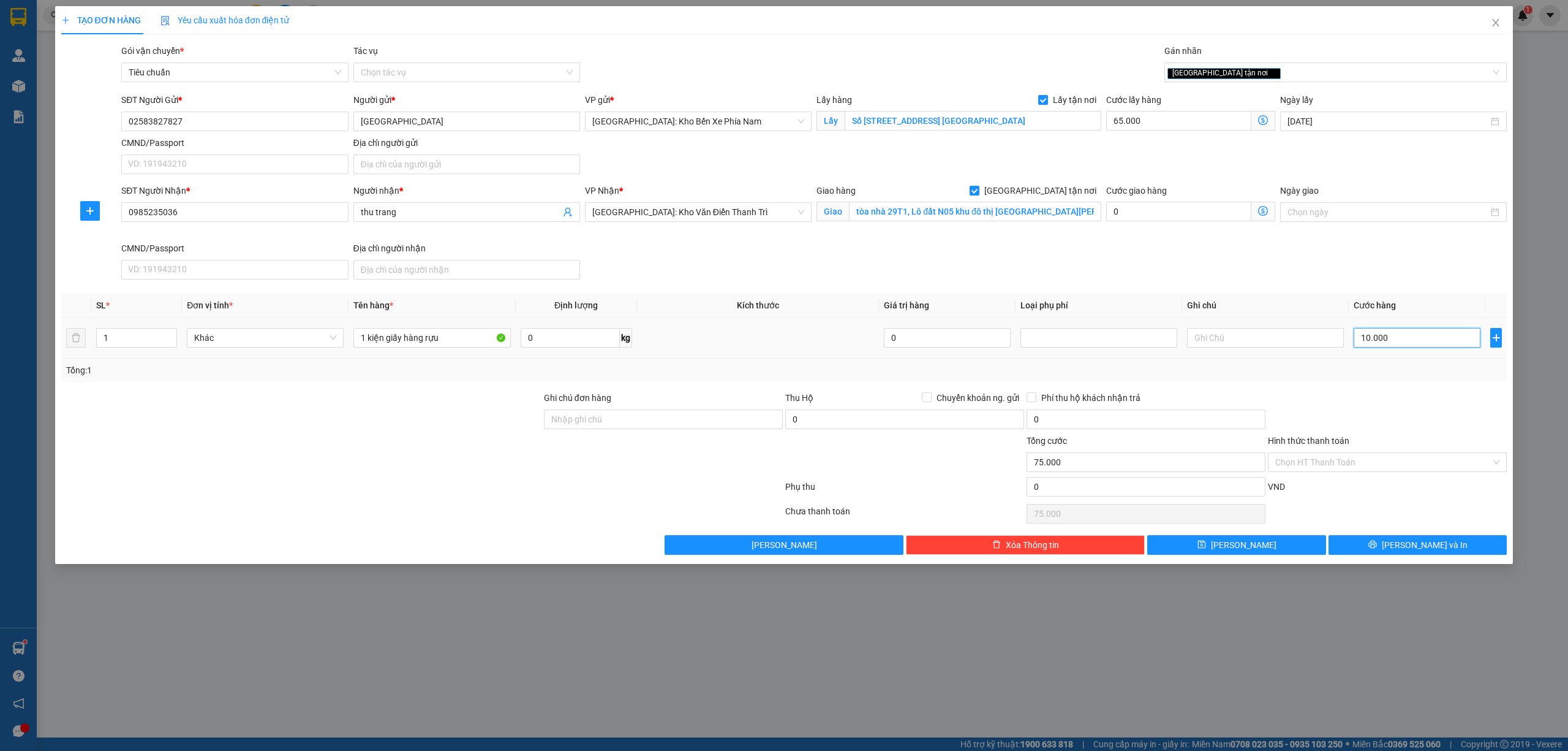
type input "165.000"
type input "100.000"
click at [604, 427] on input "Ghi chú đơn hàng" at bounding box center [663, 419] width 239 height 19
click at [535, 495] on div at bounding box center [422, 488] width 724 height 25
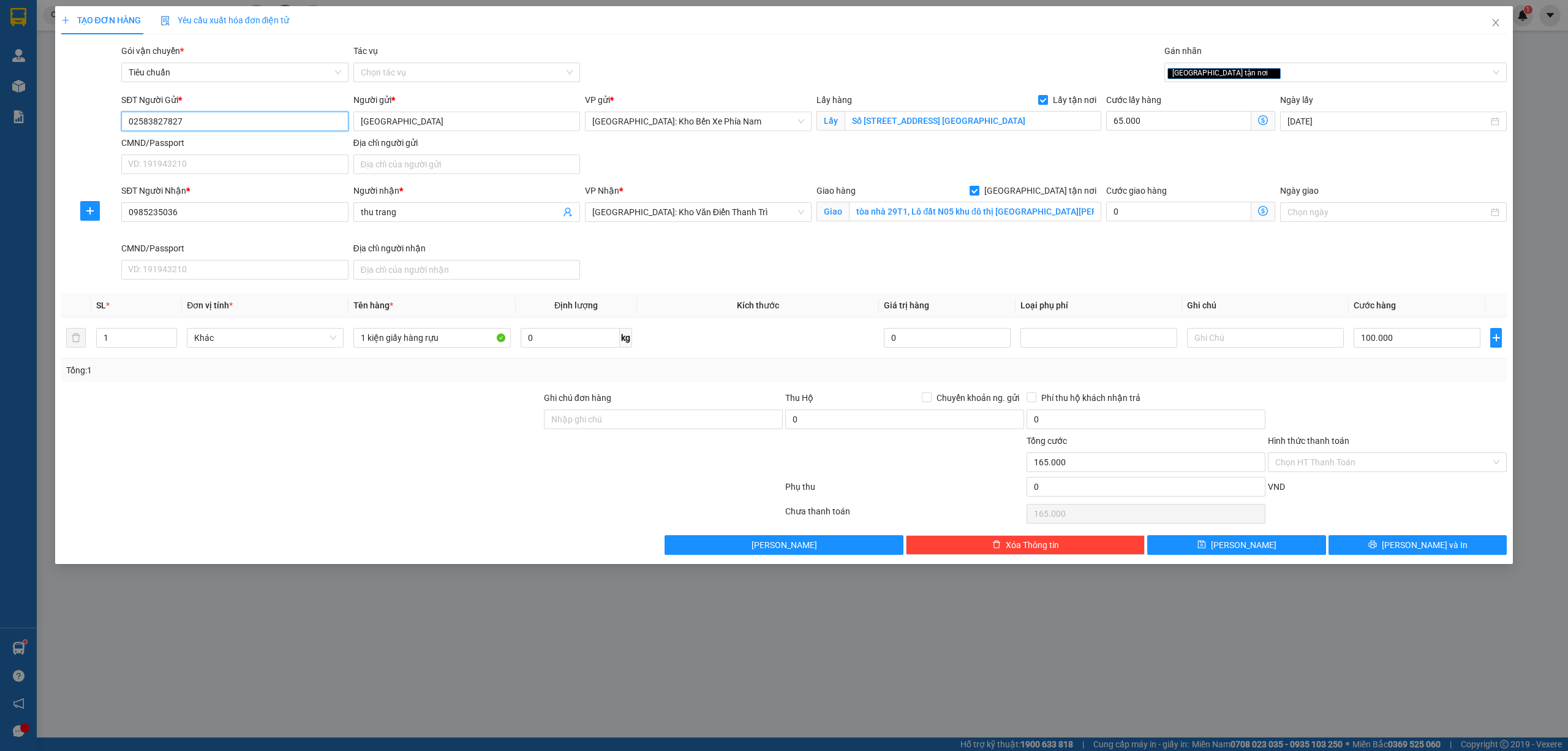
drag, startPoint x: 192, startPoint y: 123, endPoint x: 98, endPoint y: 111, distance: 94.8
click at [98, 111] on div "SĐT Người Gửi * 02583827827 02583827827 Người gửi * champa island VP gửi * Nha …" at bounding box center [784, 136] width 1449 height 86
drag, startPoint x: 184, startPoint y: 214, endPoint x: 128, endPoint y: 203, distance: 57.1
click at [128, 203] on input "0985235036" at bounding box center [234, 212] width 226 height 19
click at [1439, 551] on span "Lưu và In" at bounding box center [1425, 545] width 86 height 14
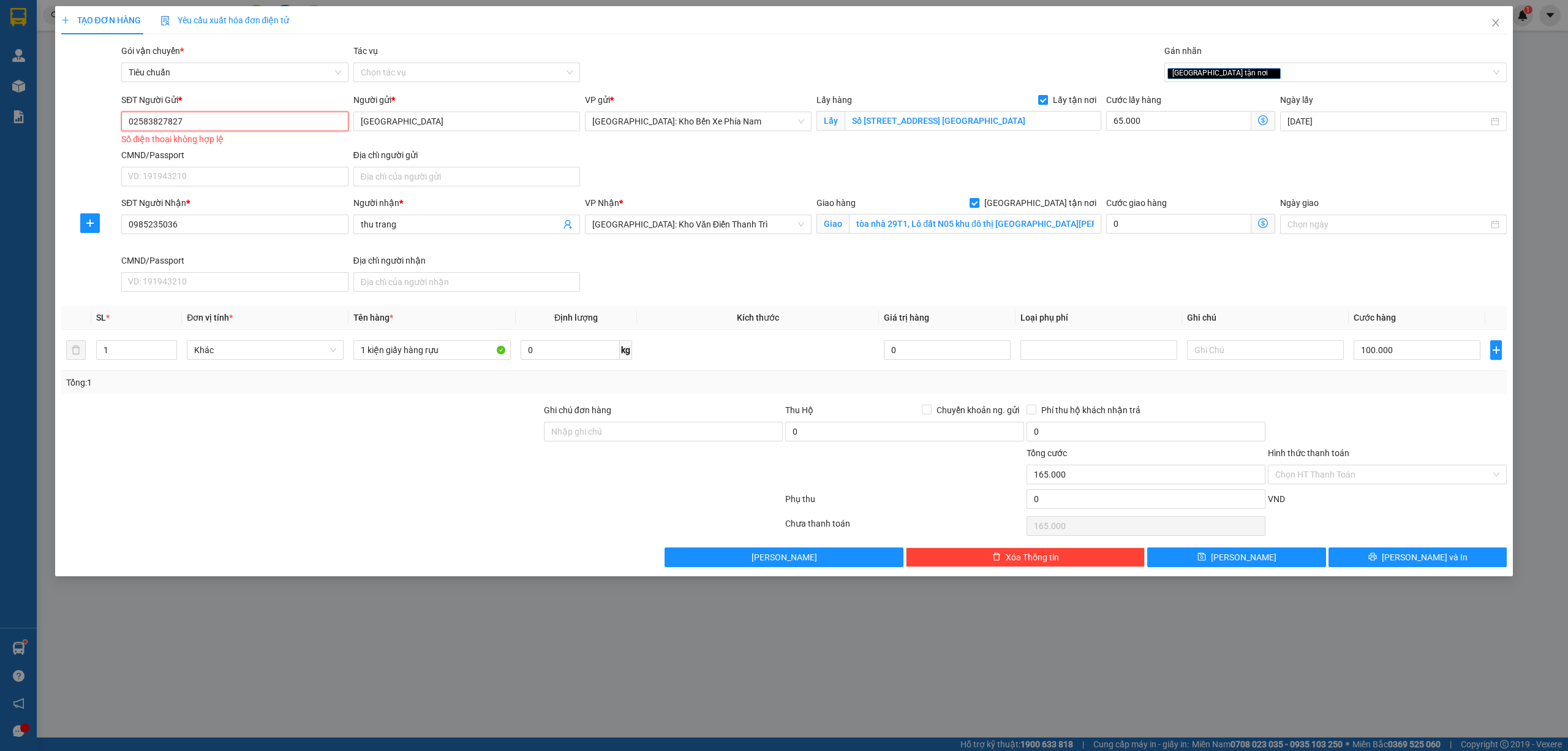
click at [182, 120] on input "02583827827" at bounding box center [234, 120] width 226 height 19
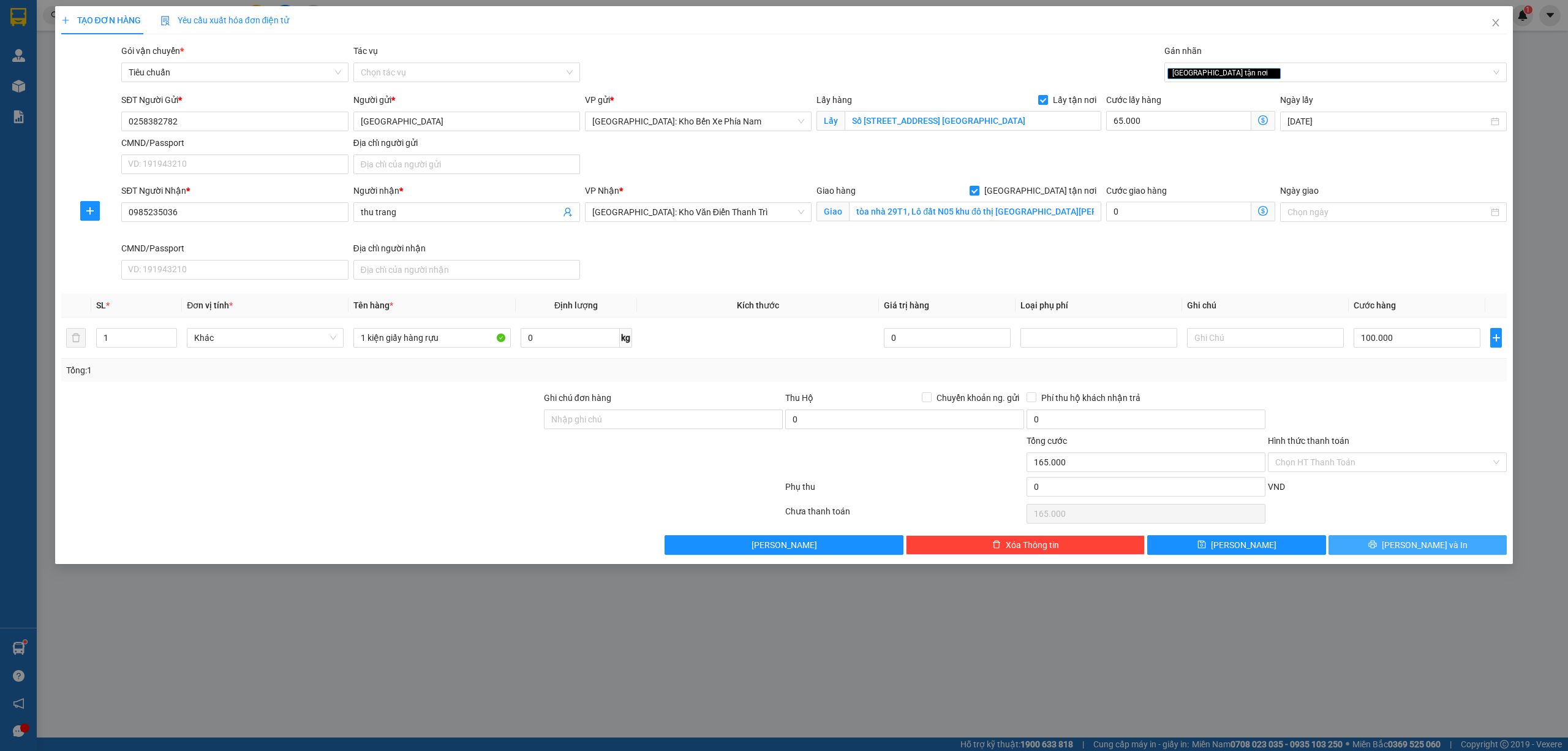
click at [1431, 550] on span "Lưu và In" at bounding box center [1425, 545] width 86 height 14
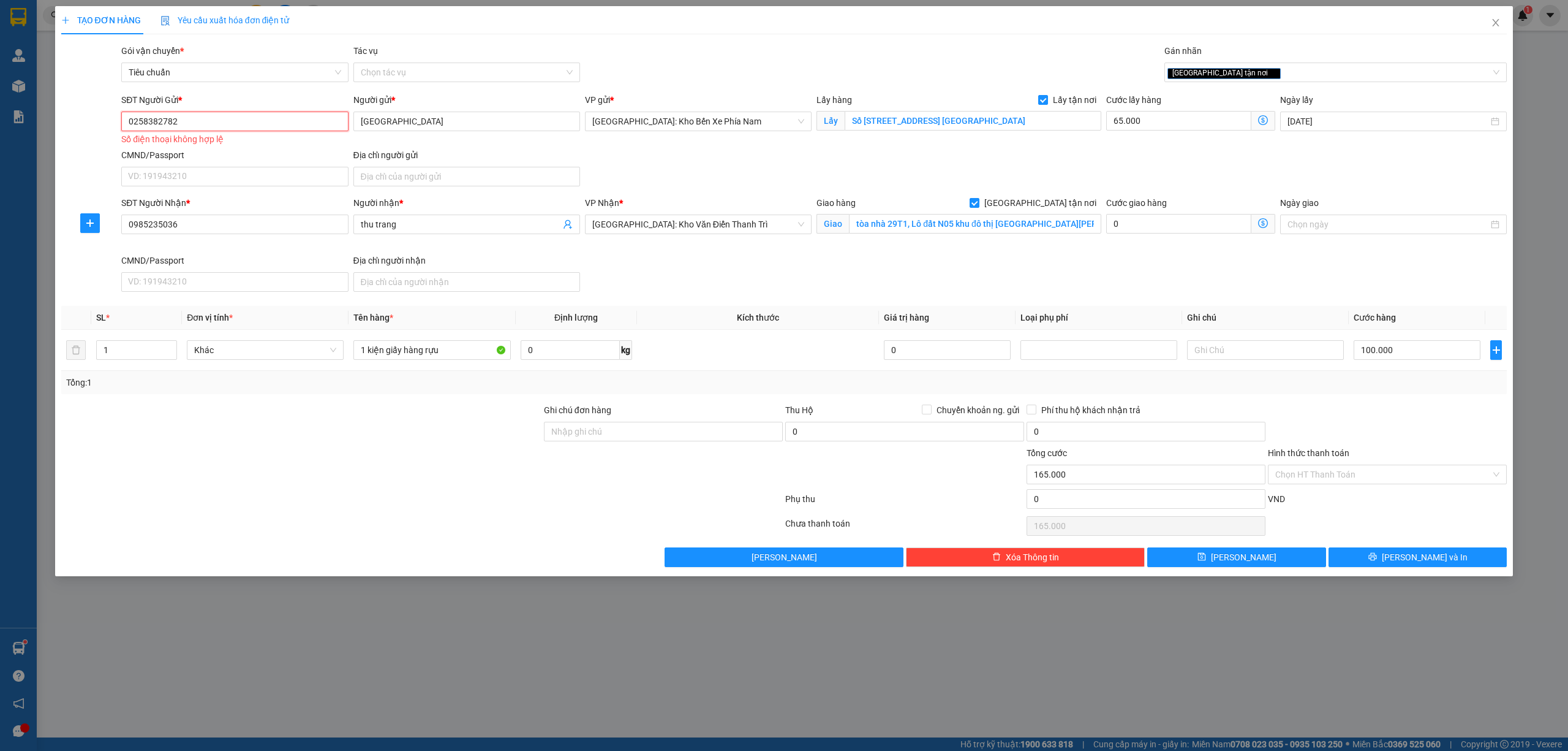
click at [131, 119] on input "0258382782" at bounding box center [234, 120] width 226 height 19
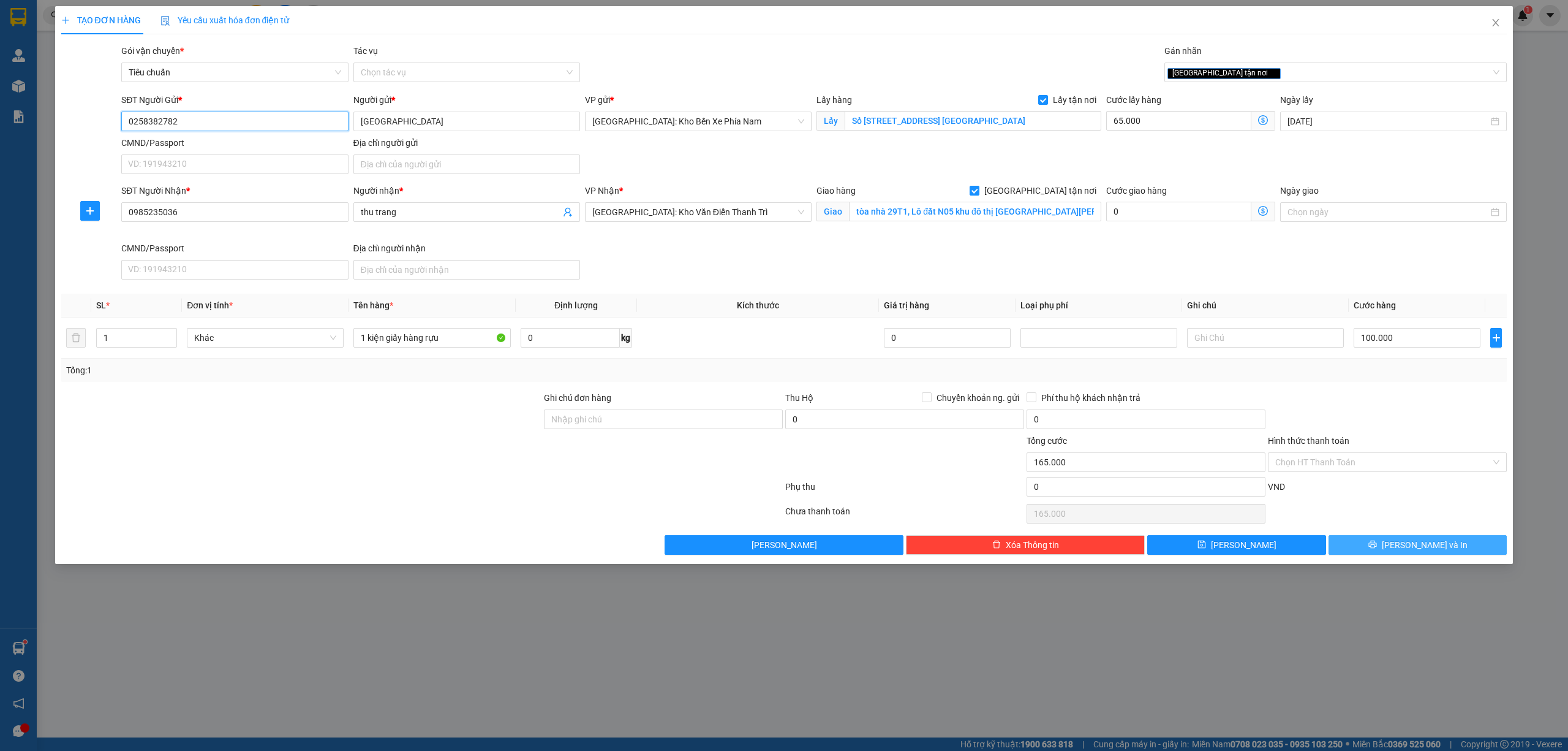
type input "0258382782"
click at [1441, 540] on span "Lưu và In" at bounding box center [1425, 545] width 86 height 14
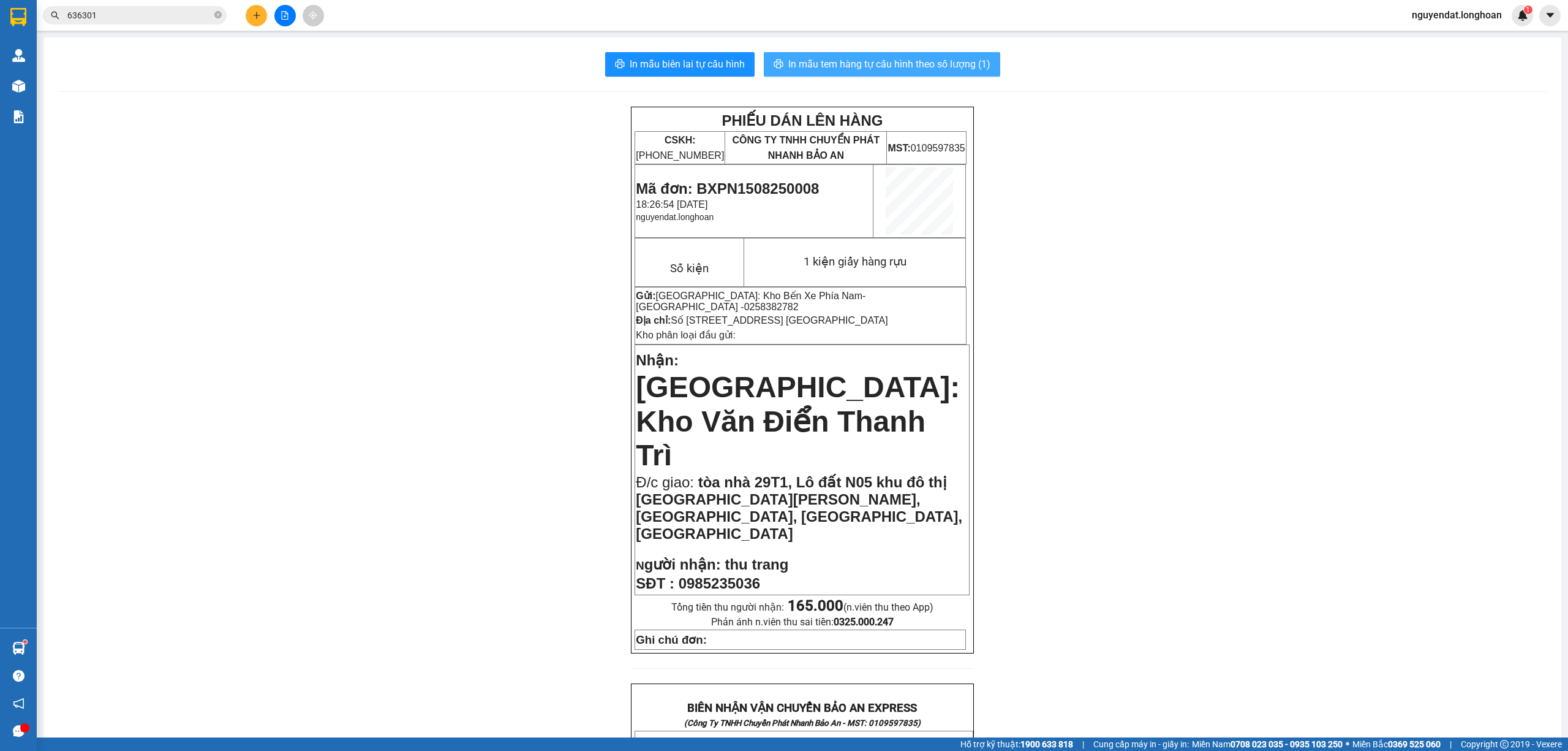
click at [953, 60] on span "In mẫu tem hàng tự cấu hình theo số lượng (1)" at bounding box center [889, 64] width 202 height 16
click at [773, 183] on span "Mã đơn: BXPN1508250008" at bounding box center [727, 188] width 183 height 16
copy span "BXPN1508250008"
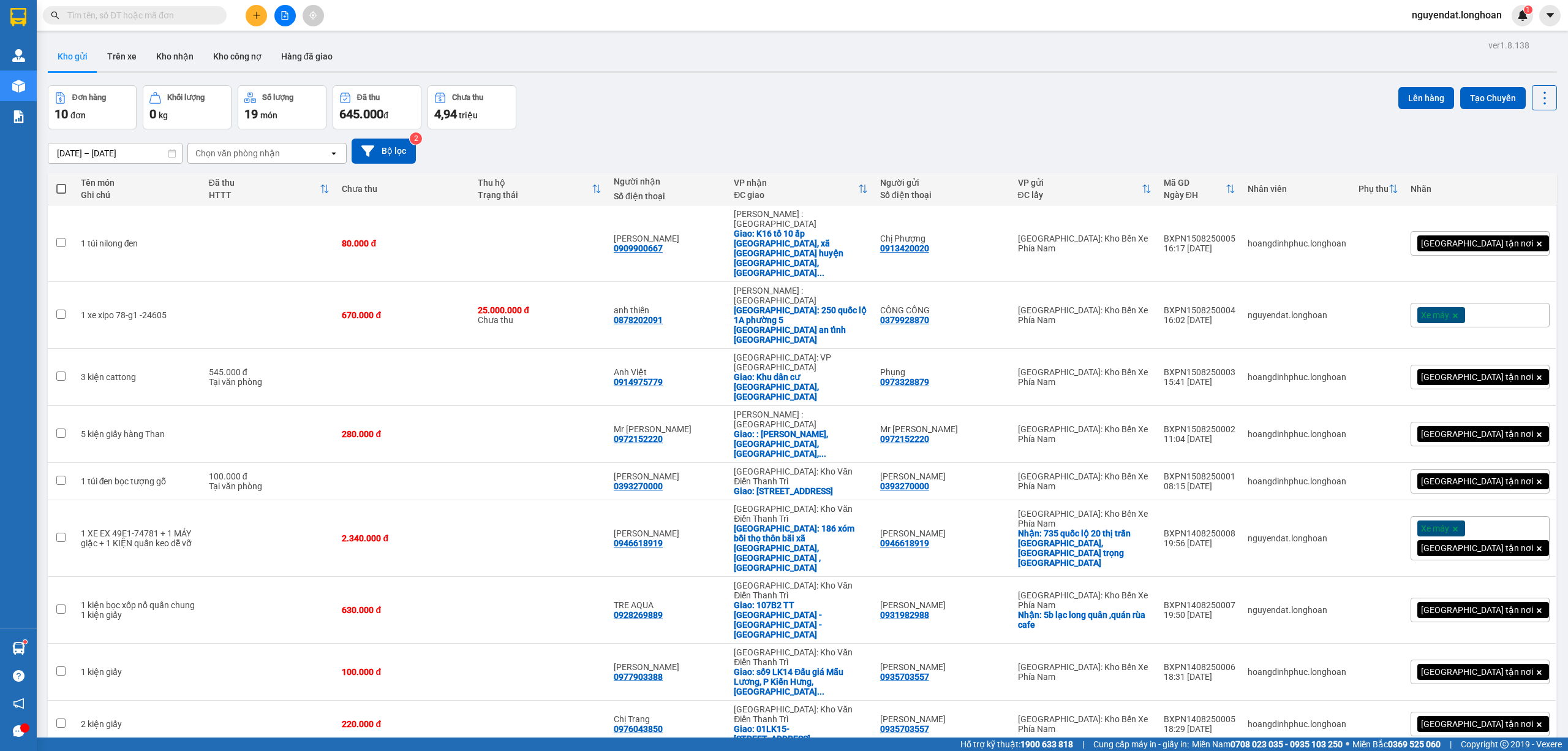
click at [174, 17] on input "text" at bounding box center [140, 15] width 144 height 14
drag, startPoint x: 176, startPoint y: 7, endPoint x: 260, endPoint y: 57, distance: 97.8
click at [201, 24] on span at bounding box center [134, 16] width 183 height 18
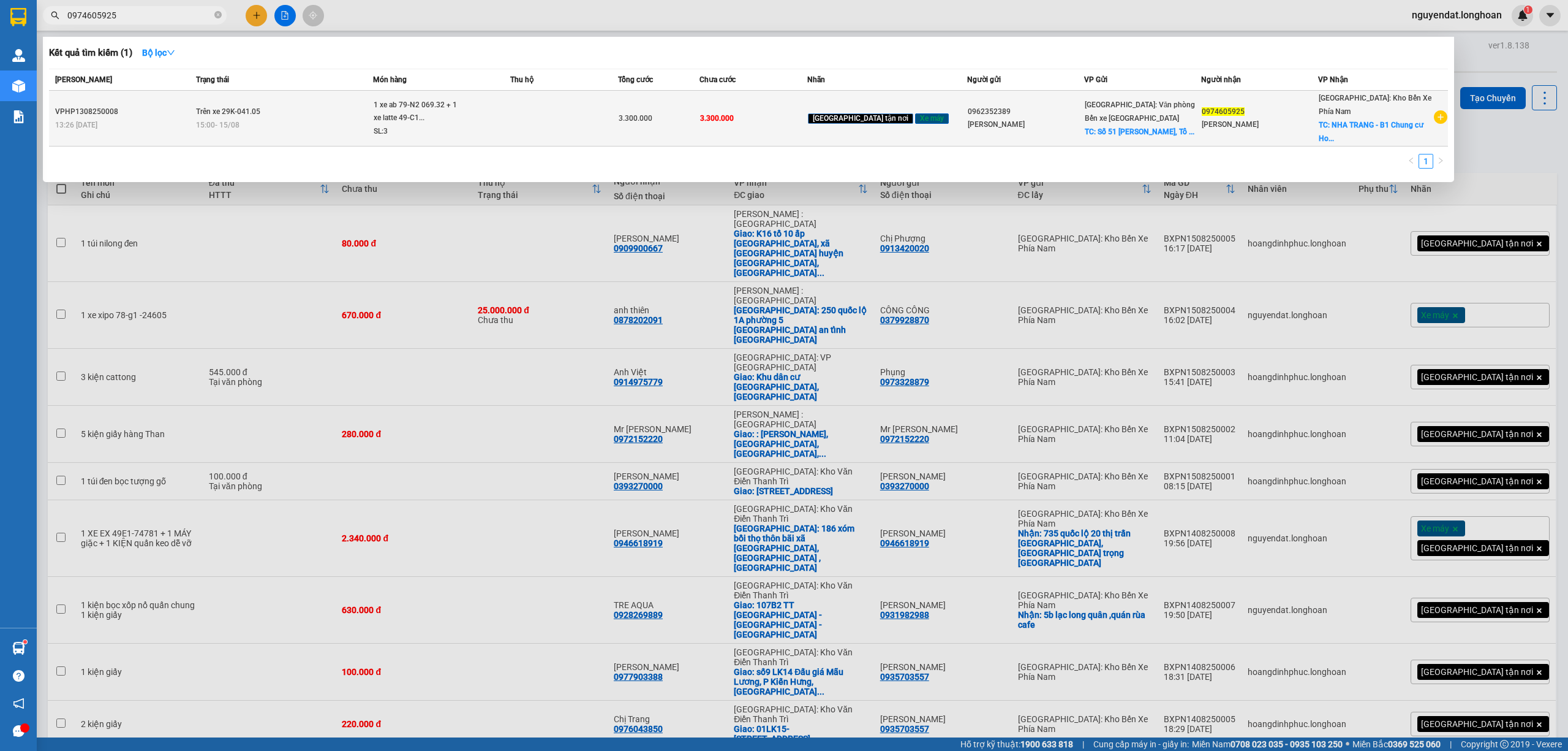
type input "0974605925"
click at [510, 113] on span "1 xe ab 79-N2 069.32 + 1 xe latte 49-C1... SL: 3" at bounding box center [441, 119] width 136 height 40
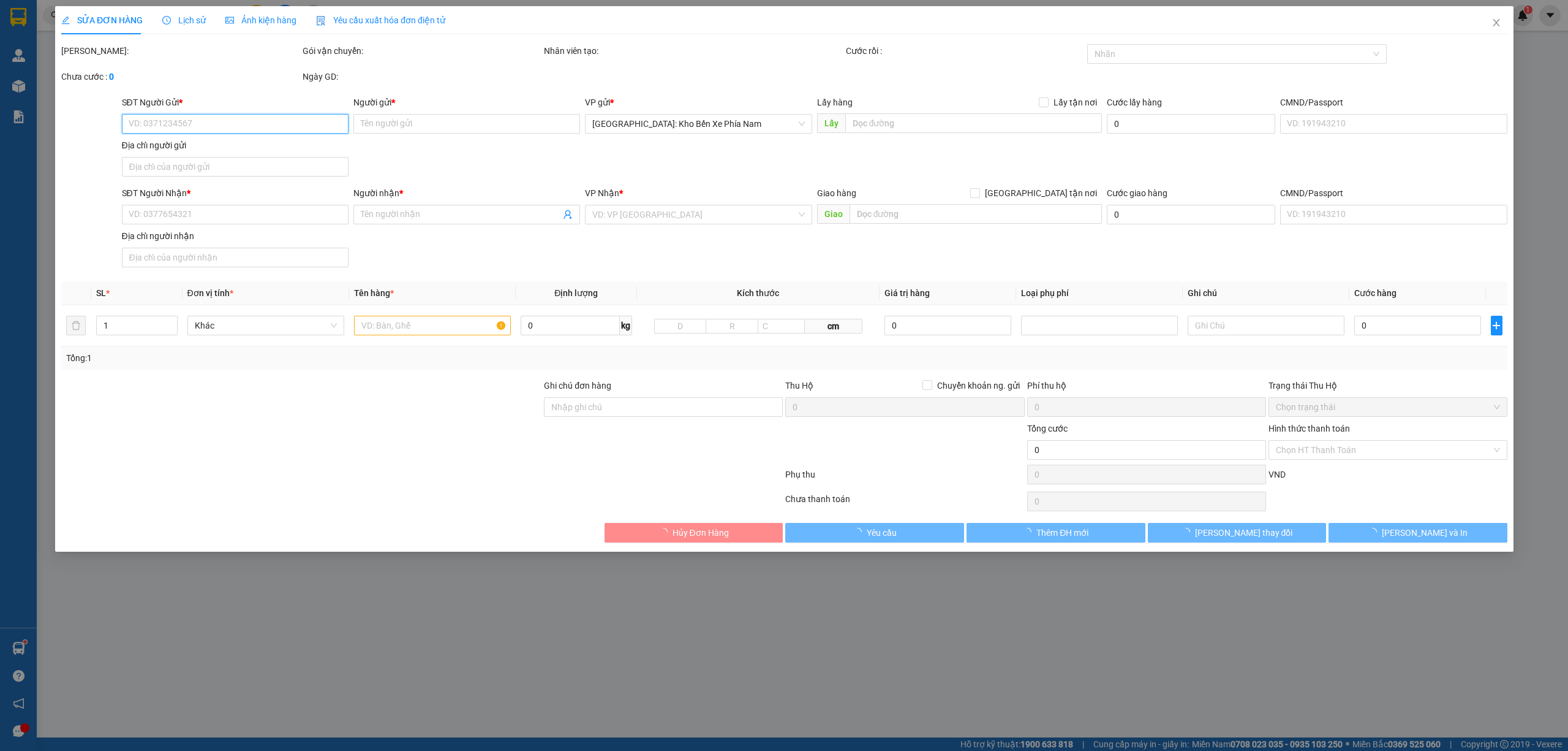
type input "0962352389"
type input "[PERSON_NAME]"
checkbox input "true"
type input "Số 51 [PERSON_NAME], Tổ 1 Khu Nam Sơn 2, [GEOGRAPHIC_DATA], [GEOGRAPHIC_DATA], …"
type input "0974605925"
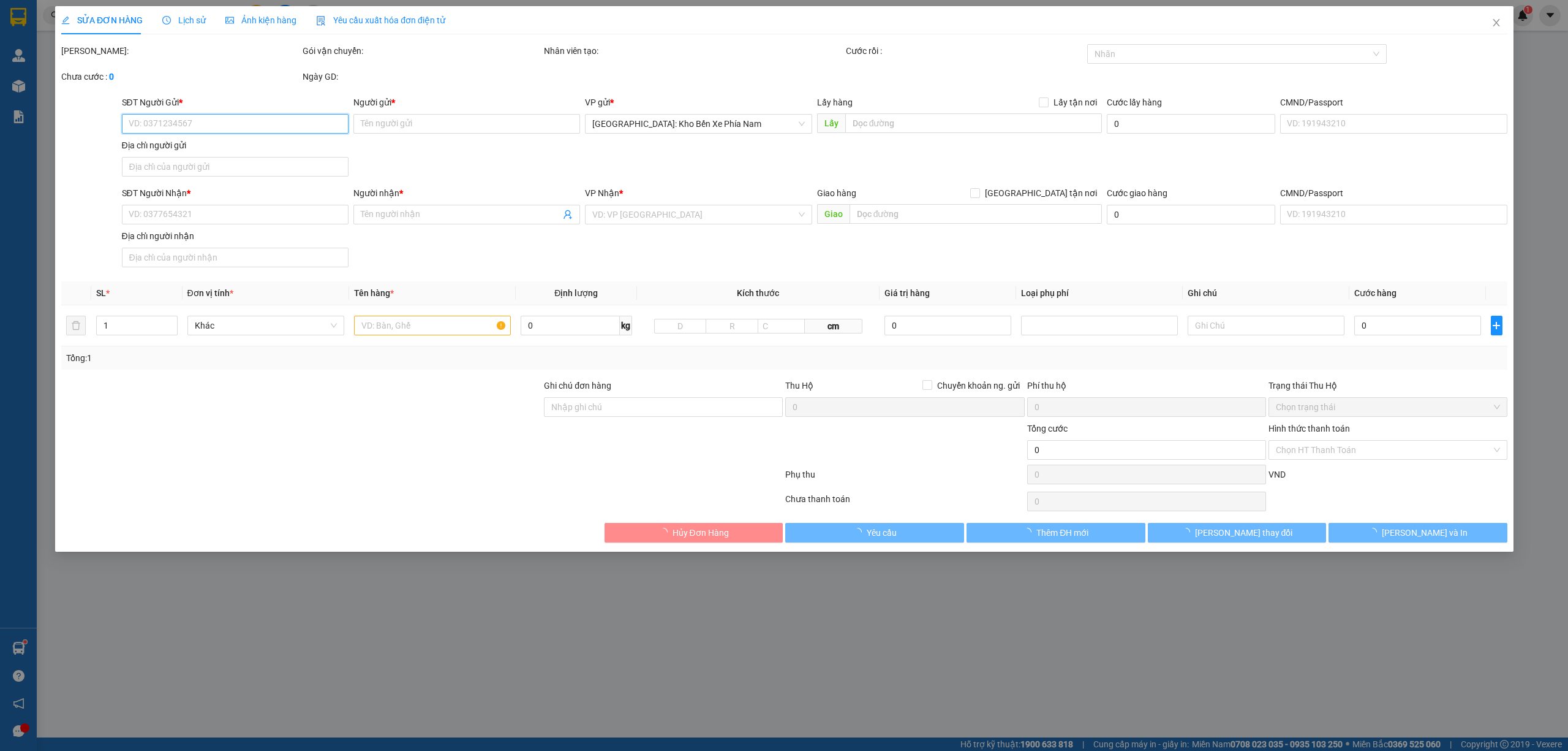
type input "[PERSON_NAME]"
checkbox input "true"
type input "NHA TRANG - B1 Chung cư Hoàng Quân, [GEOGRAPHIC_DATA], [GEOGRAPHIC_DATA], [GEOG…"
type input "Mỗi xe một chìa khóa"
type input "3.300.000"
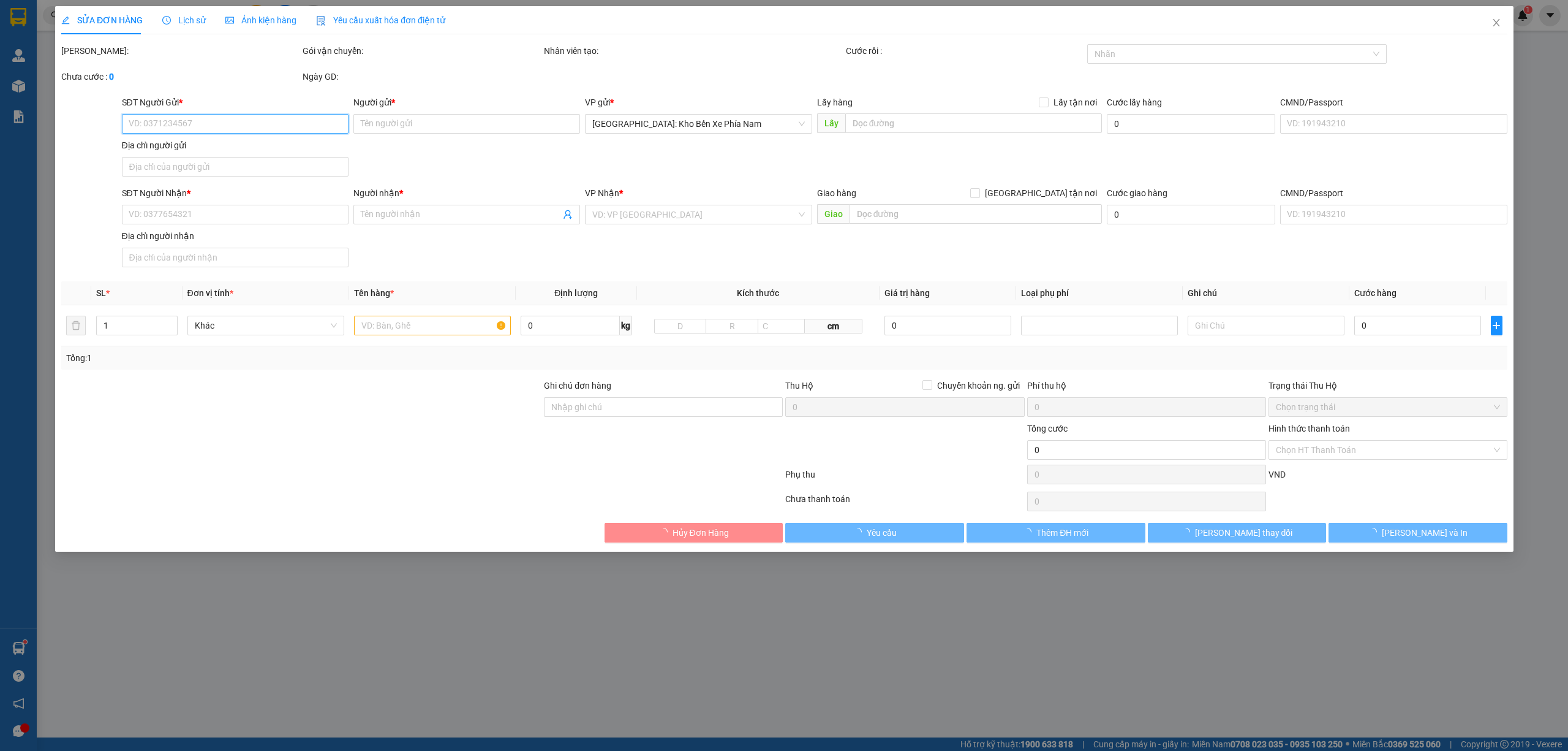
type input "3.300.000"
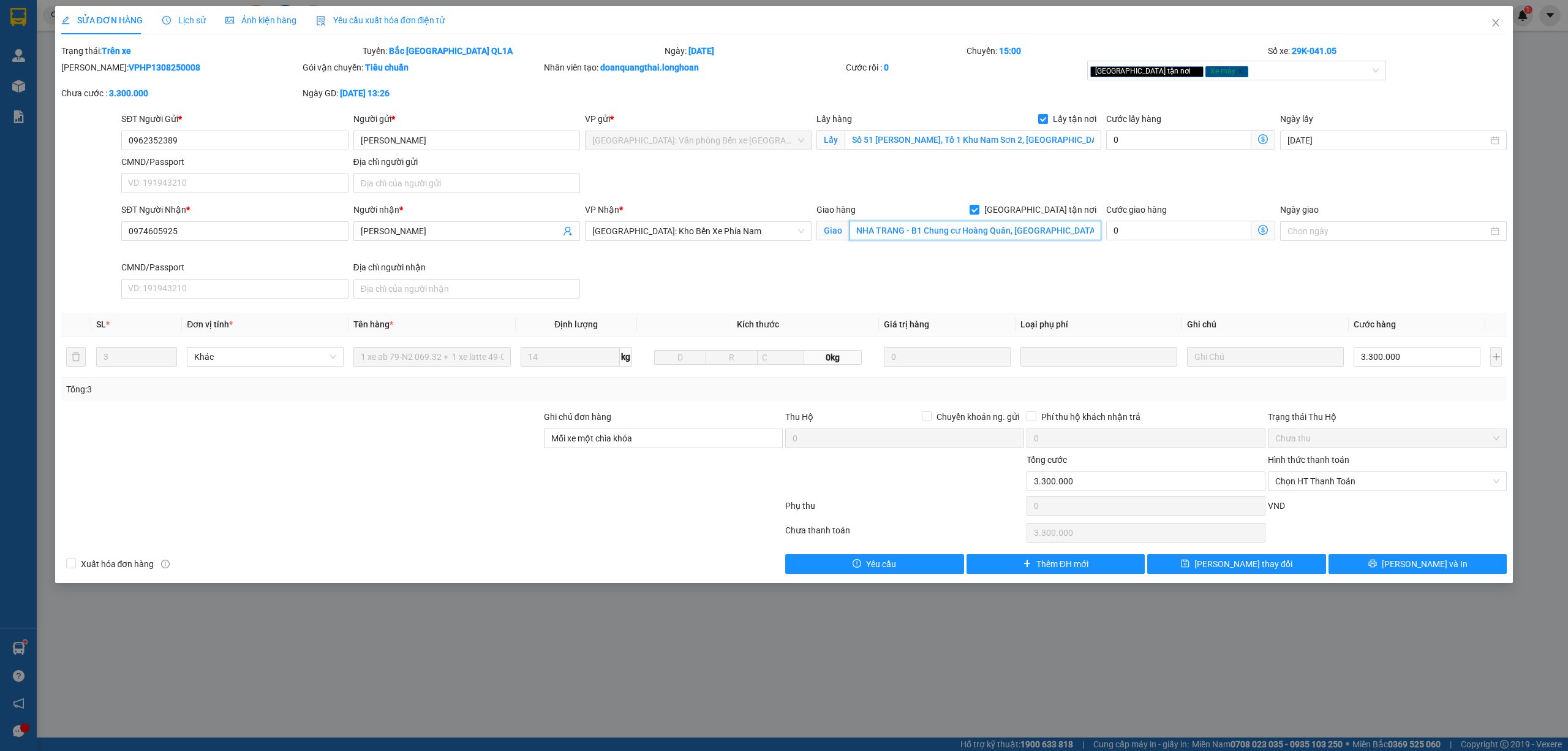
click at [964, 235] on input "NHA TRANG - B1 Chung cư Hoàng Quân, [GEOGRAPHIC_DATA], [GEOGRAPHIC_DATA], [GEOG…" at bounding box center [975, 230] width 253 height 19
click at [1053, 235] on input "NHA TRANG - B1 Chung cư Hoàng Quân, [GEOGRAPHIC_DATA], [GEOGRAPHIC_DATA], [GEOG…" at bounding box center [975, 230] width 253 height 19
click at [535, 613] on div "SỬA ĐƠN HÀNG Lịch sử Ảnh kiện hàng Yêu cầu xuất hóa đơn điện tử Total Paid Fee …" at bounding box center [784, 375] width 1568 height 751
click at [1495, 15] on span "Close" at bounding box center [1496, 24] width 35 height 35
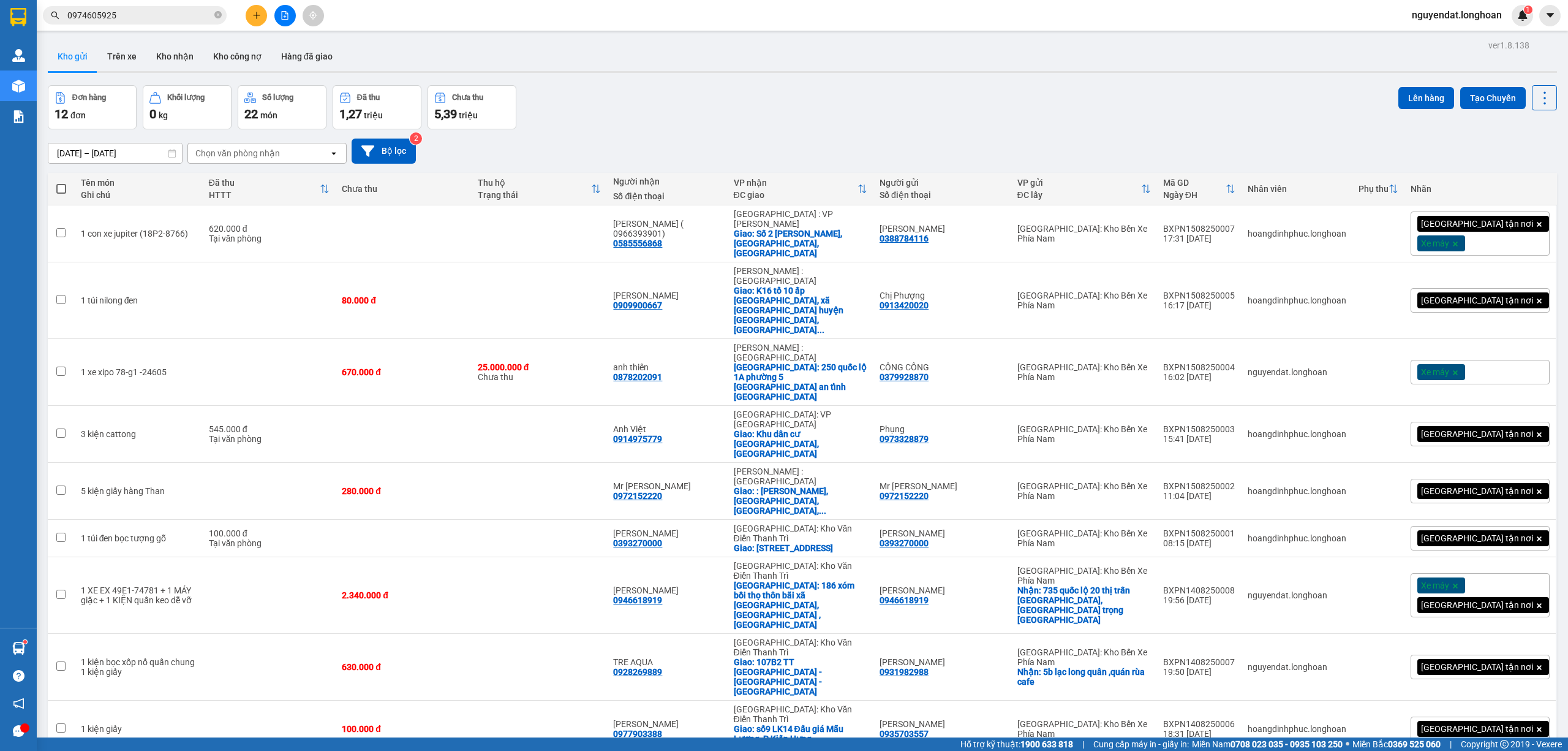
click at [145, 17] on input "0974605925" at bounding box center [140, 15] width 144 height 14
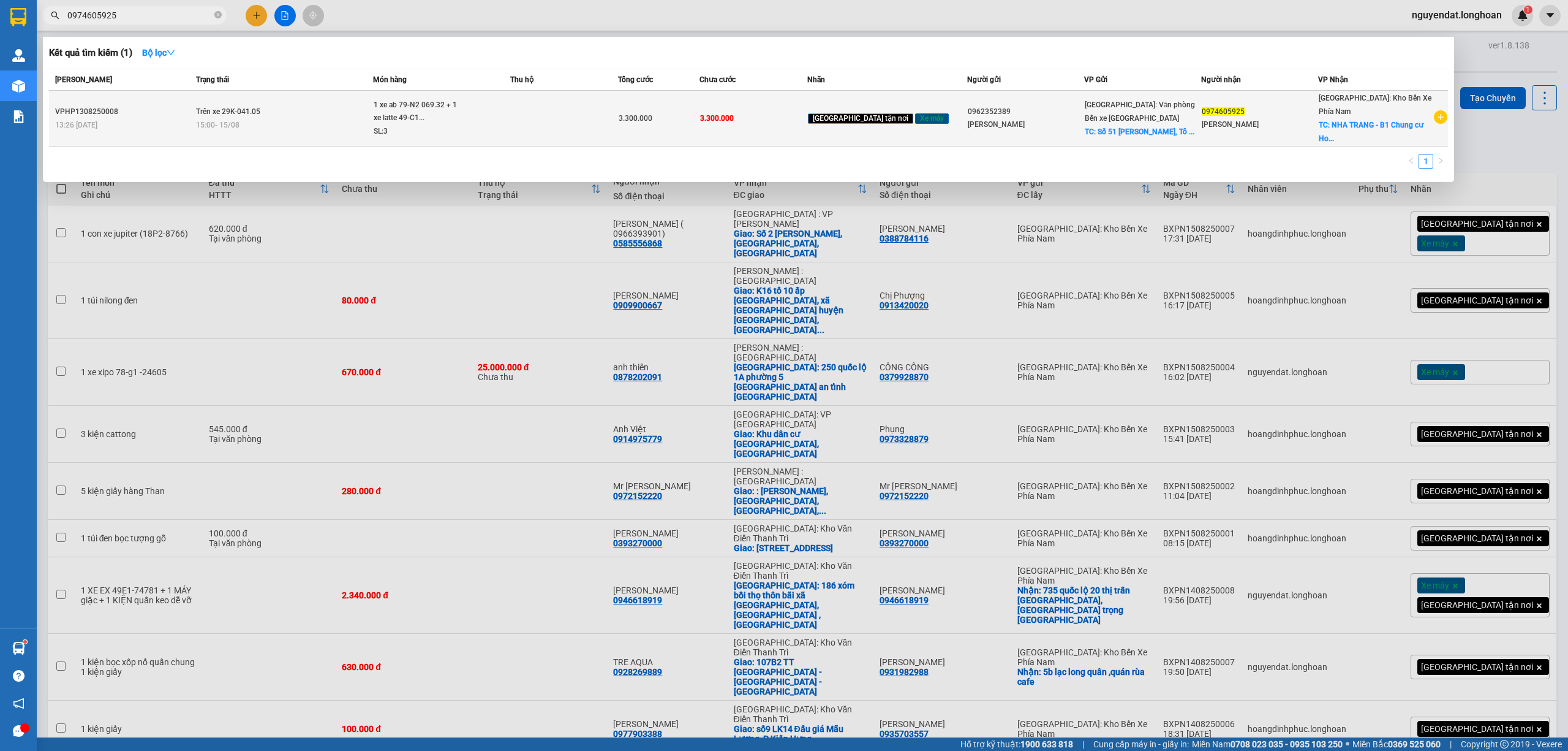
click at [192, 106] on div "VPHP1308250008" at bounding box center [123, 112] width 137 height 13
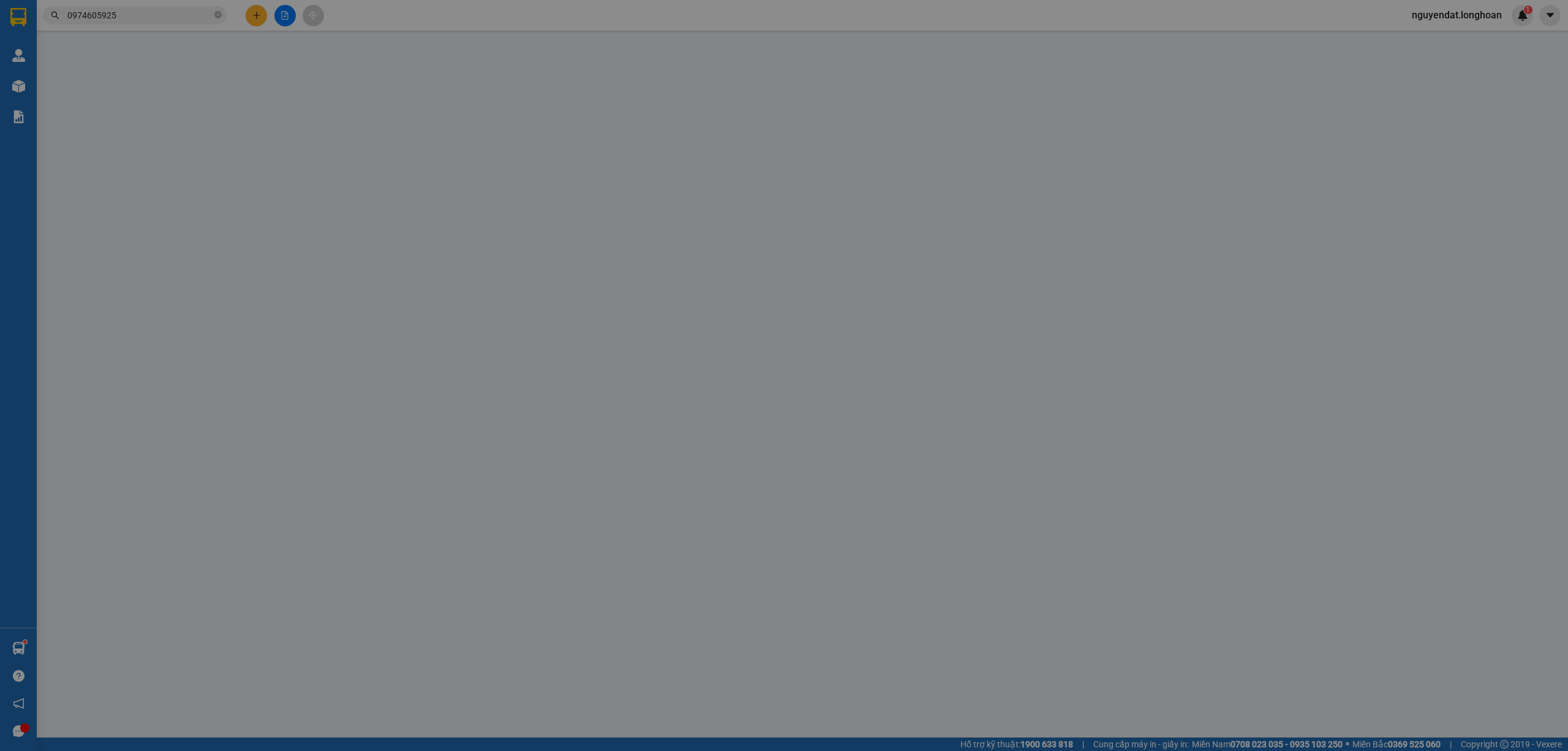
type input "0962352389"
type input "[PERSON_NAME]"
checkbox input "true"
type input "Số 51 [PERSON_NAME], Tổ 1 Khu Nam Sơn 2, [GEOGRAPHIC_DATA], [GEOGRAPHIC_DATA], …"
type input "0974605925"
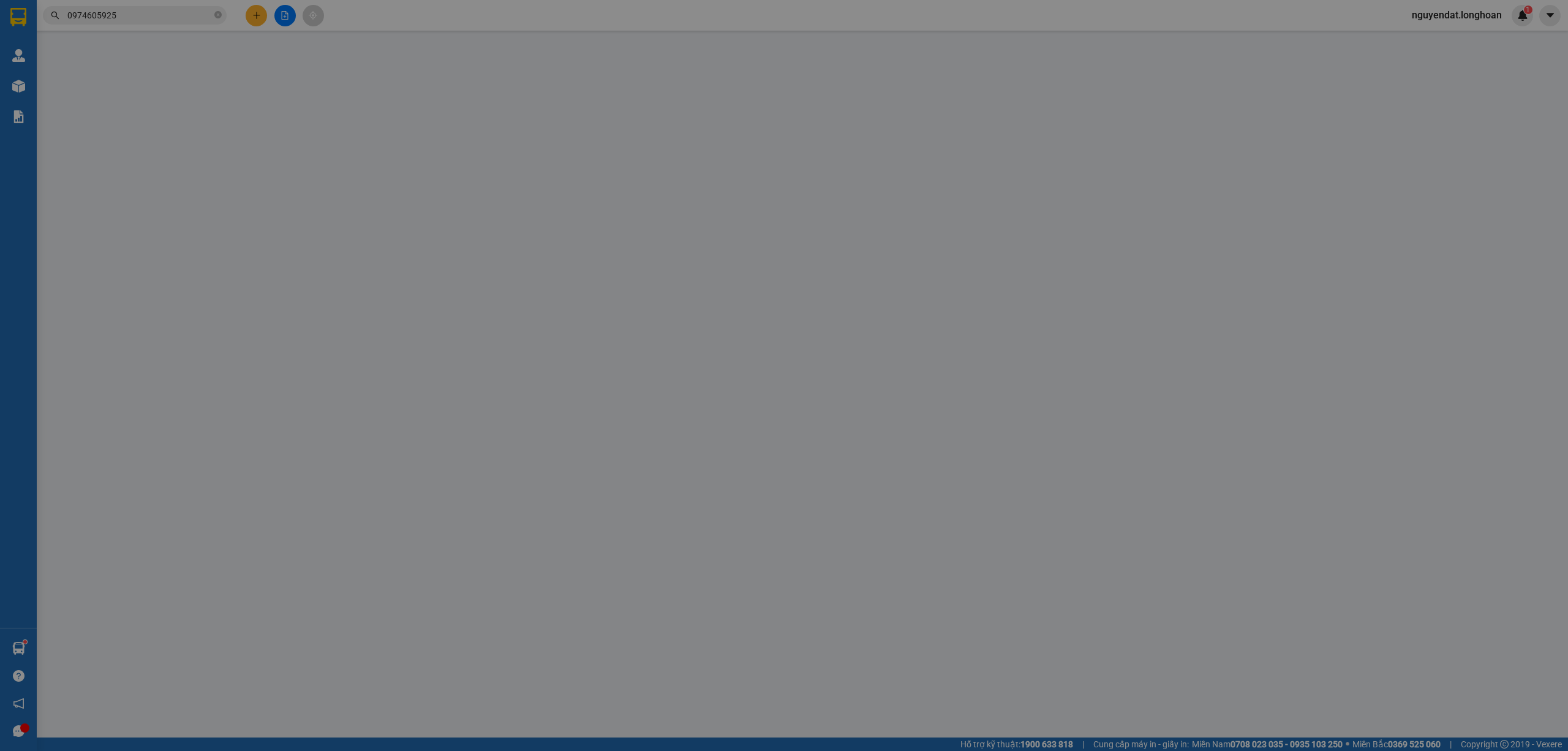
type input "[PERSON_NAME]"
checkbox input "true"
type input "NHA TRANG - B1 Chung cư Hoàng Quân, [GEOGRAPHIC_DATA], [GEOGRAPHIC_DATA], [GEOG…"
type input "Mỗi xe một chìa khóa"
type input "3.300.000"
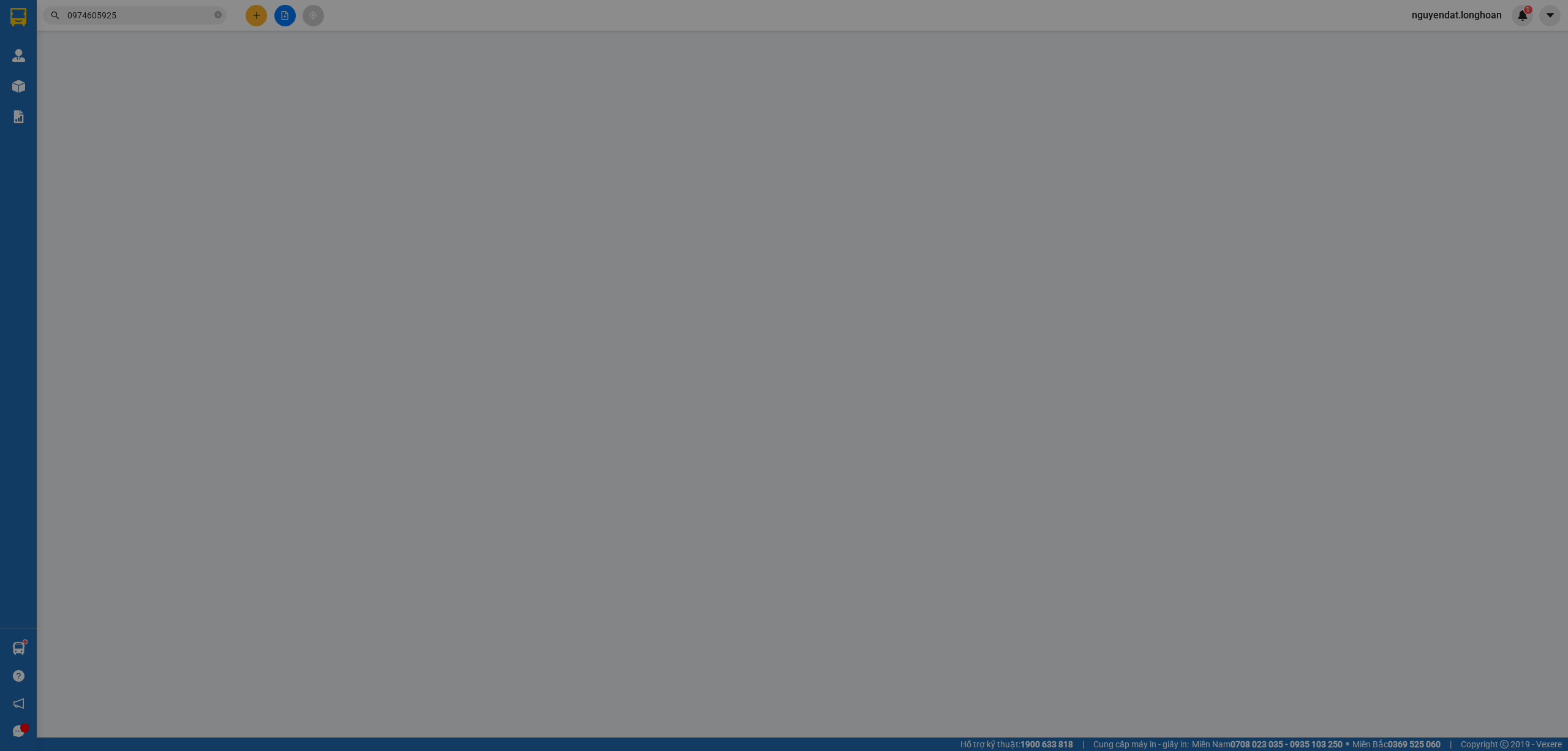
type input "3.300.000"
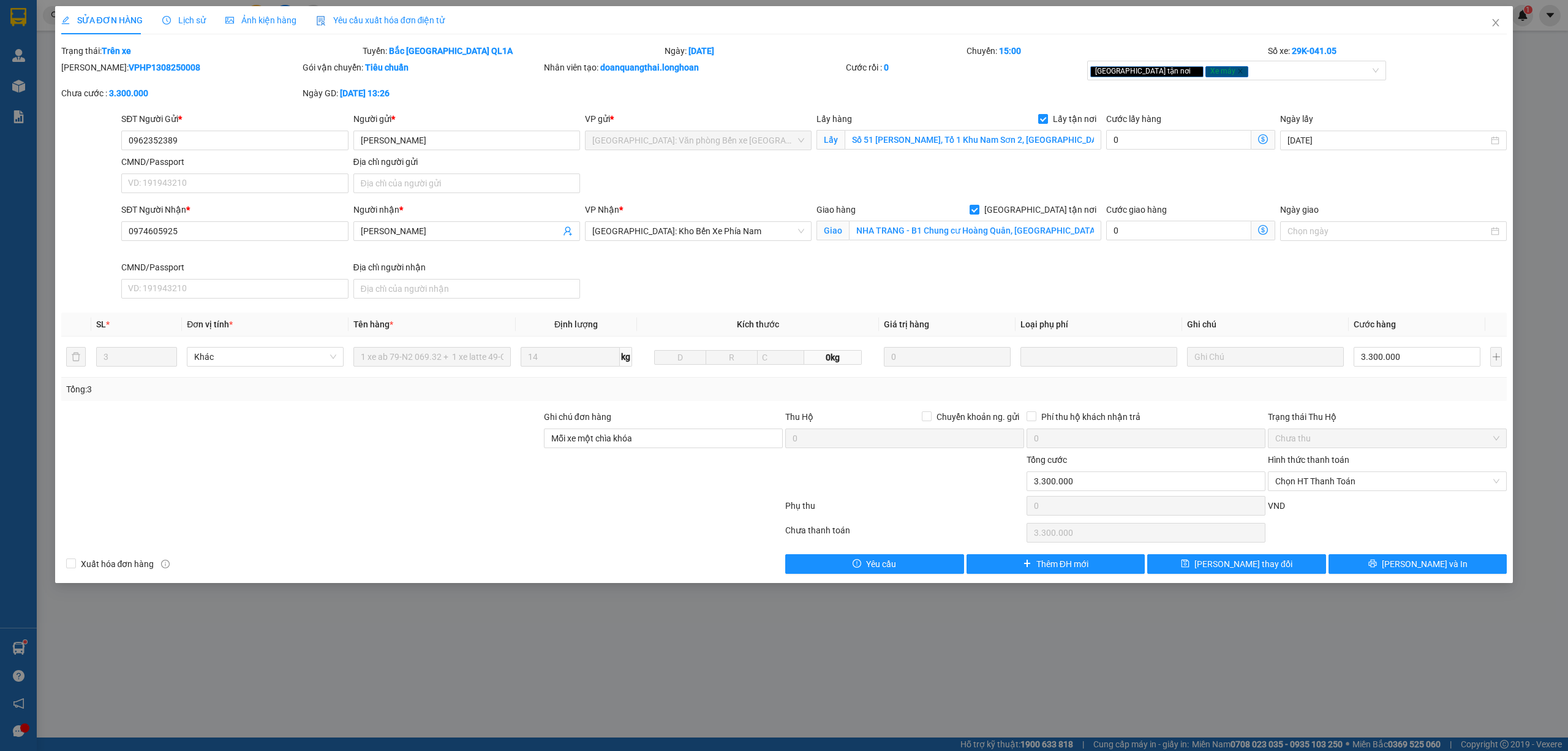
click at [200, 16] on span "Lịch sử" at bounding box center [184, 20] width 44 height 10
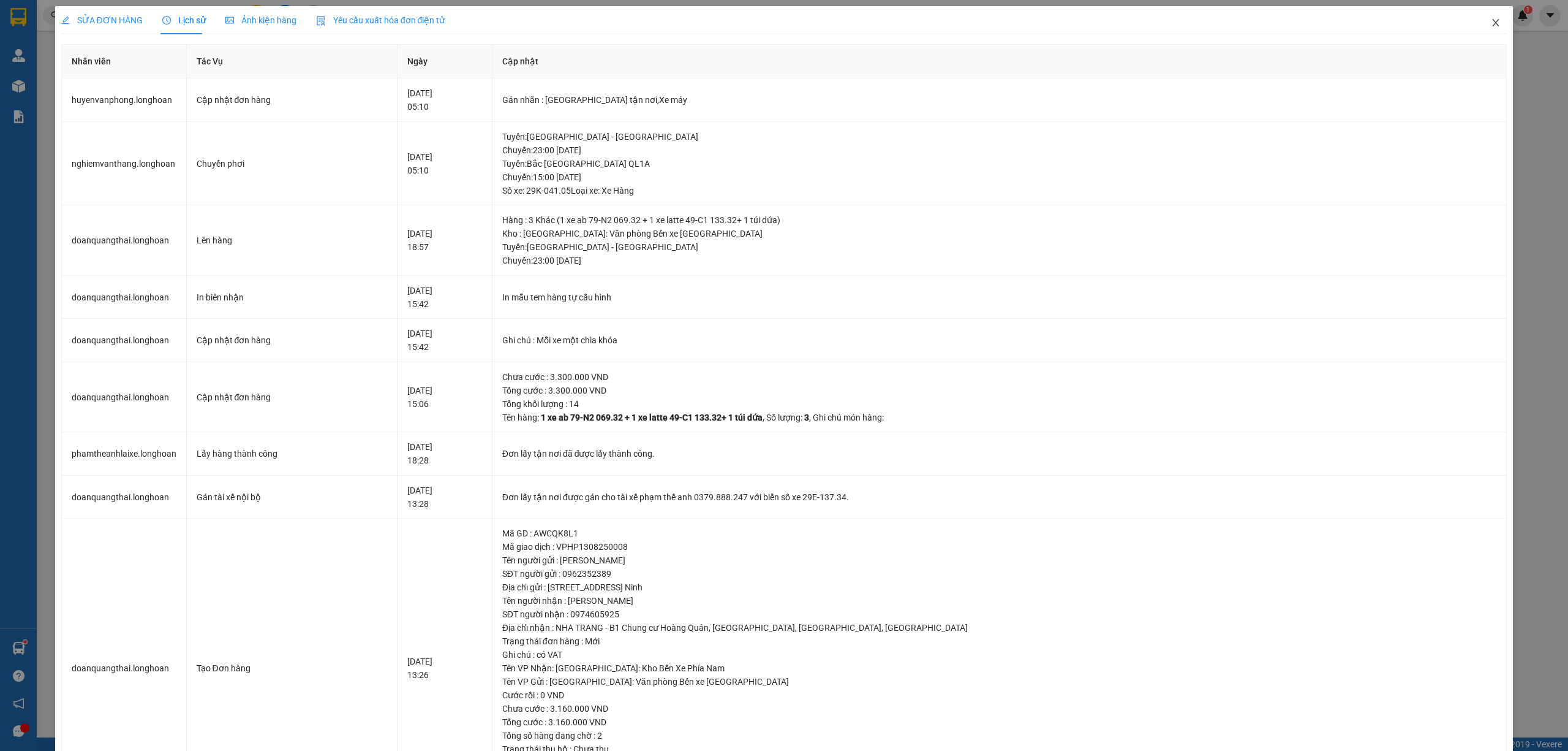
click at [1491, 20] on icon "close" at bounding box center [1496, 22] width 10 height 10
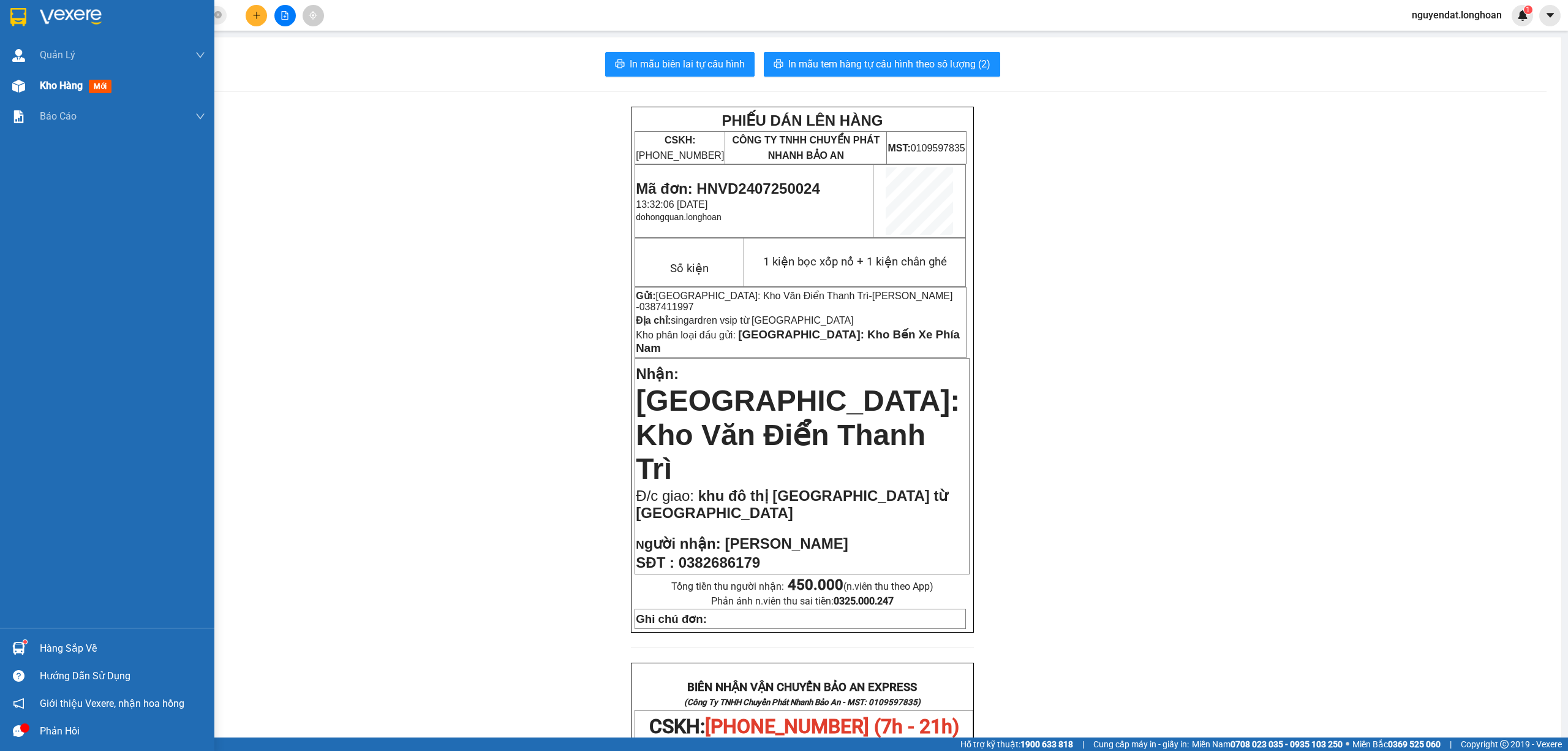
click at [12, 90] on img at bounding box center [18, 86] width 13 height 13
